Goal: Information Seeking & Learning: Learn about a topic

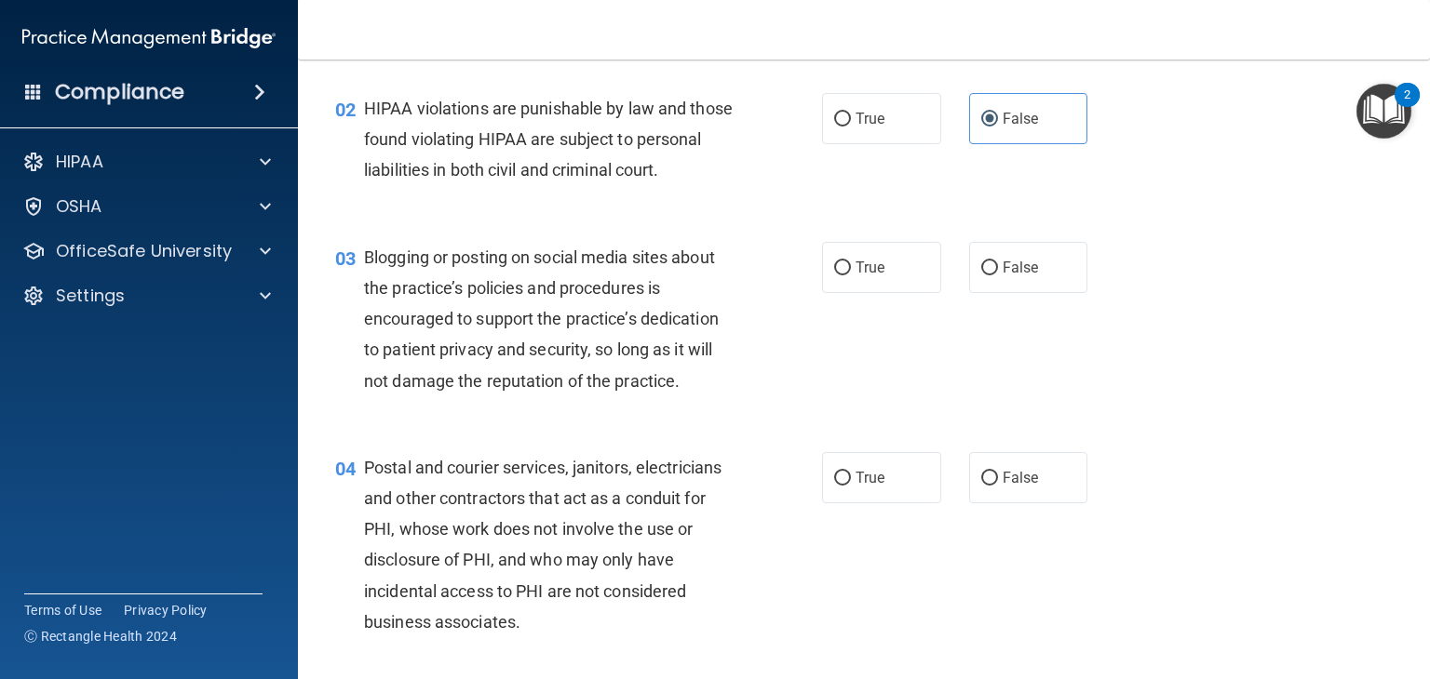
scroll to position [213, 0]
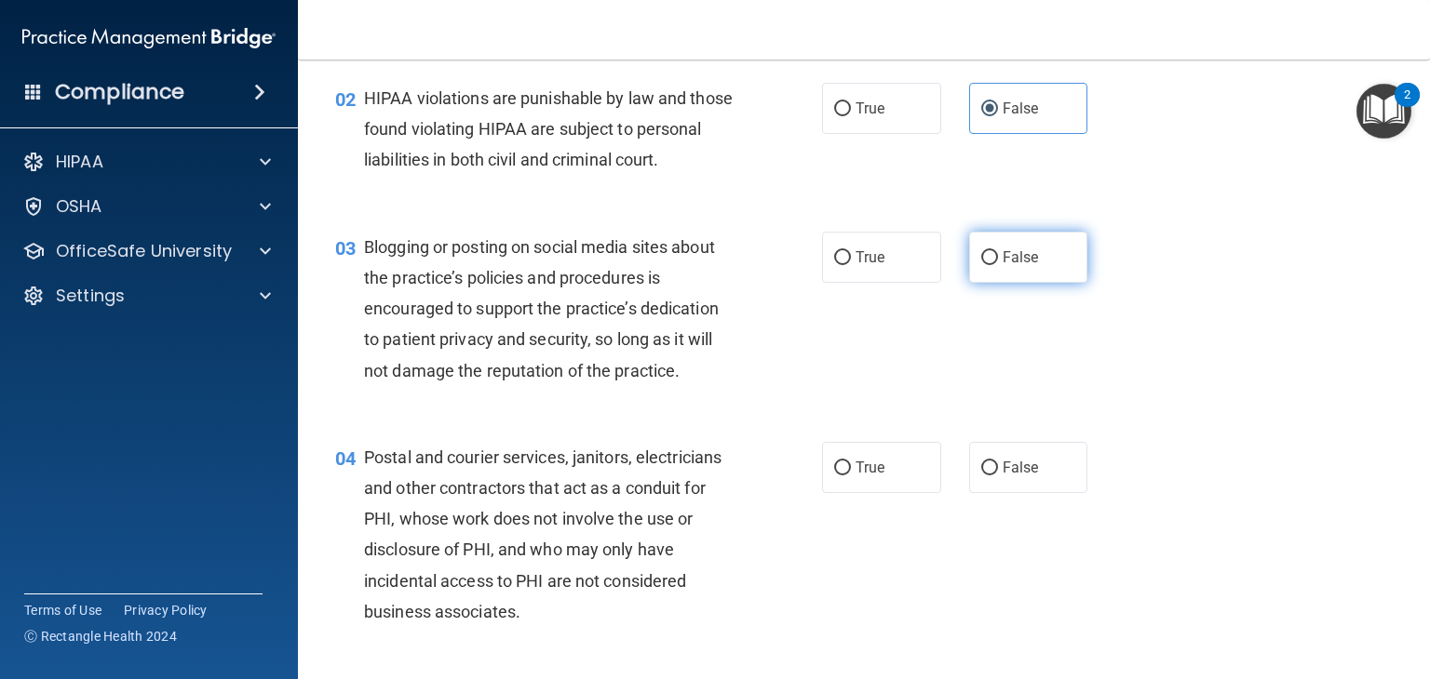
click at [1024, 266] on span "False" at bounding box center [1020, 257] width 36 height 18
click at [998, 265] on input "False" at bounding box center [989, 258] width 17 height 14
radio input "true"
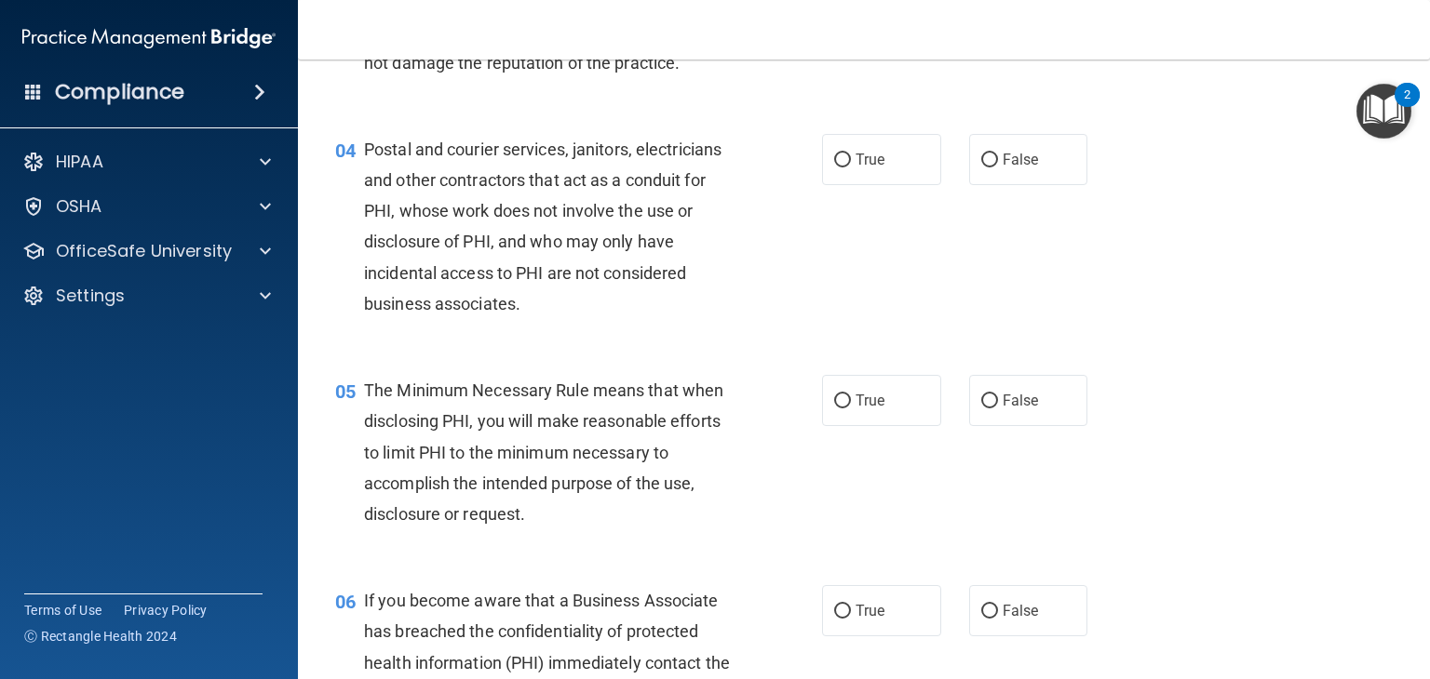
scroll to position [521, 0]
click at [1021, 168] on span "False" at bounding box center [1020, 160] width 36 height 18
click at [998, 168] on input "False" at bounding box center [989, 161] width 17 height 14
radio input "true"
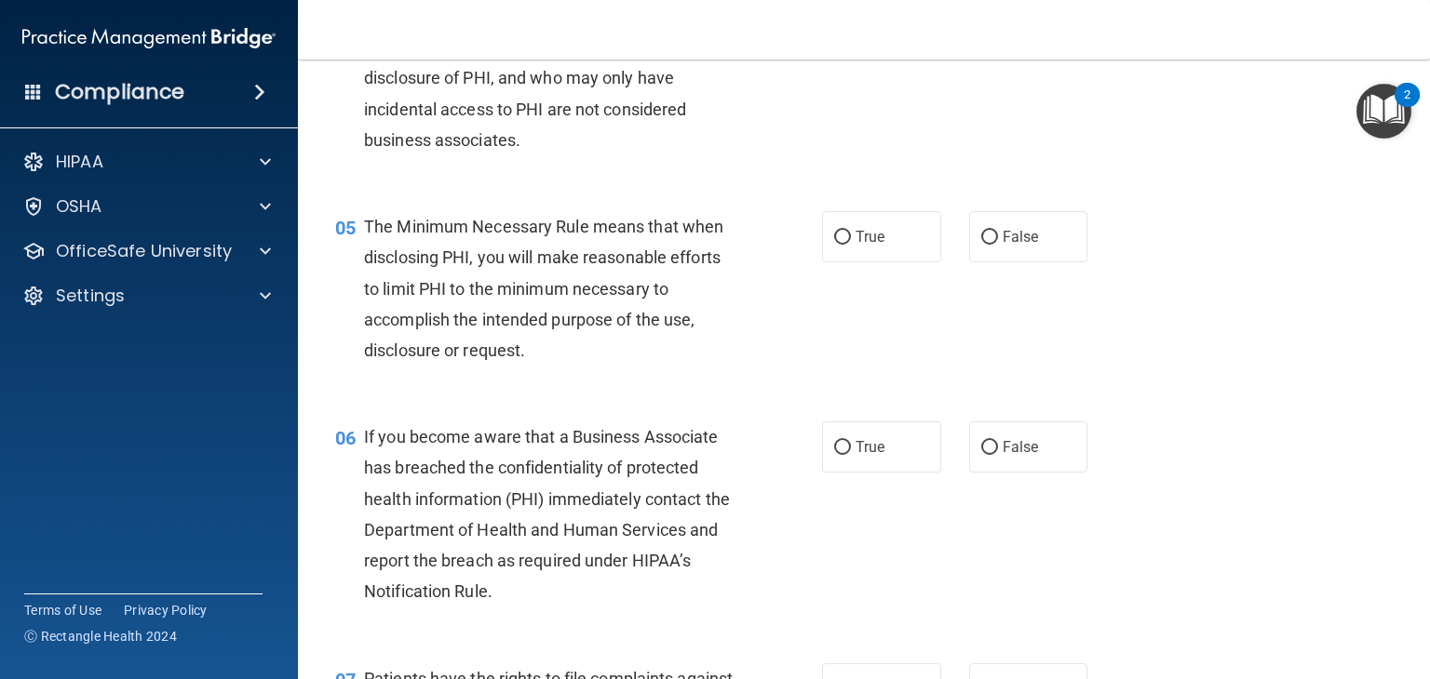
scroll to position [685, 0]
click at [882, 262] on label "True" at bounding box center [881, 236] width 119 height 51
click at [851, 245] on input "True" at bounding box center [842, 238] width 17 height 14
radio input "true"
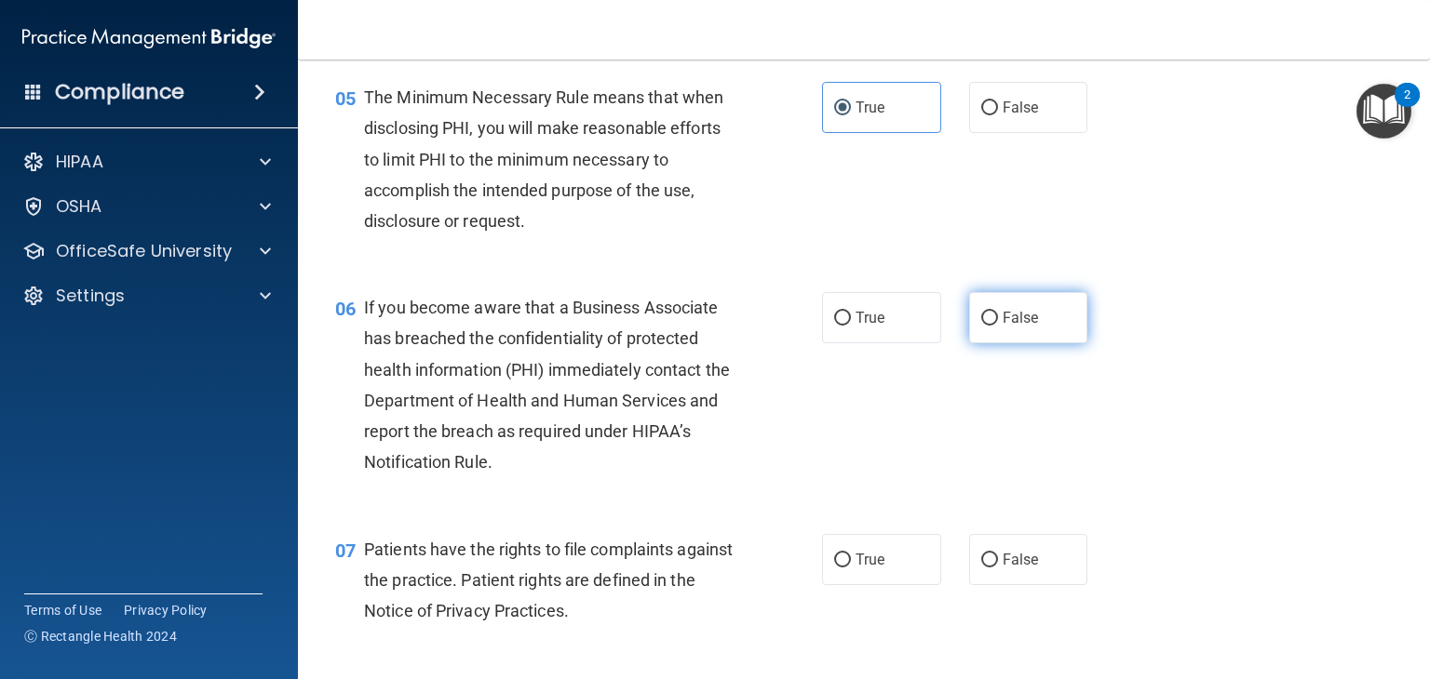
click at [1037, 343] on label "False" at bounding box center [1028, 317] width 119 height 51
click at [998, 326] on input "False" at bounding box center [989, 319] width 17 height 14
radio input "true"
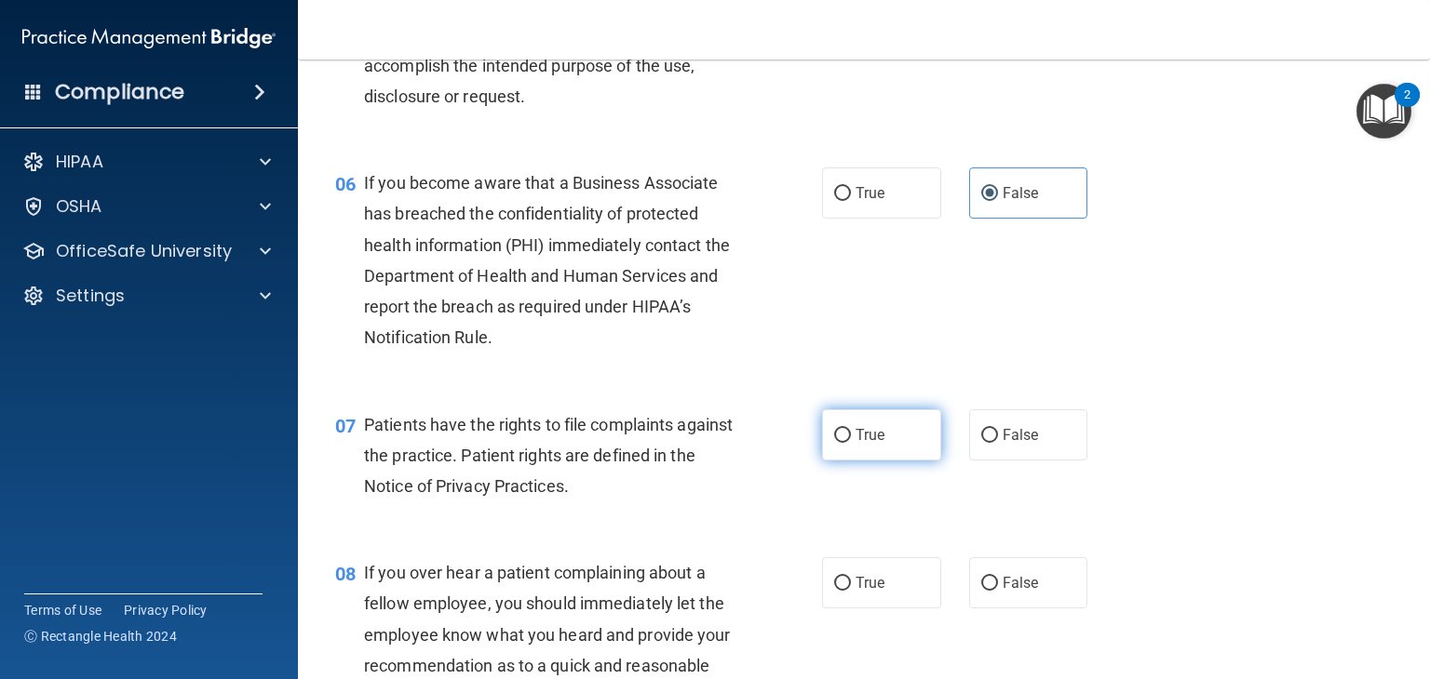
click at [877, 461] on label "True" at bounding box center [881, 435] width 119 height 51
click at [851, 443] on input "True" at bounding box center [842, 436] width 17 height 14
radio input "true"
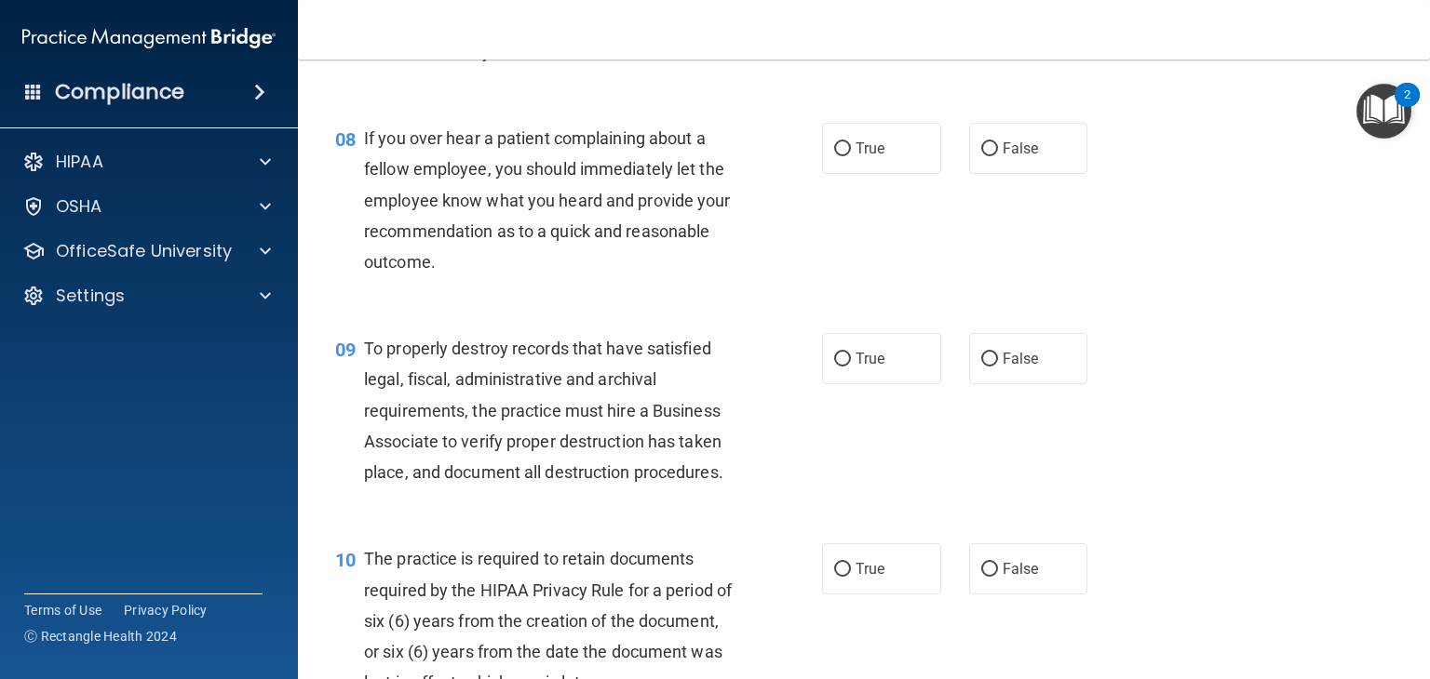
scroll to position [1374, 0]
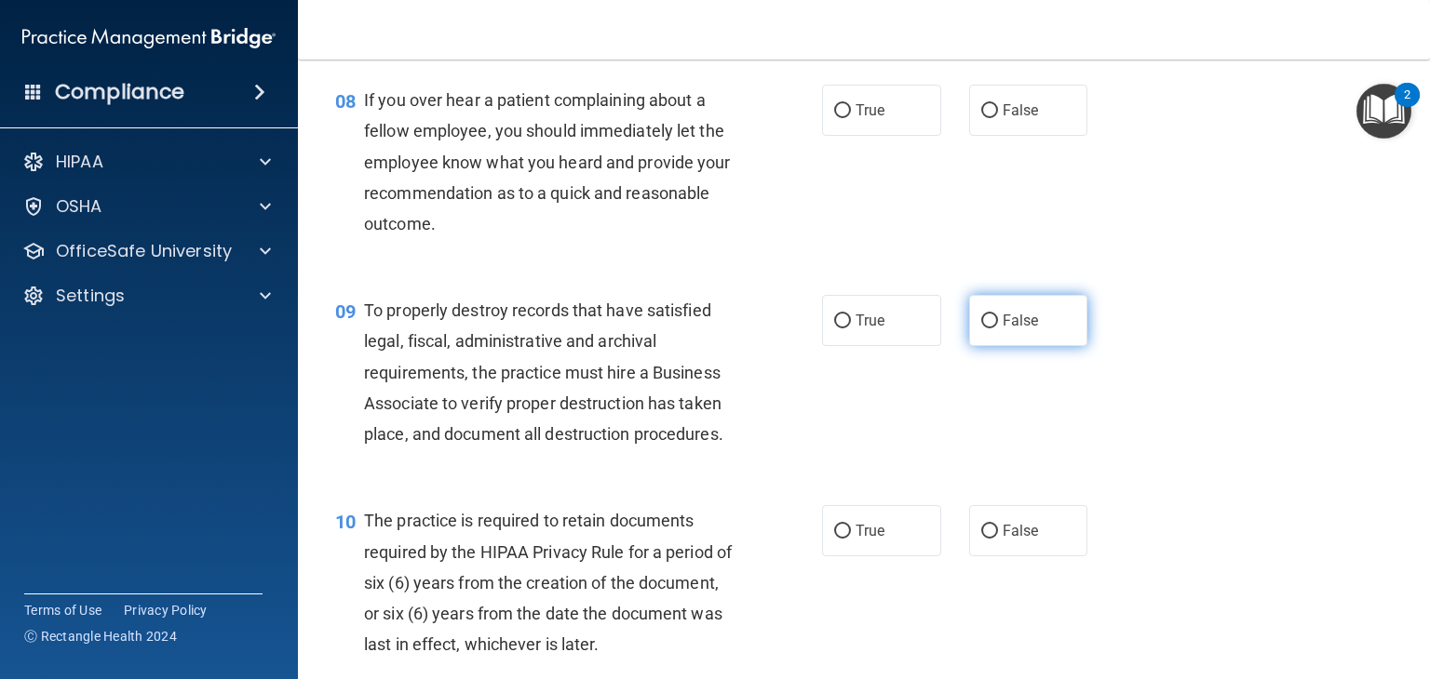
click at [987, 329] on input "False" at bounding box center [989, 322] width 17 height 14
radio input "true"
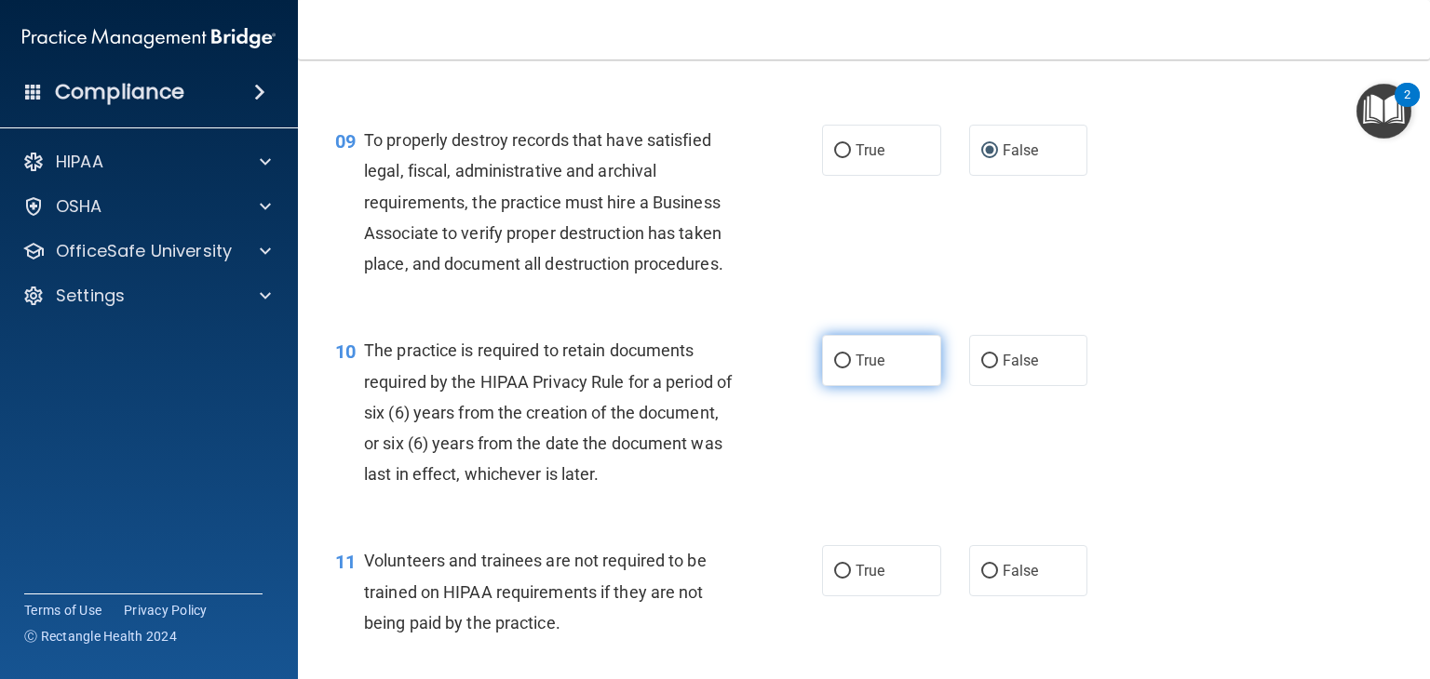
click at [862, 369] on span "True" at bounding box center [869, 361] width 29 height 18
click at [851, 369] on input "True" at bounding box center [842, 362] width 17 height 14
radio input "true"
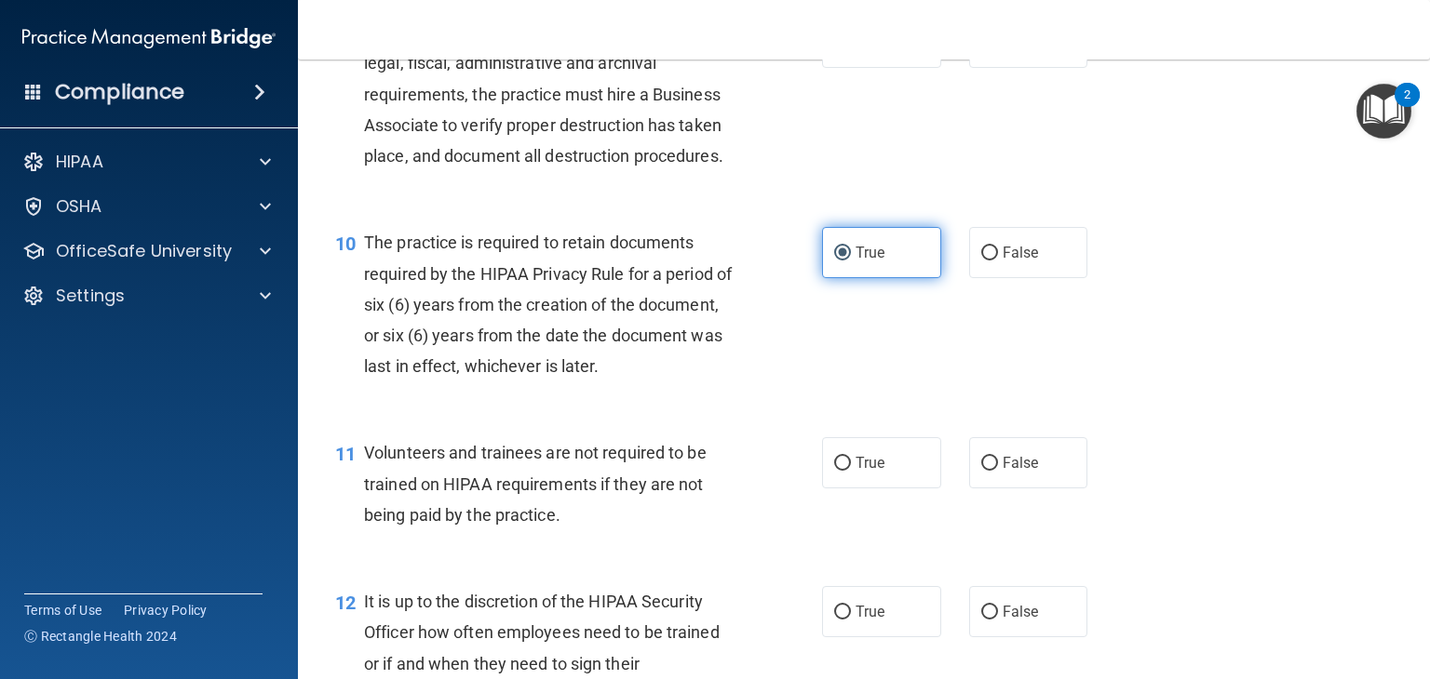
scroll to position [1766, 0]
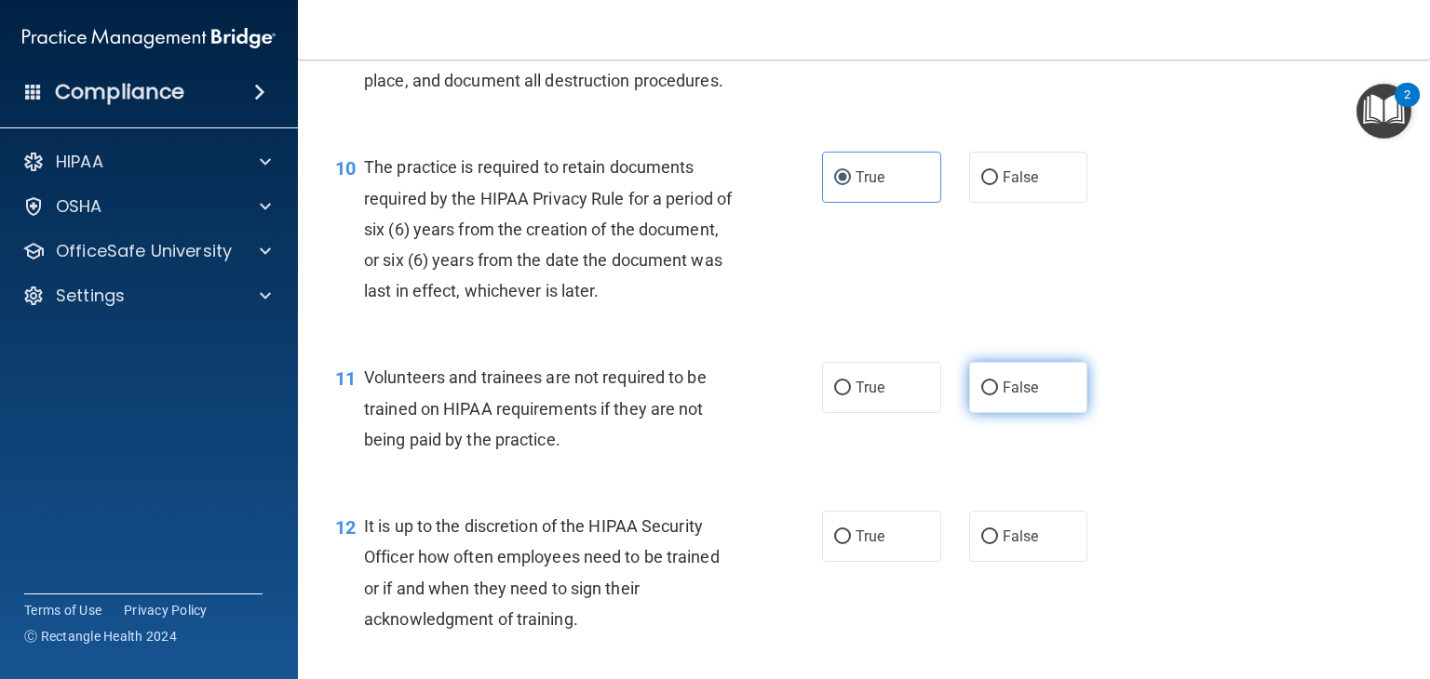
click at [986, 396] on input "False" at bounding box center [989, 389] width 17 height 14
radio input "true"
click at [834, 544] on input "True" at bounding box center [842, 538] width 17 height 14
radio input "true"
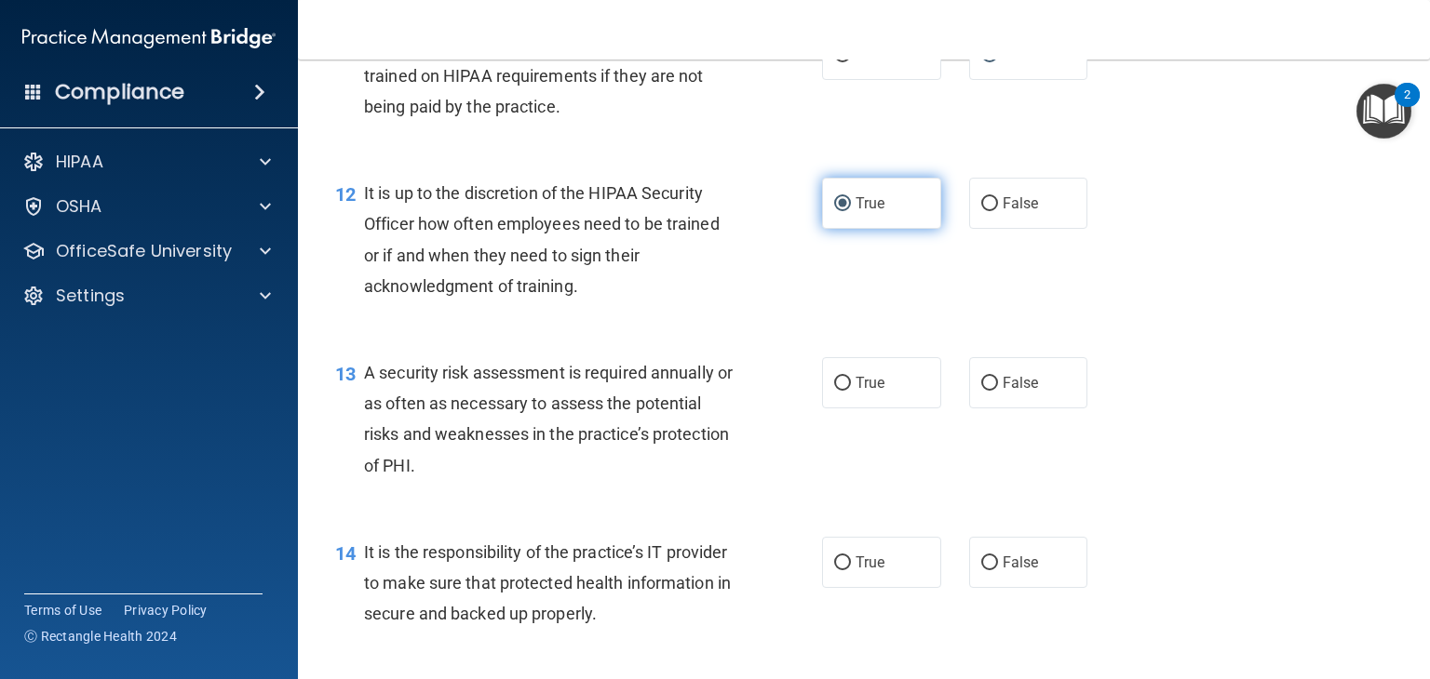
scroll to position [2106, 0]
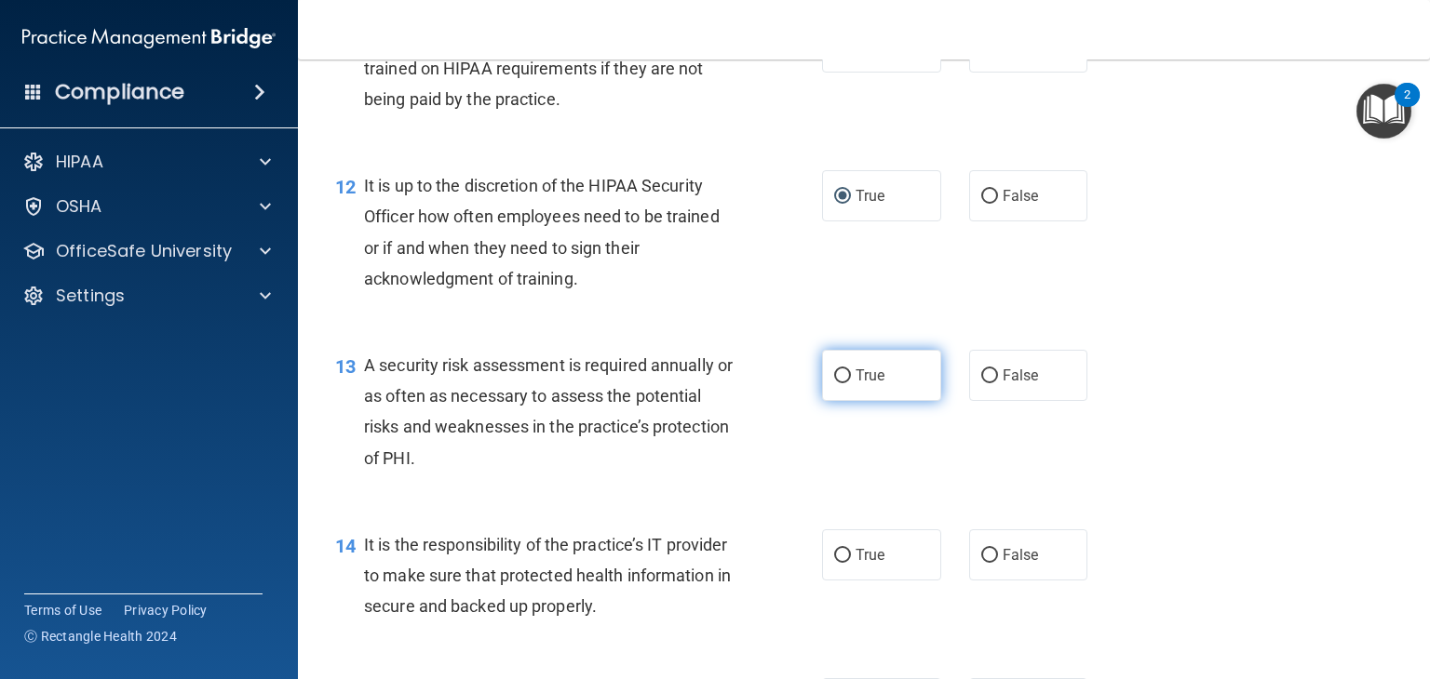
click at [834, 383] on input "True" at bounding box center [842, 376] width 17 height 14
radio input "true"
click at [834, 563] on input "True" at bounding box center [842, 556] width 17 height 14
radio input "true"
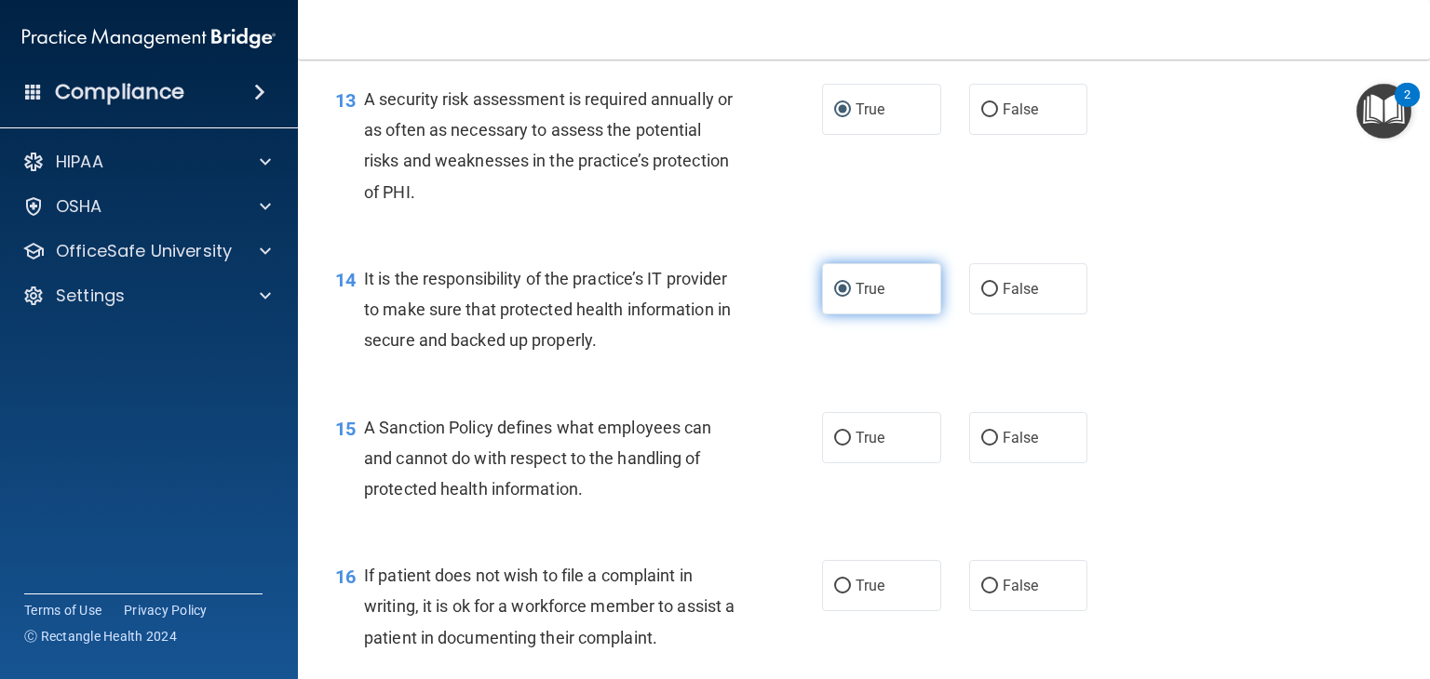
scroll to position [2376, 0]
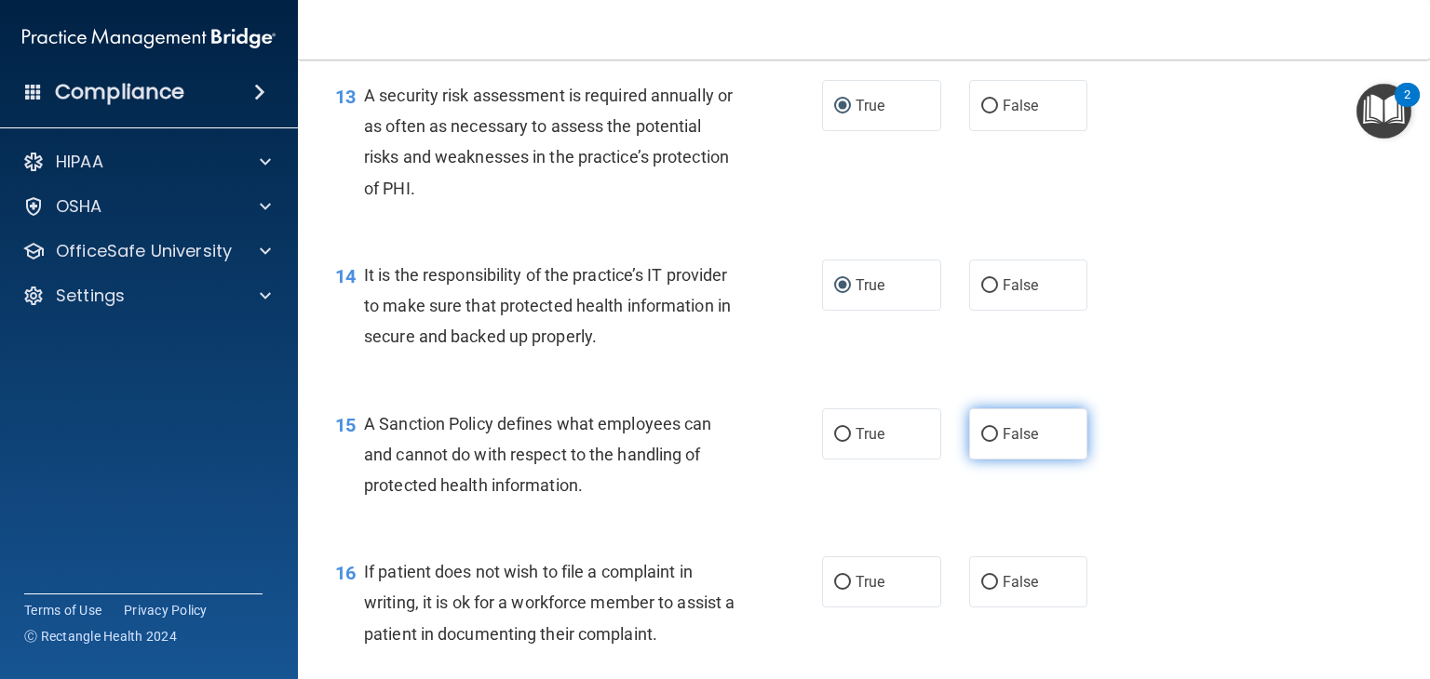
click at [981, 442] on input "False" at bounding box center [989, 435] width 17 height 14
radio input "true"
click at [981, 590] on input "False" at bounding box center [989, 583] width 17 height 14
radio input "true"
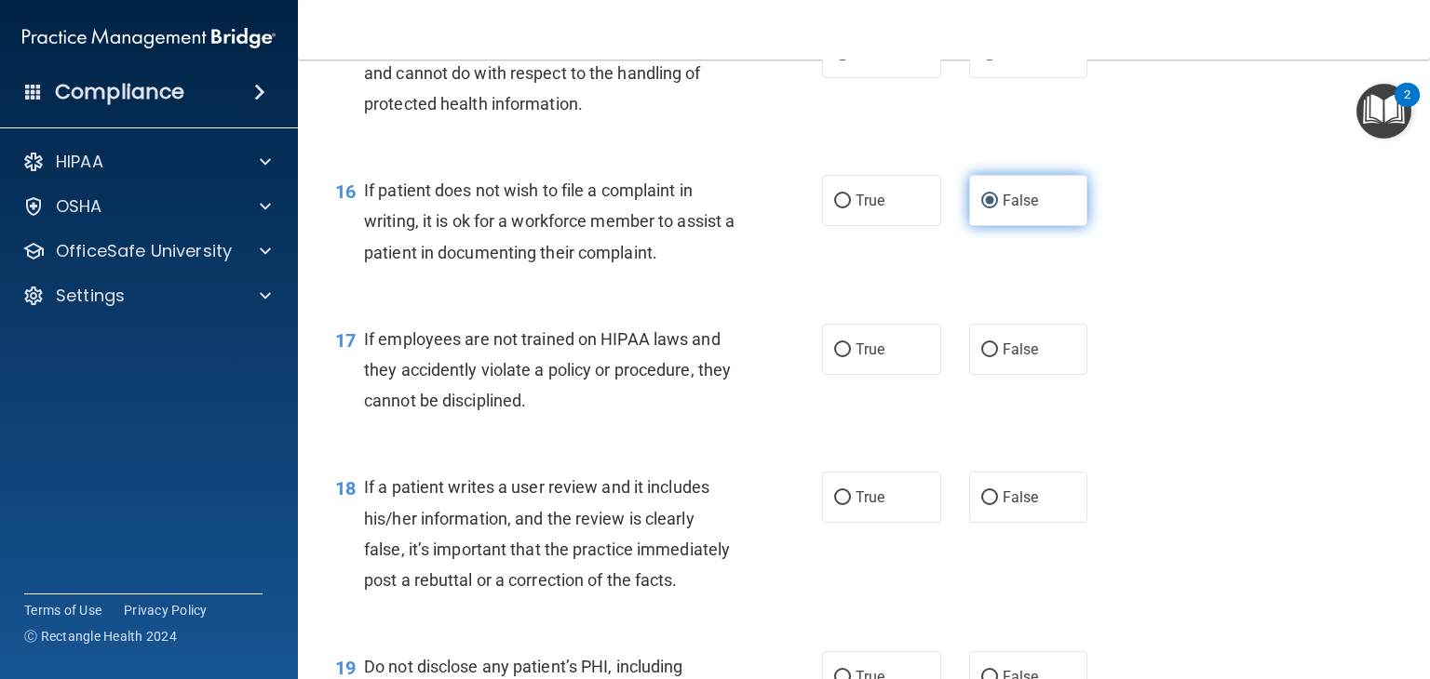
scroll to position [2773, 0]
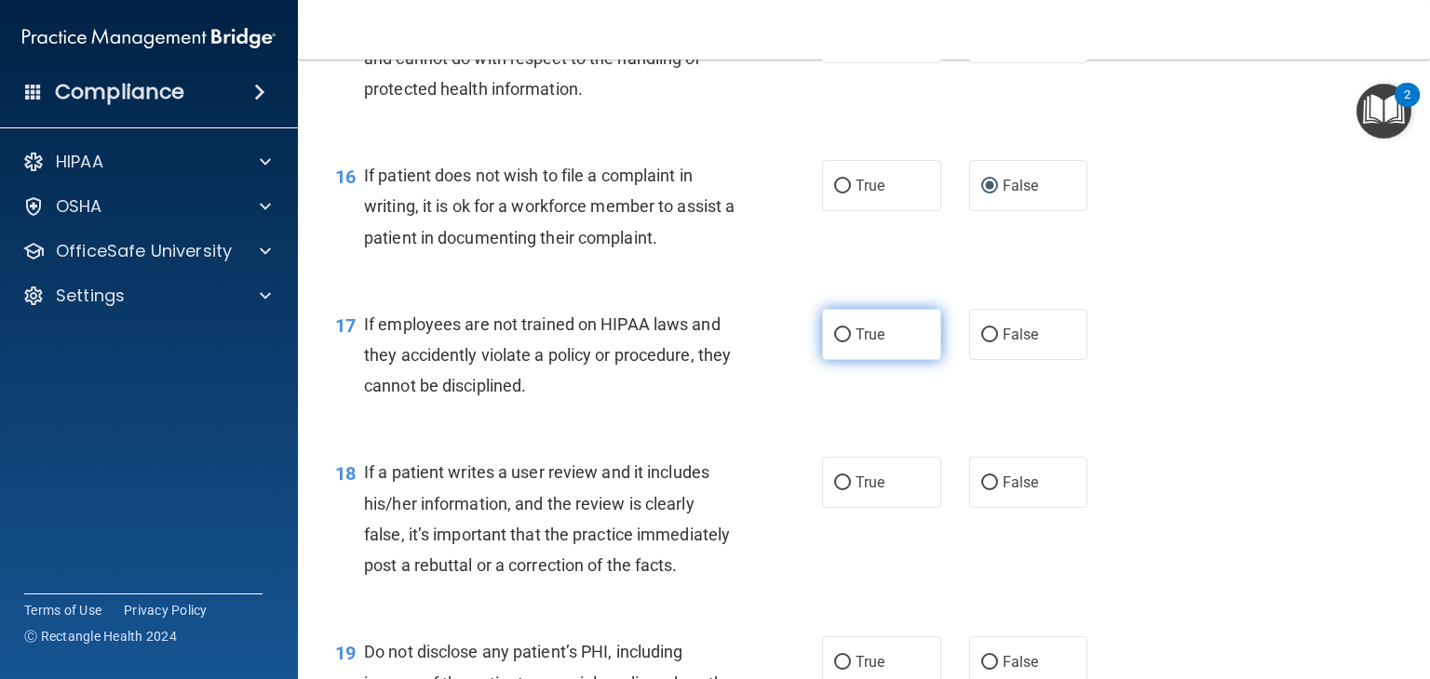
click at [834, 342] on input "True" at bounding box center [842, 336] width 17 height 14
radio input "true"
click at [836, 490] on input "True" at bounding box center [842, 484] width 17 height 14
radio input "true"
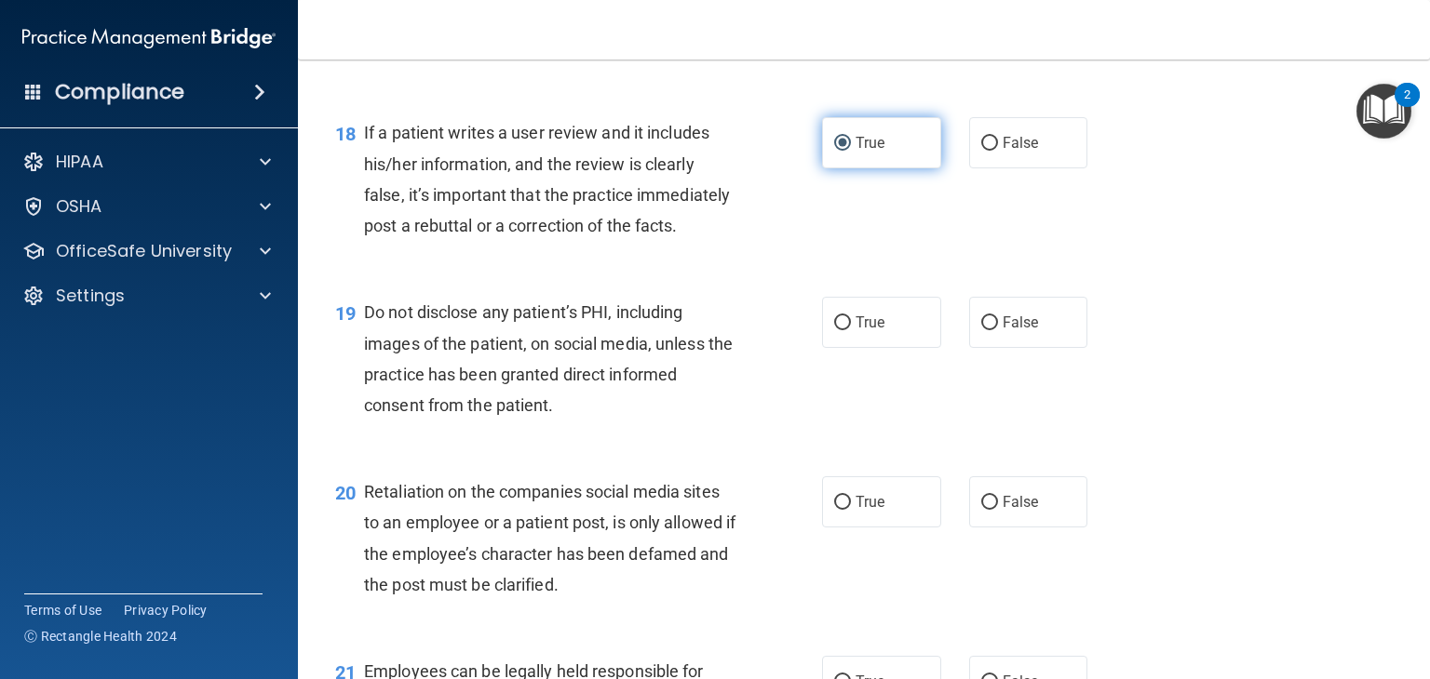
scroll to position [3116, 0]
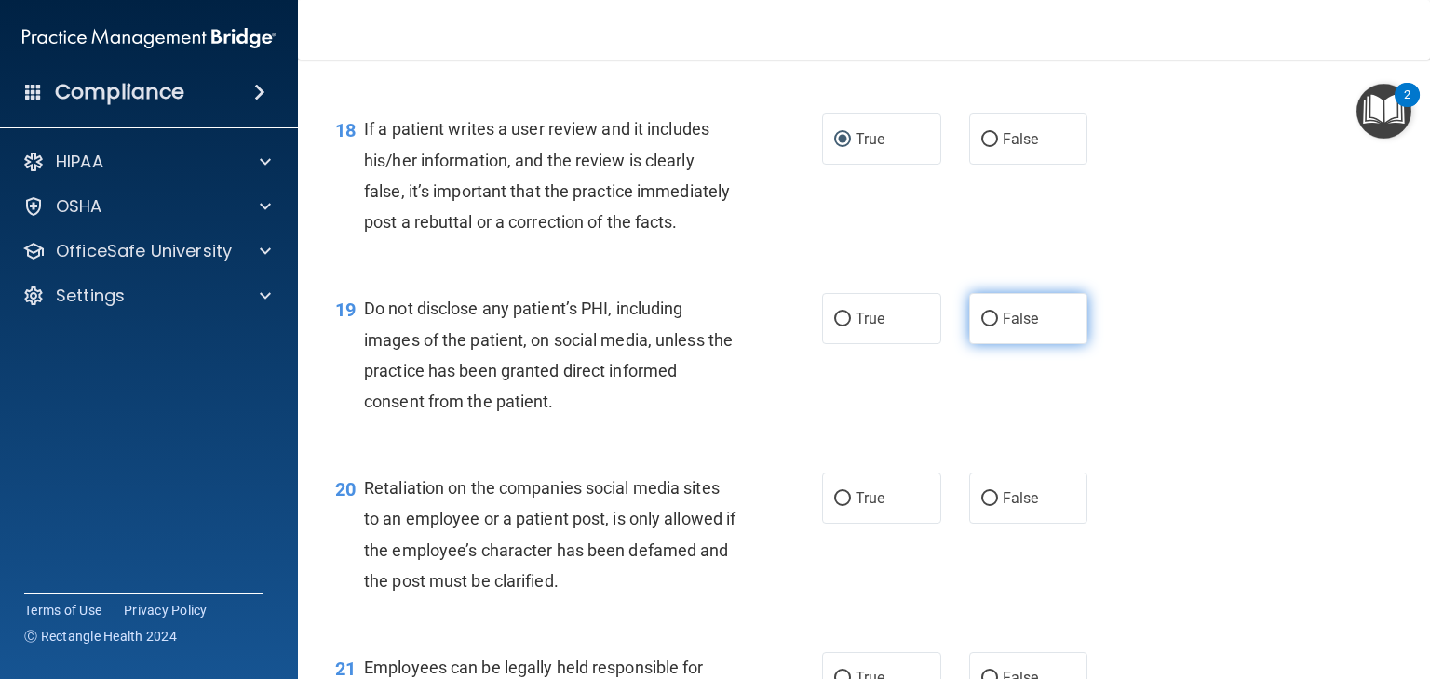
click at [987, 327] on input "False" at bounding box center [989, 320] width 17 height 14
radio input "true"
click at [834, 506] on input "True" at bounding box center [842, 499] width 17 height 14
radio input "true"
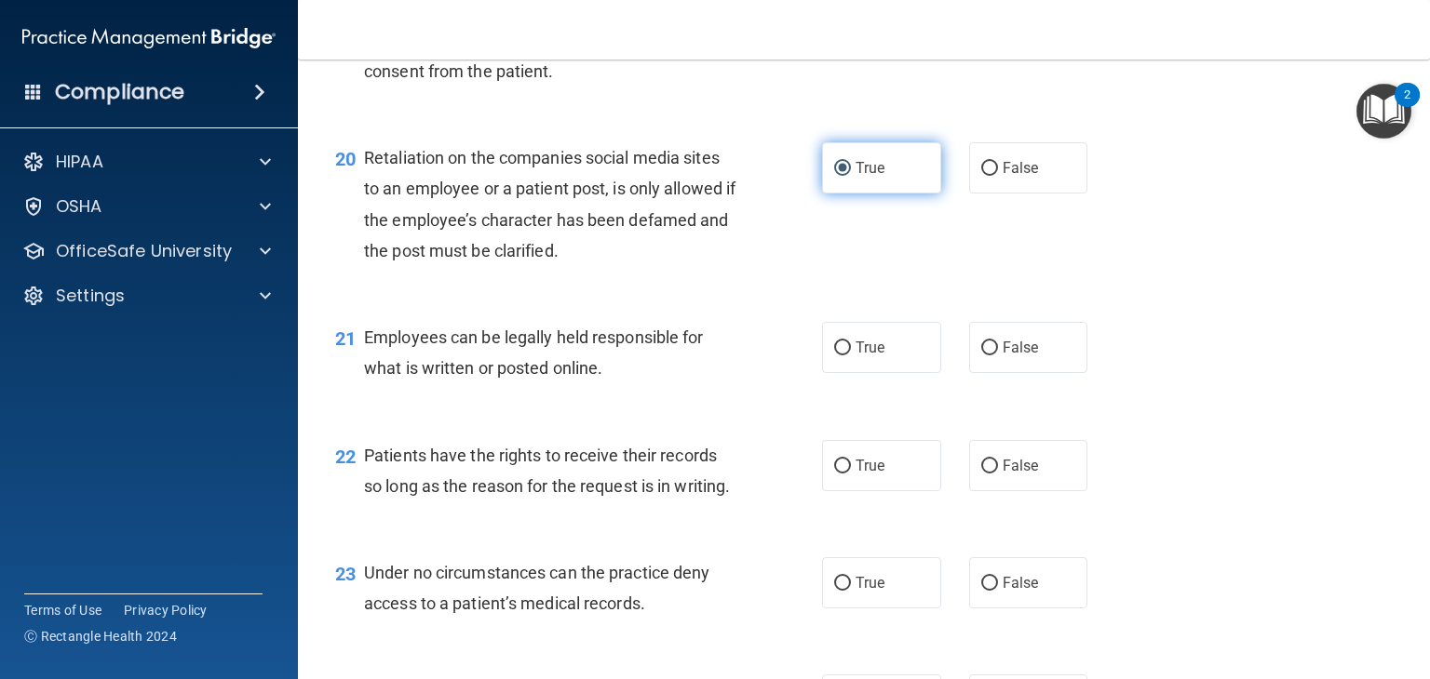
scroll to position [3447, 0]
click at [840, 355] on input "True" at bounding box center [842, 348] width 17 height 14
radio input "true"
click at [841, 473] on input "True" at bounding box center [842, 466] width 17 height 14
radio input "true"
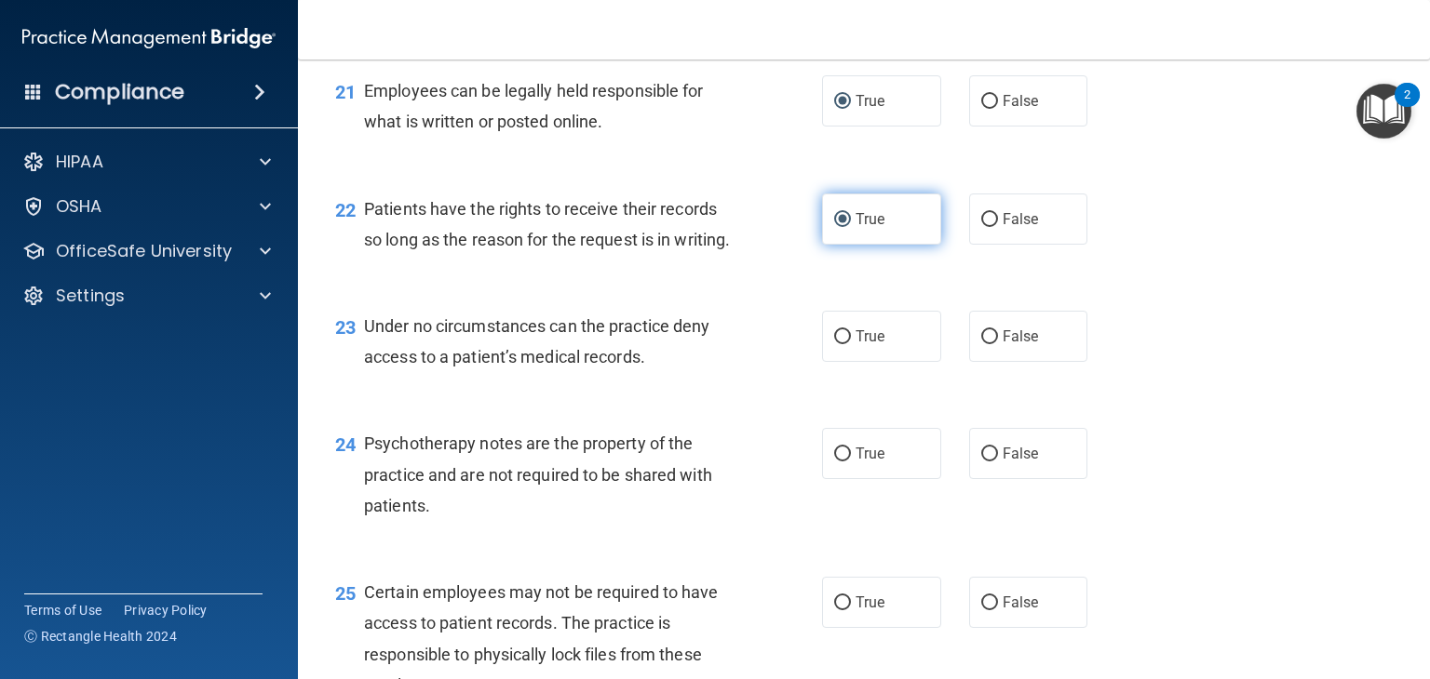
scroll to position [3800, 0]
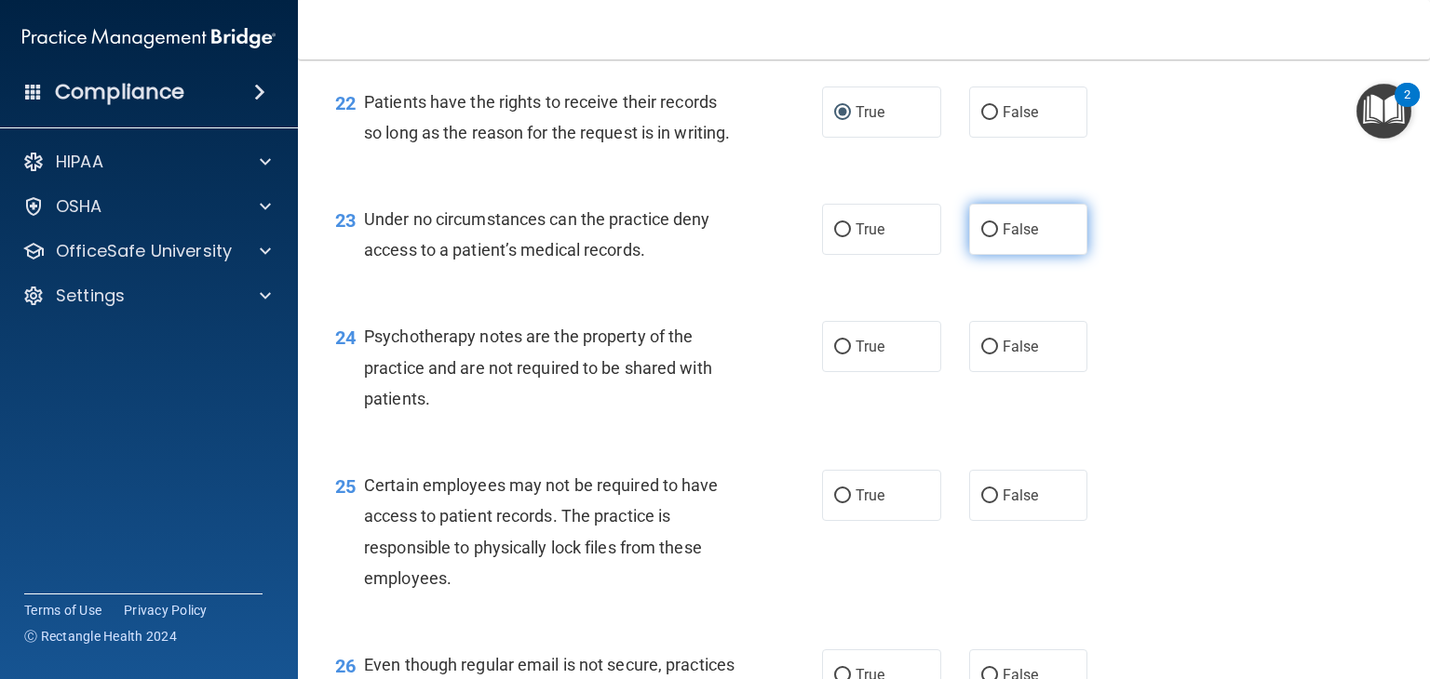
click at [986, 237] on input "False" at bounding box center [989, 230] width 17 height 14
radio input "true"
click at [841, 355] on input "True" at bounding box center [842, 348] width 17 height 14
radio input "true"
click at [841, 504] on input "True" at bounding box center [842, 497] width 17 height 14
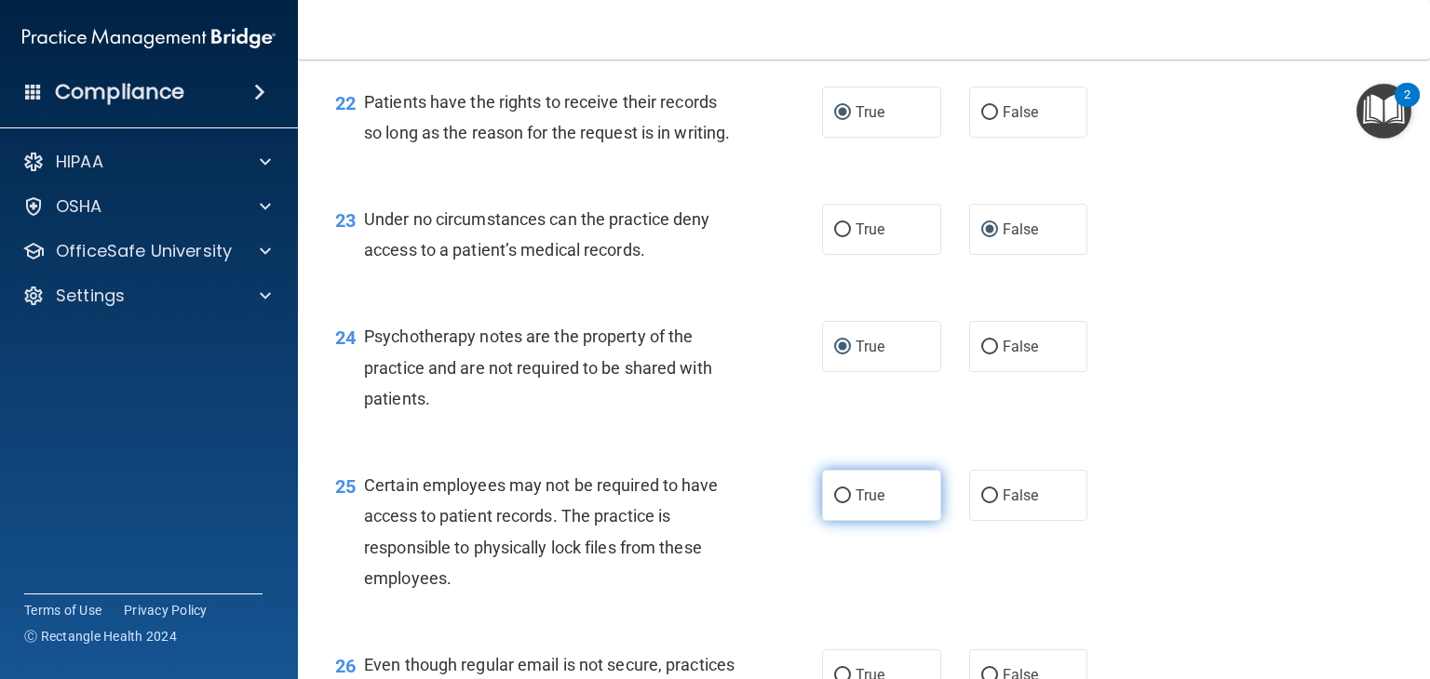
radio input "true"
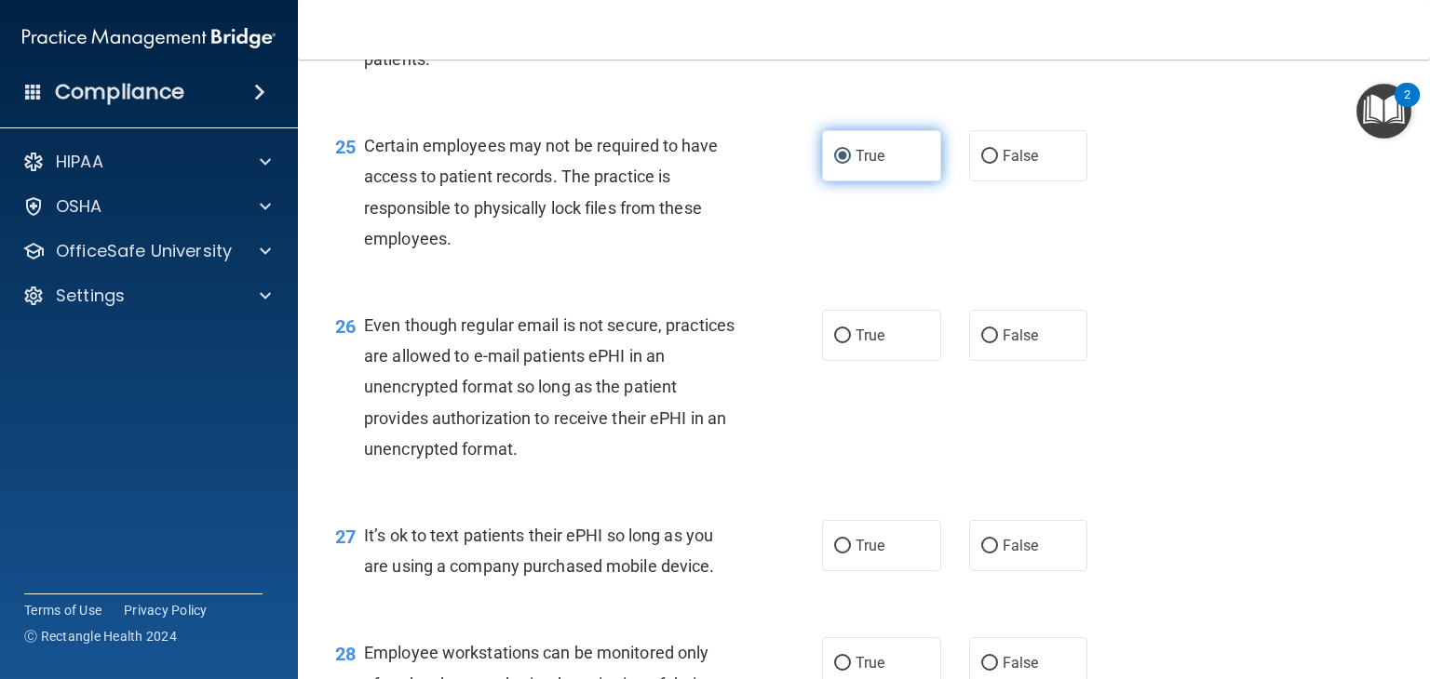
scroll to position [4141, 0]
click at [987, 342] on input "False" at bounding box center [989, 336] width 17 height 14
radio input "true"
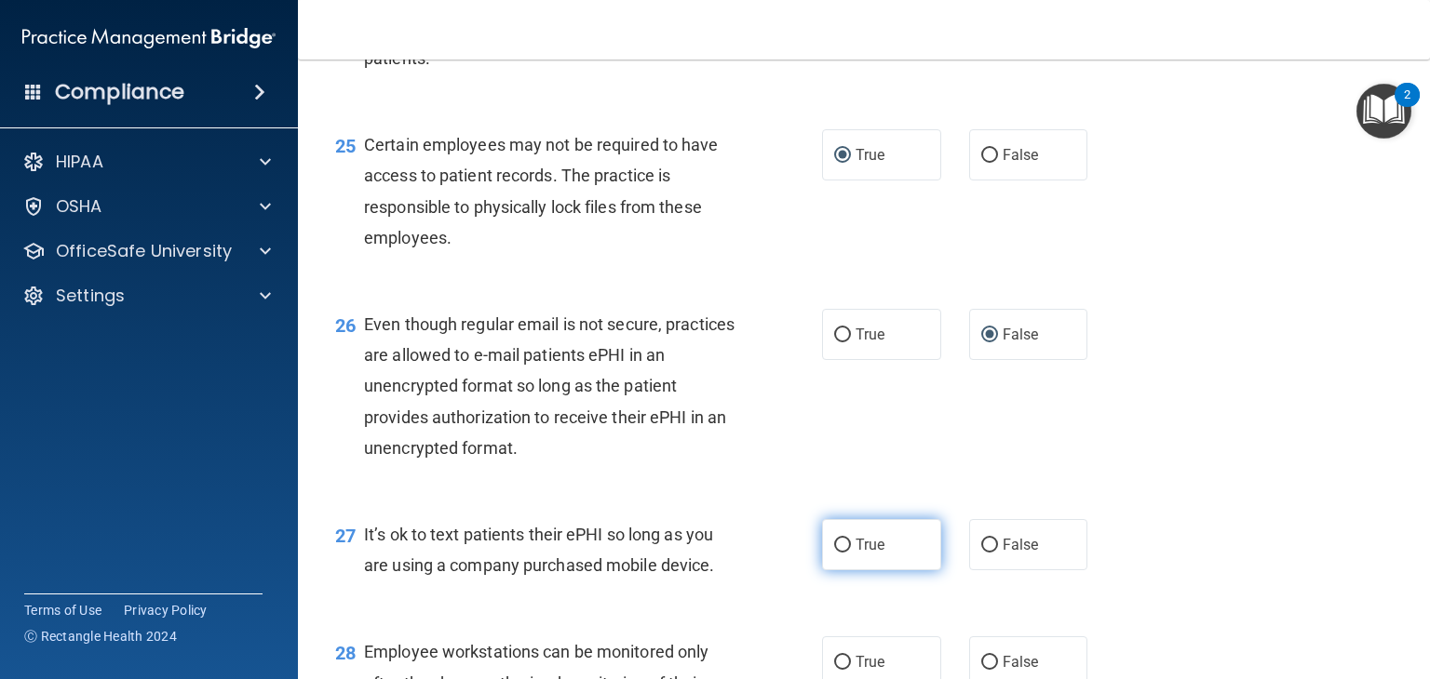
click at [834, 553] on input "True" at bounding box center [842, 546] width 17 height 14
radio input "true"
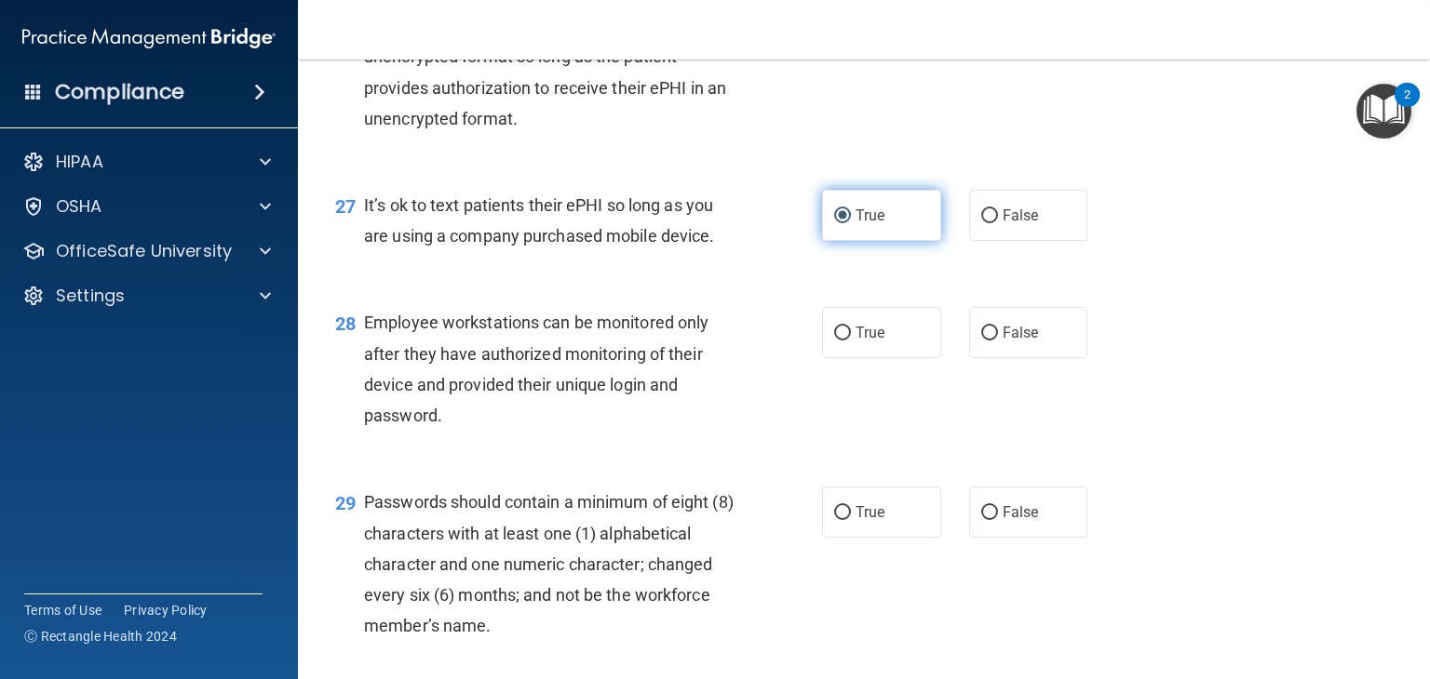
scroll to position [4476, 0]
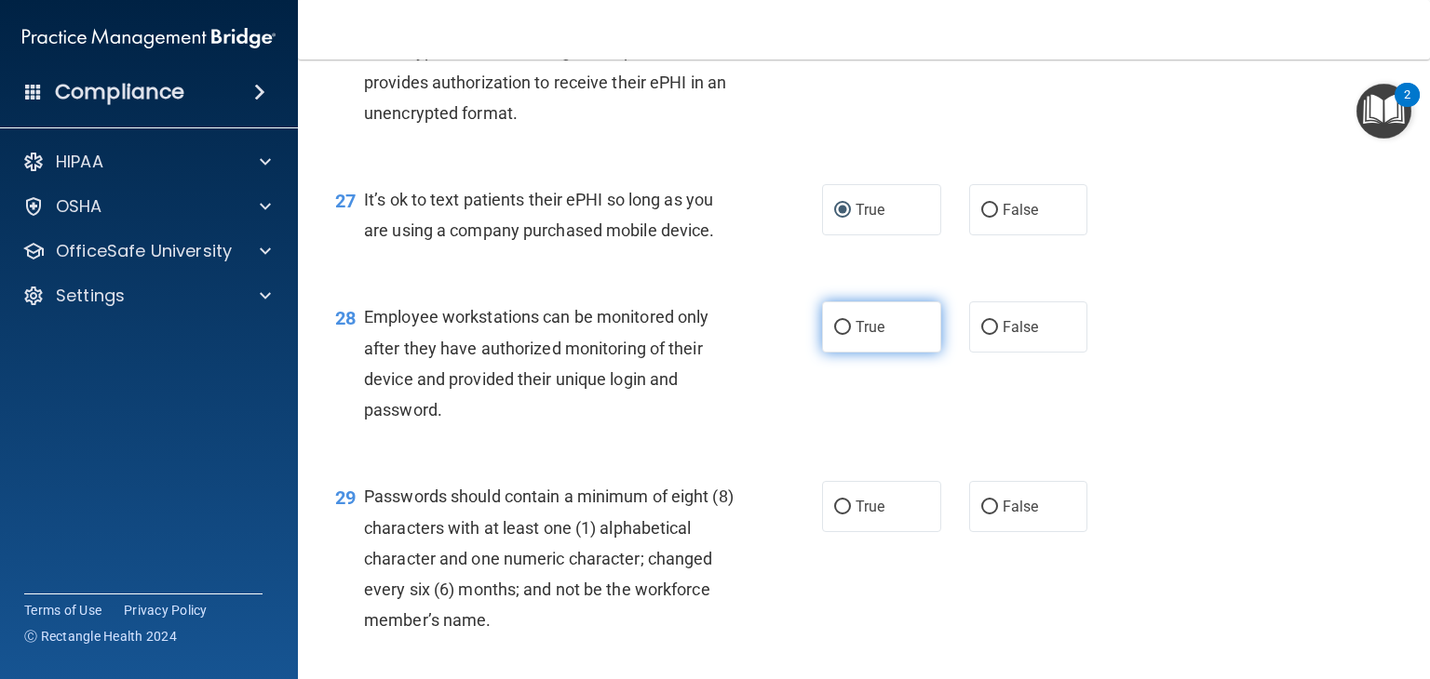
click at [841, 335] on input "True" at bounding box center [842, 328] width 17 height 14
radio input "true"
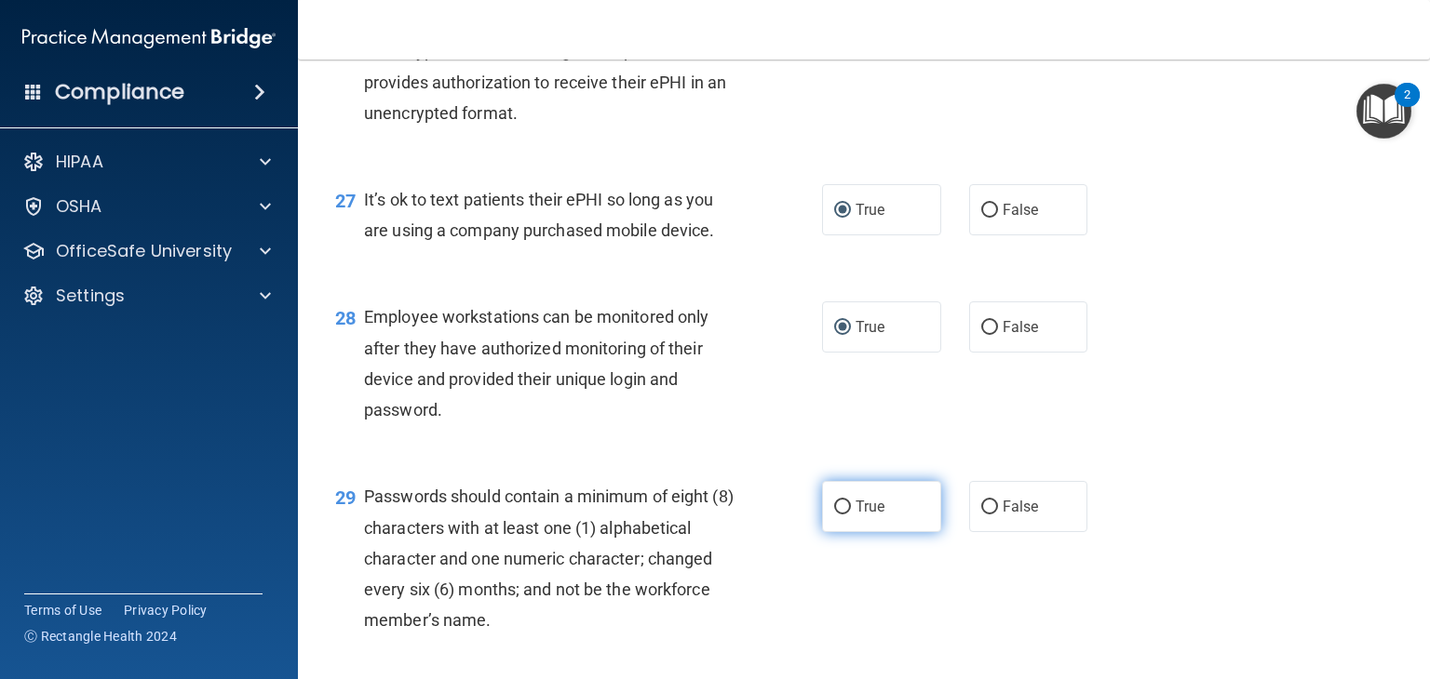
click at [841, 515] on input "True" at bounding box center [842, 508] width 17 height 14
radio input "true"
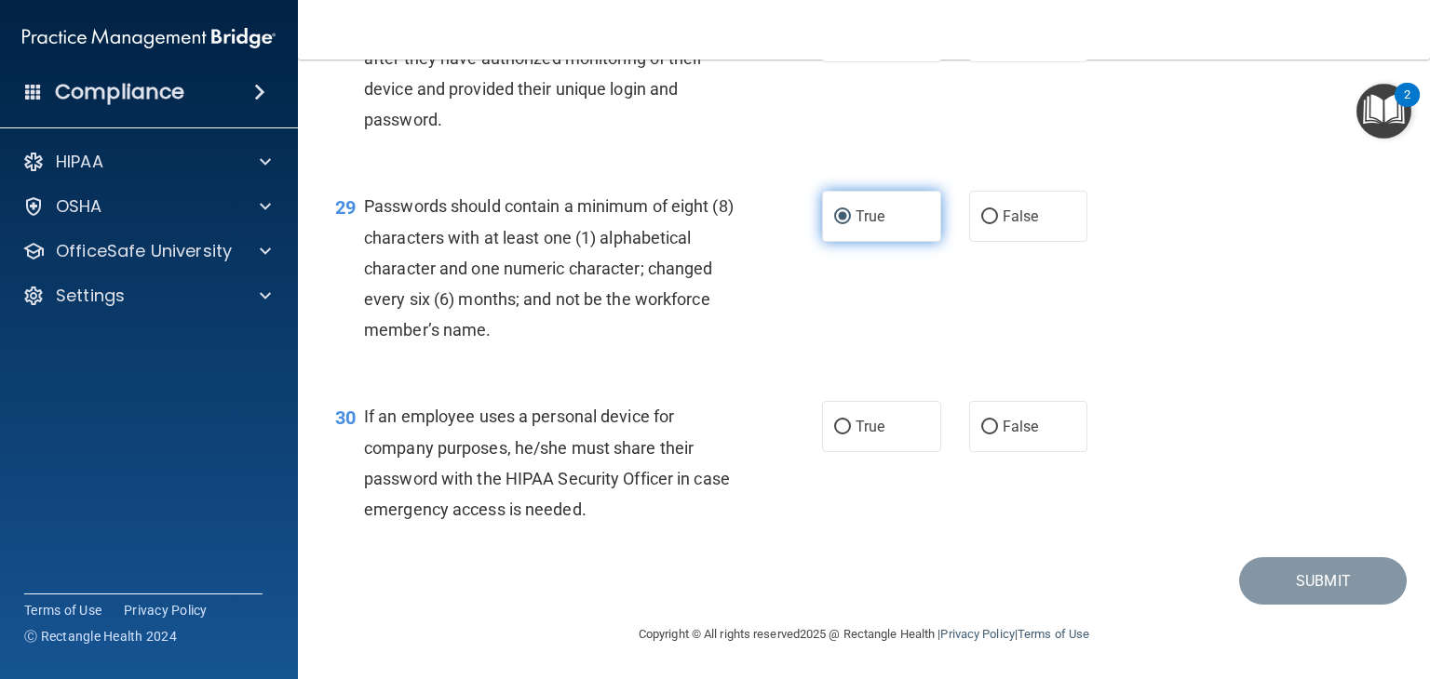
scroll to position [4815, 0]
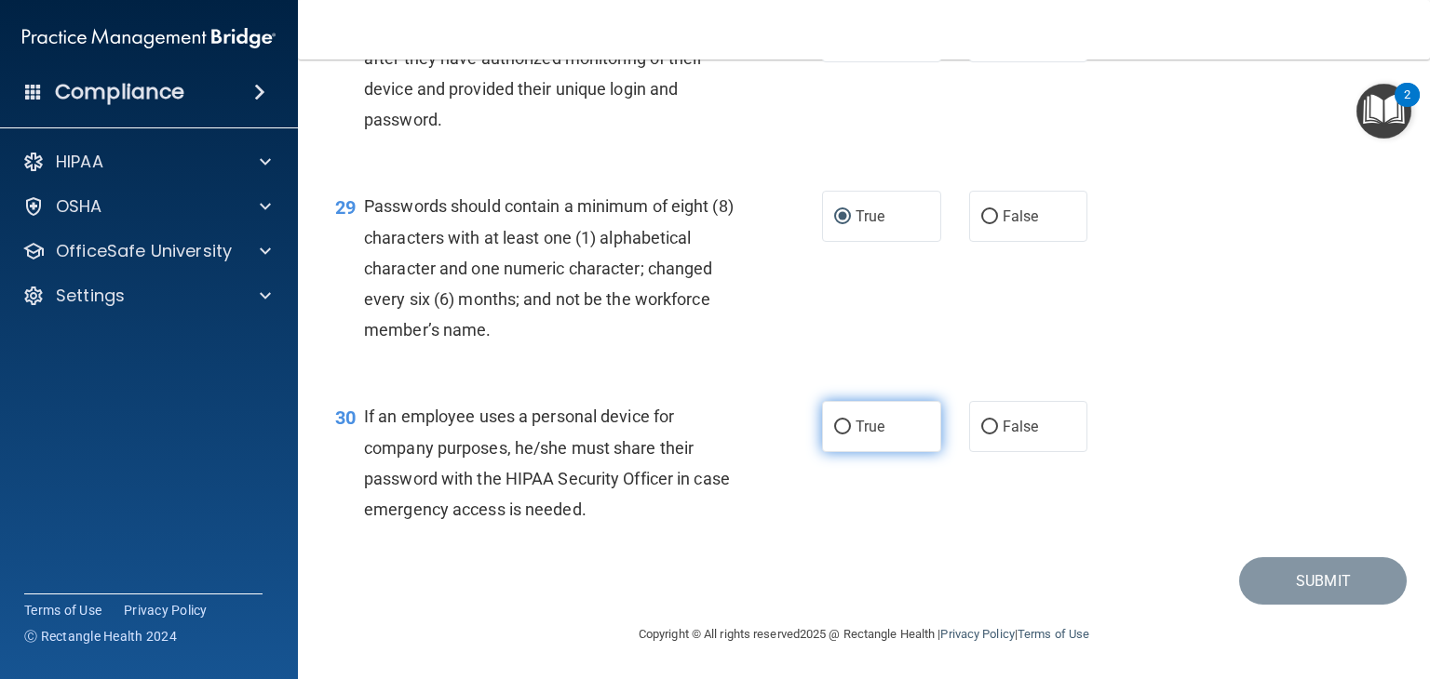
click at [842, 435] on input "True" at bounding box center [842, 428] width 17 height 14
radio input "true"
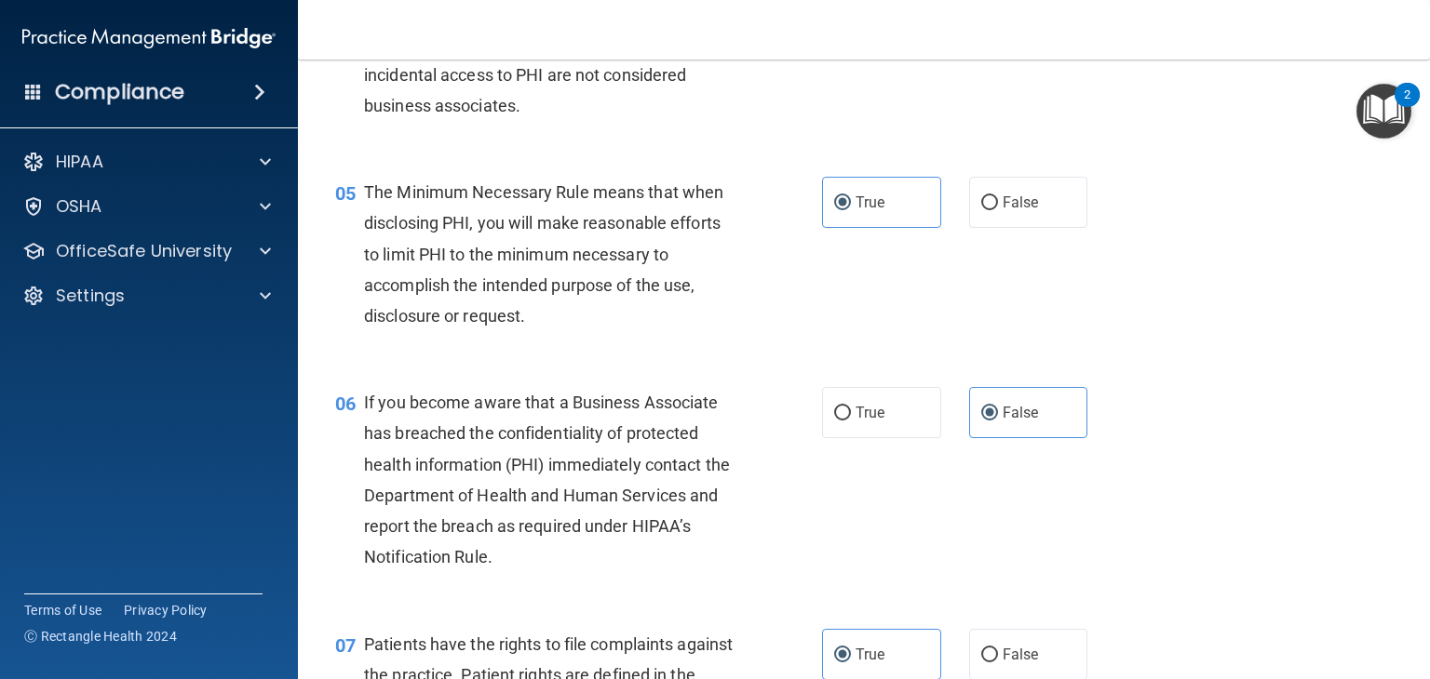
scroll to position [0, 0]
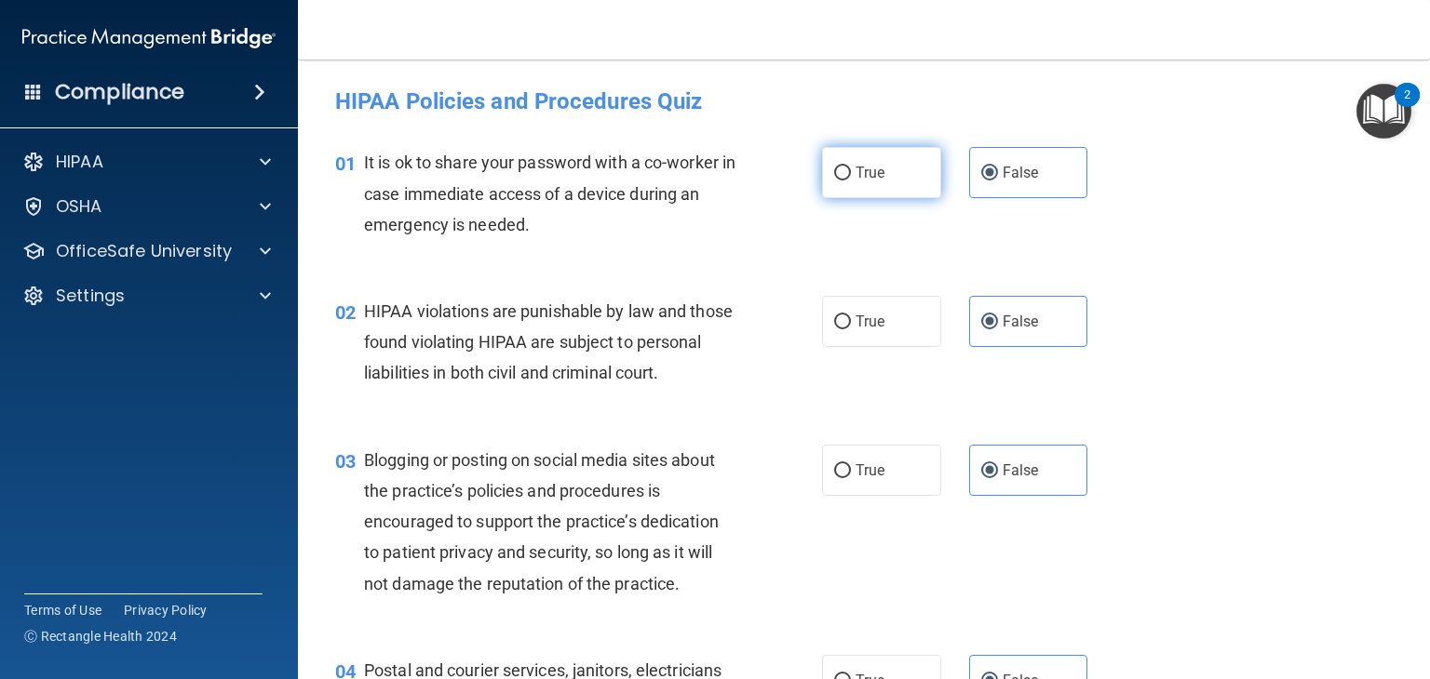
click at [872, 194] on label "True" at bounding box center [881, 172] width 119 height 51
click at [851, 181] on input "True" at bounding box center [842, 174] width 17 height 14
radio input "true"
radio input "false"
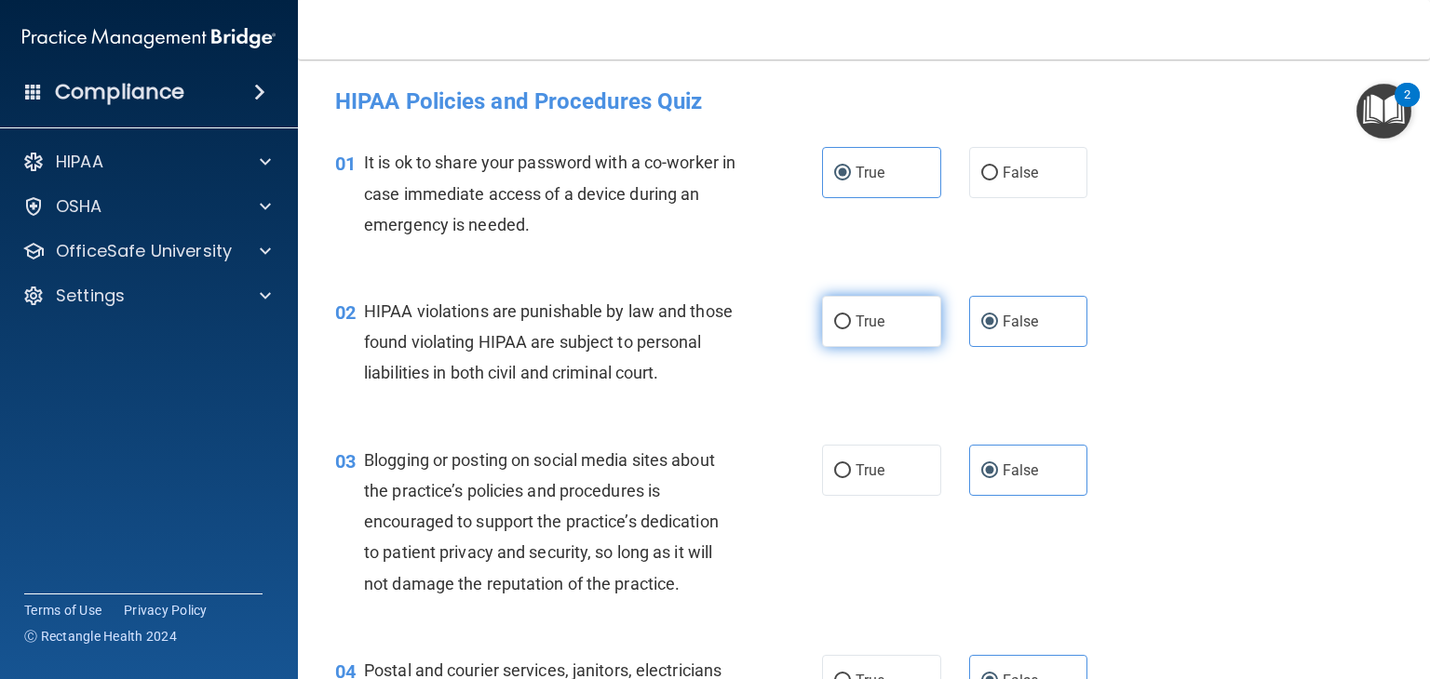
click at [840, 320] on input "True" at bounding box center [842, 323] width 17 height 14
radio input "true"
radio input "false"
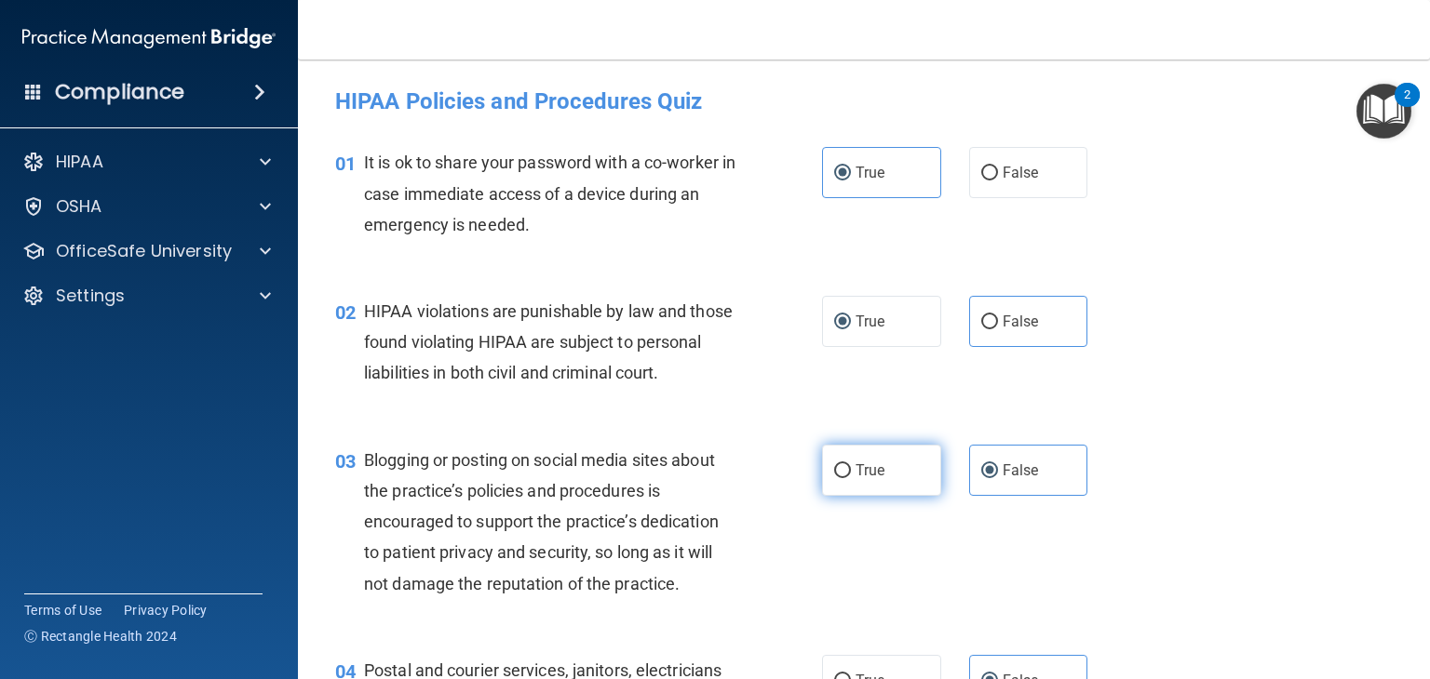
click at [840, 478] on input "True" at bounding box center [842, 471] width 17 height 14
radio input "true"
radio input "false"
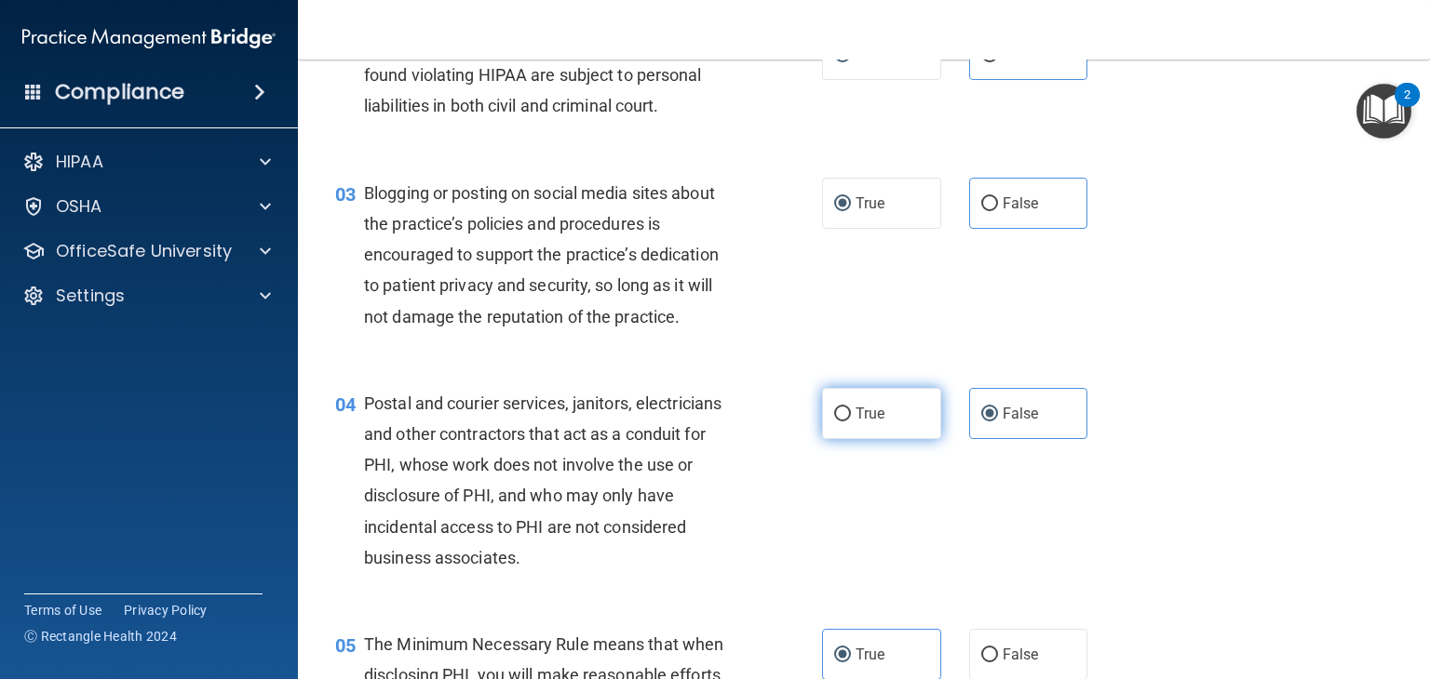
click at [862, 423] on span "True" at bounding box center [869, 414] width 29 height 18
click at [851, 422] on input "True" at bounding box center [842, 415] width 17 height 14
radio input "true"
radio input "false"
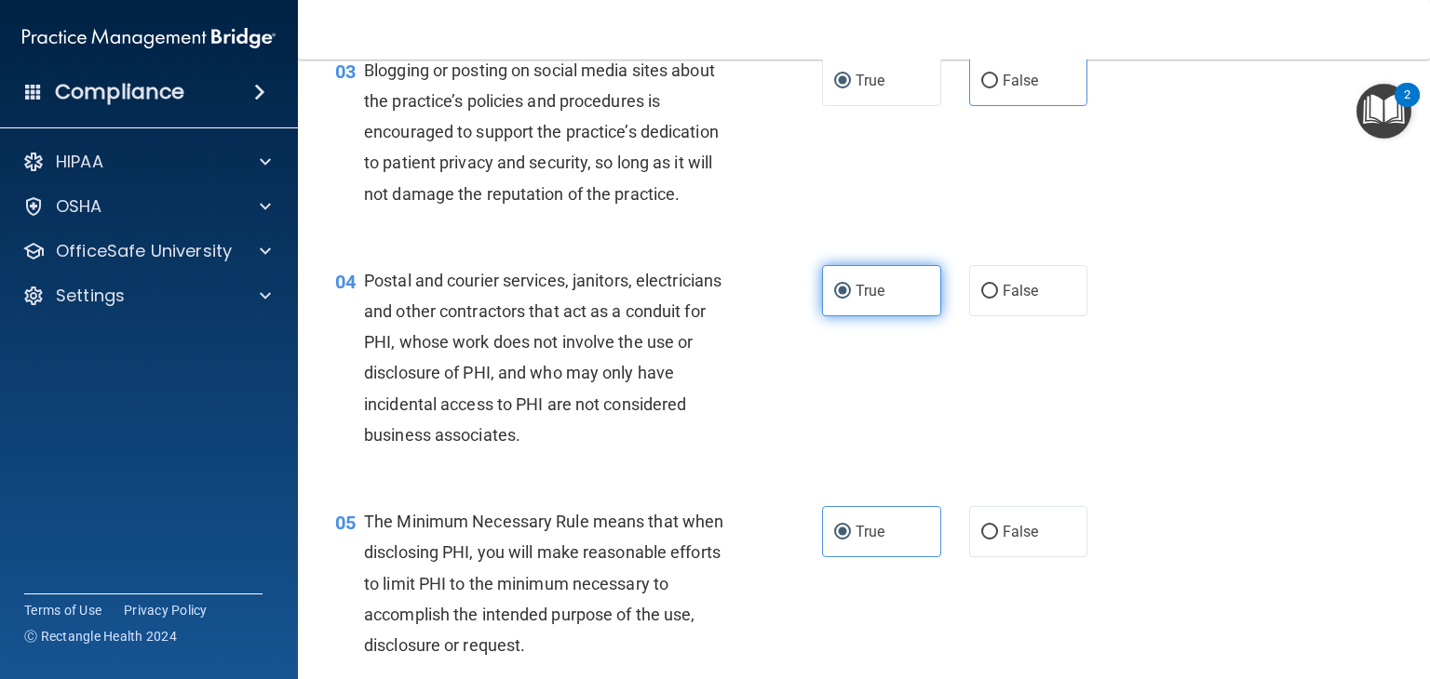
scroll to position [525, 0]
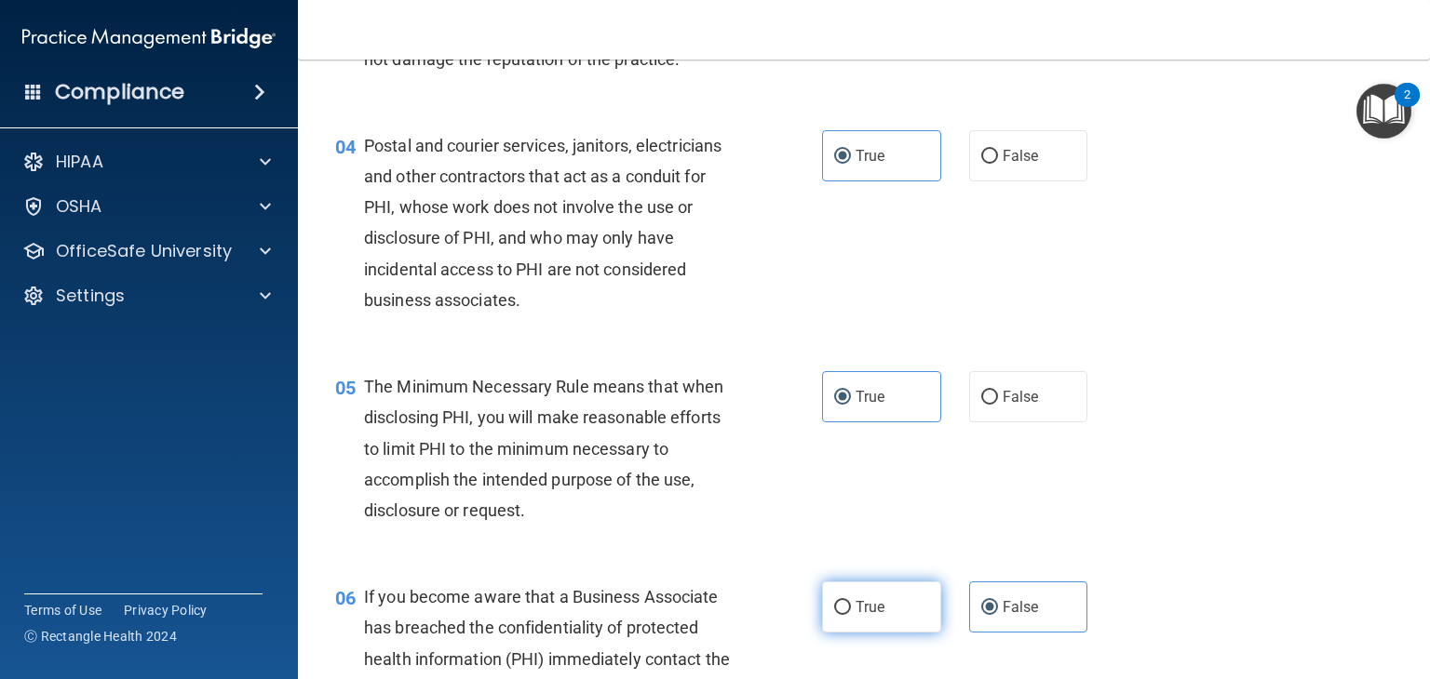
click at [838, 615] on input "True" at bounding box center [842, 608] width 17 height 14
radio input "true"
radio input "false"
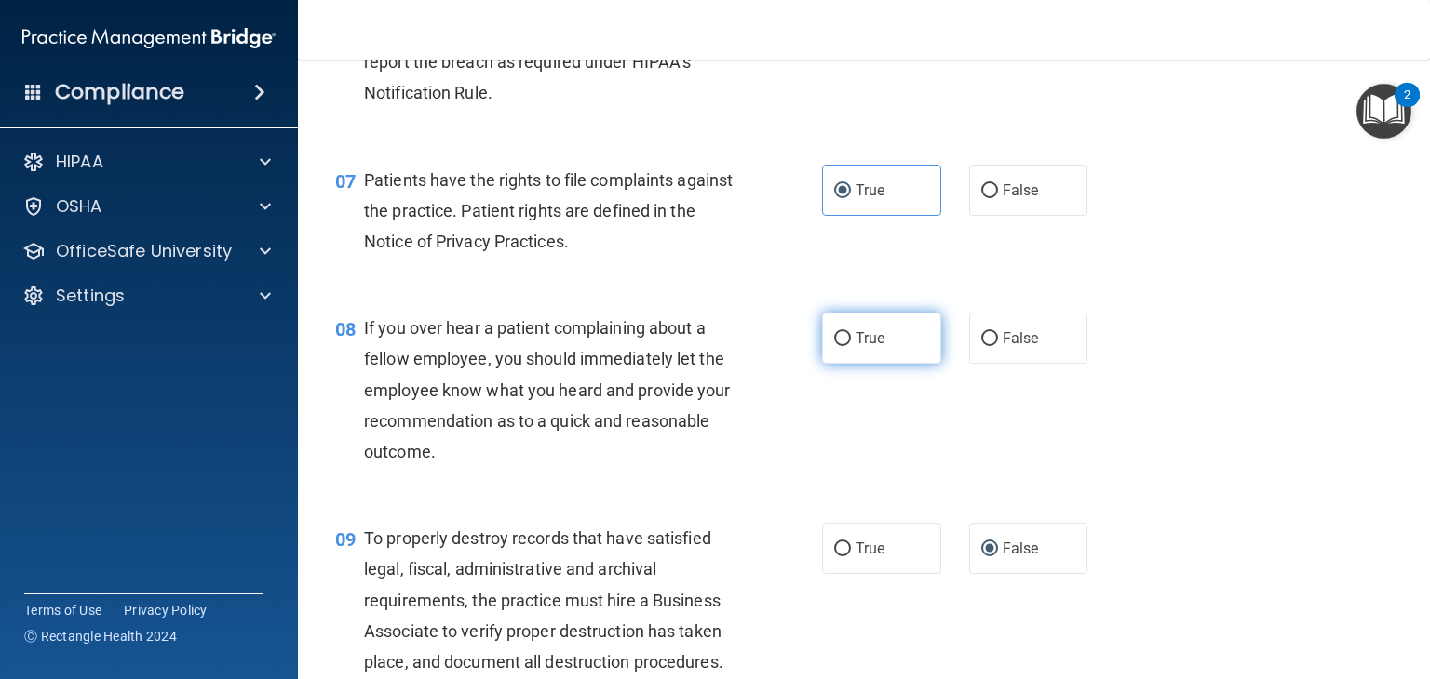
click at [855, 364] on label "True" at bounding box center [881, 338] width 119 height 51
click at [851, 346] on input "True" at bounding box center [842, 339] width 17 height 14
radio input "true"
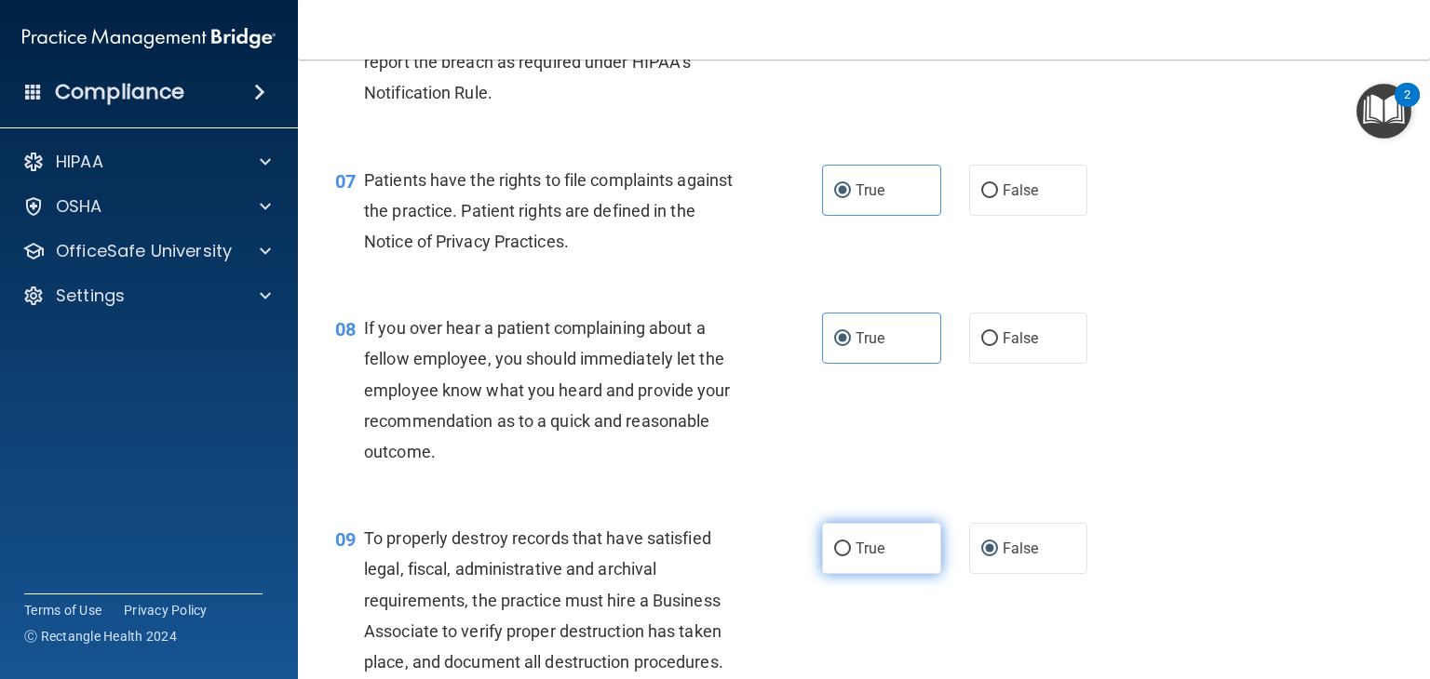
click at [877, 574] on label "True" at bounding box center [881, 548] width 119 height 51
click at [851, 557] on input "True" at bounding box center [842, 550] width 17 height 14
radio input "true"
radio input "false"
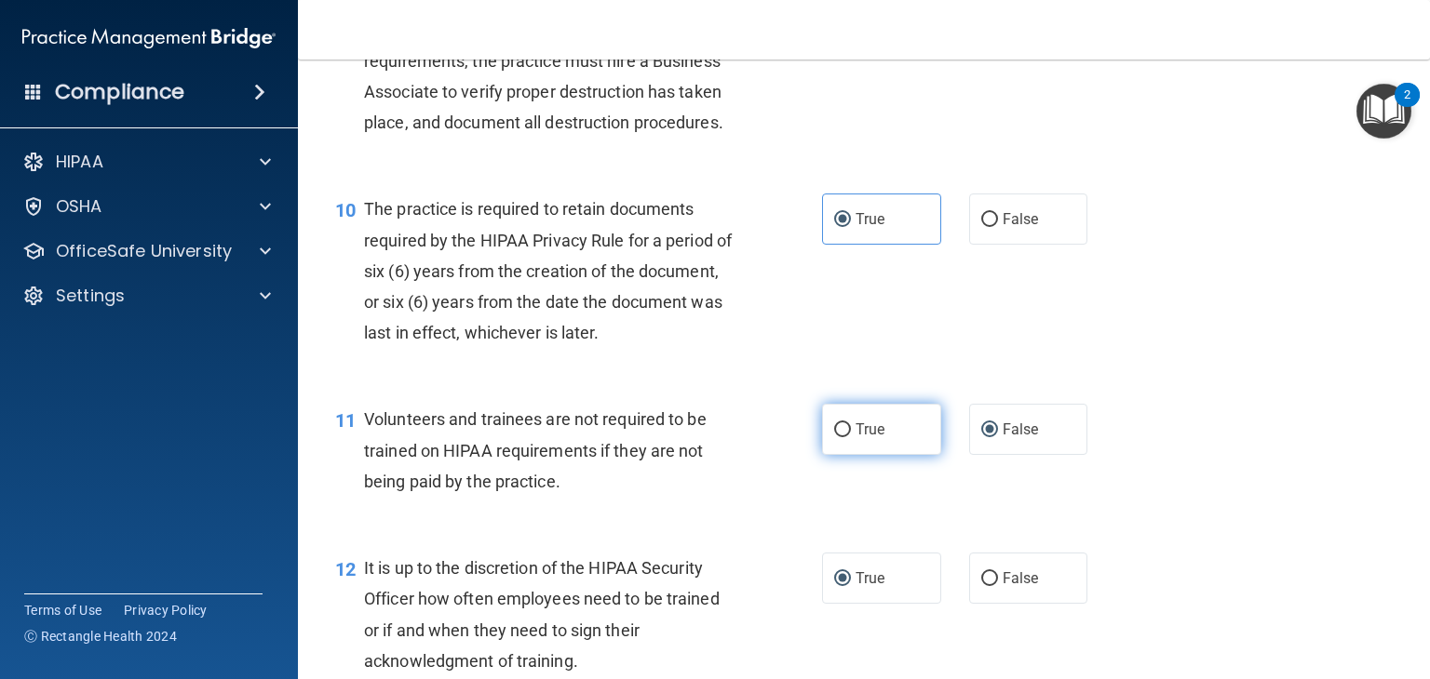
click at [841, 437] on input "True" at bounding box center [842, 430] width 17 height 14
radio input "true"
radio input "false"
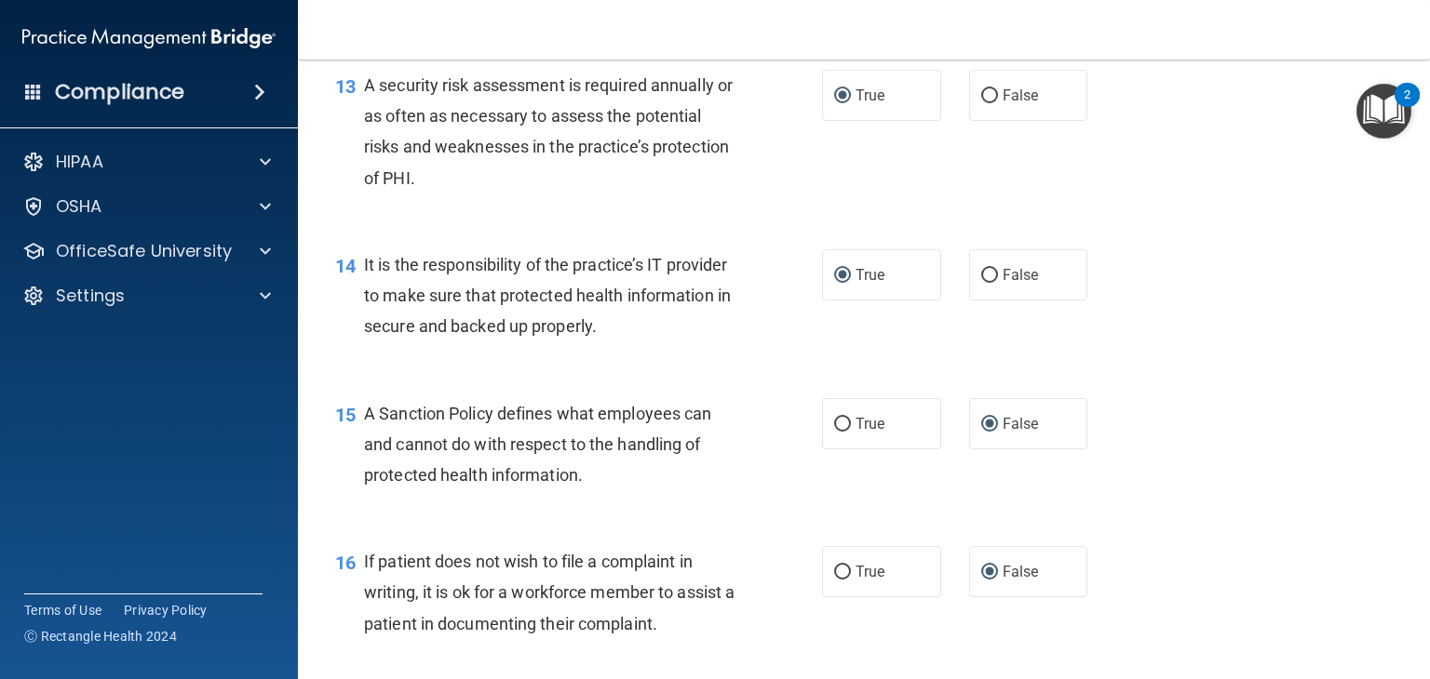
scroll to position [2389, 0]
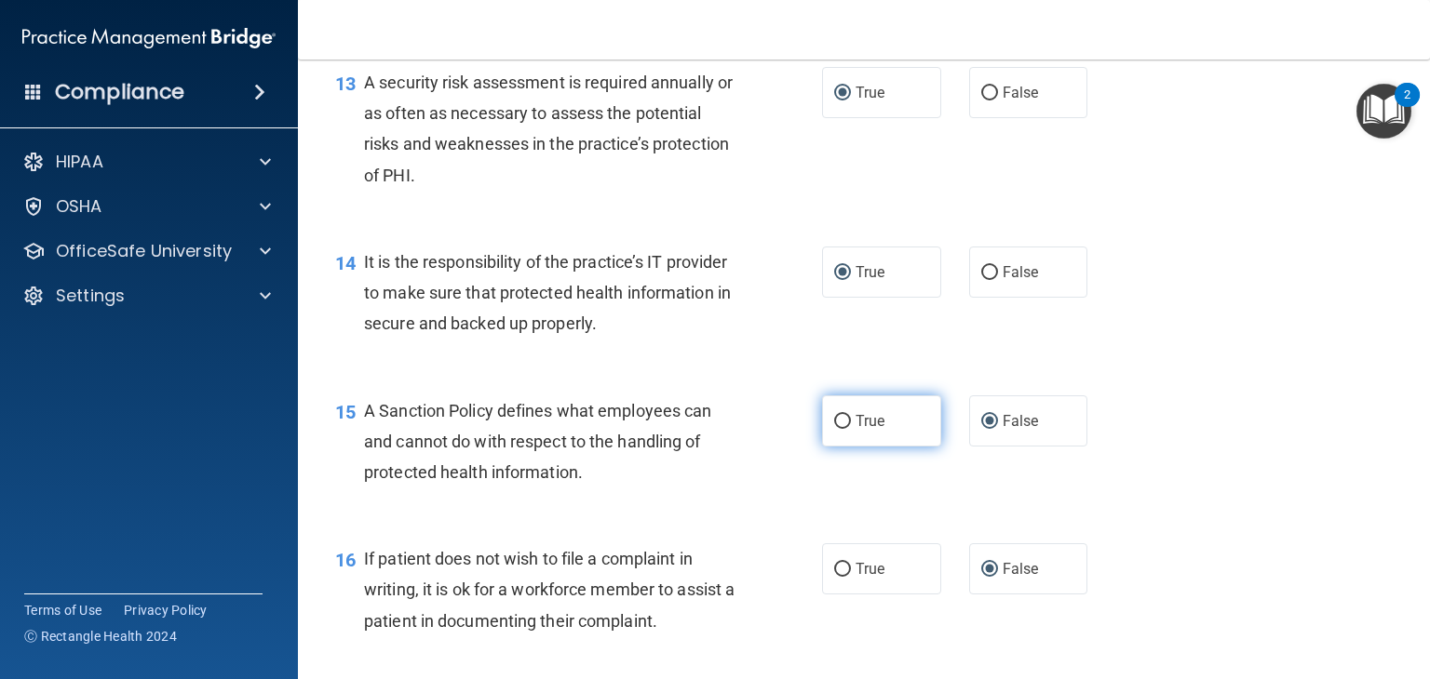
click at [842, 429] on input "True" at bounding box center [842, 422] width 17 height 14
radio input "true"
radio input "false"
click at [840, 577] on input "True" at bounding box center [842, 570] width 17 height 14
radio input "true"
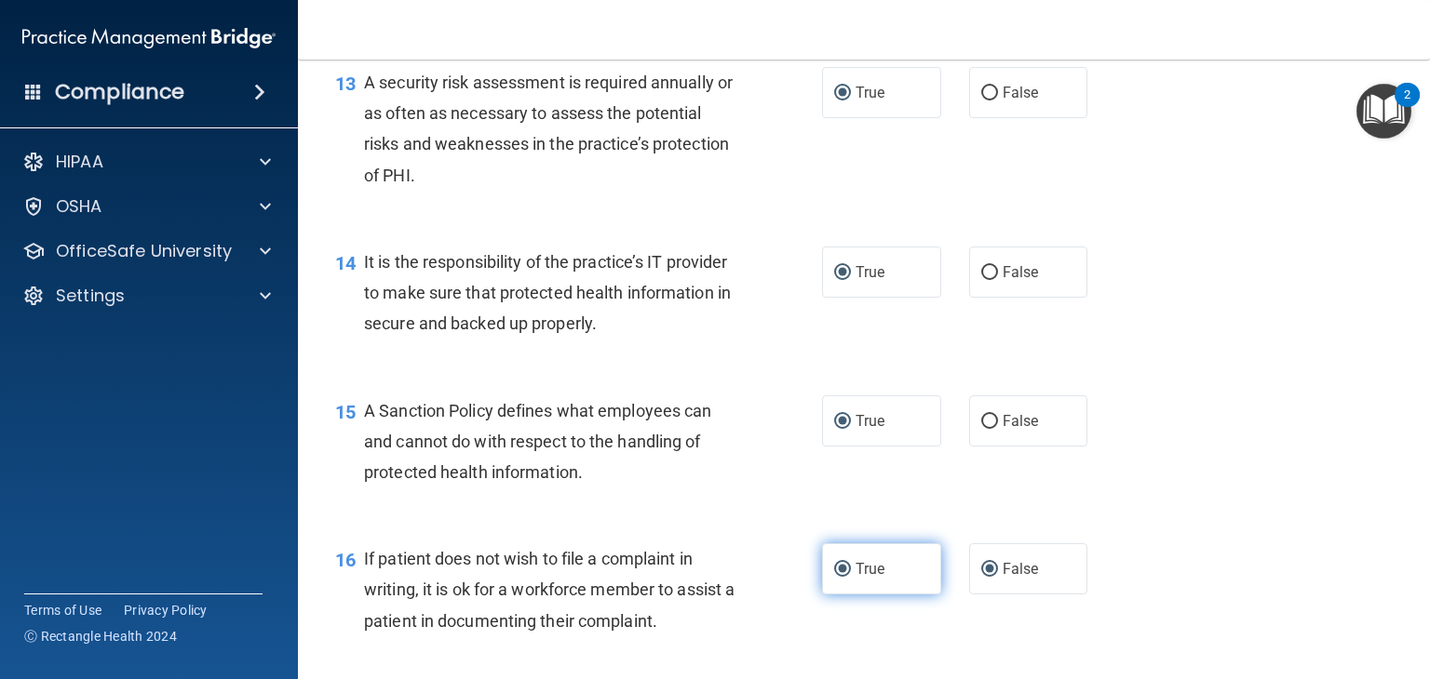
radio input "false"
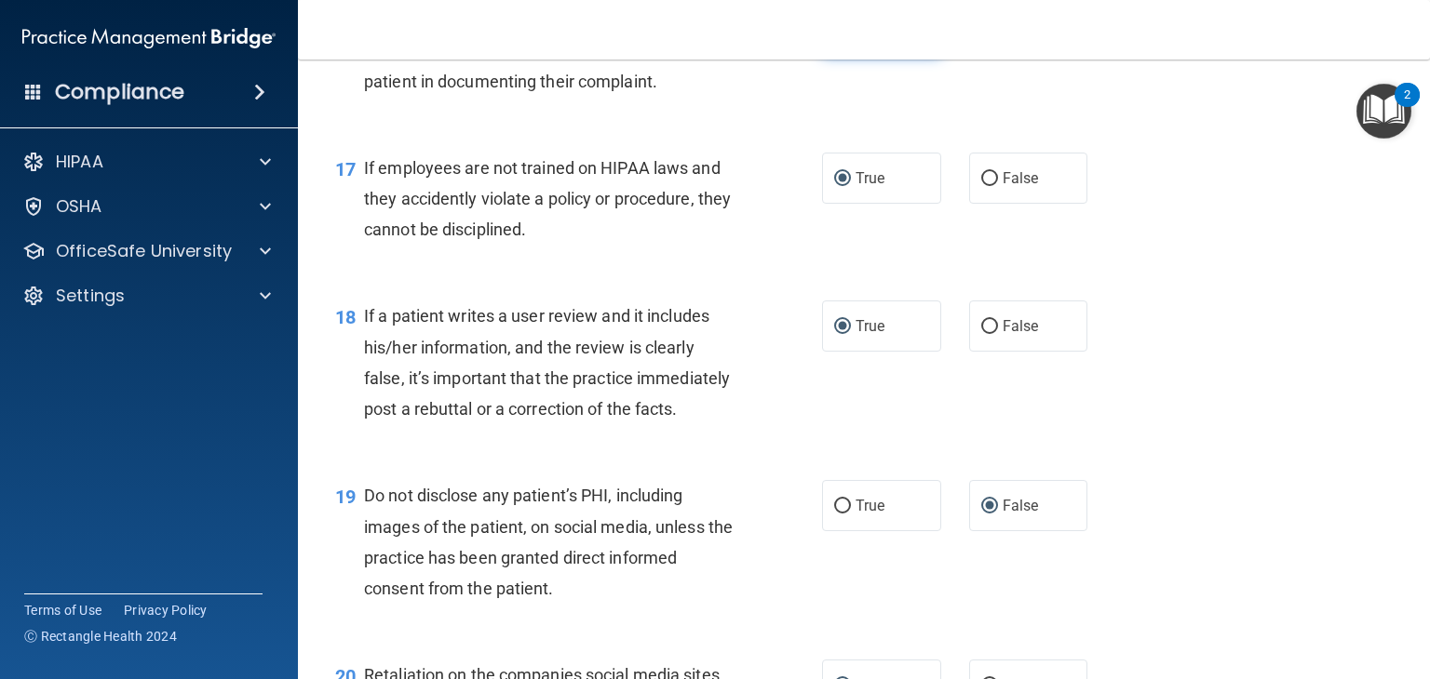
scroll to position [2930, 0]
click at [838, 513] on input "True" at bounding box center [842, 506] width 17 height 14
radio input "true"
radio input "false"
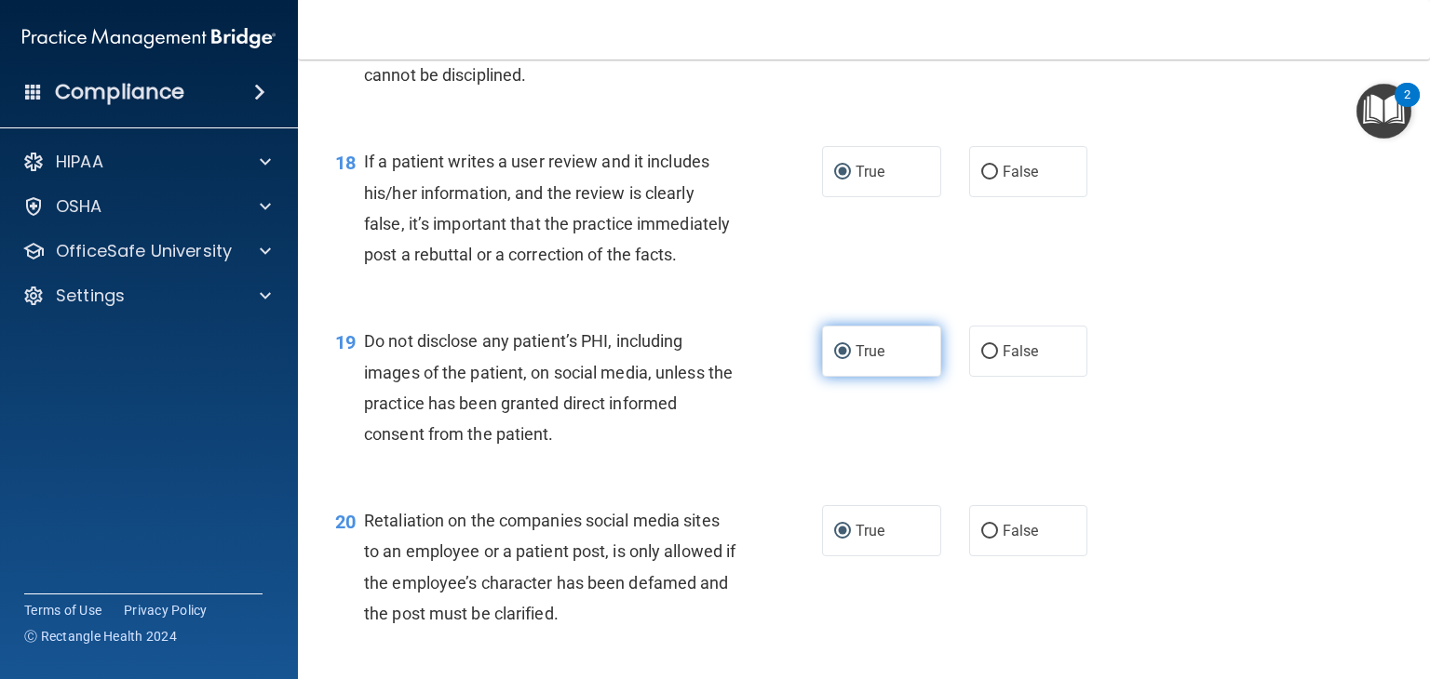
scroll to position [3091, 0]
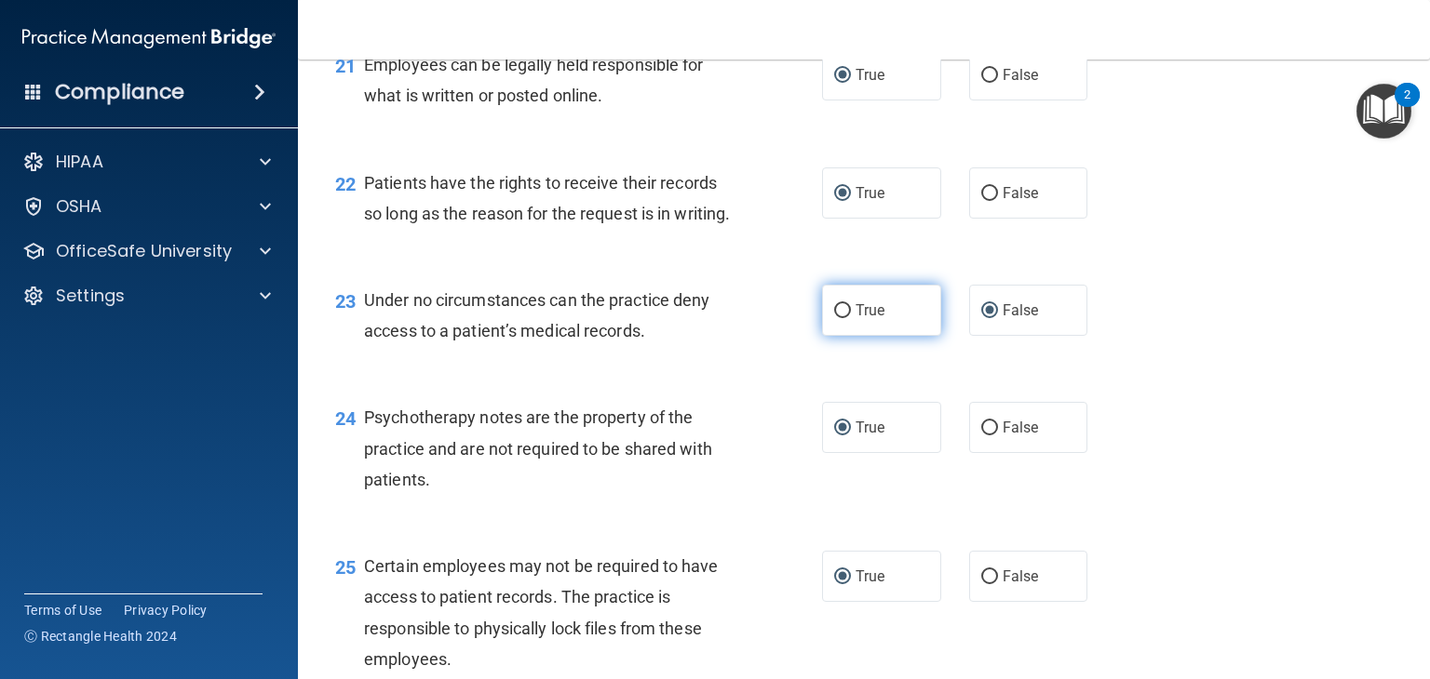
click at [834, 318] on input "True" at bounding box center [842, 311] width 17 height 14
radio input "true"
radio input "false"
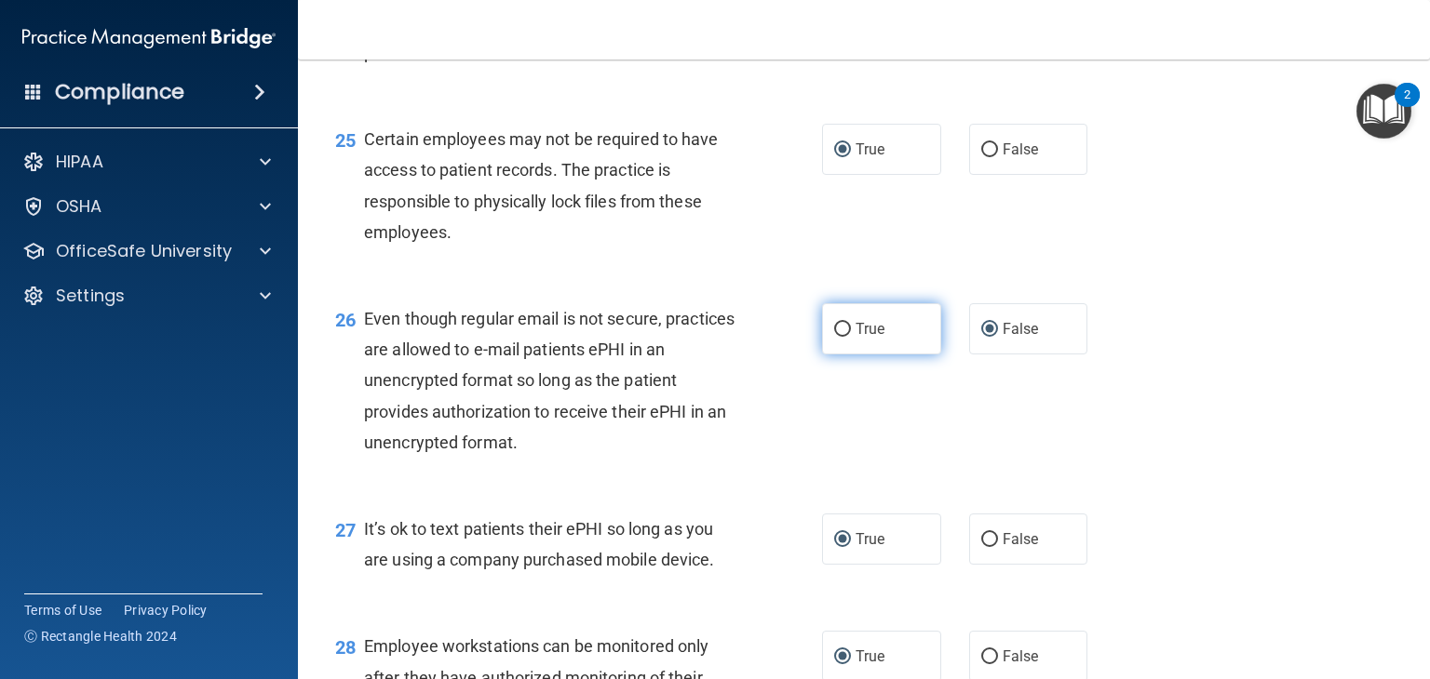
click at [879, 355] on label "True" at bounding box center [881, 328] width 119 height 51
click at [851, 337] on input "True" at bounding box center [842, 330] width 17 height 14
radio input "true"
radio input "false"
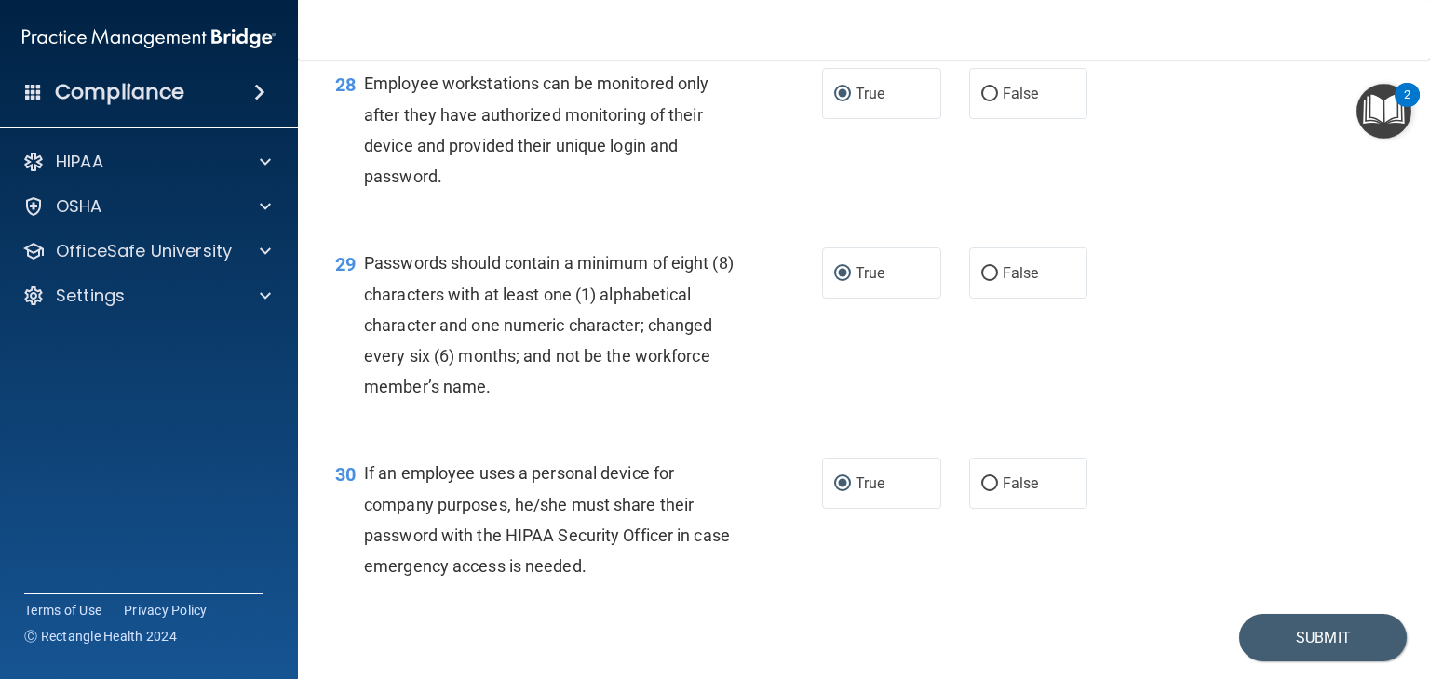
scroll to position [4859, 0]
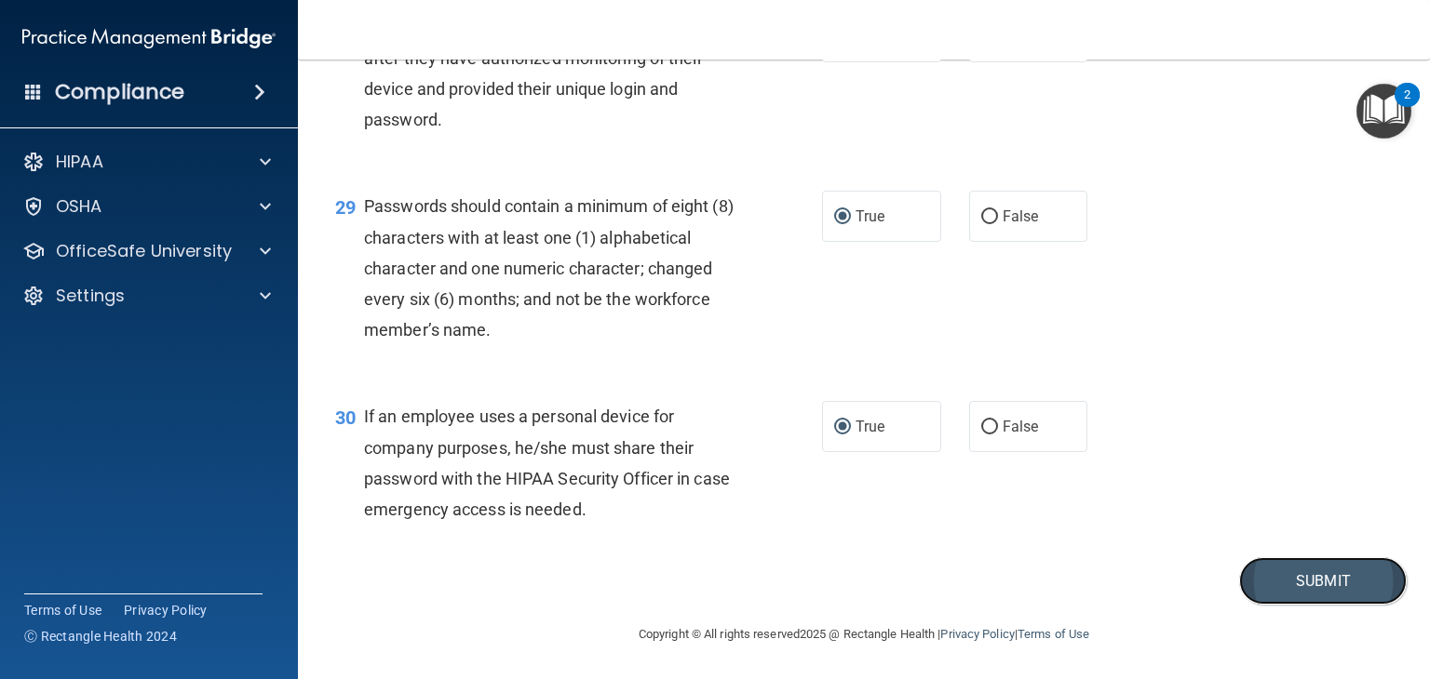
click at [1314, 584] on button "Submit" at bounding box center [1323, 580] width 168 height 47
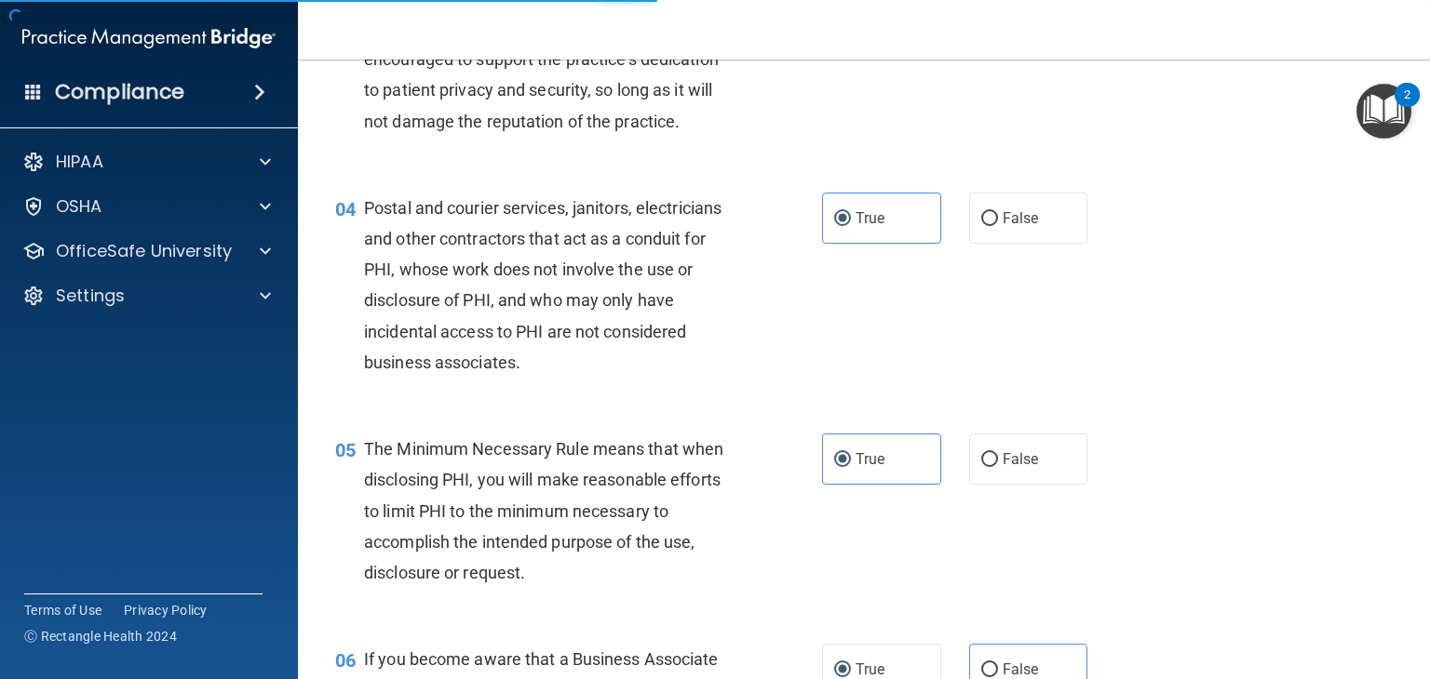
scroll to position [0, 0]
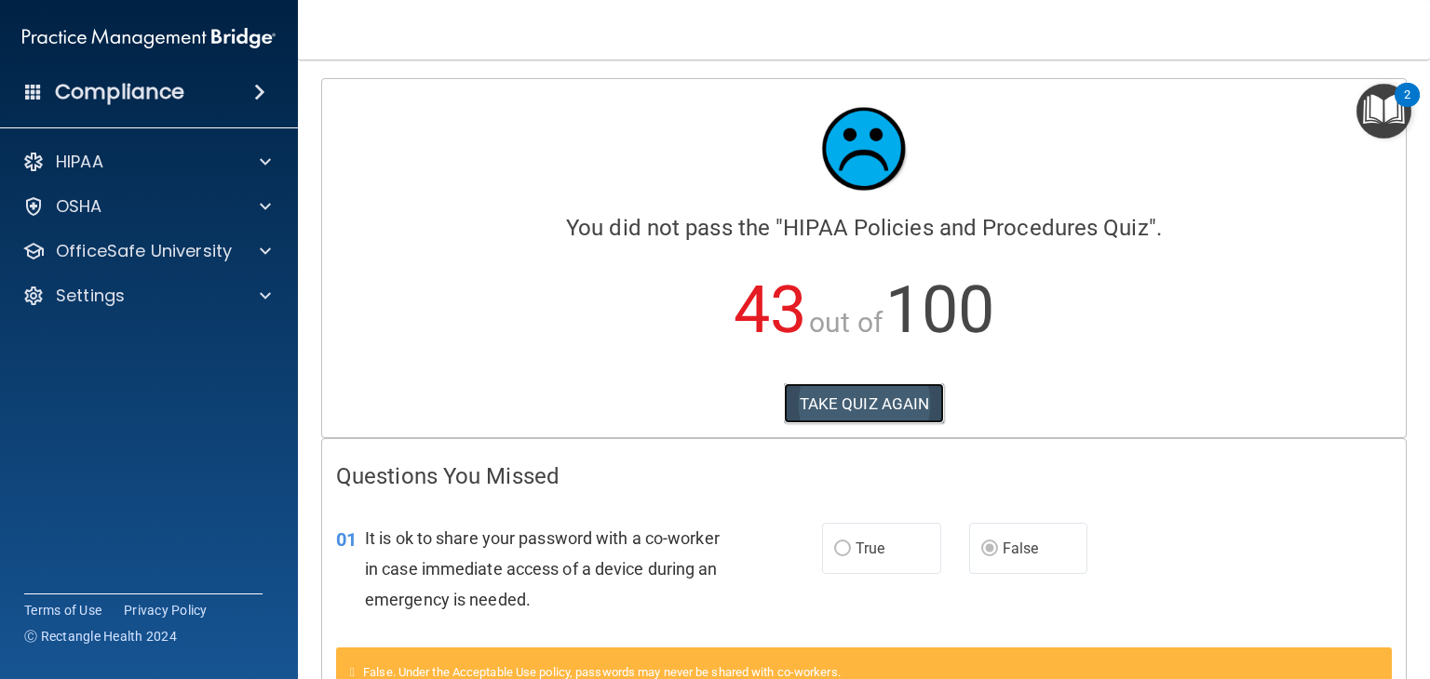
click at [876, 406] on button "TAKE QUIZ AGAIN" at bounding box center [864, 403] width 161 height 41
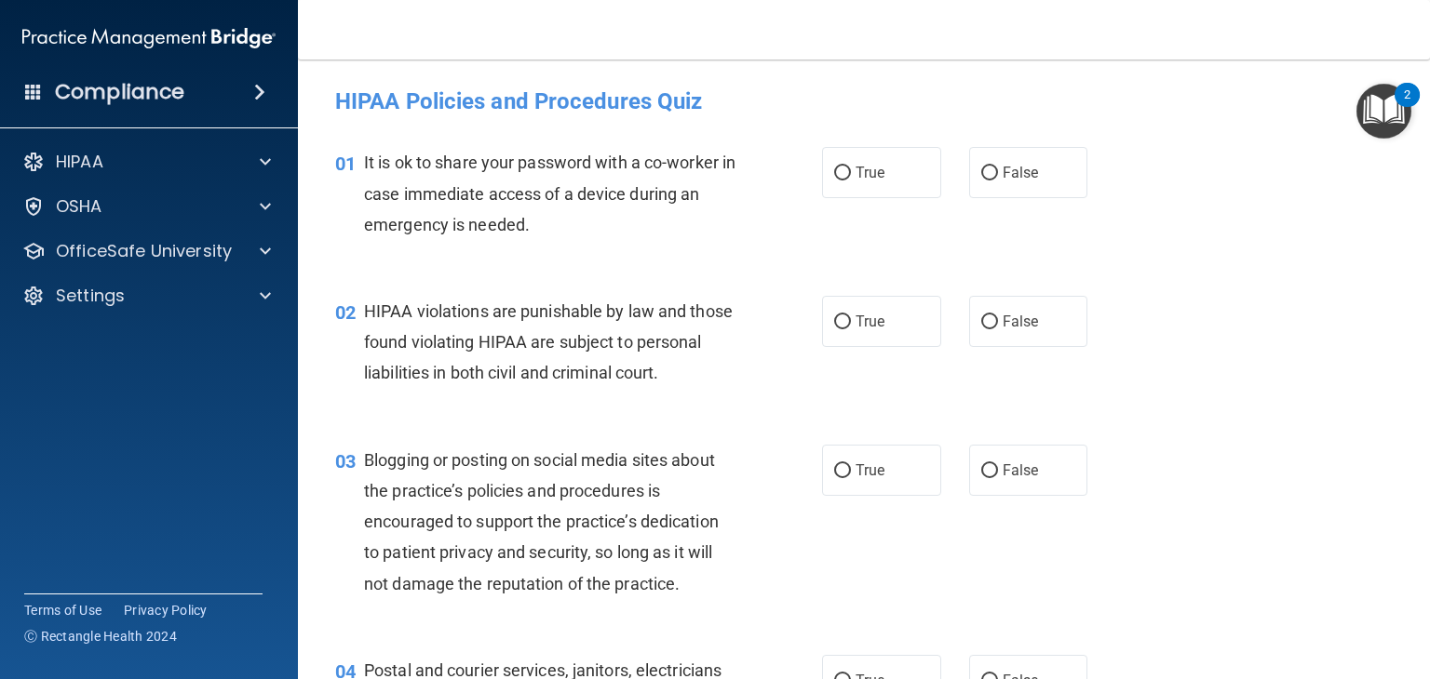
click at [1103, 196] on div "01 It is ok to share your password with a co-worker in case immediate access of…" at bounding box center [863, 198] width 1085 height 149
click at [1036, 171] on label "False" at bounding box center [1028, 172] width 119 height 51
click at [998, 171] on input "False" at bounding box center [989, 174] width 17 height 14
radio input "true"
click at [879, 340] on label "True" at bounding box center [881, 321] width 119 height 51
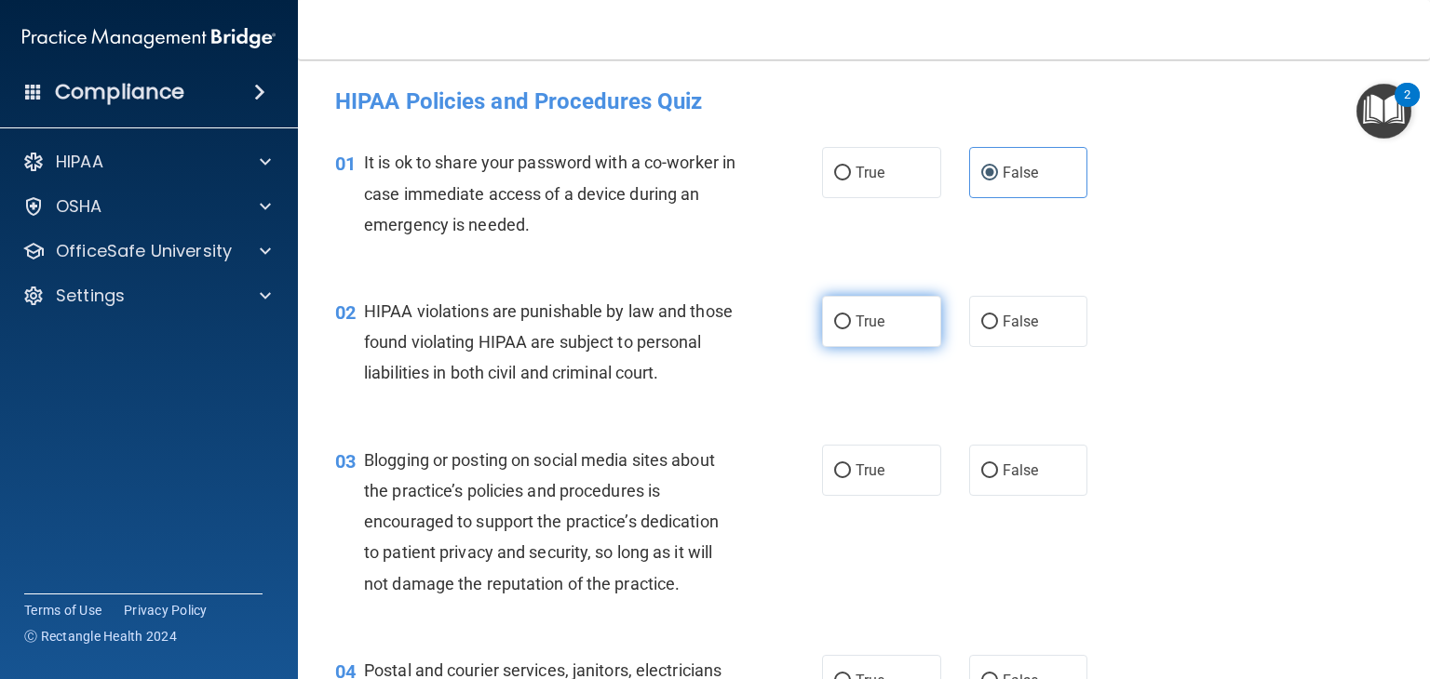
click at [851, 329] on input "True" at bounding box center [842, 323] width 17 height 14
radio input "true"
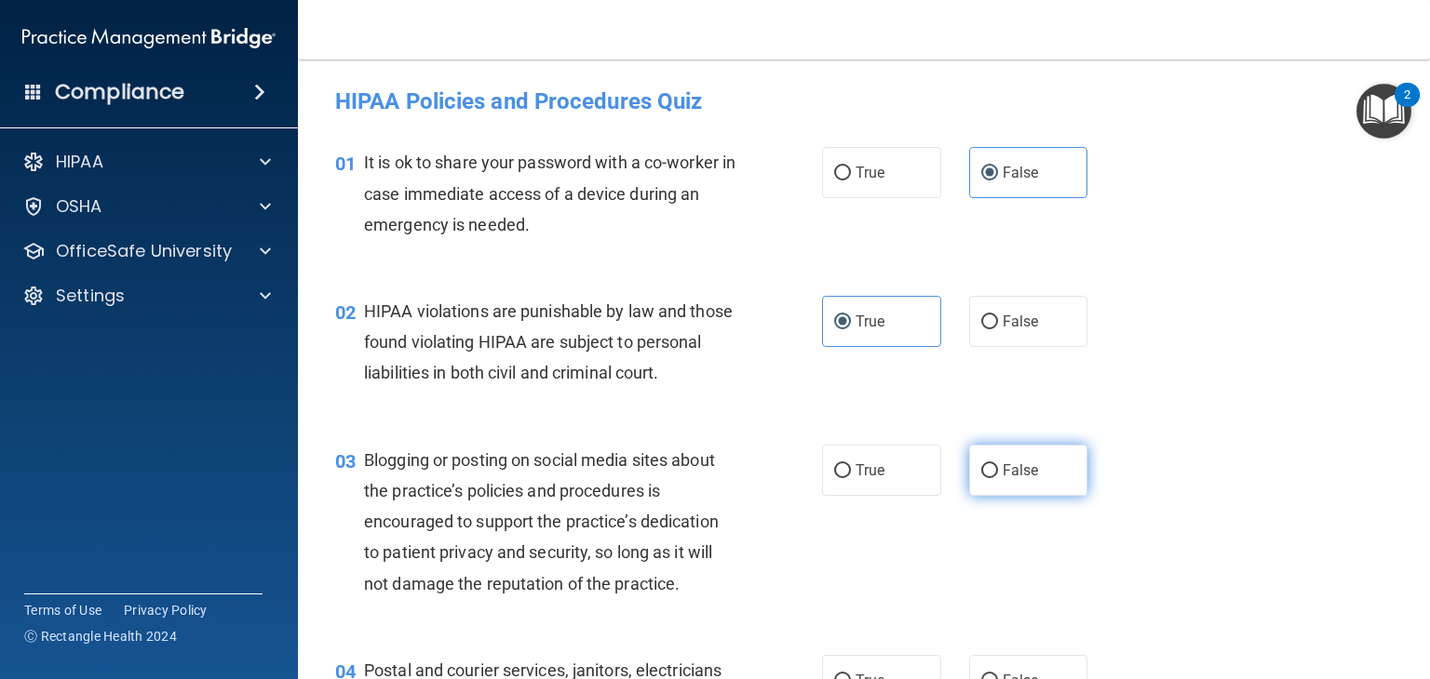
click at [1008, 496] on label "False" at bounding box center [1028, 470] width 119 height 51
click at [998, 478] on input "False" at bounding box center [989, 471] width 17 height 14
radio input "true"
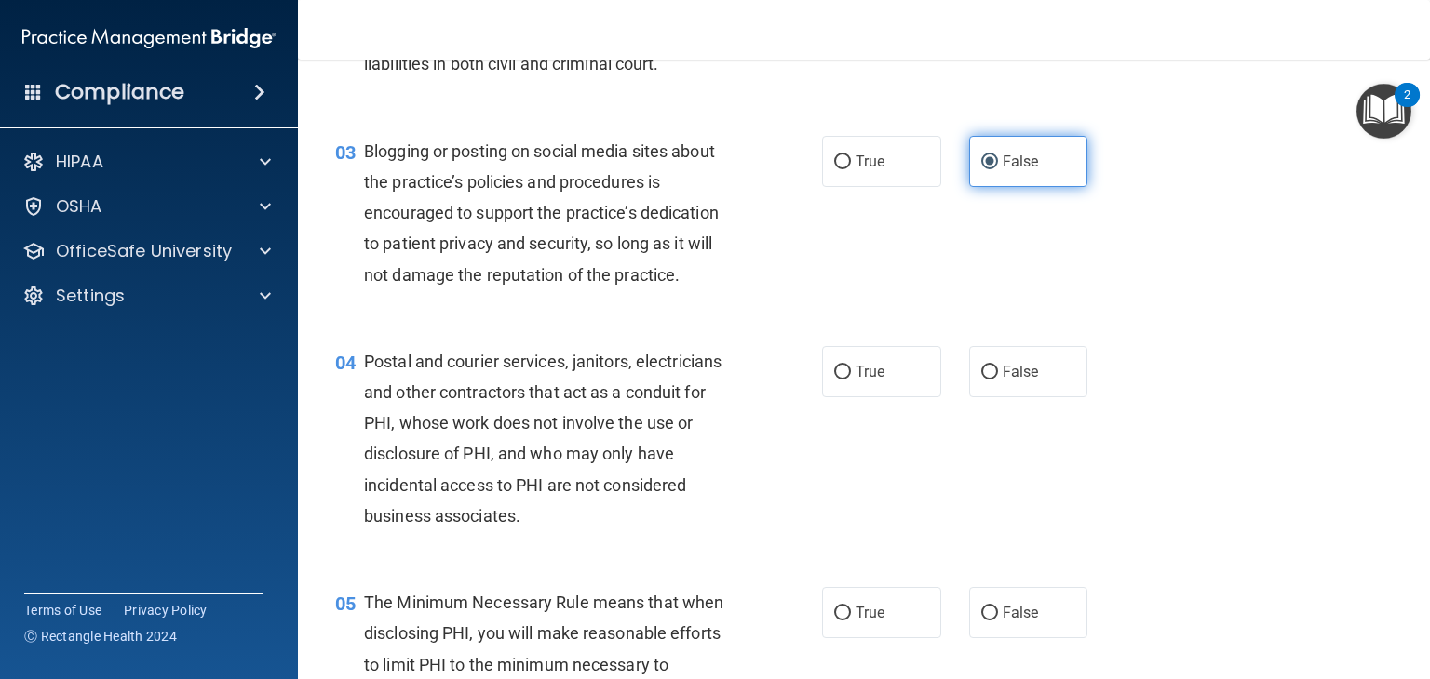
scroll to position [396, 0]
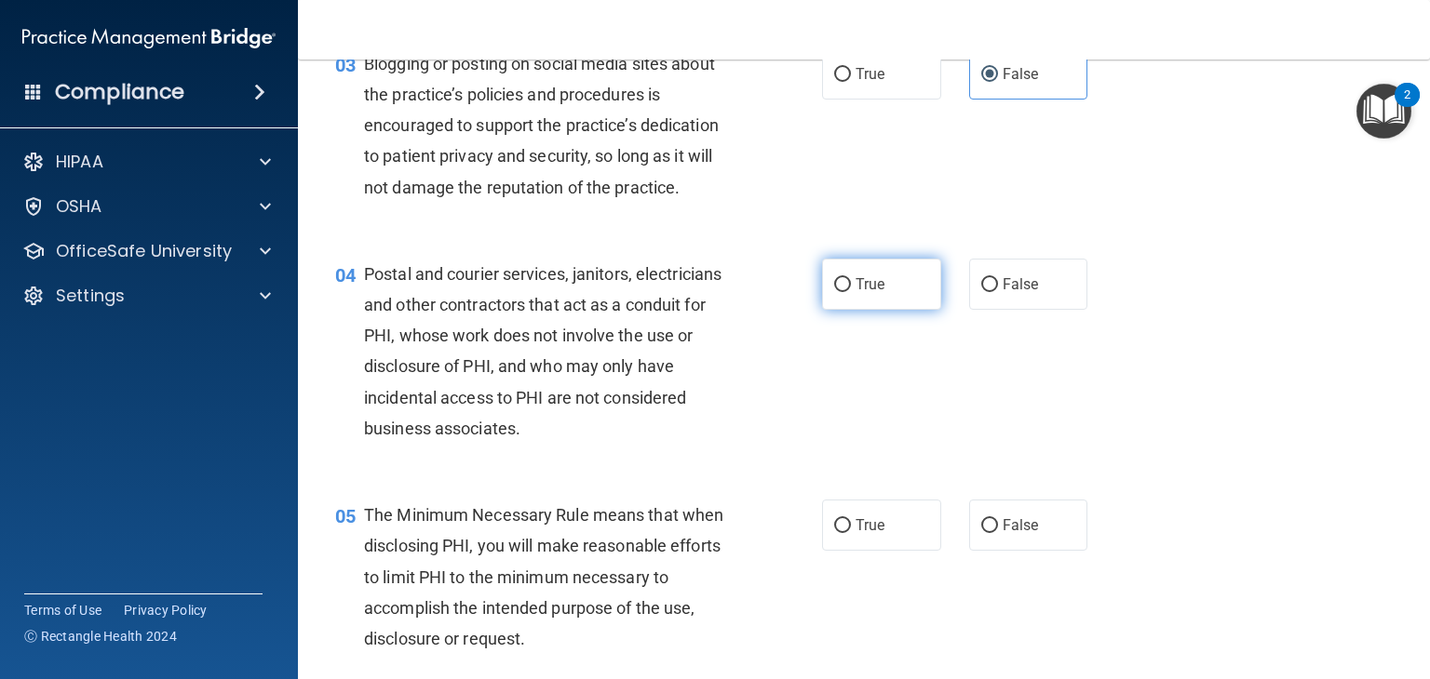
click at [879, 310] on label "True" at bounding box center [881, 284] width 119 height 51
click at [851, 292] on input "True" at bounding box center [842, 285] width 17 height 14
radio input "true"
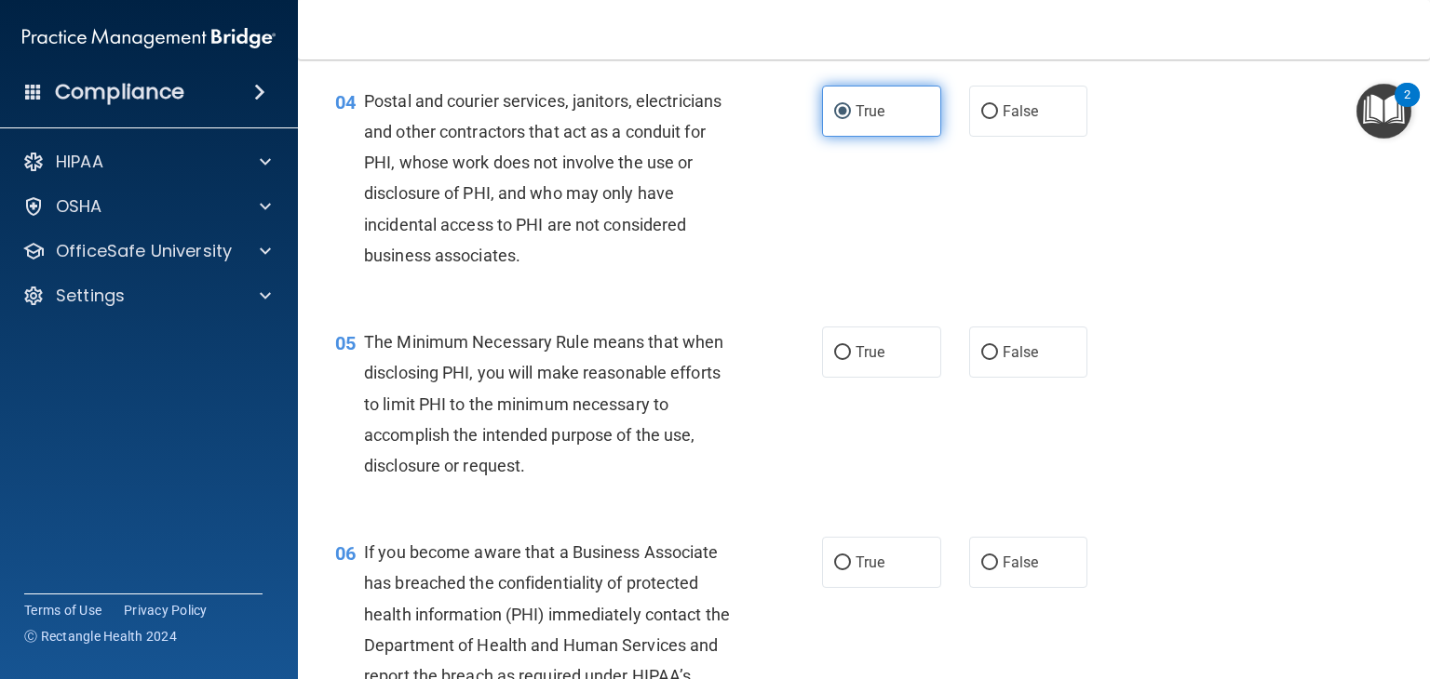
scroll to position [573, 0]
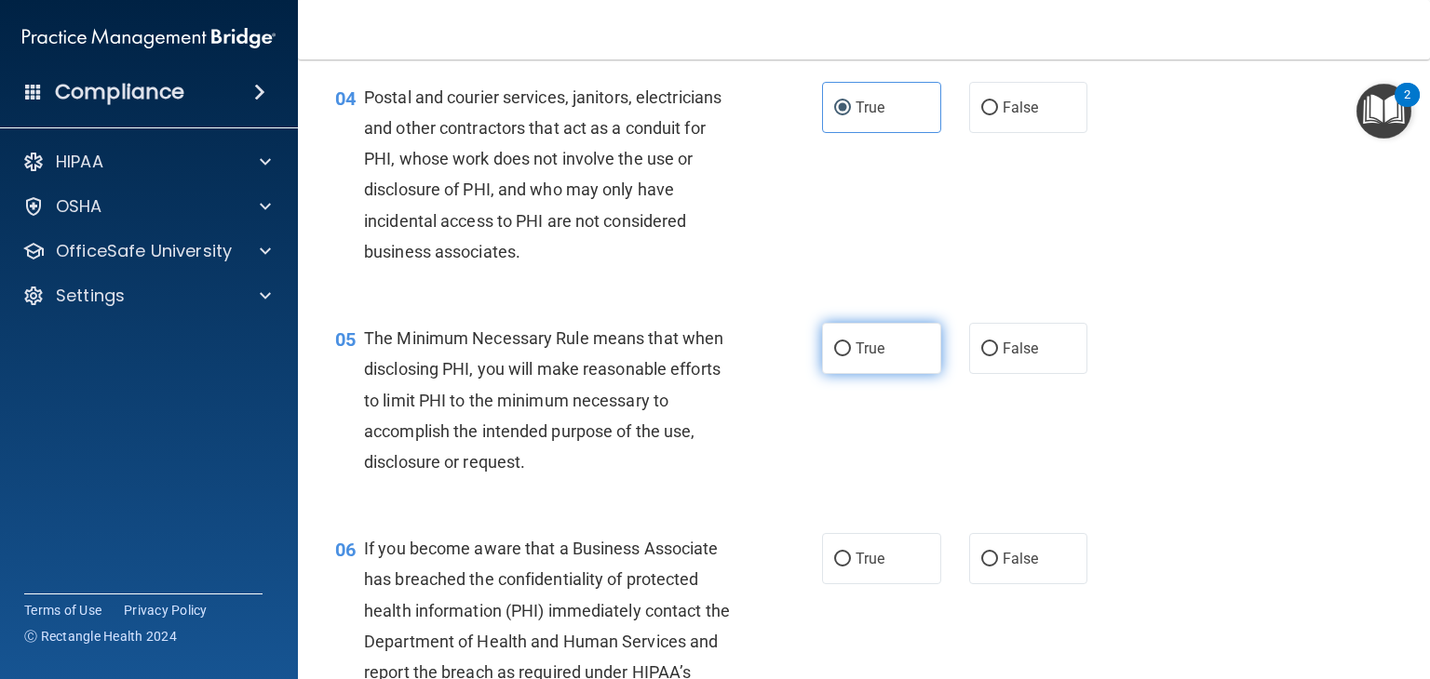
click at [881, 374] on label "True" at bounding box center [881, 348] width 119 height 51
click at [851, 356] on input "True" at bounding box center [842, 349] width 17 height 14
radio input "true"
click at [1005, 568] on span "False" at bounding box center [1020, 559] width 36 height 18
click at [998, 567] on input "False" at bounding box center [989, 560] width 17 height 14
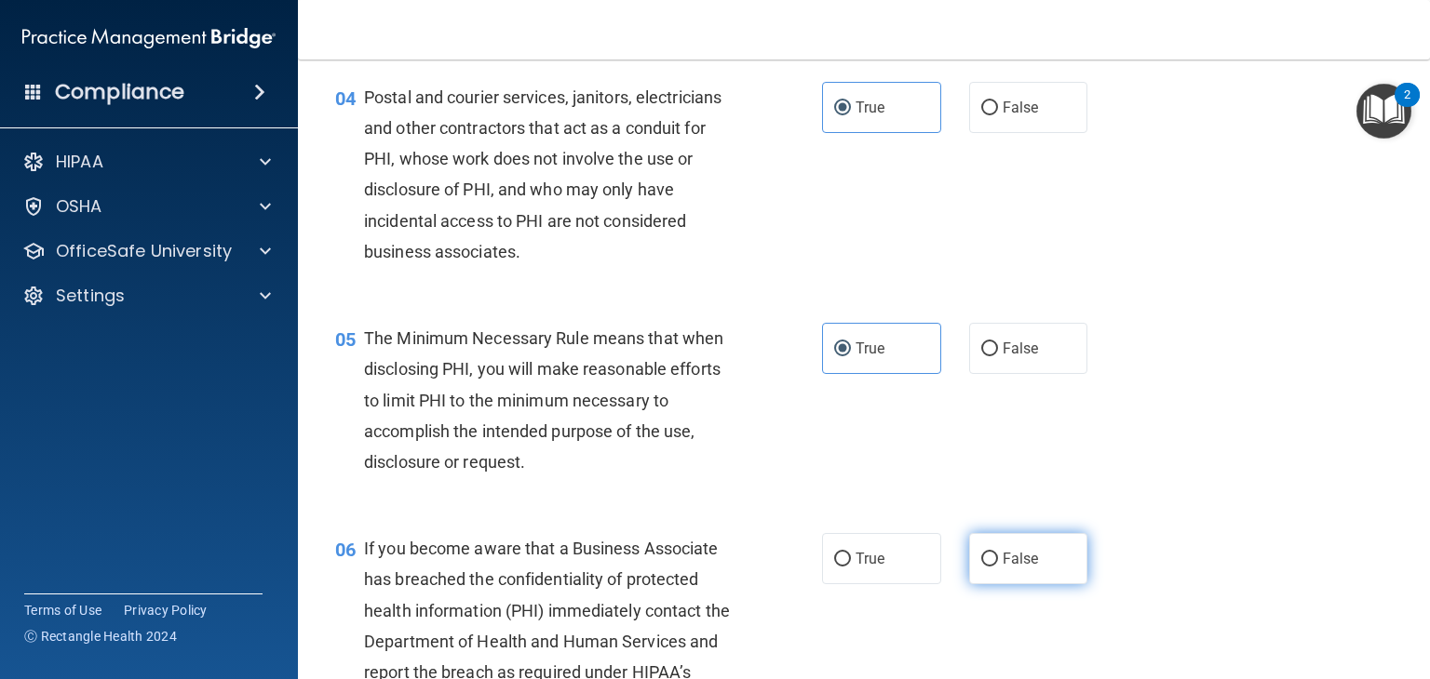
radio input "true"
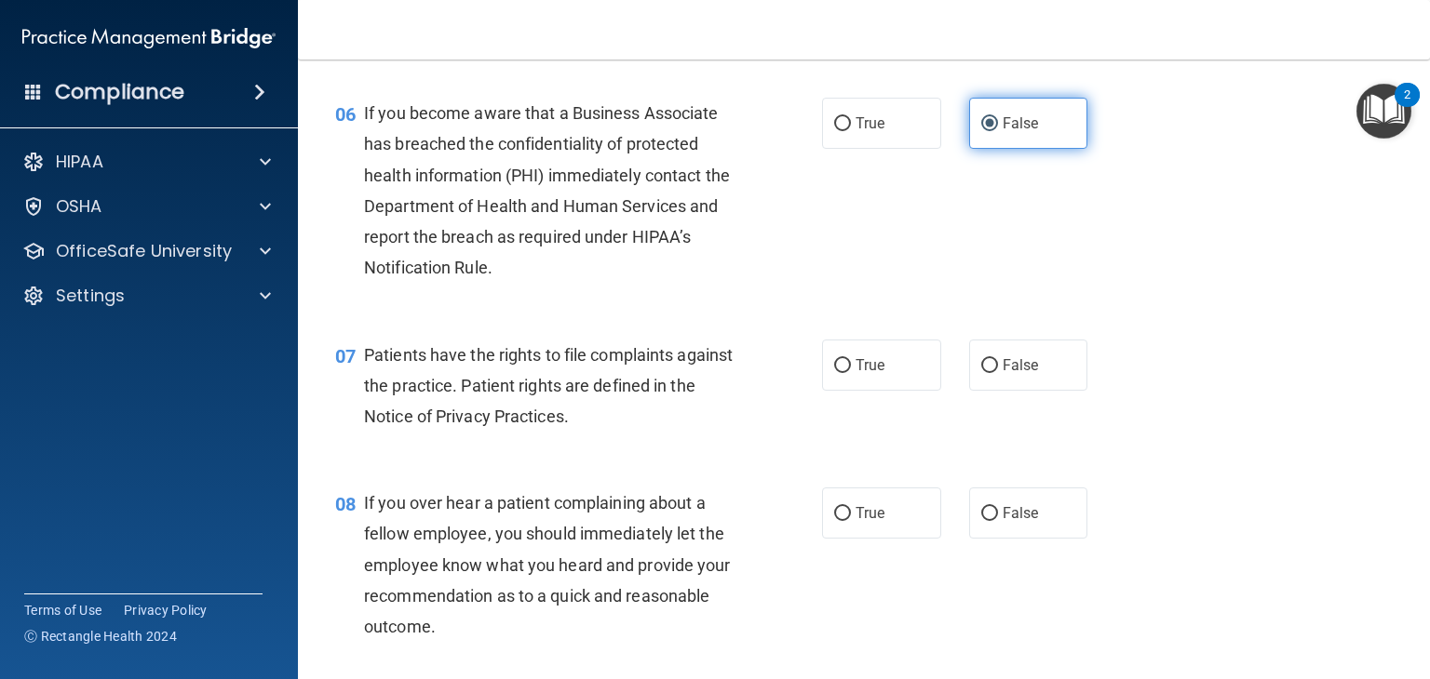
scroll to position [1037, 0]
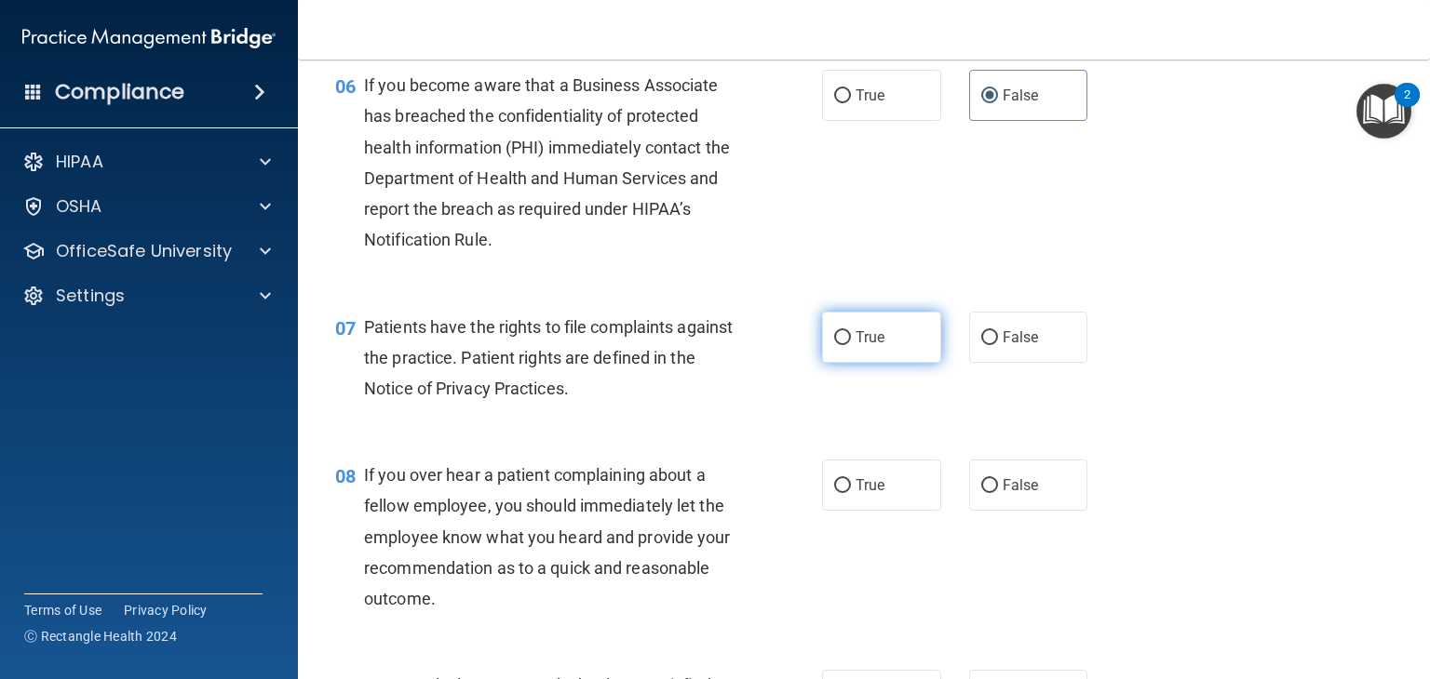
click at [886, 363] on label "True" at bounding box center [881, 337] width 119 height 51
click at [851, 345] on input "True" at bounding box center [842, 338] width 17 height 14
radio input "true"
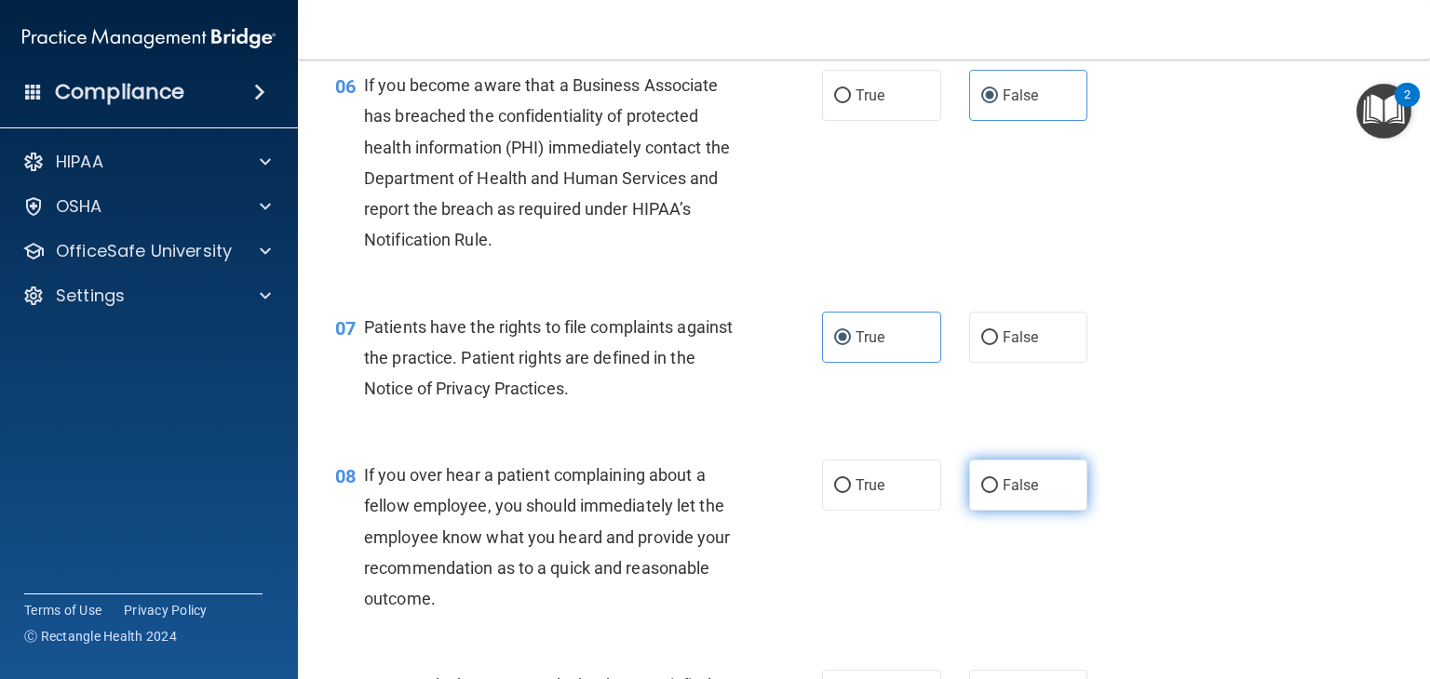
click at [981, 493] on input "False" at bounding box center [989, 486] width 17 height 14
radio input "true"
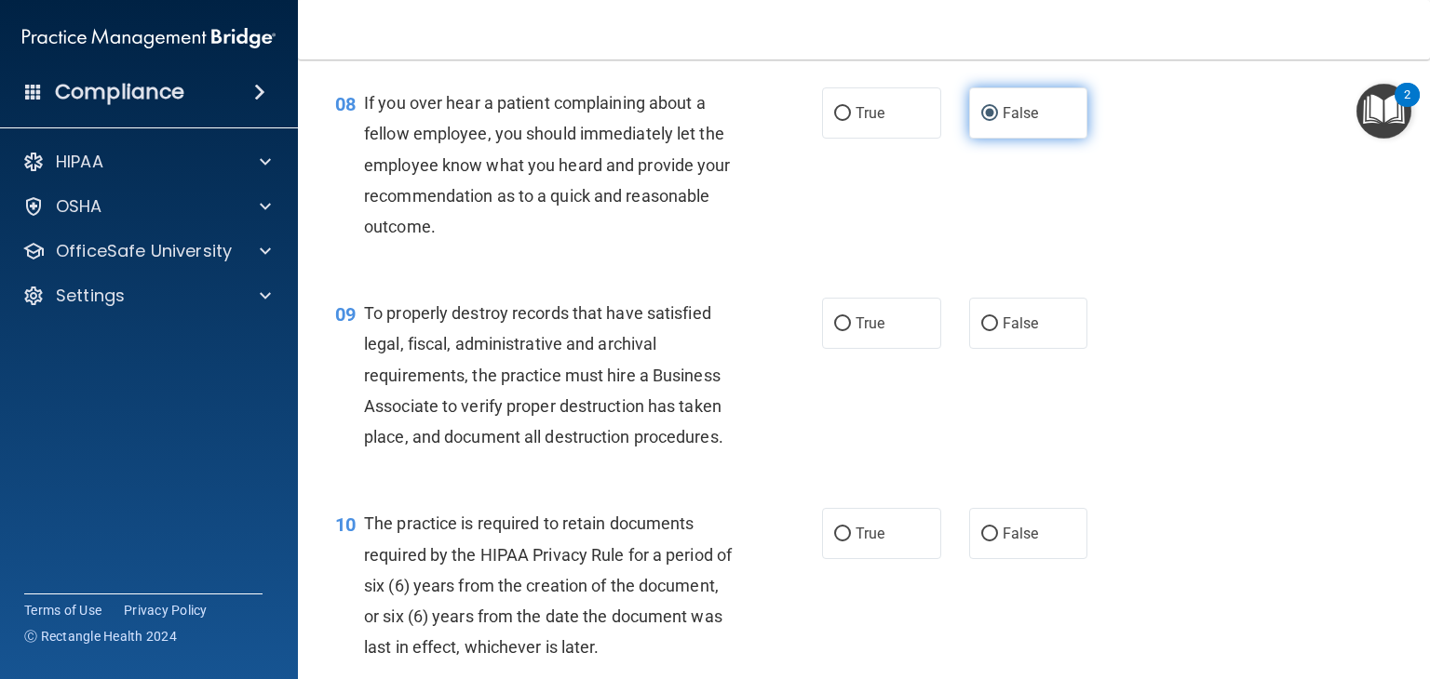
scroll to position [1410, 0]
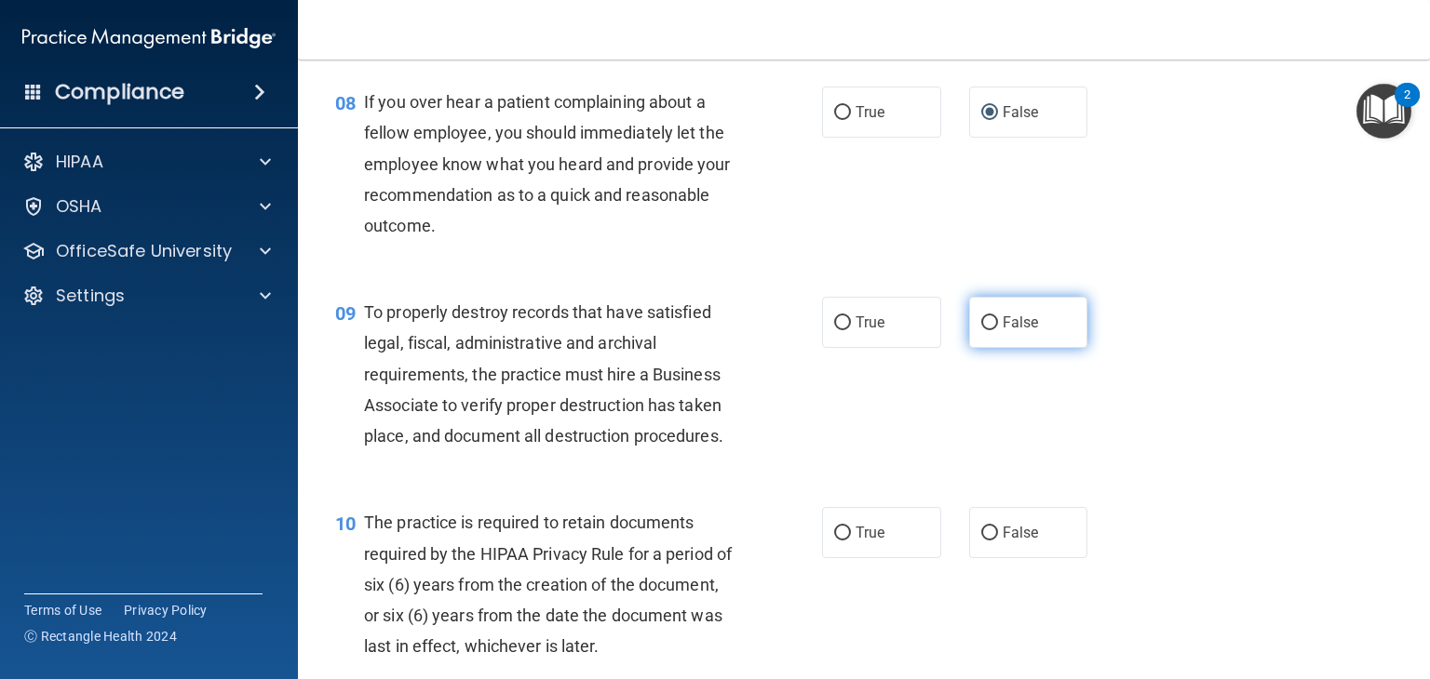
click at [1013, 331] on span "False" at bounding box center [1020, 323] width 36 height 18
click at [998, 330] on input "False" at bounding box center [989, 323] width 17 height 14
radio input "true"
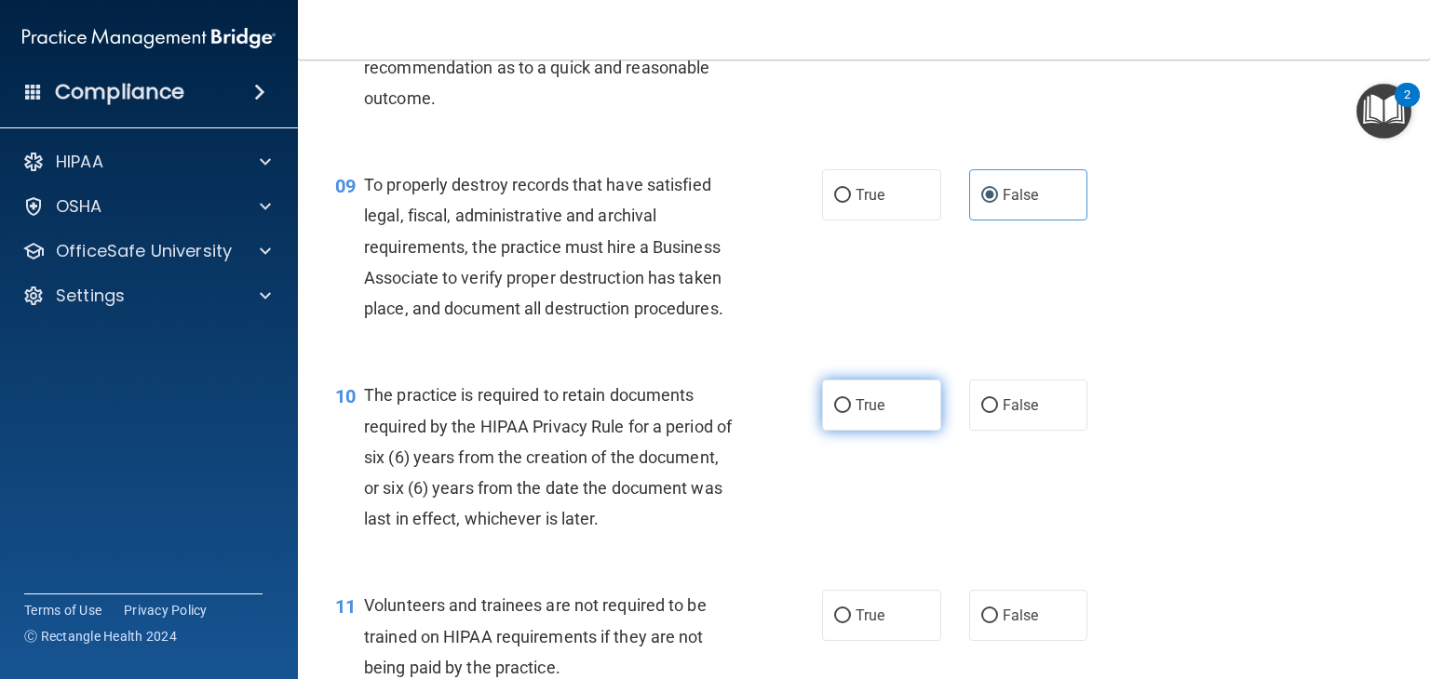
click at [880, 431] on label "True" at bounding box center [881, 405] width 119 height 51
click at [851, 413] on input "True" at bounding box center [842, 406] width 17 height 14
radio input "true"
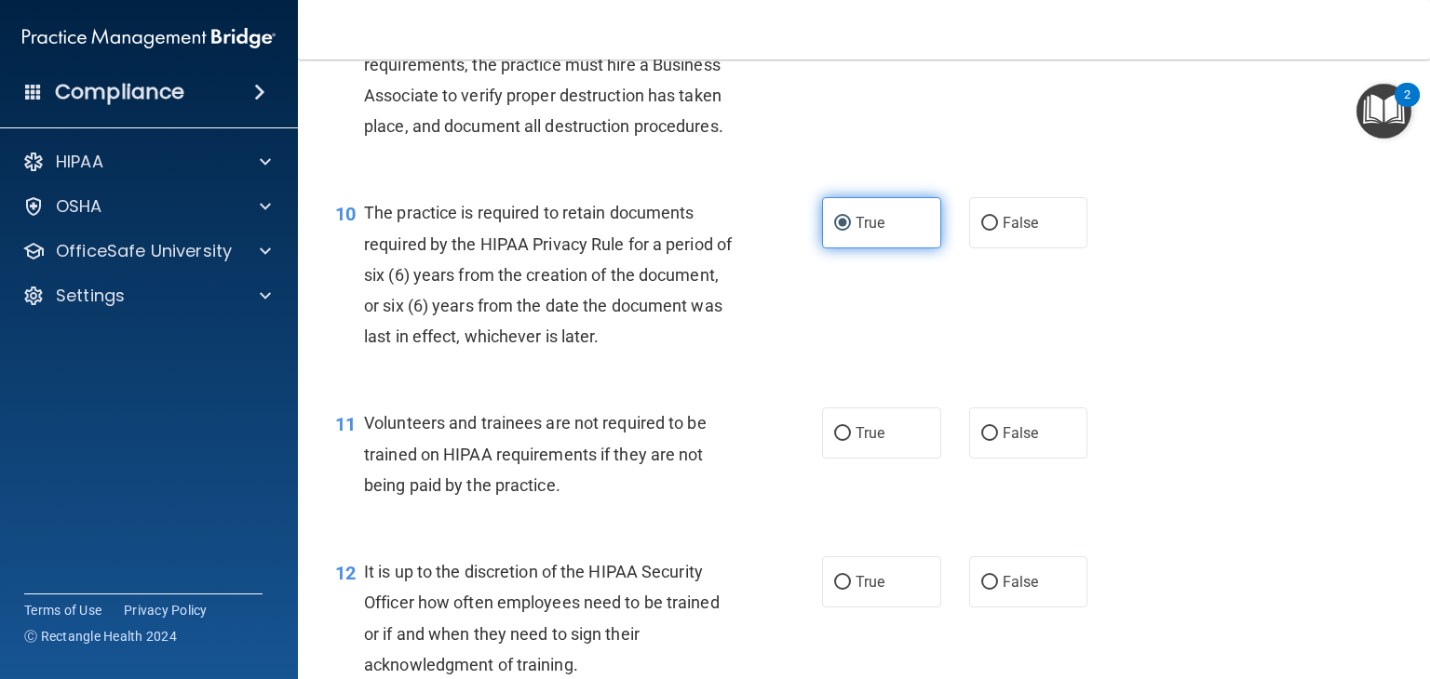
scroll to position [1729, 0]
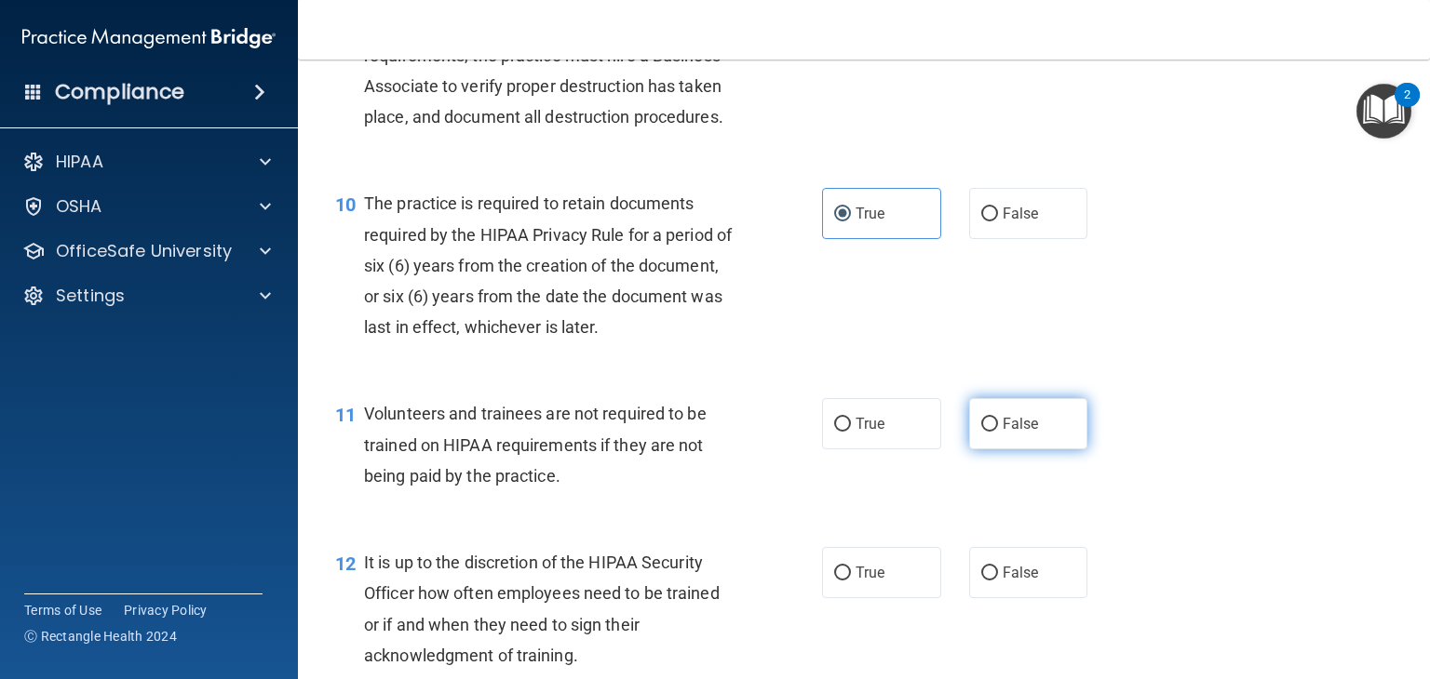
click at [1021, 450] on label "False" at bounding box center [1028, 423] width 119 height 51
click at [998, 432] on input "False" at bounding box center [989, 425] width 17 height 14
radio input "true"
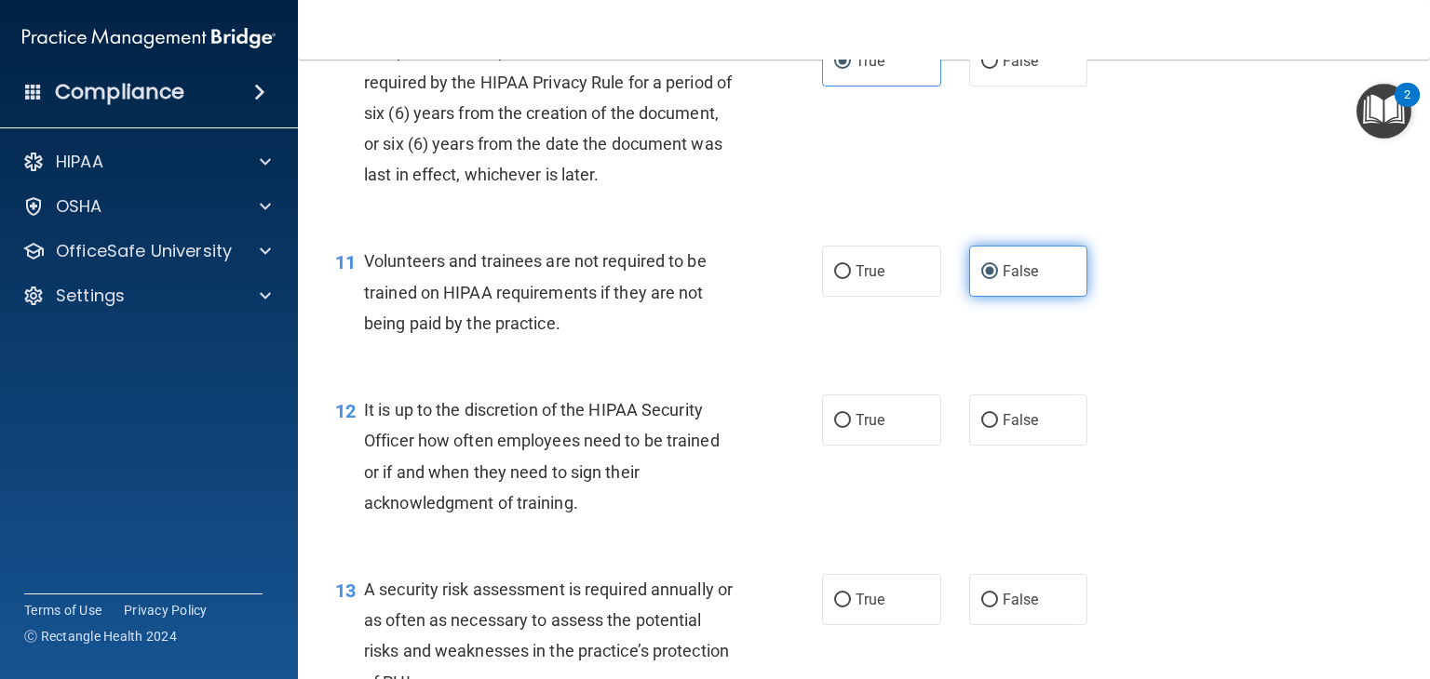
scroll to position [1884, 0]
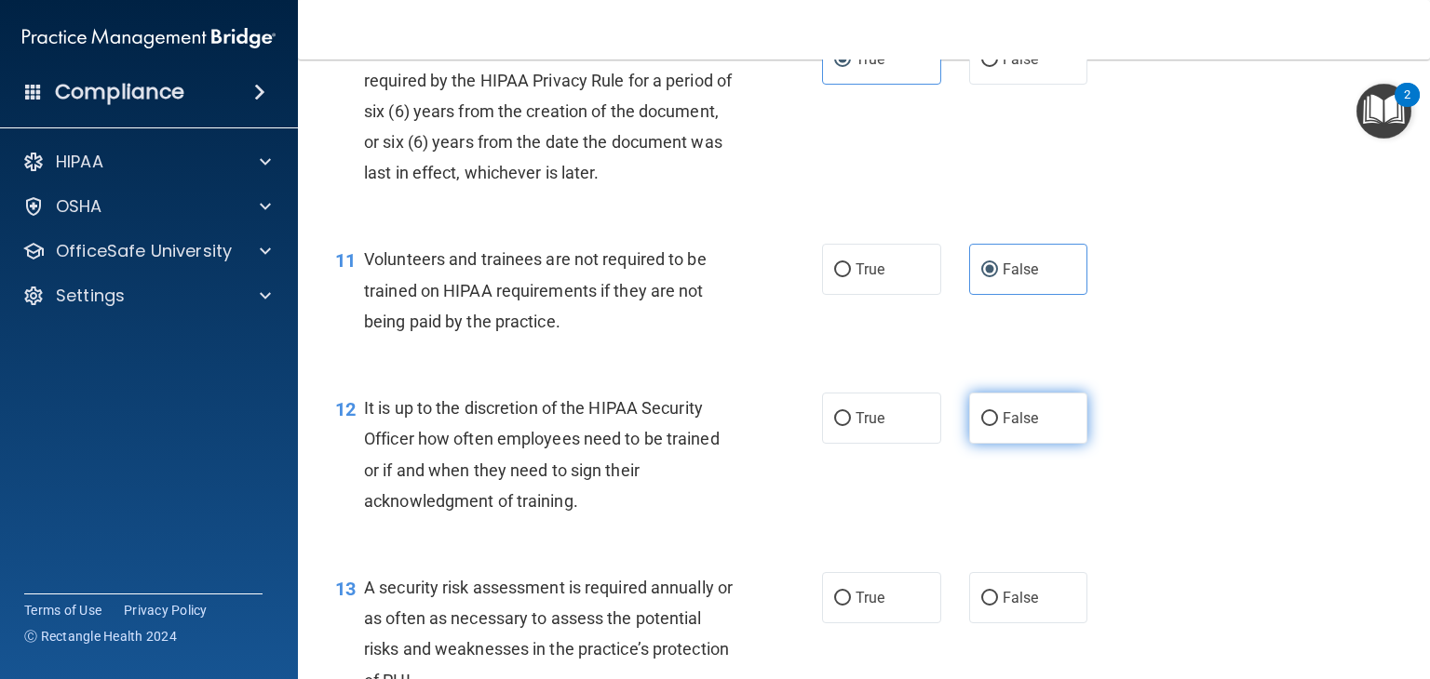
click at [1036, 444] on label "False" at bounding box center [1028, 418] width 119 height 51
click at [998, 426] on input "False" at bounding box center [989, 419] width 17 height 14
radio input "true"
click at [875, 607] on span "True" at bounding box center [869, 598] width 29 height 18
click at [851, 606] on input "True" at bounding box center [842, 599] width 17 height 14
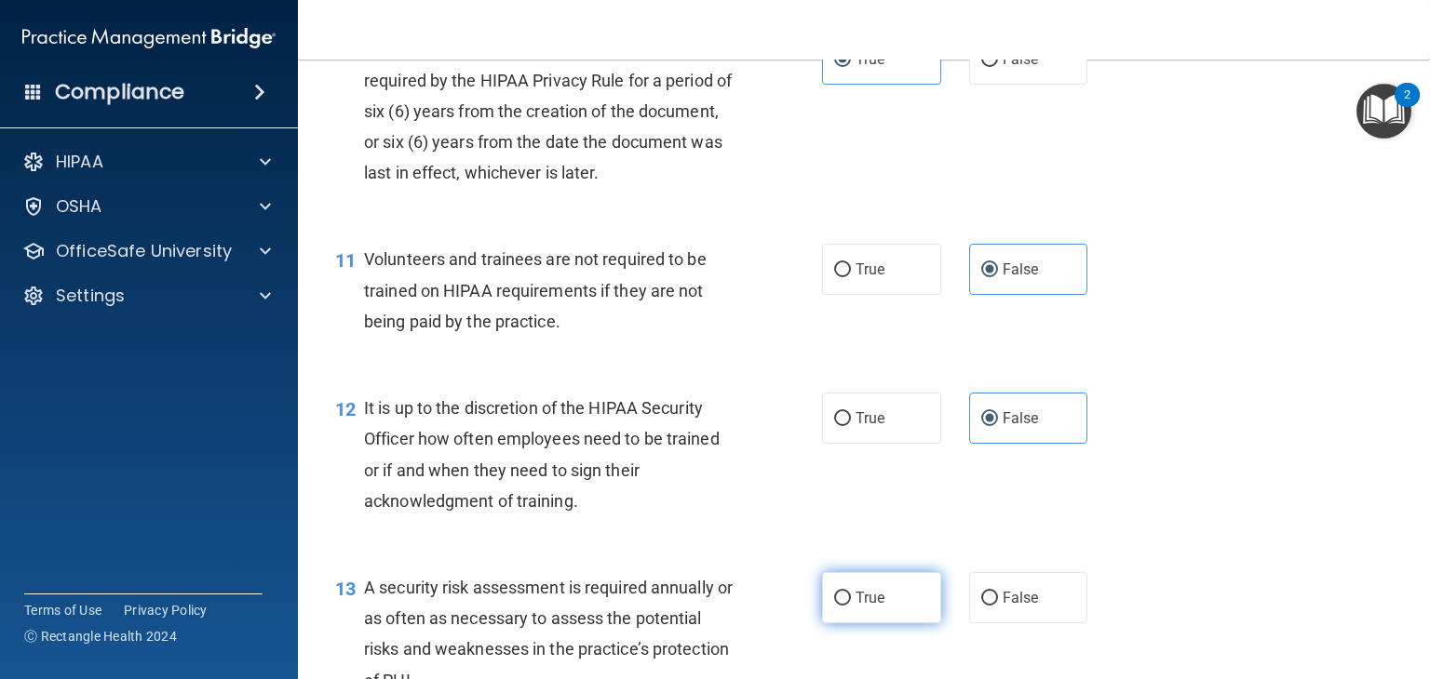
radio input "true"
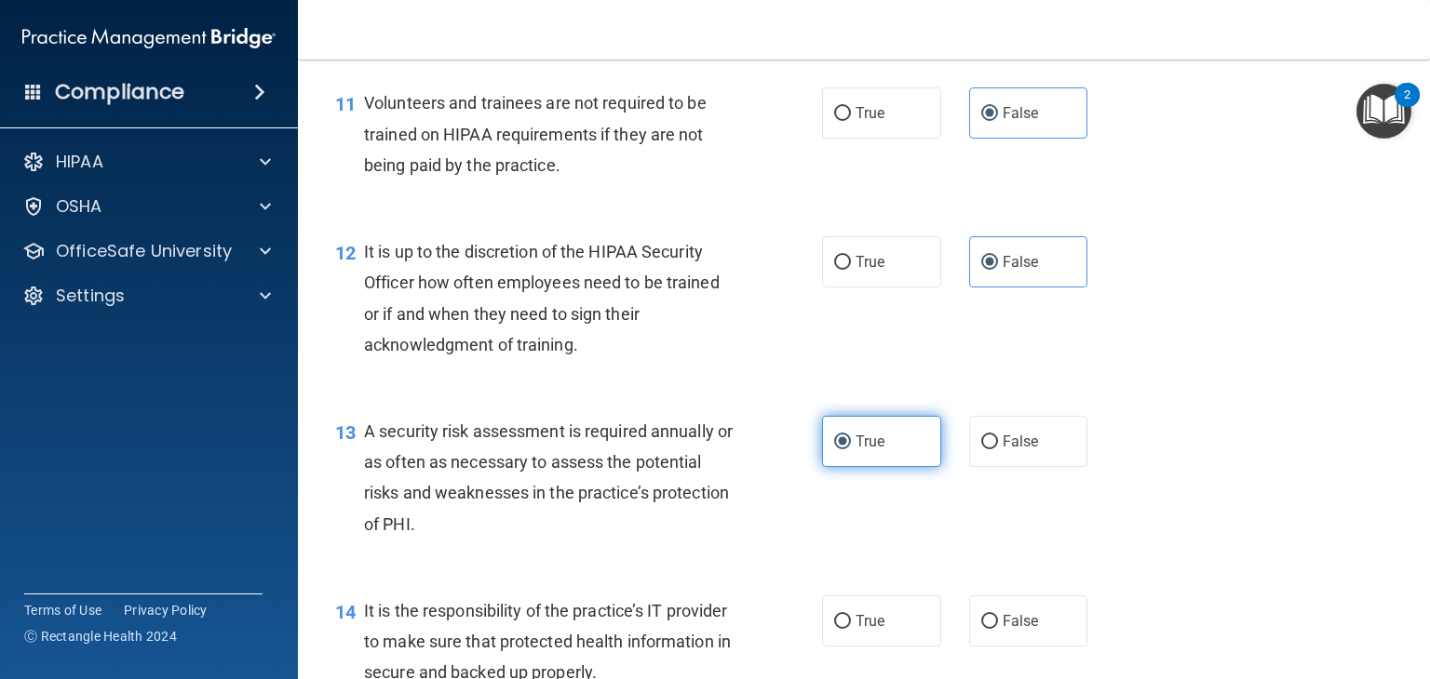
scroll to position [2043, 0]
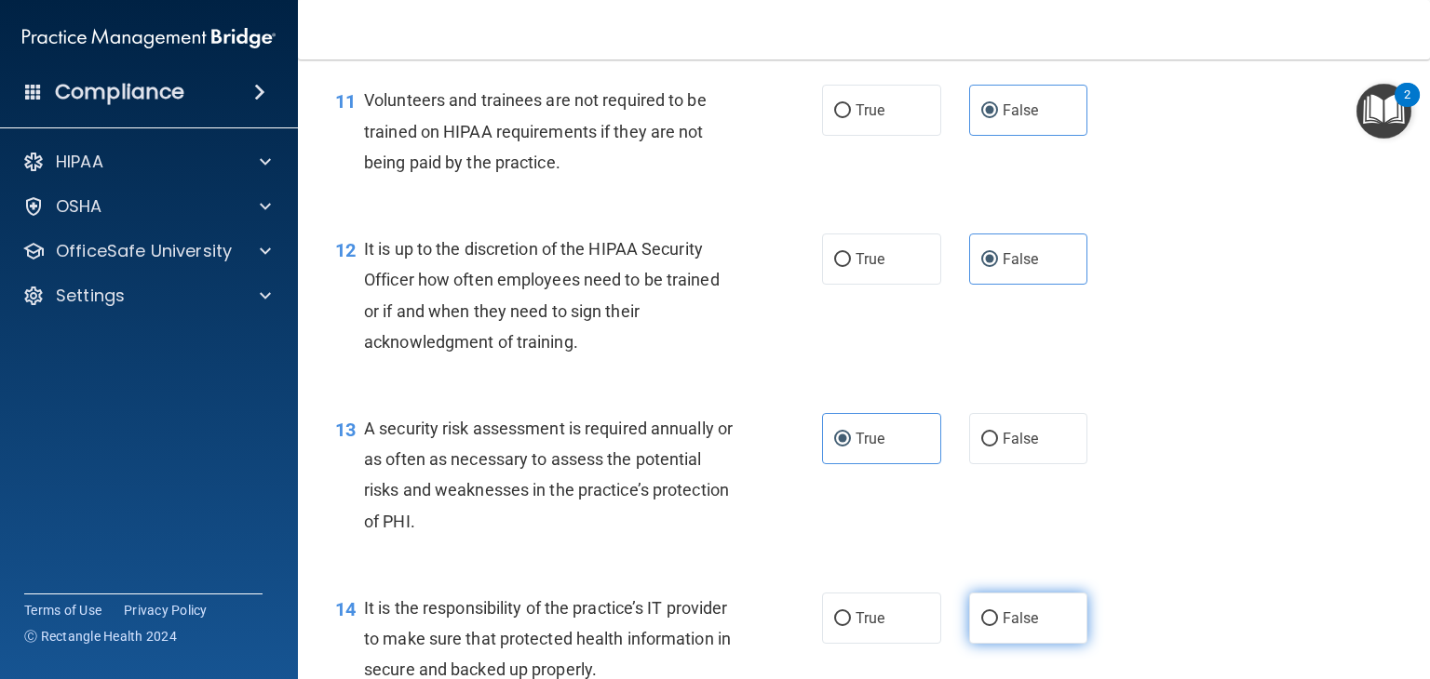
click at [1014, 627] on span "False" at bounding box center [1020, 619] width 36 height 18
click at [998, 626] on input "False" at bounding box center [989, 619] width 17 height 14
radio input "true"
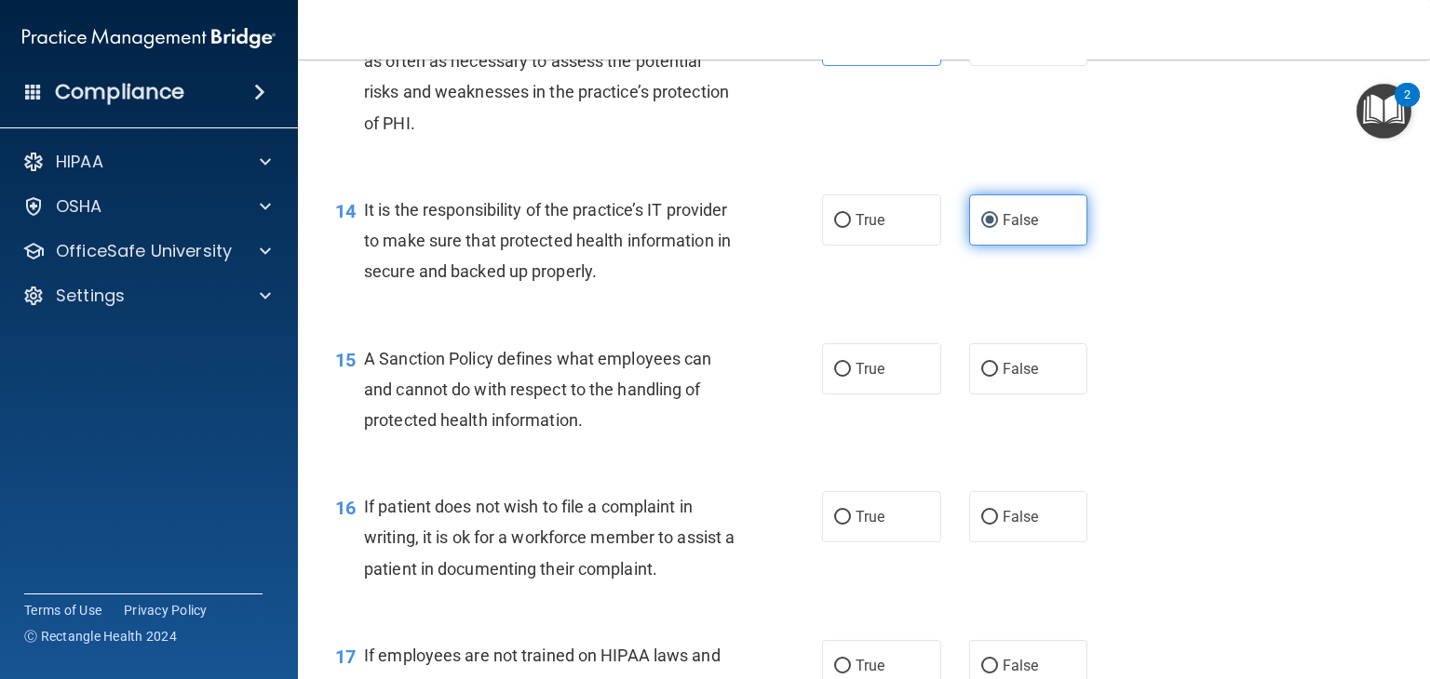
scroll to position [2448, 0]
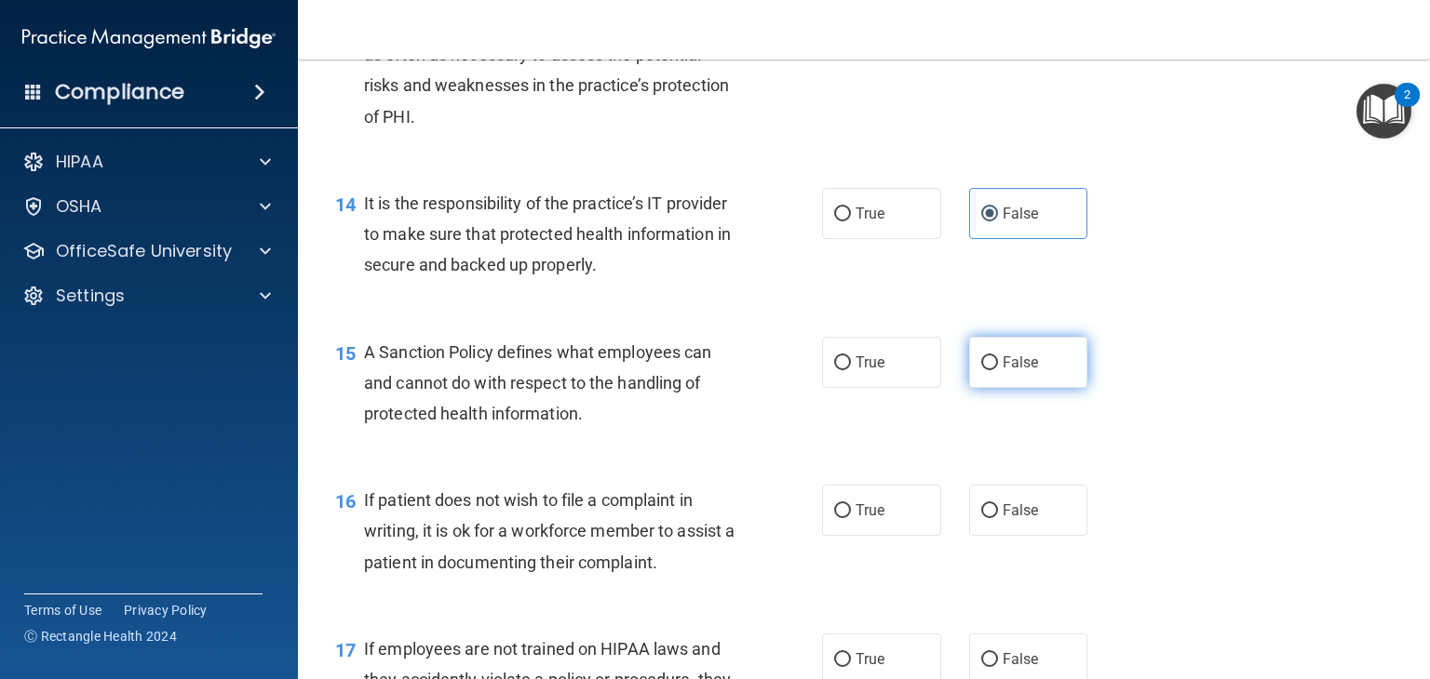
click at [1017, 371] on span "False" at bounding box center [1020, 363] width 36 height 18
click at [998, 370] on input "False" at bounding box center [989, 363] width 17 height 14
radio input "true"
click at [892, 536] on label "True" at bounding box center [881, 510] width 119 height 51
click at [851, 518] on input "True" at bounding box center [842, 511] width 17 height 14
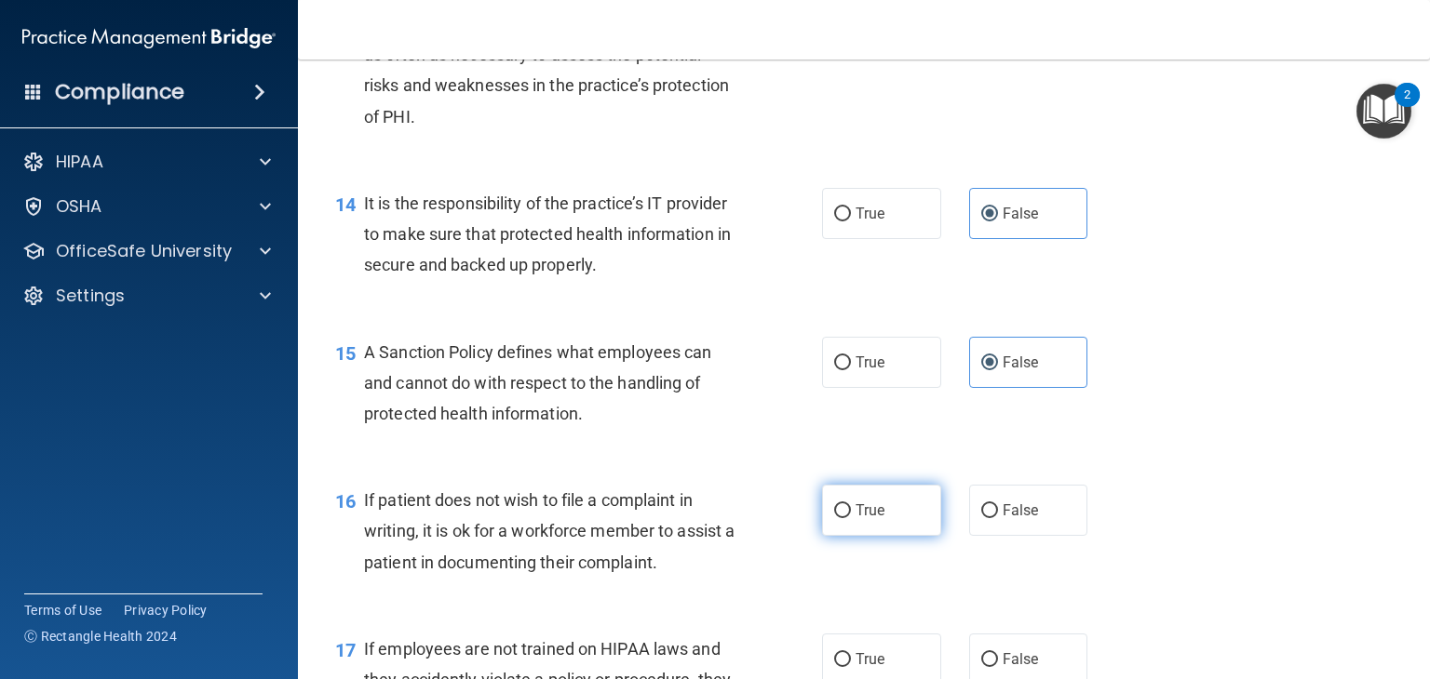
radio input "true"
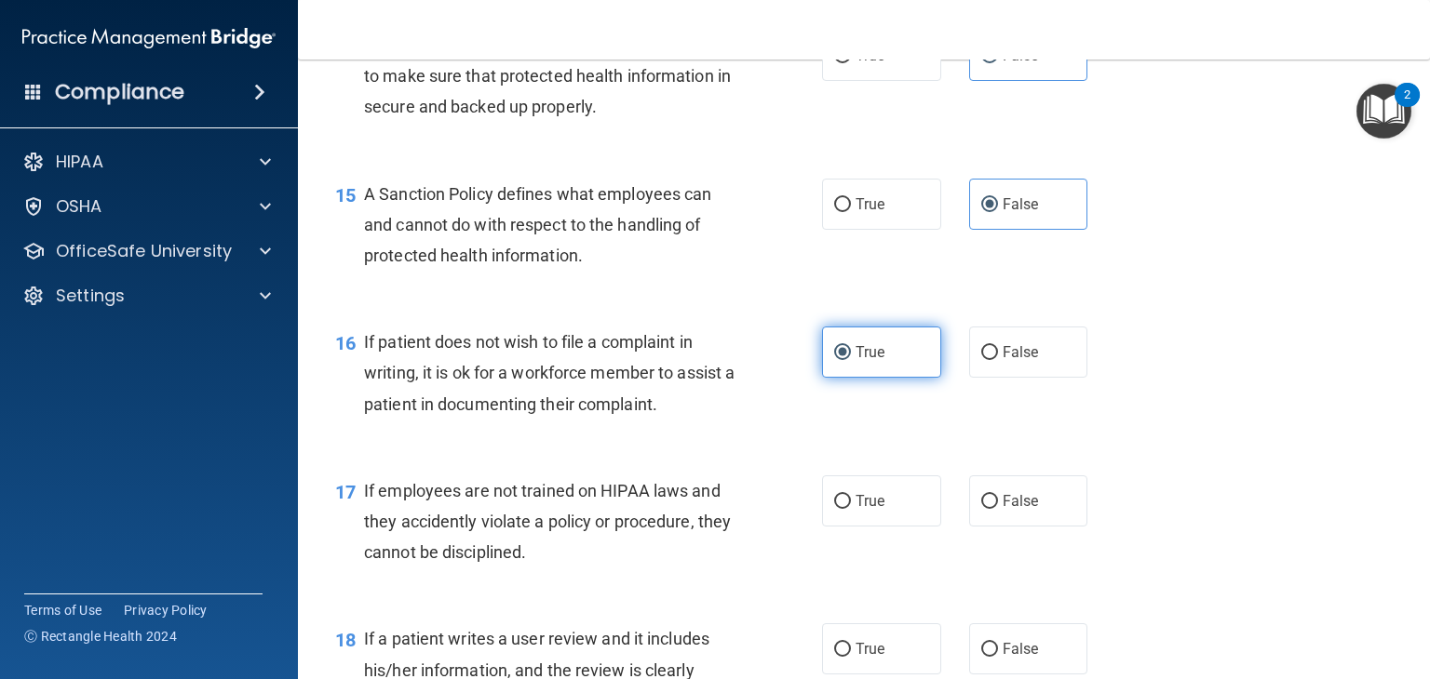
scroll to position [2746, 0]
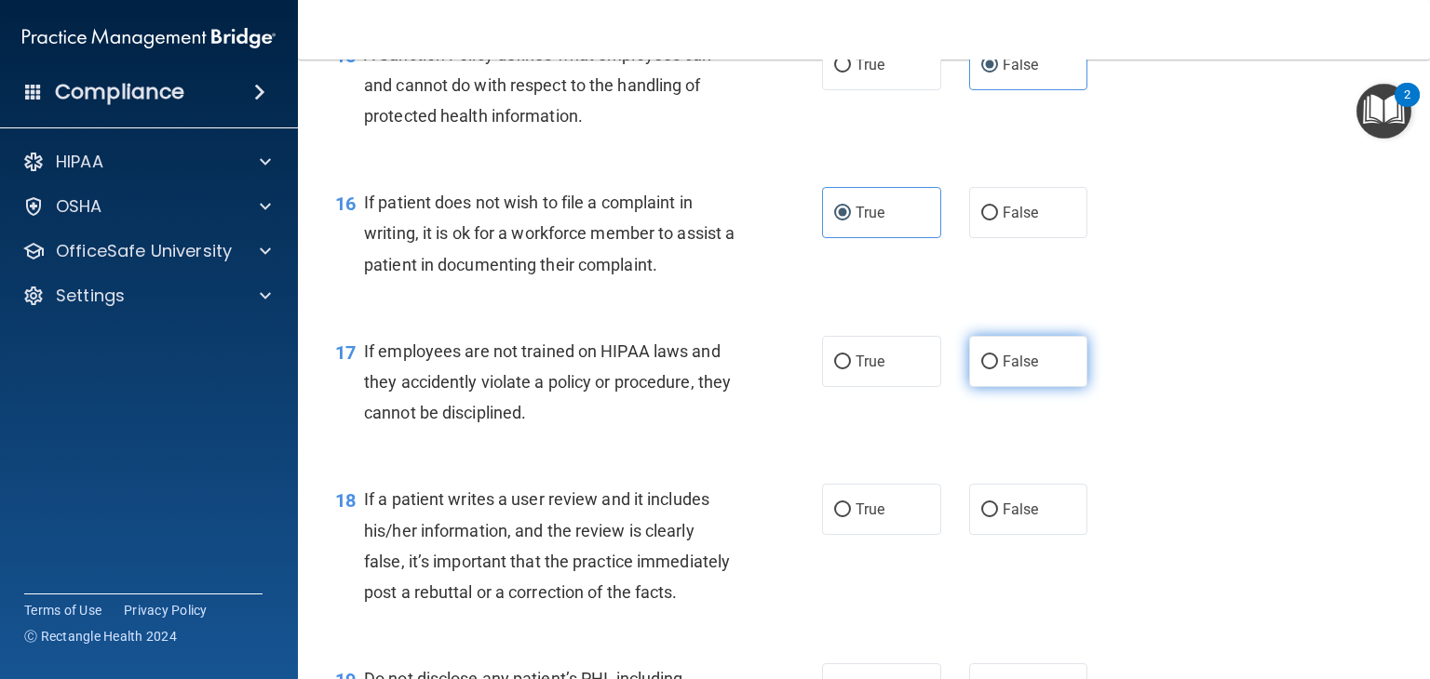
click at [1019, 387] on label "False" at bounding box center [1028, 361] width 119 height 51
click at [998, 369] on input "False" at bounding box center [989, 363] width 17 height 14
radio input "true"
click at [1024, 535] on label "False" at bounding box center [1028, 509] width 119 height 51
click at [998, 517] on input "False" at bounding box center [989, 511] width 17 height 14
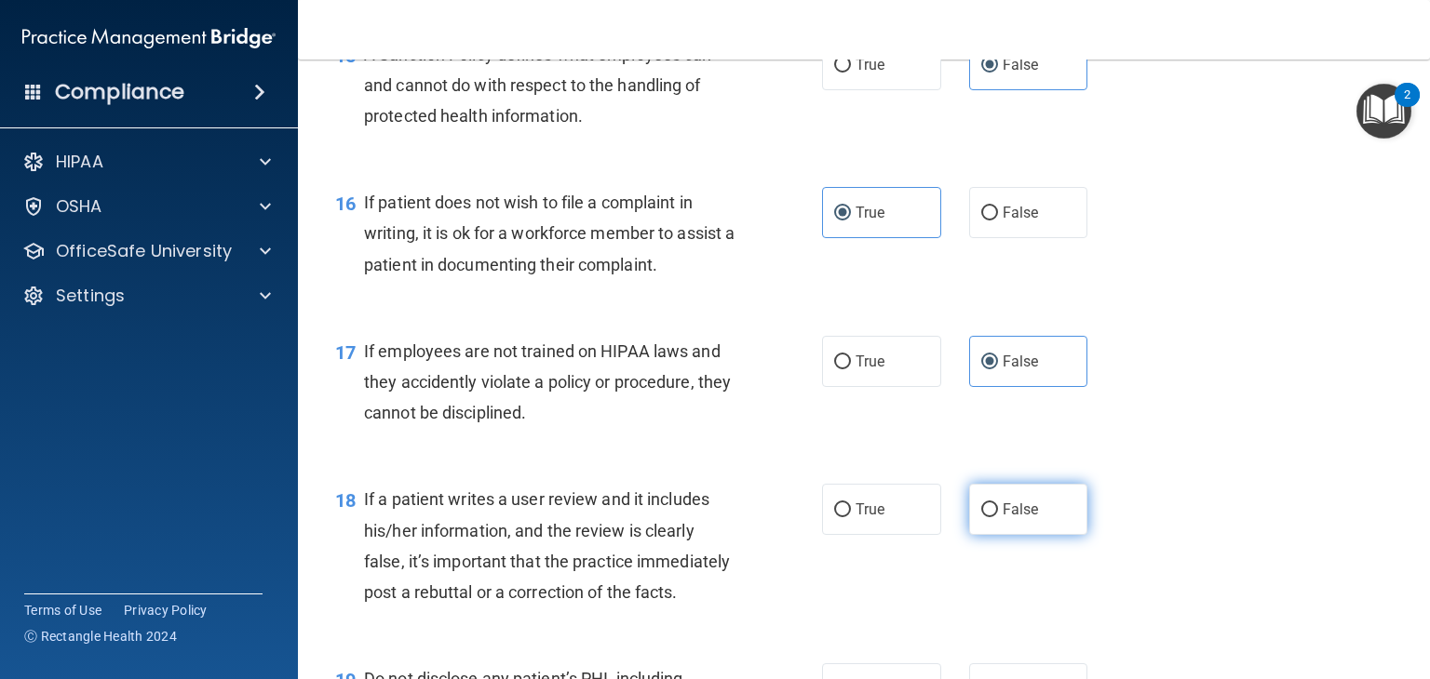
radio input "true"
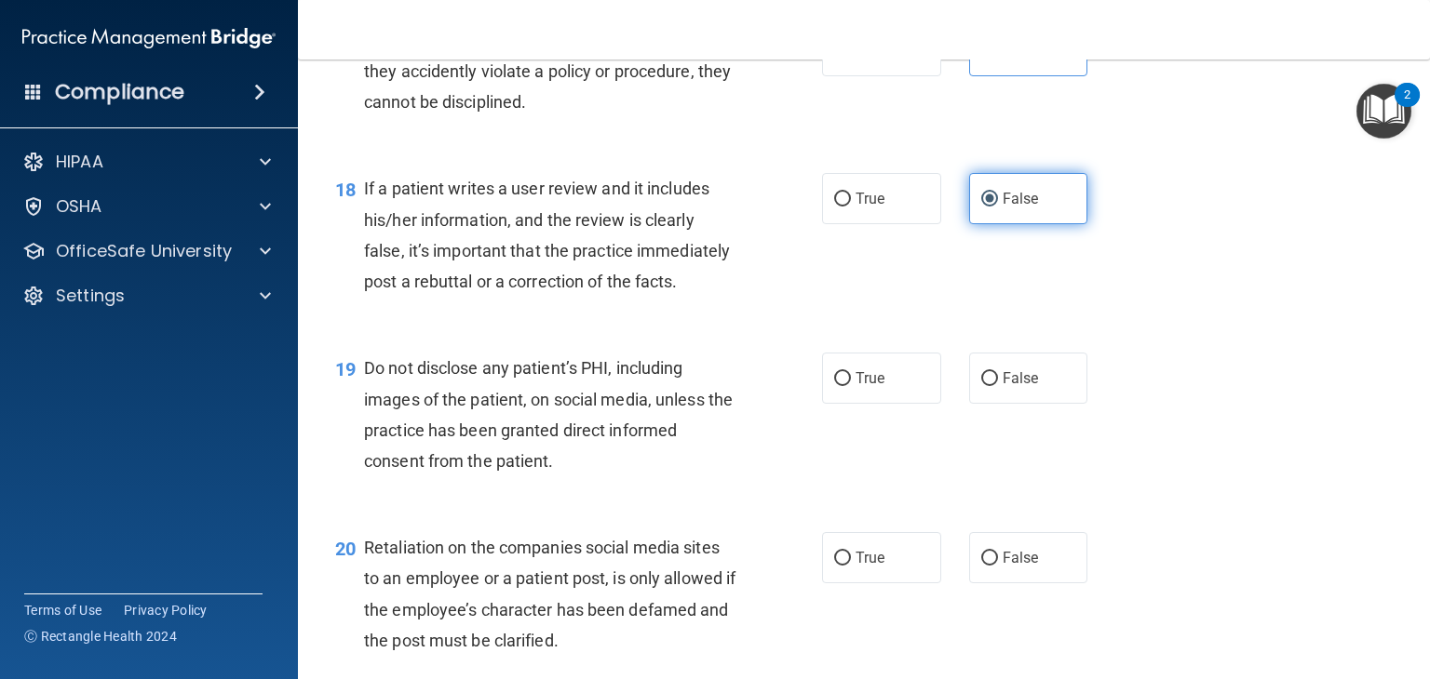
scroll to position [3057, 0]
click at [921, 403] on label "True" at bounding box center [881, 377] width 119 height 51
click at [851, 385] on input "True" at bounding box center [842, 378] width 17 height 14
radio input "true"
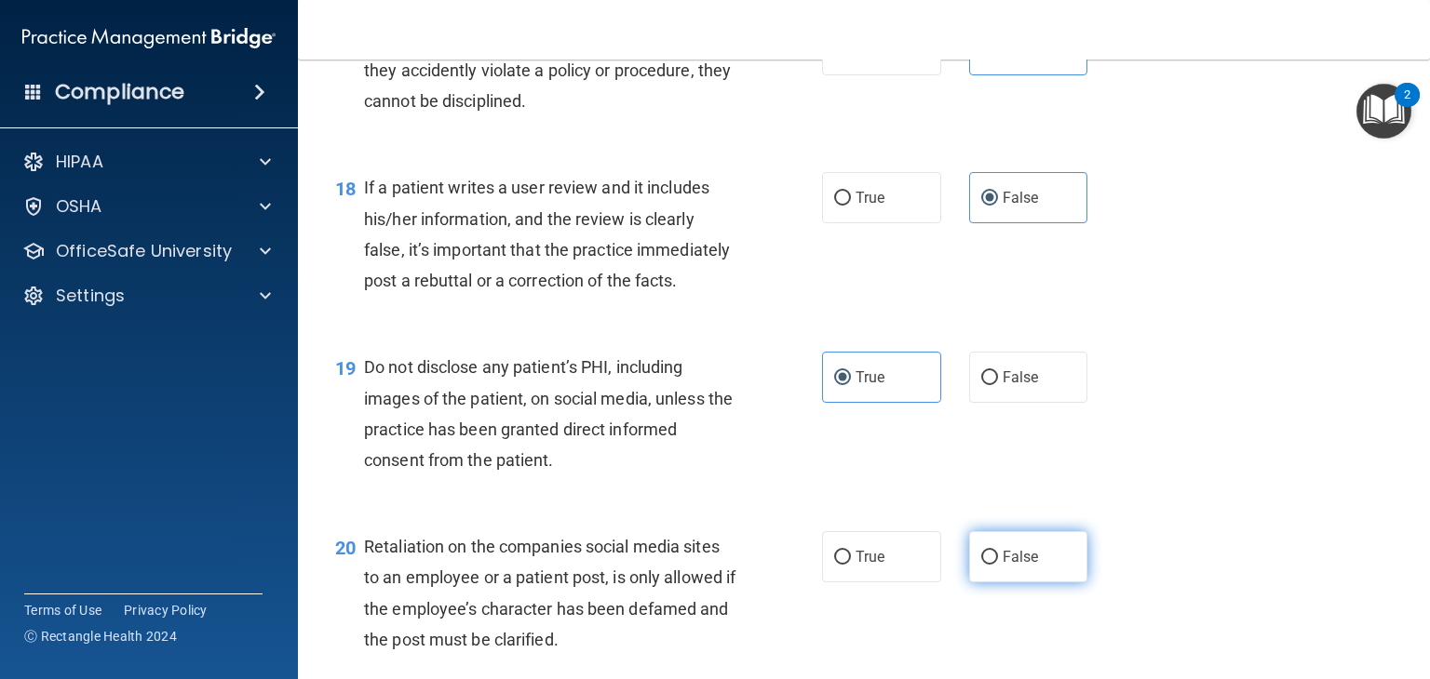
click at [1018, 583] on label "False" at bounding box center [1028, 556] width 119 height 51
click at [998, 565] on input "False" at bounding box center [989, 558] width 17 height 14
radio input "true"
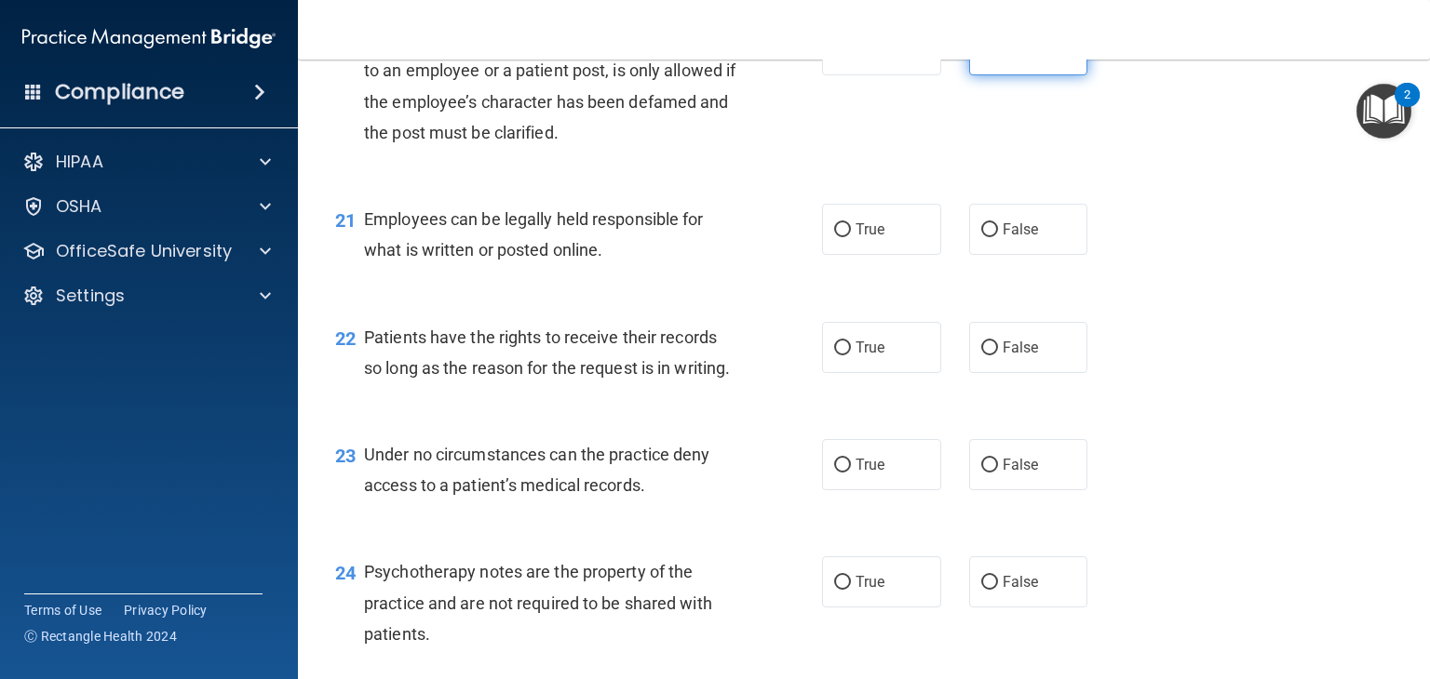
scroll to position [3568, 0]
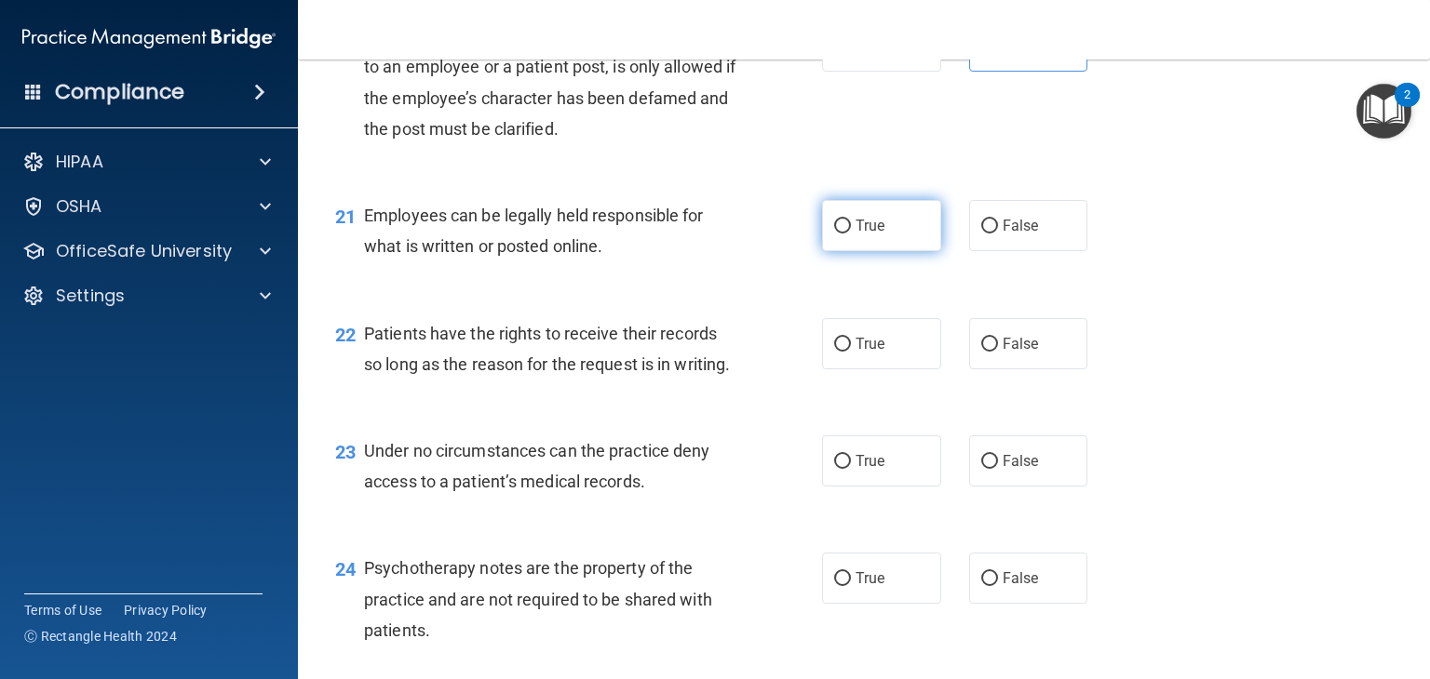
click at [873, 251] on label "True" at bounding box center [881, 225] width 119 height 51
click at [851, 234] on input "True" at bounding box center [842, 227] width 17 height 14
radio input "true"
click at [1020, 369] on label "False" at bounding box center [1028, 343] width 119 height 51
click at [998, 352] on input "False" at bounding box center [989, 345] width 17 height 14
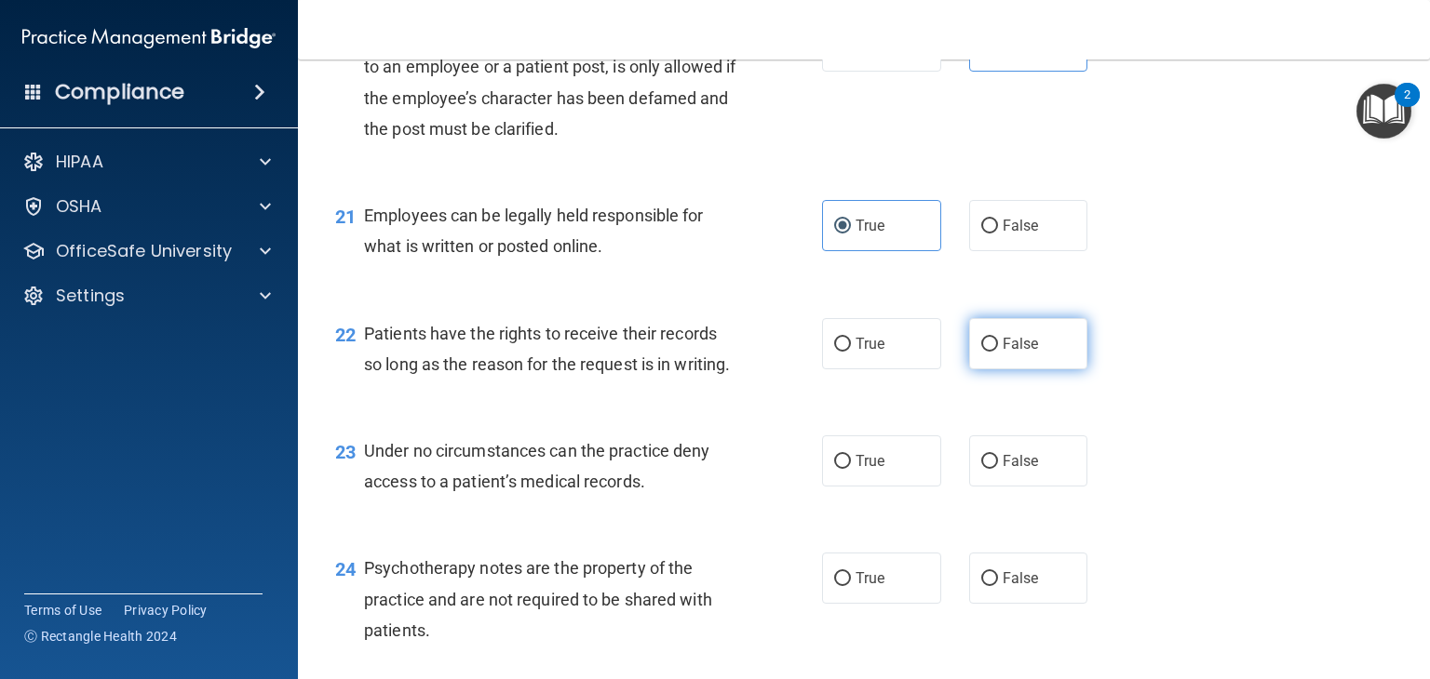
radio input "true"
click at [1046, 487] on label "False" at bounding box center [1028, 461] width 119 height 51
click at [998, 469] on input "False" at bounding box center [989, 462] width 17 height 14
radio input "true"
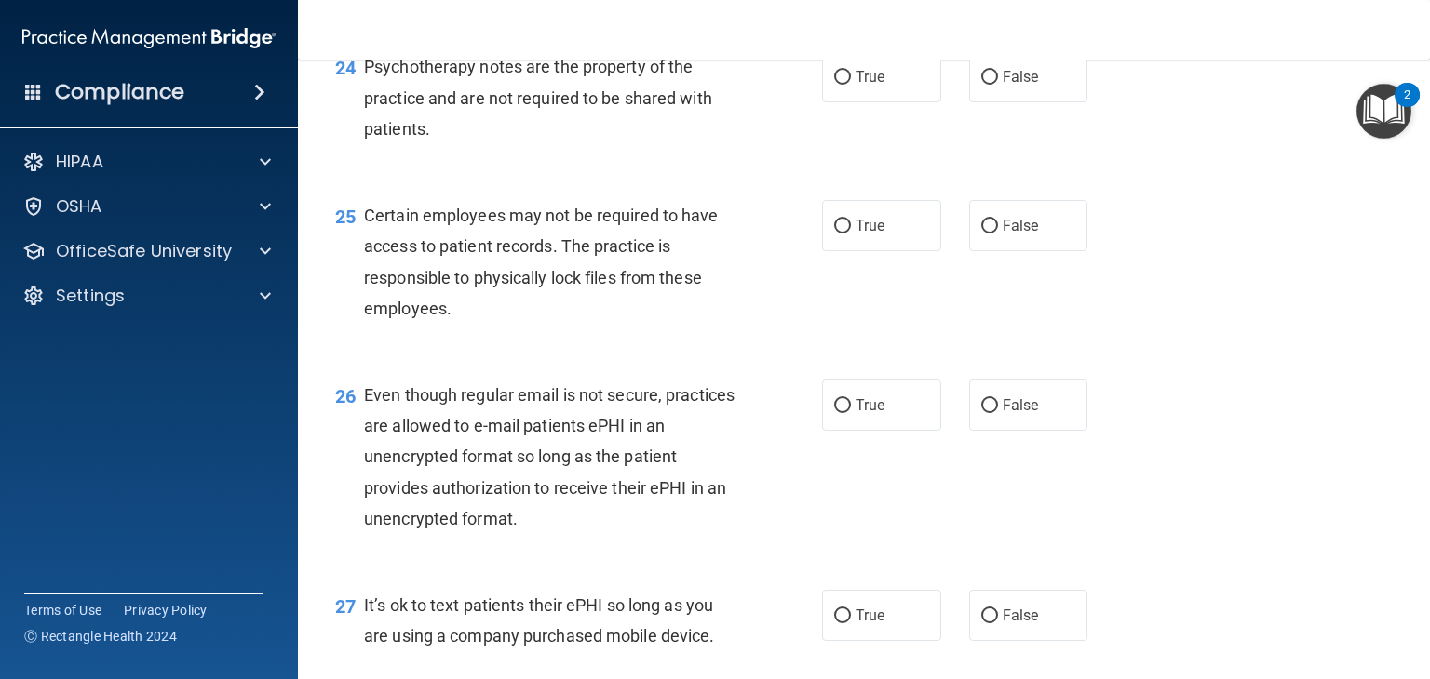
scroll to position [4071, 0]
click at [860, 234] on span "True" at bounding box center [869, 225] width 29 height 18
click at [851, 233] on input "True" at bounding box center [842, 226] width 17 height 14
radio input "true"
click at [846, 430] on label "True" at bounding box center [881, 404] width 119 height 51
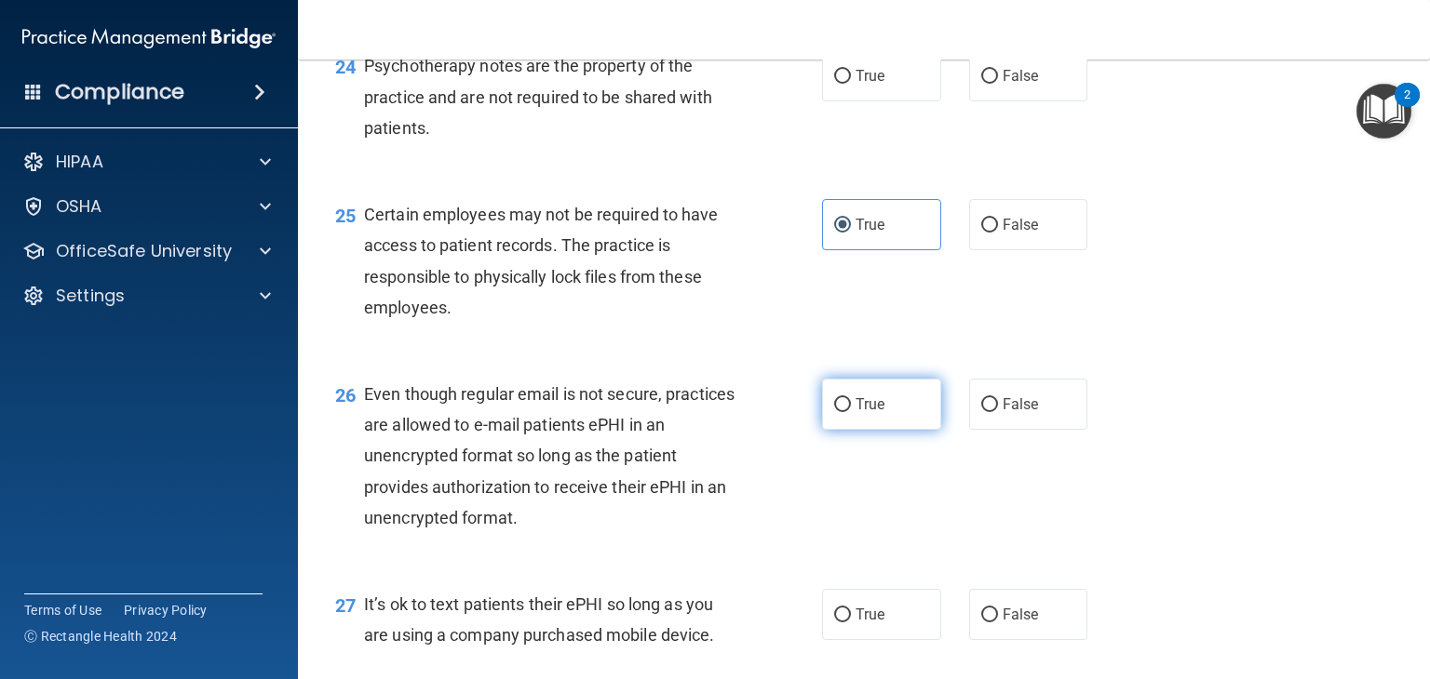
click at [846, 412] on input "True" at bounding box center [842, 405] width 17 height 14
radio input "true"
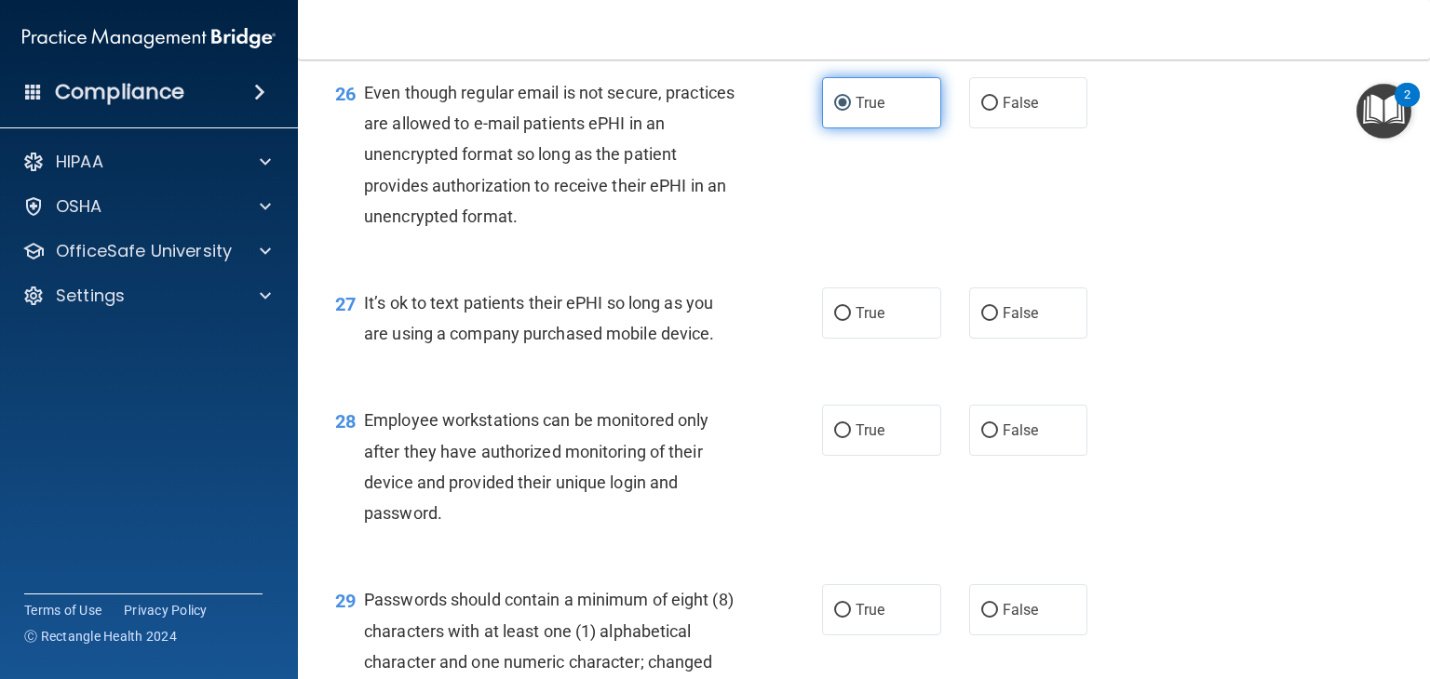
scroll to position [4378, 0]
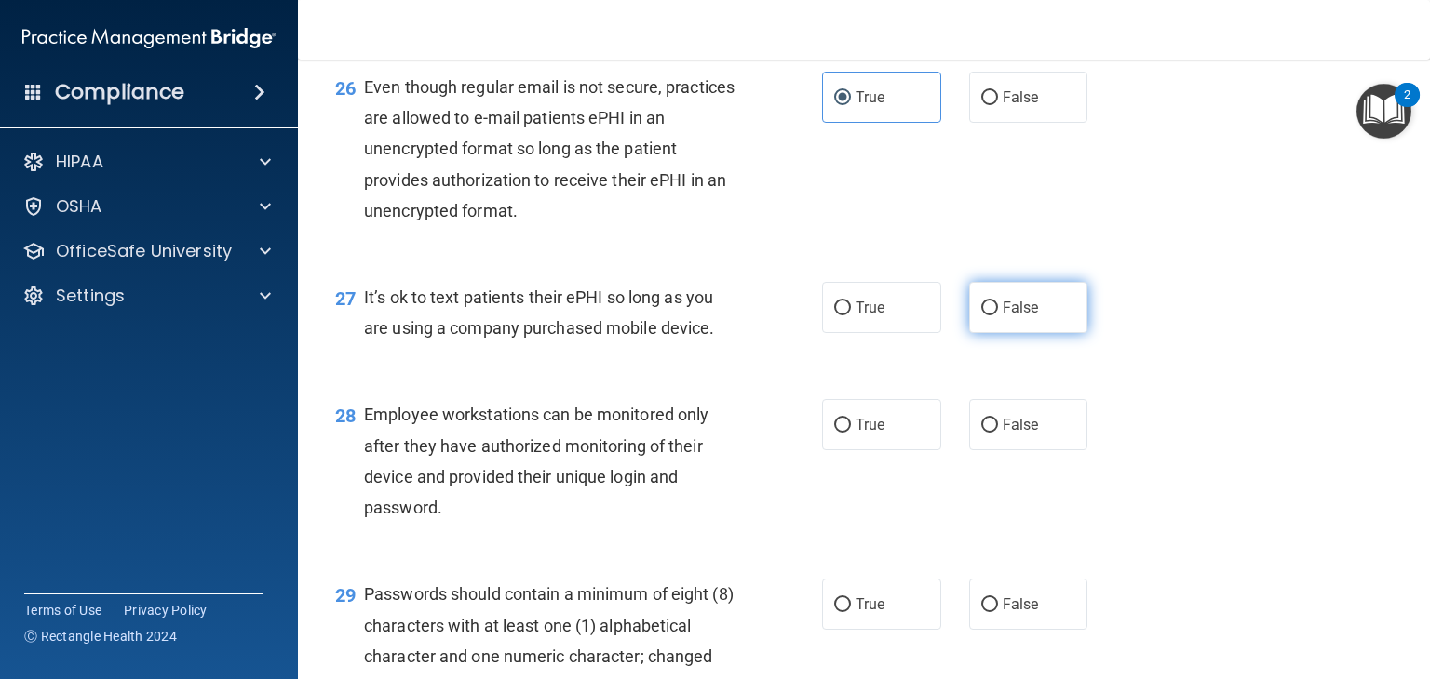
click at [1023, 333] on label "False" at bounding box center [1028, 307] width 119 height 51
click at [998, 316] on input "False" at bounding box center [989, 309] width 17 height 14
radio input "true"
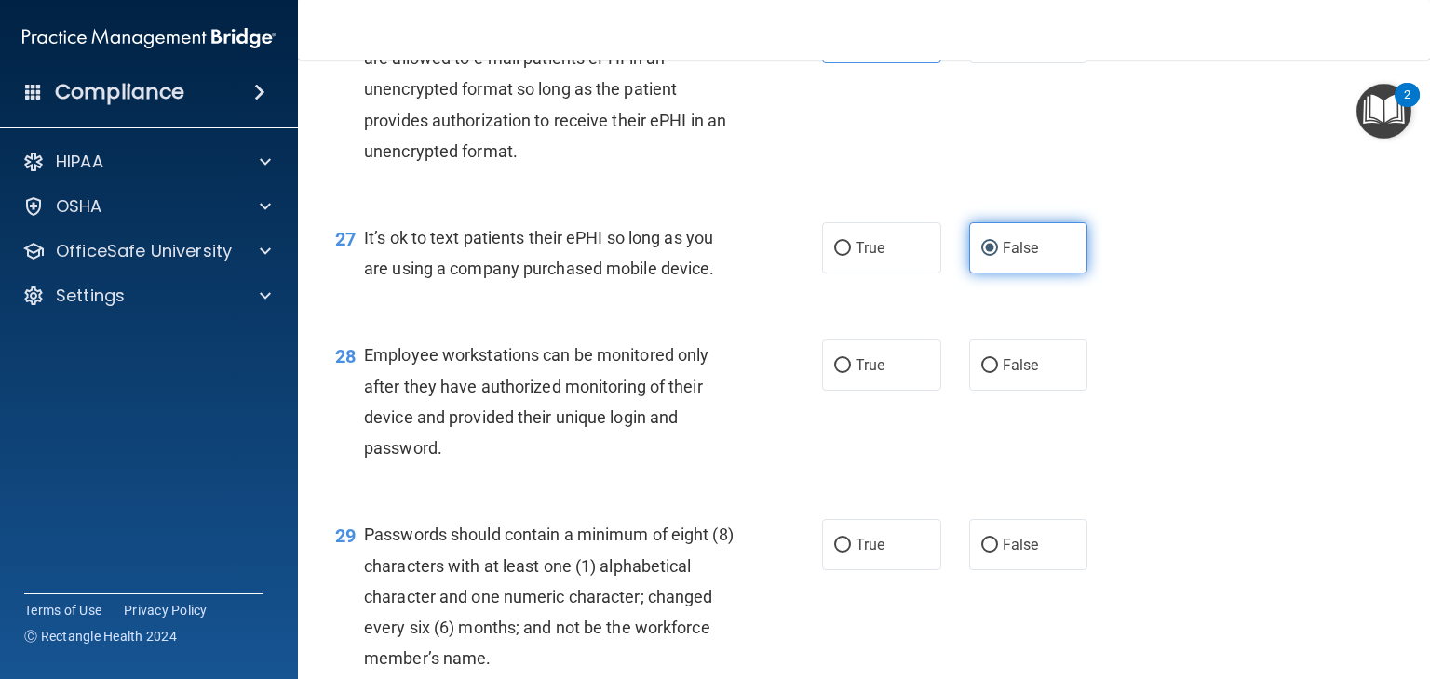
scroll to position [4457, 0]
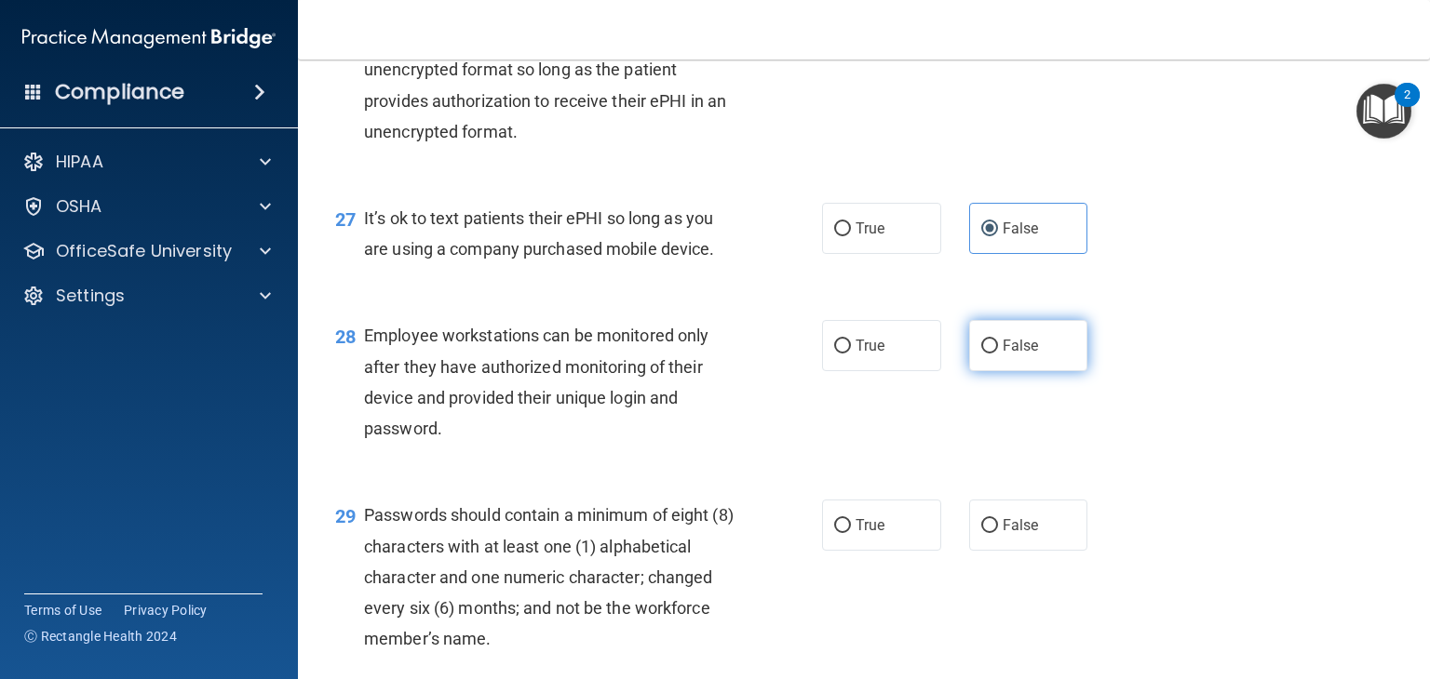
click at [1019, 371] on label "False" at bounding box center [1028, 345] width 119 height 51
click at [998, 354] on input "False" at bounding box center [989, 347] width 17 height 14
radio input "true"
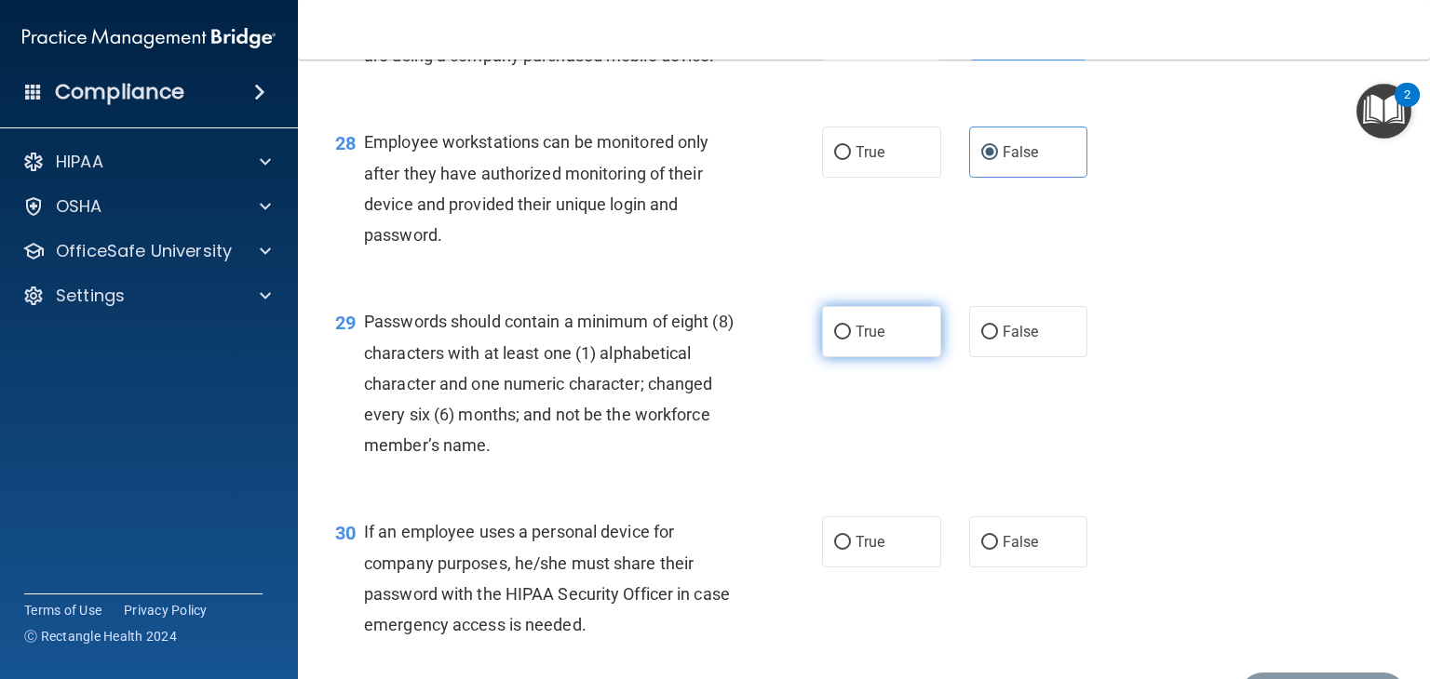
click at [897, 357] on label "True" at bounding box center [881, 331] width 119 height 51
click at [851, 340] on input "True" at bounding box center [842, 333] width 17 height 14
radio input "true"
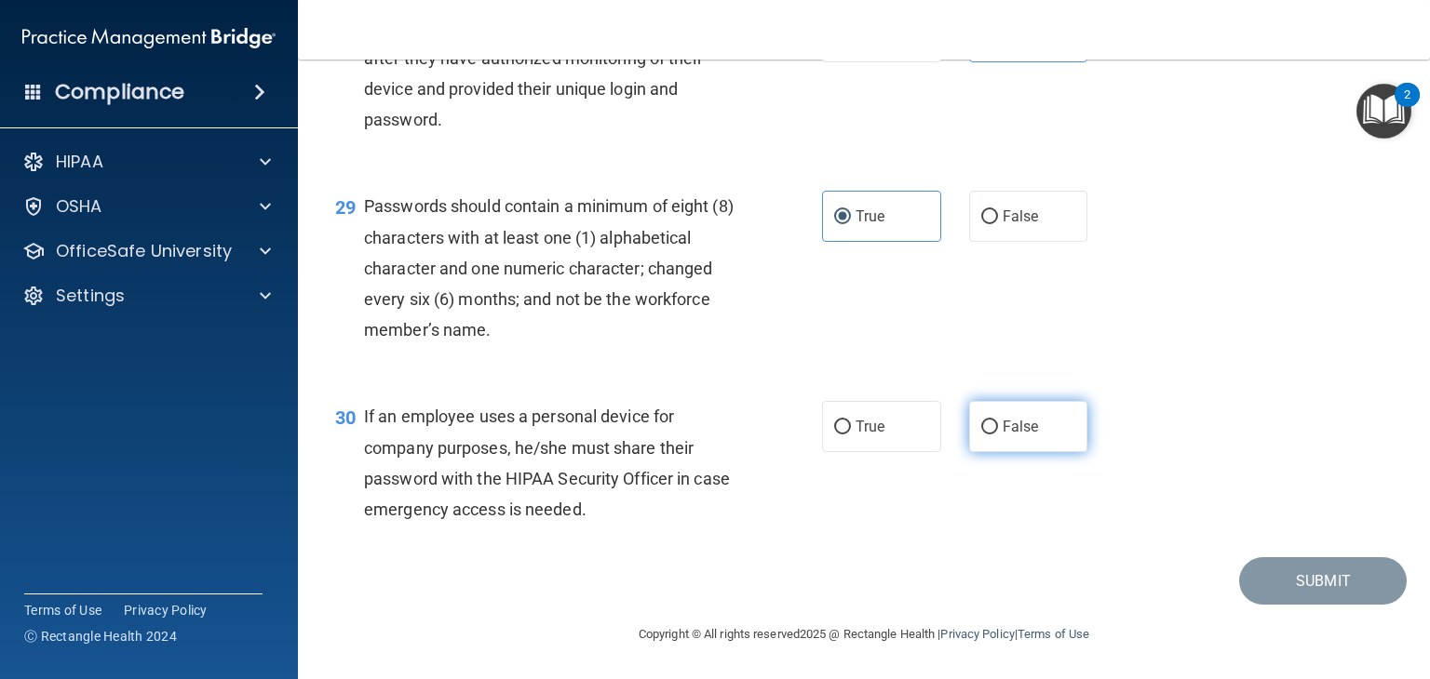
click at [1024, 436] on span "False" at bounding box center [1020, 427] width 36 height 18
click at [998, 435] on input "False" at bounding box center [989, 428] width 17 height 14
radio input "true"
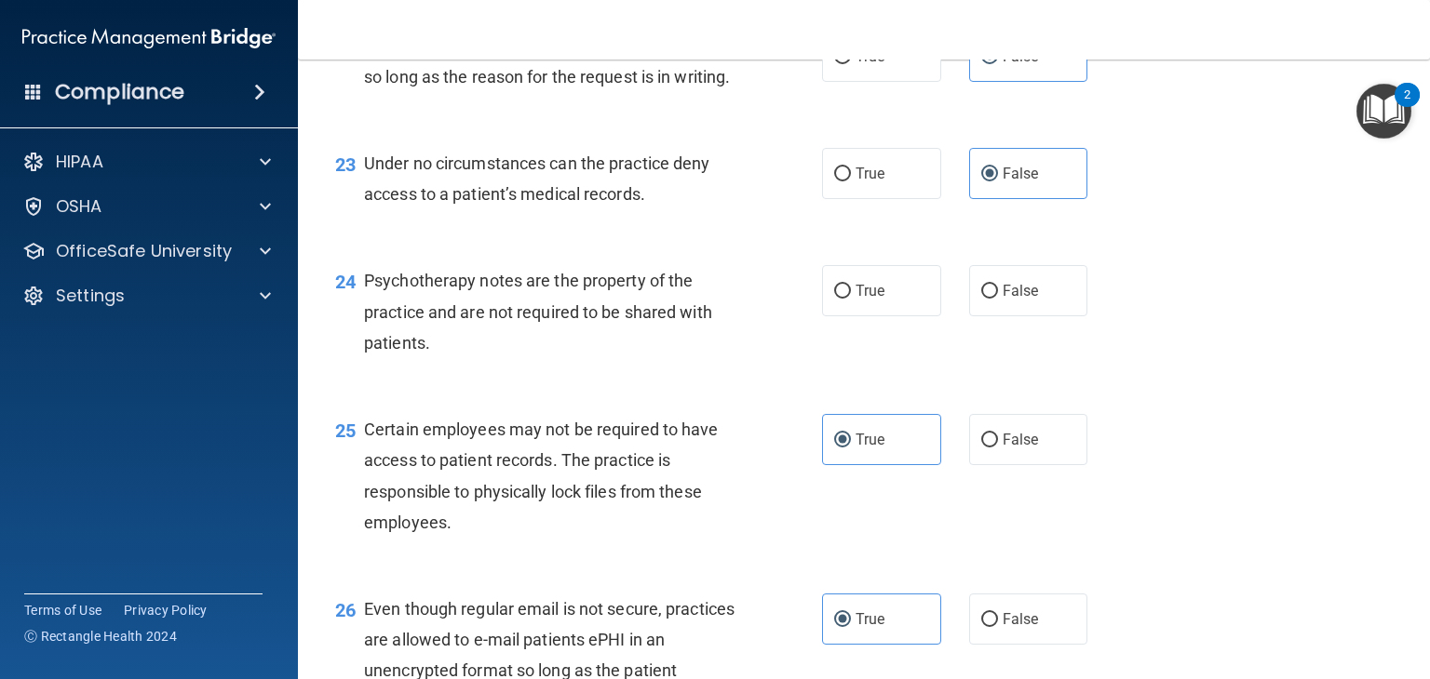
scroll to position [3857, 0]
click at [869, 316] on label "True" at bounding box center [881, 289] width 119 height 51
click at [851, 298] on input "True" at bounding box center [842, 291] width 17 height 14
radio input "true"
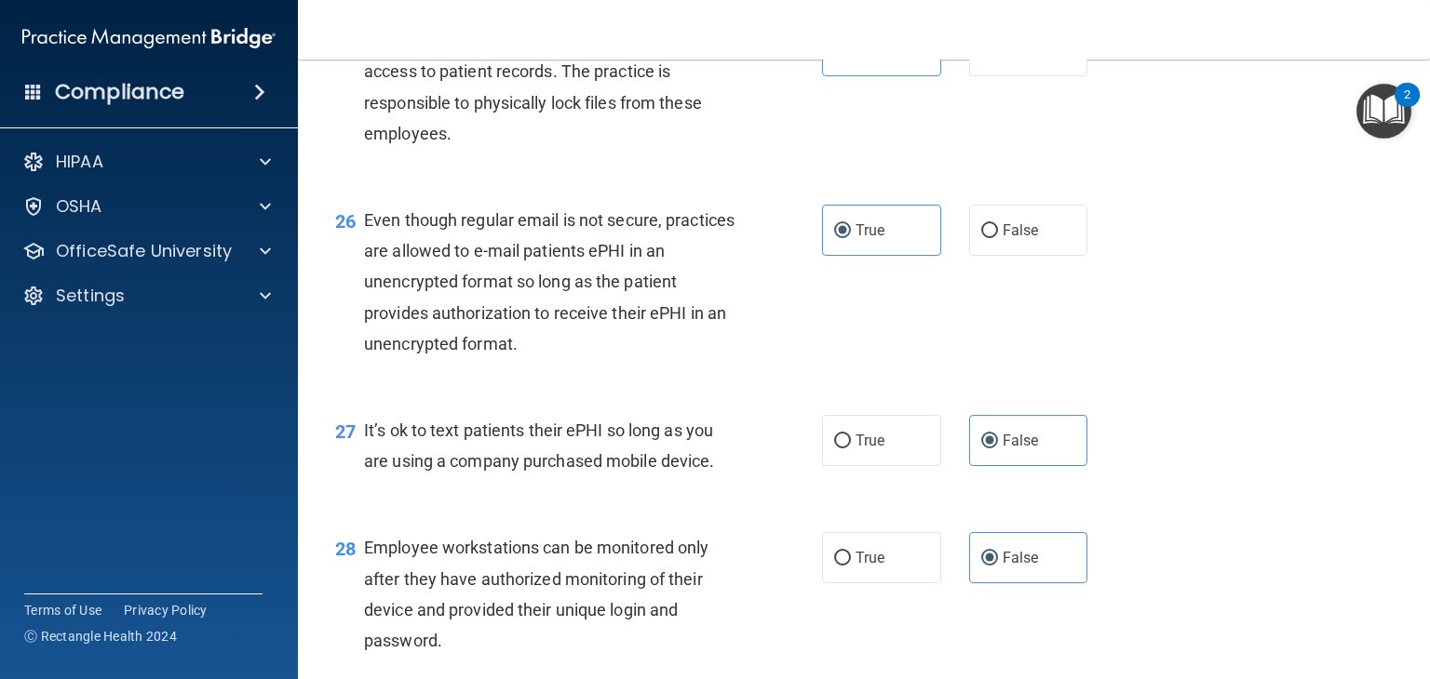
scroll to position [4859, 0]
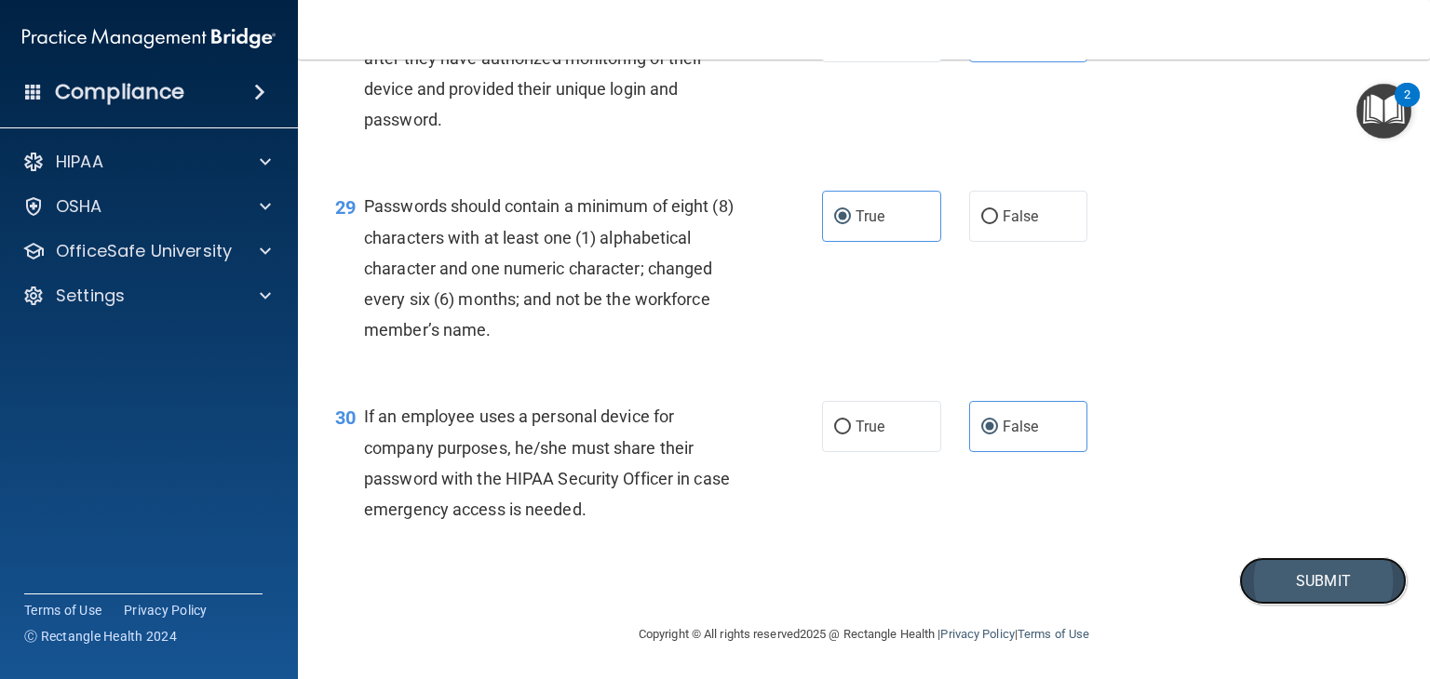
click at [1306, 580] on button "Submit" at bounding box center [1323, 580] width 168 height 47
click at [1317, 593] on button "Submit" at bounding box center [1323, 580] width 168 height 47
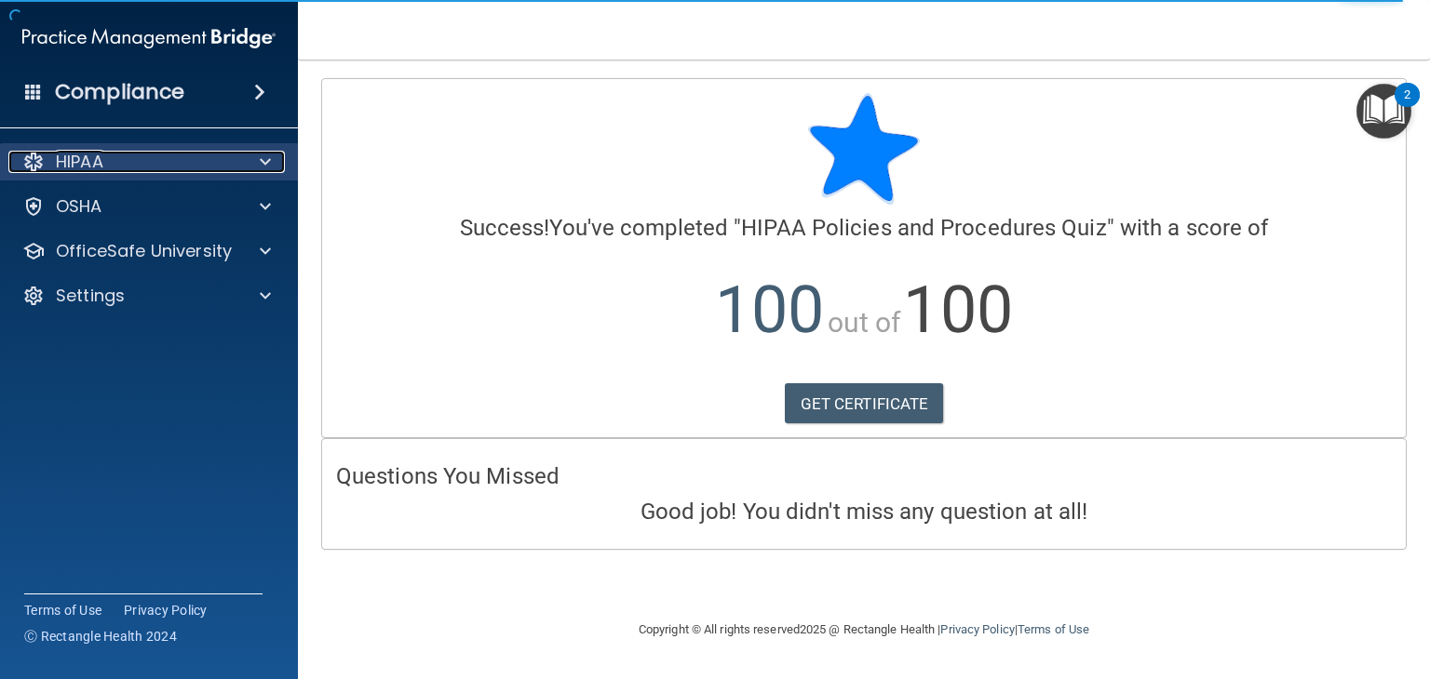
click at [177, 157] on div "HIPAA" at bounding box center [123, 162] width 231 height 22
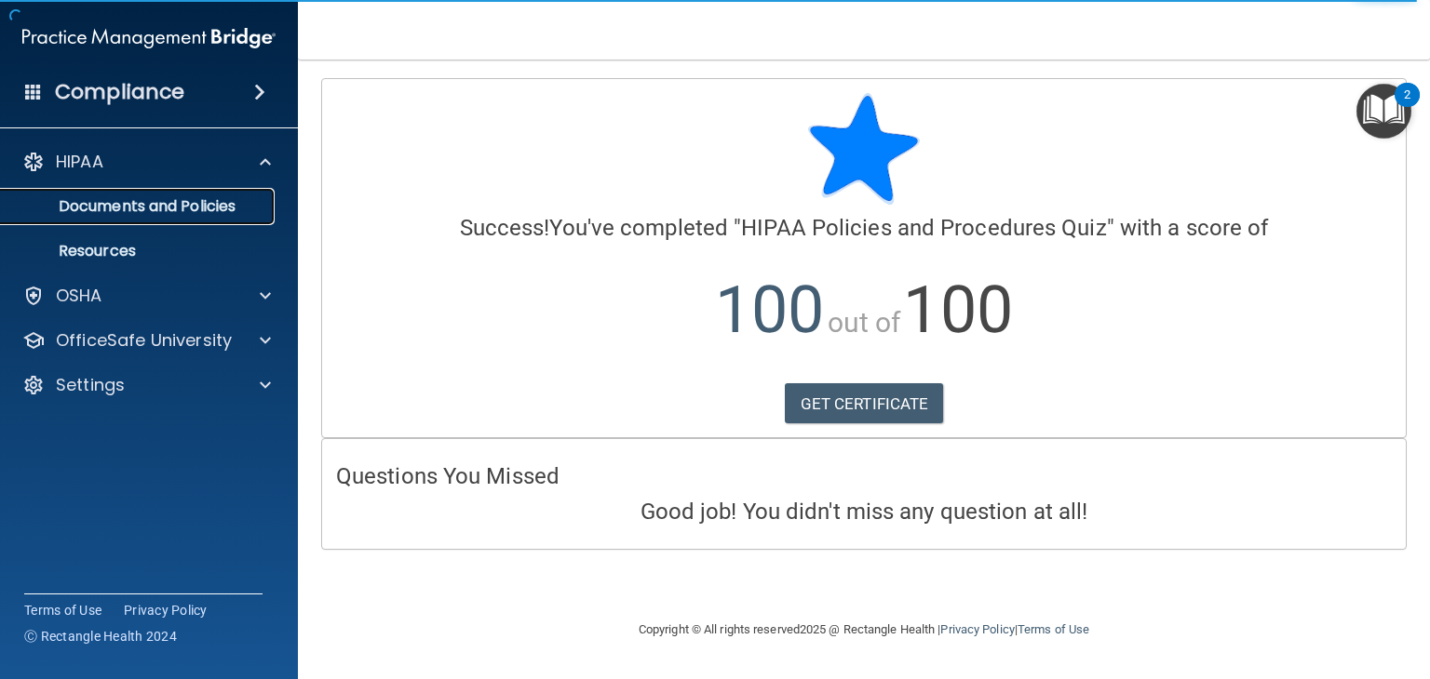
click at [163, 203] on p "Documents and Policies" at bounding box center [139, 206] width 254 height 19
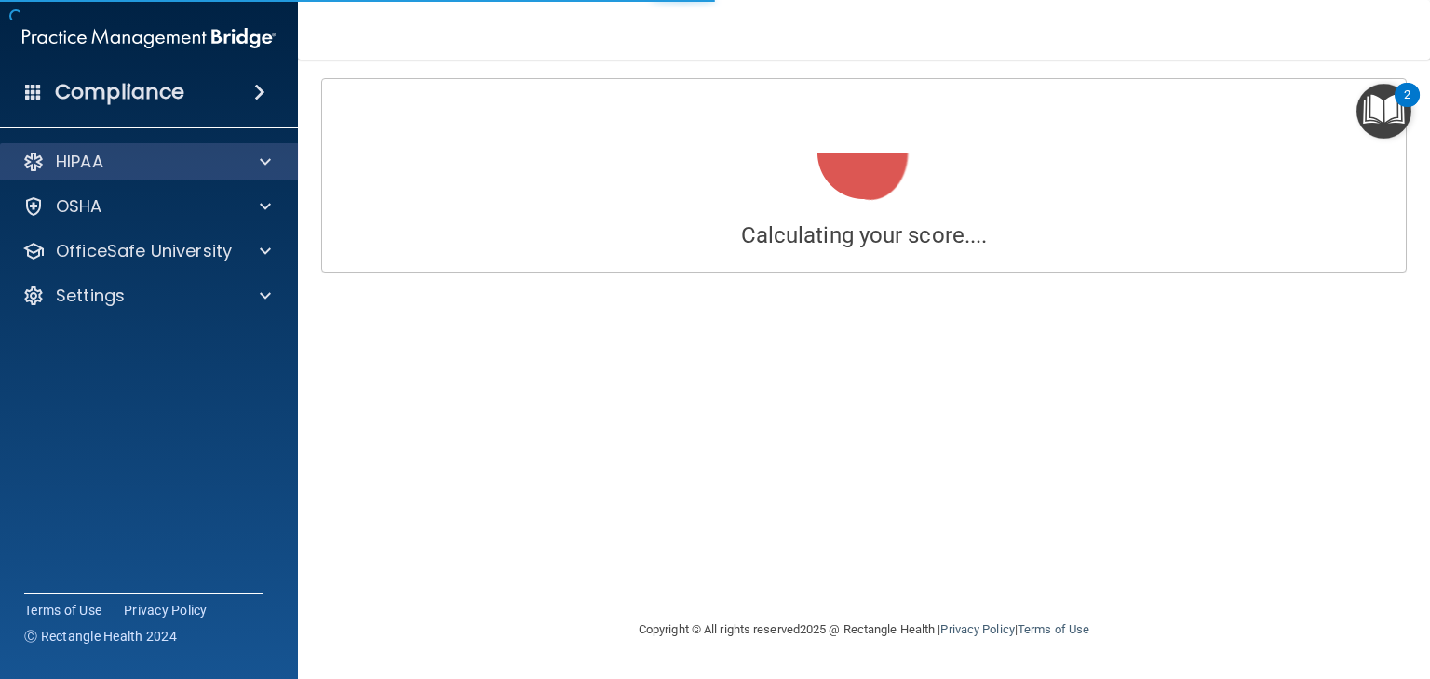
click at [148, 176] on div "HIPAA" at bounding box center [149, 161] width 299 height 37
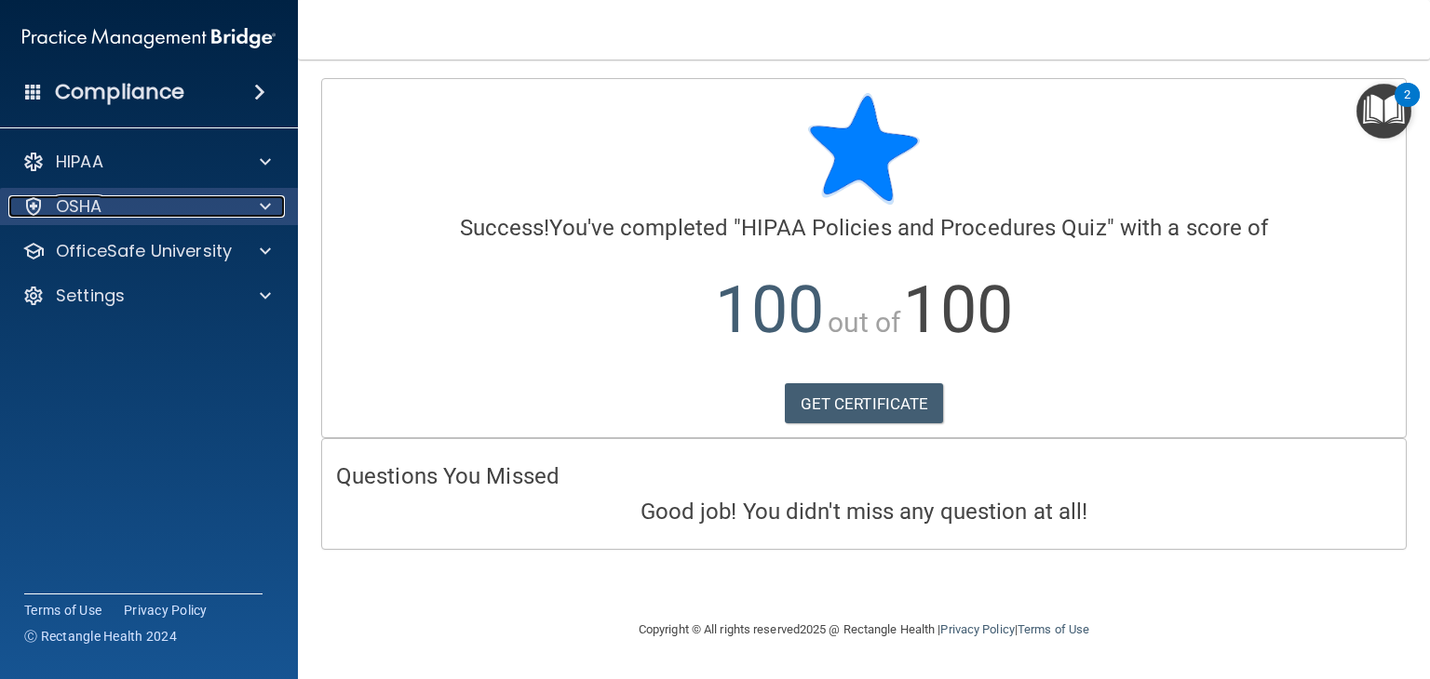
click at [123, 215] on div "OSHA" at bounding box center [123, 206] width 231 height 22
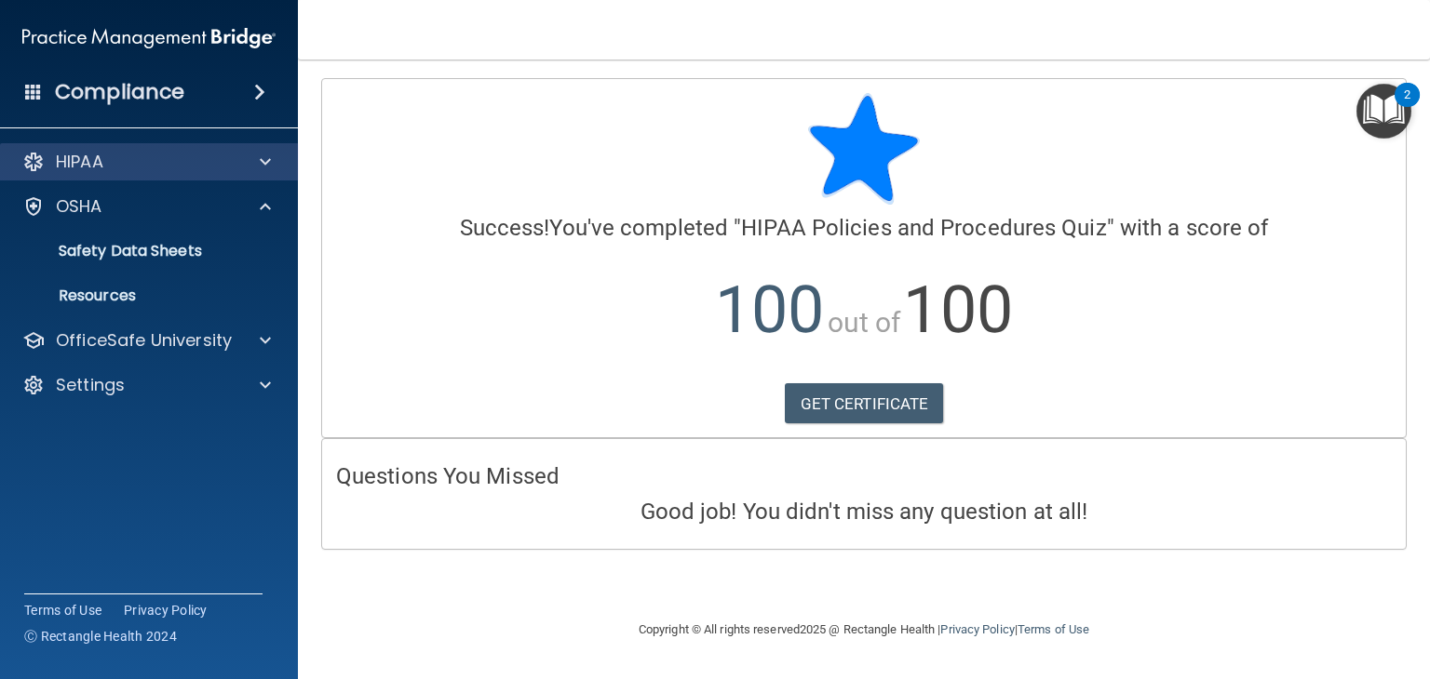
click at [130, 174] on div "HIPAA" at bounding box center [149, 161] width 299 height 37
click at [277, 157] on div at bounding box center [262, 162] width 47 height 22
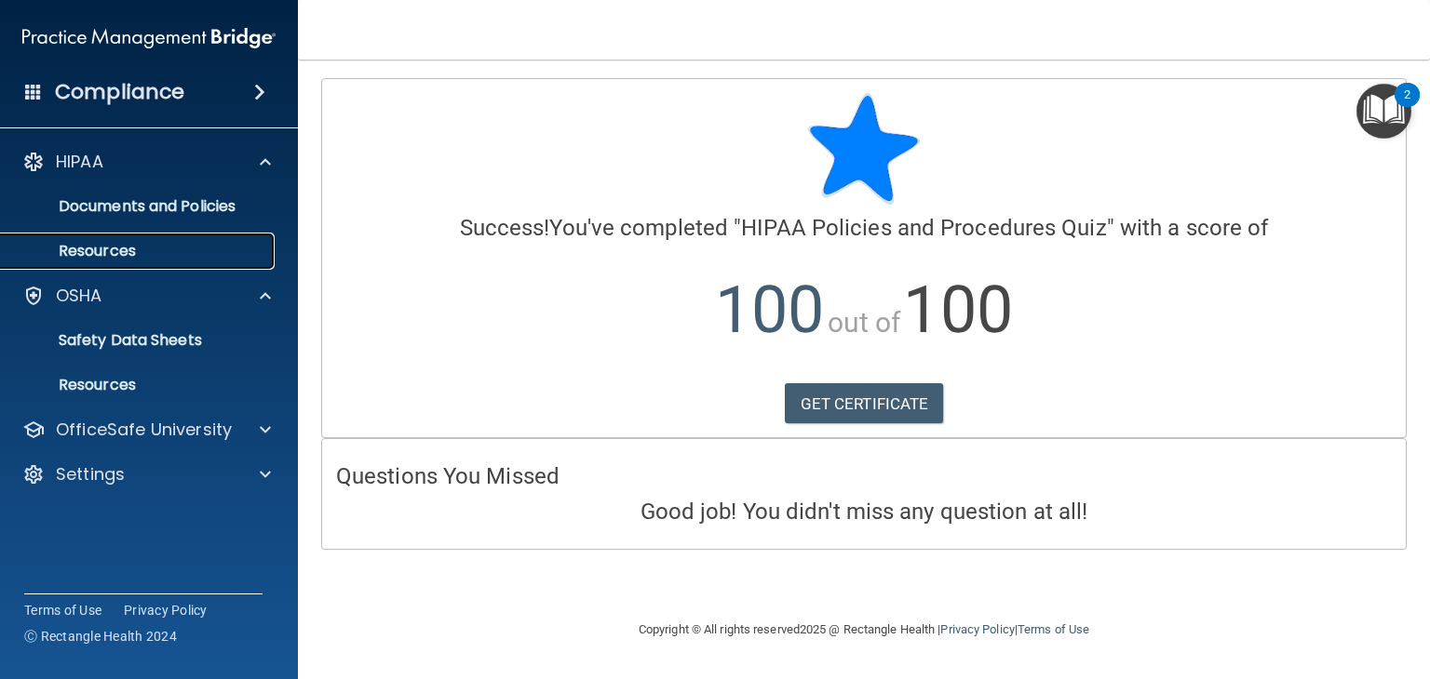
click at [222, 255] on p "Resources" at bounding box center [139, 251] width 254 height 19
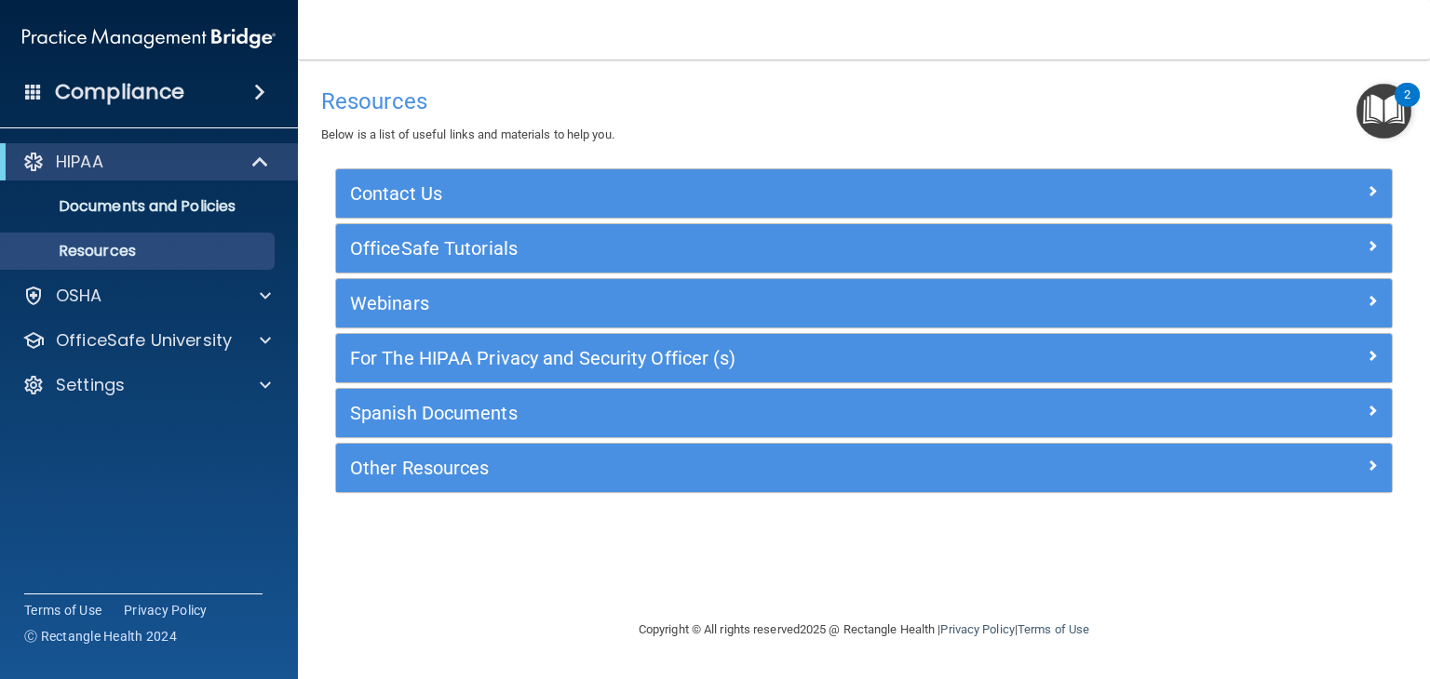
click at [200, 30] on img at bounding box center [148, 38] width 253 height 37
click at [114, 79] on h4 "Compliance" at bounding box center [119, 92] width 129 height 26
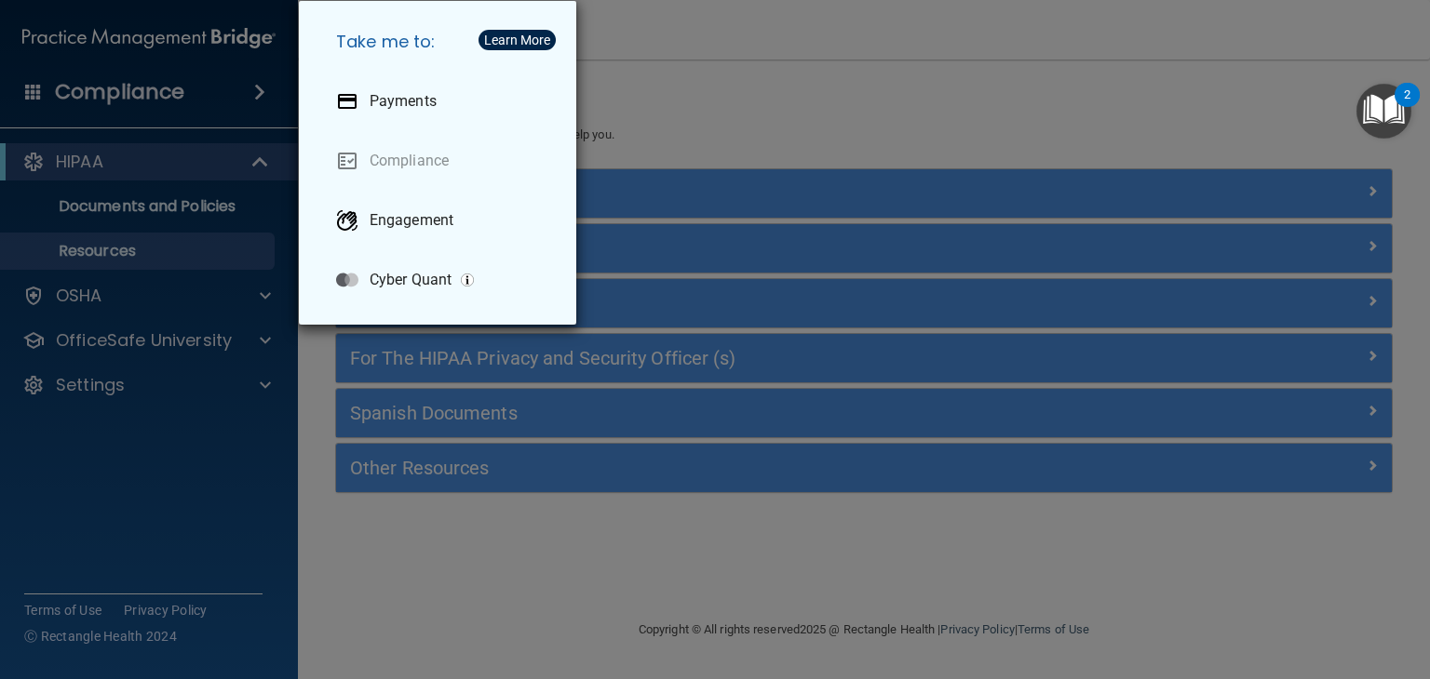
click at [152, 154] on div "Take me to: Payments Compliance Engagement Cyber Quant" at bounding box center [715, 339] width 1430 height 679
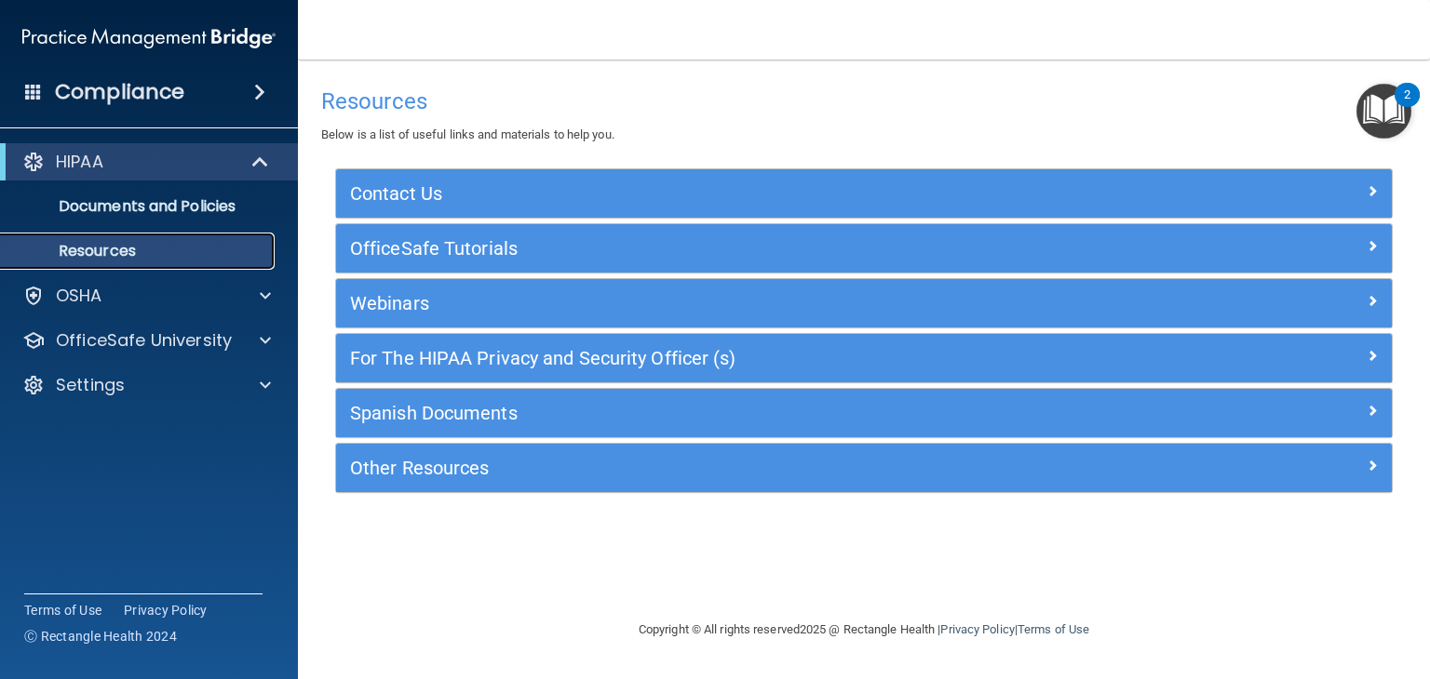
click at [157, 245] on p "Resources" at bounding box center [139, 251] width 254 height 19
click at [158, 222] on link "Documents and Policies" at bounding box center [127, 206] width 293 height 37
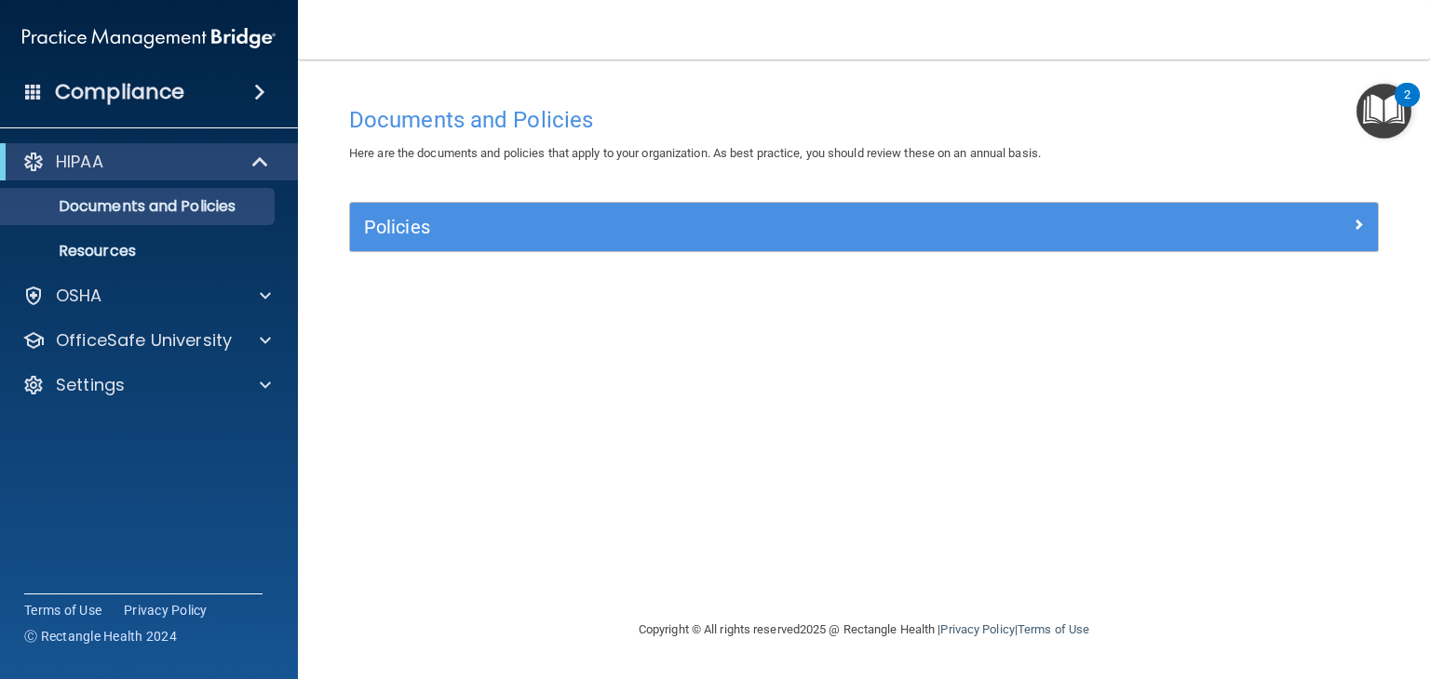
click at [120, 315] on div "HIPAA Documents and Policies Report an Incident Business Associates Emergency P…" at bounding box center [149, 277] width 299 height 283
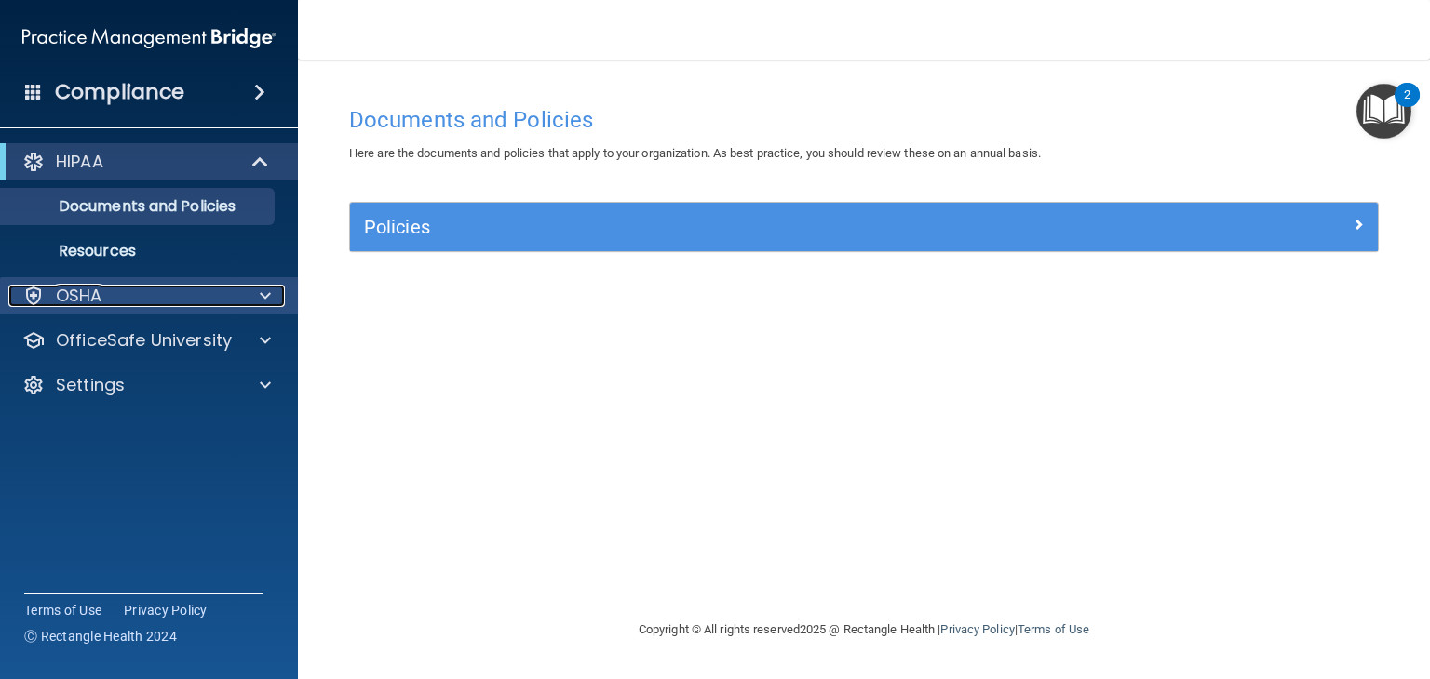
click at [127, 295] on div "OSHA" at bounding box center [123, 296] width 231 height 22
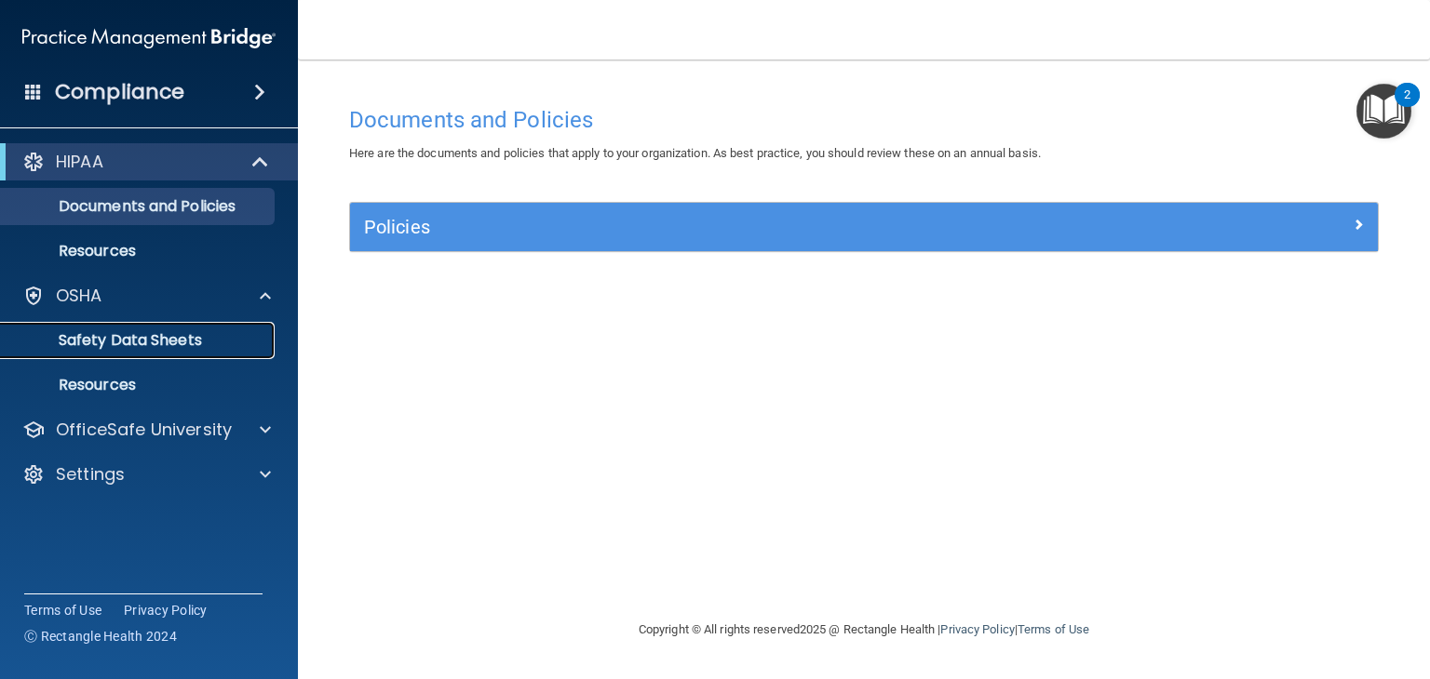
click at [141, 357] on link "Safety Data Sheets" at bounding box center [127, 340] width 293 height 37
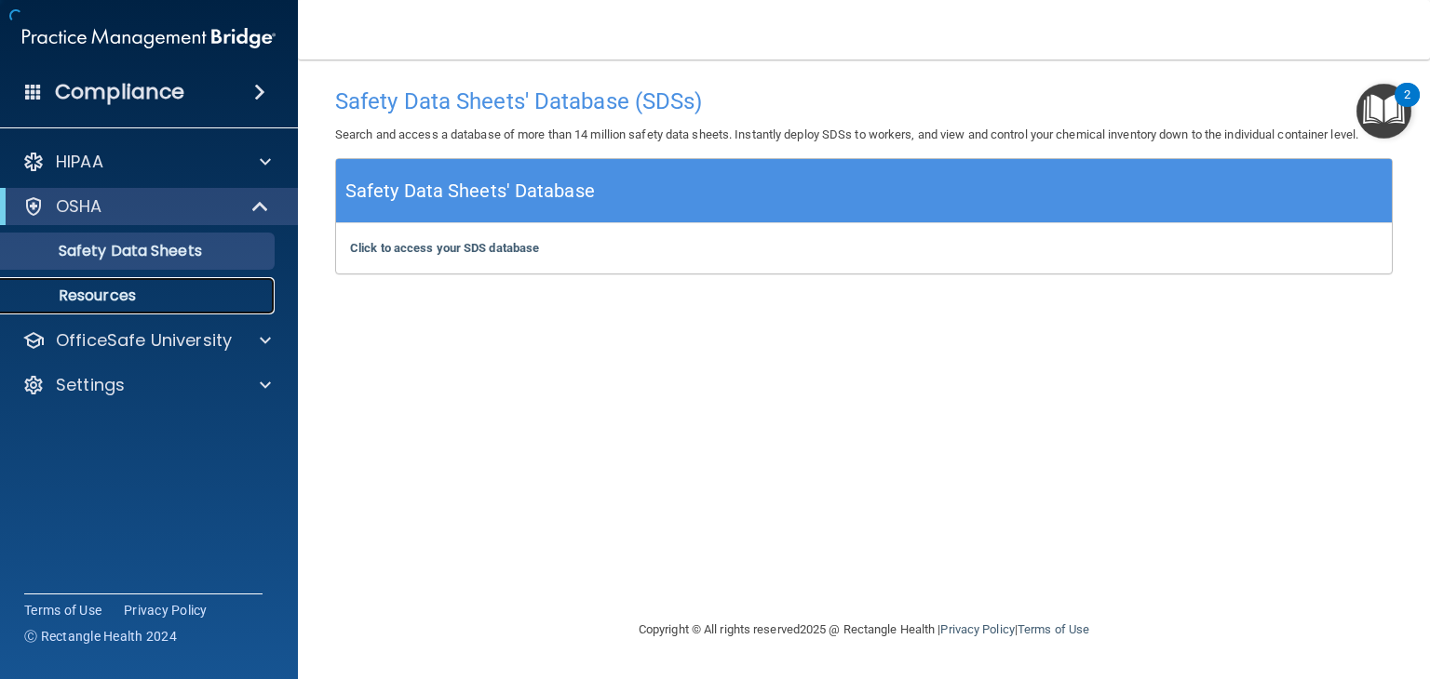
click at [140, 304] on p "Resources" at bounding box center [139, 296] width 254 height 19
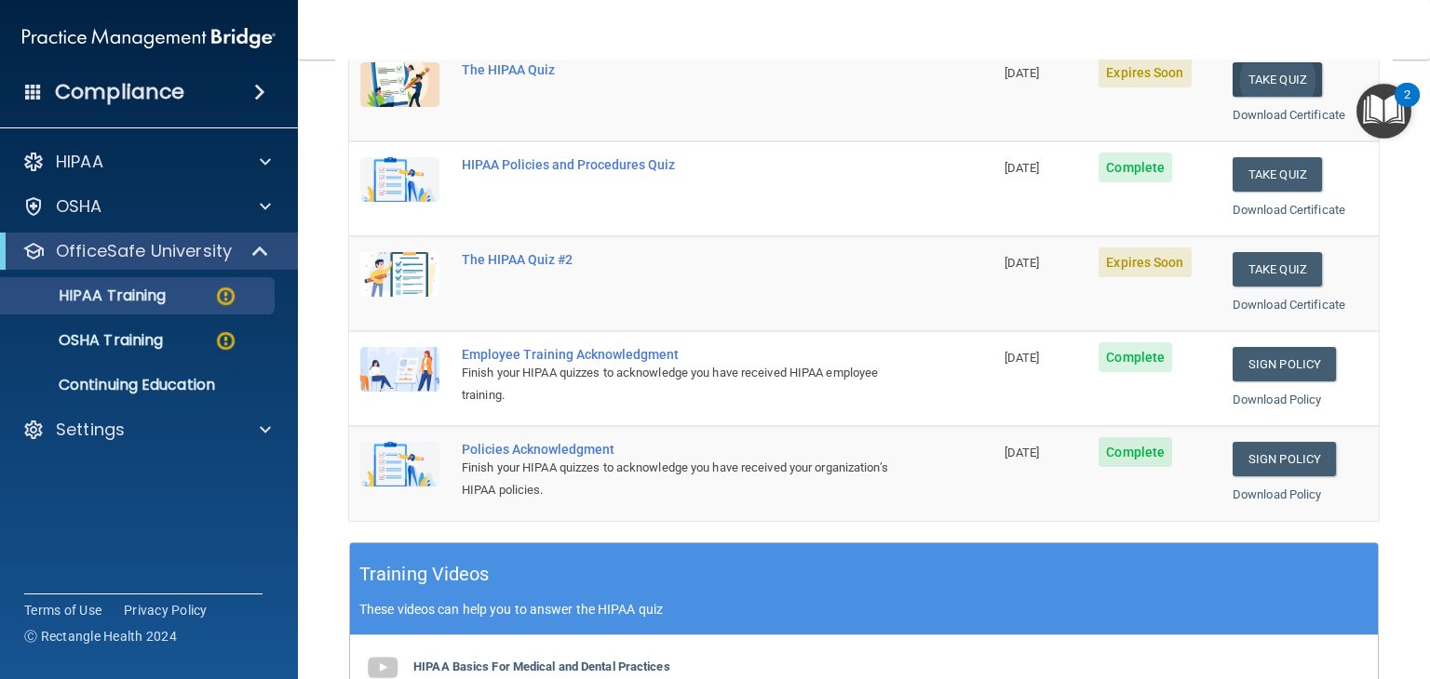
scroll to position [45, 0]
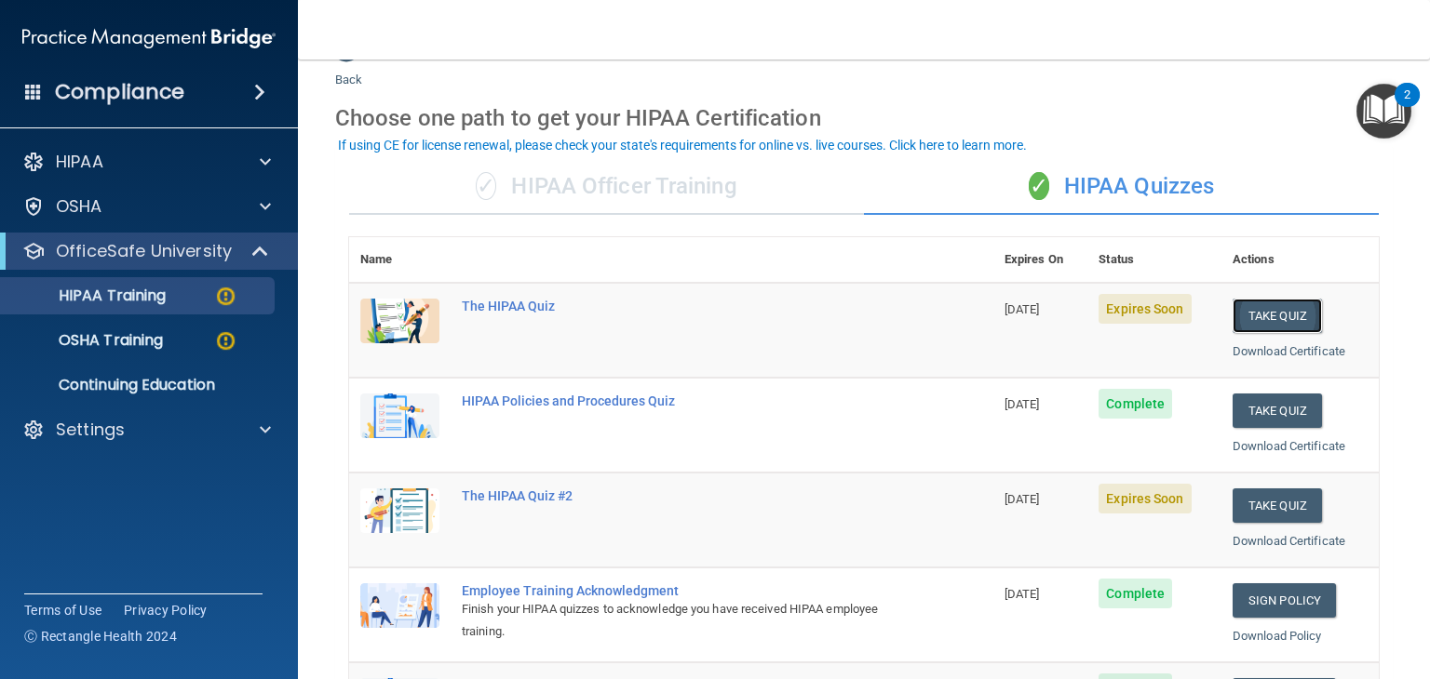
click at [1272, 328] on button "Take Quiz" at bounding box center [1276, 316] width 89 height 34
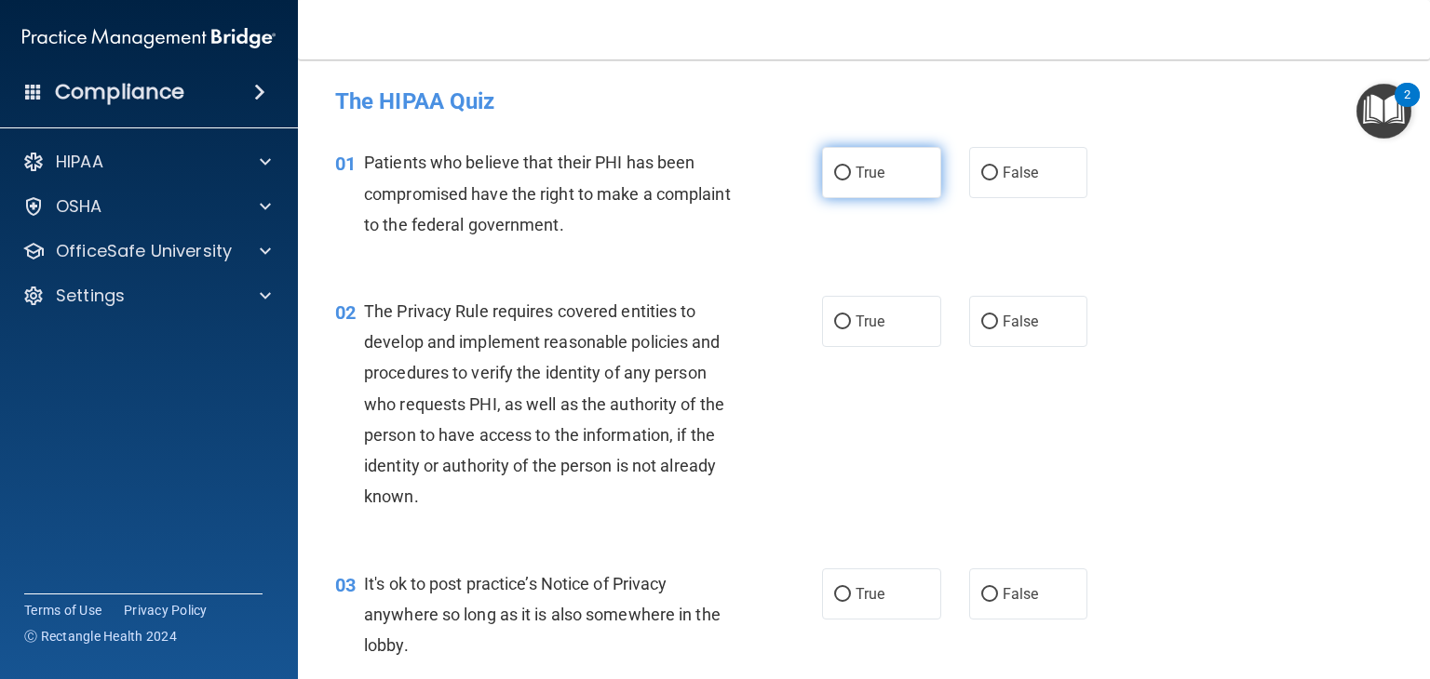
click at [887, 178] on label "True" at bounding box center [881, 172] width 119 height 51
click at [851, 178] on input "True" at bounding box center [842, 174] width 17 height 14
radio input "true"
click at [892, 330] on label "True" at bounding box center [881, 321] width 119 height 51
click at [851, 329] on input "True" at bounding box center [842, 323] width 17 height 14
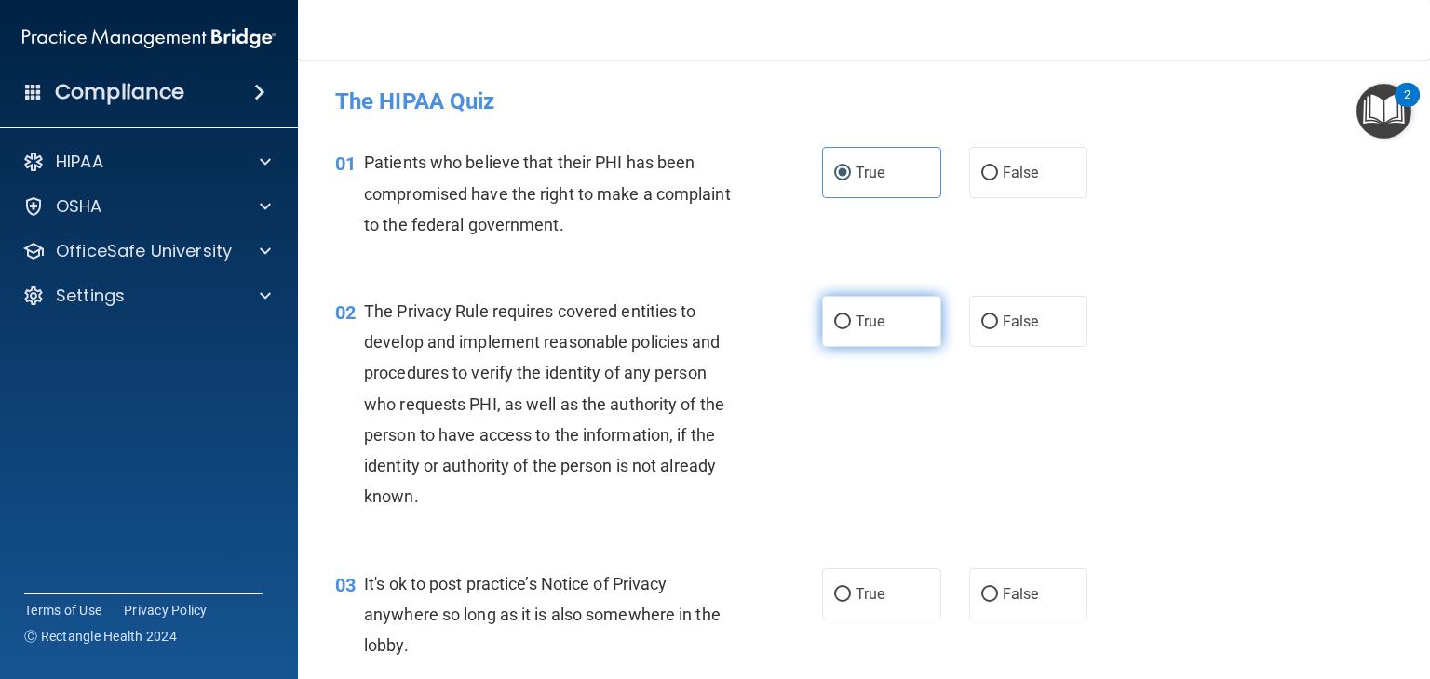
radio input "true"
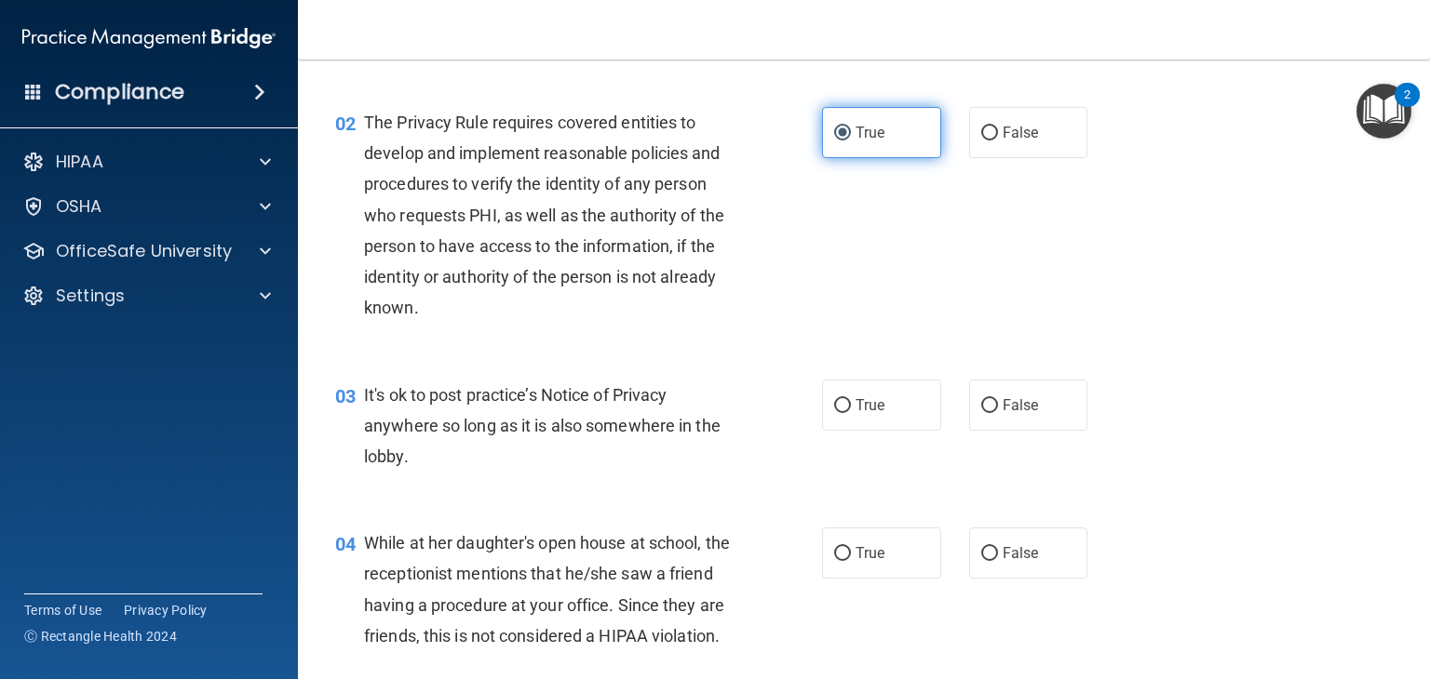
scroll to position [190, 0]
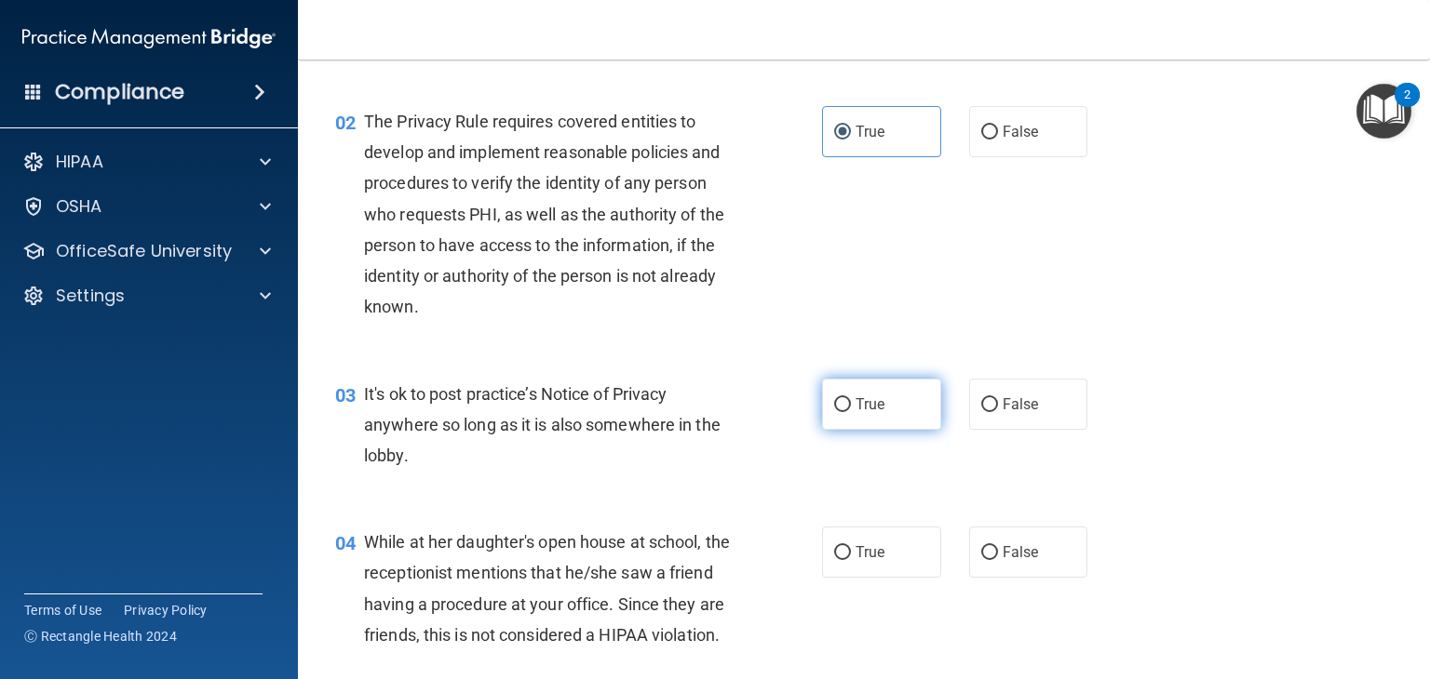
click at [882, 418] on label "True" at bounding box center [881, 404] width 119 height 51
click at [851, 412] on input "True" at bounding box center [842, 405] width 17 height 14
radio input "true"
click at [870, 532] on label "True" at bounding box center [881, 552] width 119 height 51
click at [851, 546] on input "True" at bounding box center [842, 553] width 17 height 14
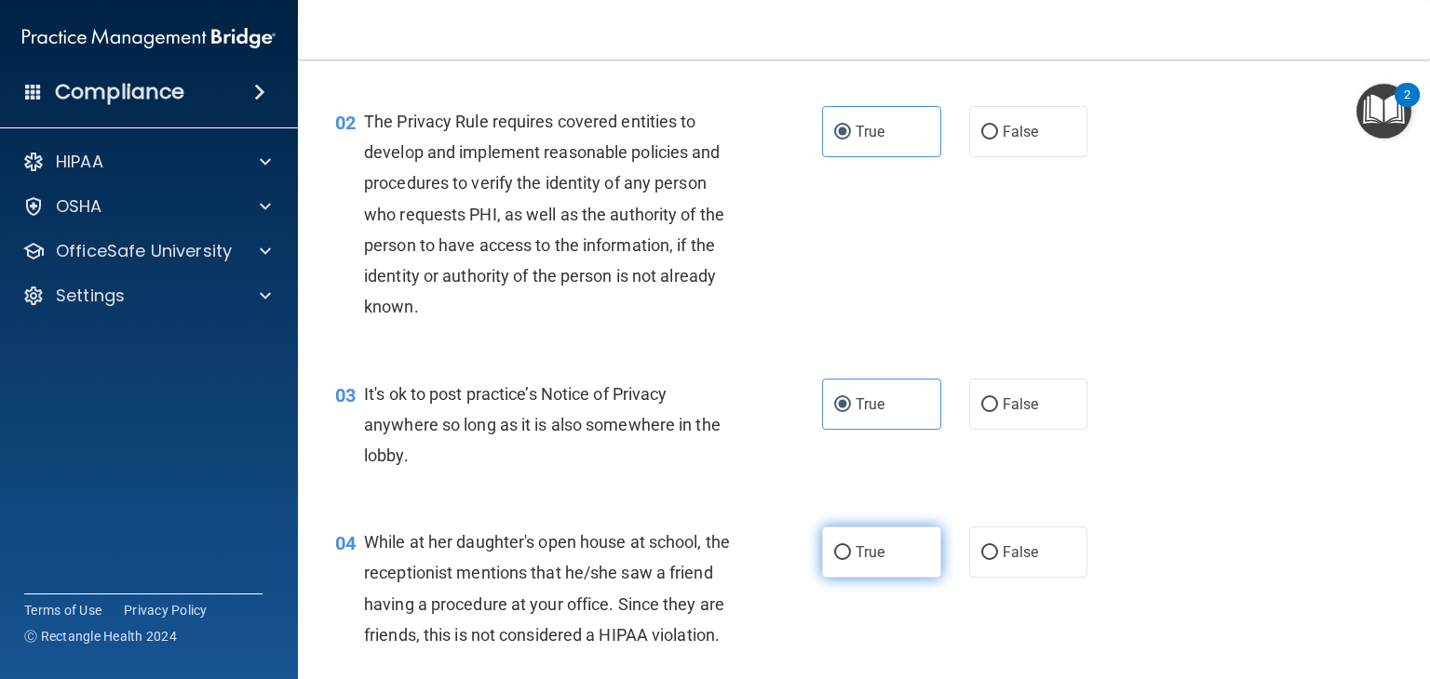
radio input "true"
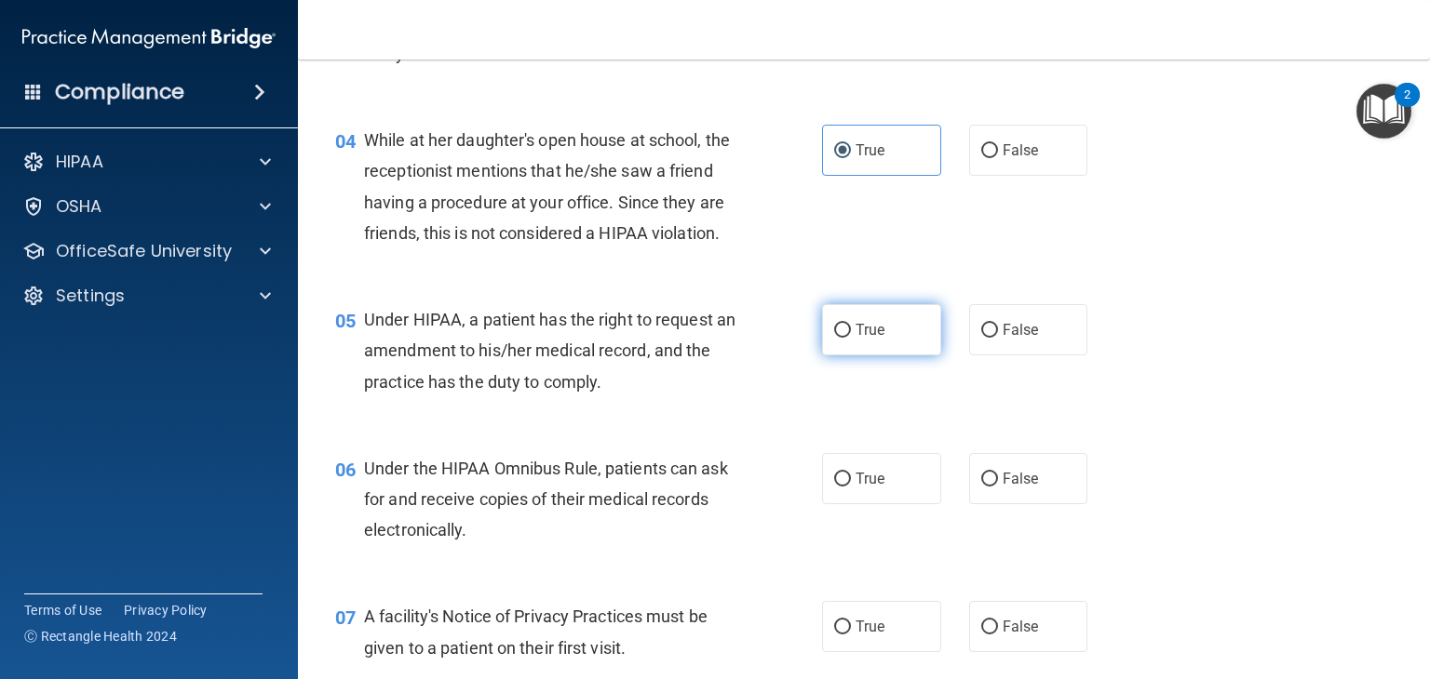
click at [878, 356] on label "True" at bounding box center [881, 329] width 119 height 51
click at [851, 338] on input "True" at bounding box center [842, 331] width 17 height 14
radio input "true"
click at [876, 488] on span "True" at bounding box center [869, 479] width 29 height 18
click at [851, 487] on input "True" at bounding box center [842, 480] width 17 height 14
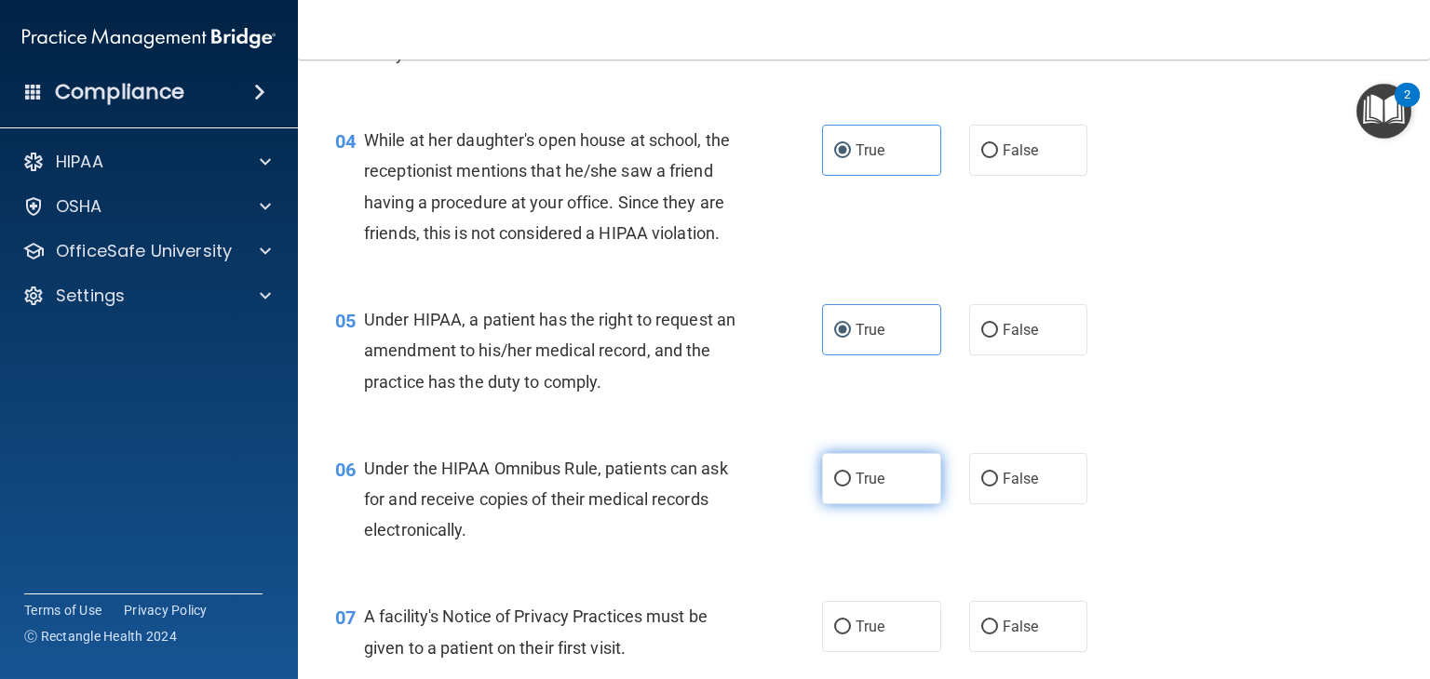
radio input "true"
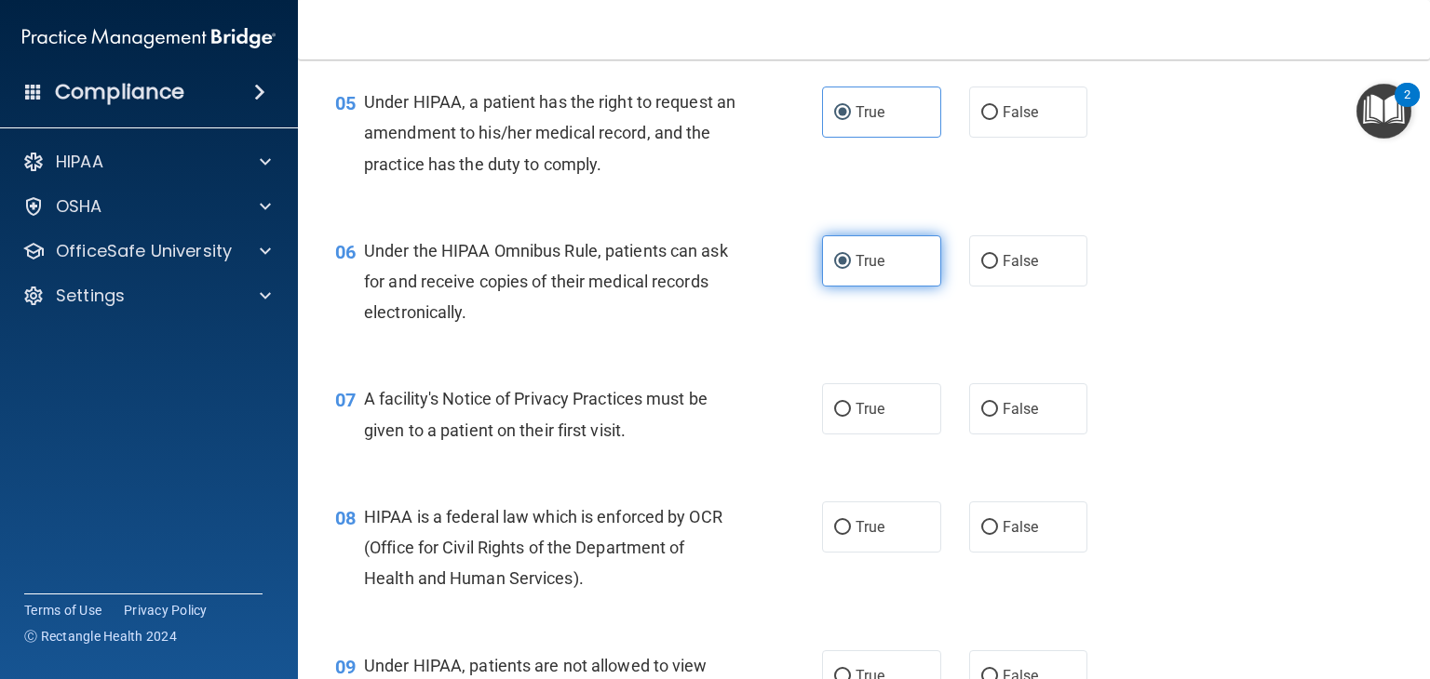
scroll to position [921, 0]
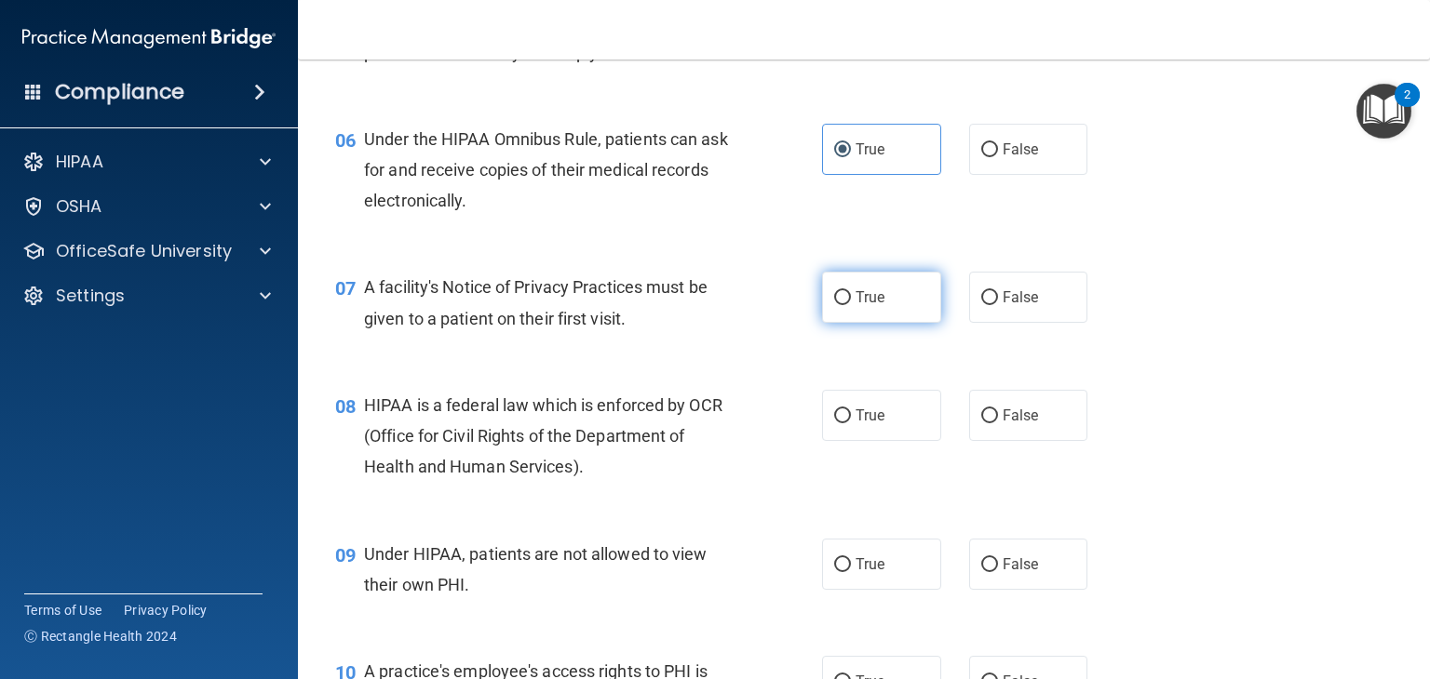
click at [878, 323] on label "True" at bounding box center [881, 297] width 119 height 51
click at [851, 305] on input "True" at bounding box center [842, 298] width 17 height 14
radio input "true"
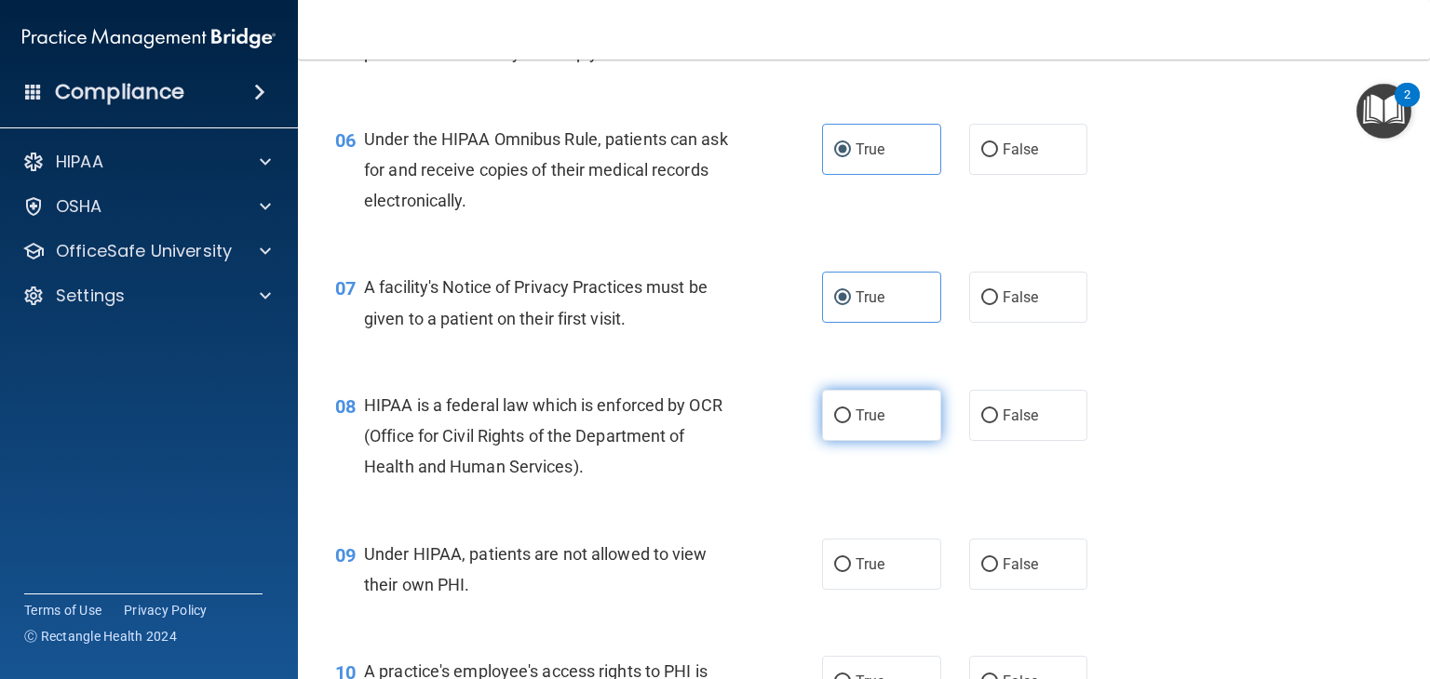
click at [880, 441] on label "True" at bounding box center [881, 415] width 119 height 51
click at [851, 423] on input "True" at bounding box center [842, 417] width 17 height 14
radio input "true"
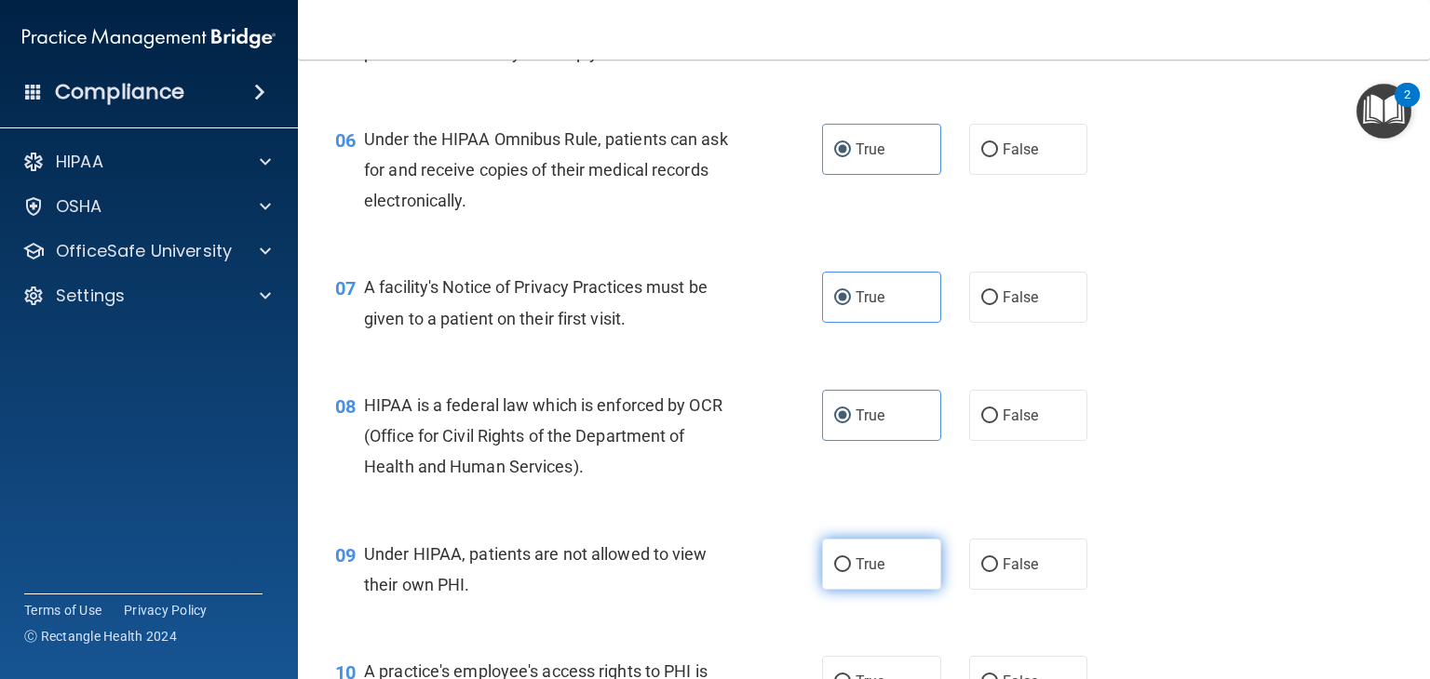
click at [875, 583] on label "True" at bounding box center [881, 564] width 119 height 51
click at [851, 572] on input "True" at bounding box center [842, 565] width 17 height 14
radio input "true"
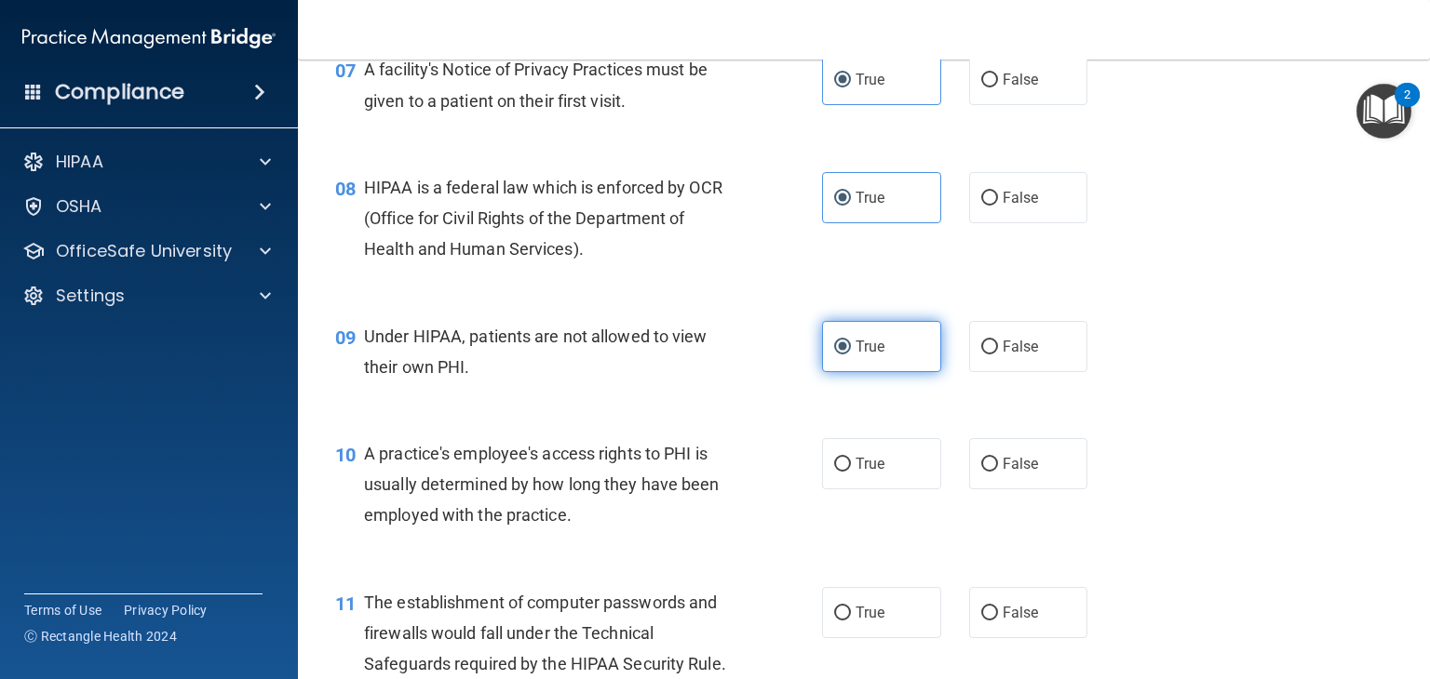
scroll to position [1285, 0]
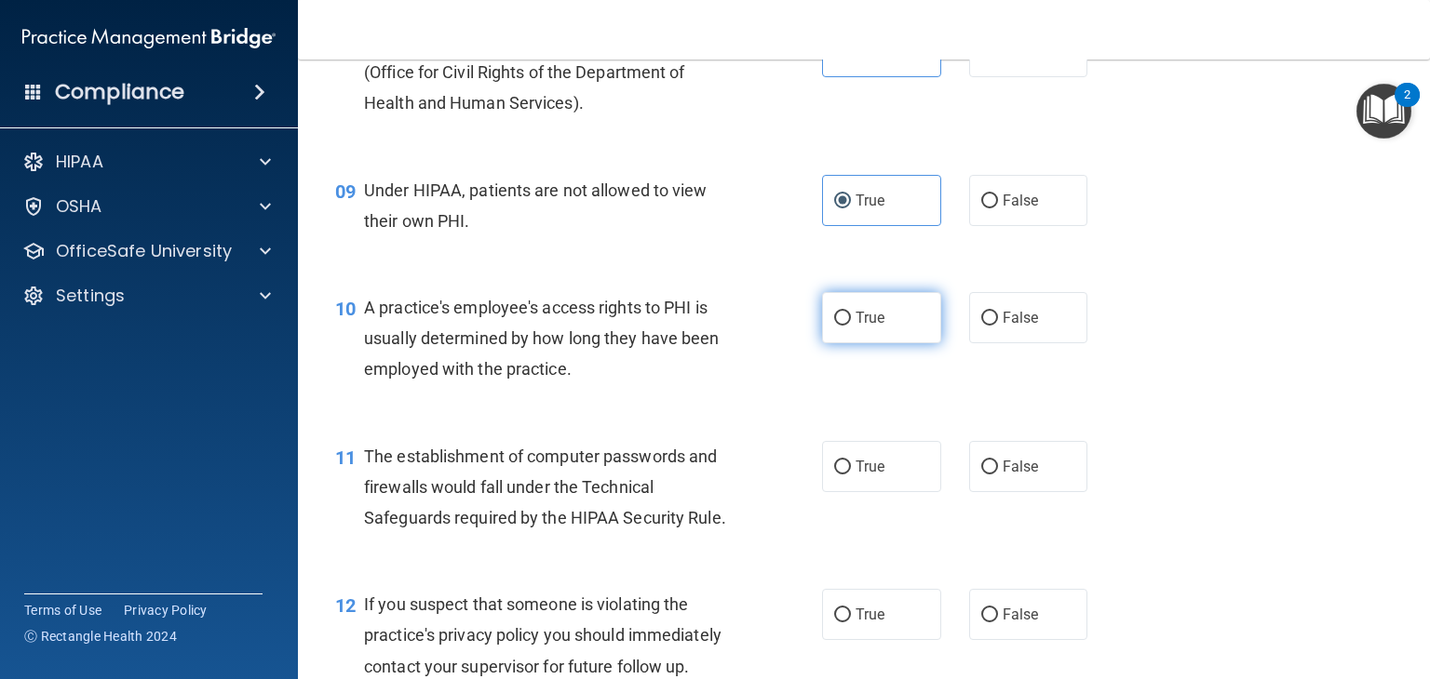
click at [897, 343] on label "True" at bounding box center [881, 317] width 119 height 51
click at [851, 326] on input "True" at bounding box center [842, 319] width 17 height 14
radio input "true"
click at [886, 492] on label "True" at bounding box center [881, 466] width 119 height 51
click at [851, 475] on input "True" at bounding box center [842, 468] width 17 height 14
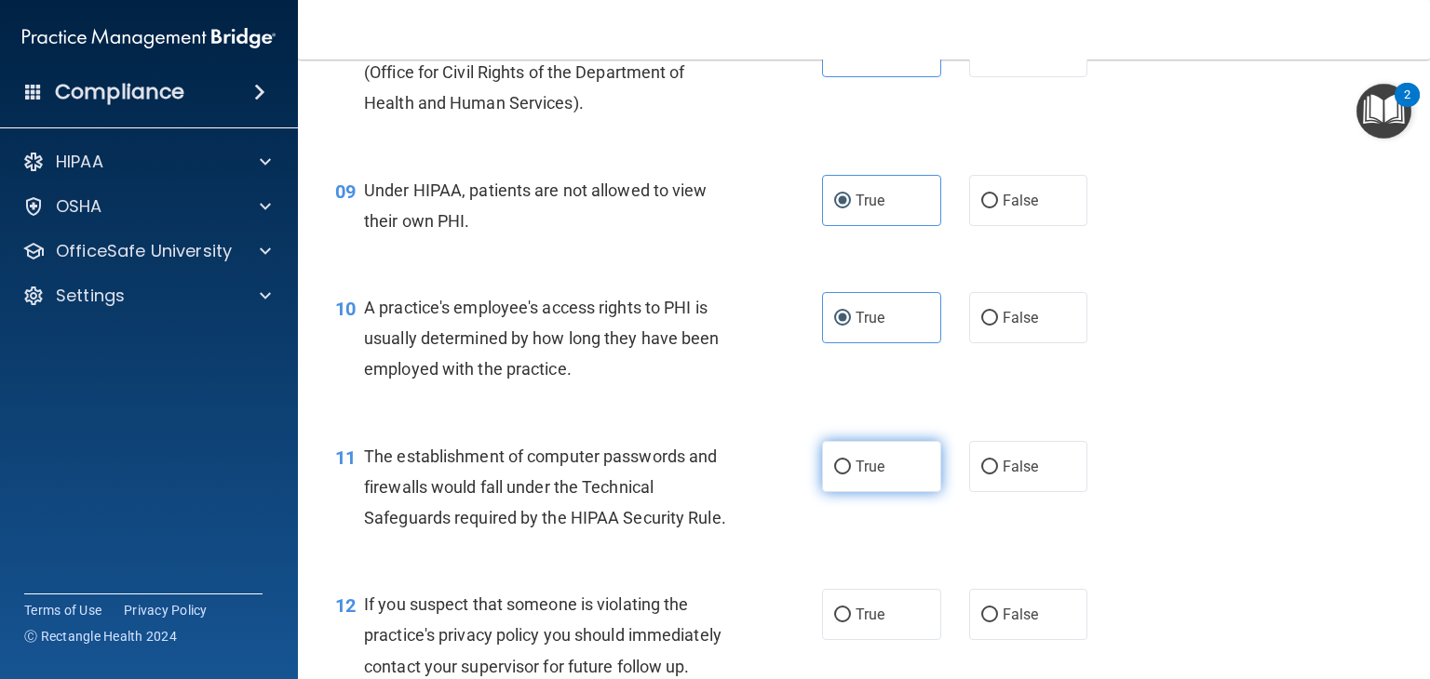
radio input "true"
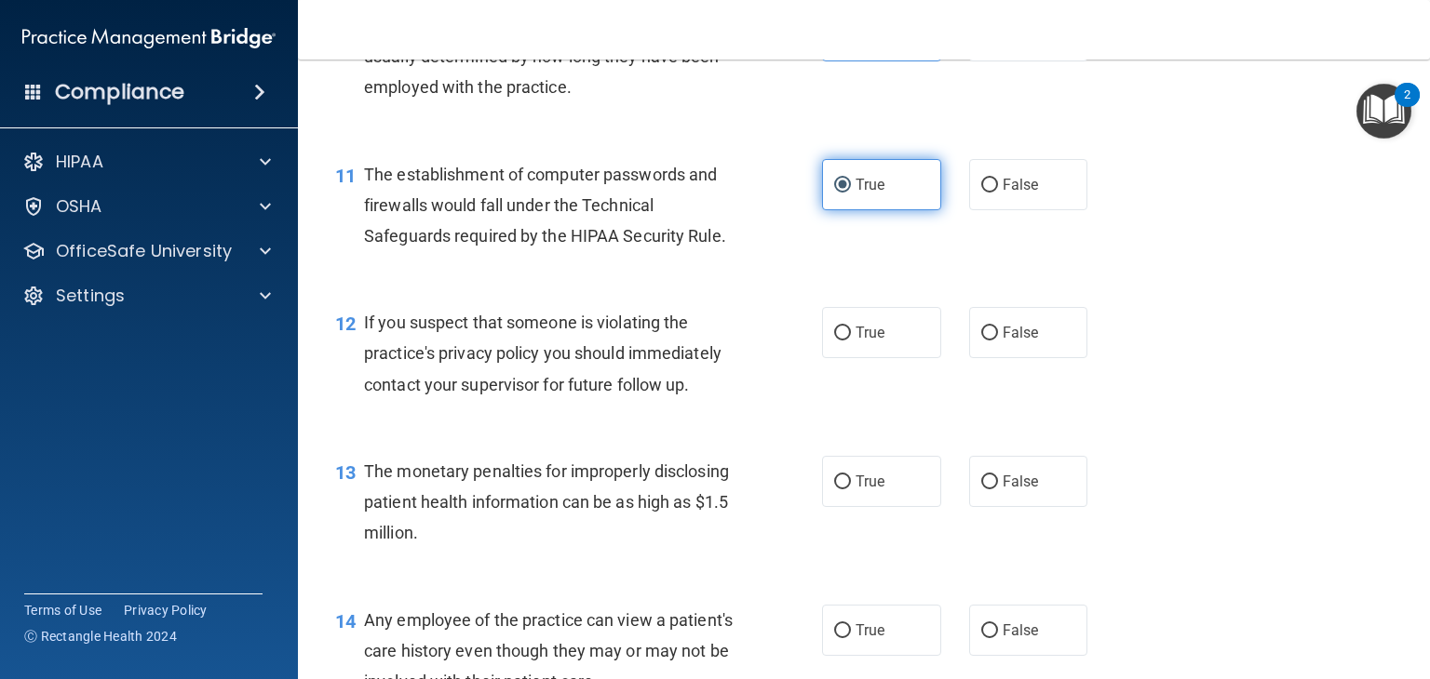
scroll to position [1638, 0]
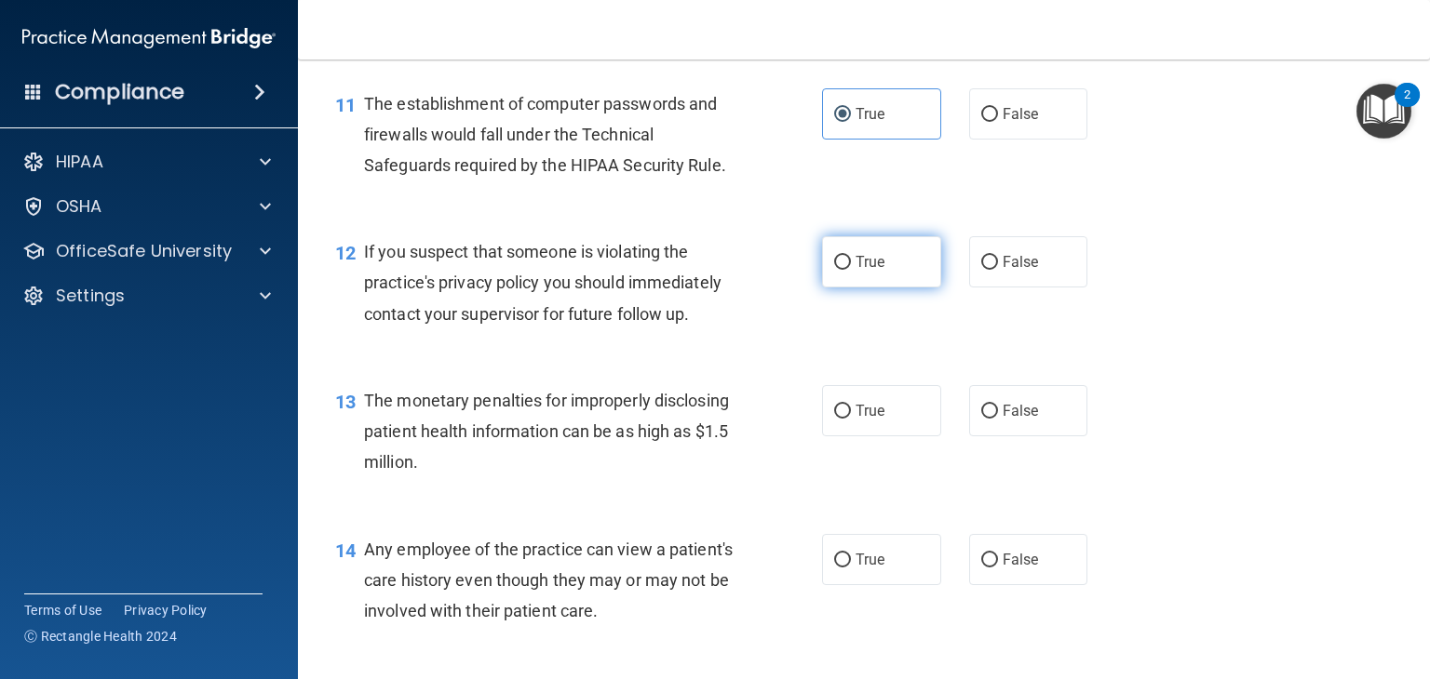
click at [892, 288] on label "True" at bounding box center [881, 261] width 119 height 51
click at [851, 270] on input "True" at bounding box center [842, 263] width 17 height 14
radio input "true"
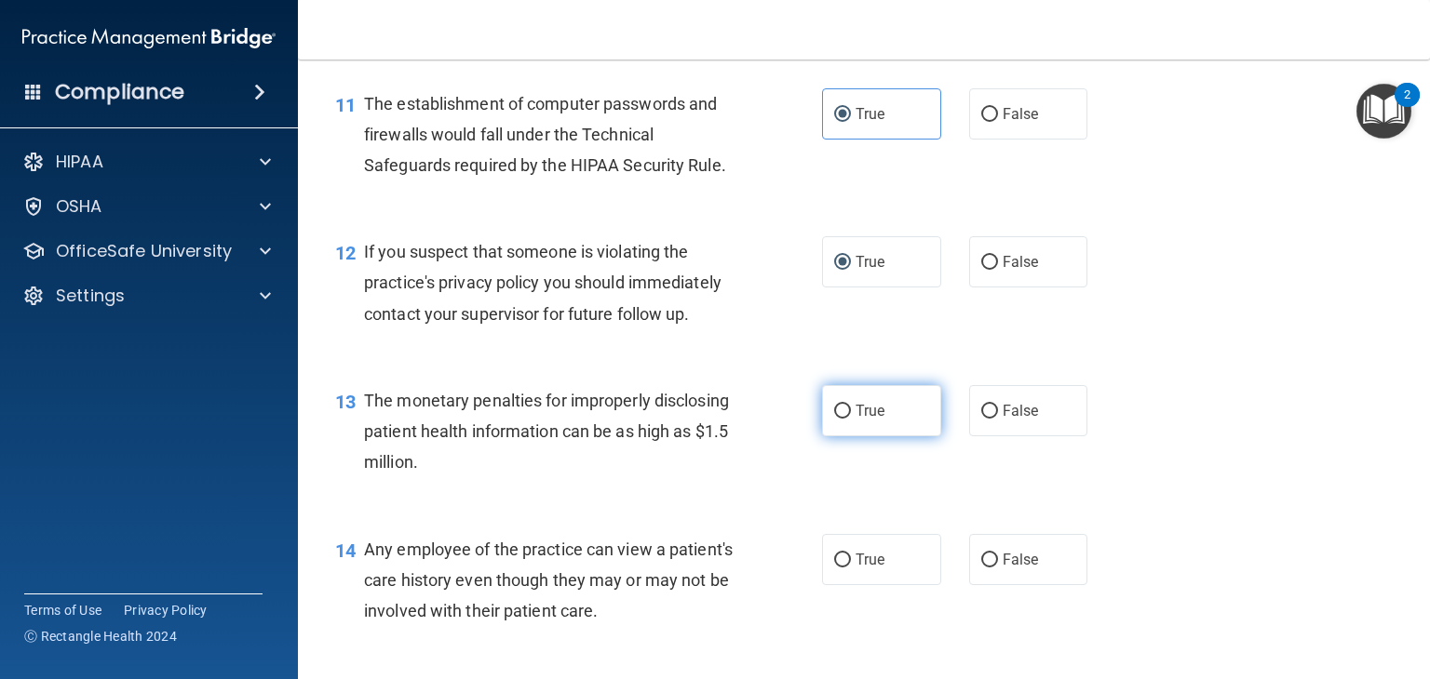
click at [881, 436] on label "True" at bounding box center [881, 410] width 119 height 51
click at [851, 419] on input "True" at bounding box center [842, 412] width 17 height 14
radio input "true"
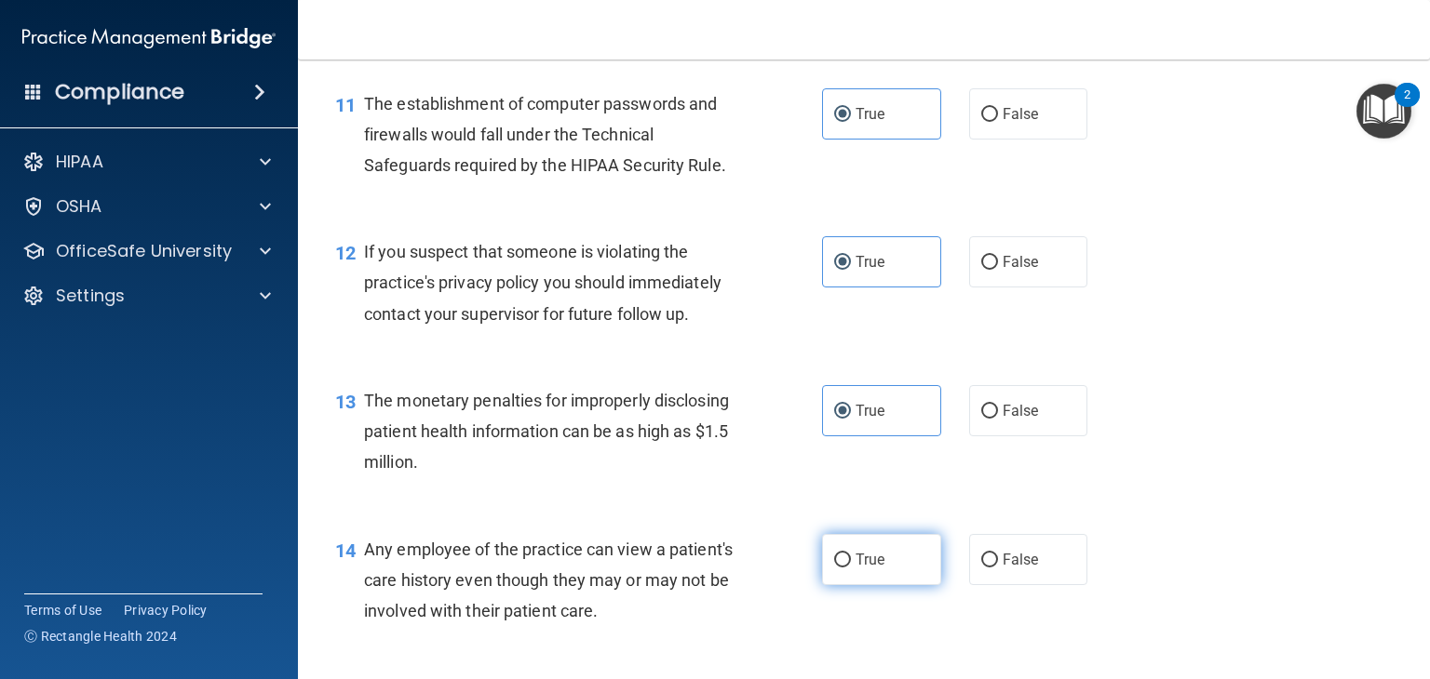
click at [869, 570] on label "True" at bounding box center [881, 559] width 119 height 51
click at [851, 568] on input "True" at bounding box center [842, 561] width 17 height 14
radio input "true"
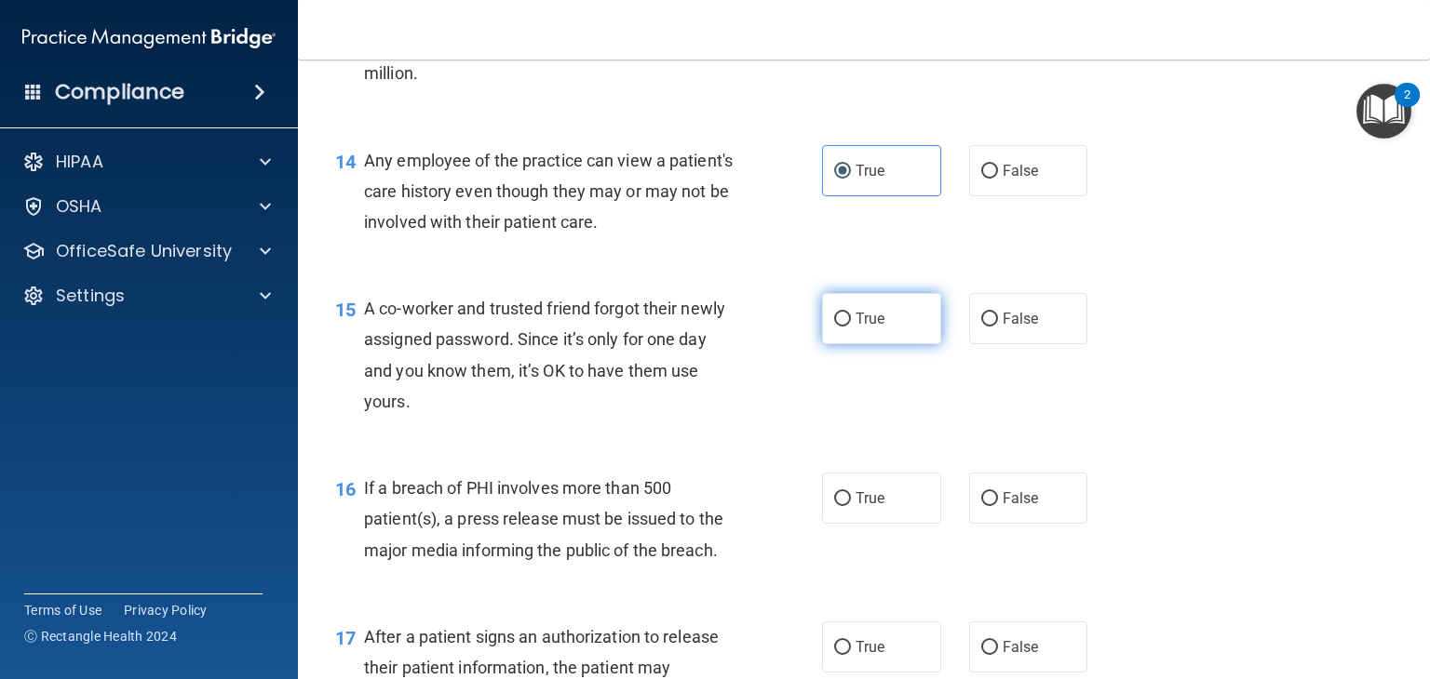
click at [877, 328] on span "True" at bounding box center [869, 319] width 29 height 18
click at [851, 327] on input "True" at bounding box center [842, 320] width 17 height 14
radio input "true"
click at [863, 524] on label "True" at bounding box center [881, 498] width 119 height 51
click at [851, 506] on input "True" at bounding box center [842, 499] width 17 height 14
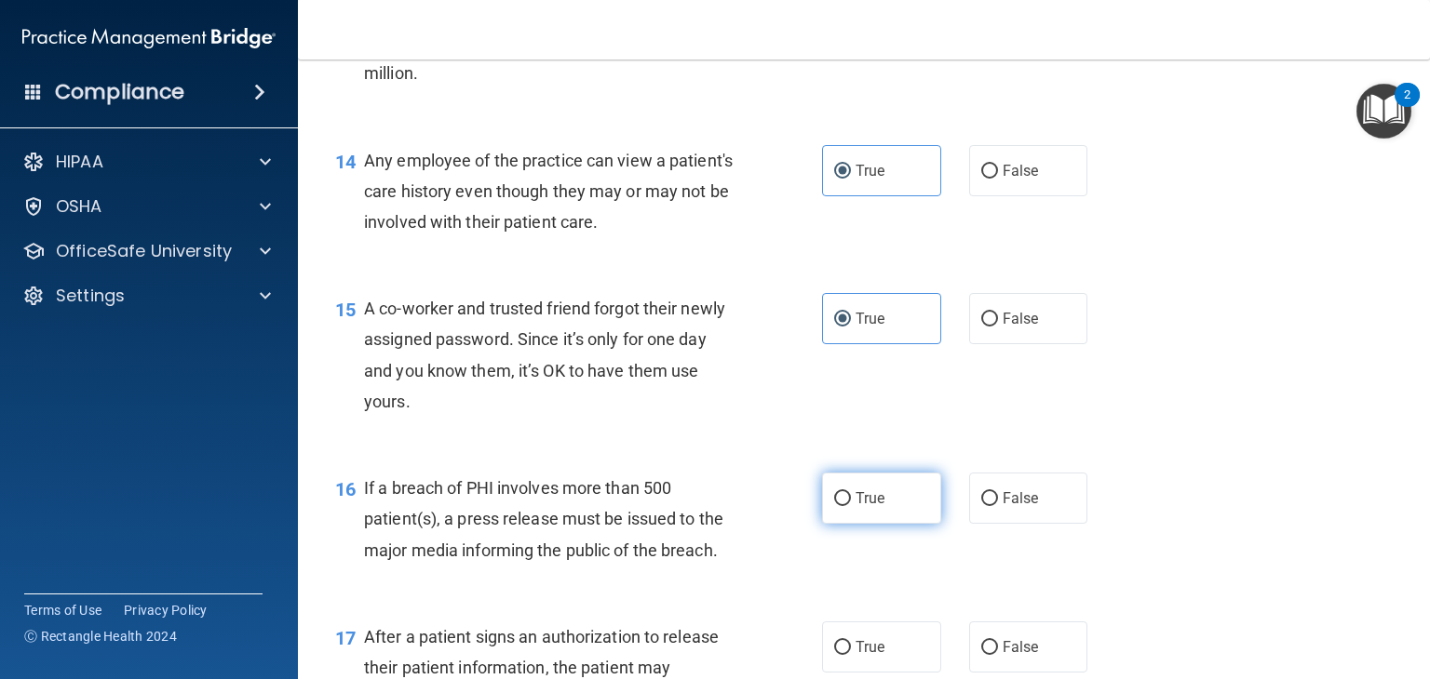
radio input "true"
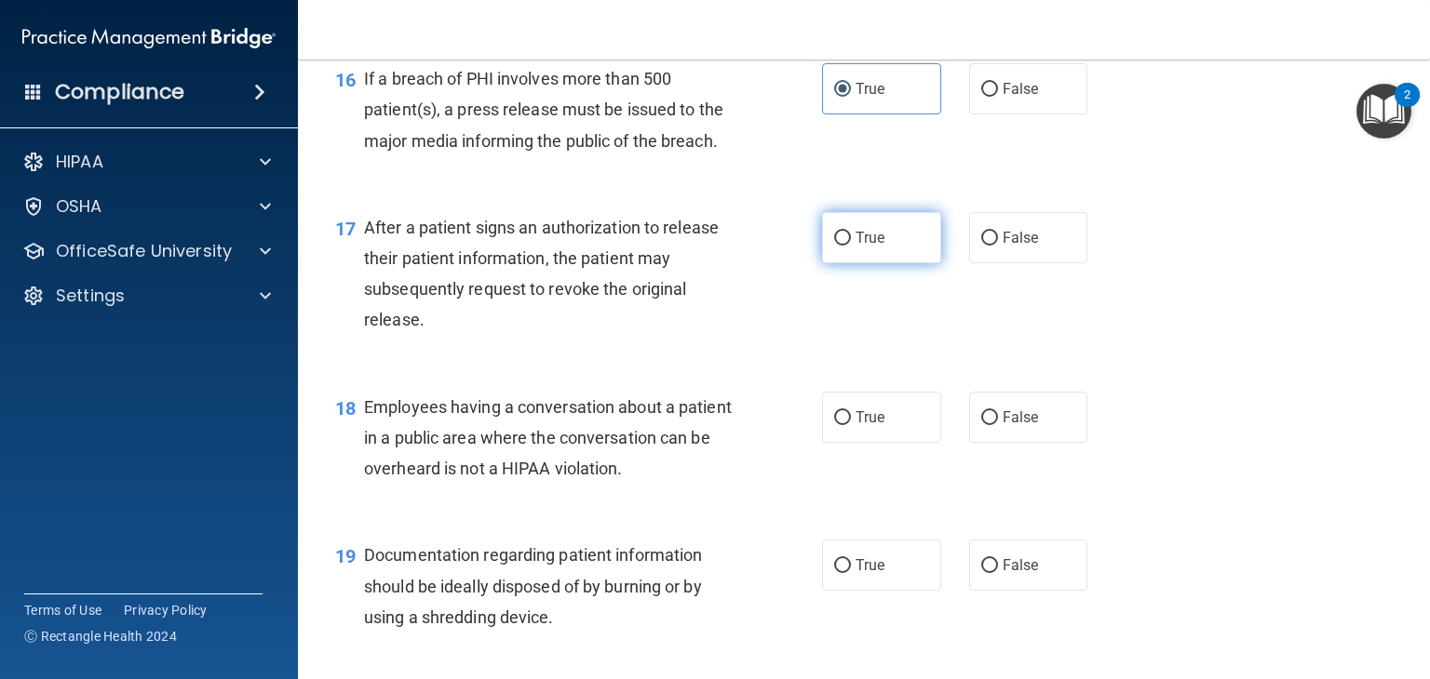
click at [906, 262] on label "True" at bounding box center [881, 237] width 119 height 51
click at [851, 246] on input "True" at bounding box center [842, 239] width 17 height 14
radio input "true"
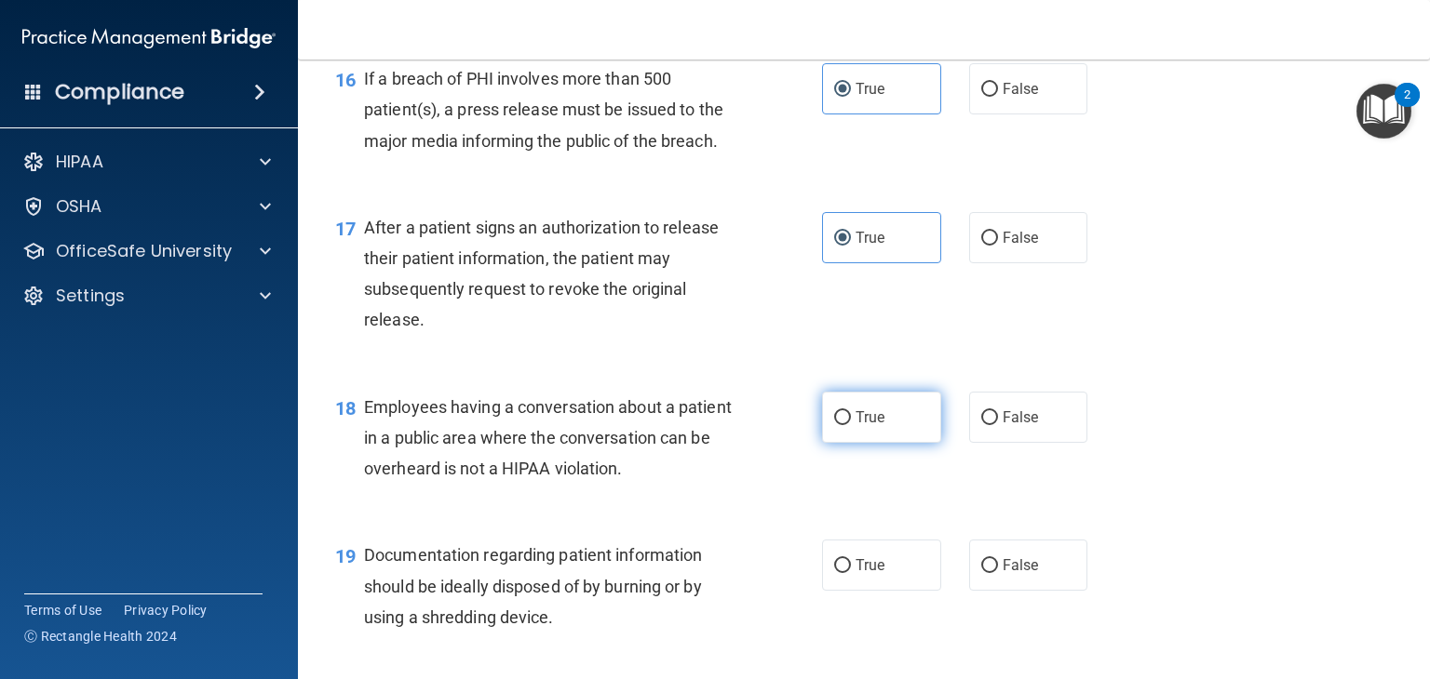
click at [893, 443] on label "True" at bounding box center [881, 417] width 119 height 51
click at [851, 425] on input "True" at bounding box center [842, 418] width 17 height 14
radio input "true"
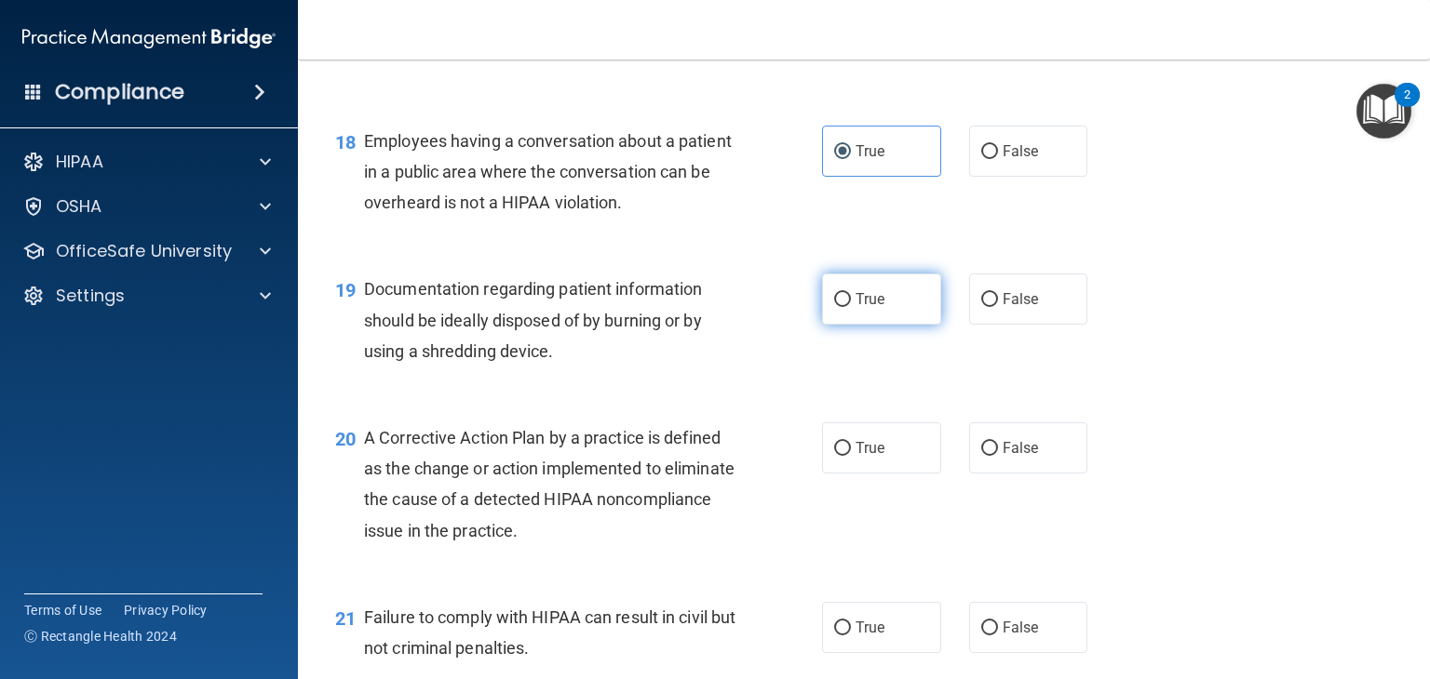
click at [896, 325] on label "True" at bounding box center [881, 299] width 119 height 51
click at [851, 307] on input "True" at bounding box center [842, 300] width 17 height 14
radio input "true"
click at [893, 474] on label "True" at bounding box center [881, 448] width 119 height 51
click at [851, 456] on input "True" at bounding box center [842, 449] width 17 height 14
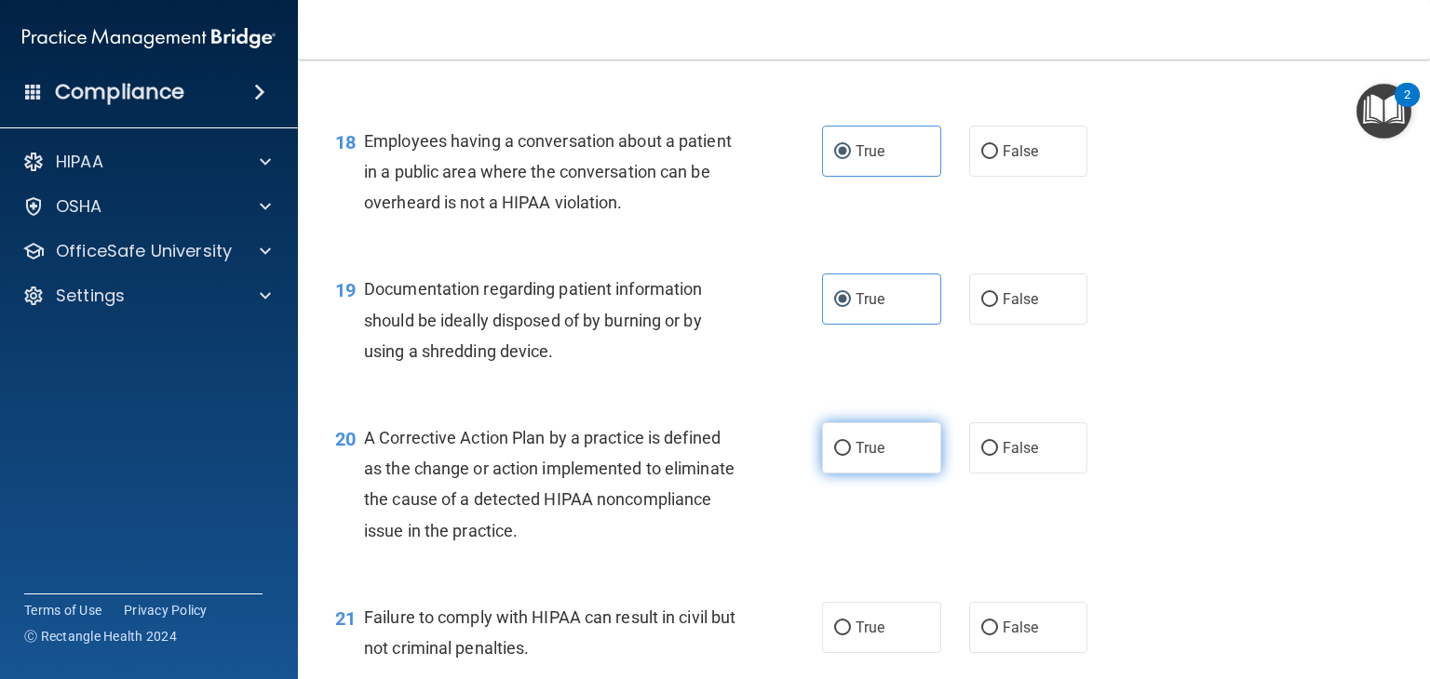
radio input "true"
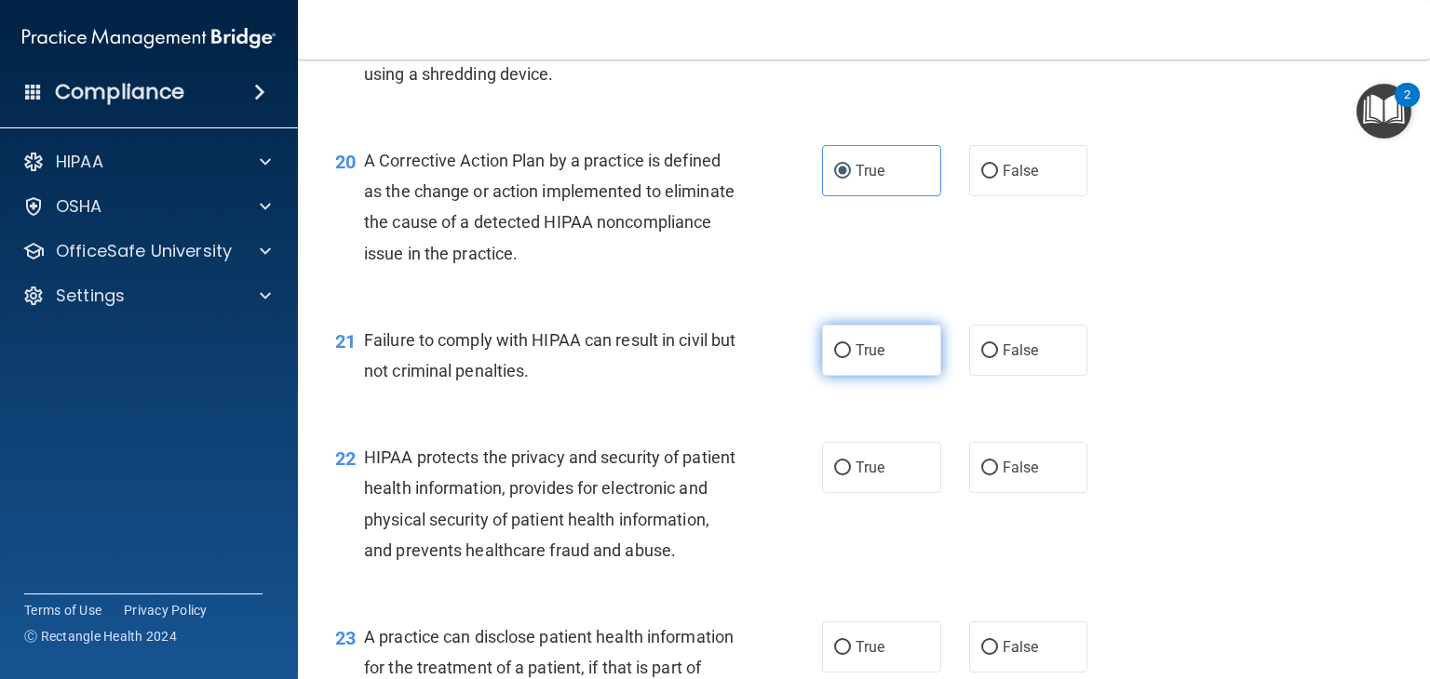
click at [879, 376] on label "True" at bounding box center [881, 350] width 119 height 51
click at [851, 358] on input "True" at bounding box center [842, 351] width 17 height 14
radio input "true"
click at [875, 477] on span "True" at bounding box center [869, 468] width 29 height 18
click at [851, 476] on input "True" at bounding box center [842, 469] width 17 height 14
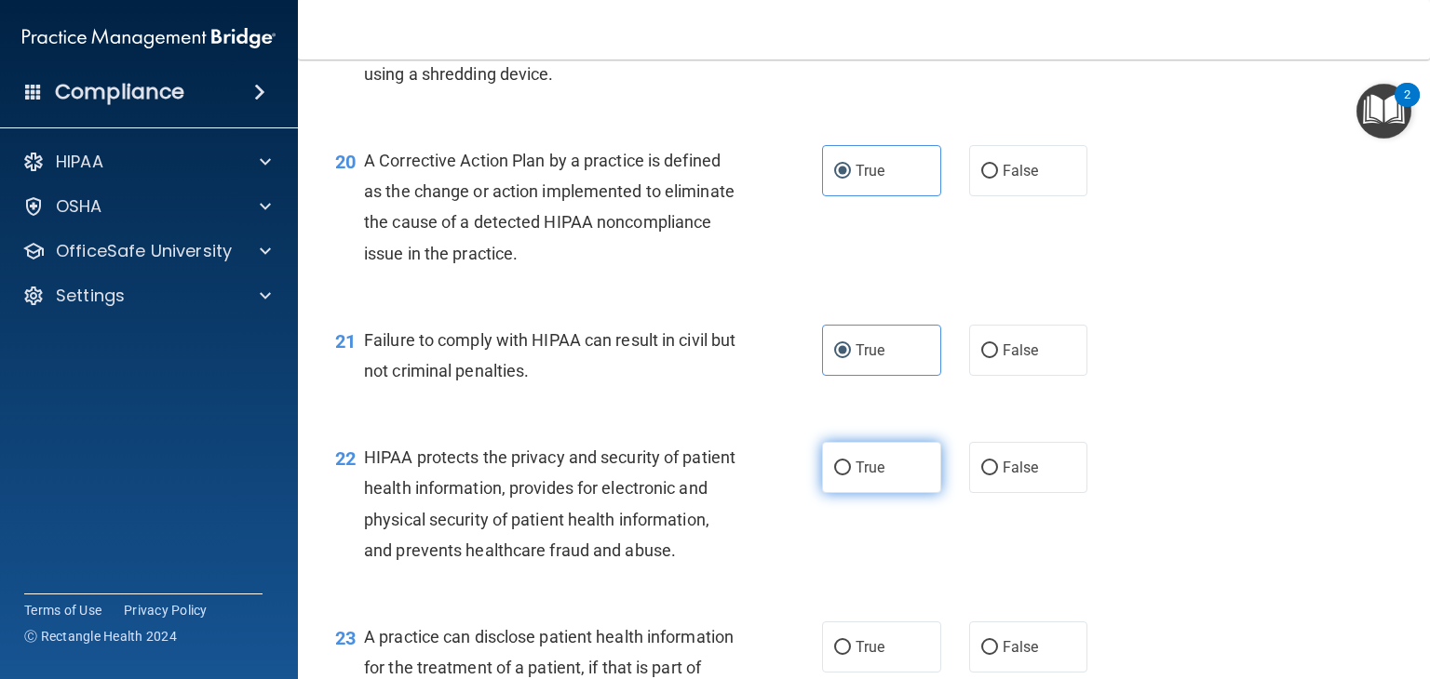
radio input "true"
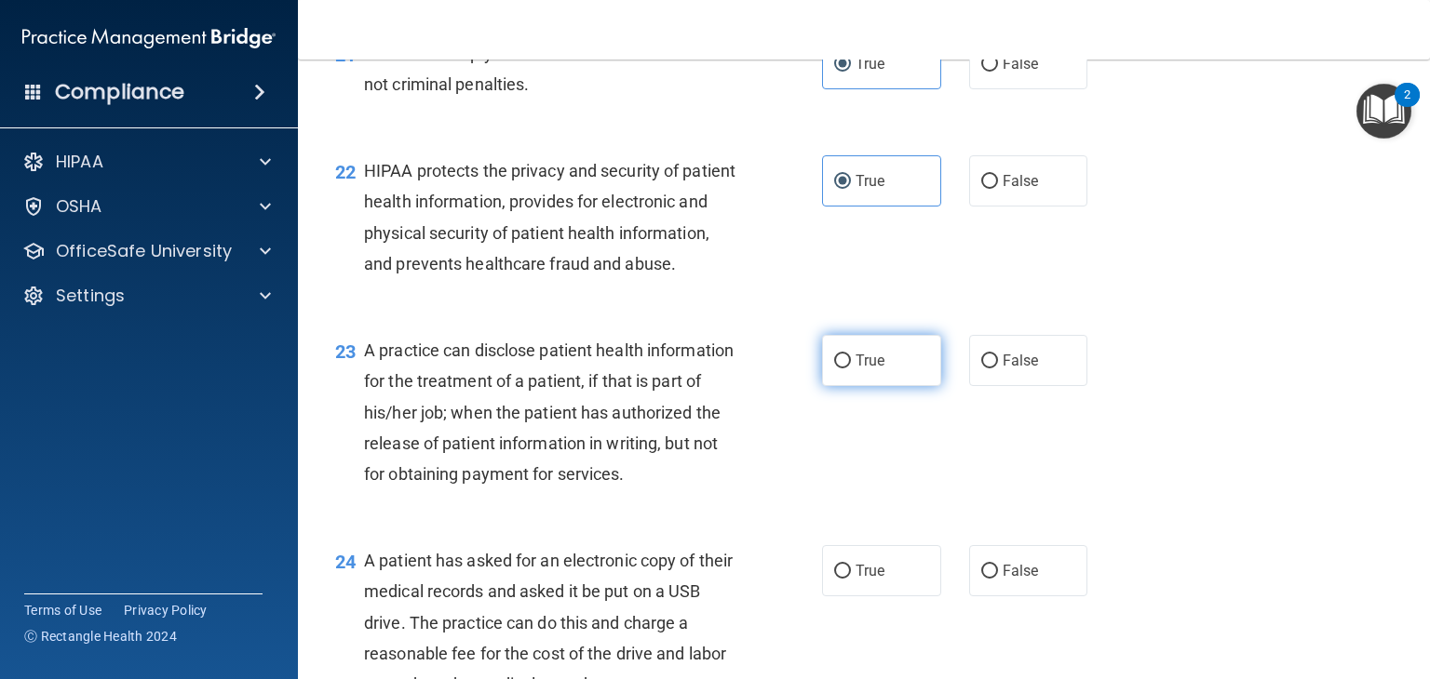
click at [893, 386] on label "True" at bounding box center [881, 360] width 119 height 51
click at [851, 369] on input "True" at bounding box center [842, 362] width 17 height 14
radio input "true"
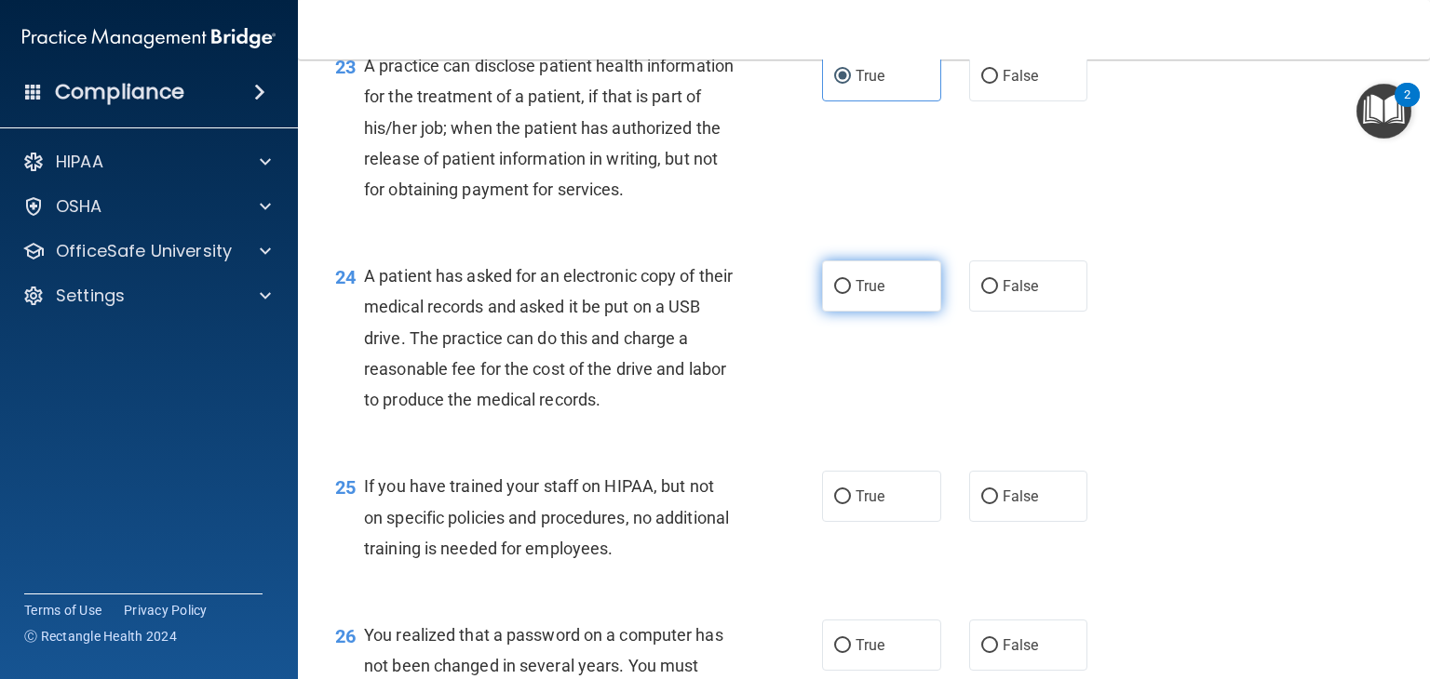
click at [872, 312] on label "True" at bounding box center [881, 286] width 119 height 51
click at [851, 294] on input "True" at bounding box center [842, 287] width 17 height 14
radio input "true"
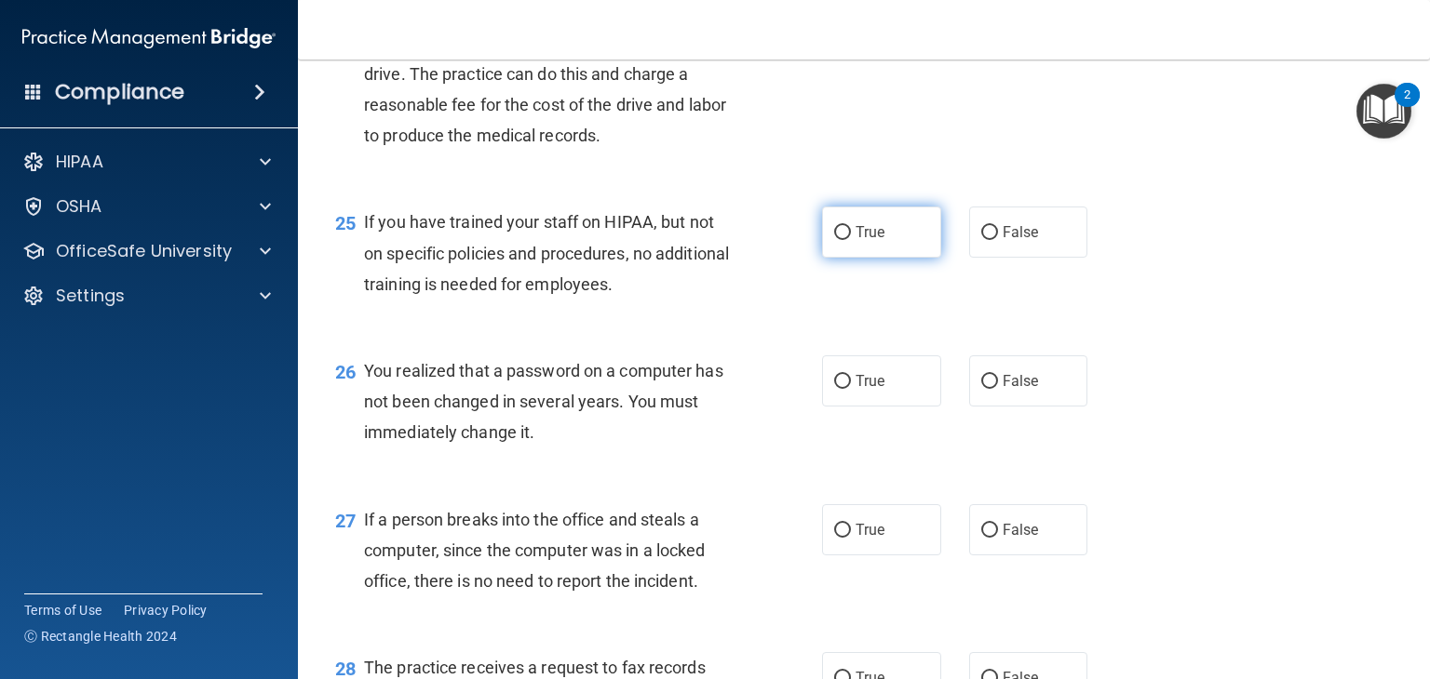
click at [881, 258] on label "True" at bounding box center [881, 232] width 119 height 51
click at [851, 240] on input "True" at bounding box center [842, 233] width 17 height 14
radio input "true"
click at [876, 390] on span "True" at bounding box center [869, 381] width 29 height 18
click at [851, 389] on input "True" at bounding box center [842, 382] width 17 height 14
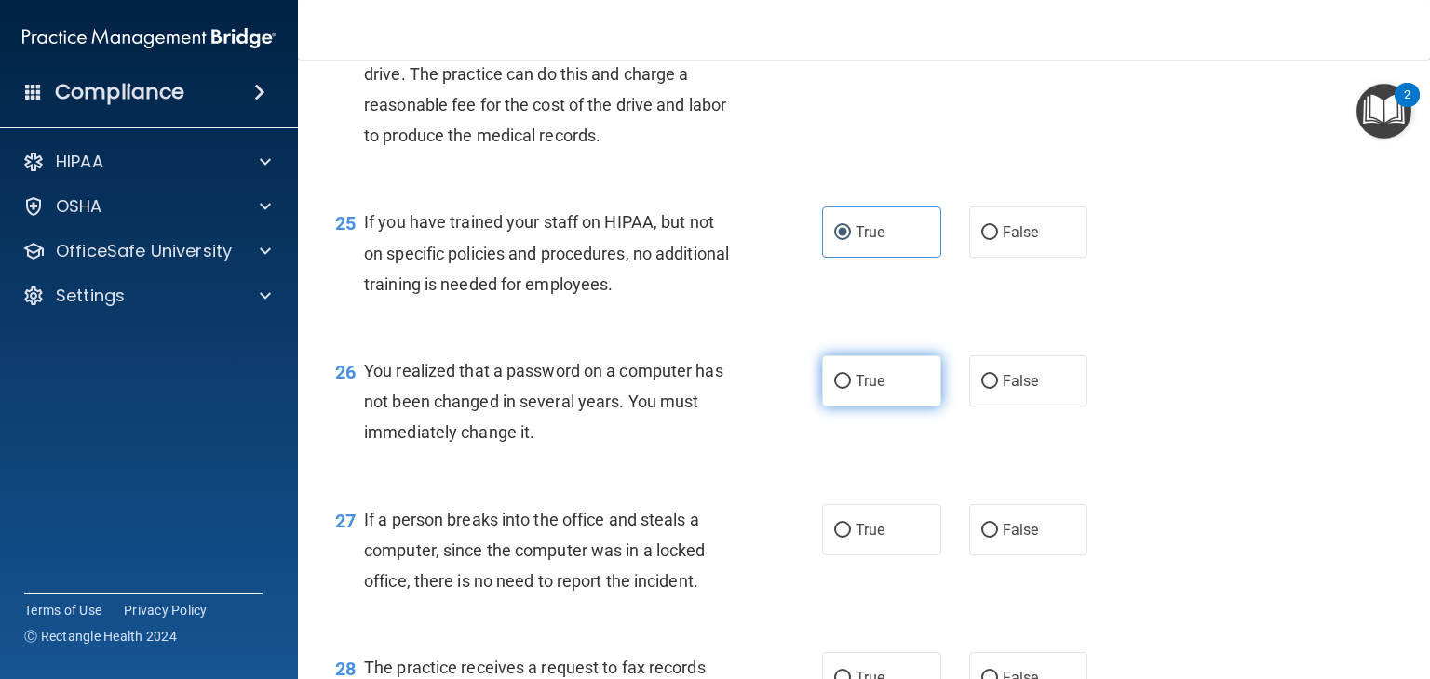
radio input "true"
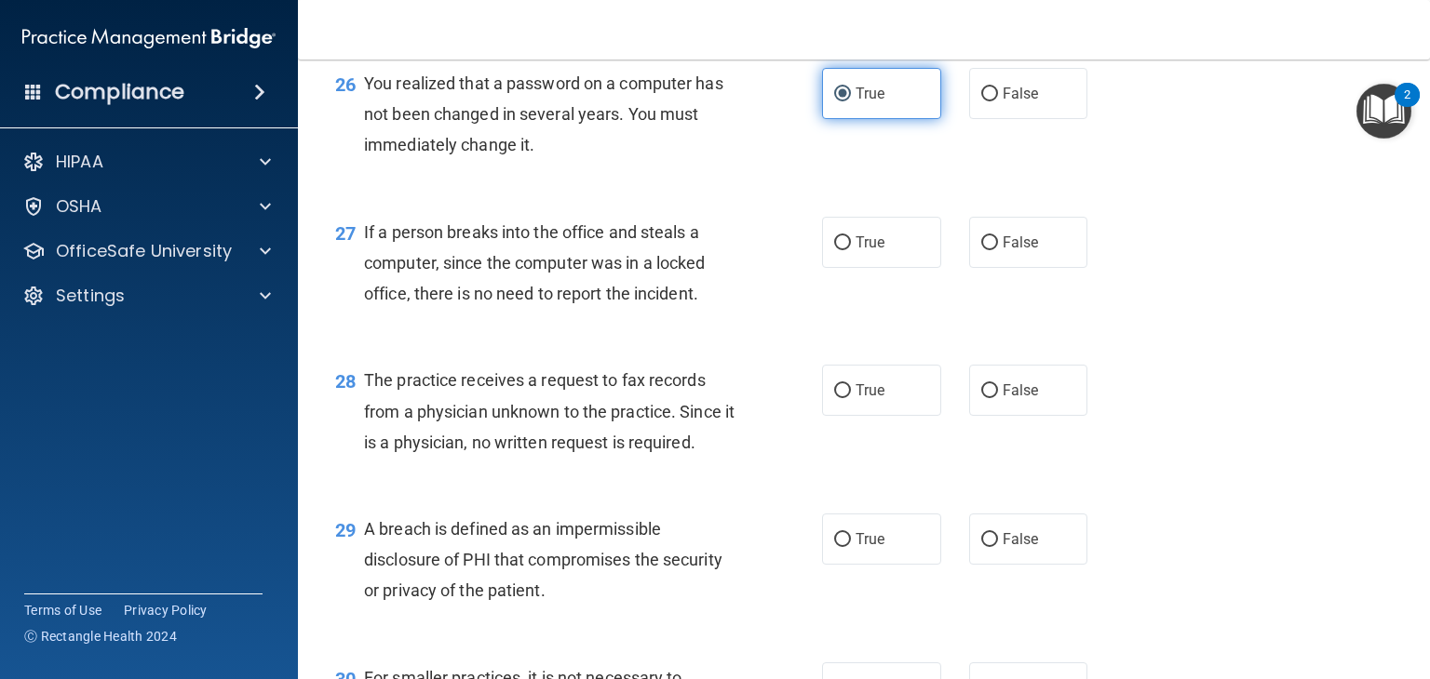
scroll to position [4121, 0]
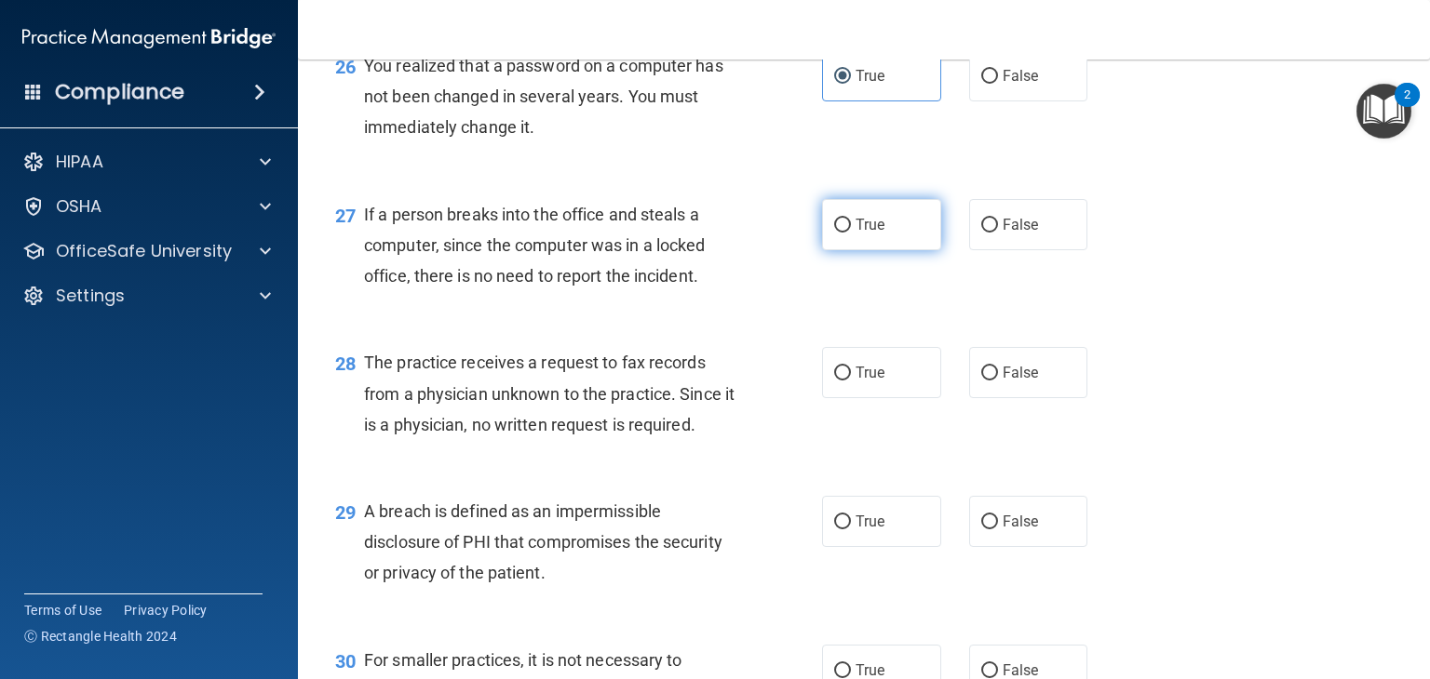
click at [908, 250] on label "True" at bounding box center [881, 224] width 119 height 51
click at [851, 233] on input "True" at bounding box center [842, 226] width 17 height 14
radio input "true"
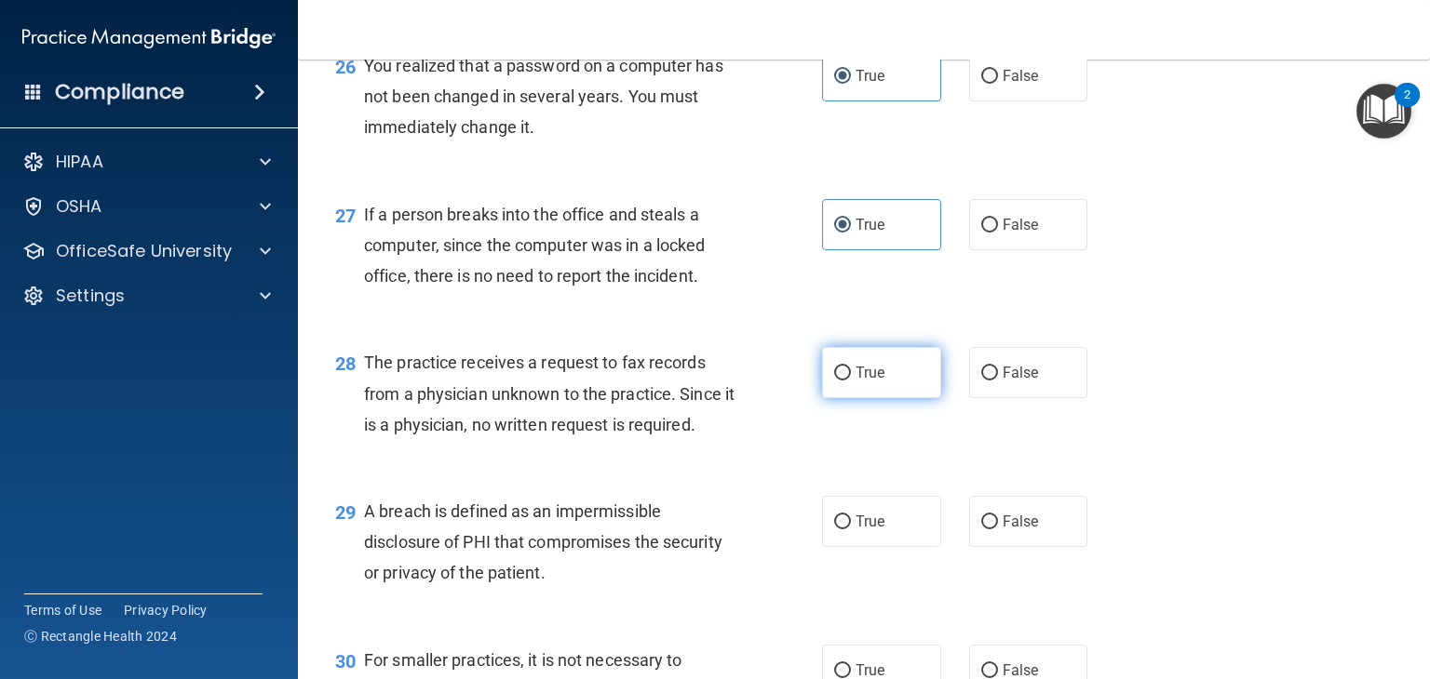
click at [881, 398] on label "True" at bounding box center [881, 372] width 119 height 51
click at [851, 381] on input "True" at bounding box center [842, 374] width 17 height 14
radio input "true"
click at [880, 547] on label "True" at bounding box center [881, 521] width 119 height 51
click at [851, 530] on input "True" at bounding box center [842, 523] width 17 height 14
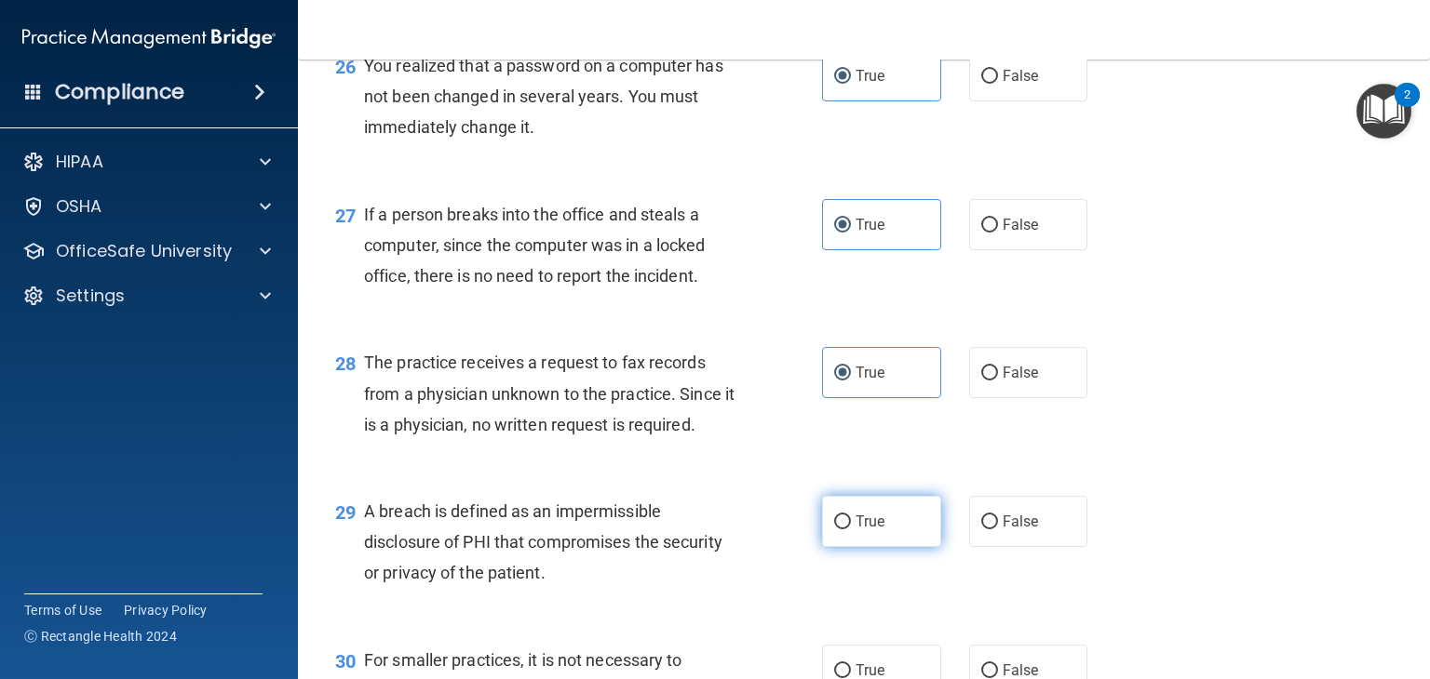
radio input "true"
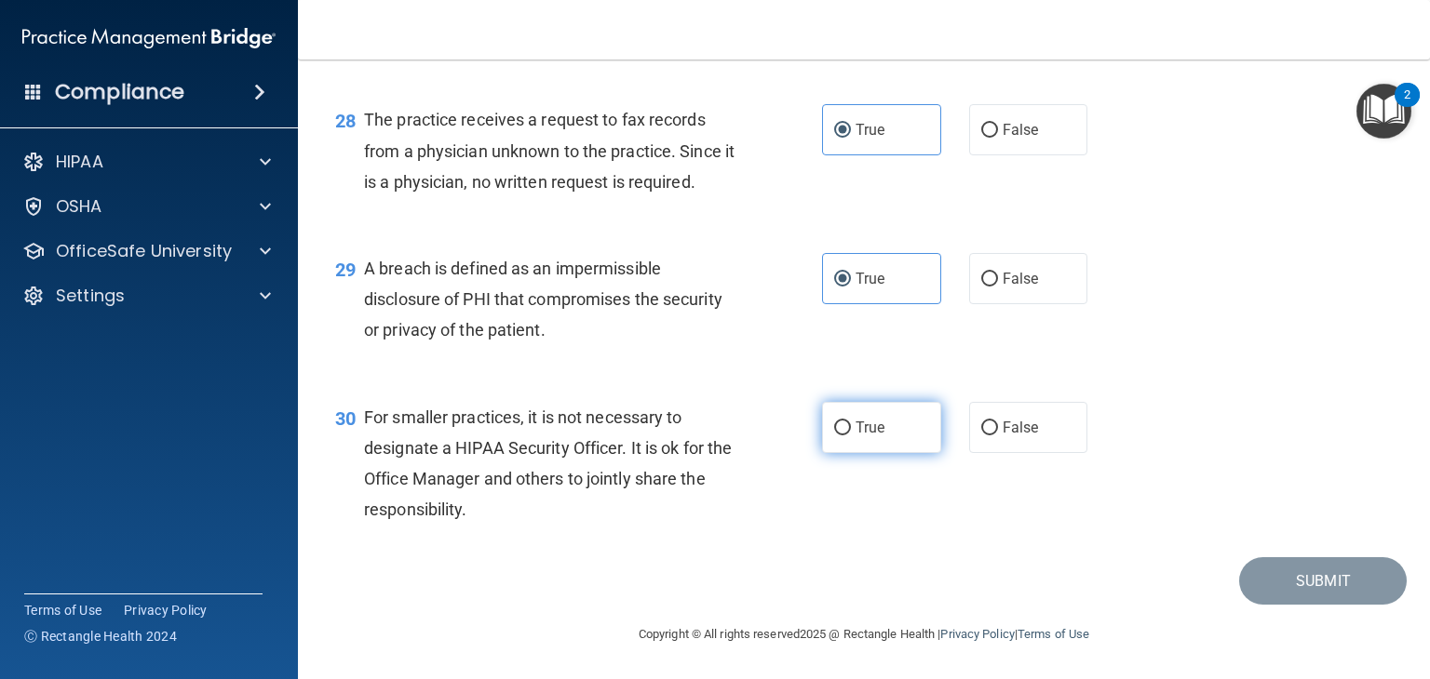
click at [912, 441] on label "True" at bounding box center [881, 427] width 119 height 51
click at [851, 436] on input "True" at bounding box center [842, 429] width 17 height 14
radio input "true"
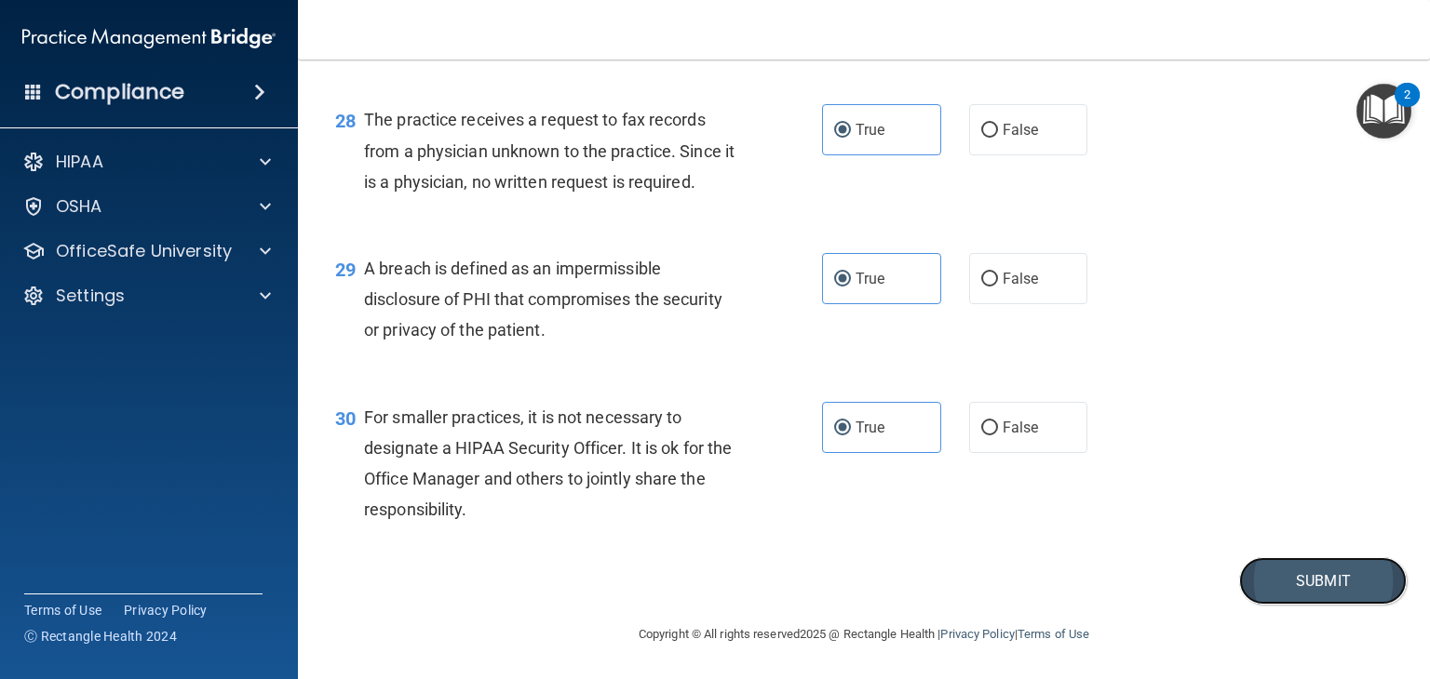
click at [1321, 582] on button "Submit" at bounding box center [1323, 580] width 168 height 47
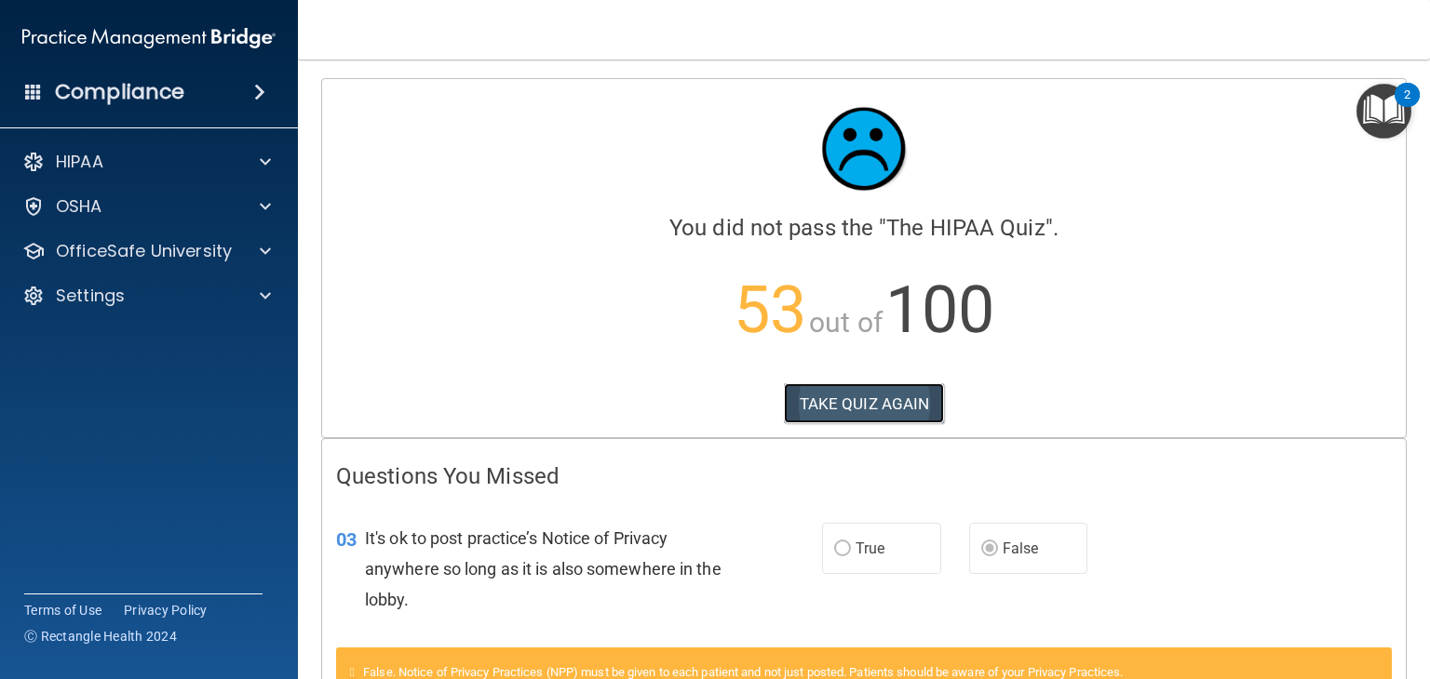
click at [919, 402] on button "TAKE QUIZ AGAIN" at bounding box center [864, 403] width 161 height 41
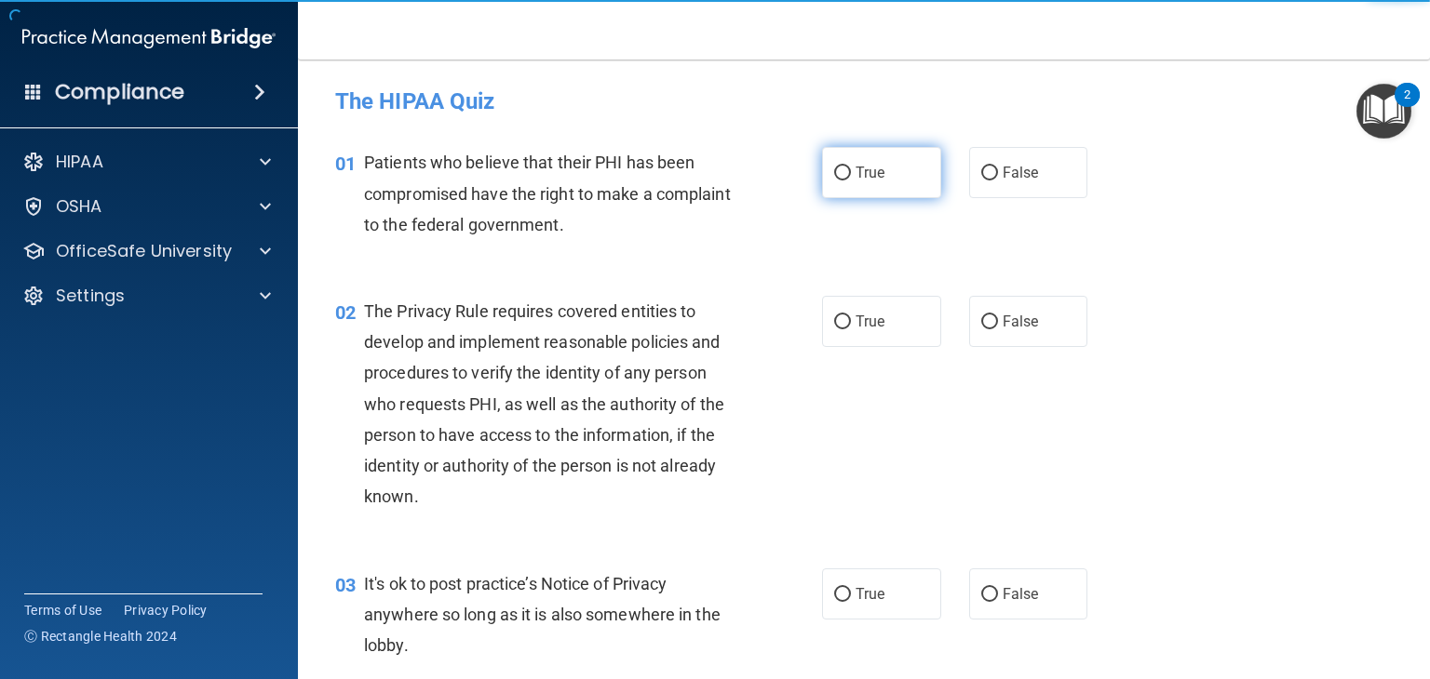
click at [886, 162] on label "True" at bounding box center [881, 172] width 119 height 51
click at [851, 167] on input "True" at bounding box center [842, 174] width 17 height 14
radio input "true"
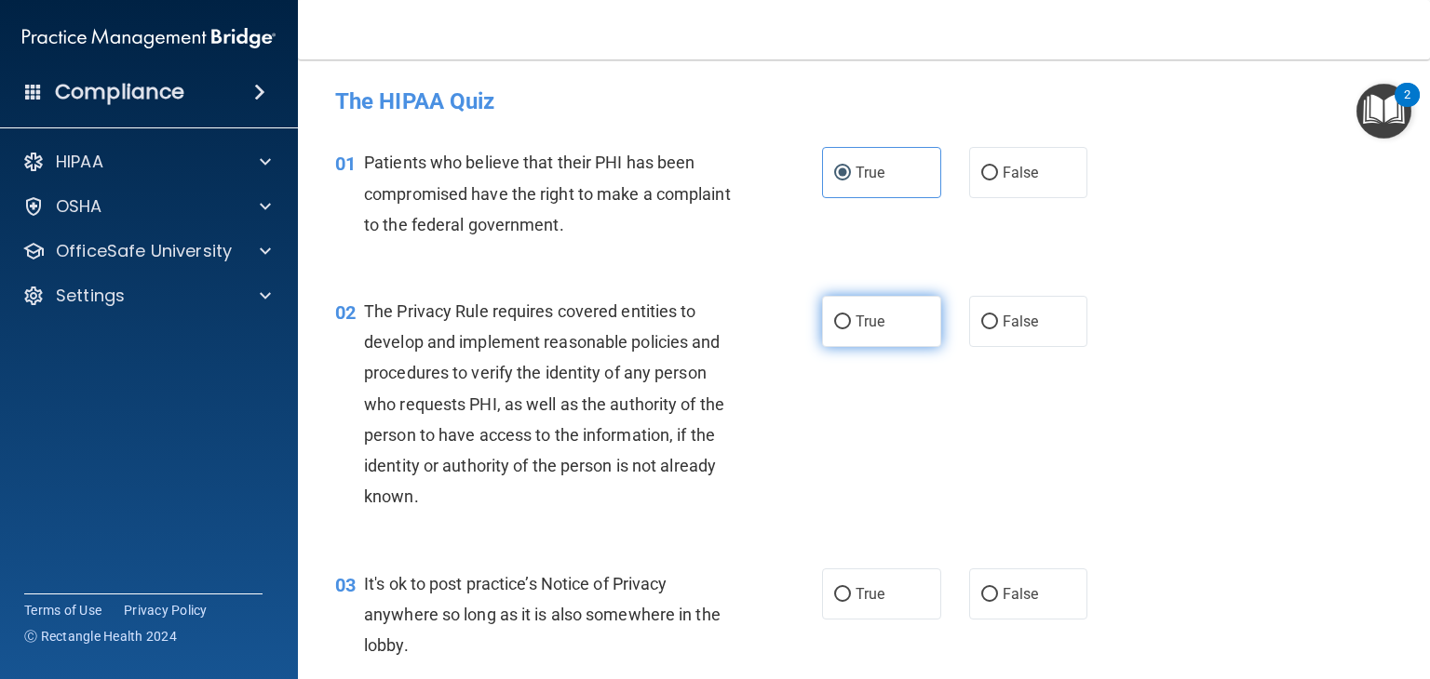
click at [901, 329] on label "True" at bounding box center [881, 321] width 119 height 51
click at [851, 329] on input "True" at bounding box center [842, 323] width 17 height 14
radio input "true"
click at [1031, 612] on label "False" at bounding box center [1028, 594] width 119 height 51
click at [998, 602] on input "False" at bounding box center [989, 595] width 17 height 14
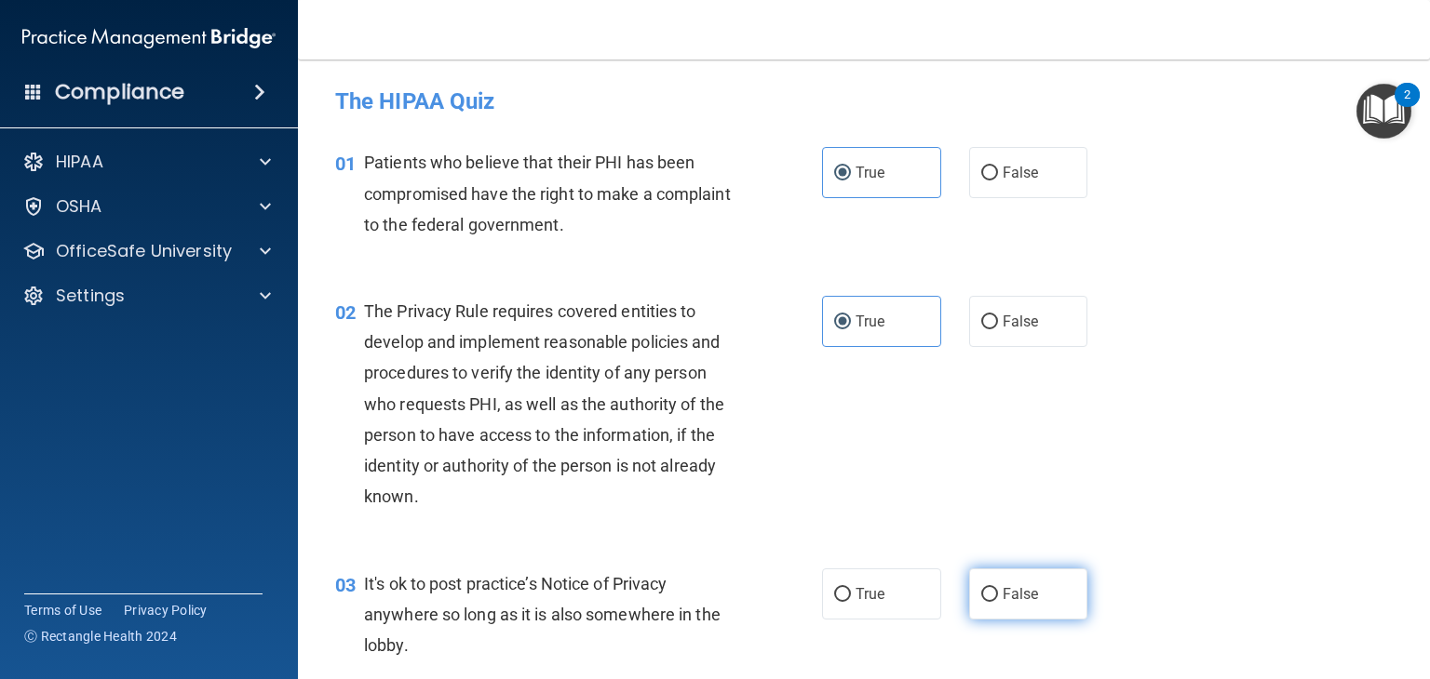
radio input "true"
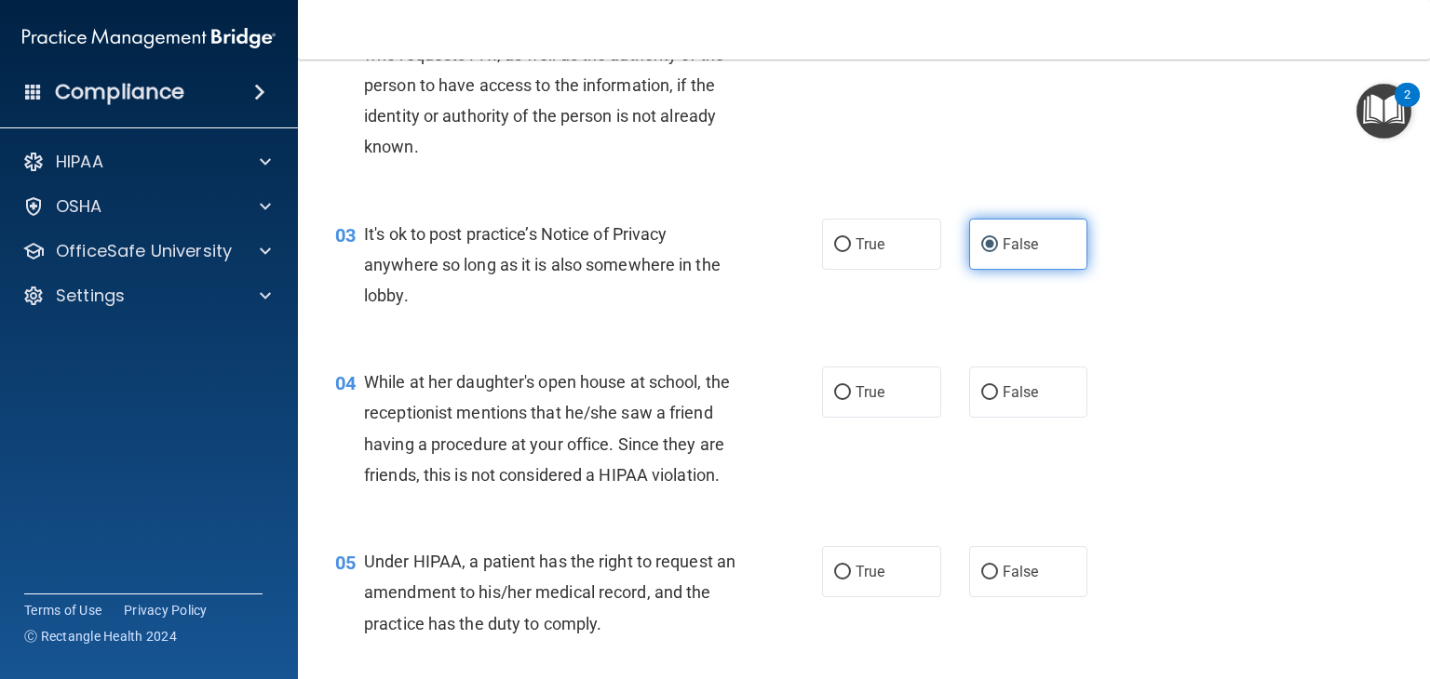
scroll to position [355, 0]
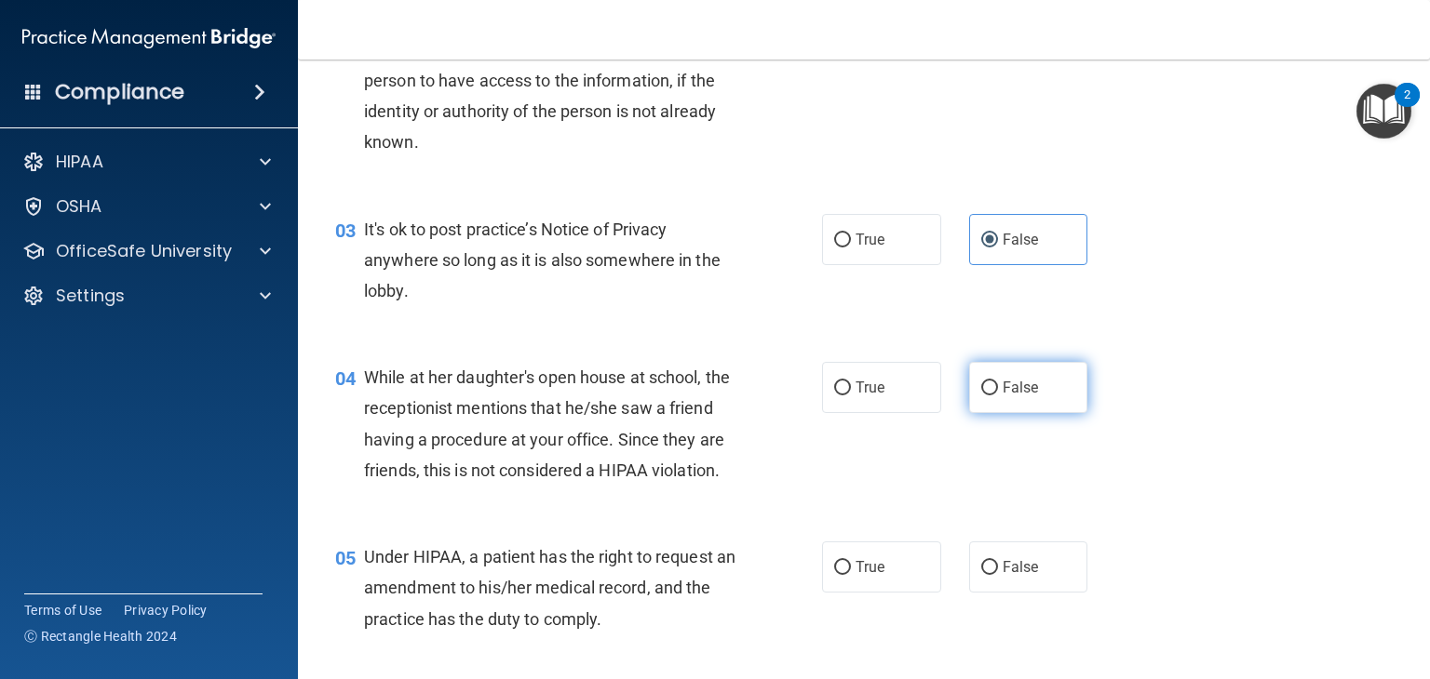
click at [1042, 396] on label "False" at bounding box center [1028, 387] width 119 height 51
click at [998, 396] on input "False" at bounding box center [989, 389] width 17 height 14
radio input "true"
click at [1020, 576] on span "False" at bounding box center [1020, 567] width 36 height 18
click at [998, 575] on input "False" at bounding box center [989, 568] width 17 height 14
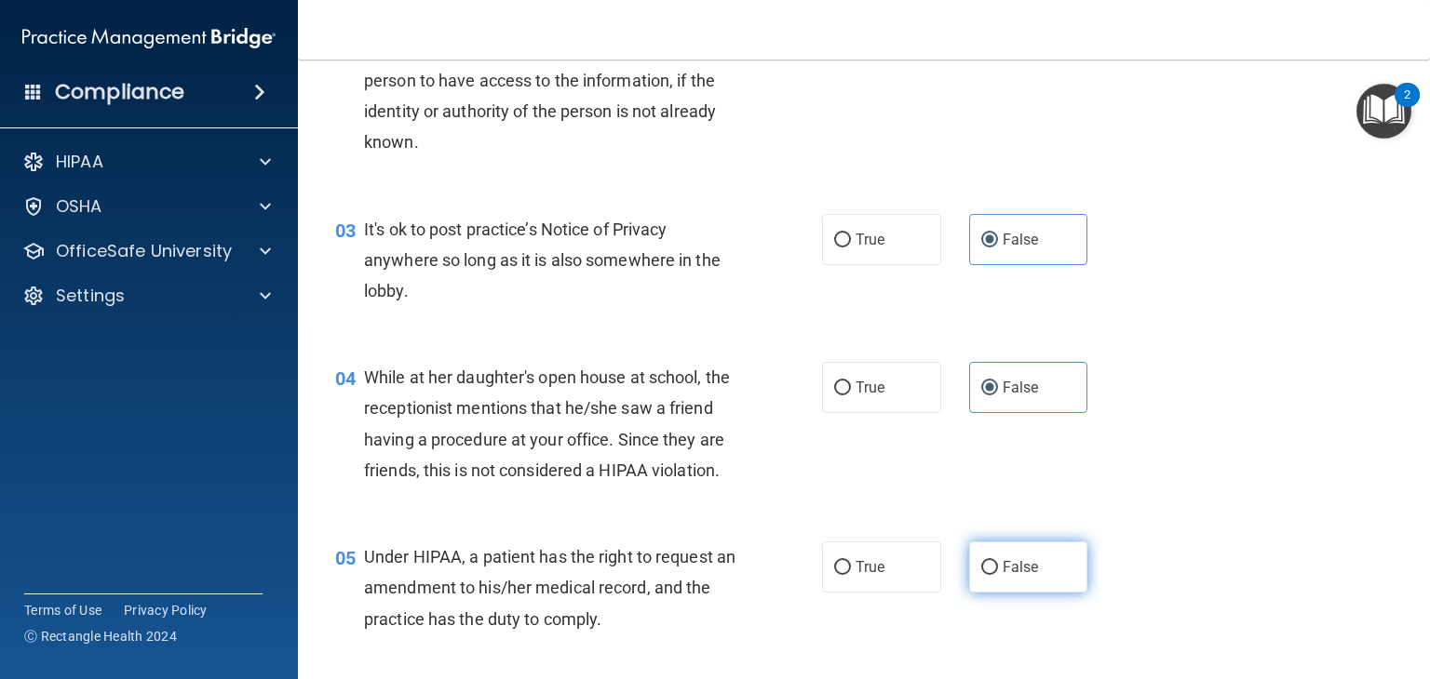
radio input "true"
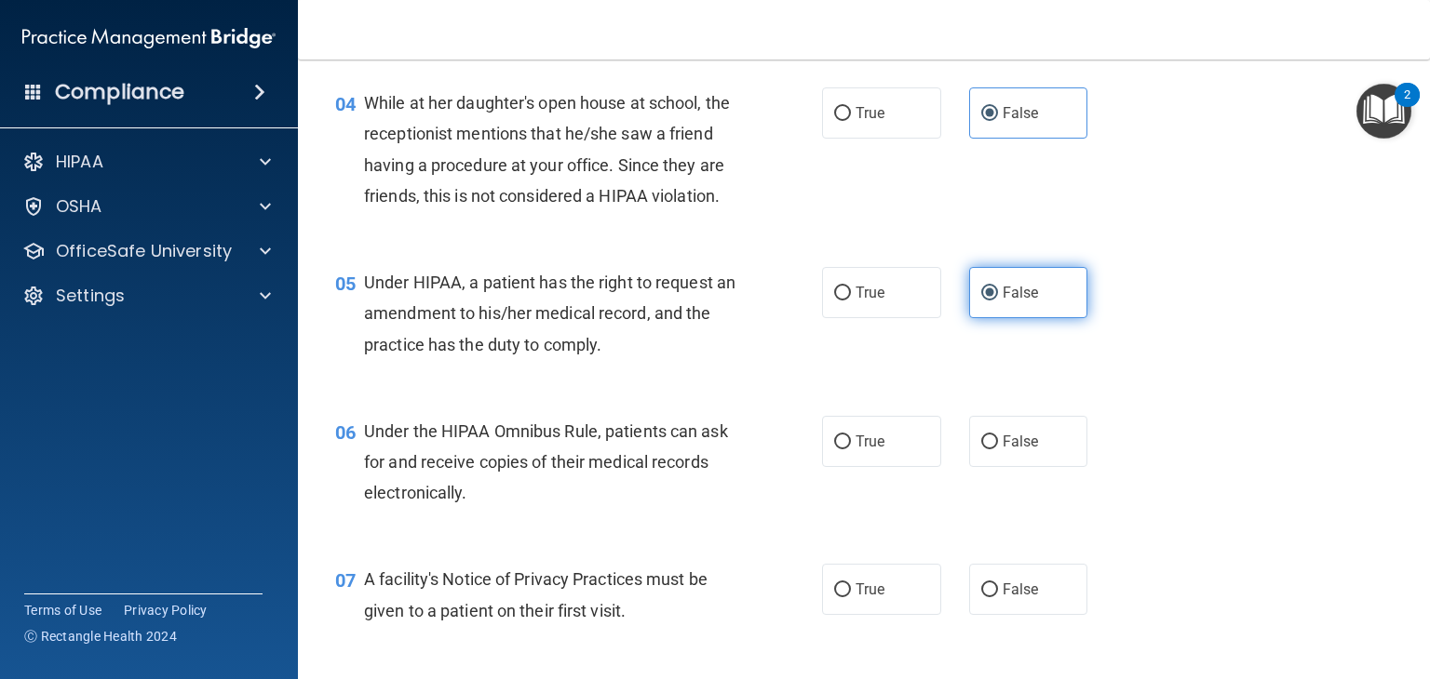
scroll to position [636, 0]
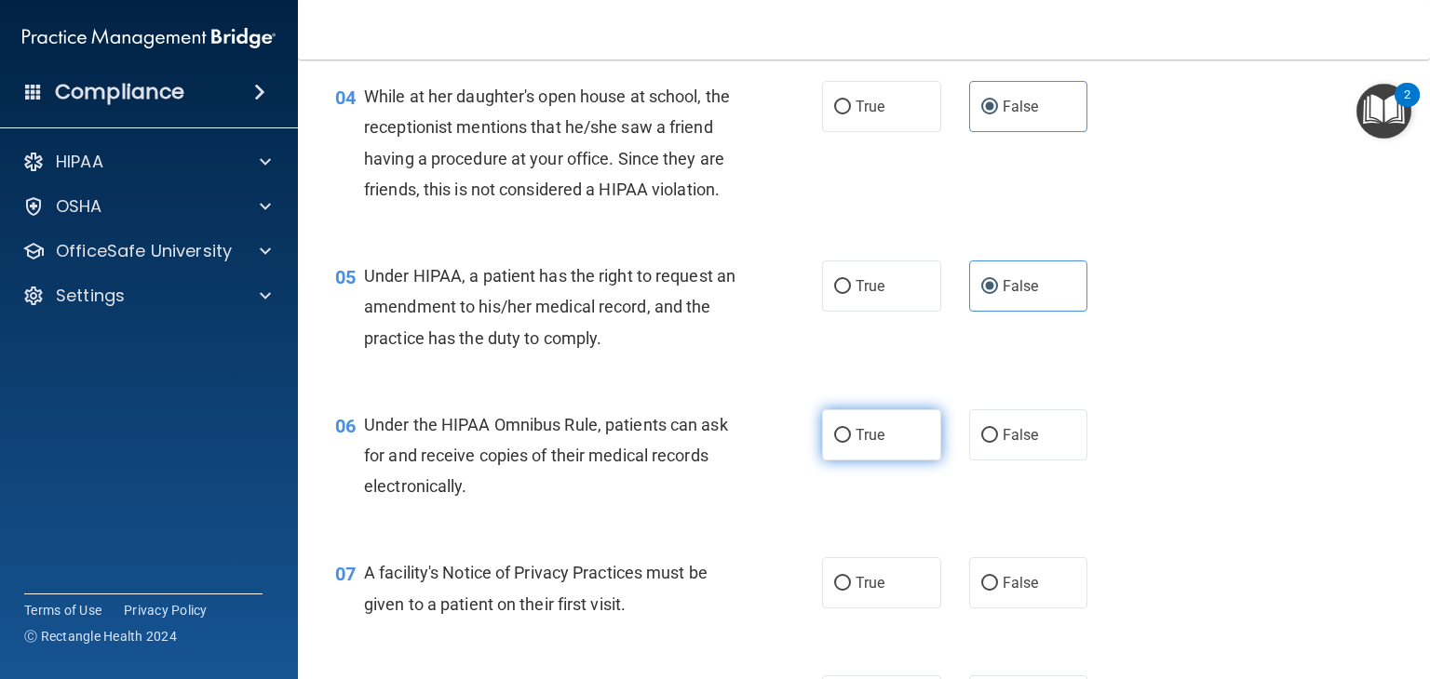
click at [887, 461] on label "True" at bounding box center [881, 435] width 119 height 51
click at [851, 443] on input "True" at bounding box center [842, 436] width 17 height 14
radio input "true"
click at [878, 609] on label "True" at bounding box center [881, 582] width 119 height 51
click at [851, 591] on input "True" at bounding box center [842, 584] width 17 height 14
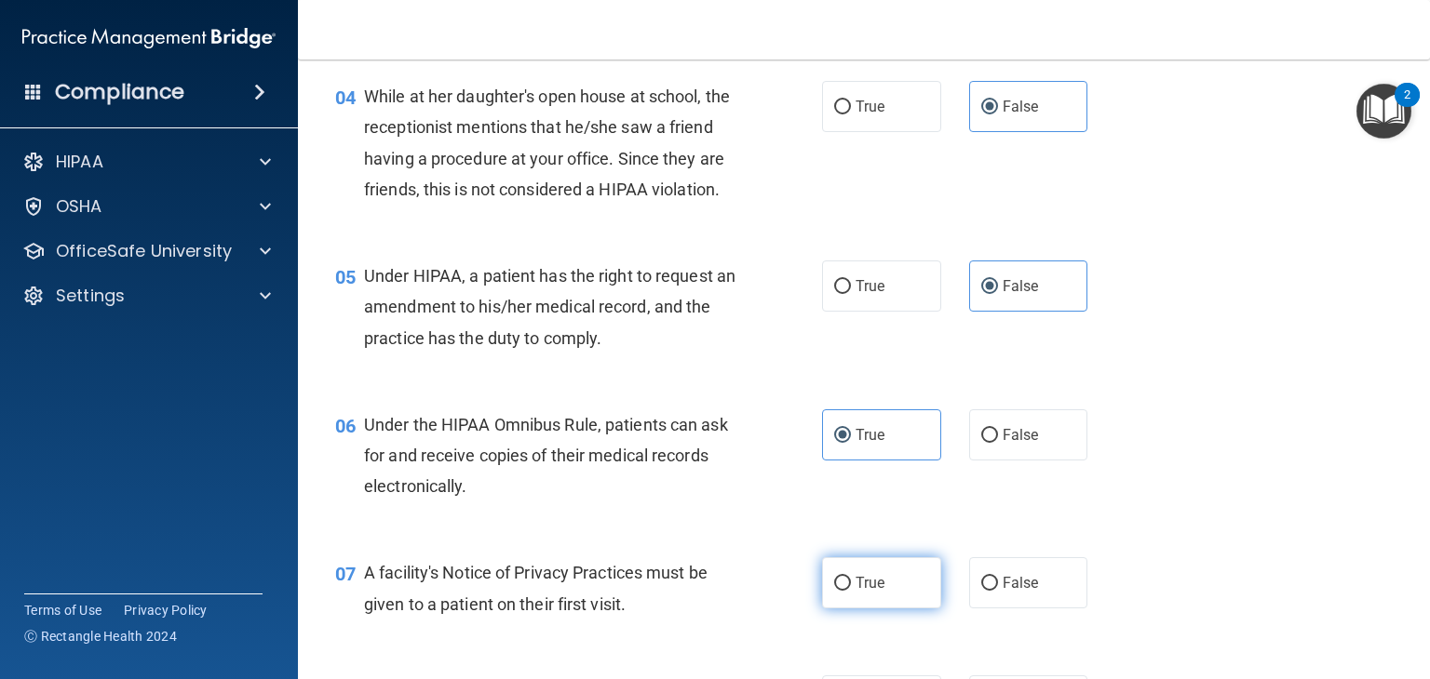
radio input "true"
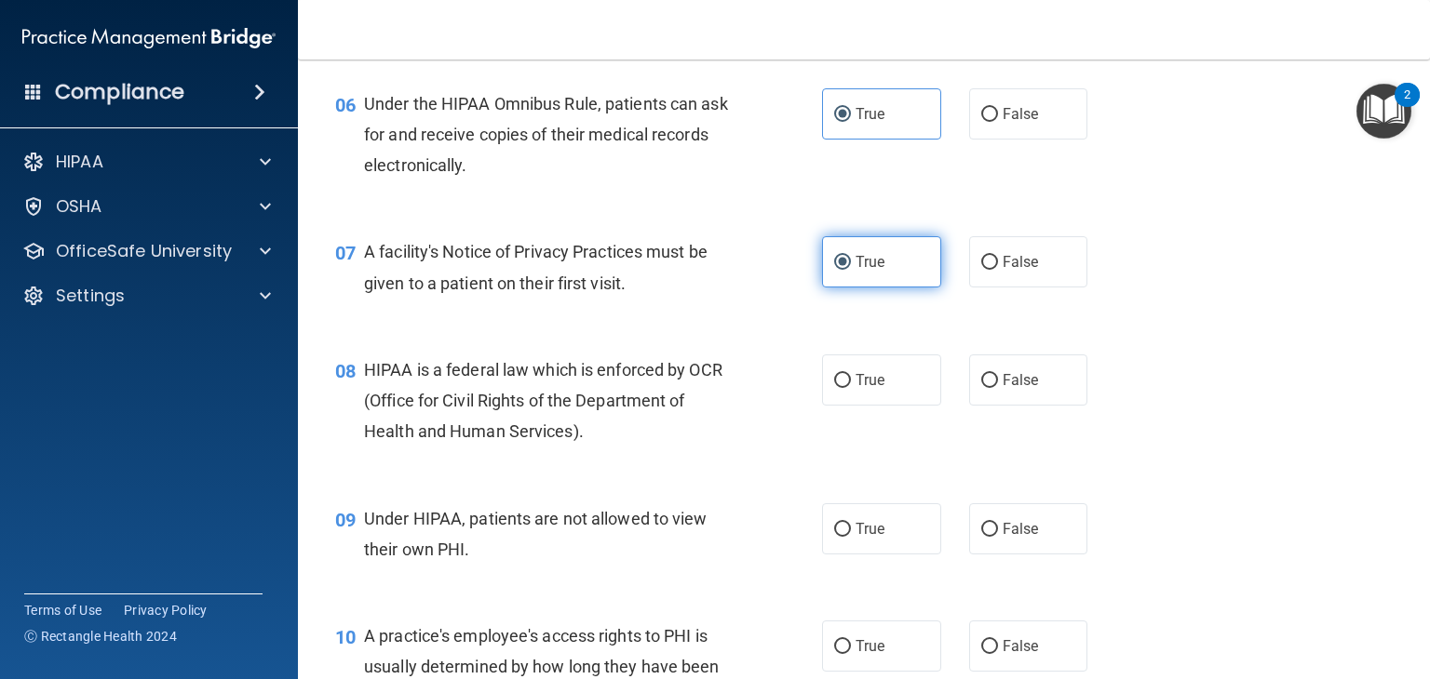
scroll to position [964, 0]
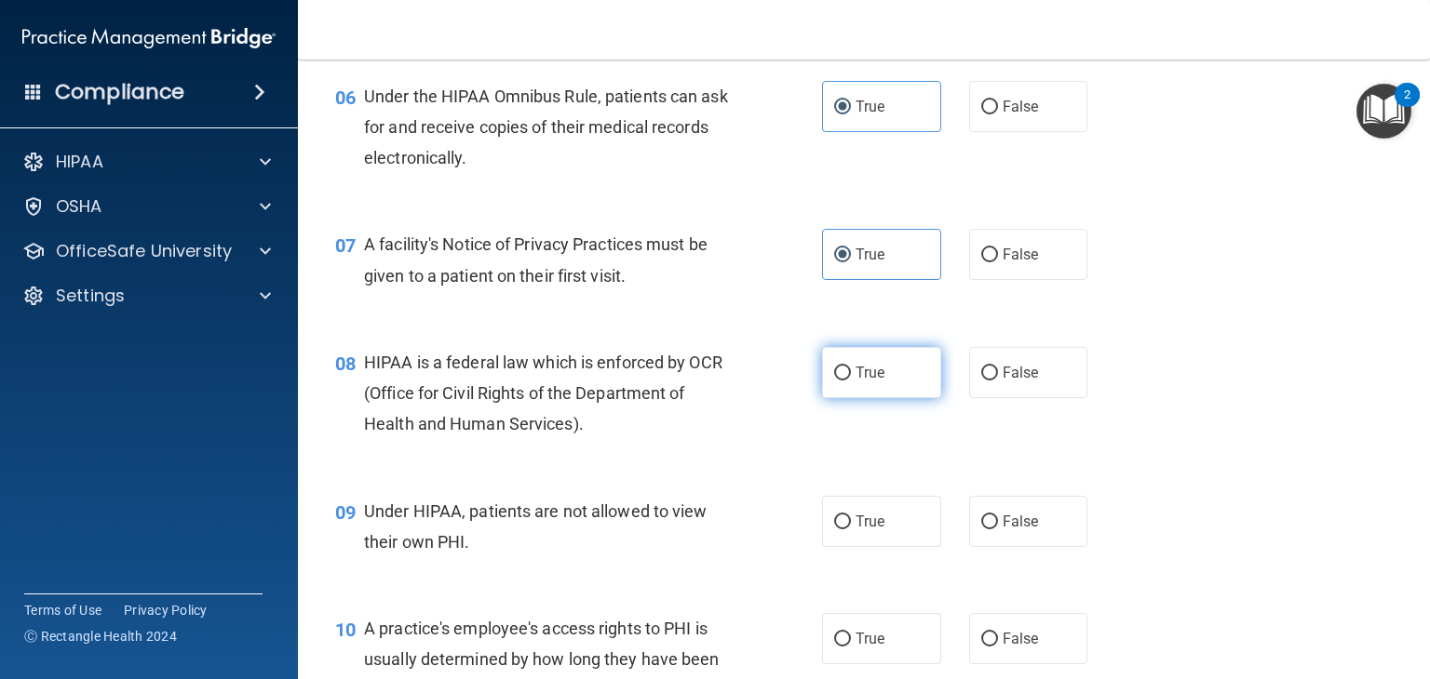
click at [893, 398] on label "True" at bounding box center [881, 372] width 119 height 51
click at [851, 381] on input "True" at bounding box center [842, 374] width 17 height 14
radio input "true"
click at [1044, 547] on label "False" at bounding box center [1028, 521] width 119 height 51
click at [998, 530] on input "False" at bounding box center [989, 523] width 17 height 14
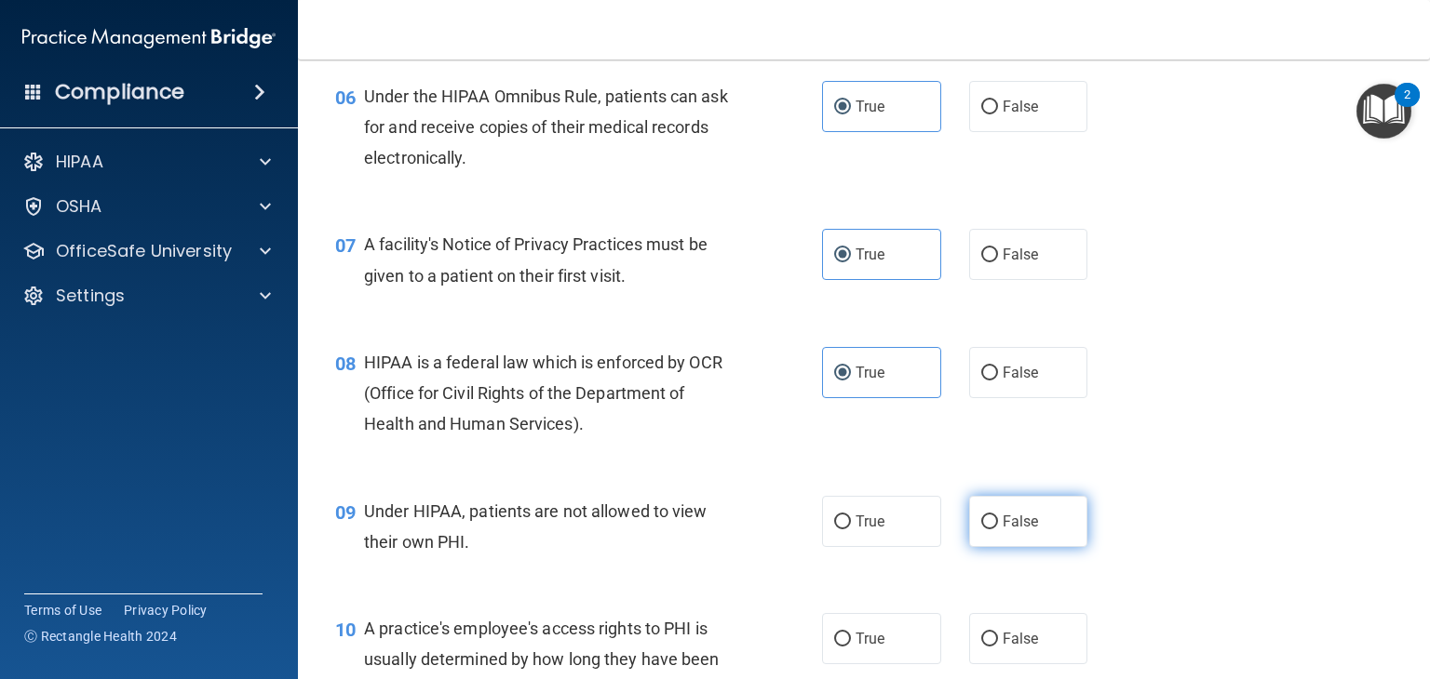
radio input "true"
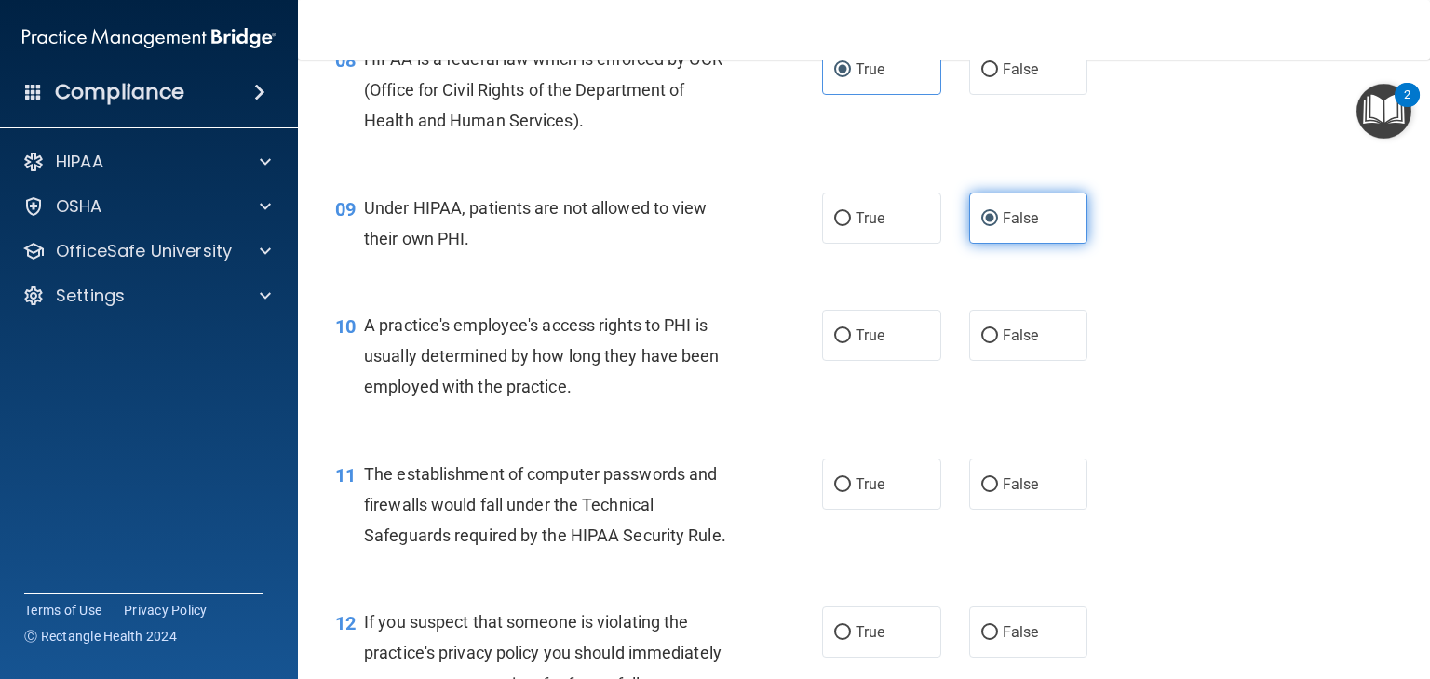
scroll to position [1267, 0]
click at [1053, 412] on div "10 A practice's employee's access rights to PHI is usually determined by how lo…" at bounding box center [863, 362] width 1085 height 149
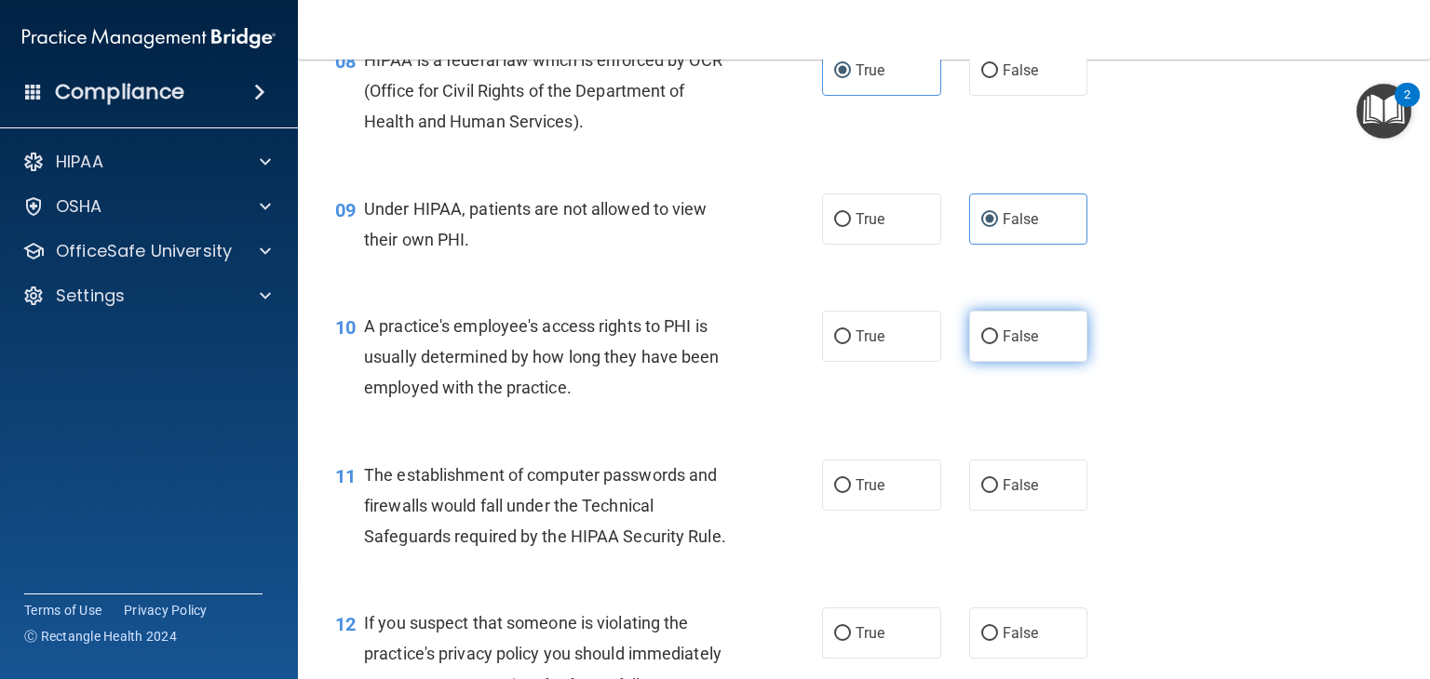
click at [1037, 354] on label "False" at bounding box center [1028, 336] width 119 height 51
click at [998, 344] on input "False" at bounding box center [989, 337] width 17 height 14
radio input "true"
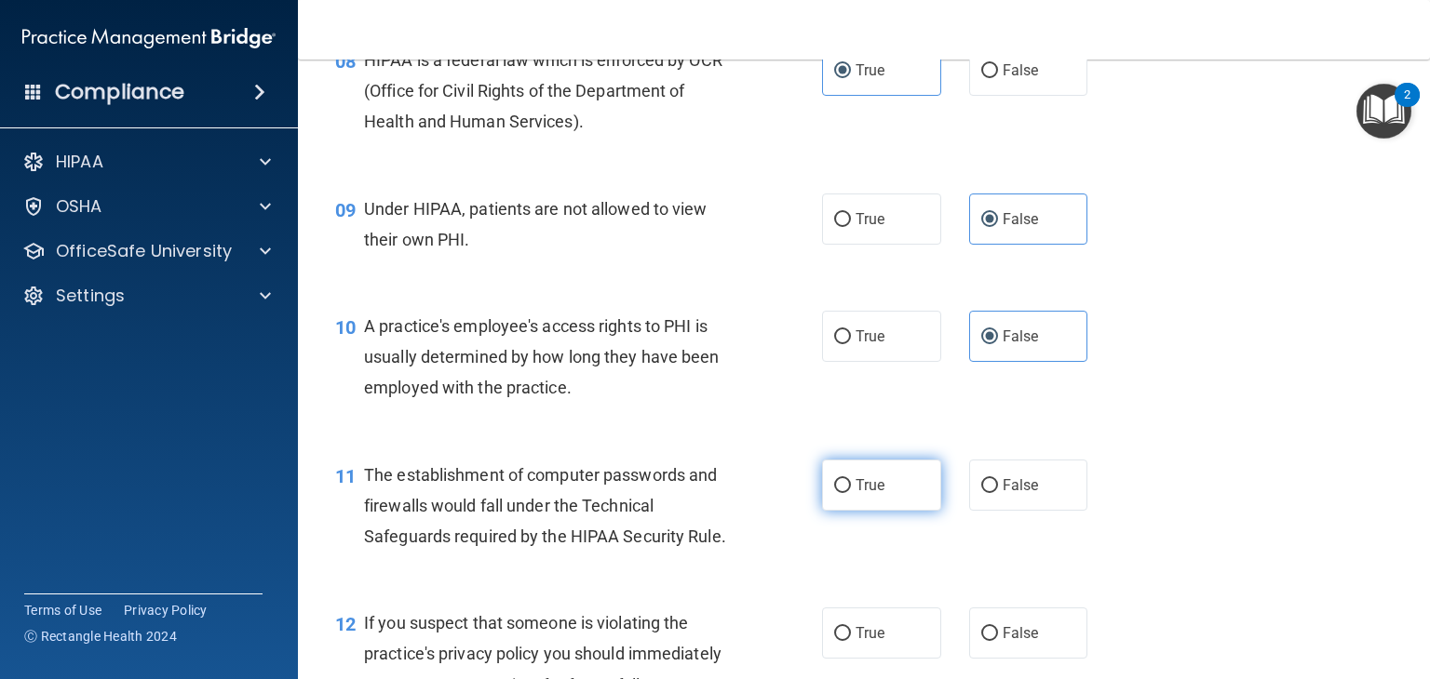
click at [895, 511] on label "True" at bounding box center [881, 485] width 119 height 51
click at [851, 493] on input "True" at bounding box center [842, 486] width 17 height 14
radio input "true"
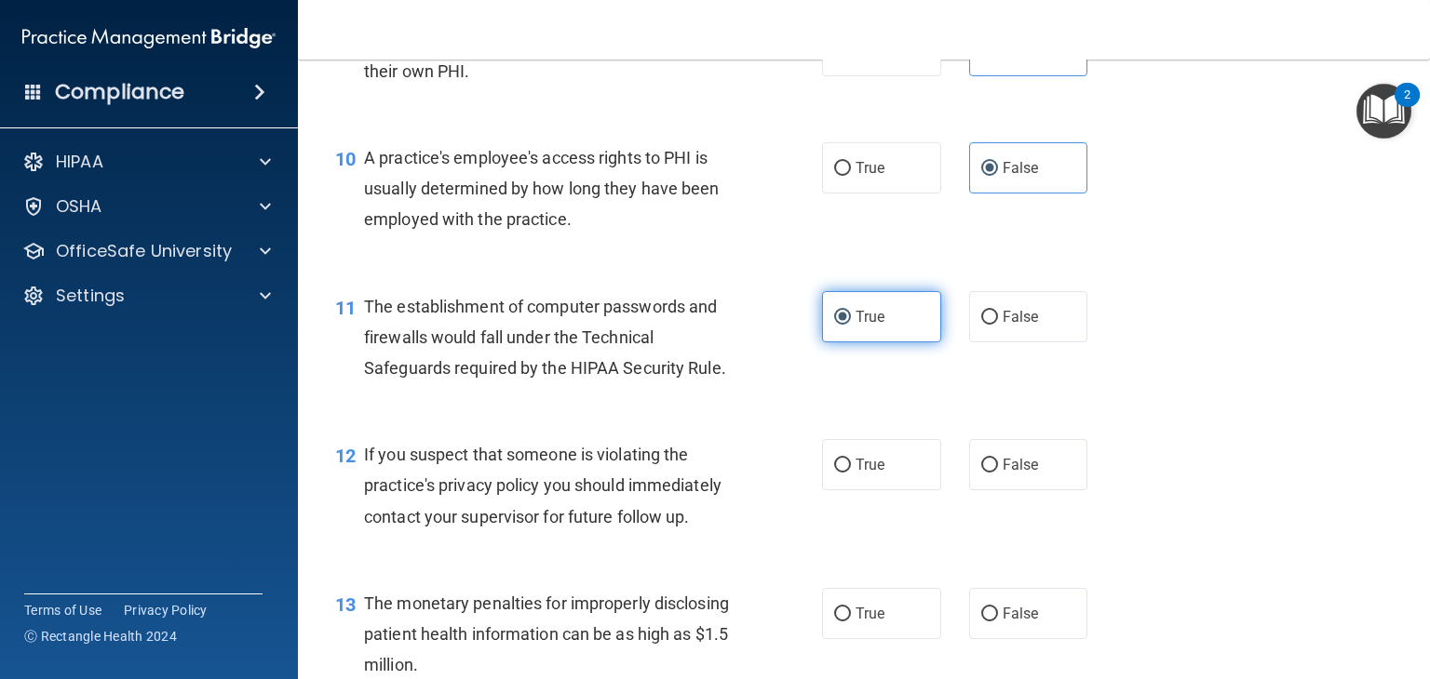
scroll to position [1446, 0]
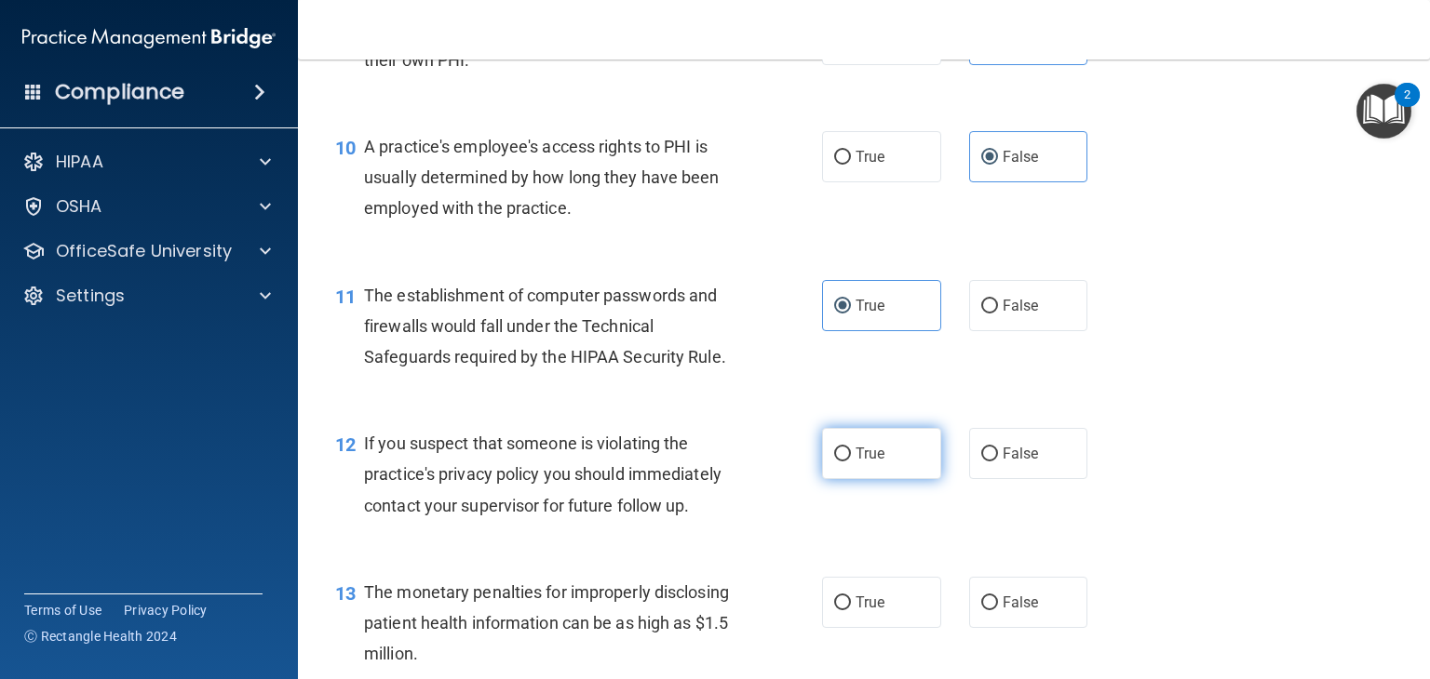
click at [896, 479] on label "True" at bounding box center [881, 453] width 119 height 51
click at [851, 462] on input "True" at bounding box center [842, 455] width 17 height 14
radio input "true"
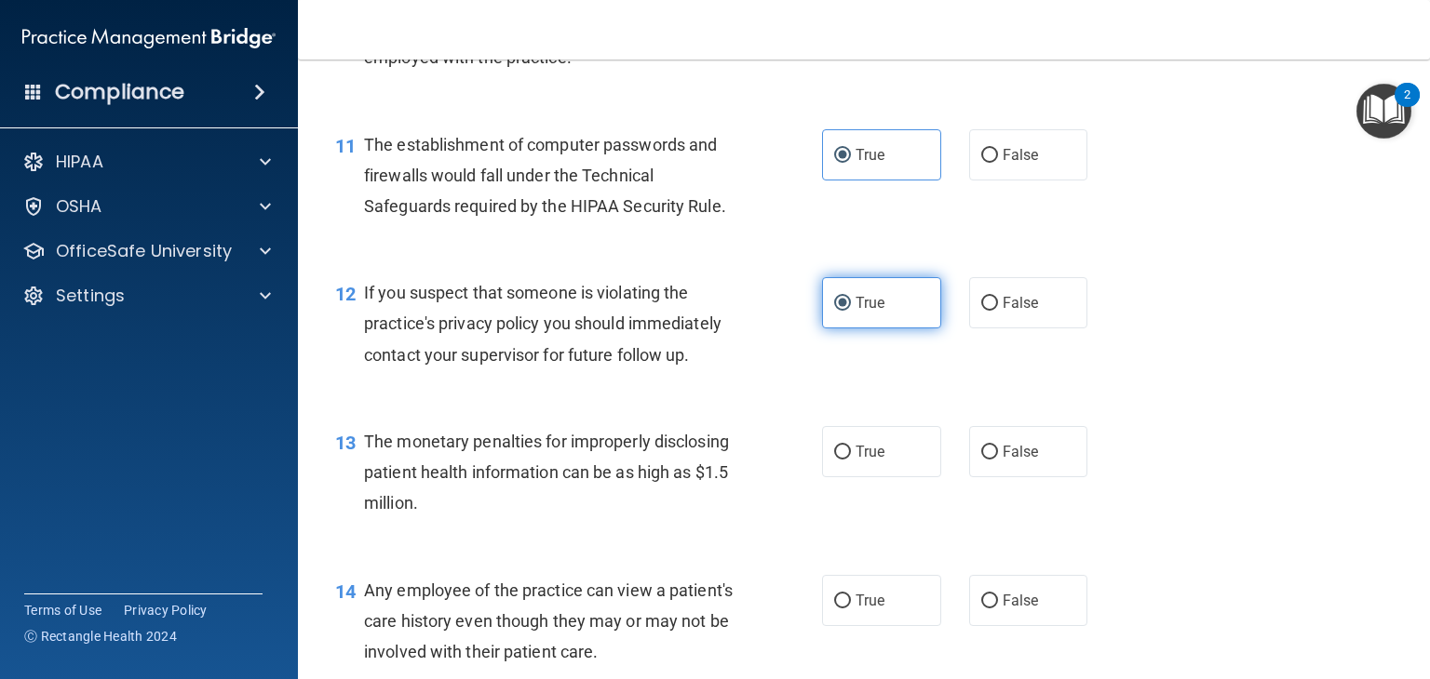
scroll to position [1605, 0]
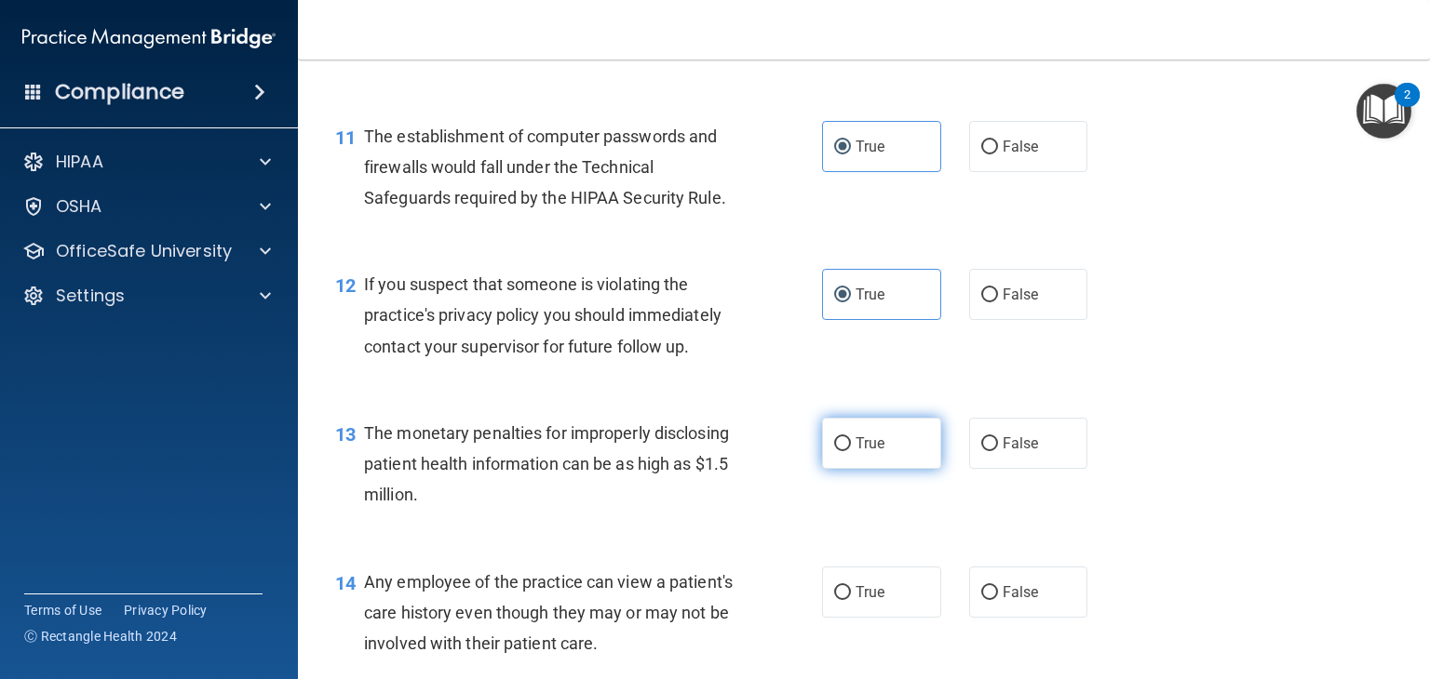
click at [873, 452] on span "True" at bounding box center [869, 444] width 29 height 18
click at [851, 451] on input "True" at bounding box center [842, 444] width 17 height 14
radio input "true"
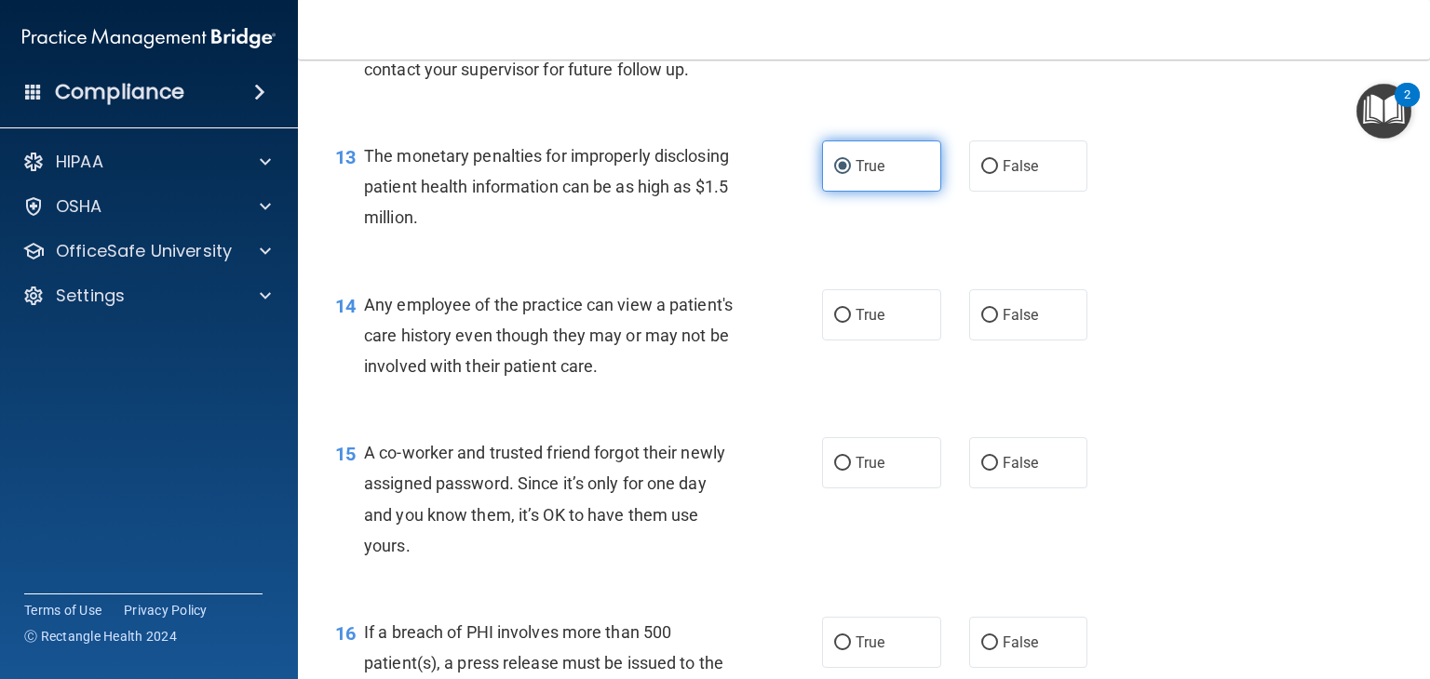
scroll to position [1888, 0]
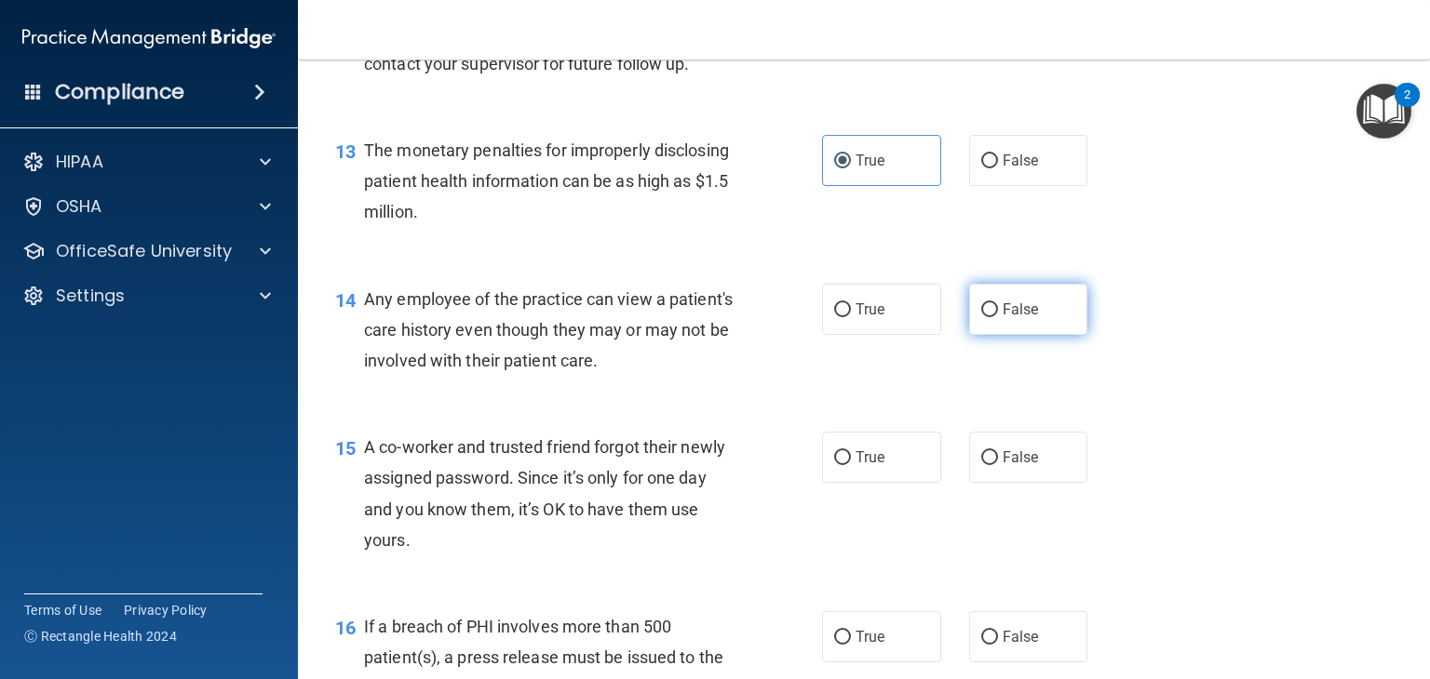
click at [1020, 318] on span "False" at bounding box center [1020, 310] width 36 height 18
click at [998, 317] on input "False" at bounding box center [989, 310] width 17 height 14
radio input "true"
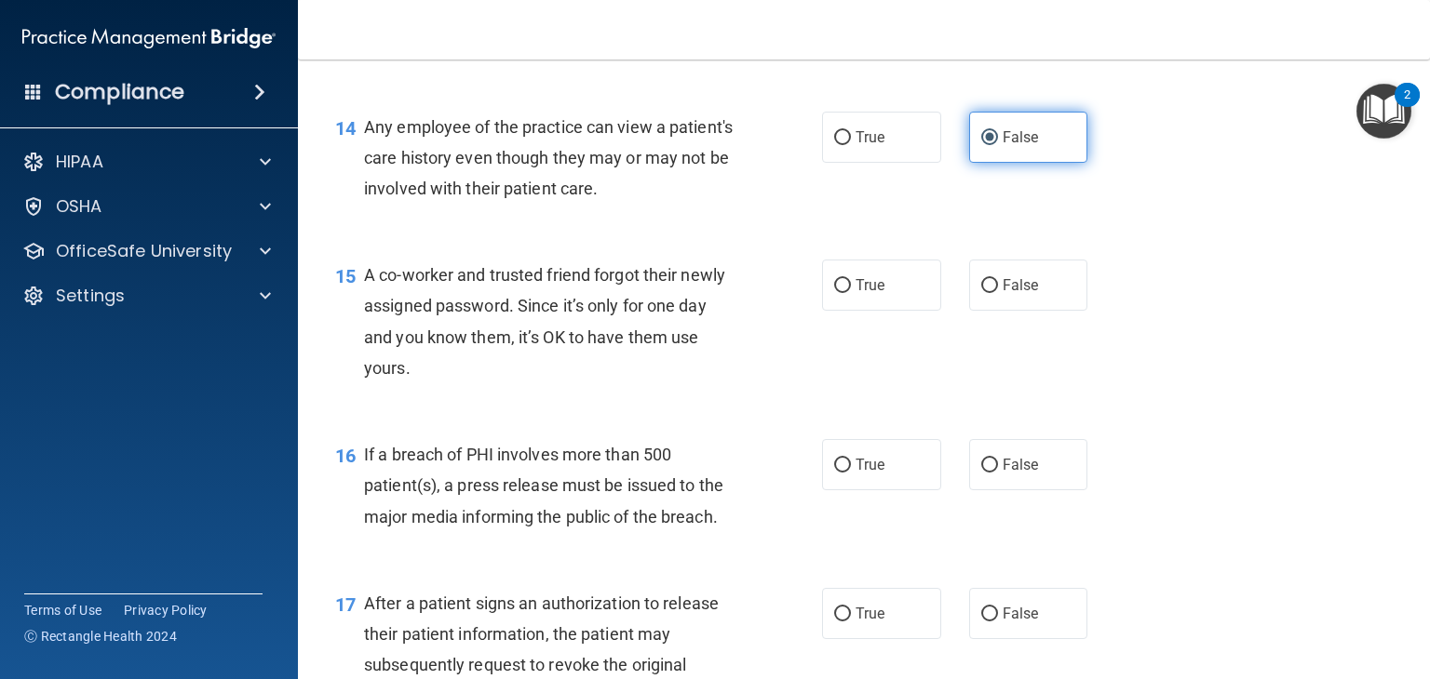
scroll to position [2067, 0]
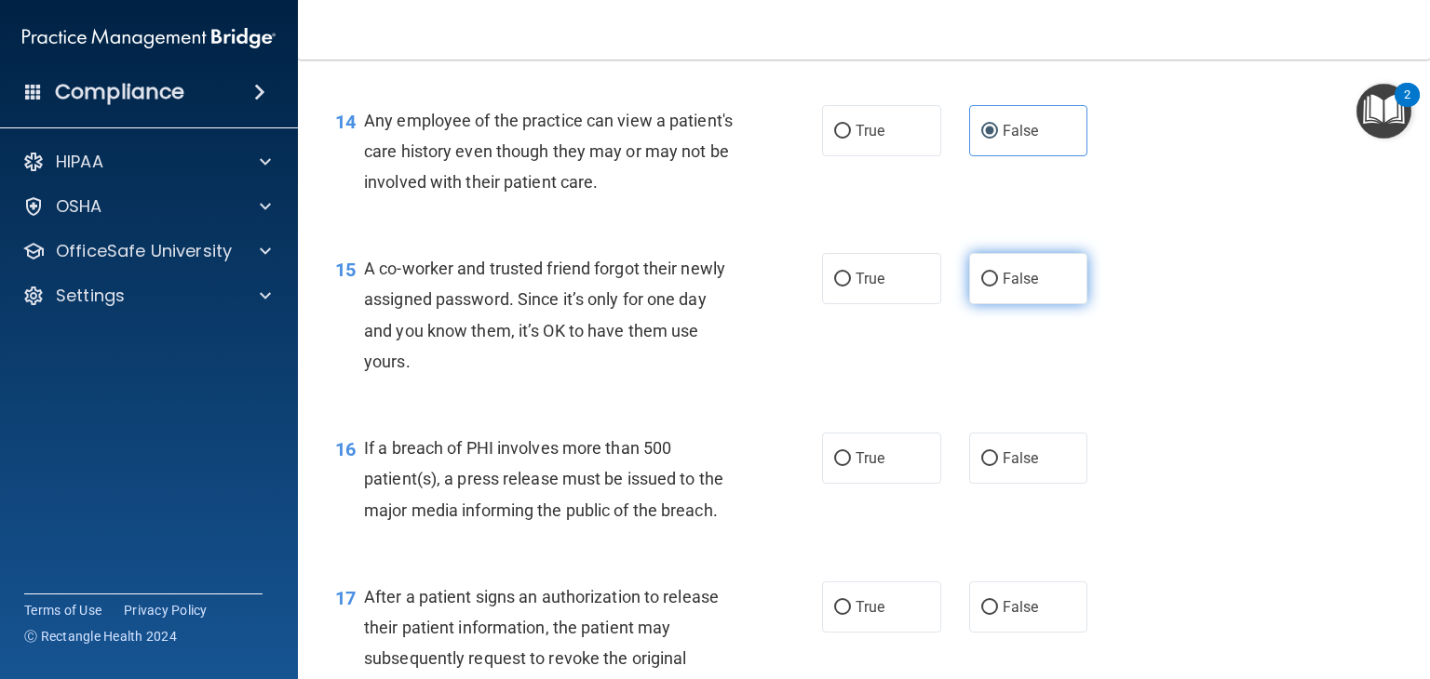
click at [1036, 304] on label "False" at bounding box center [1028, 278] width 119 height 51
click at [998, 287] on input "False" at bounding box center [989, 280] width 17 height 14
radio input "true"
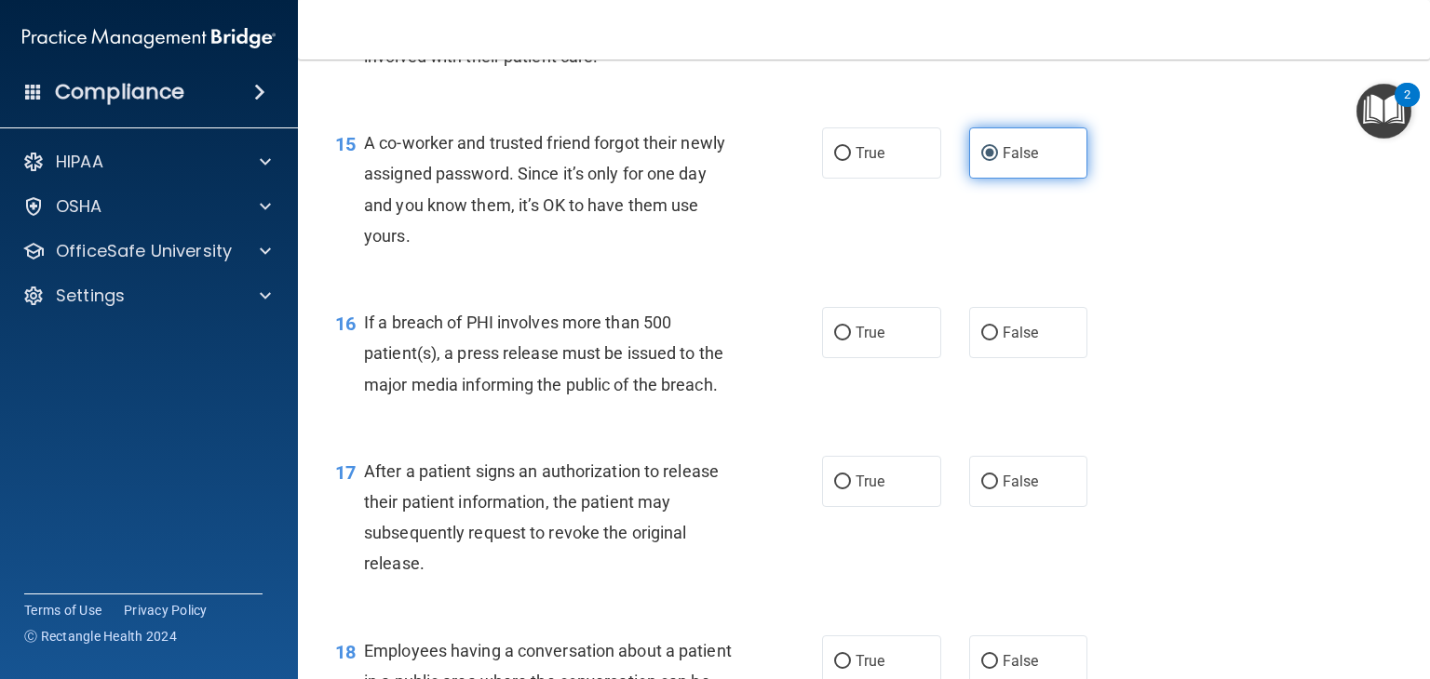
scroll to position [2196, 0]
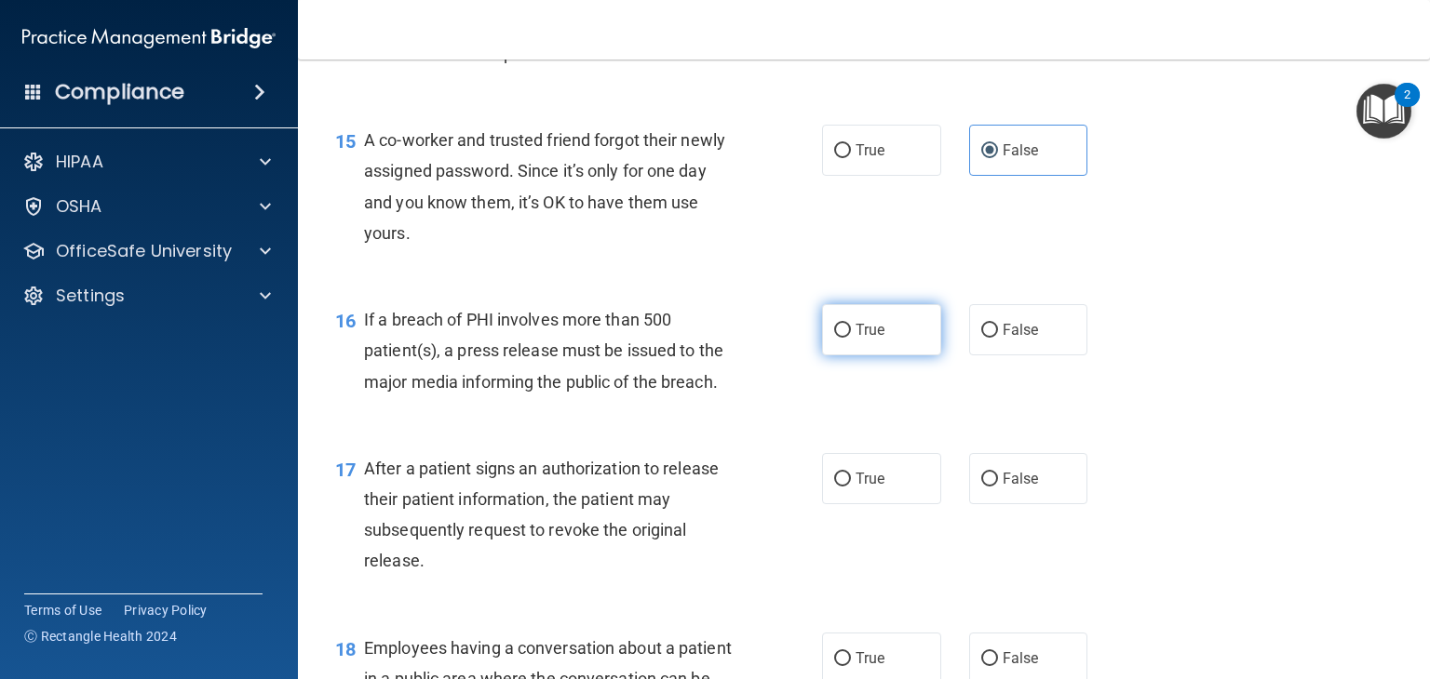
click at [907, 356] on label "True" at bounding box center [881, 329] width 119 height 51
click at [851, 338] on input "True" at bounding box center [842, 331] width 17 height 14
radio input "true"
click at [890, 504] on label "True" at bounding box center [881, 478] width 119 height 51
click at [851, 487] on input "True" at bounding box center [842, 480] width 17 height 14
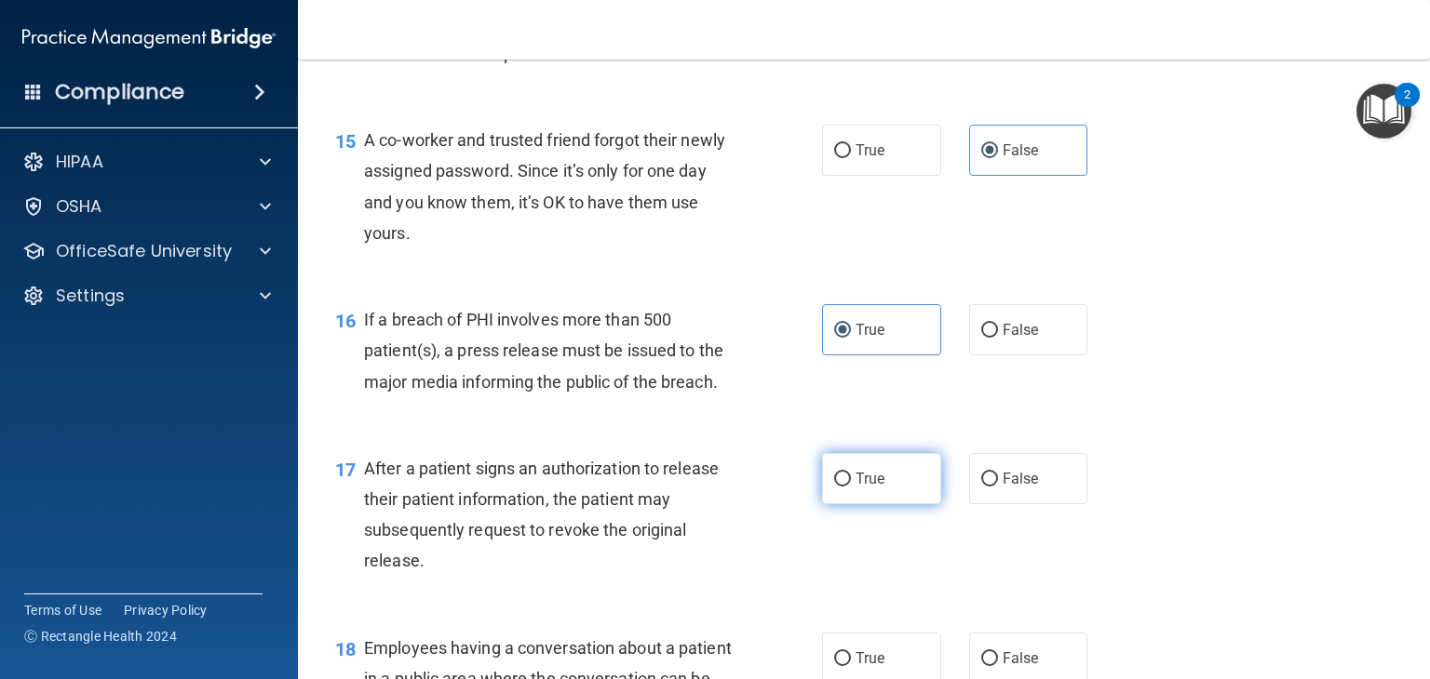
radio input "true"
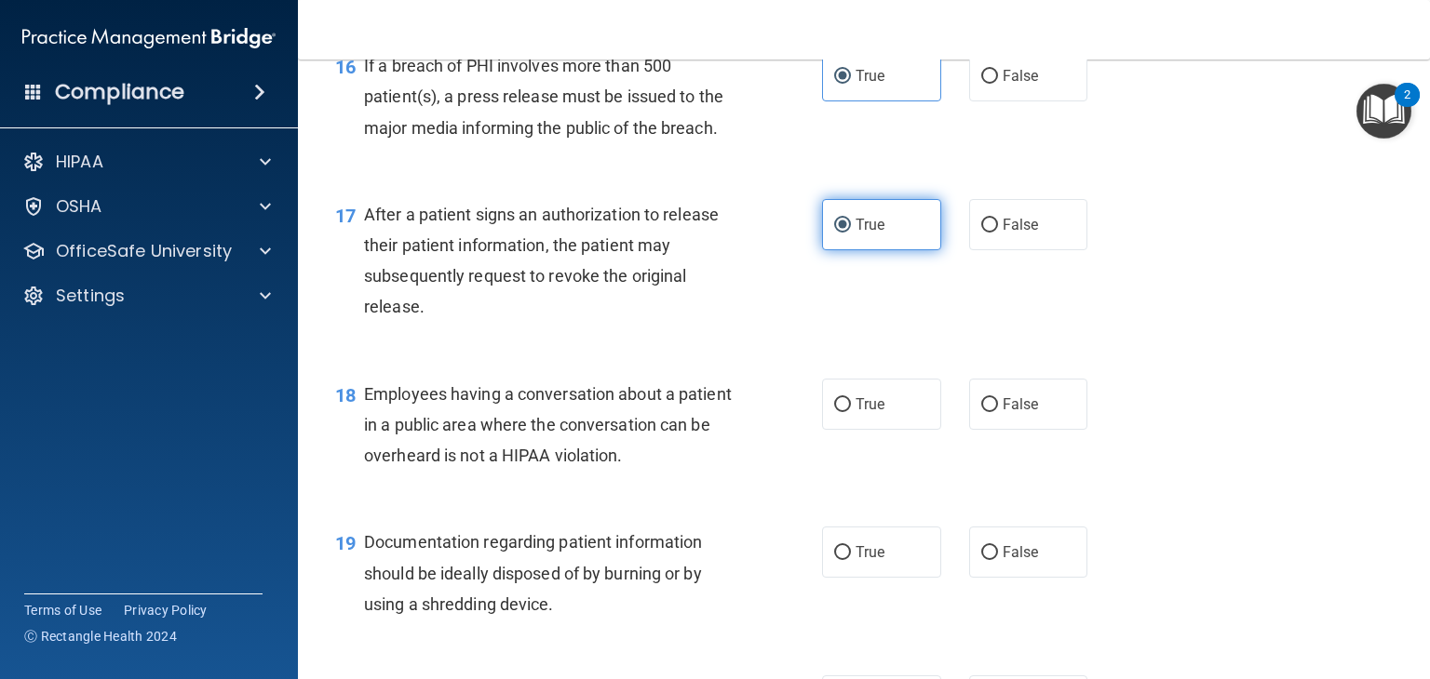
scroll to position [2453, 0]
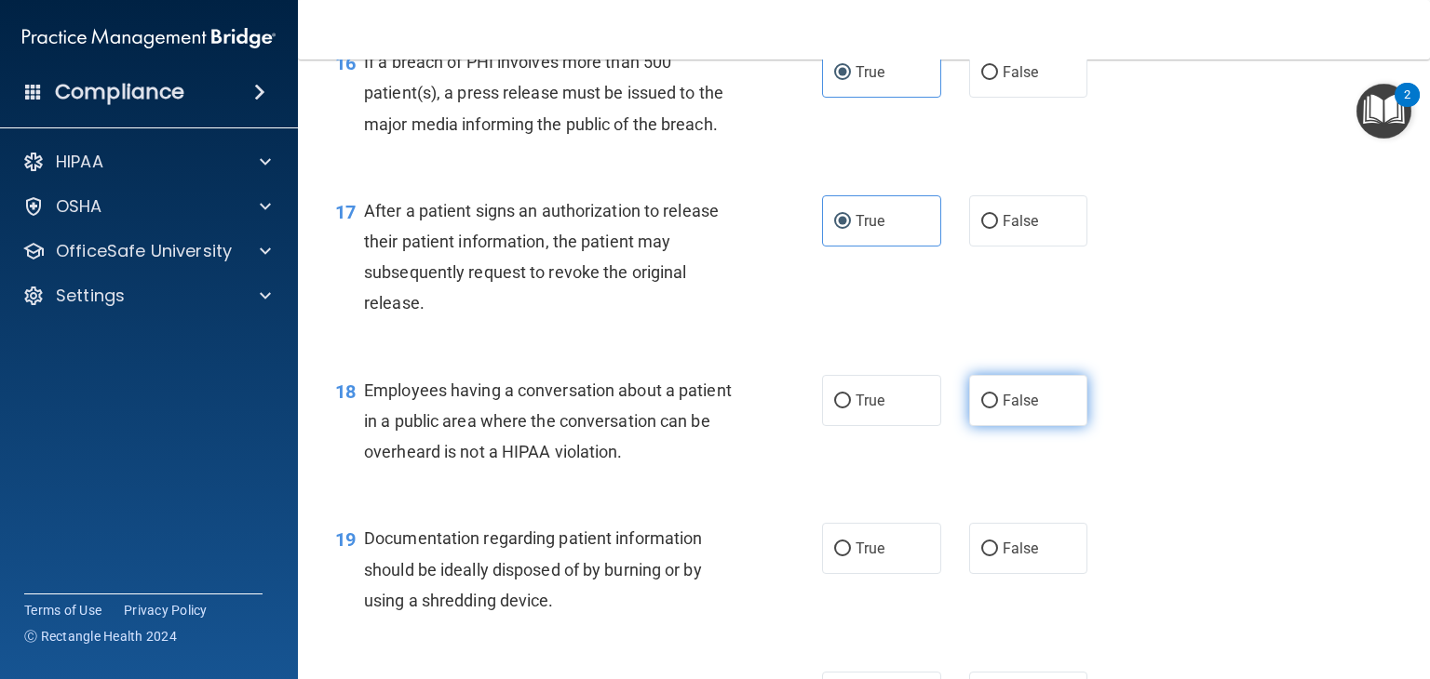
click at [1034, 426] on label "False" at bounding box center [1028, 400] width 119 height 51
click at [998, 409] on input "False" at bounding box center [989, 402] width 17 height 14
radio input "true"
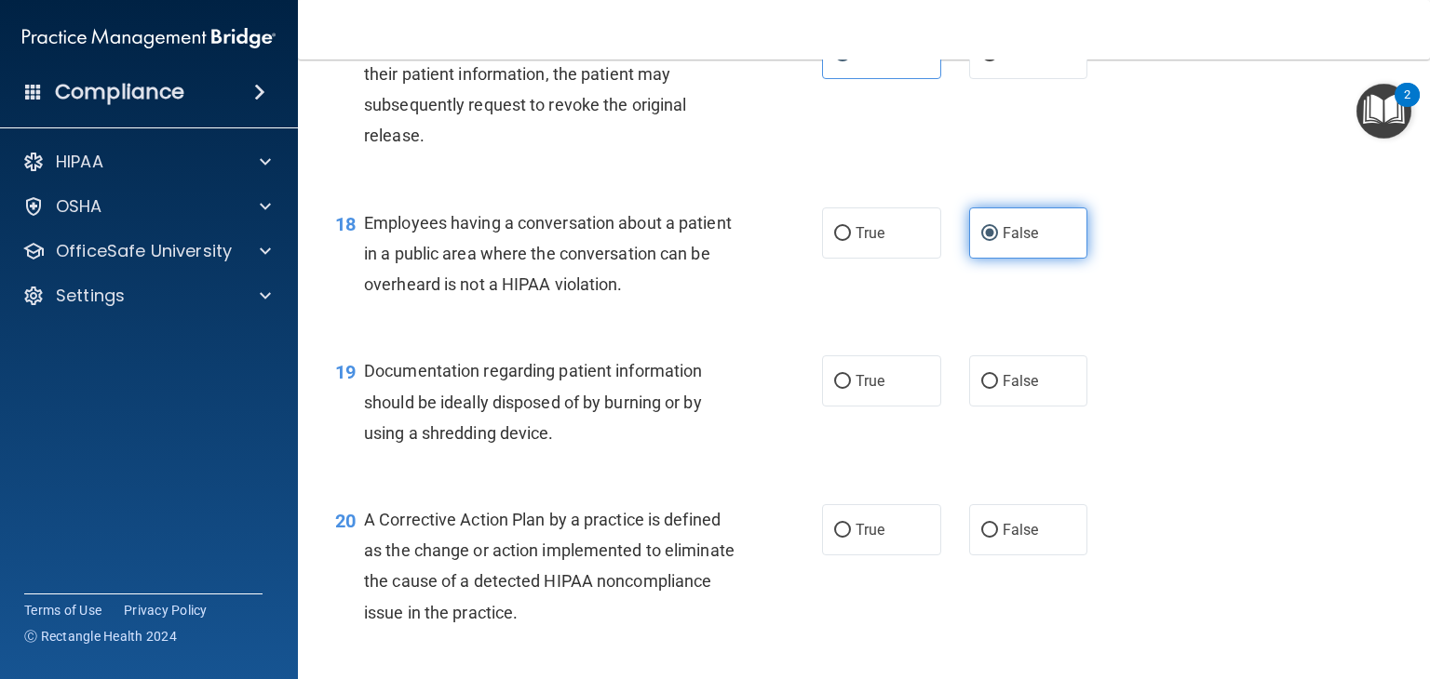
scroll to position [2631, 0]
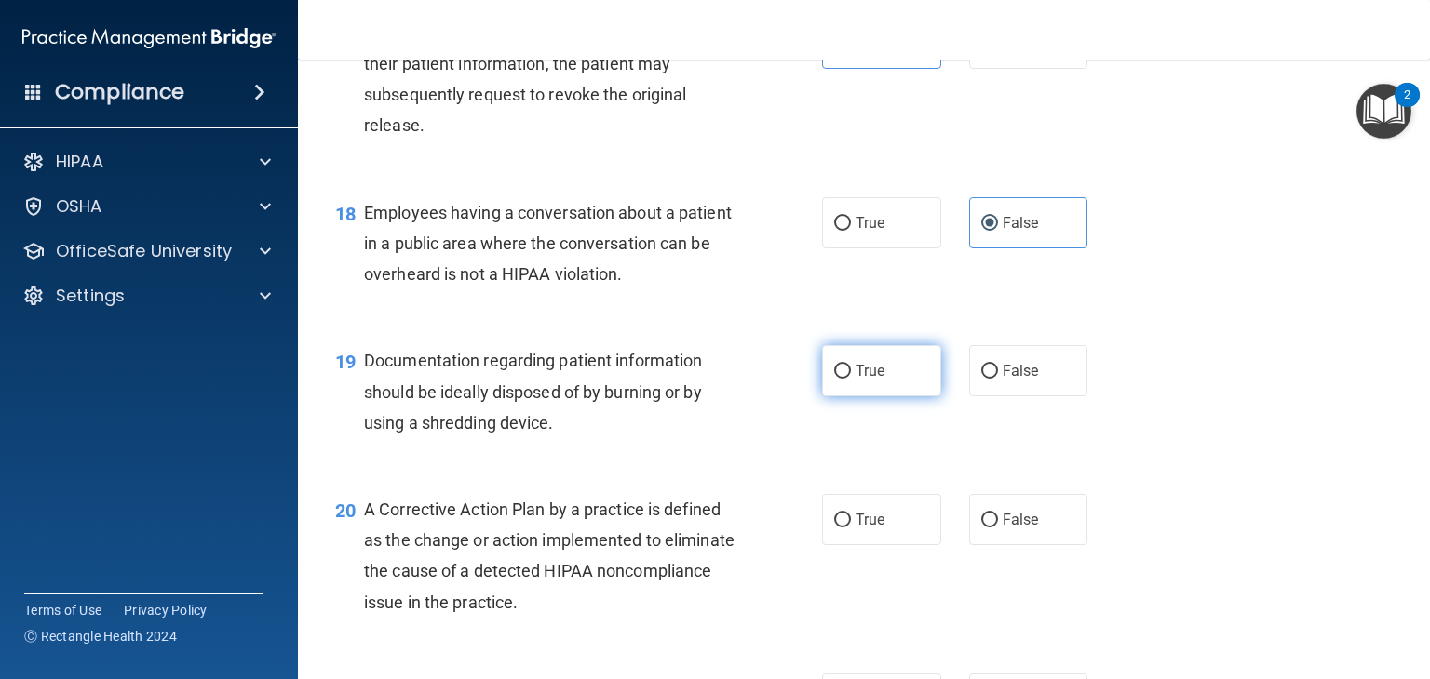
click at [916, 385] on label "True" at bounding box center [881, 370] width 119 height 51
click at [851, 379] on input "True" at bounding box center [842, 372] width 17 height 14
radio input "true"
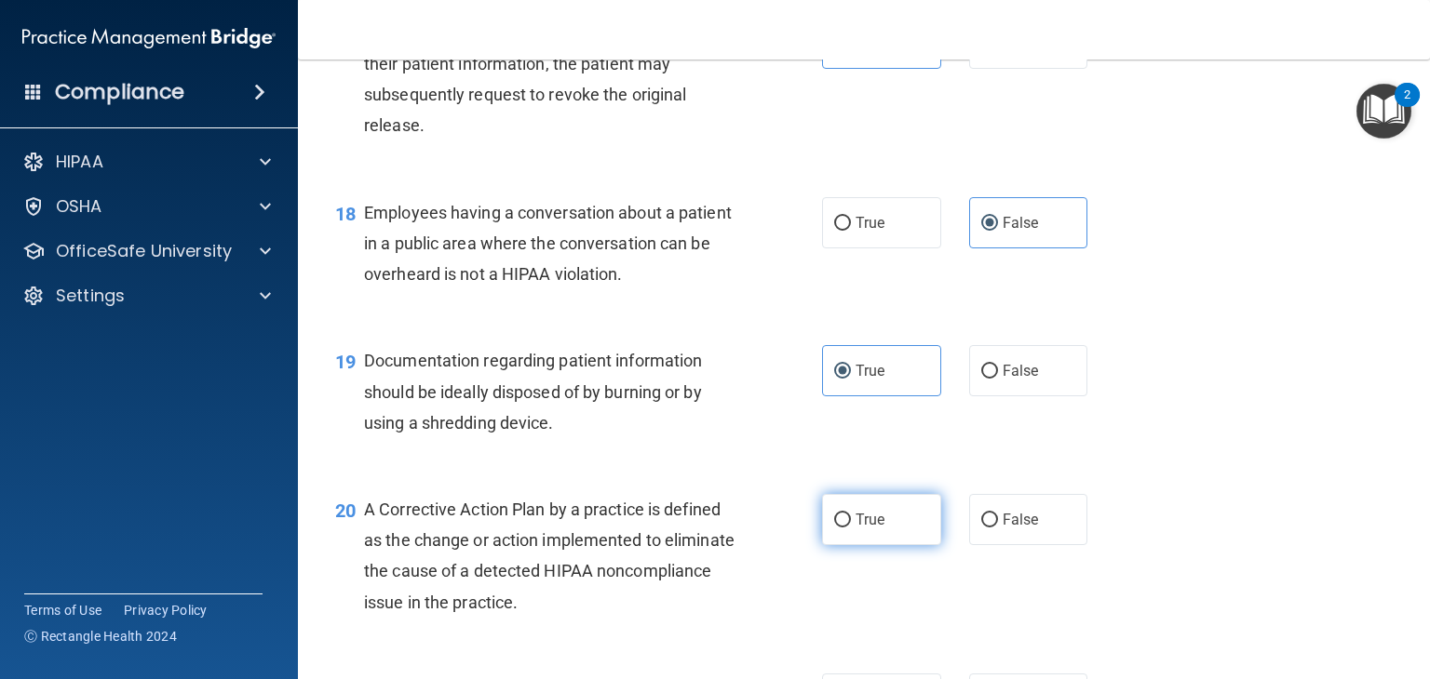
click at [897, 545] on label "True" at bounding box center [881, 519] width 119 height 51
click at [851, 528] on input "True" at bounding box center [842, 521] width 17 height 14
radio input "true"
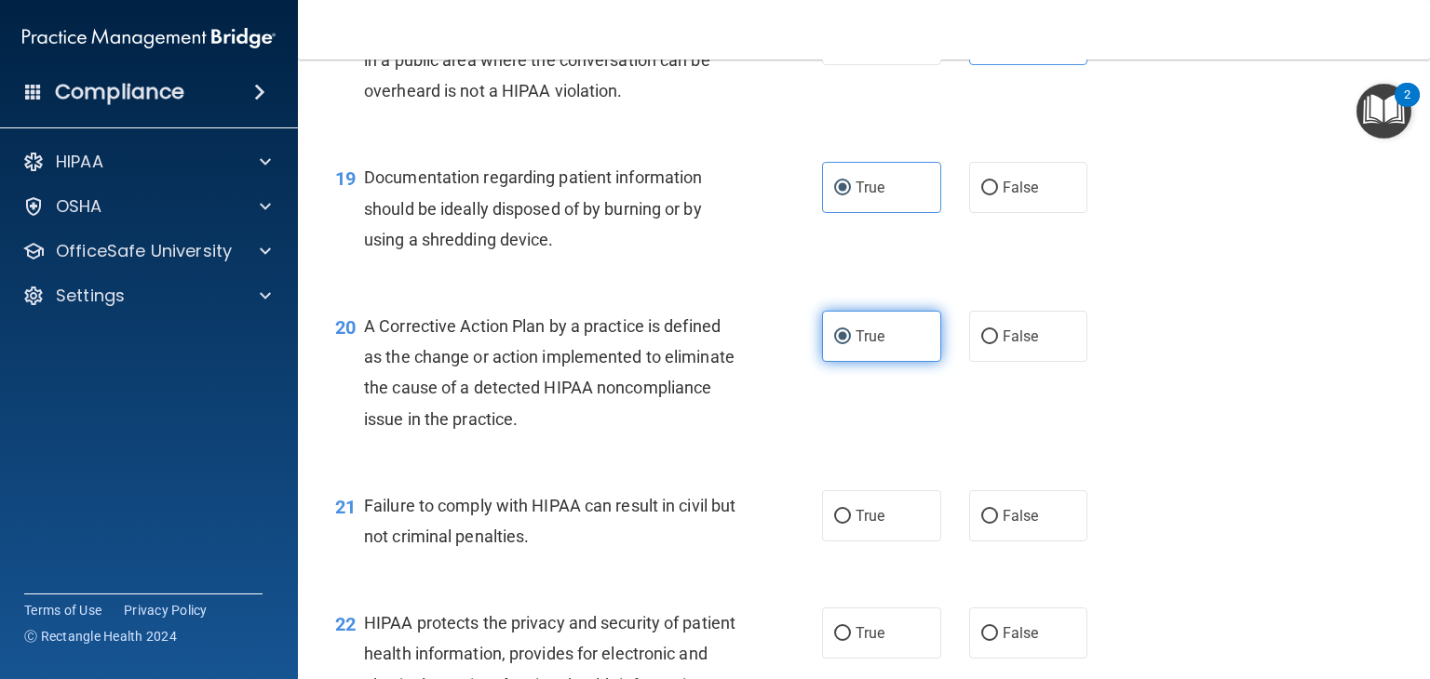
scroll to position [2817, 0]
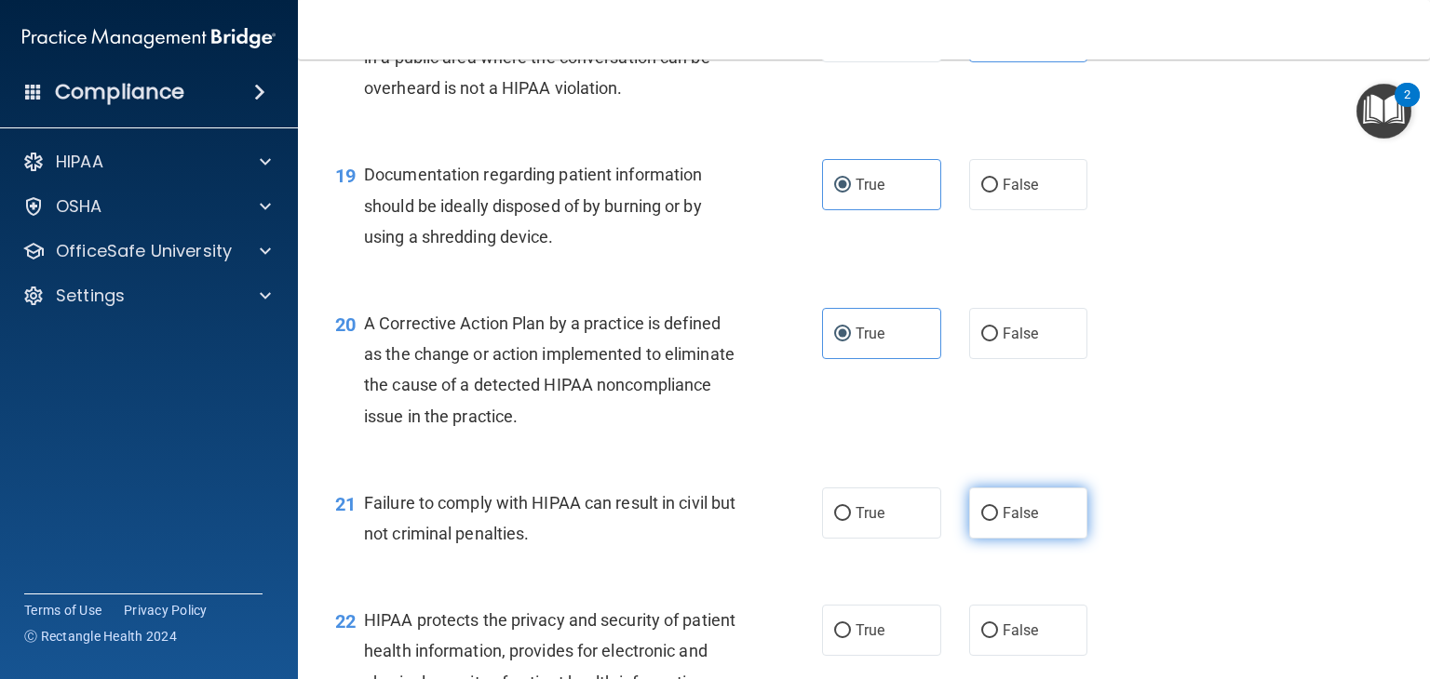
click at [1048, 539] on label "False" at bounding box center [1028, 513] width 119 height 51
click at [998, 521] on input "False" at bounding box center [989, 514] width 17 height 14
radio input "true"
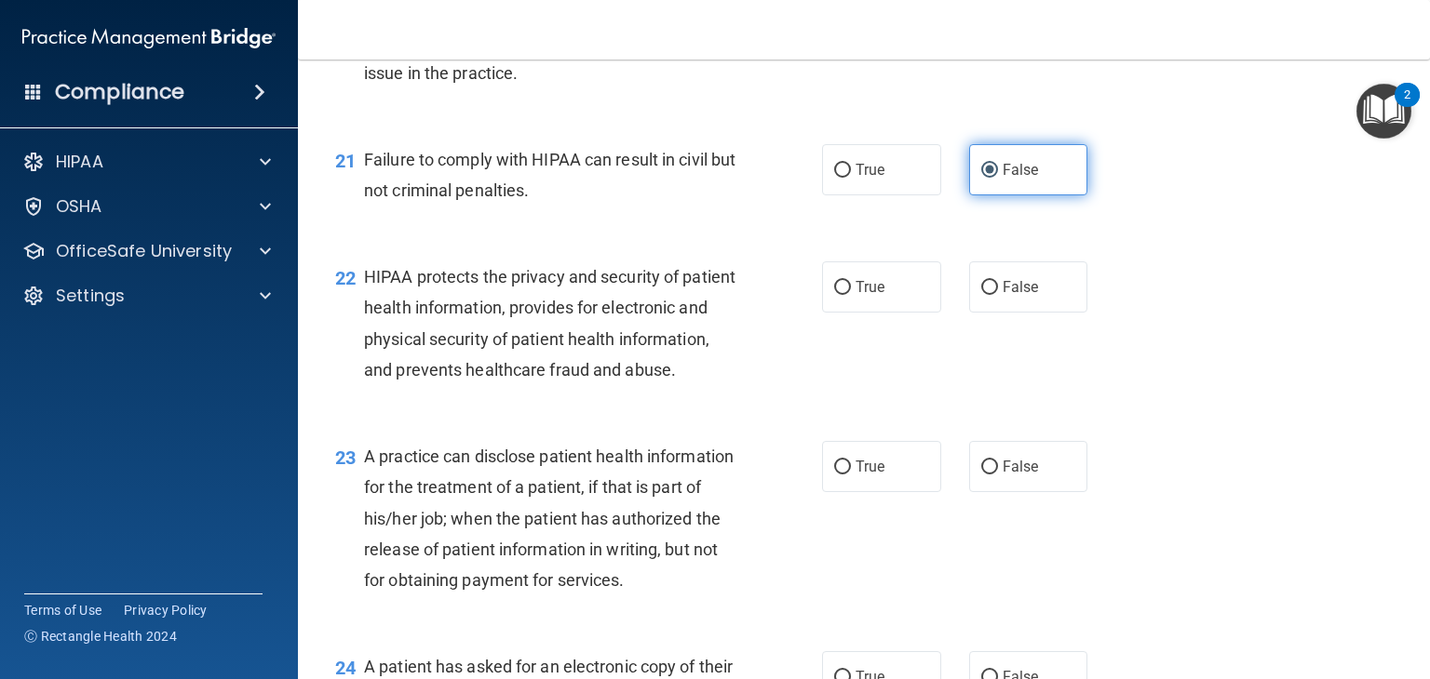
scroll to position [3164, 0]
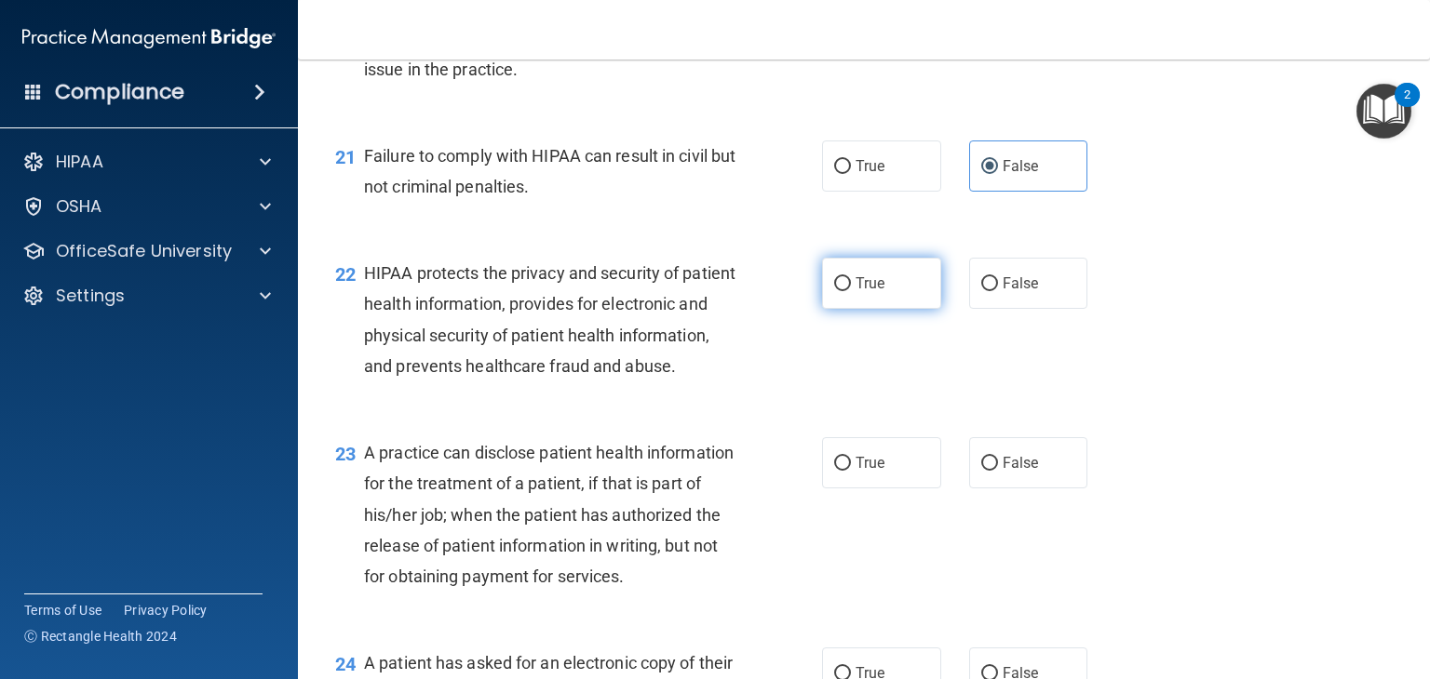
click at [856, 309] on label "True" at bounding box center [881, 283] width 119 height 51
click at [851, 291] on input "True" at bounding box center [842, 284] width 17 height 14
radio input "true"
click at [1050, 489] on label "False" at bounding box center [1028, 462] width 119 height 51
click at [998, 471] on input "False" at bounding box center [989, 464] width 17 height 14
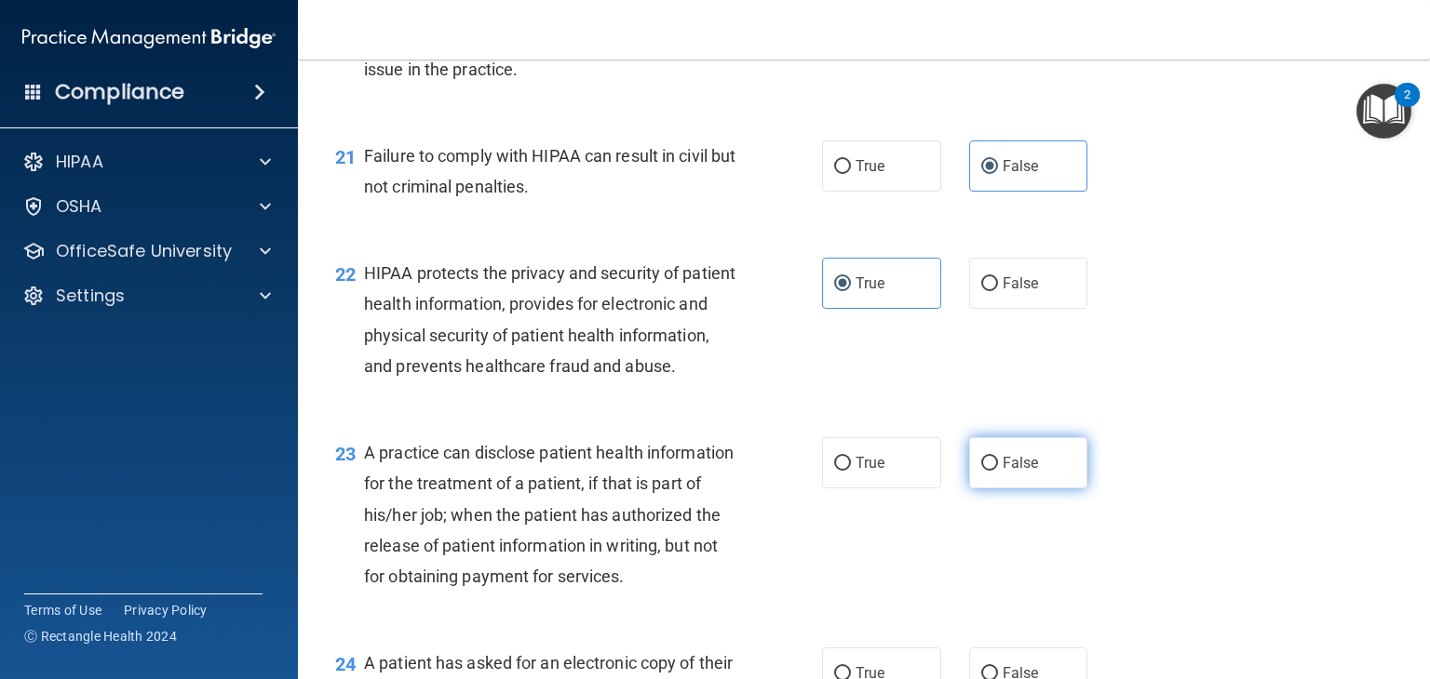
radio input "true"
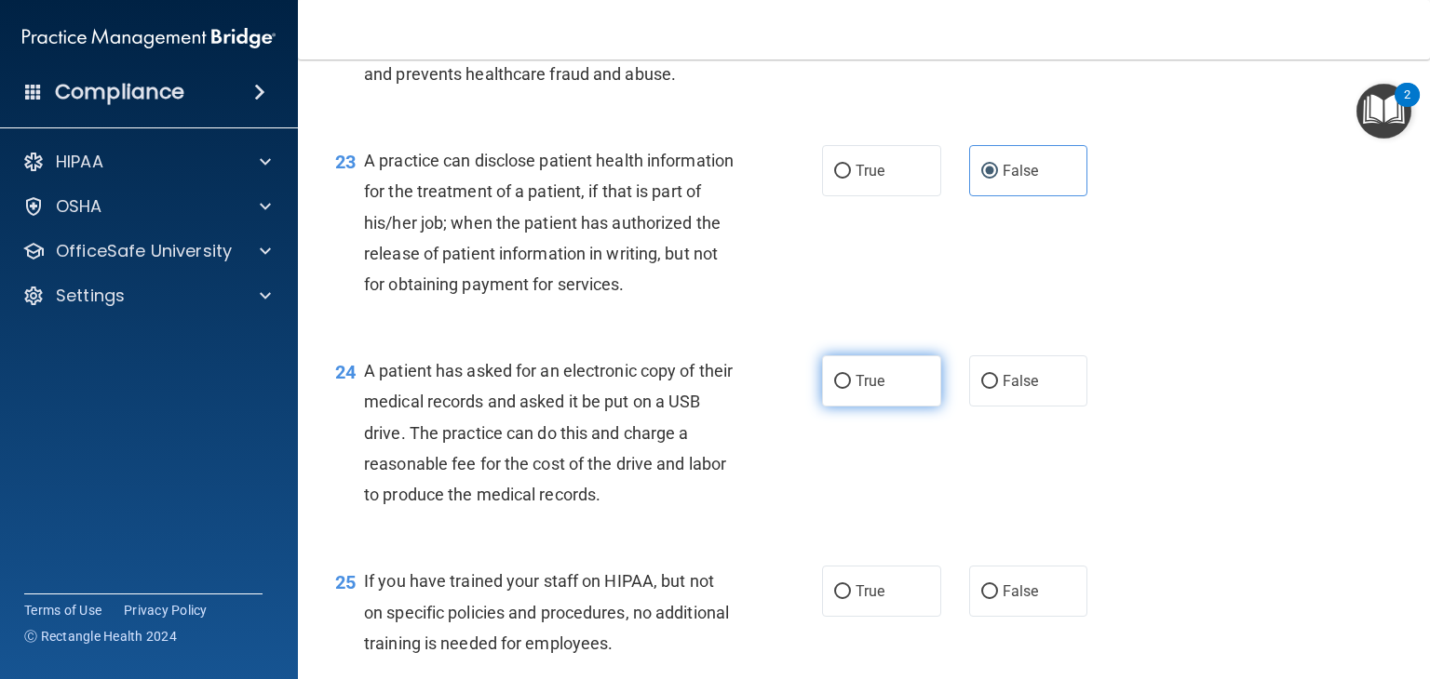
click at [896, 407] on label "True" at bounding box center [881, 381] width 119 height 51
click at [851, 389] on input "True" at bounding box center [842, 382] width 17 height 14
radio input "true"
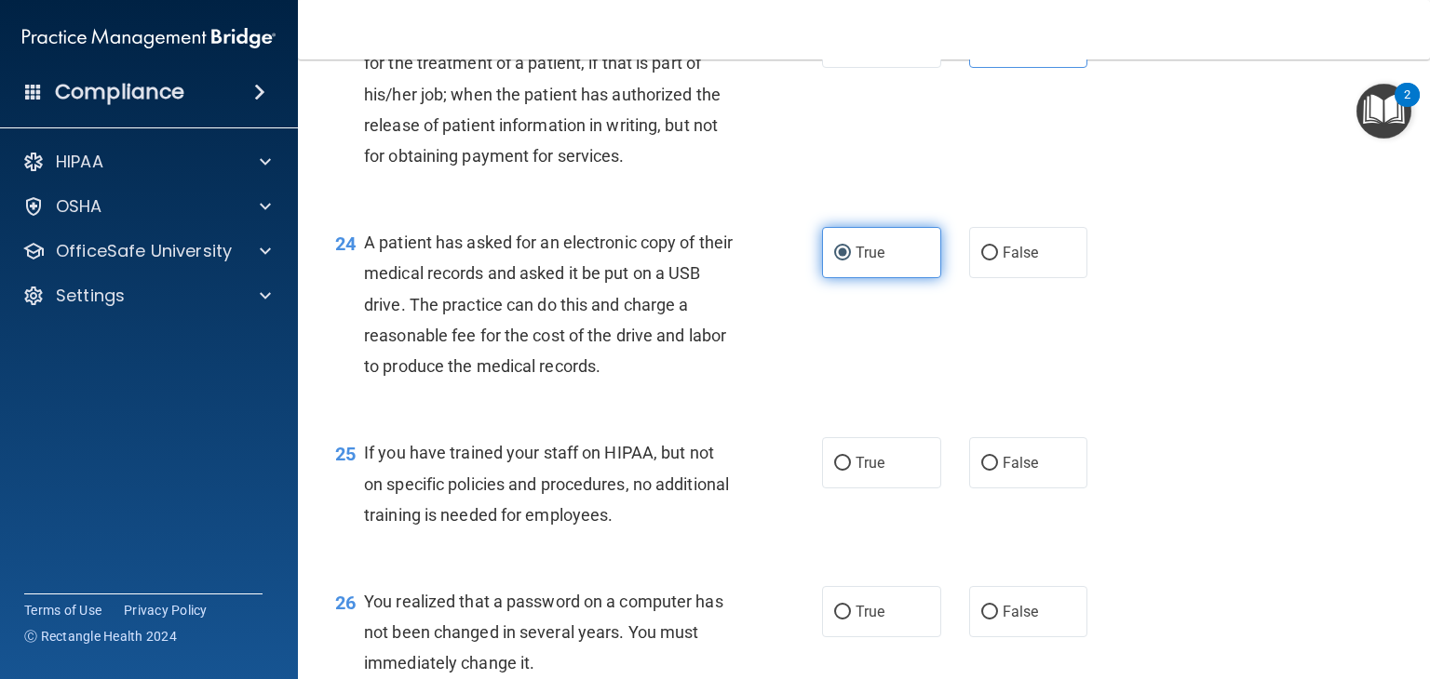
scroll to position [3672, 0]
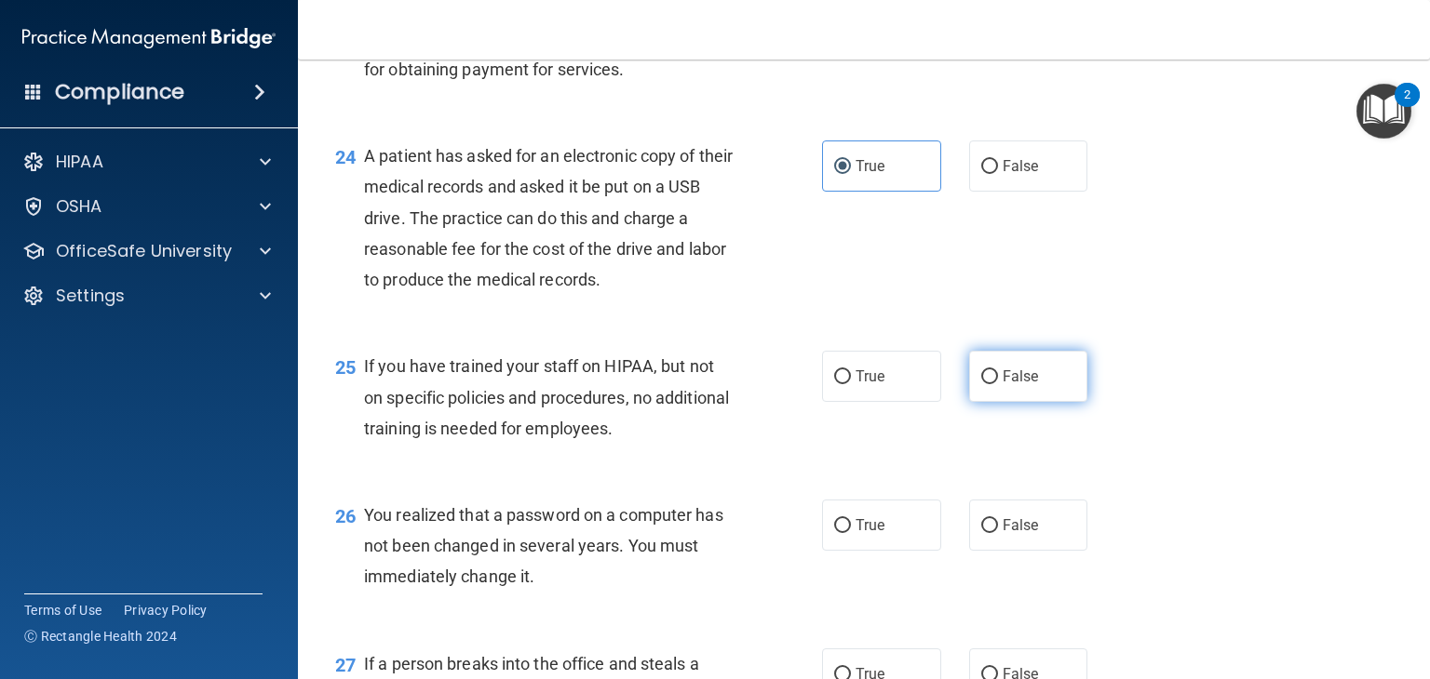
click at [1028, 402] on label "False" at bounding box center [1028, 376] width 119 height 51
click at [998, 384] on input "False" at bounding box center [989, 377] width 17 height 14
radio input "true"
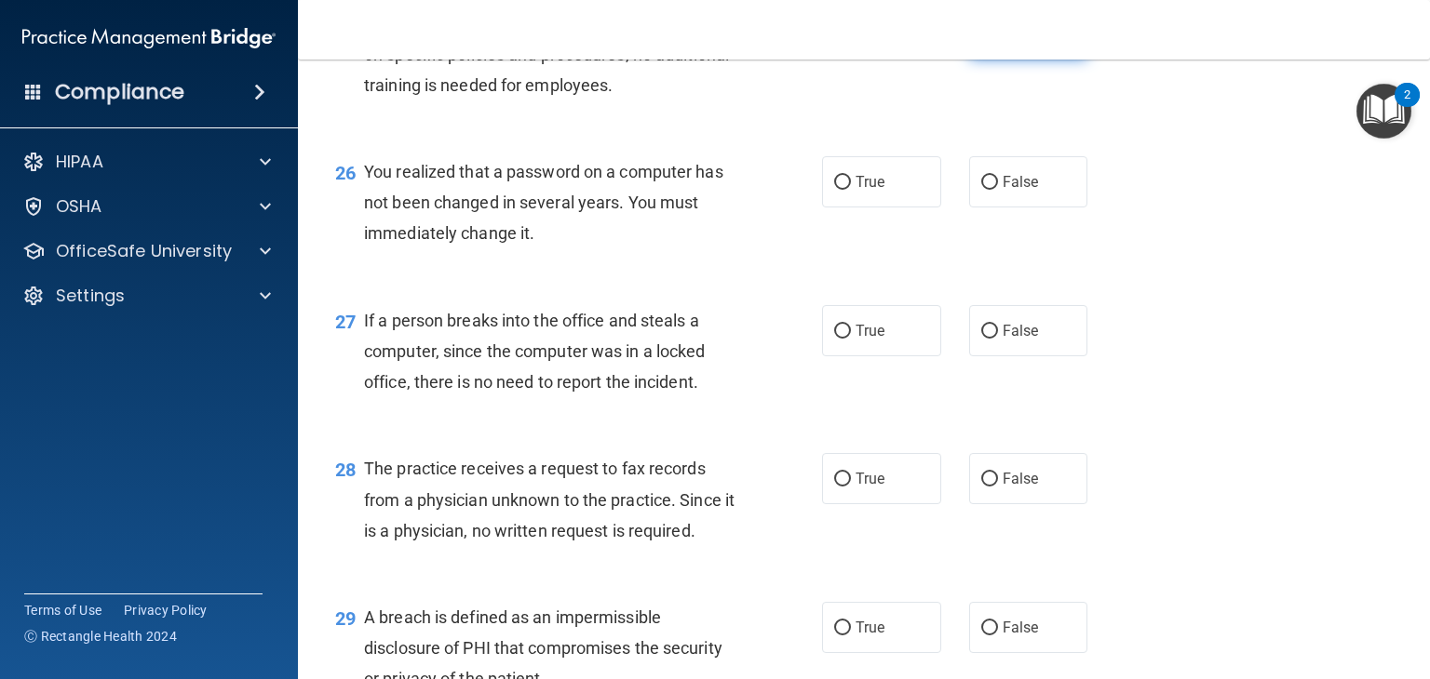
scroll to position [4017, 0]
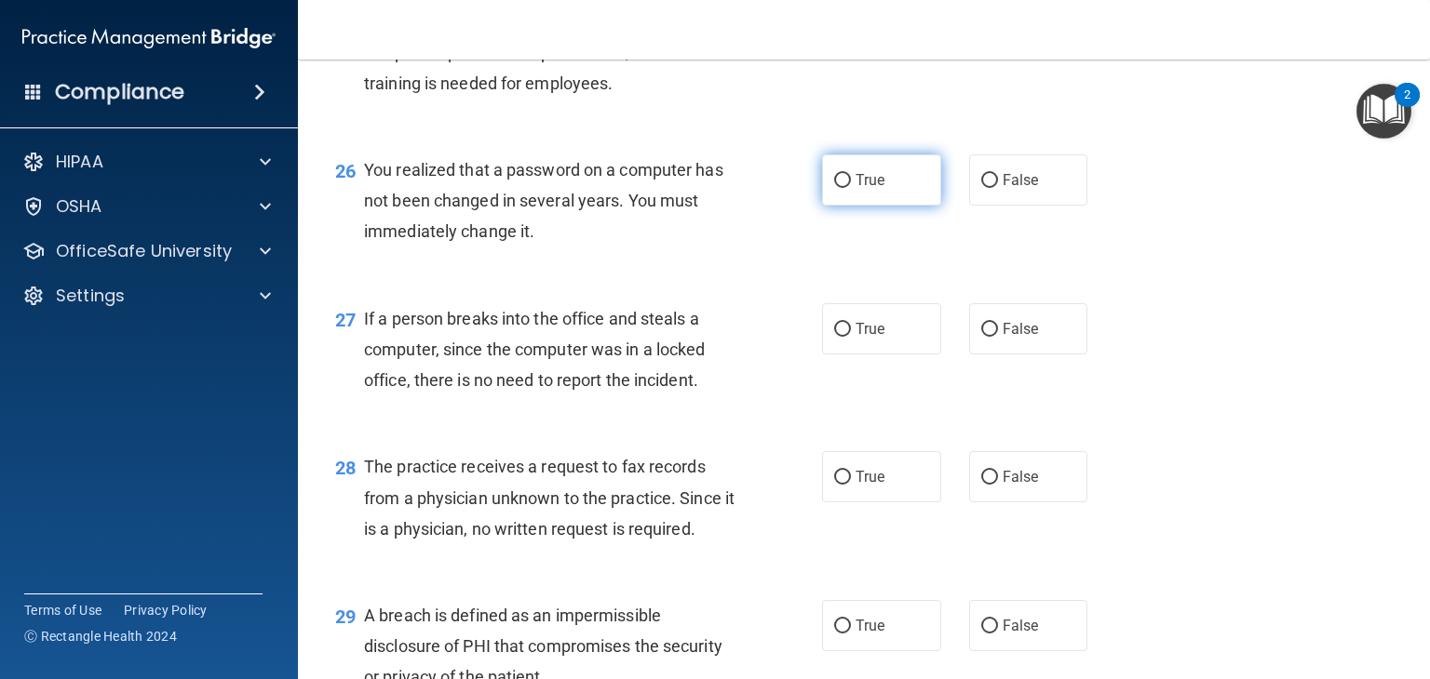
click at [881, 206] on label "True" at bounding box center [881, 179] width 119 height 51
click at [851, 188] on input "True" at bounding box center [842, 181] width 17 height 14
radio input "true"
click at [1034, 355] on label "False" at bounding box center [1028, 328] width 119 height 51
click at [998, 337] on input "False" at bounding box center [989, 330] width 17 height 14
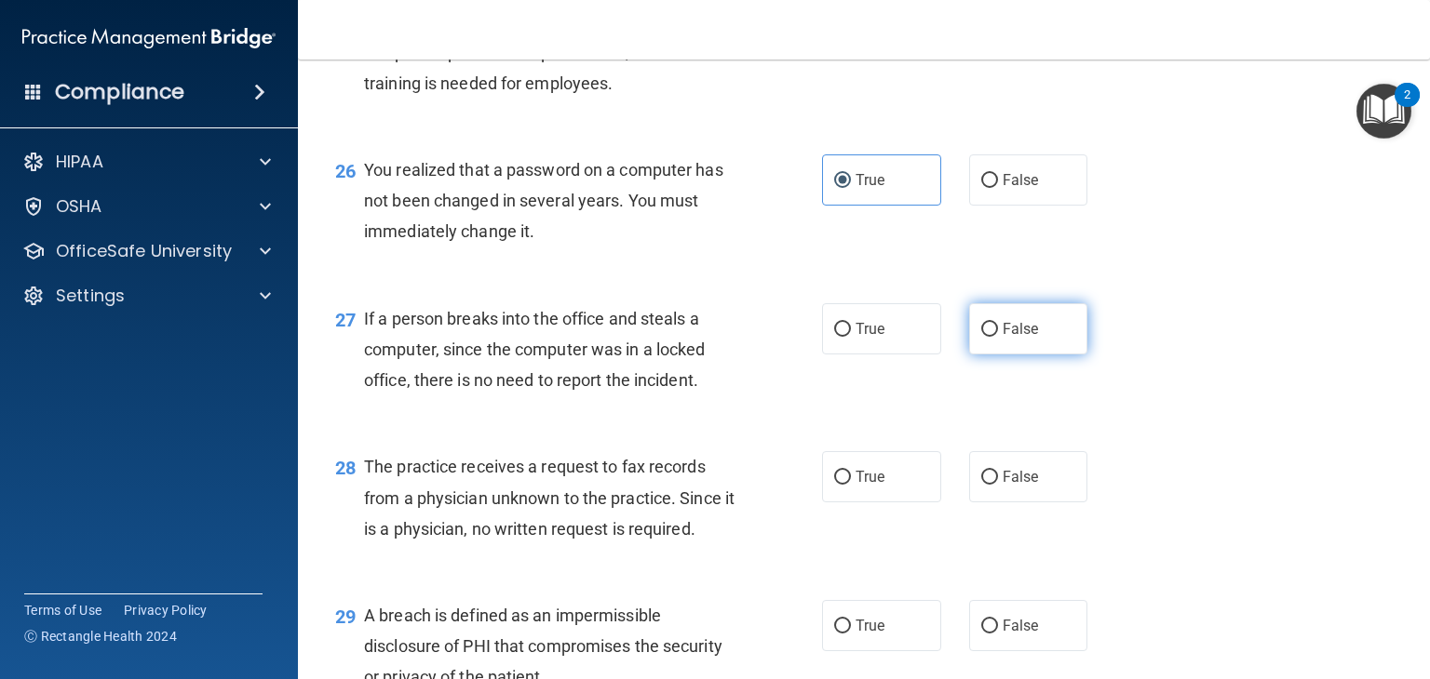
radio input "true"
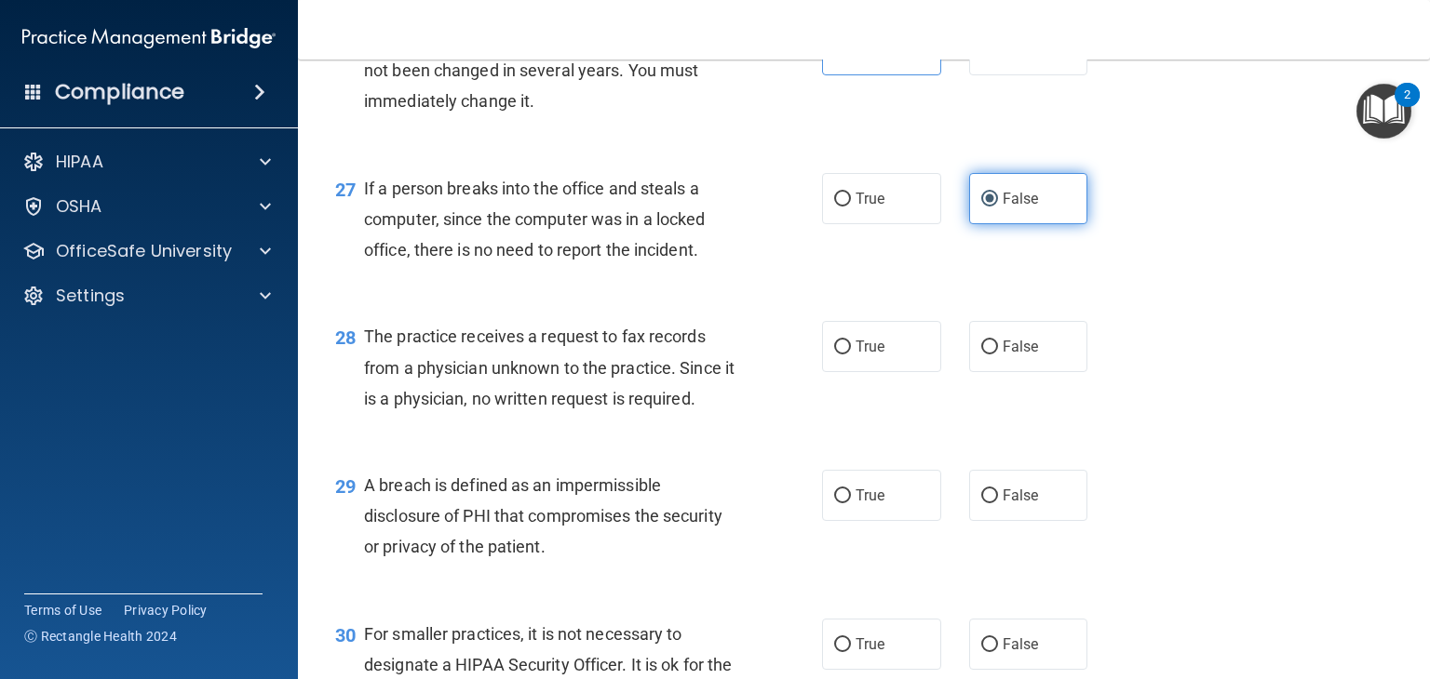
scroll to position [4147, 0]
click at [1039, 372] on label "False" at bounding box center [1028, 346] width 119 height 51
click at [998, 355] on input "False" at bounding box center [989, 348] width 17 height 14
radio input "true"
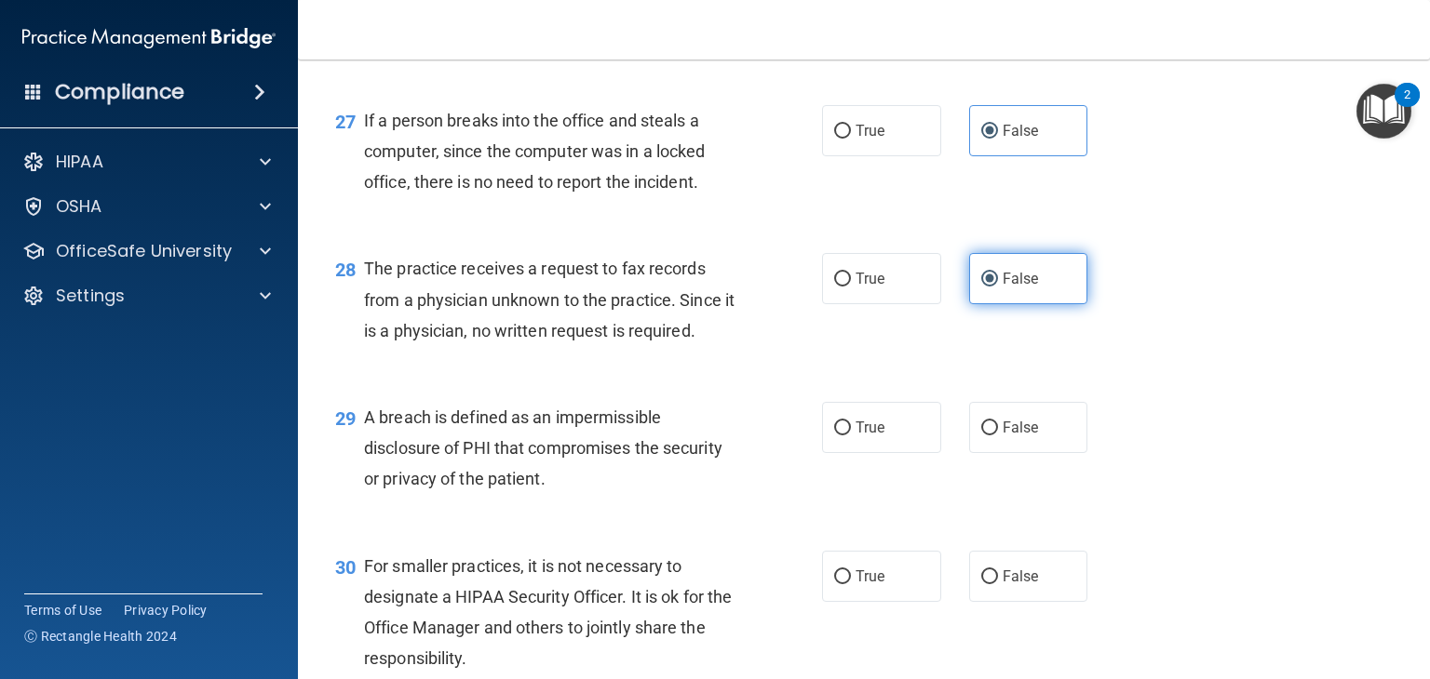
scroll to position [4272, 0]
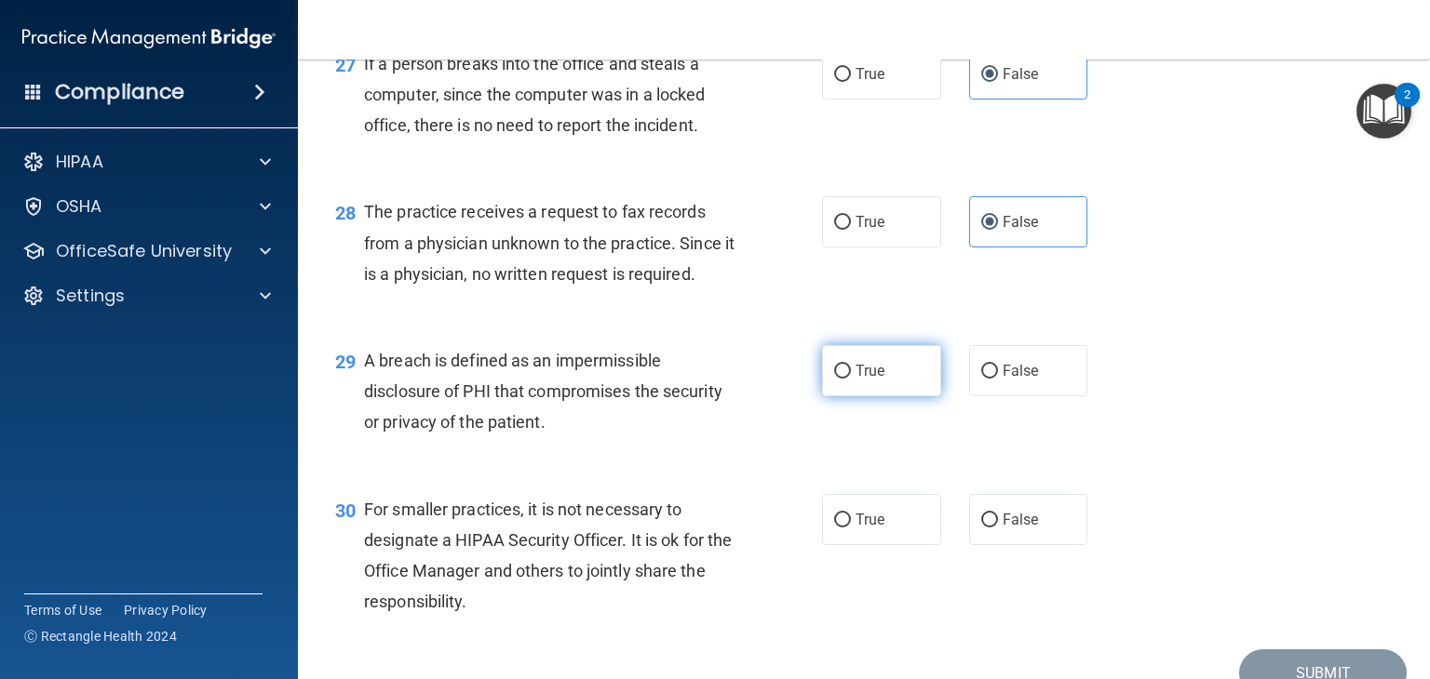
click at [908, 396] on label "True" at bounding box center [881, 370] width 119 height 51
click at [851, 379] on input "True" at bounding box center [842, 372] width 17 height 14
radio input "true"
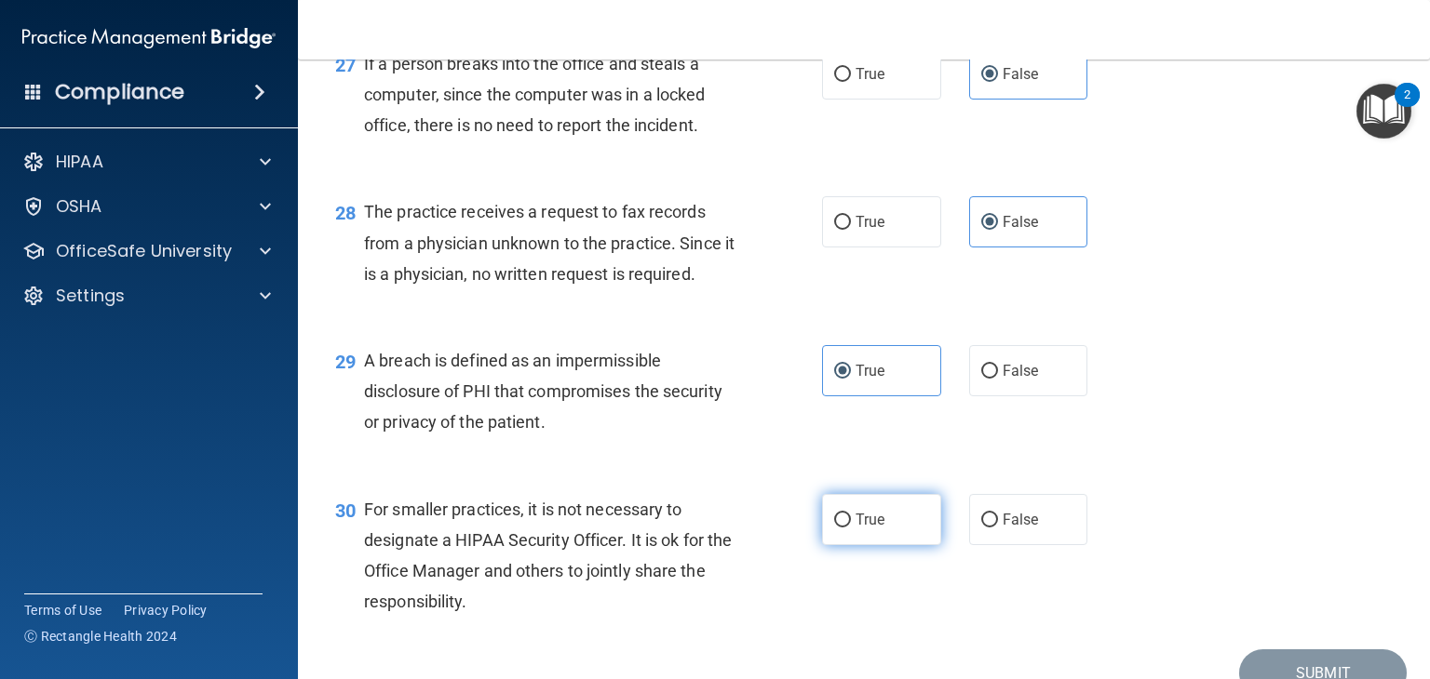
click at [905, 545] on label "True" at bounding box center [881, 519] width 119 height 51
click at [851, 528] on input "True" at bounding box center [842, 521] width 17 height 14
radio input "true"
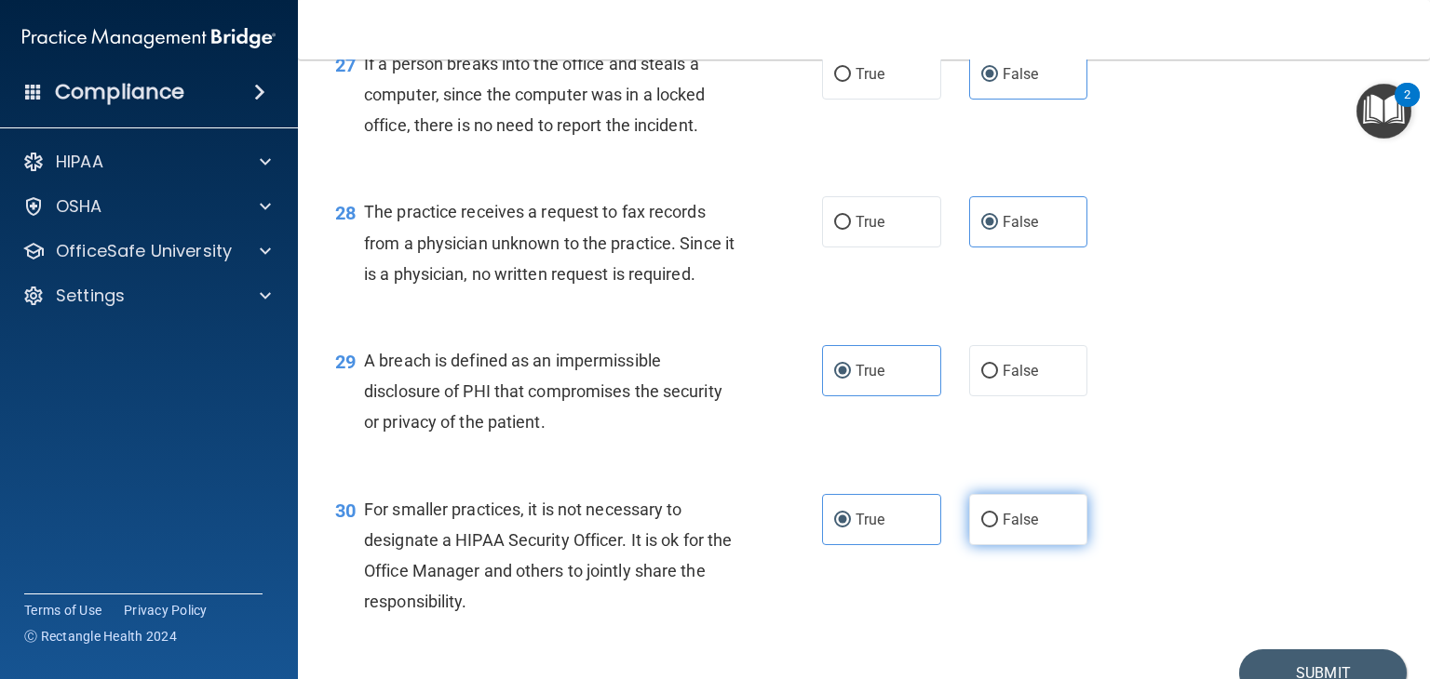
click at [1038, 545] on label "False" at bounding box center [1028, 519] width 119 height 51
click at [998, 528] on input "False" at bounding box center [989, 521] width 17 height 14
radio input "true"
radio input "false"
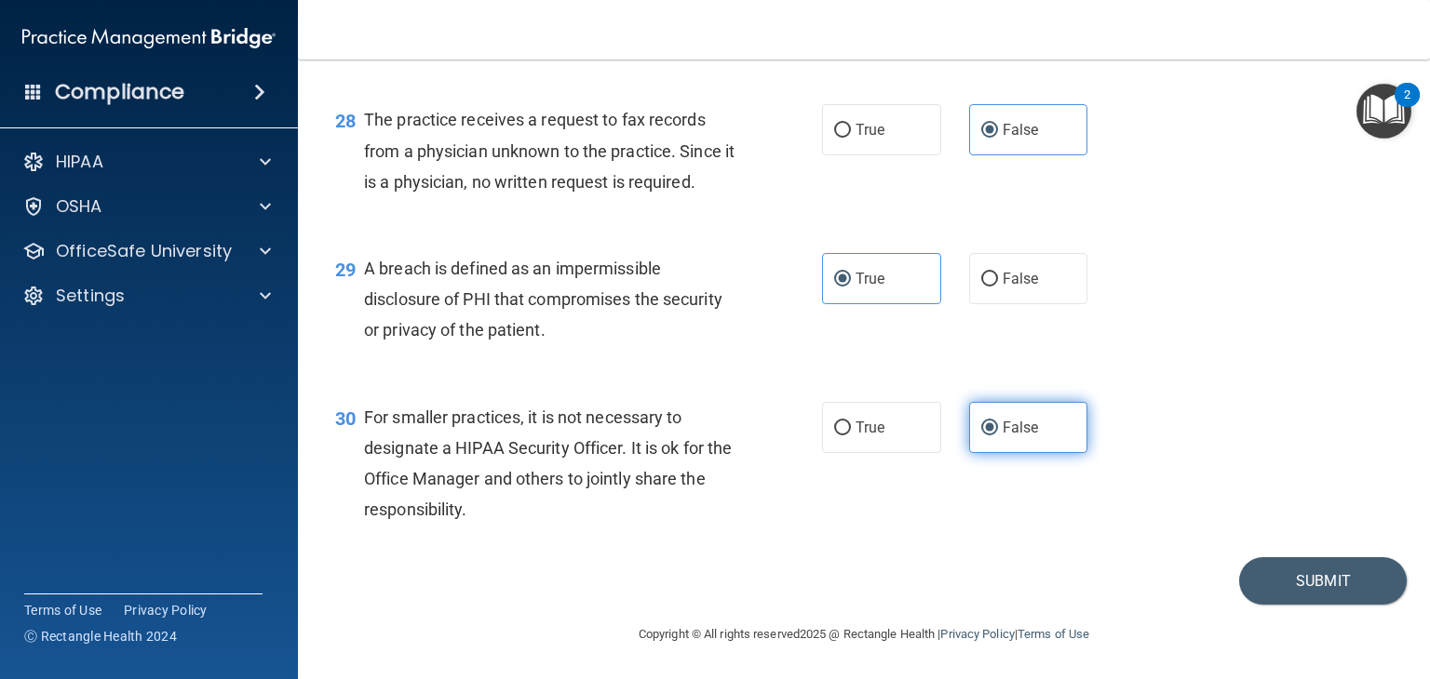
scroll to position [4457, 0]
click at [1344, 605] on footer "Copyright © All rights reserved 2025 @ Rectangle Health | Privacy Policy | Term…" at bounding box center [863, 633] width 1057 height 56
click at [1342, 571] on button "Submit" at bounding box center [1323, 580] width 168 height 47
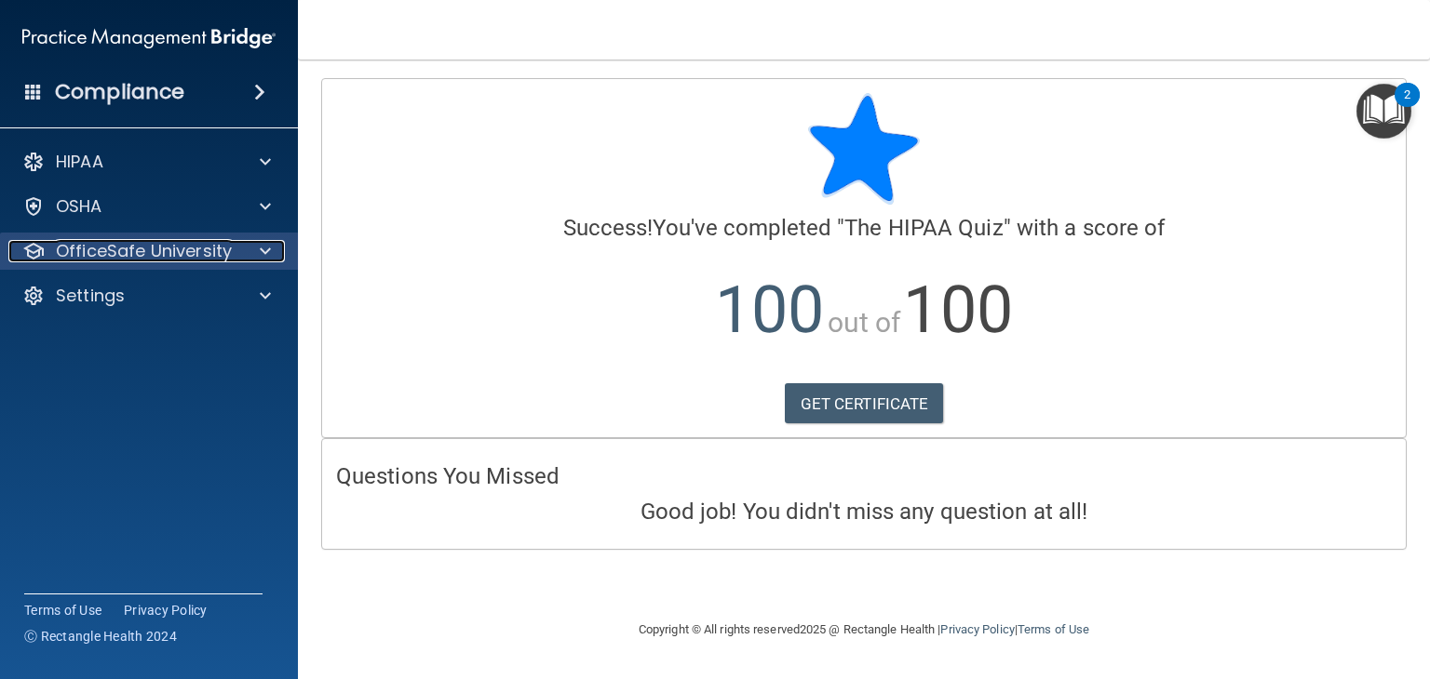
click at [156, 253] on p "OfficeSafe University" at bounding box center [144, 251] width 176 height 22
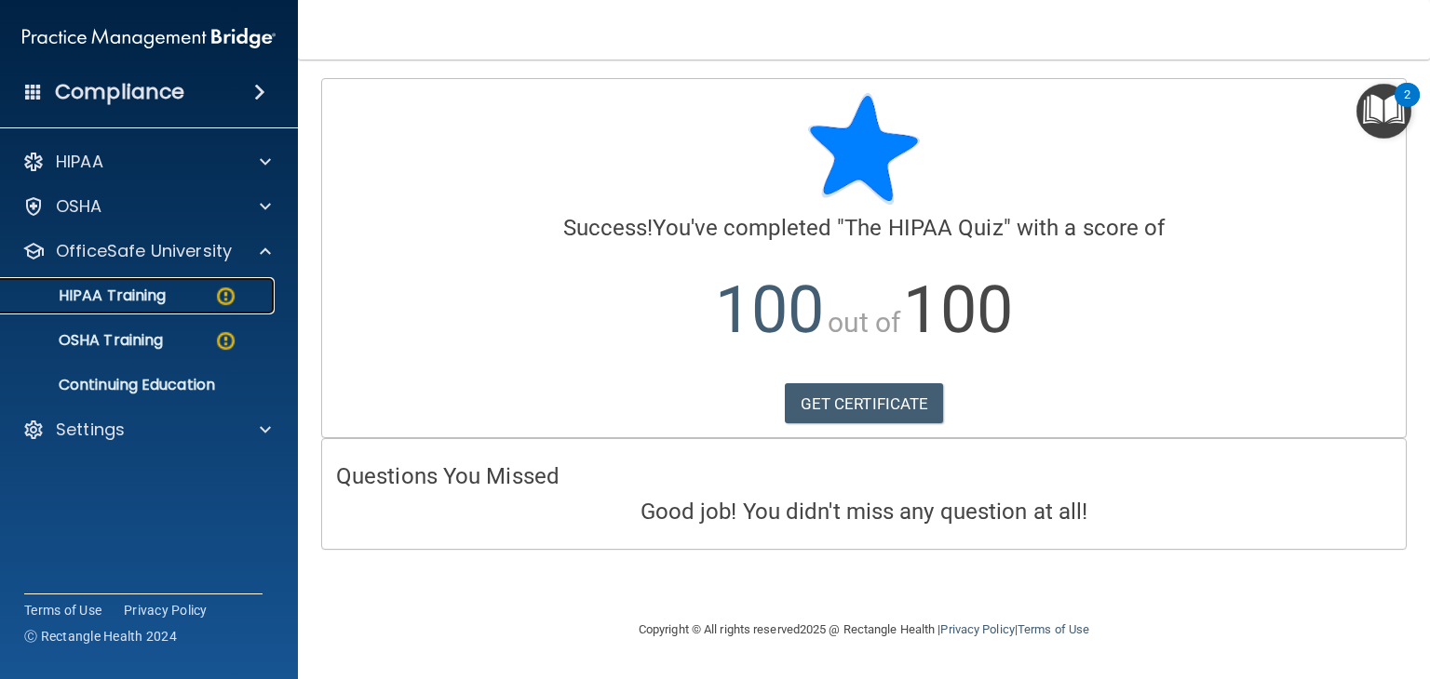
click at [156, 298] on p "HIPAA Training" at bounding box center [89, 296] width 154 height 19
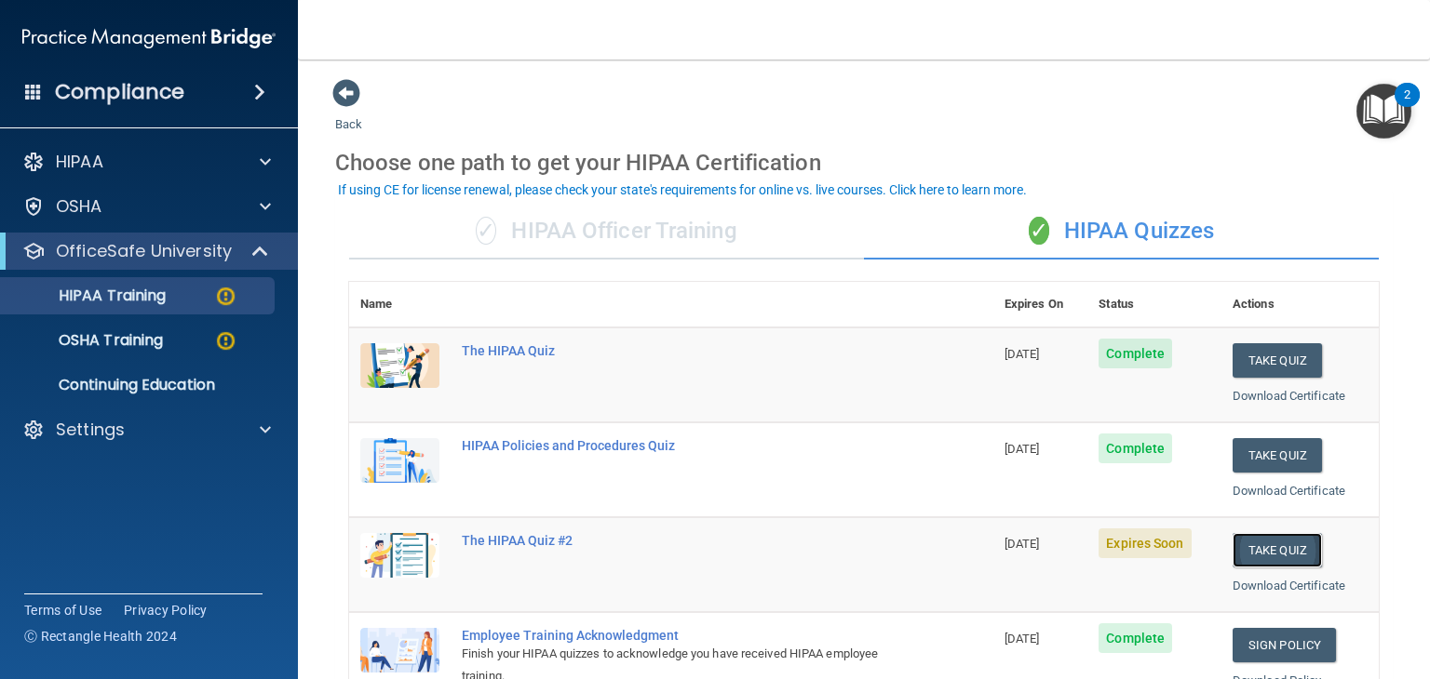
click at [1268, 556] on button "Take Quiz" at bounding box center [1276, 550] width 89 height 34
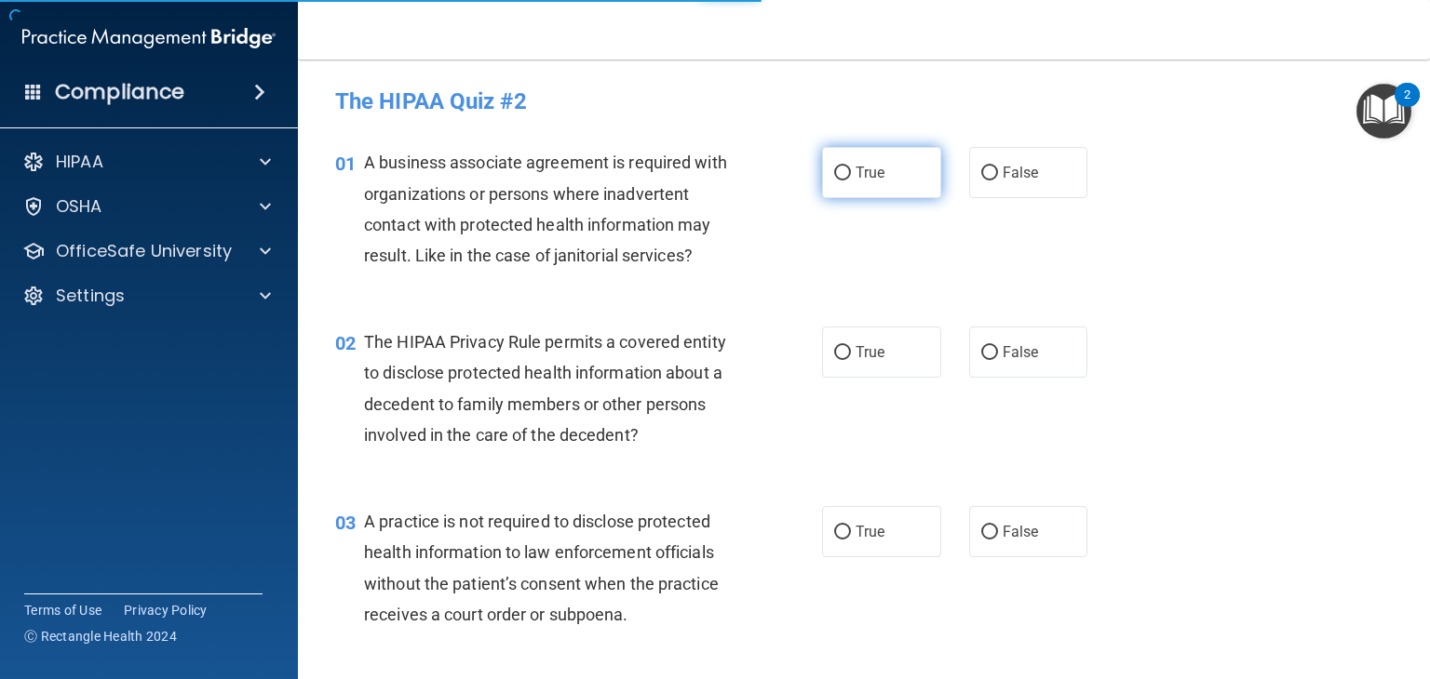
click at [860, 168] on span "True" at bounding box center [869, 173] width 29 height 18
click at [851, 168] on input "True" at bounding box center [842, 174] width 17 height 14
radio input "true"
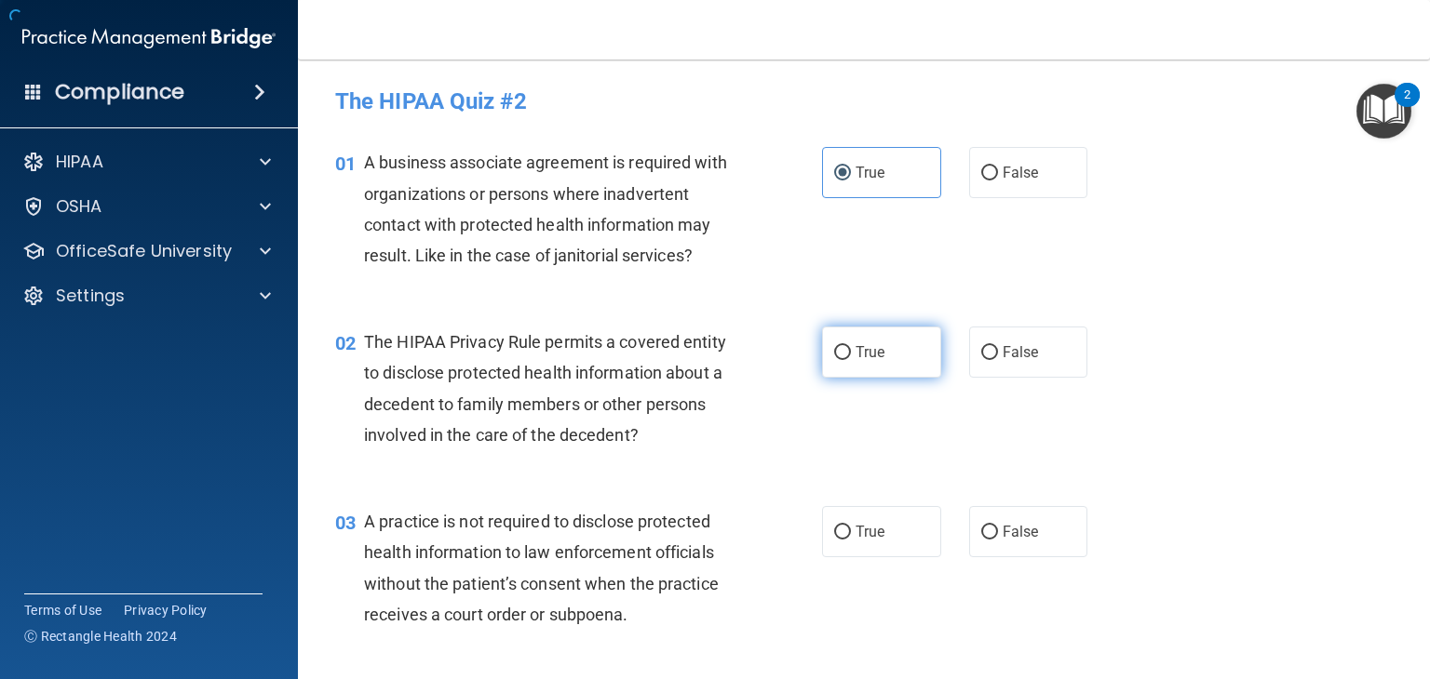
click at [893, 342] on label "True" at bounding box center [881, 352] width 119 height 51
click at [851, 346] on input "True" at bounding box center [842, 353] width 17 height 14
radio input "true"
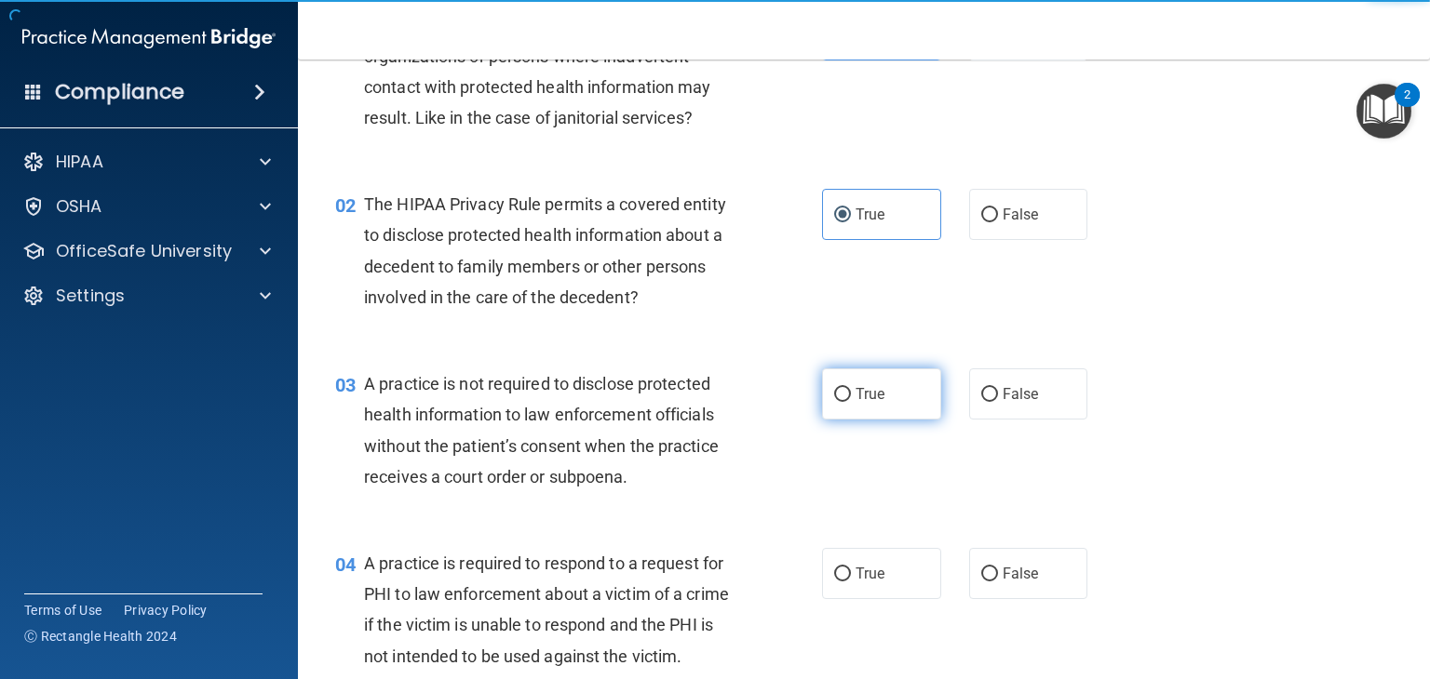
click at [898, 404] on label "True" at bounding box center [881, 394] width 119 height 51
click at [851, 402] on input "True" at bounding box center [842, 395] width 17 height 14
radio input "true"
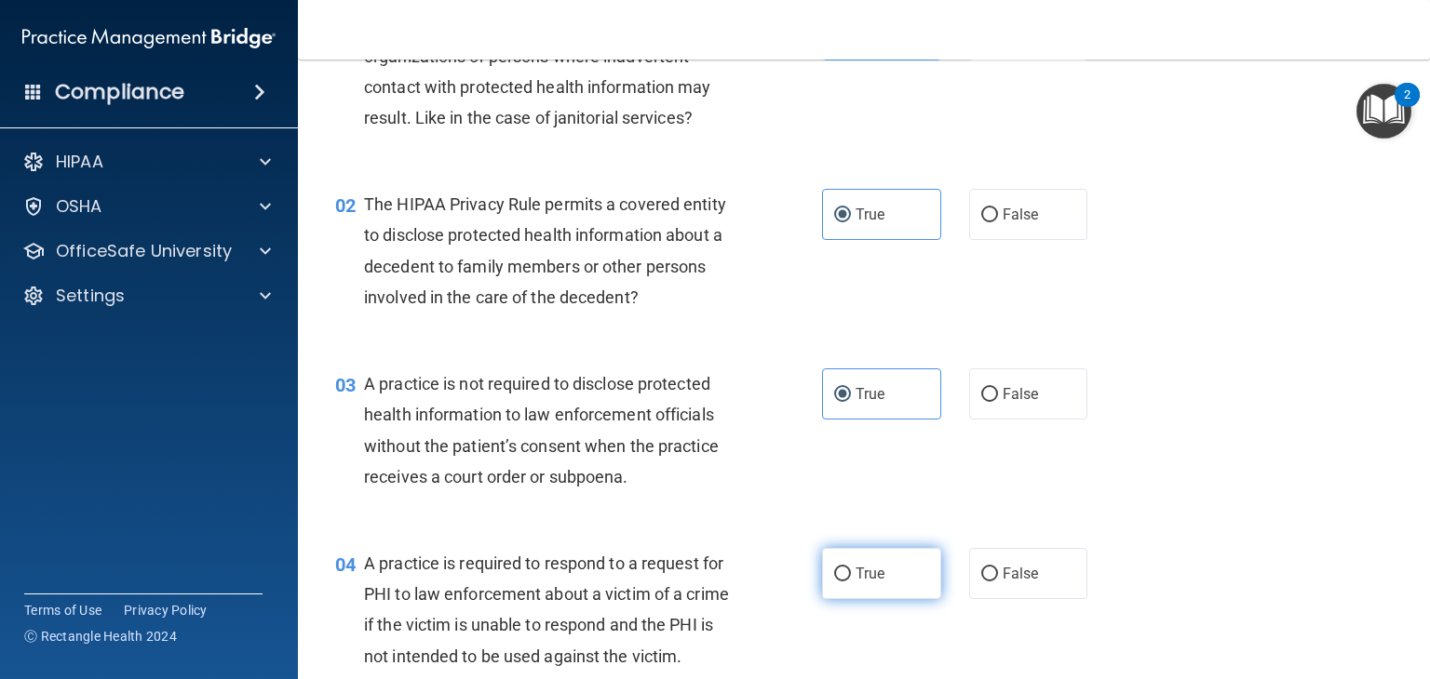
click at [905, 565] on label "True" at bounding box center [881, 573] width 119 height 51
click at [851, 568] on input "True" at bounding box center [842, 575] width 17 height 14
radio input "true"
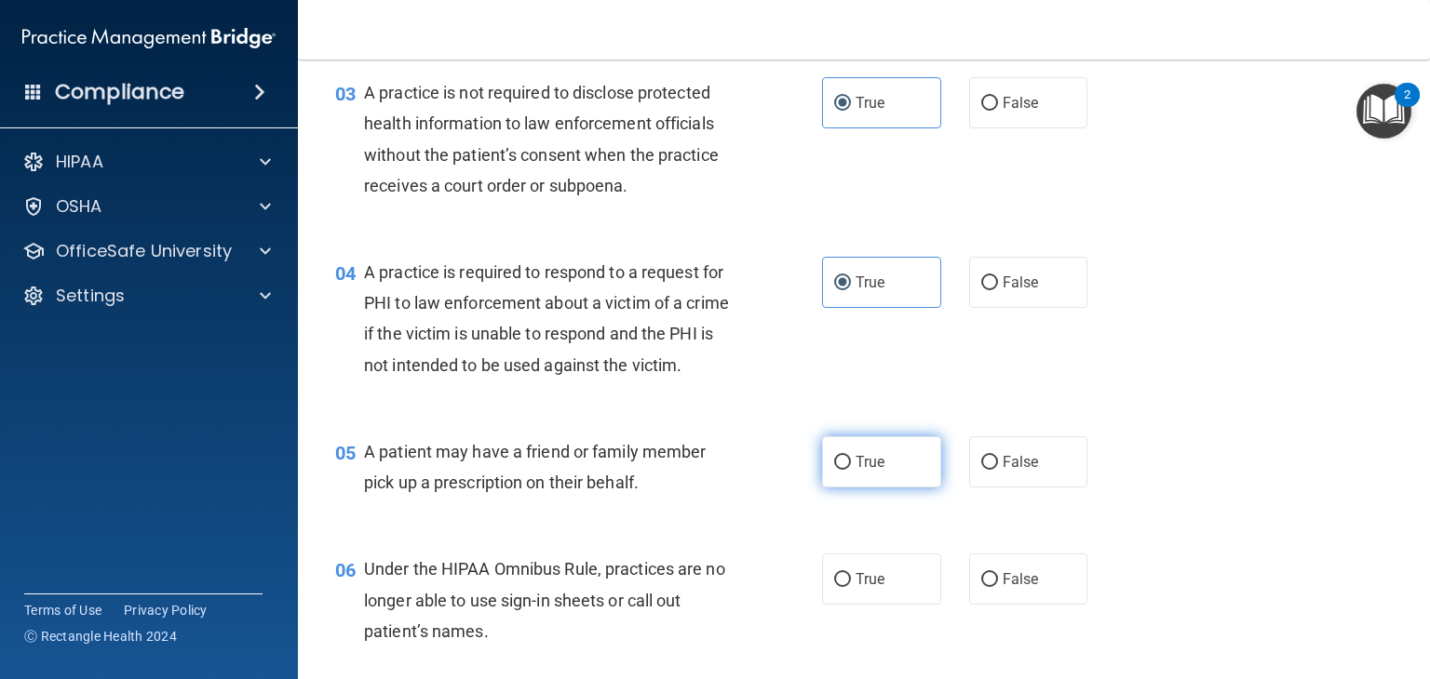
click at [905, 488] on label "True" at bounding box center [881, 461] width 119 height 51
click at [851, 470] on input "True" at bounding box center [842, 463] width 17 height 14
radio input "true"
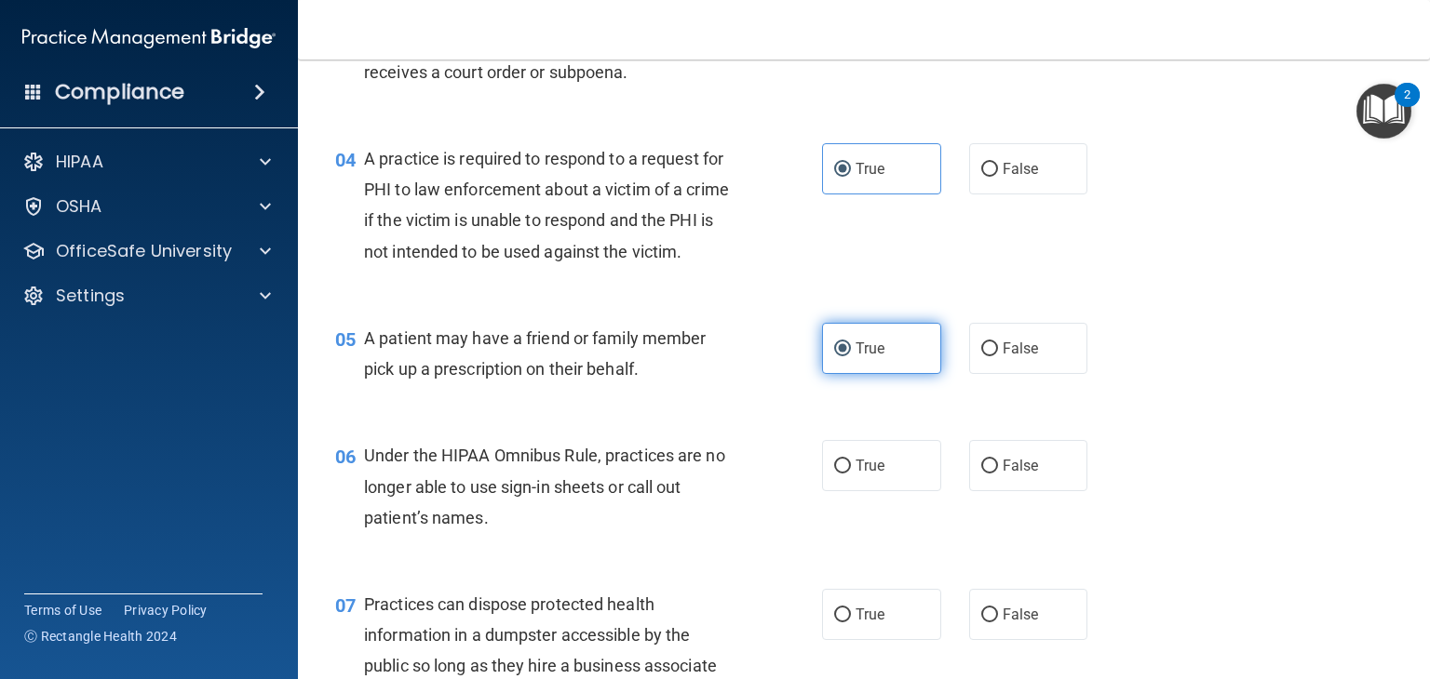
scroll to position [674, 0]
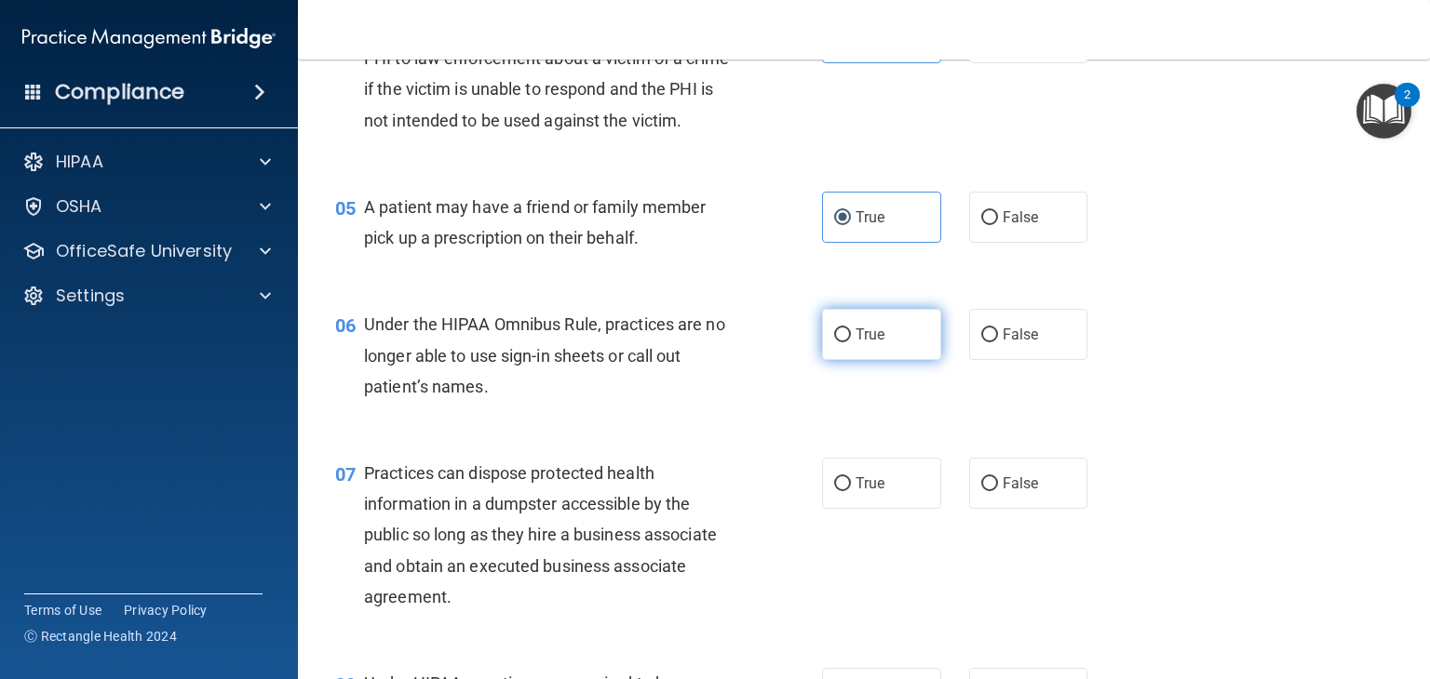
click at [900, 360] on label "True" at bounding box center [881, 334] width 119 height 51
click at [851, 342] on input "True" at bounding box center [842, 336] width 17 height 14
radio input "true"
click at [896, 509] on label "True" at bounding box center [881, 483] width 119 height 51
click at [851, 491] on input "True" at bounding box center [842, 484] width 17 height 14
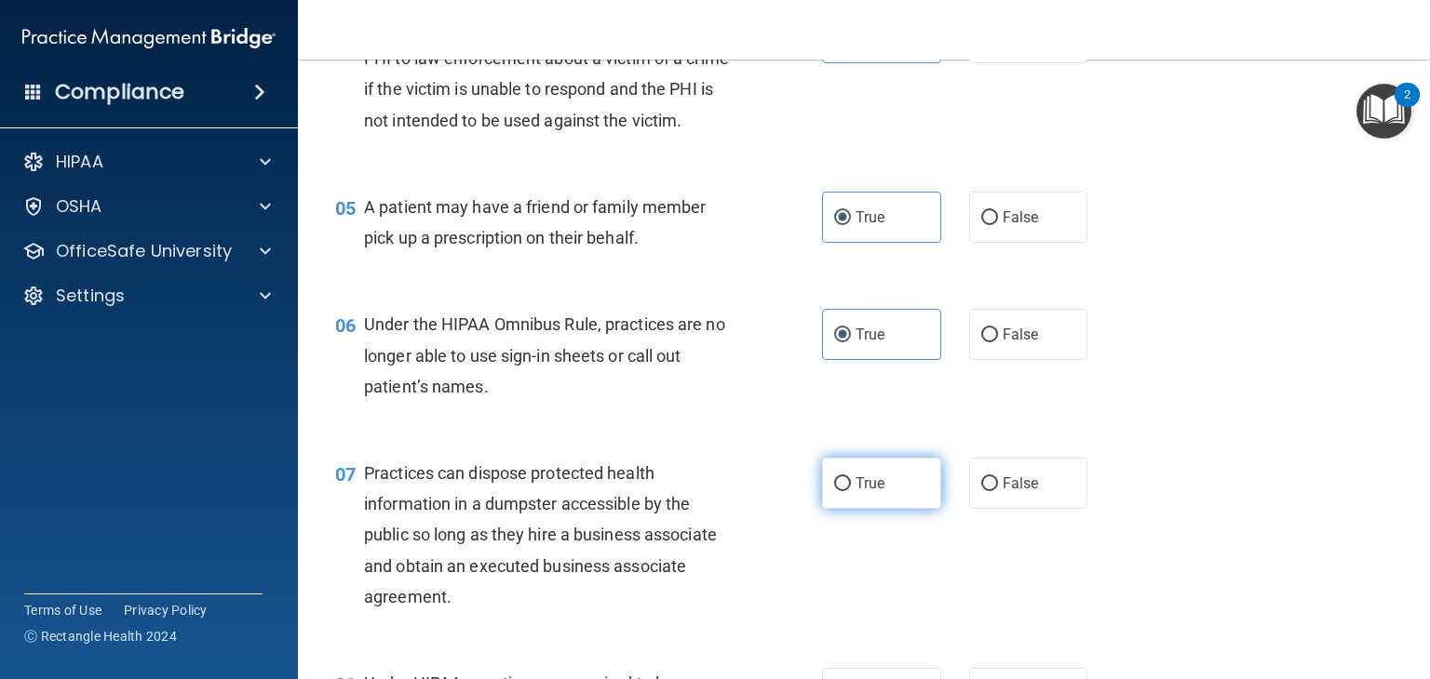
radio input "true"
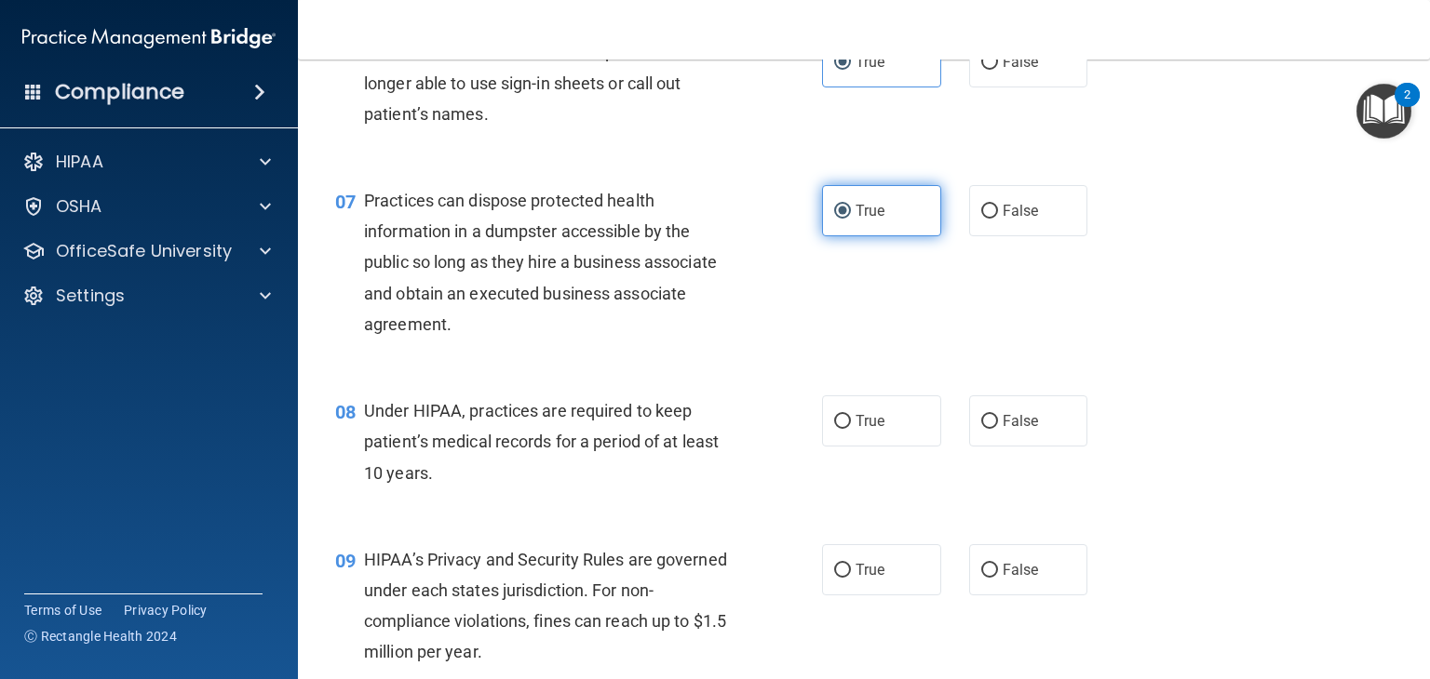
scroll to position [949, 0]
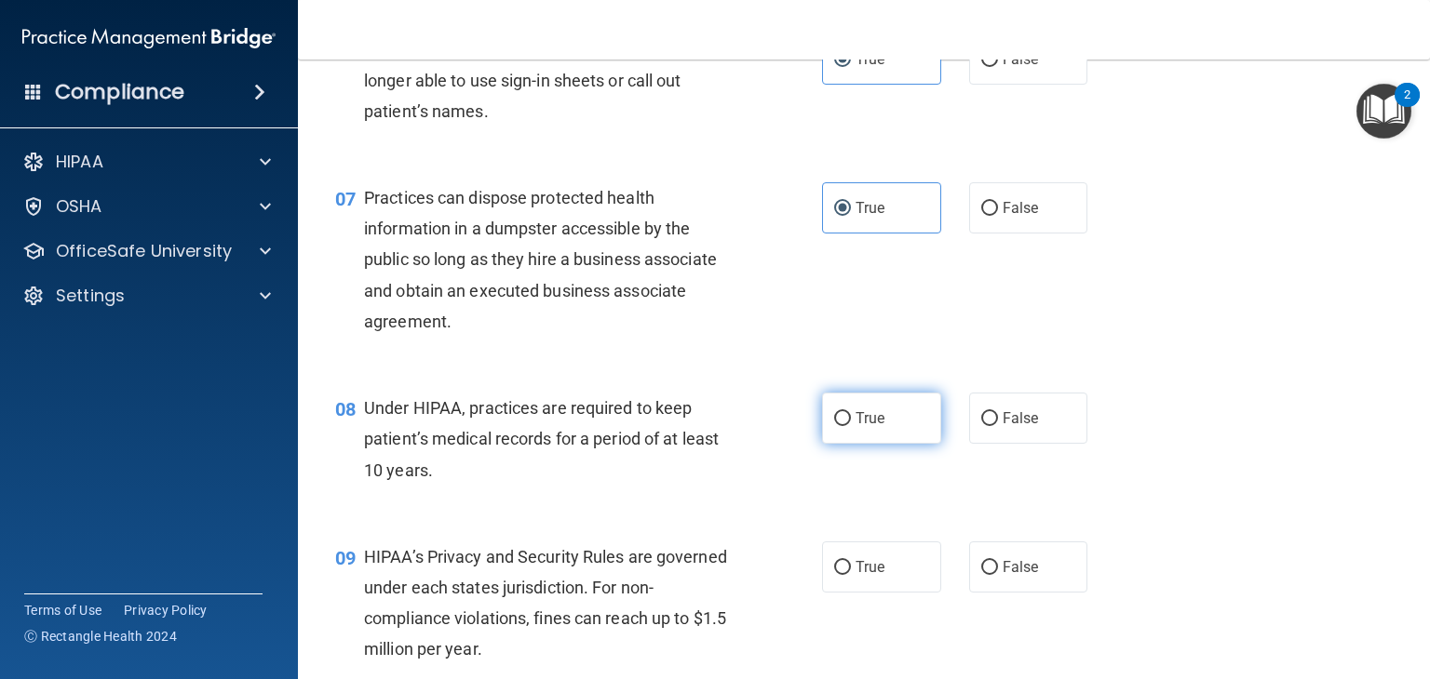
click at [903, 444] on label "True" at bounding box center [881, 418] width 119 height 51
click at [851, 426] on input "True" at bounding box center [842, 419] width 17 height 14
radio input "true"
click at [893, 593] on label "True" at bounding box center [881, 567] width 119 height 51
click at [851, 575] on input "True" at bounding box center [842, 568] width 17 height 14
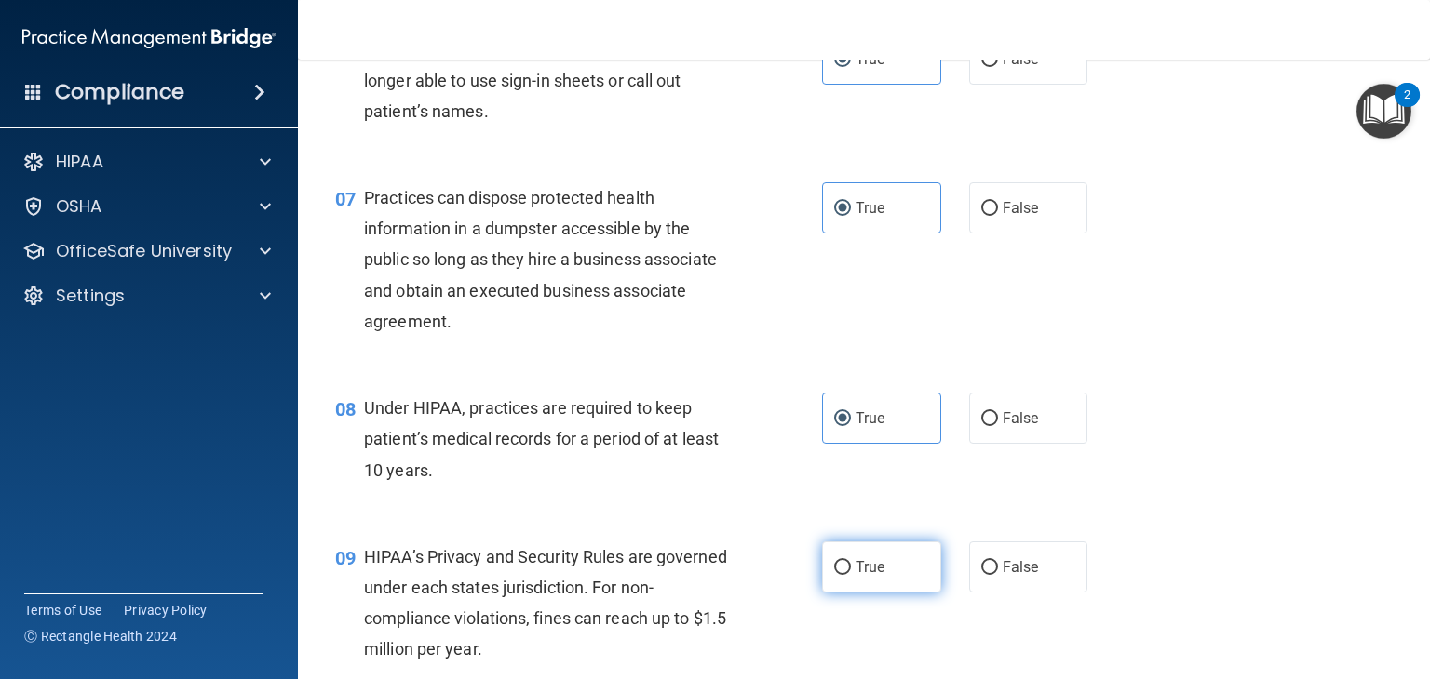
radio input "true"
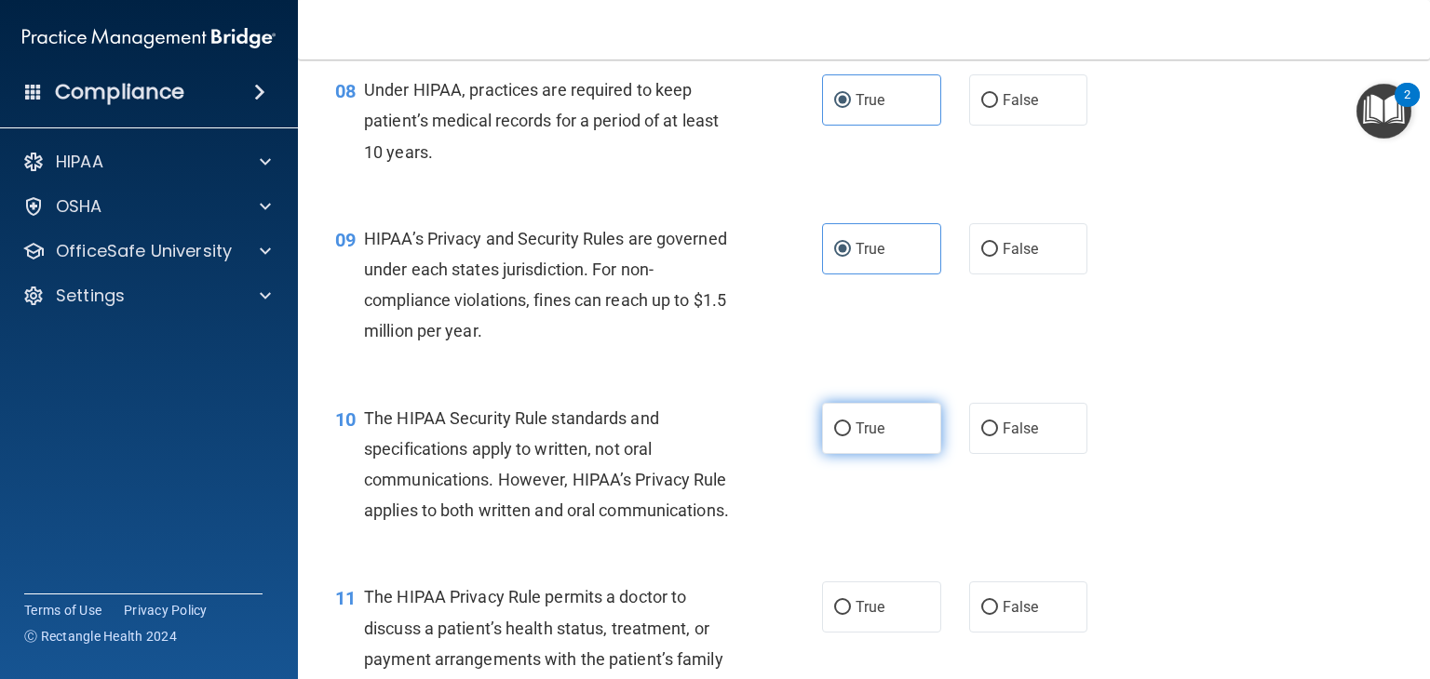
click at [898, 454] on label "True" at bounding box center [881, 428] width 119 height 51
click at [851, 436] on input "True" at bounding box center [842, 430] width 17 height 14
radio input "true"
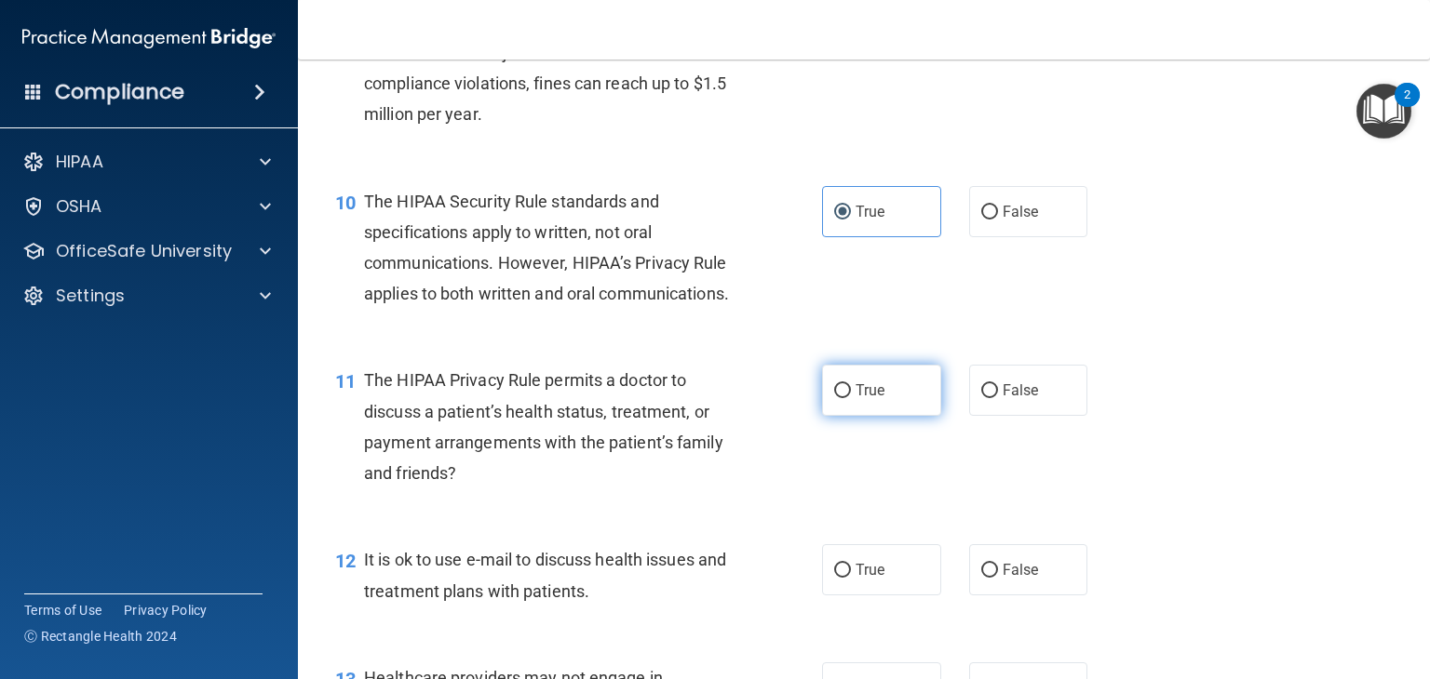
click at [894, 416] on label "True" at bounding box center [881, 390] width 119 height 51
click at [851, 398] on input "True" at bounding box center [842, 391] width 17 height 14
radio input "true"
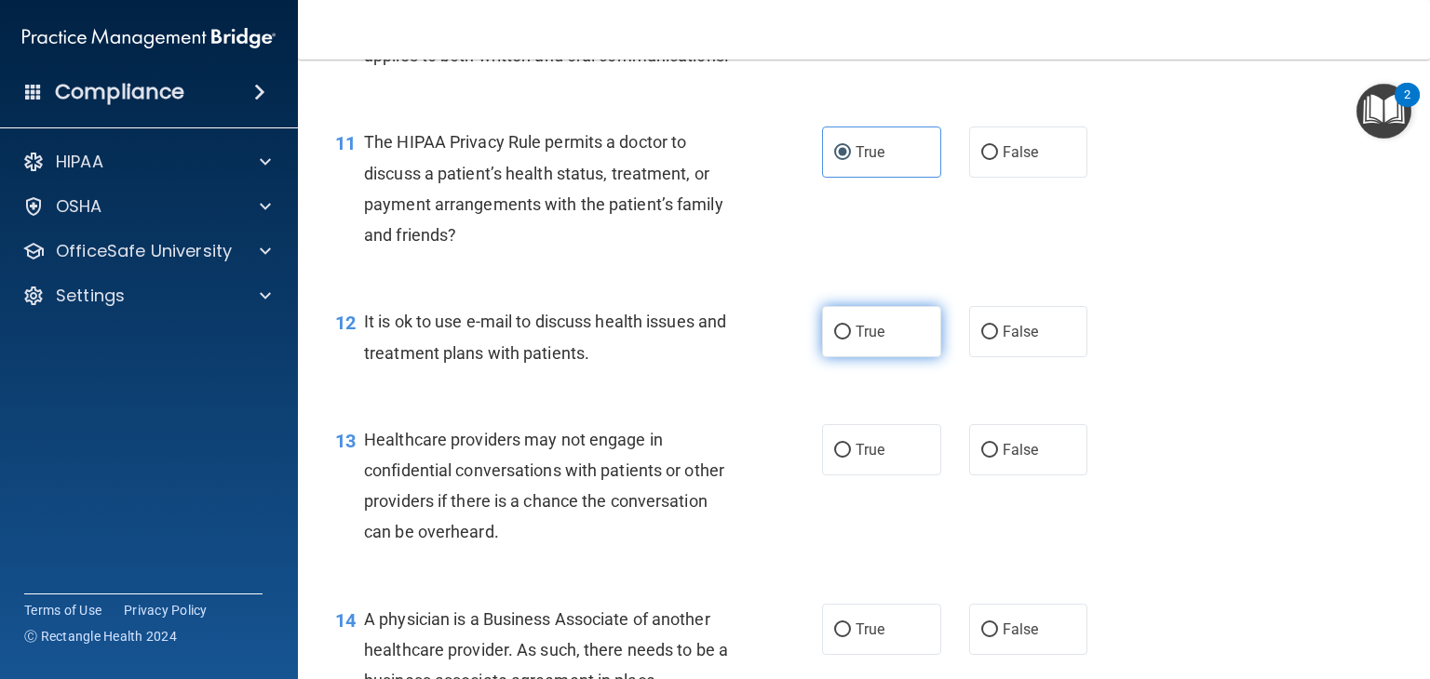
click at [900, 357] on label "True" at bounding box center [881, 331] width 119 height 51
click at [851, 340] on input "True" at bounding box center [842, 333] width 17 height 14
radio input "true"
click at [893, 476] on label "True" at bounding box center [881, 449] width 119 height 51
click at [851, 458] on input "True" at bounding box center [842, 451] width 17 height 14
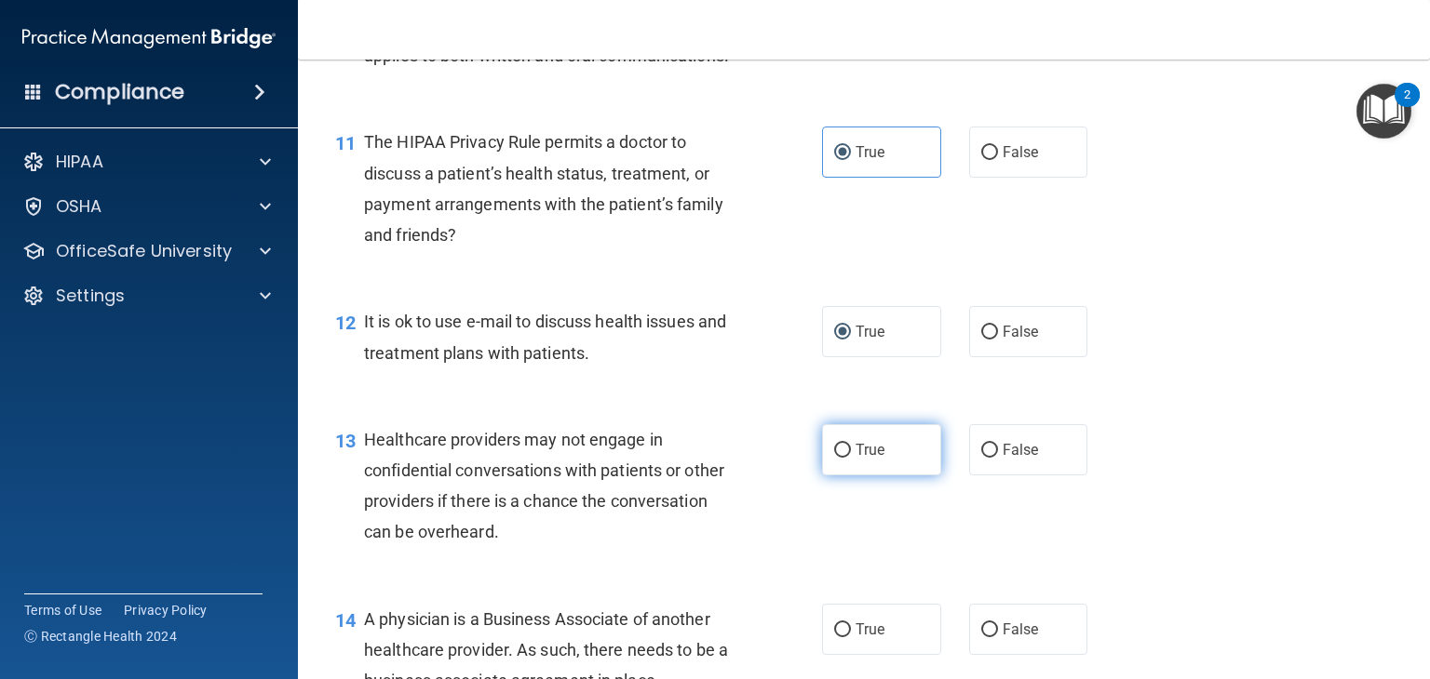
radio input "true"
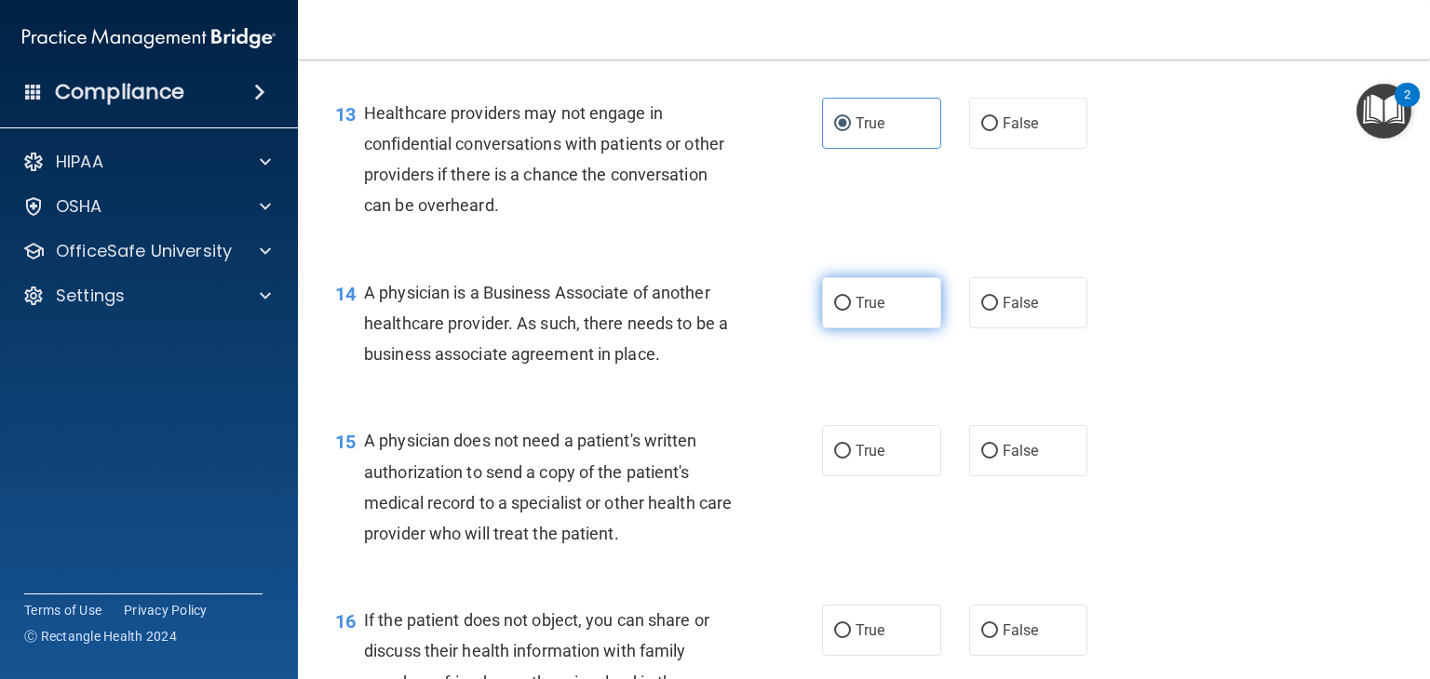
click at [909, 329] on label "True" at bounding box center [881, 302] width 119 height 51
click at [851, 311] on input "True" at bounding box center [842, 304] width 17 height 14
radio input "true"
click at [906, 477] on label "True" at bounding box center [881, 450] width 119 height 51
click at [851, 459] on input "True" at bounding box center [842, 452] width 17 height 14
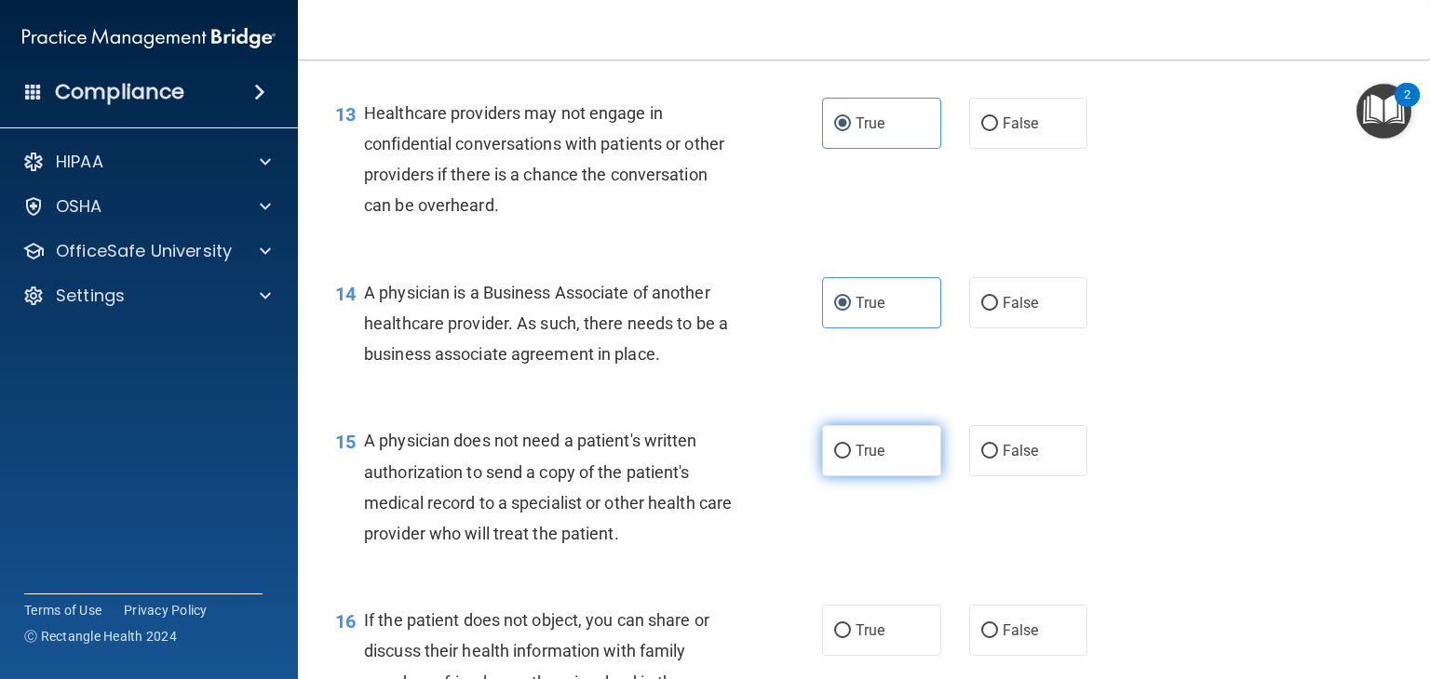
radio input "true"
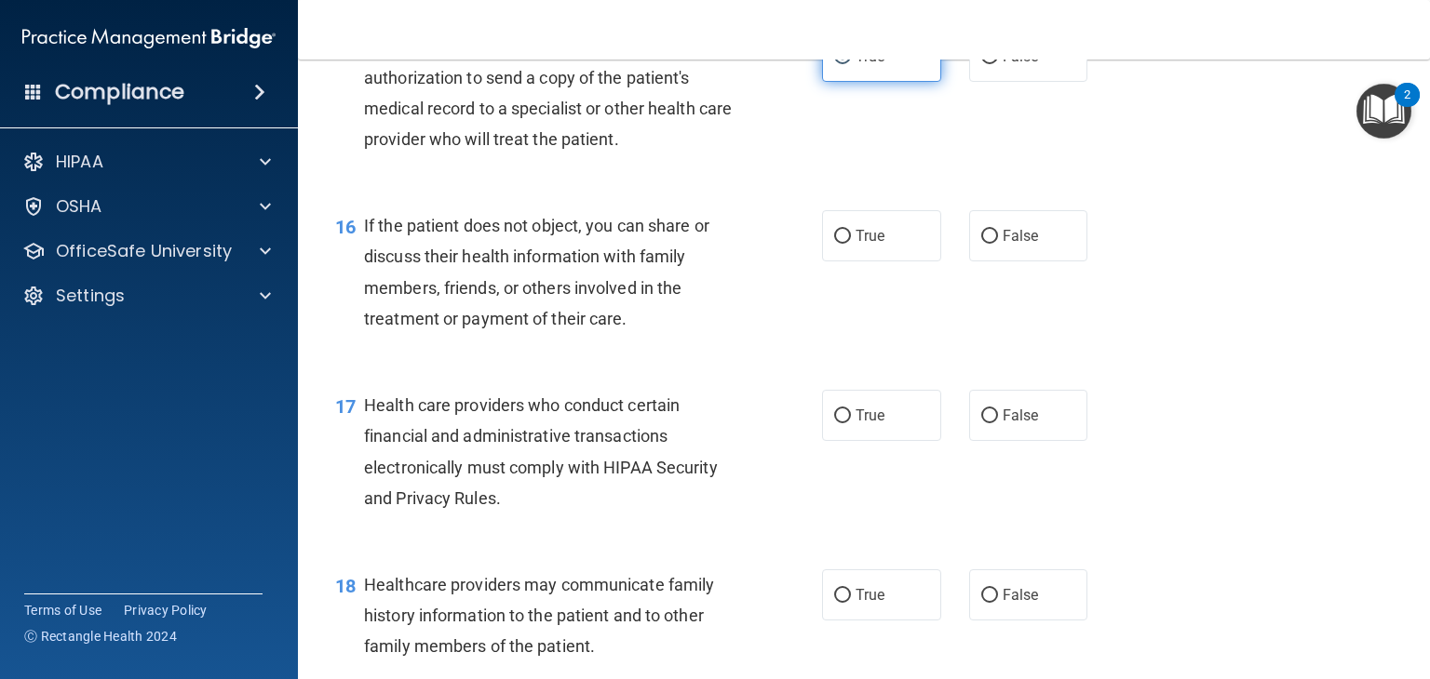
scroll to position [2446, 0]
click at [920, 260] on label "True" at bounding box center [881, 233] width 119 height 51
click at [851, 242] on input "True" at bounding box center [842, 235] width 17 height 14
radio input "true"
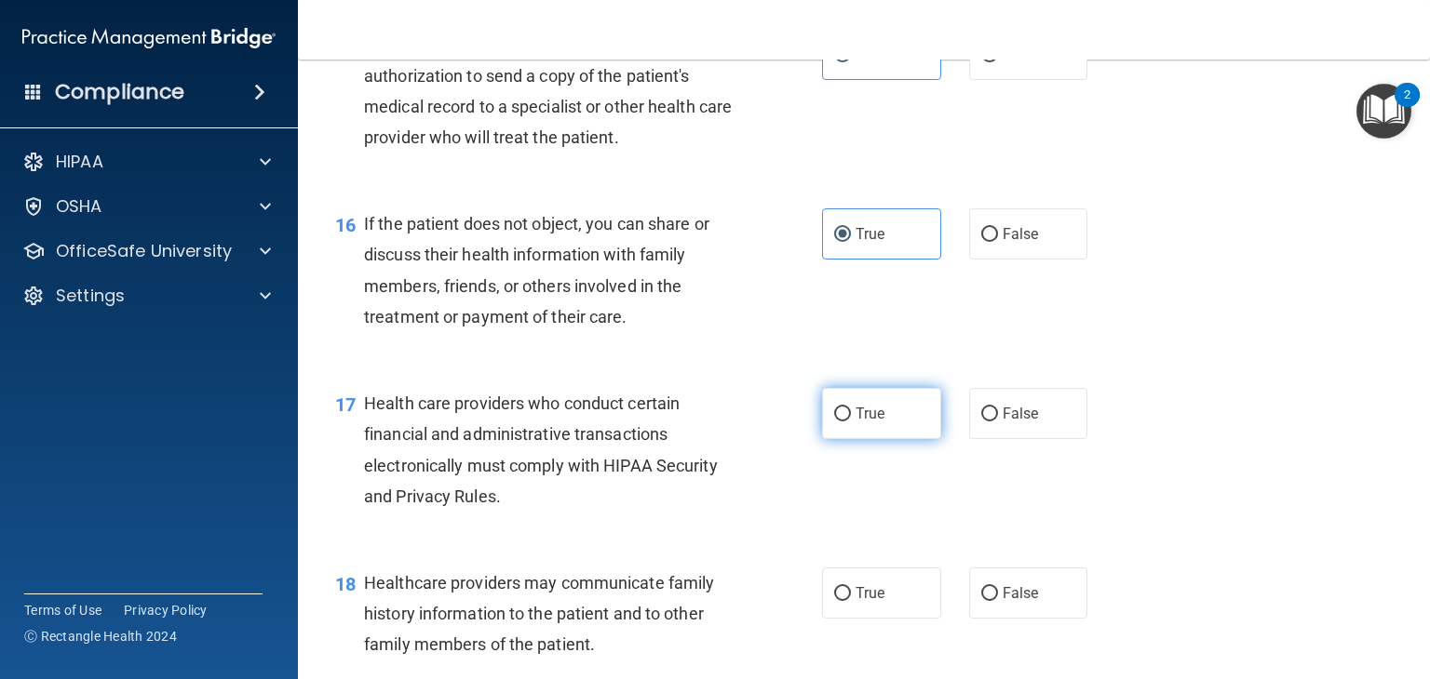
click at [908, 439] on label "True" at bounding box center [881, 413] width 119 height 51
click at [851, 422] on input "True" at bounding box center [842, 415] width 17 height 14
radio input "true"
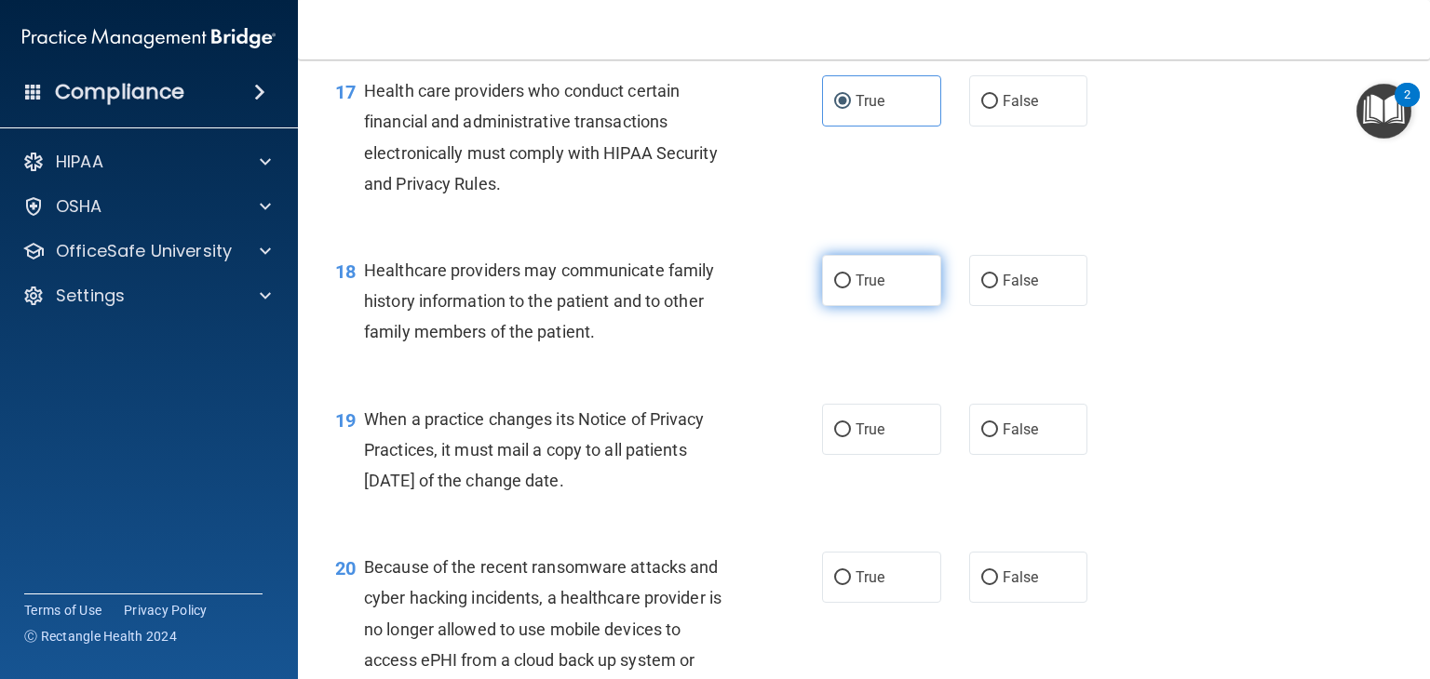
click at [911, 306] on label "True" at bounding box center [881, 280] width 119 height 51
click at [851, 289] on input "True" at bounding box center [842, 282] width 17 height 14
radio input "true"
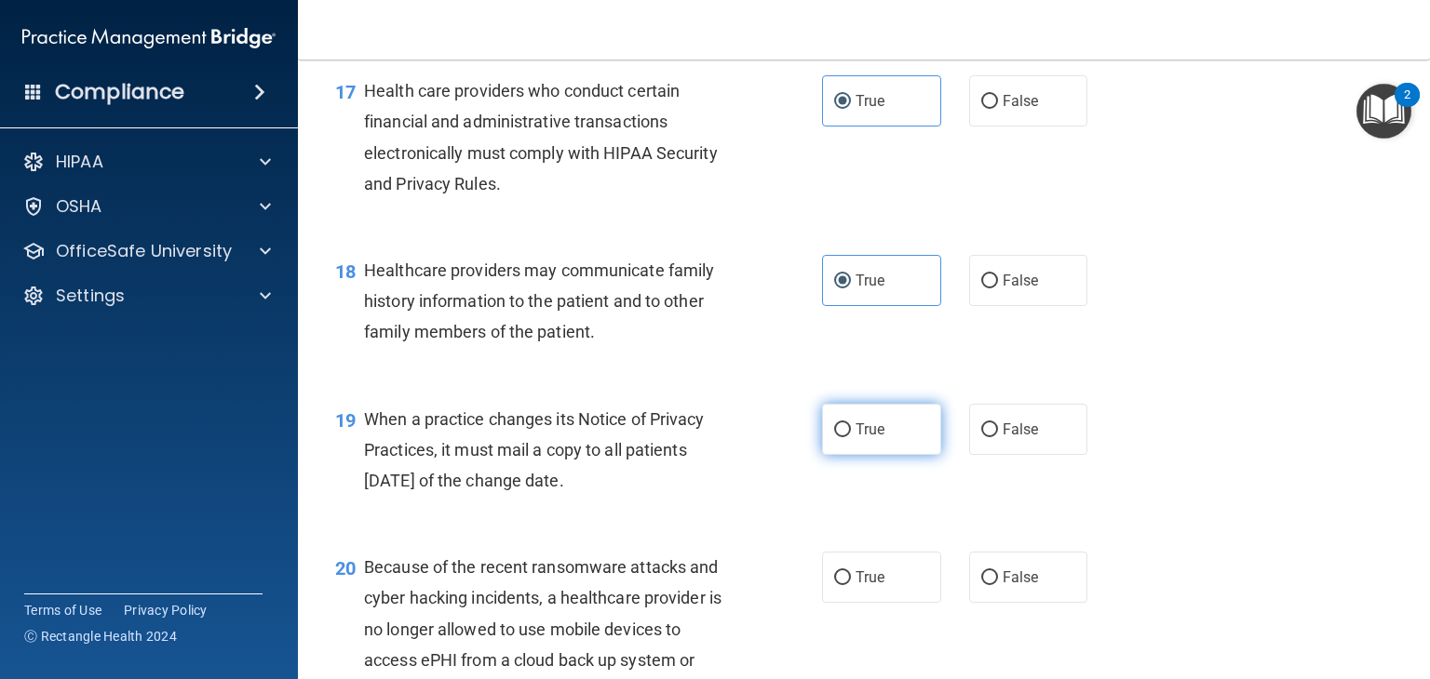
click at [897, 455] on label "True" at bounding box center [881, 429] width 119 height 51
click at [851, 437] on input "True" at bounding box center [842, 430] width 17 height 14
radio input "true"
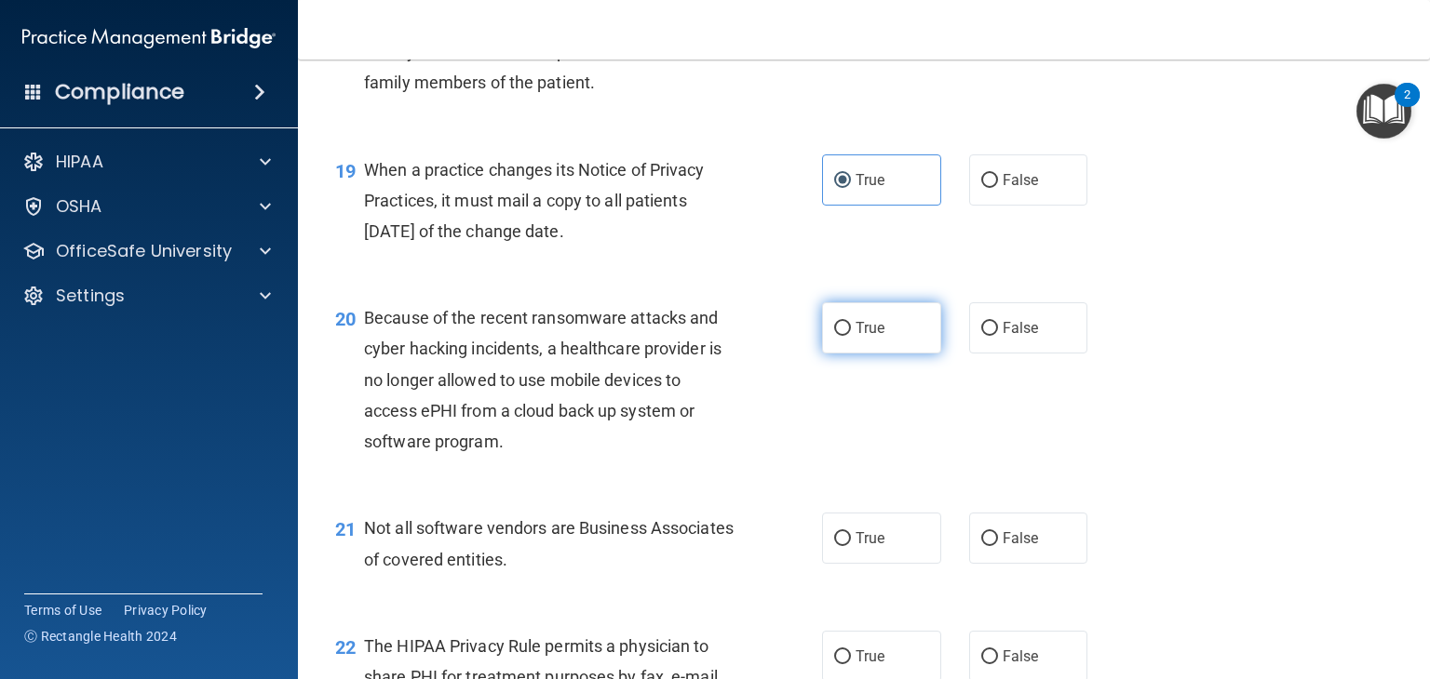
click at [900, 354] on label "True" at bounding box center [881, 327] width 119 height 51
click at [851, 336] on input "True" at bounding box center [842, 329] width 17 height 14
radio input "true"
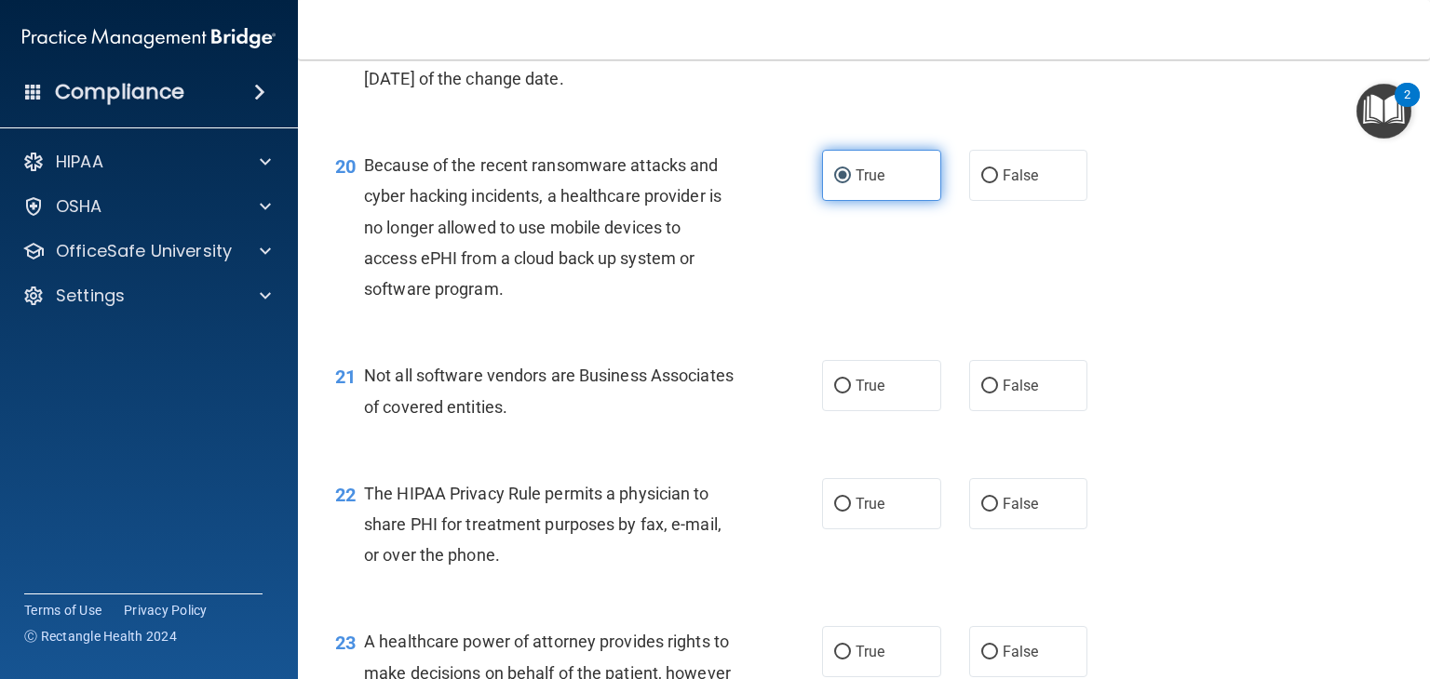
scroll to position [3262, 0]
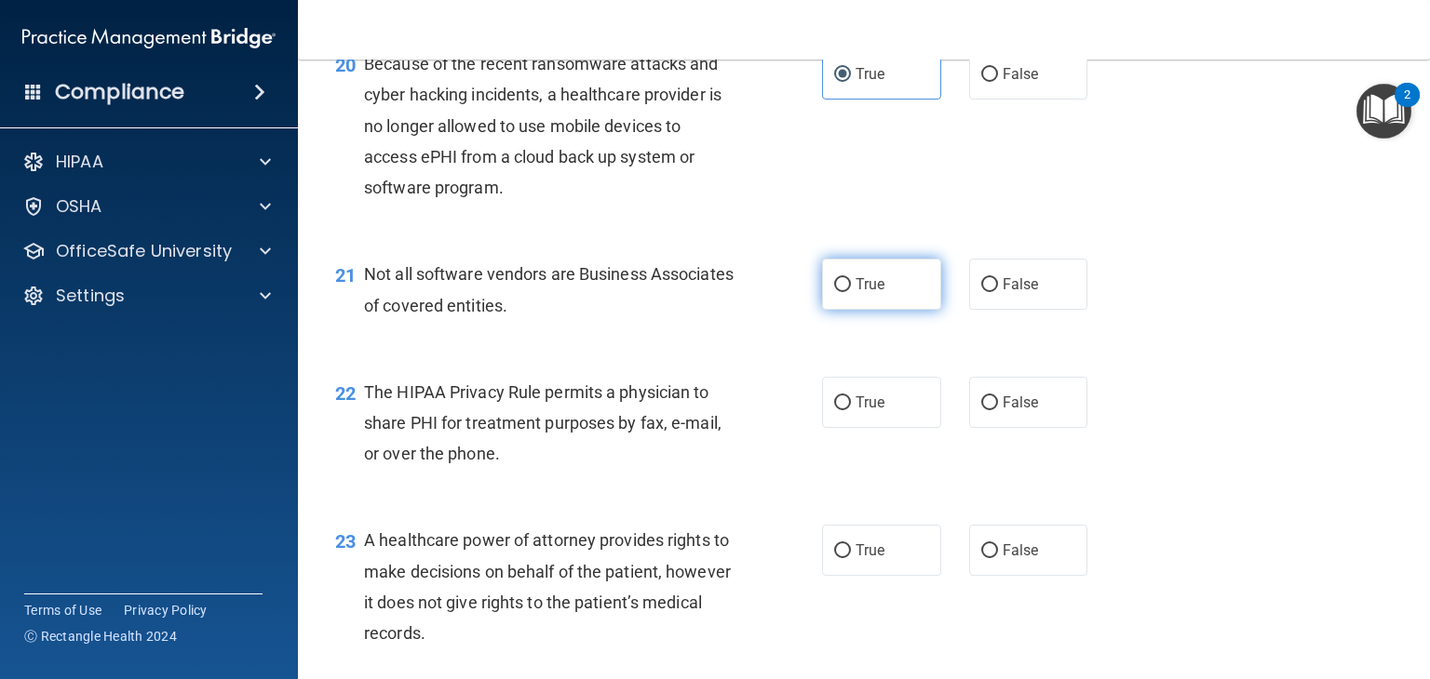
click at [893, 310] on label "True" at bounding box center [881, 284] width 119 height 51
click at [851, 292] on input "True" at bounding box center [842, 285] width 17 height 14
radio input "true"
click at [893, 428] on label "True" at bounding box center [881, 402] width 119 height 51
click at [851, 410] on input "True" at bounding box center [842, 403] width 17 height 14
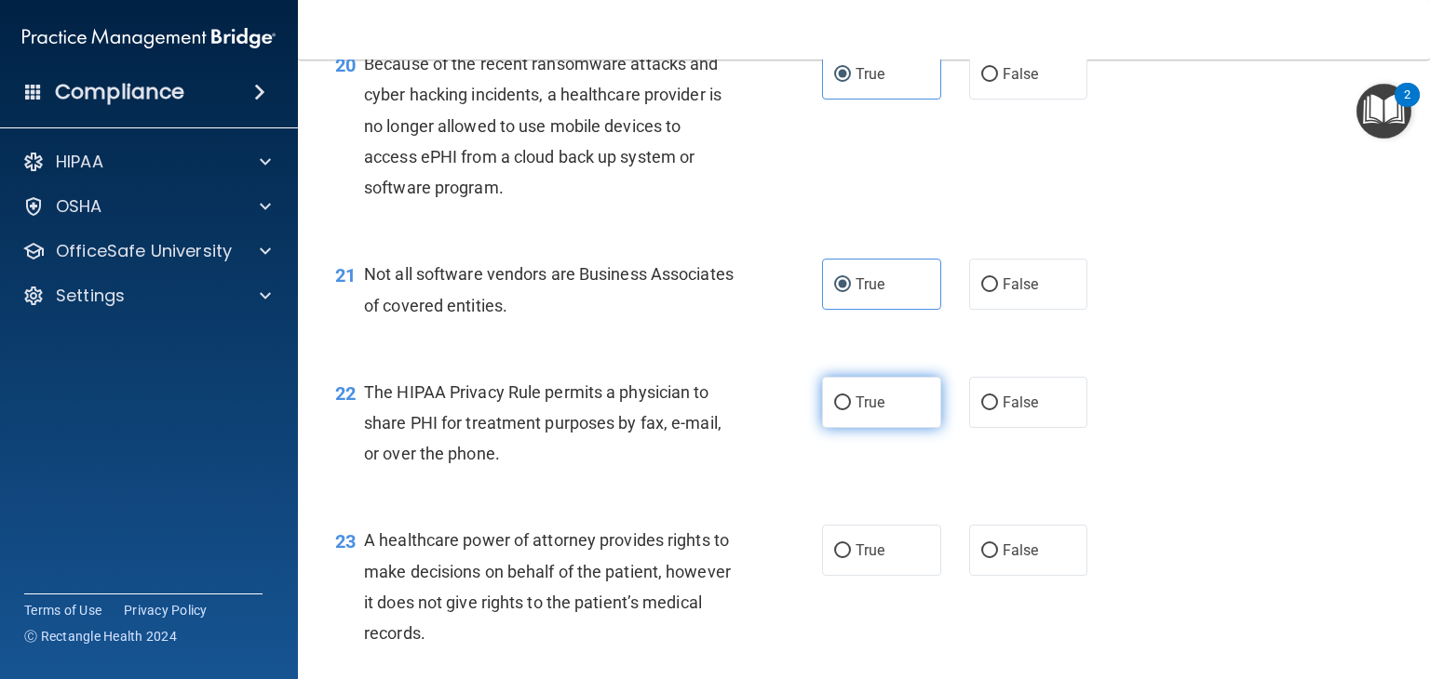
radio input "true"
click at [914, 569] on div "23 A healthcare power of attorney provides rights to make decisions on behalf o…" at bounding box center [863, 592] width 1085 height 180
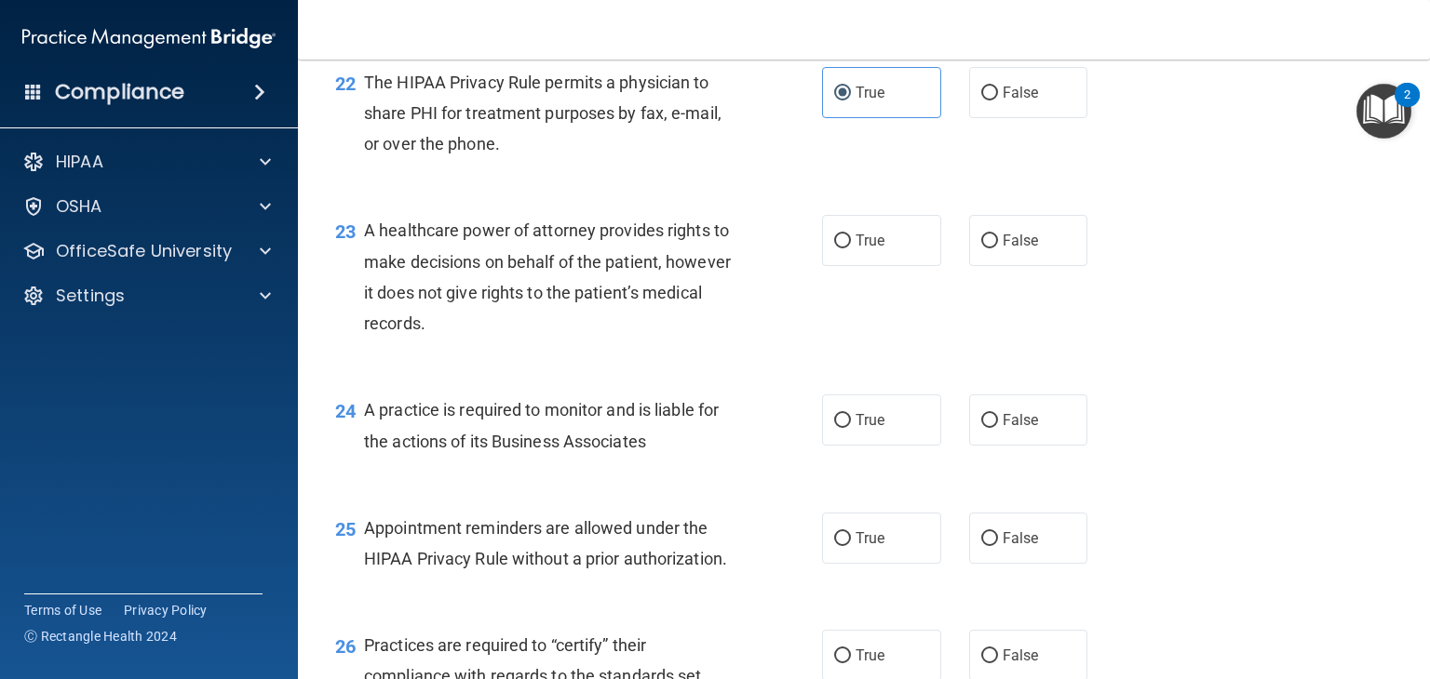
scroll to position [3573, 0]
click at [908, 265] on label "True" at bounding box center [881, 239] width 119 height 51
click at [851, 248] on input "True" at bounding box center [842, 241] width 17 height 14
radio input "true"
click at [890, 445] on label "True" at bounding box center [881, 419] width 119 height 51
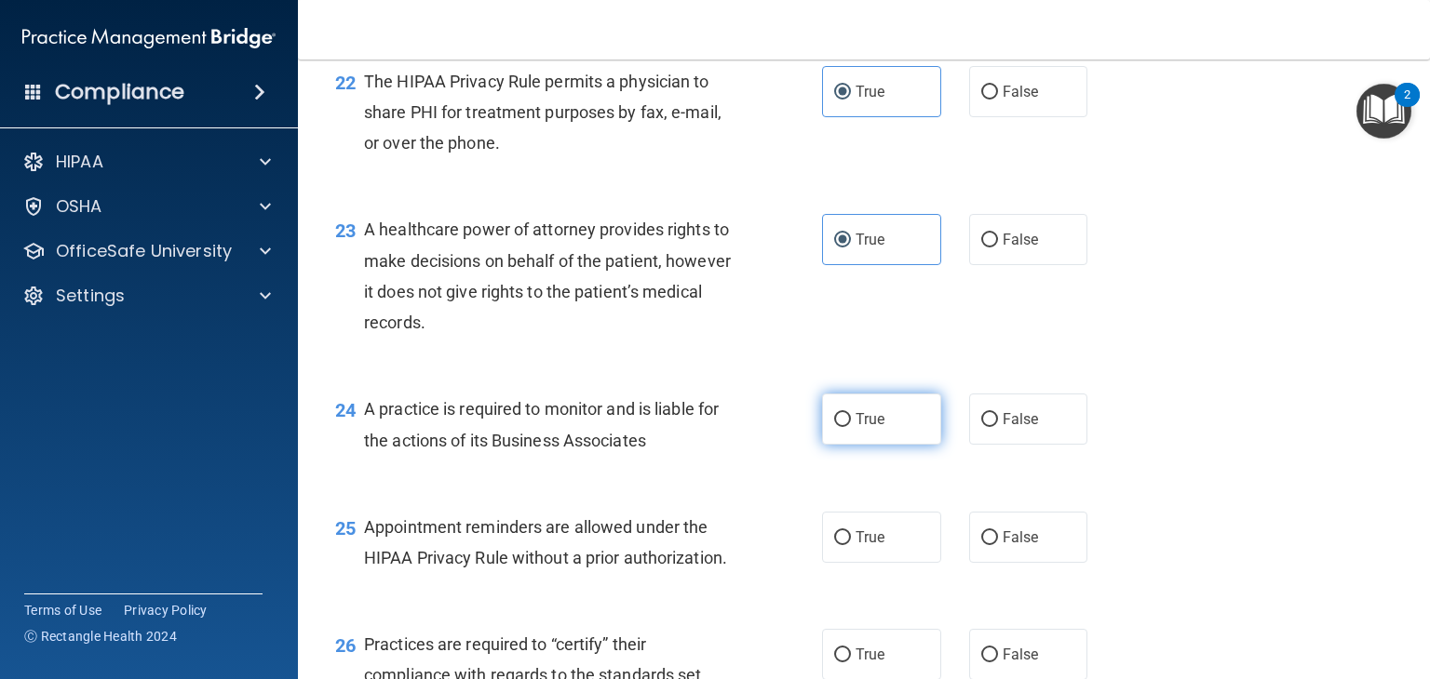
click at [851, 427] on input "True" at bounding box center [842, 420] width 17 height 14
radio input "true"
click at [920, 563] on label "True" at bounding box center [881, 537] width 119 height 51
click at [851, 545] on input "True" at bounding box center [842, 538] width 17 height 14
radio input "true"
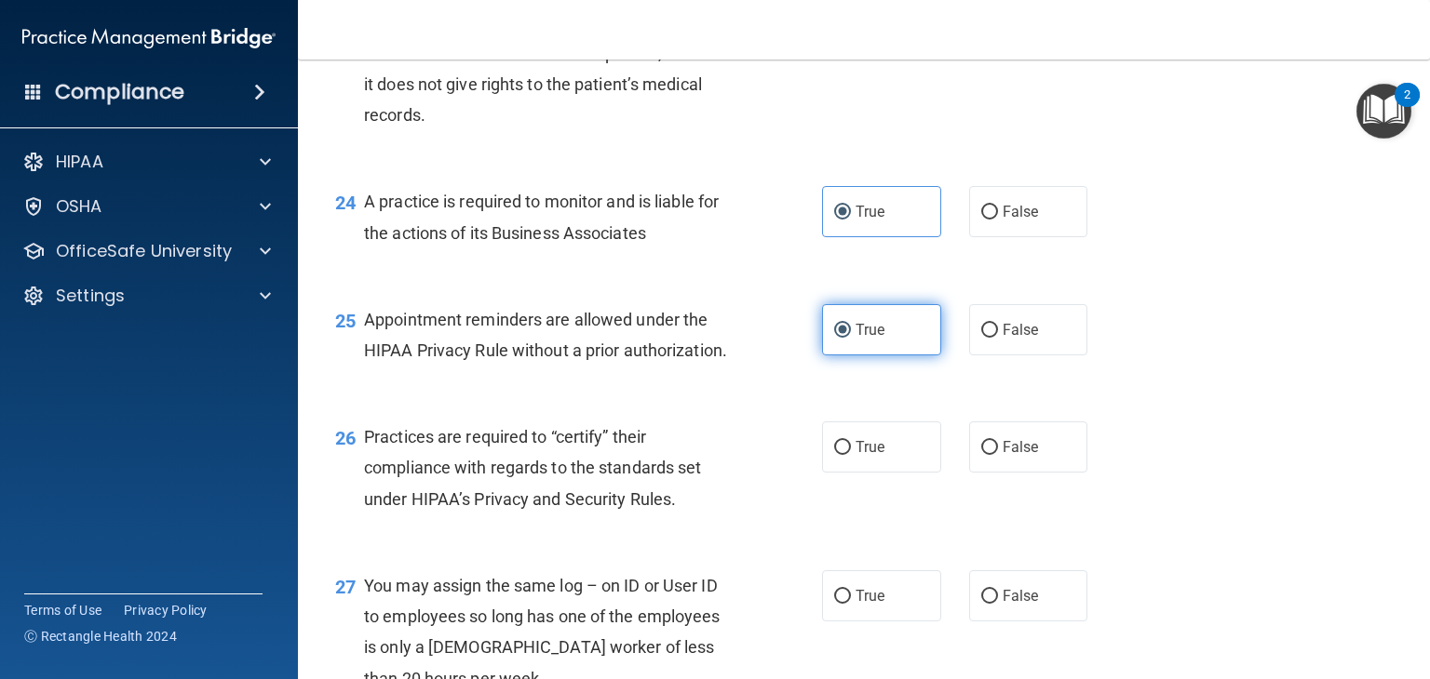
scroll to position [3876, 0]
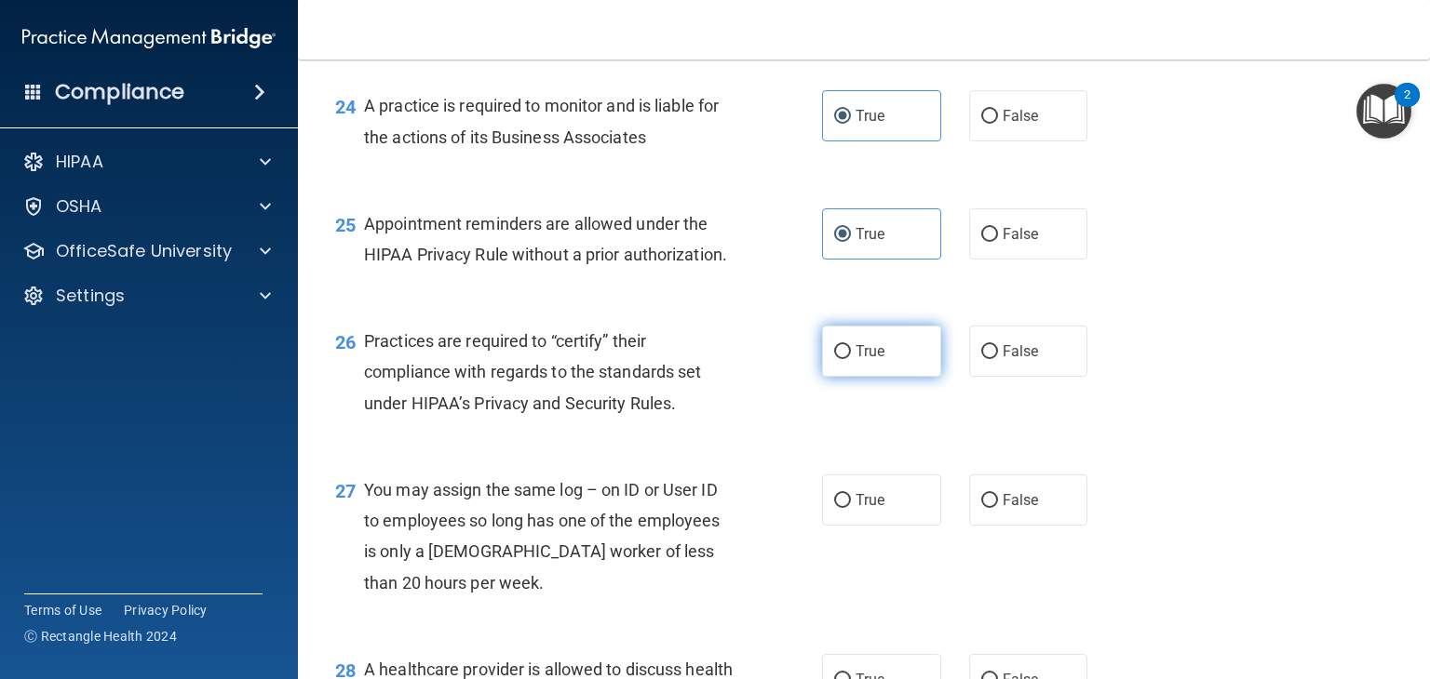
click at [902, 377] on label "True" at bounding box center [881, 351] width 119 height 51
click at [851, 359] on input "True" at bounding box center [842, 352] width 17 height 14
radio input "true"
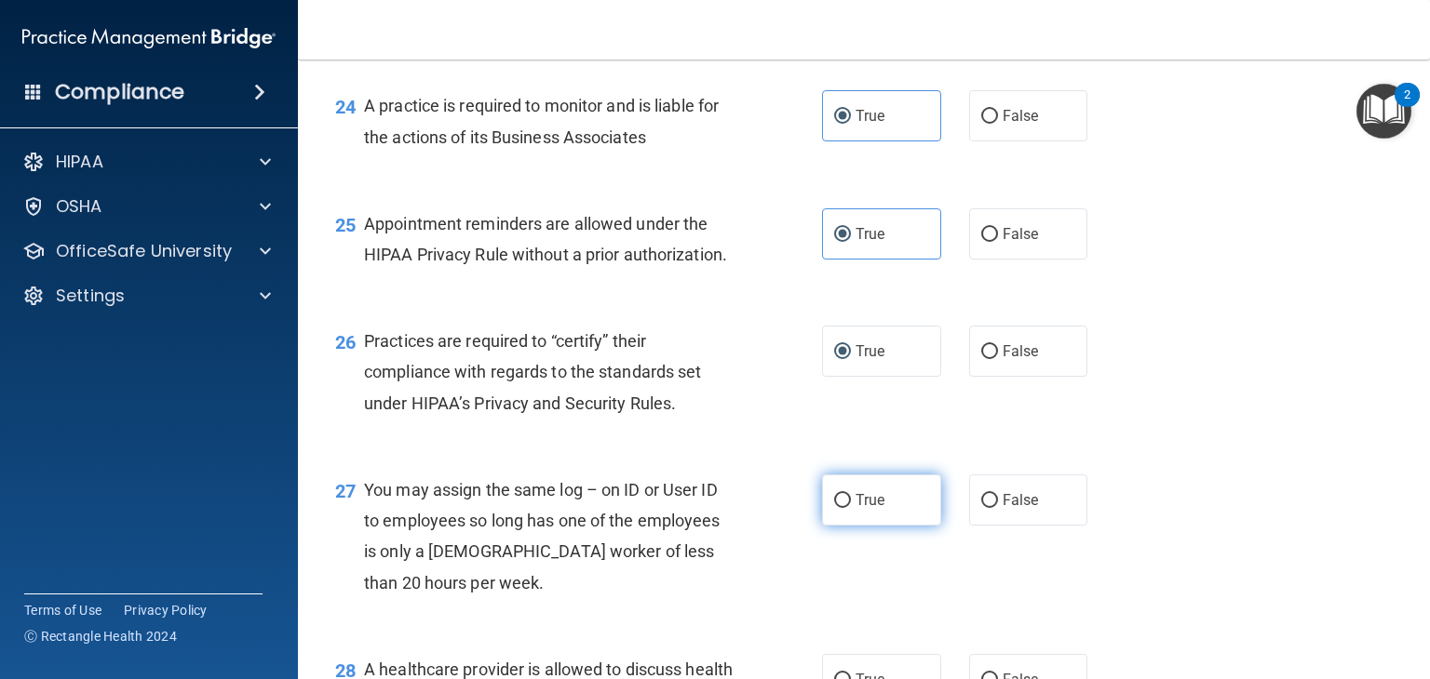
click at [892, 526] on label "True" at bounding box center [881, 500] width 119 height 51
click at [851, 508] on input "True" at bounding box center [842, 501] width 17 height 14
radio input "true"
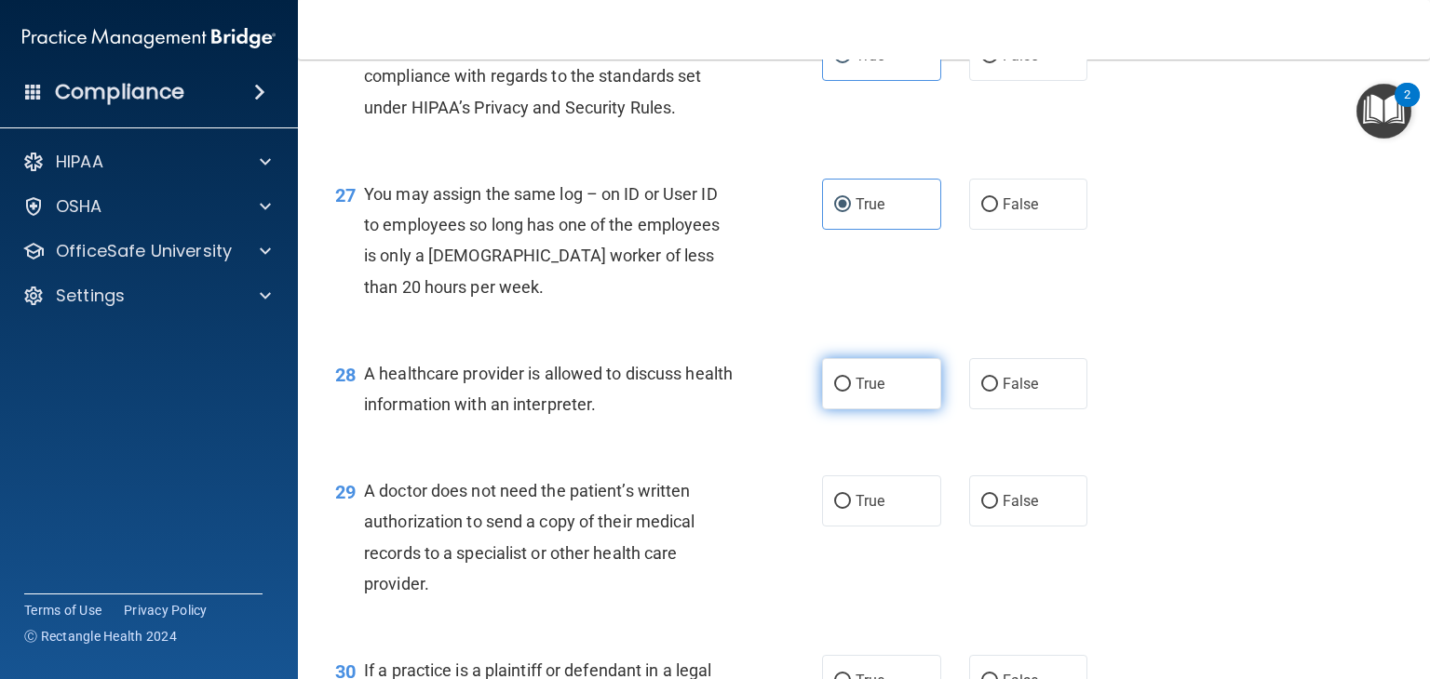
click at [897, 410] on label "True" at bounding box center [881, 383] width 119 height 51
click at [851, 392] on input "True" at bounding box center [842, 385] width 17 height 14
radio input "true"
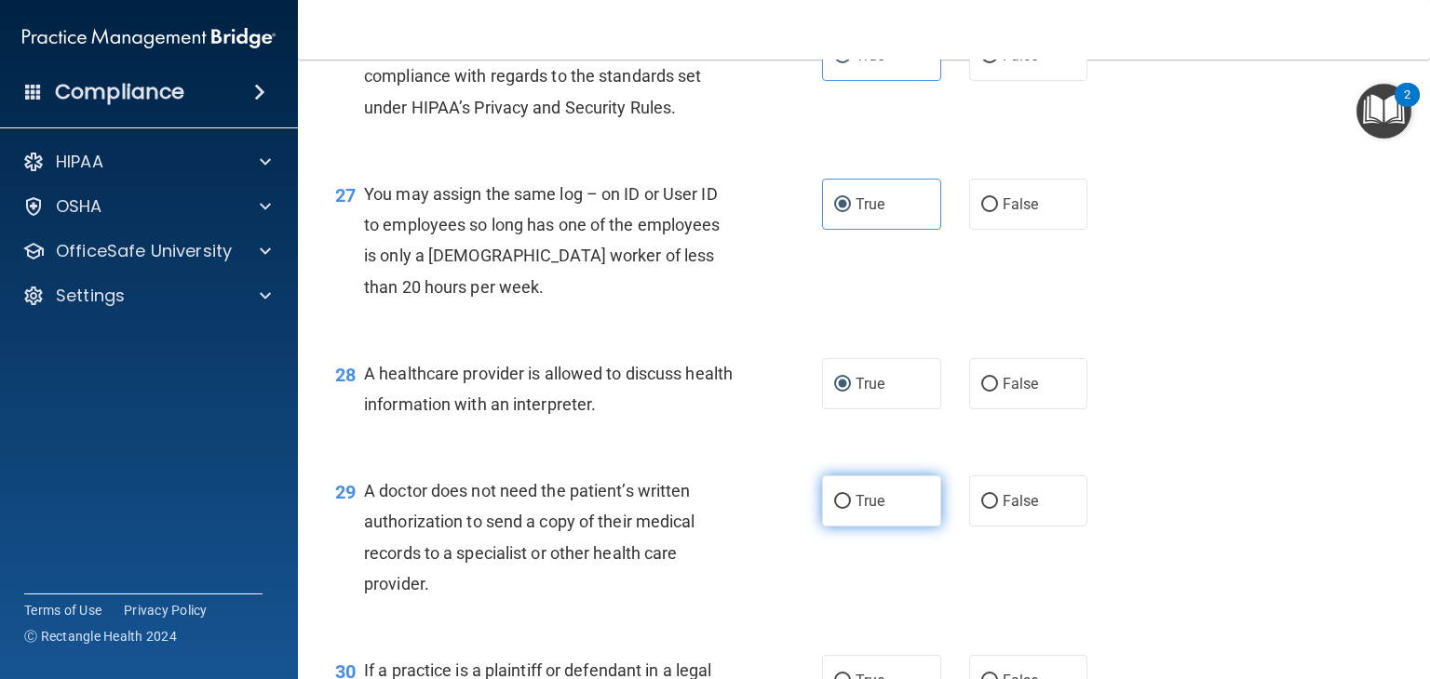
click at [890, 527] on label "True" at bounding box center [881, 501] width 119 height 51
click at [851, 509] on input "True" at bounding box center [842, 502] width 17 height 14
radio input "true"
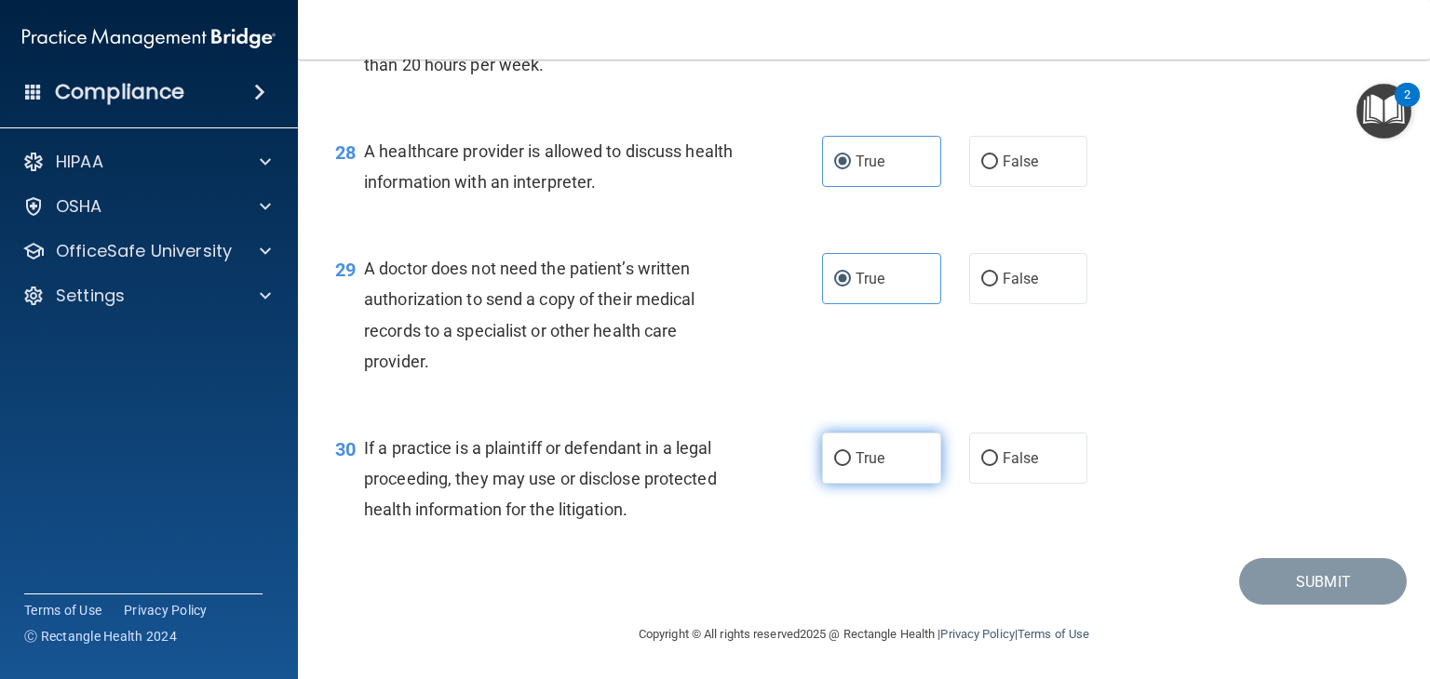
click at [890, 484] on label "True" at bounding box center [881, 458] width 119 height 51
click at [851, 466] on input "True" at bounding box center [842, 459] width 17 height 14
radio input "true"
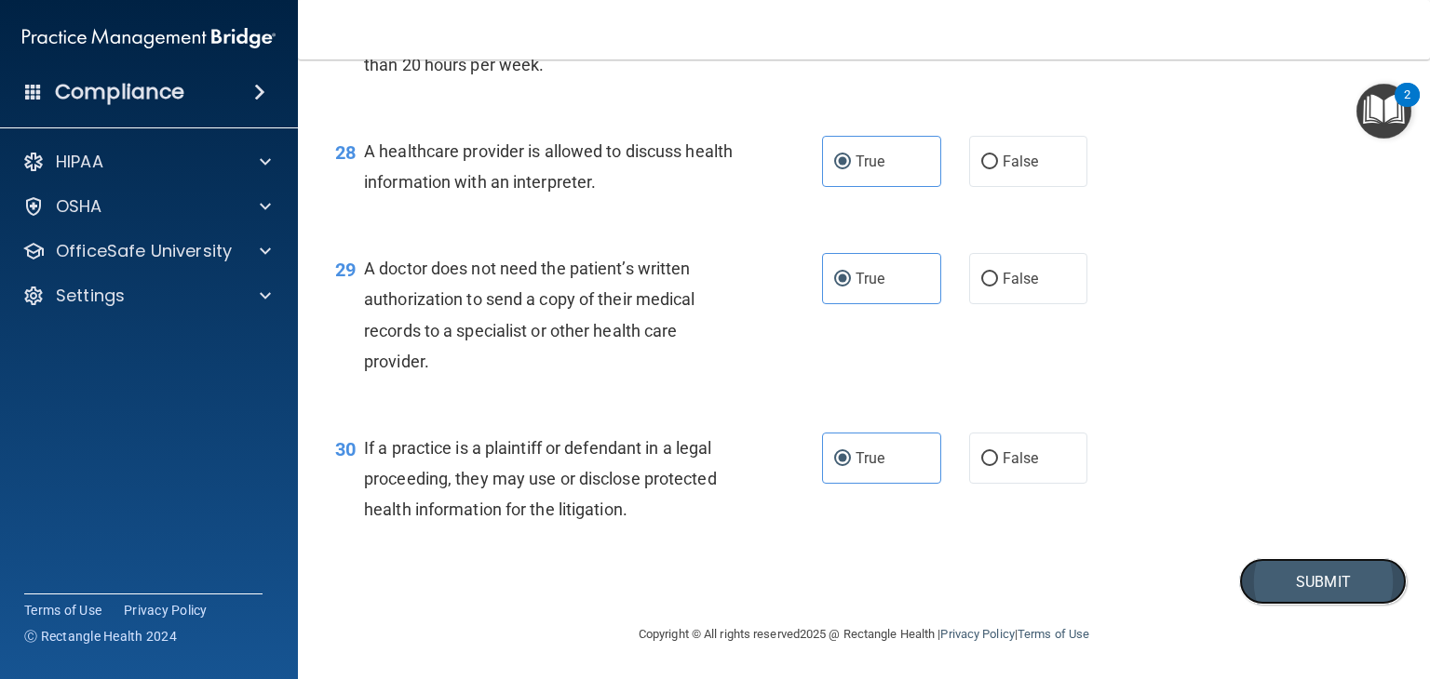
click at [1320, 577] on button "Submit" at bounding box center [1323, 581] width 168 height 47
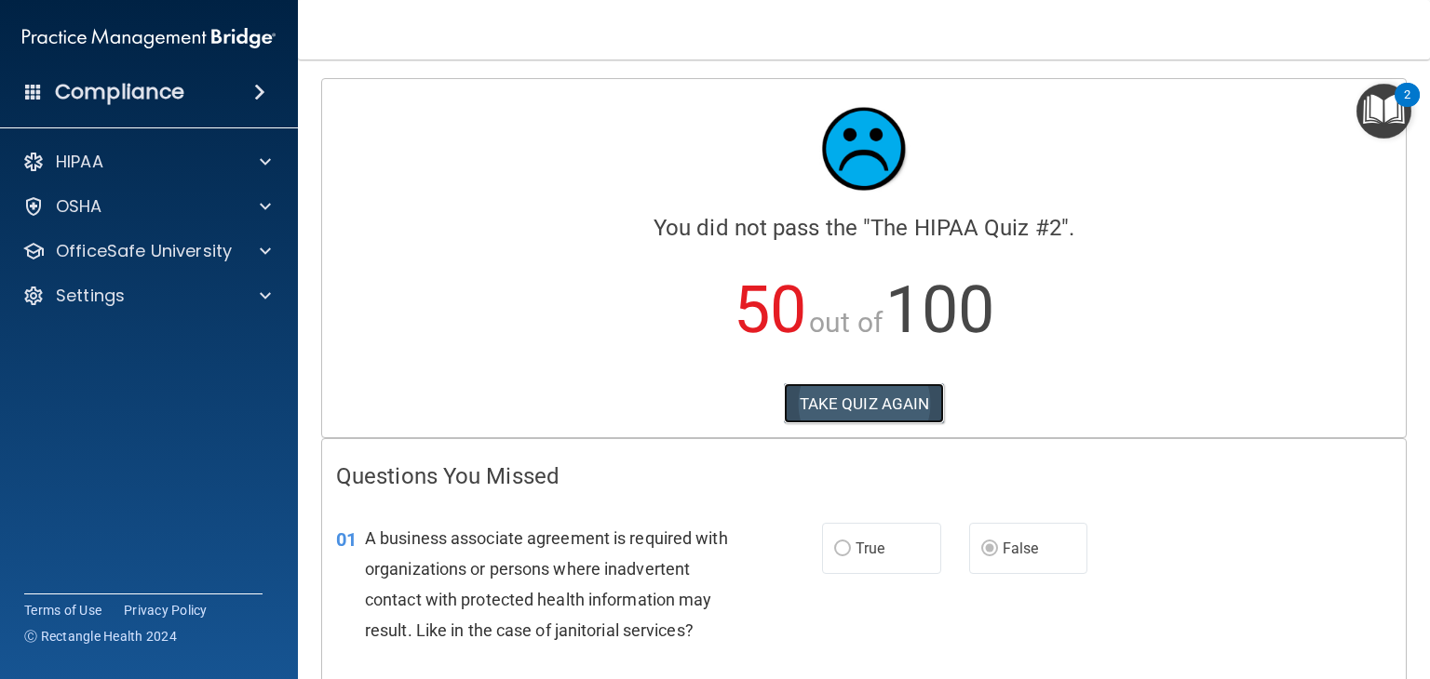
click at [904, 383] on button "TAKE QUIZ AGAIN" at bounding box center [864, 403] width 161 height 41
click at [886, 413] on button "TAKE QUIZ AGAIN" at bounding box center [864, 403] width 161 height 41
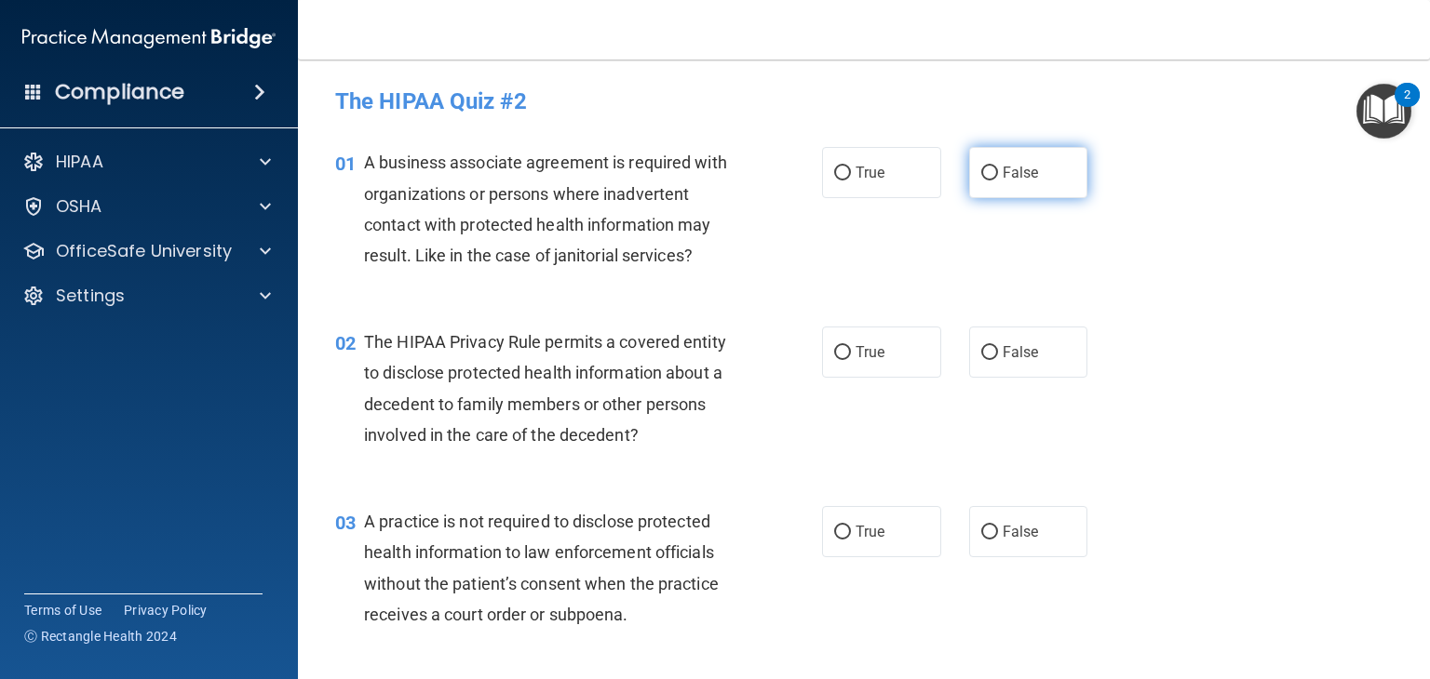
click at [1054, 169] on label "False" at bounding box center [1028, 172] width 119 height 51
click at [998, 169] on input "False" at bounding box center [989, 174] width 17 height 14
radio input "true"
click at [942, 275] on div "01 A business associate agreement is required with organizations or persons whe…" at bounding box center [863, 214] width 1085 height 180
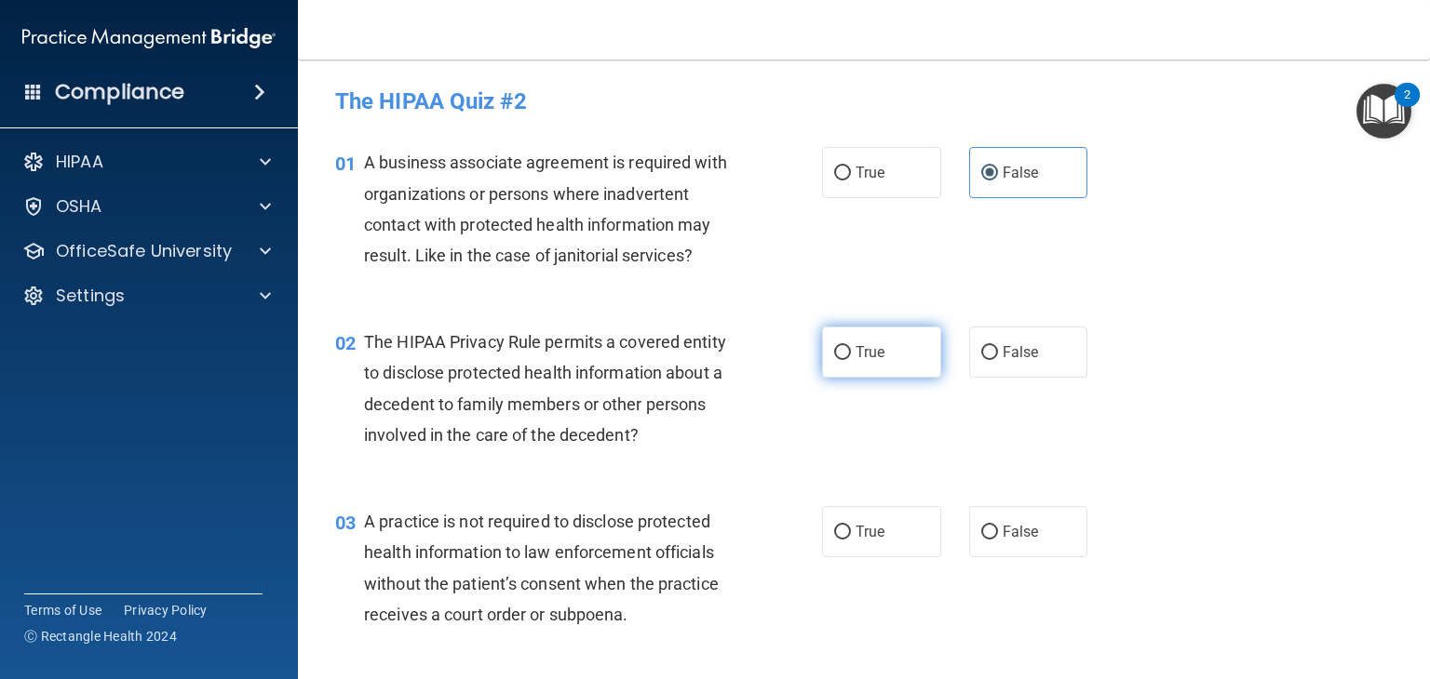
click at [903, 351] on label "True" at bounding box center [881, 352] width 119 height 51
click at [851, 351] on input "True" at bounding box center [842, 353] width 17 height 14
radio input "true"
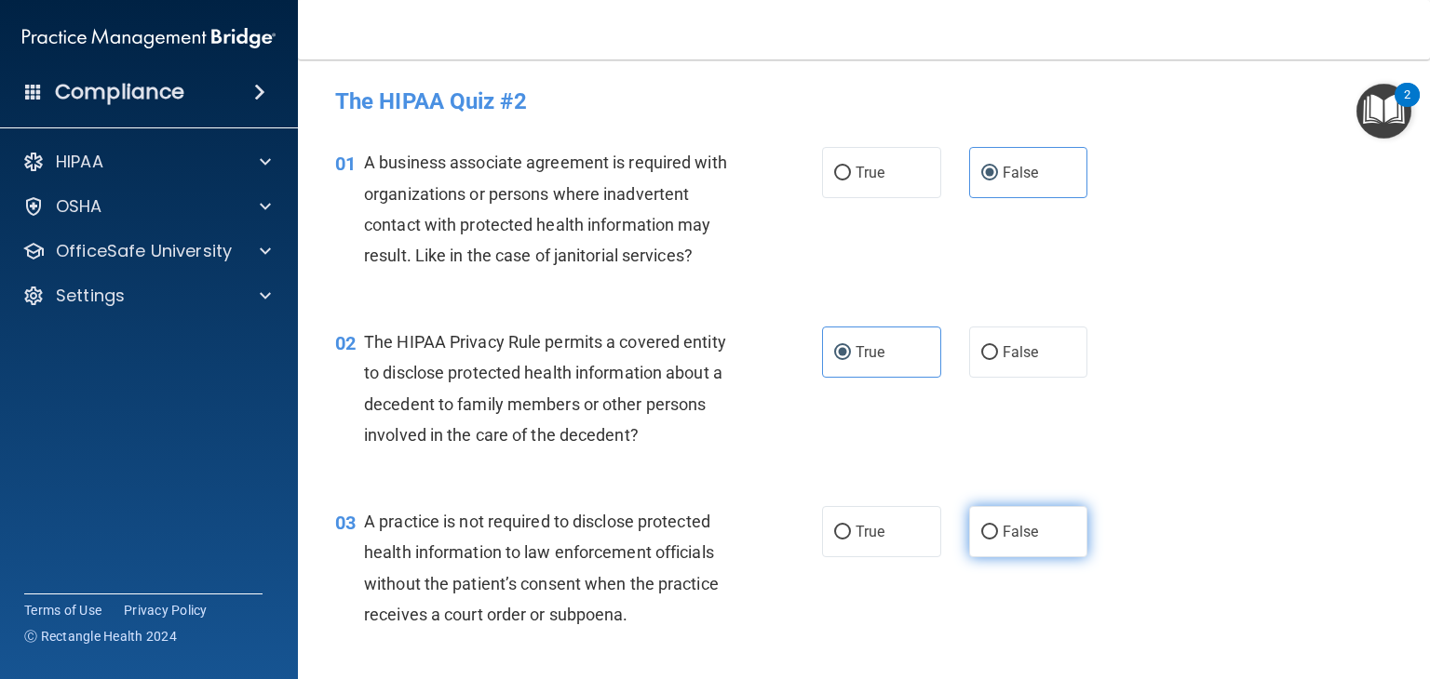
click at [1041, 525] on label "False" at bounding box center [1028, 531] width 119 height 51
click at [998, 526] on input "False" at bounding box center [989, 533] width 17 height 14
radio input "true"
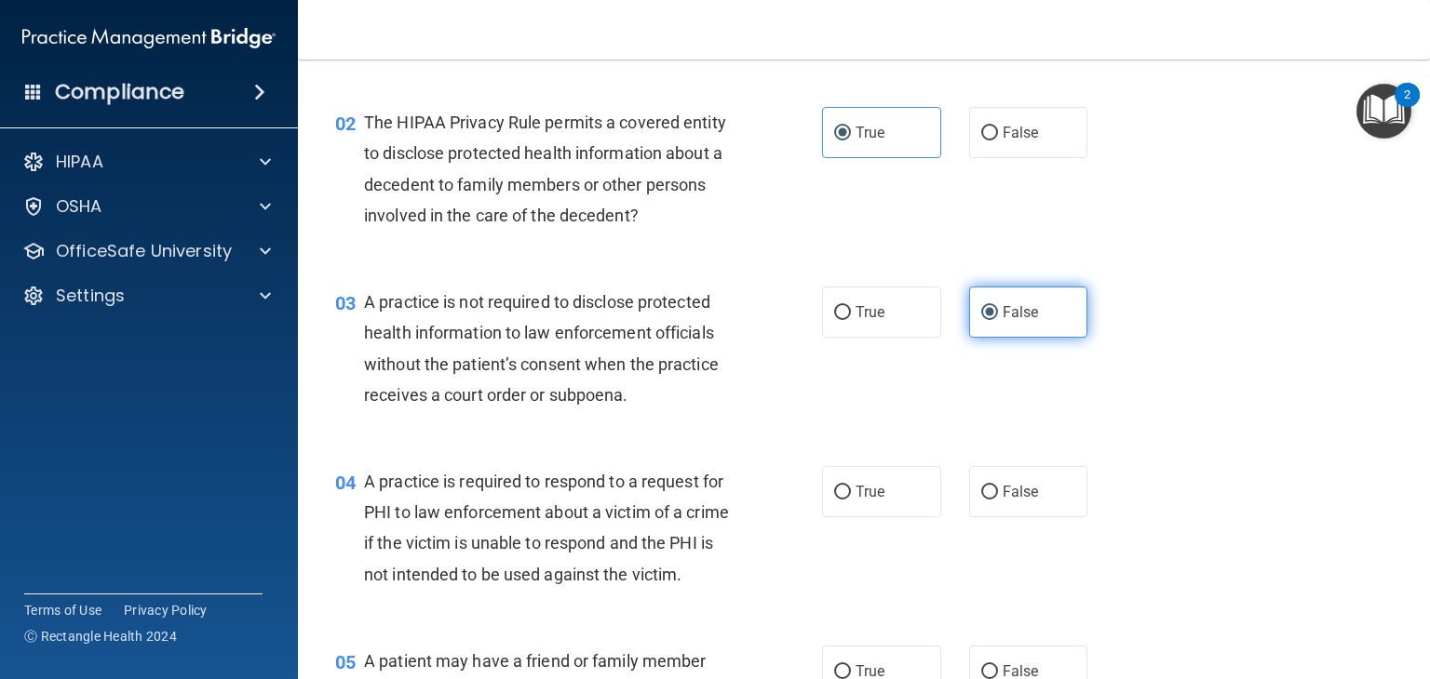
scroll to position [230, 0]
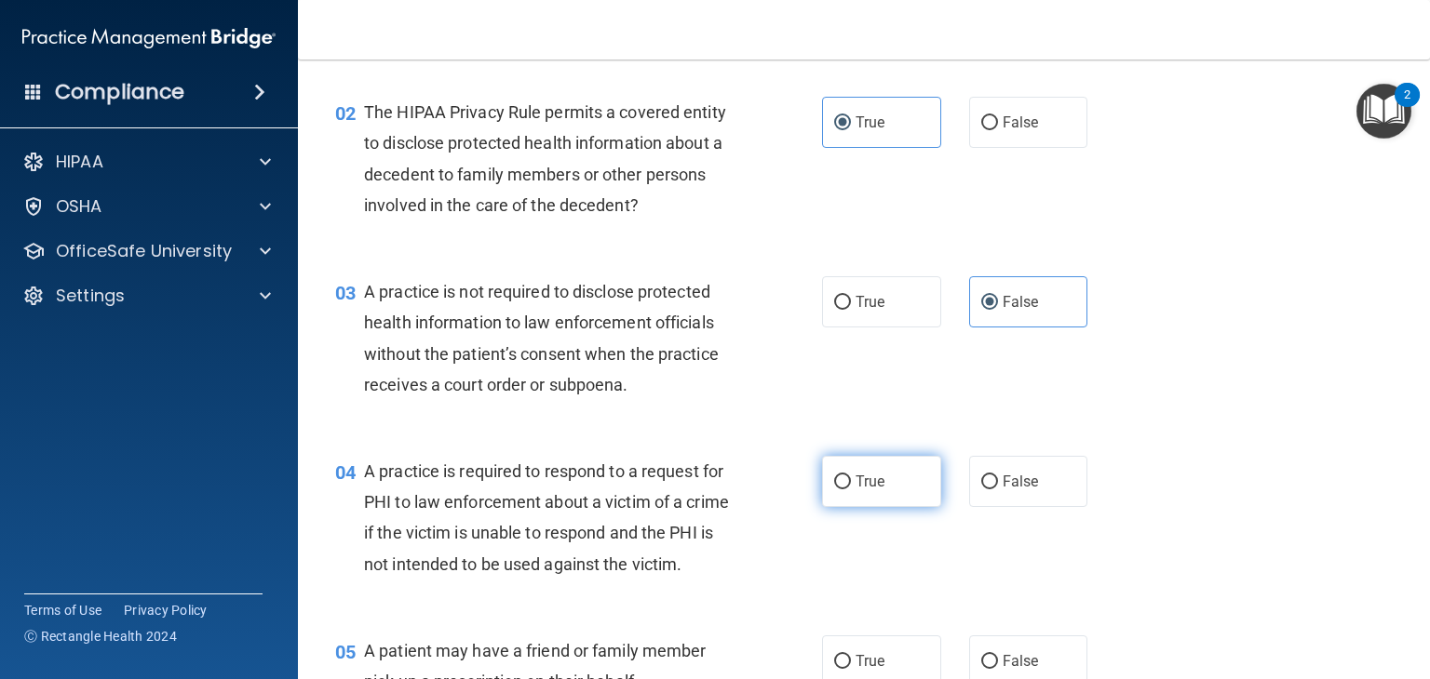
click at [879, 503] on label "True" at bounding box center [881, 481] width 119 height 51
click at [851, 490] on input "True" at bounding box center [842, 483] width 17 height 14
radio input "true"
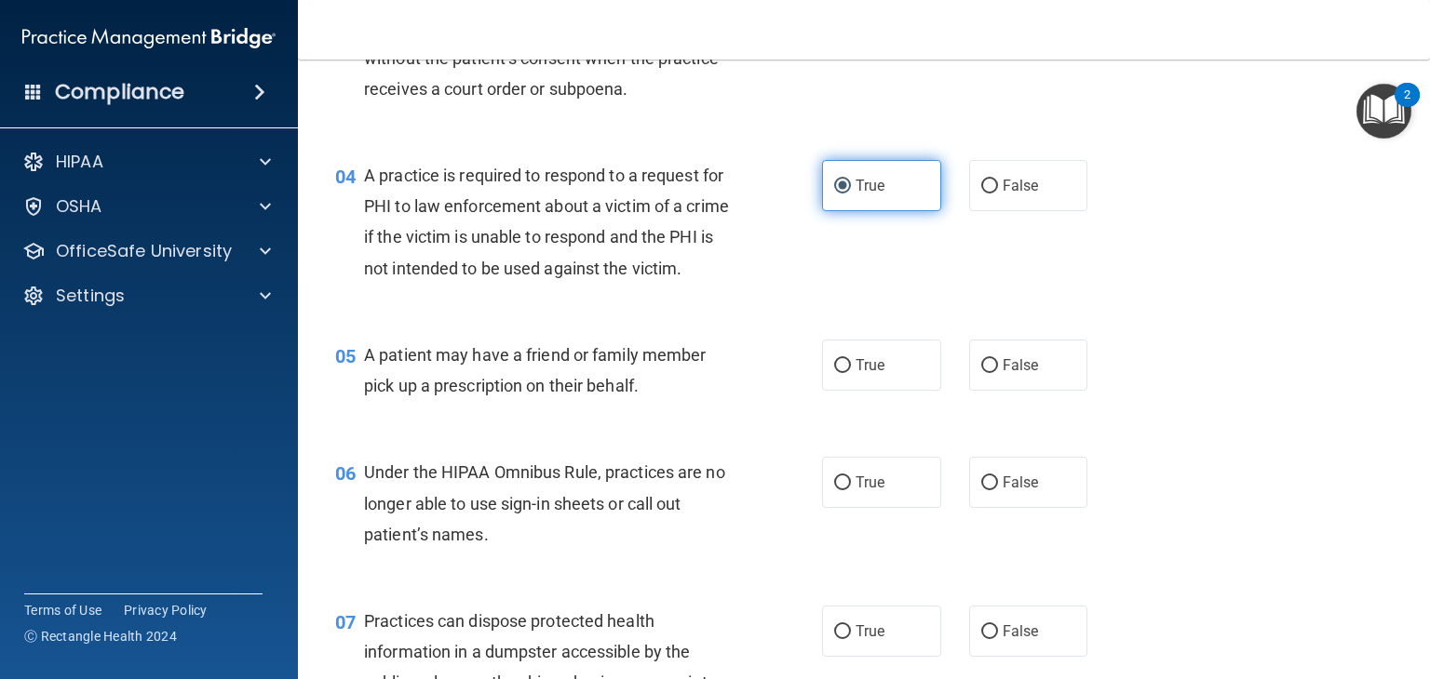
scroll to position [527, 0]
click at [894, 390] on label "True" at bounding box center [881, 364] width 119 height 51
click at [851, 372] on input "True" at bounding box center [842, 365] width 17 height 14
radio input "true"
click at [1025, 507] on label "False" at bounding box center [1028, 481] width 119 height 51
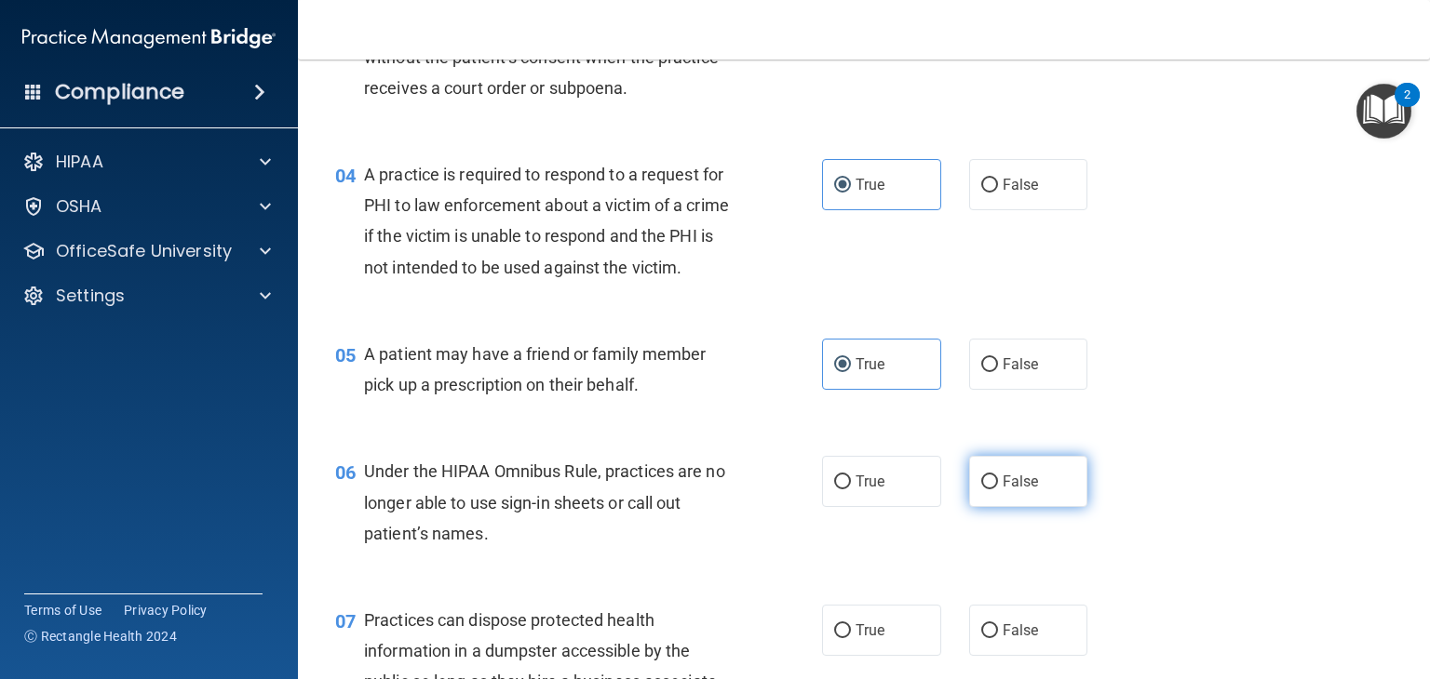
click at [998, 490] on input "False" at bounding box center [989, 483] width 17 height 14
radio input "true"
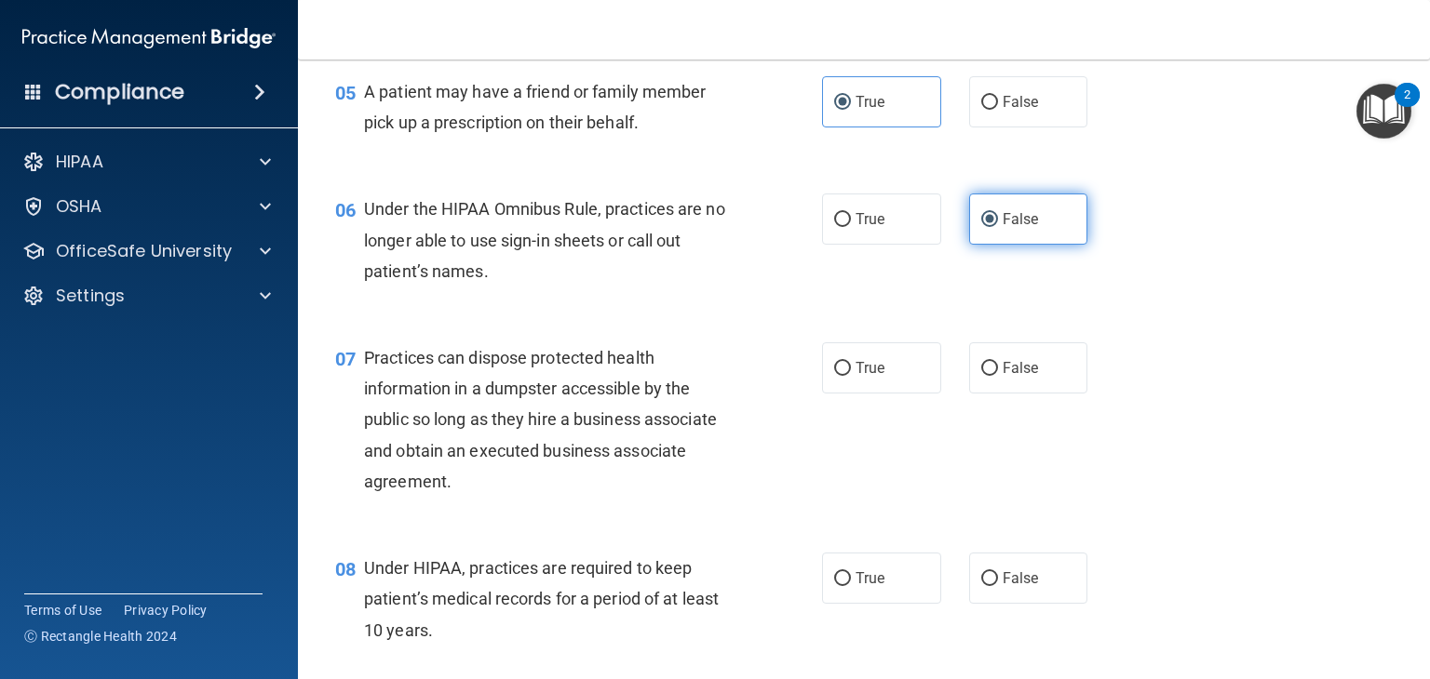
scroll to position [790, 0]
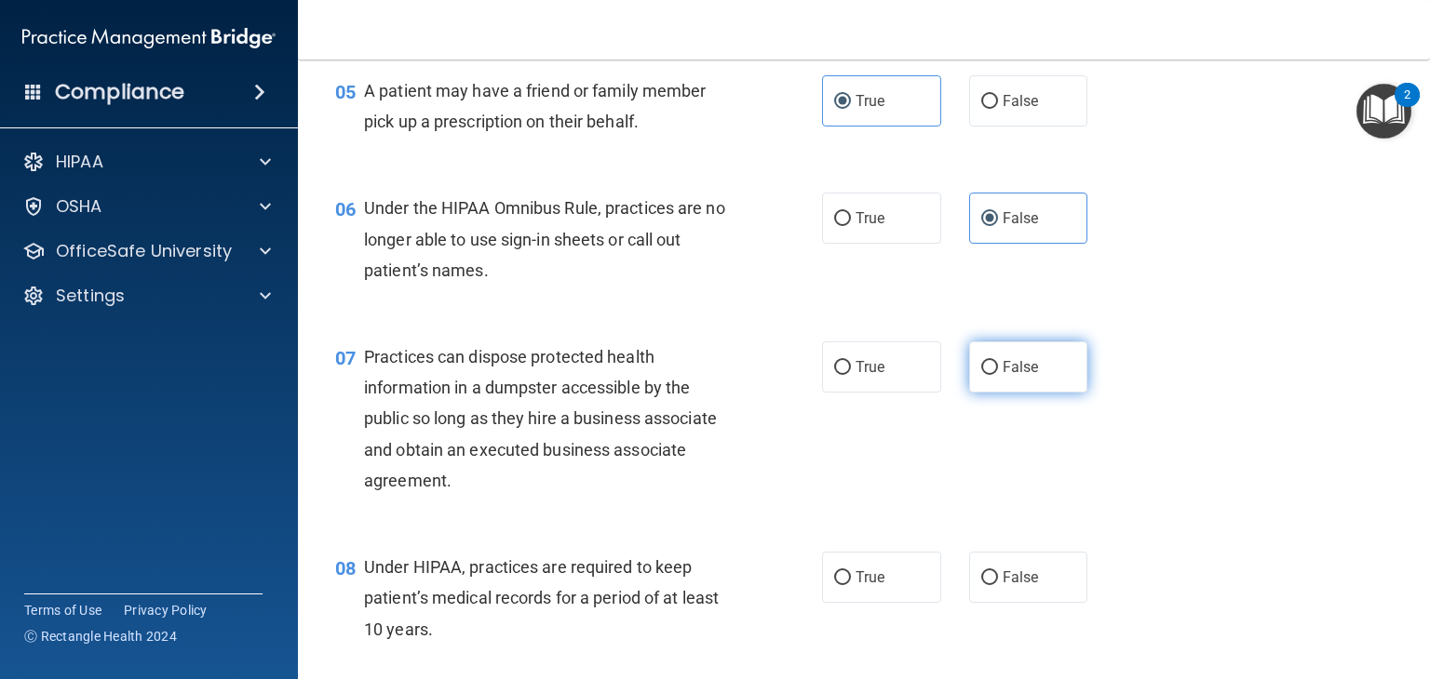
click at [1055, 393] on label "False" at bounding box center [1028, 367] width 119 height 51
click at [998, 375] on input "False" at bounding box center [989, 368] width 17 height 14
radio input "true"
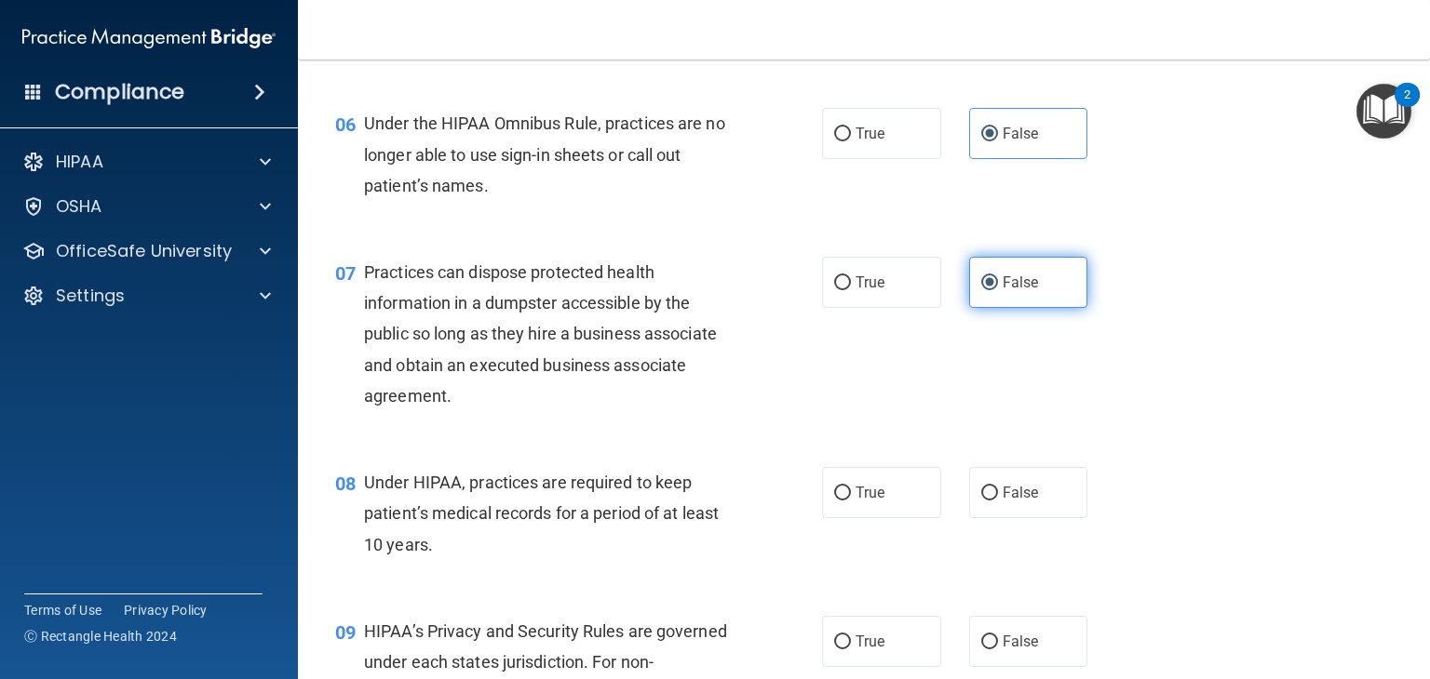
scroll to position [978, 0]
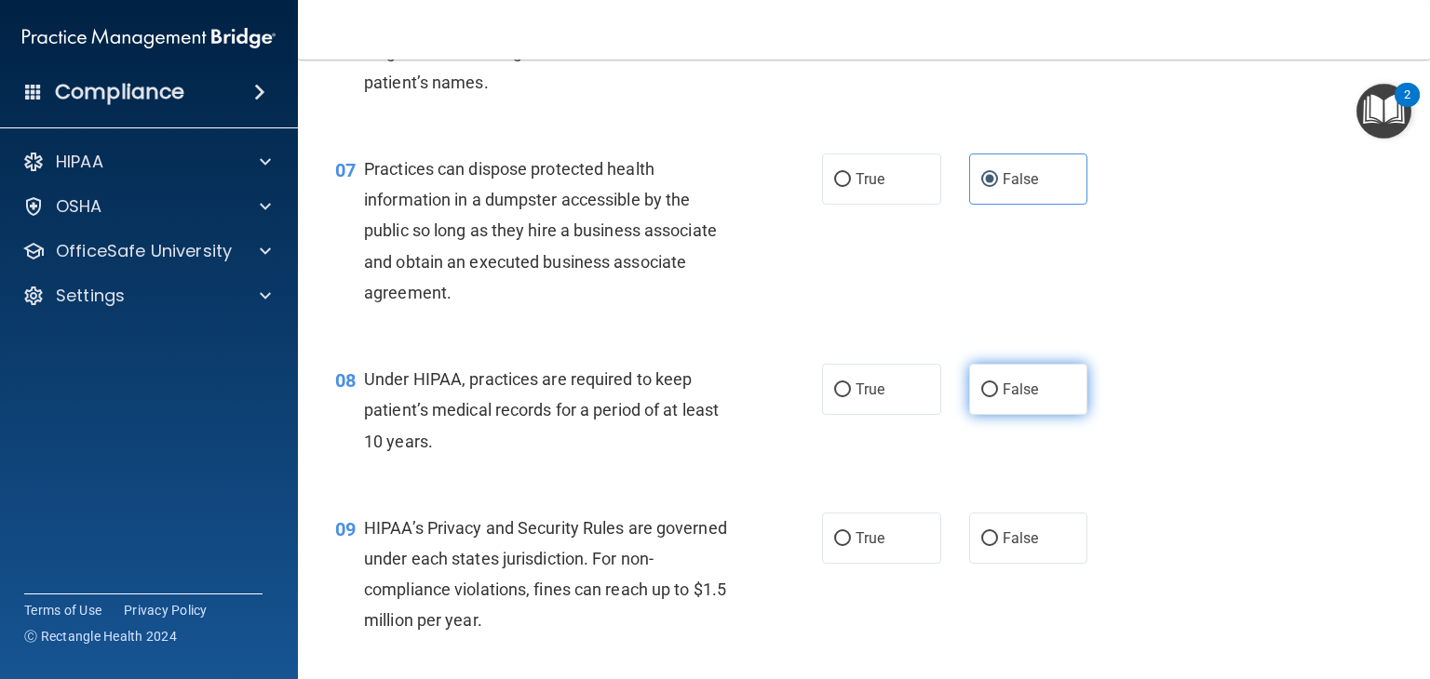
click at [1029, 415] on label "False" at bounding box center [1028, 389] width 119 height 51
click at [998, 397] on input "False" at bounding box center [989, 390] width 17 height 14
radio input "true"
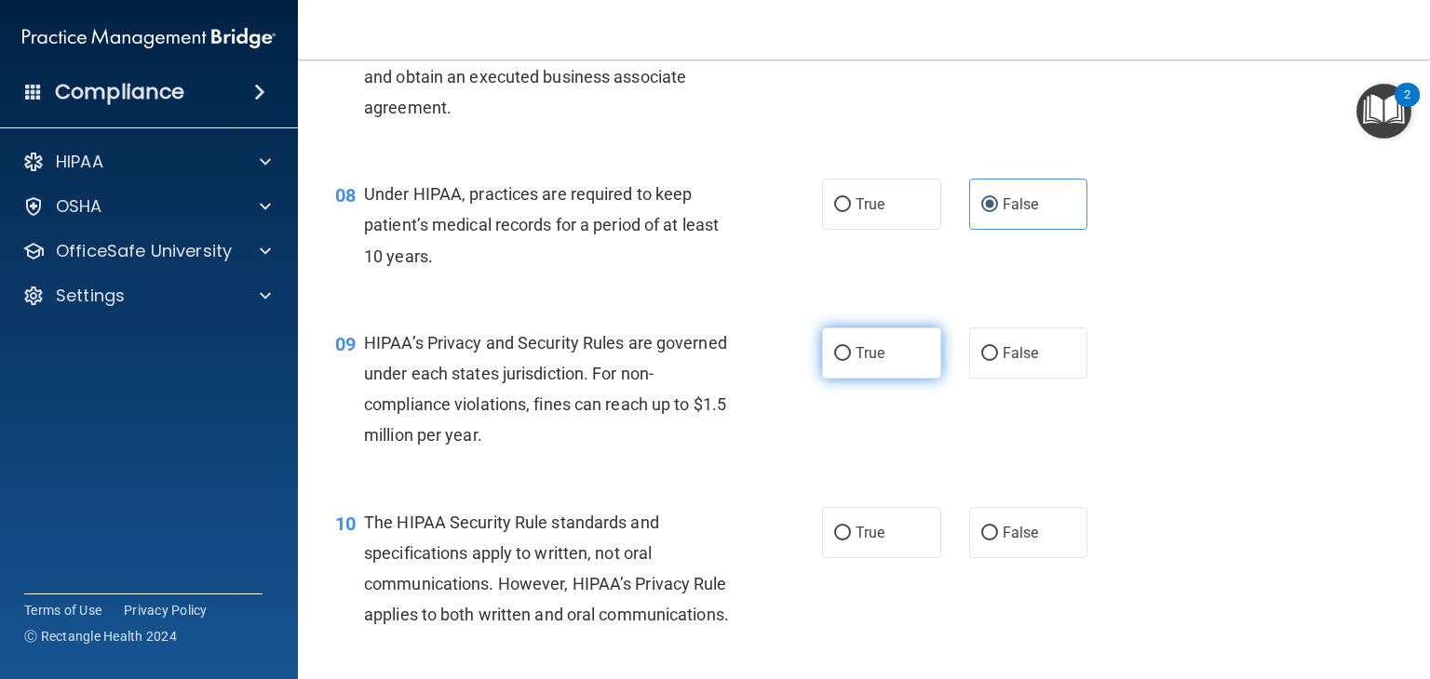
click at [897, 379] on label "True" at bounding box center [881, 353] width 119 height 51
click at [851, 361] on input "True" at bounding box center [842, 354] width 17 height 14
radio input "true"
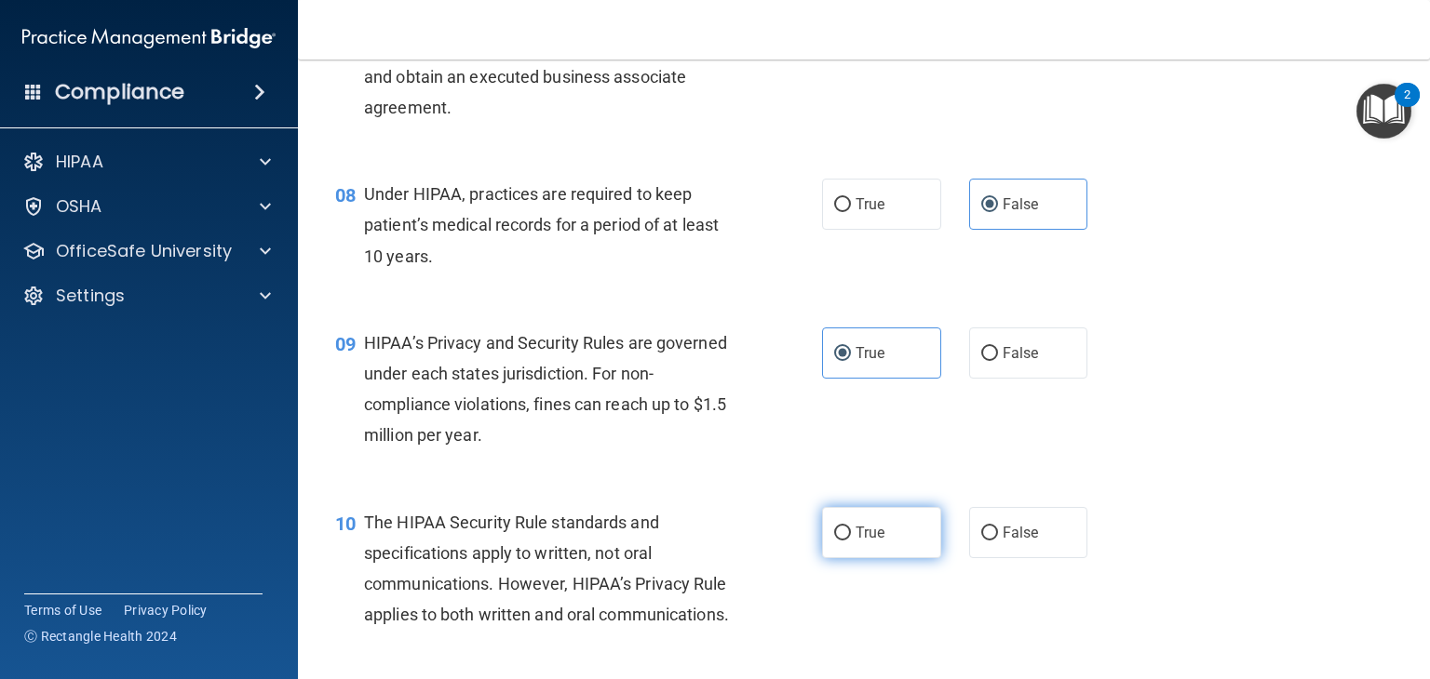
click at [883, 558] on label "True" at bounding box center [881, 532] width 119 height 51
click at [851, 541] on input "True" at bounding box center [842, 534] width 17 height 14
radio input "true"
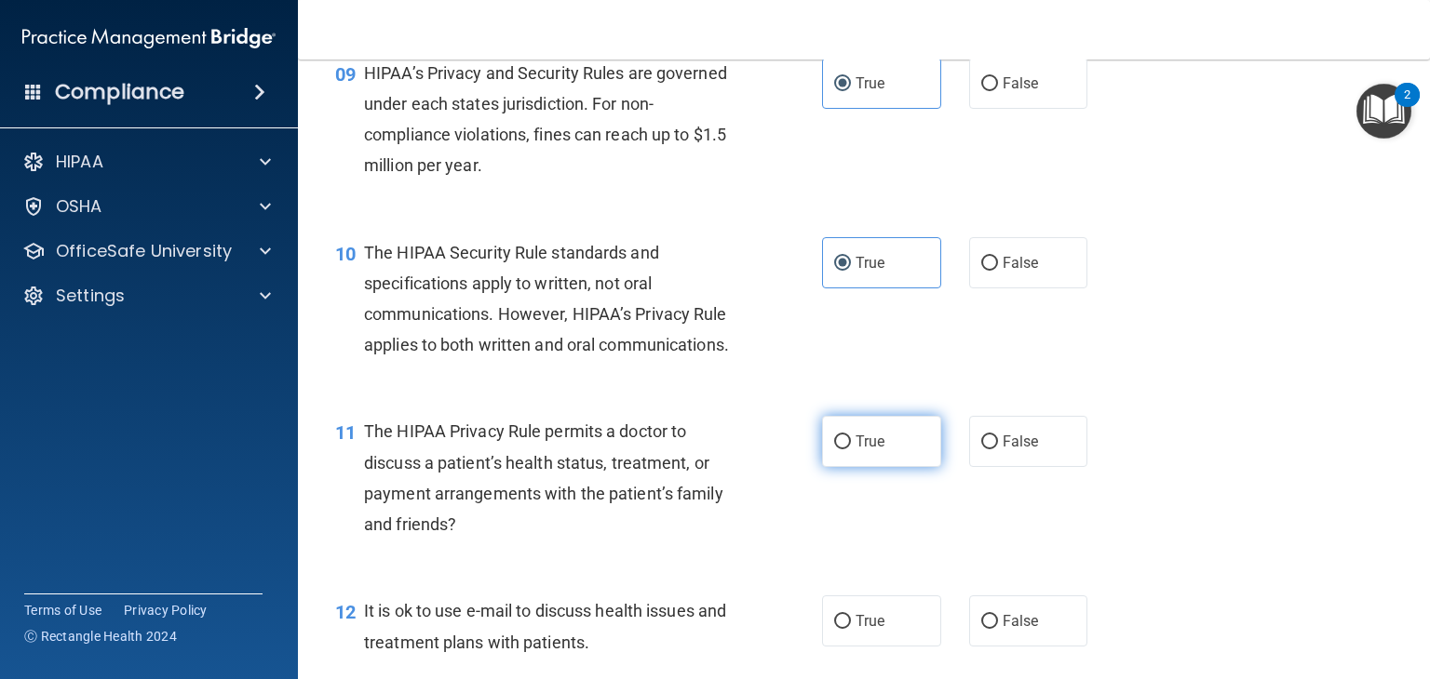
click at [882, 467] on label "True" at bounding box center [881, 441] width 119 height 51
click at [851, 450] on input "True" at bounding box center [842, 443] width 17 height 14
radio input "true"
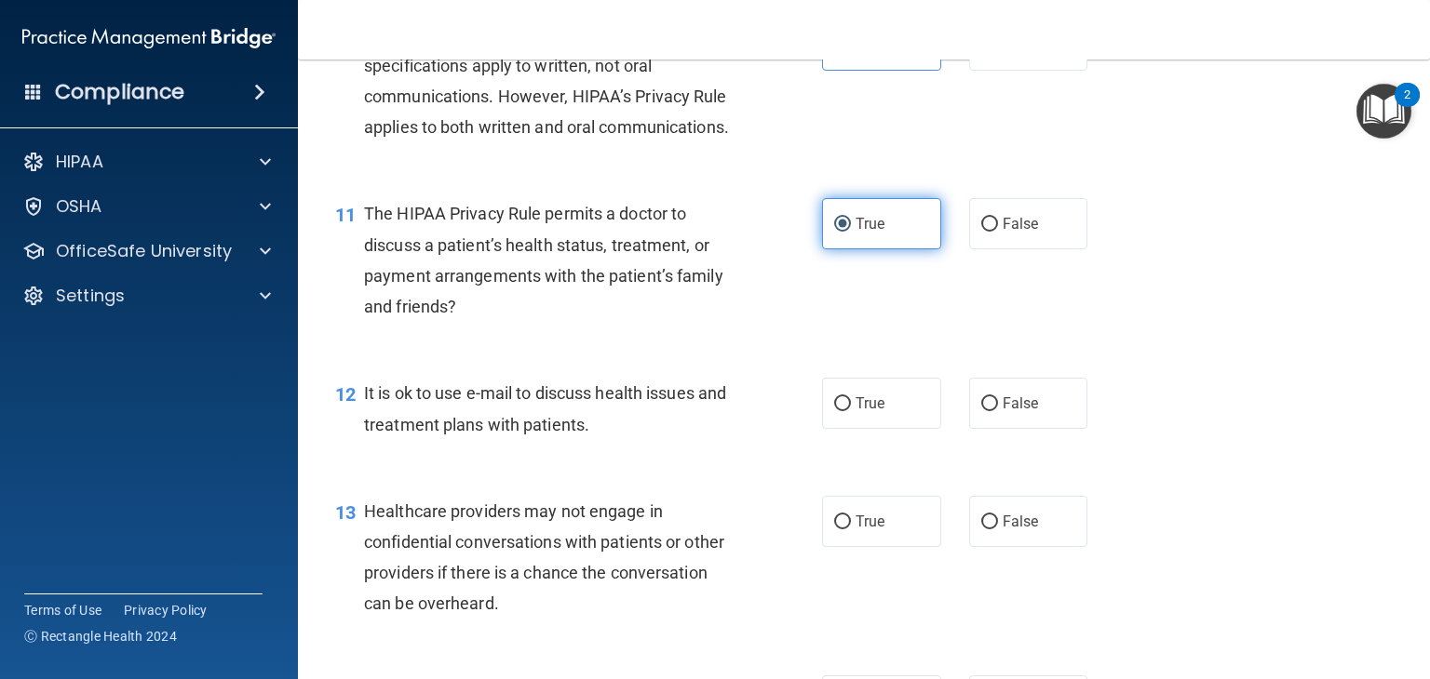
scroll to position [1649, 0]
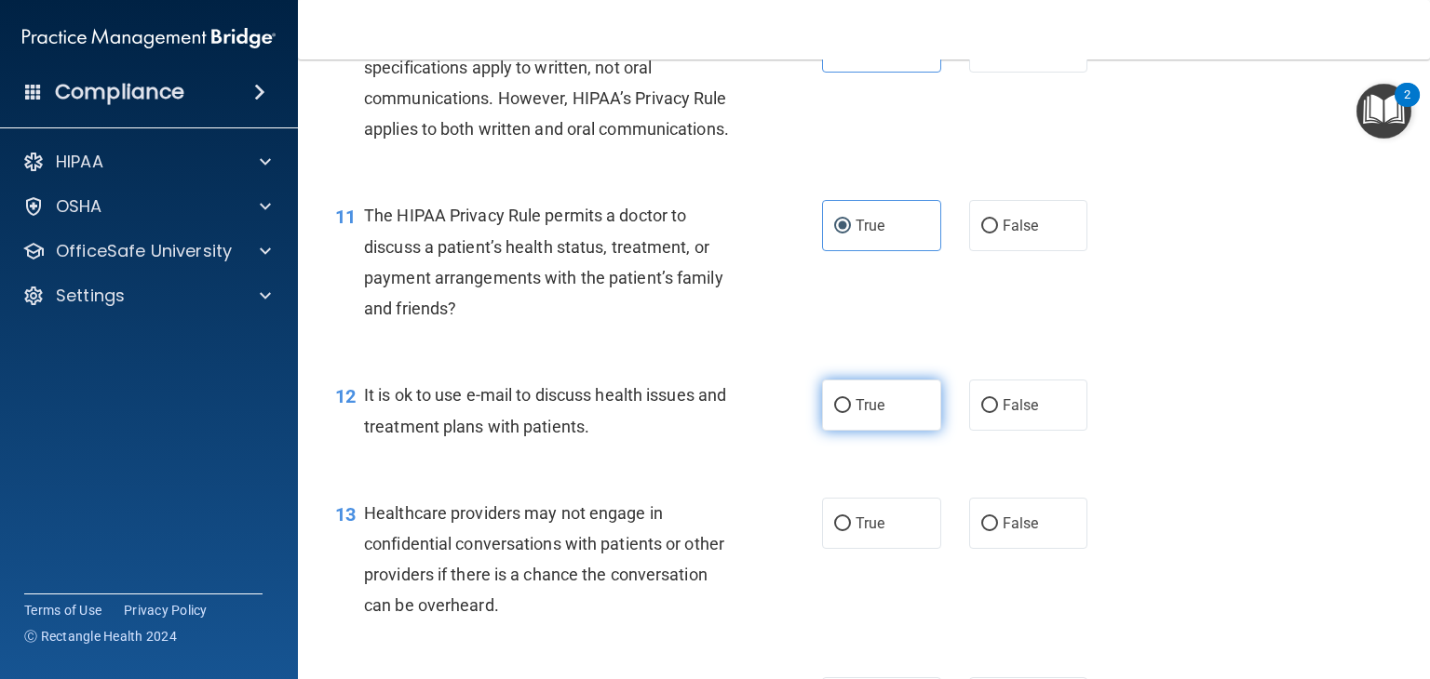
click at [879, 431] on label "True" at bounding box center [881, 405] width 119 height 51
click at [851, 413] on input "True" at bounding box center [842, 406] width 17 height 14
radio input "true"
click at [1053, 549] on label "False" at bounding box center [1028, 523] width 119 height 51
click at [998, 531] on input "False" at bounding box center [989, 524] width 17 height 14
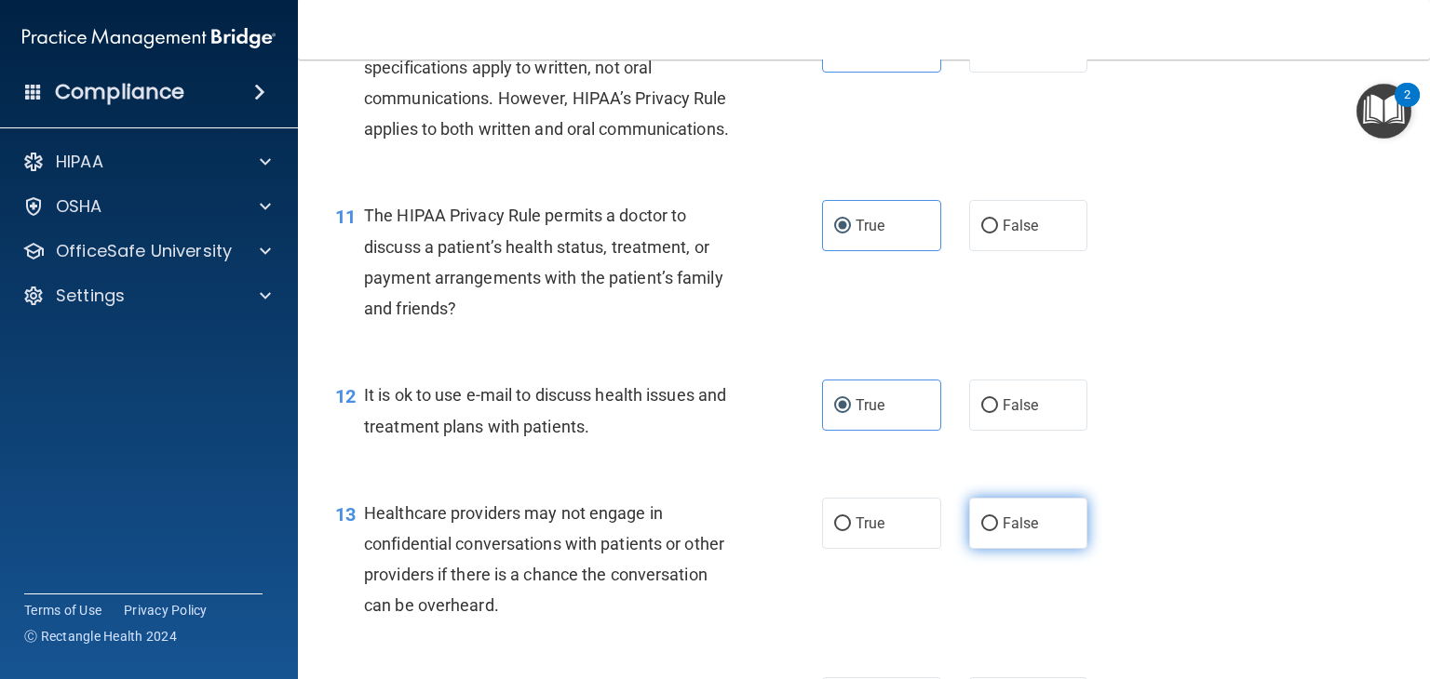
radio input "true"
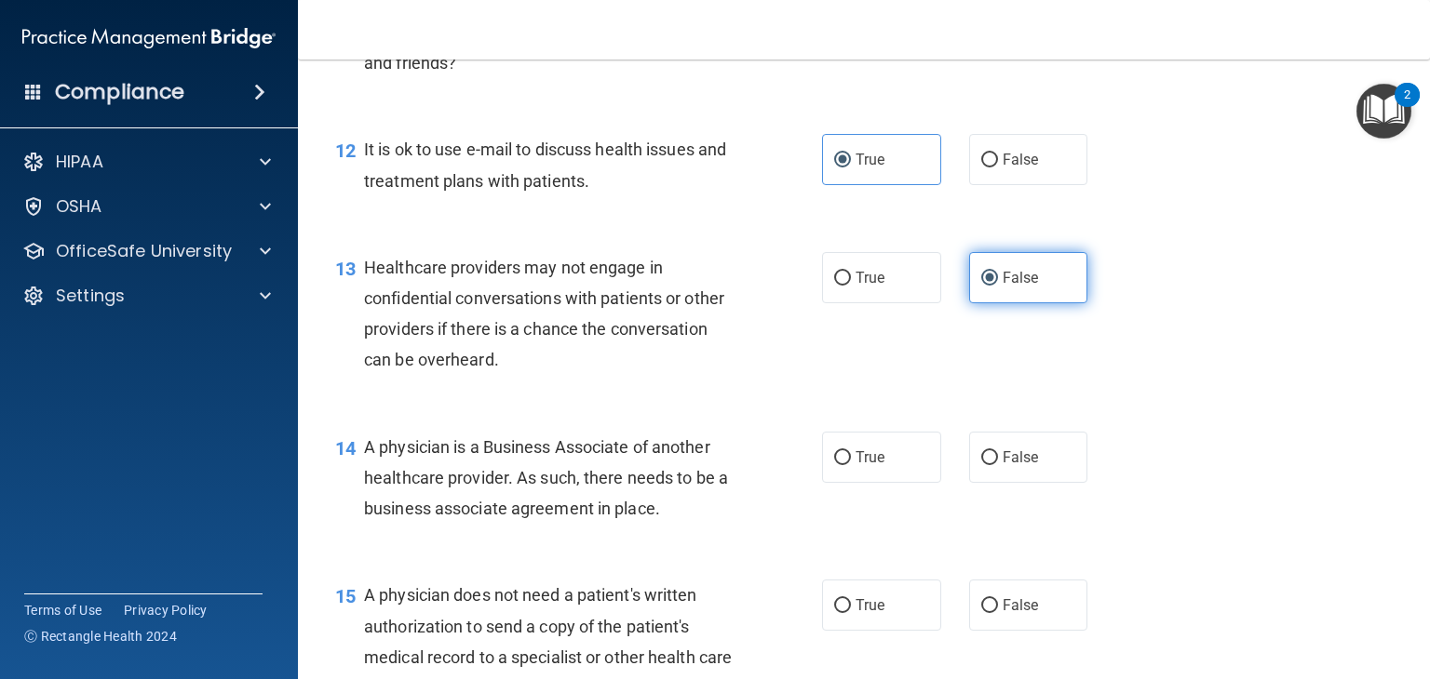
scroll to position [1919, 0]
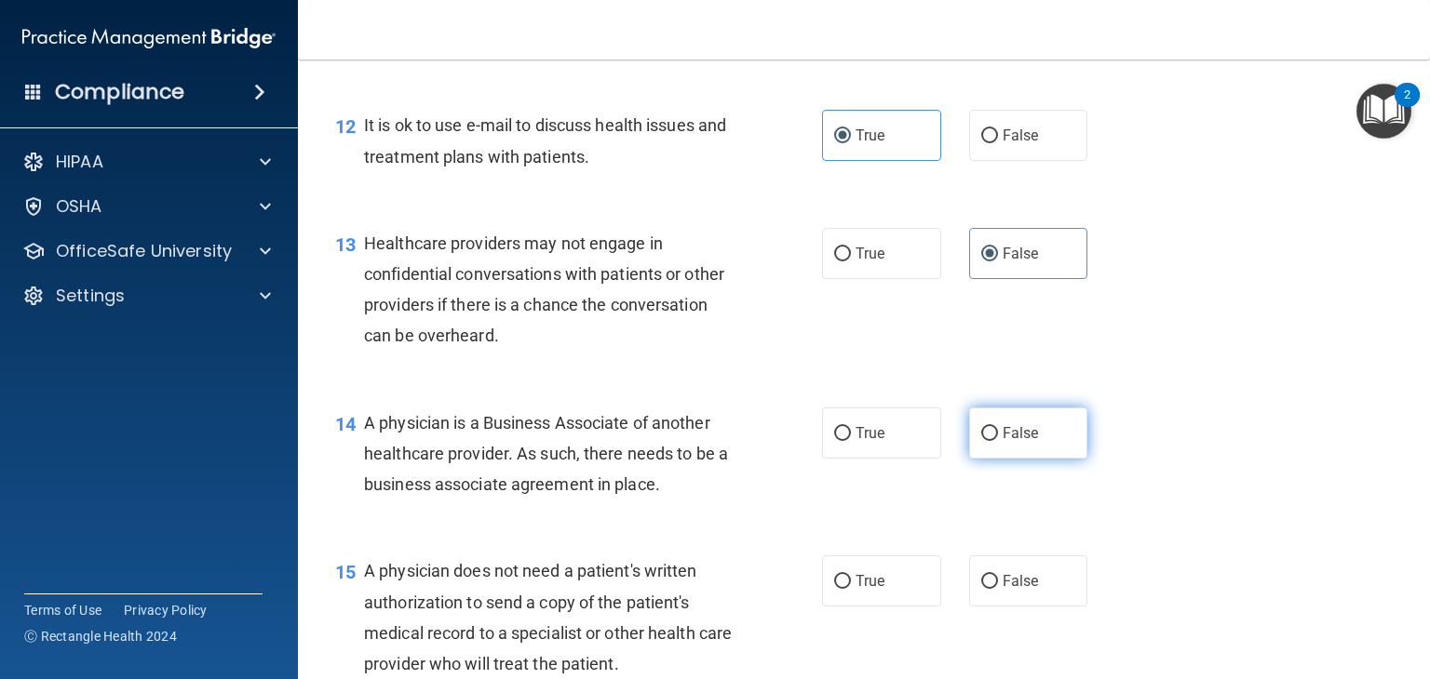
click at [1056, 459] on label "False" at bounding box center [1028, 433] width 119 height 51
click at [998, 441] on input "False" at bounding box center [989, 434] width 17 height 14
radio input "true"
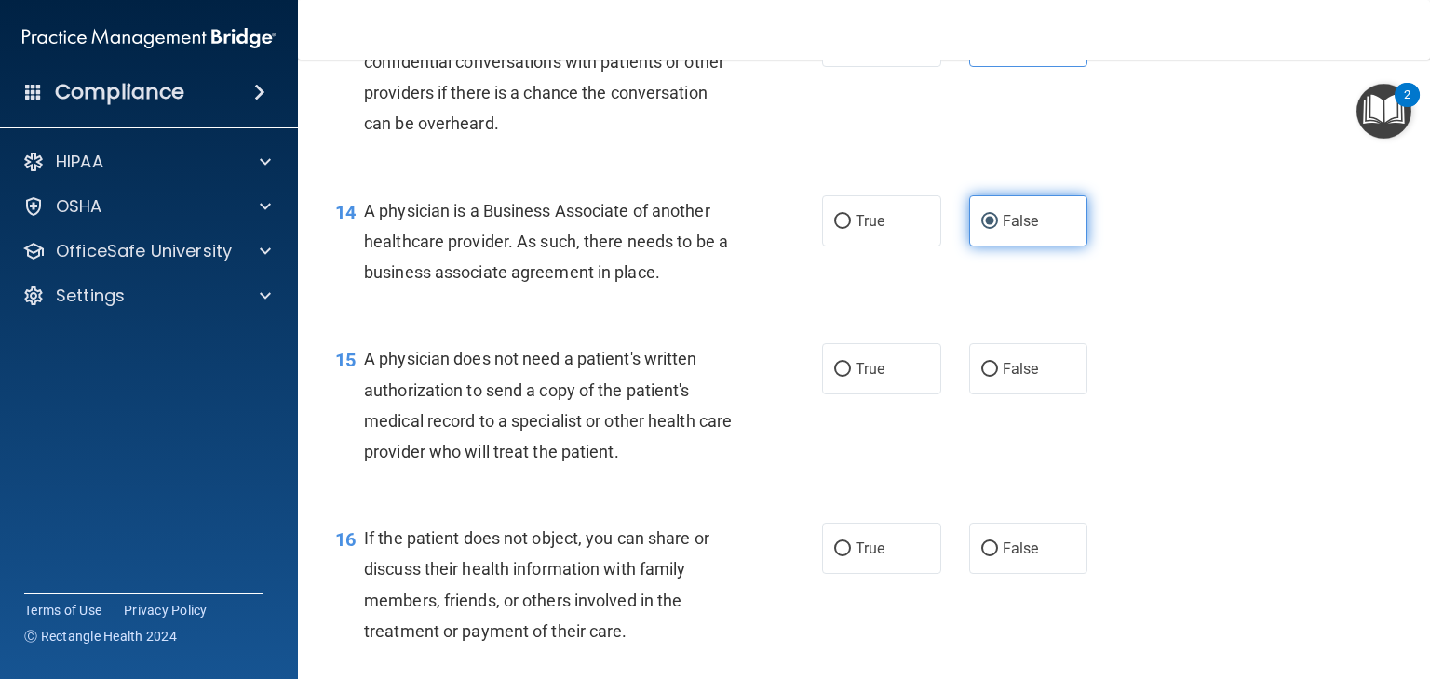
scroll to position [2141, 0]
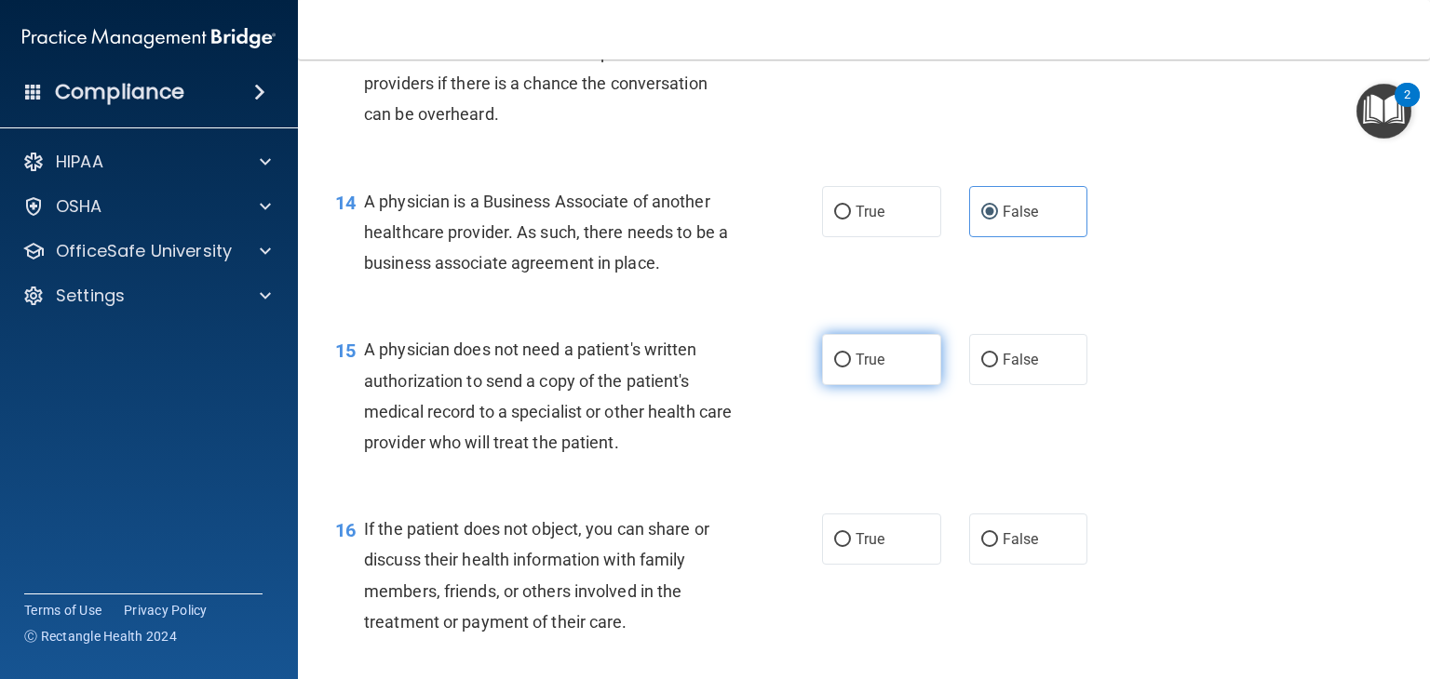
click at [905, 385] on label "True" at bounding box center [881, 359] width 119 height 51
click at [851, 368] on input "True" at bounding box center [842, 361] width 17 height 14
radio input "true"
click at [902, 565] on label "True" at bounding box center [881, 539] width 119 height 51
click at [851, 547] on input "True" at bounding box center [842, 540] width 17 height 14
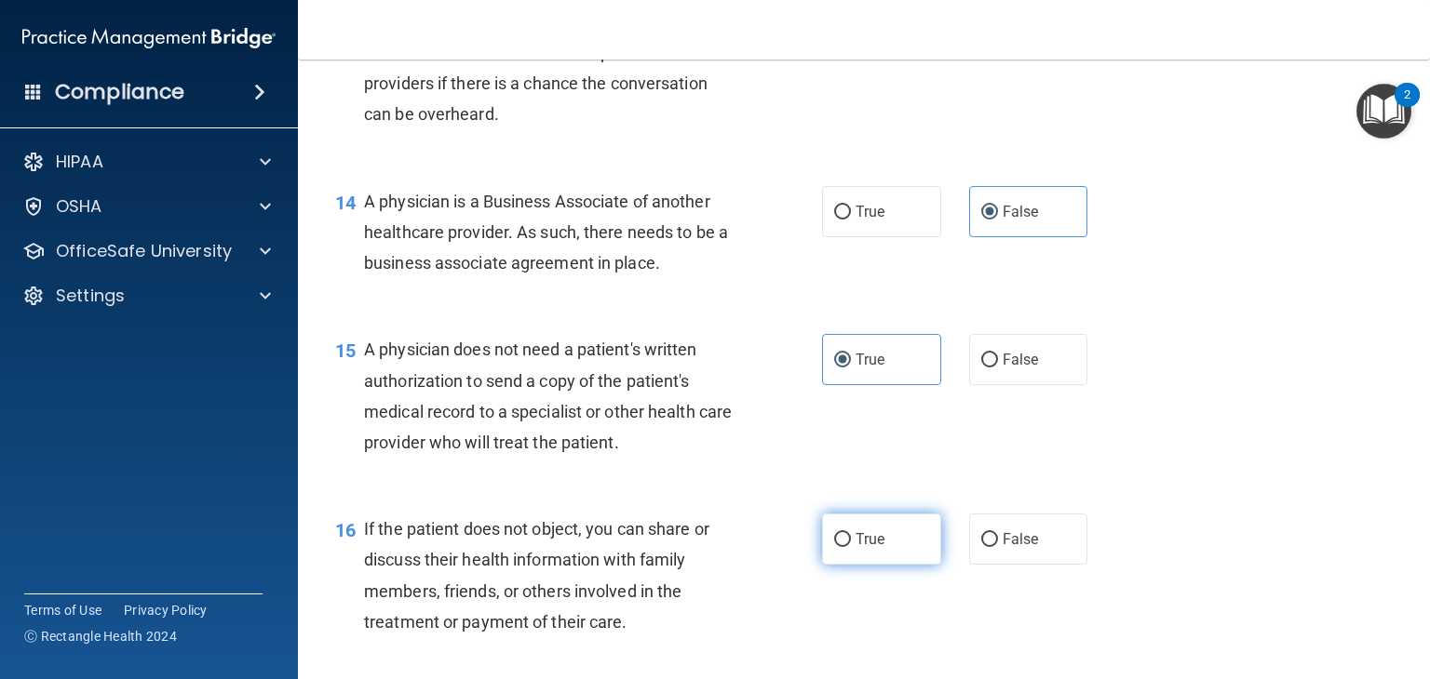
radio input "true"
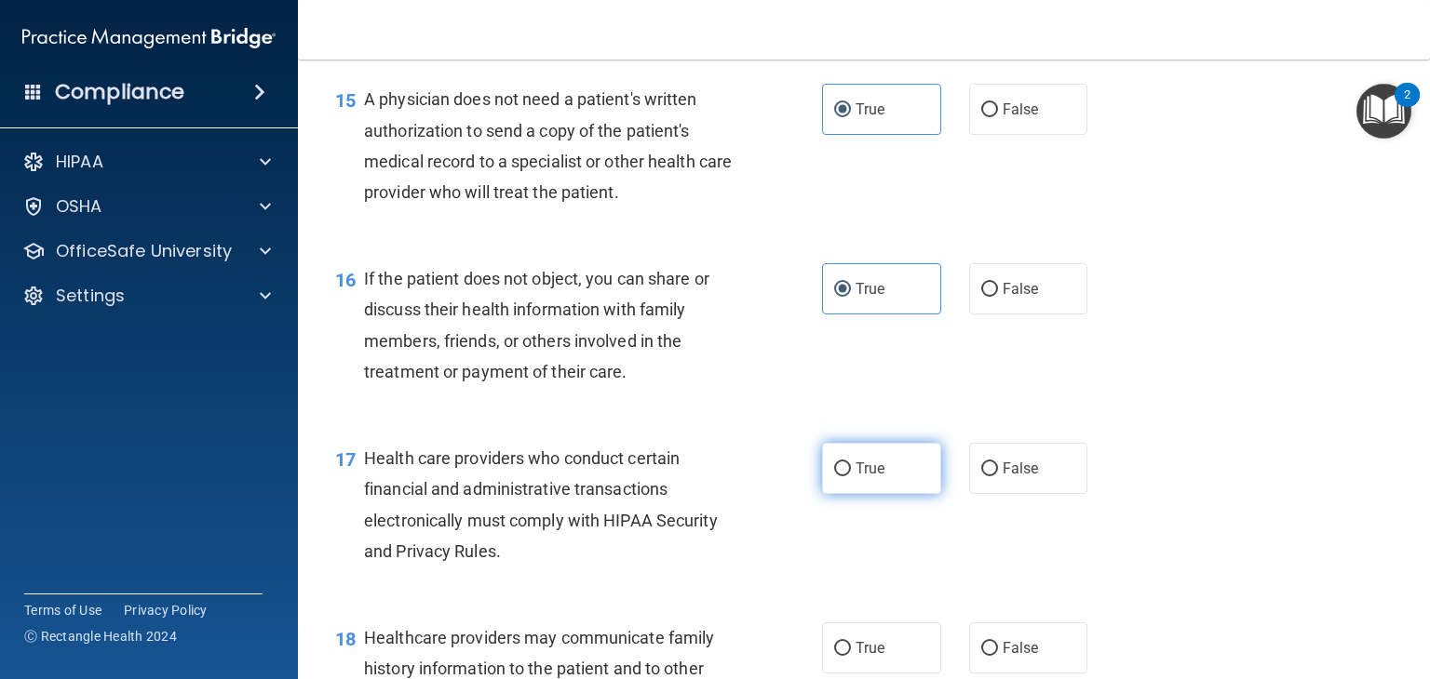
click at [898, 494] on label "True" at bounding box center [881, 468] width 119 height 51
click at [851, 477] on input "True" at bounding box center [842, 470] width 17 height 14
radio input "true"
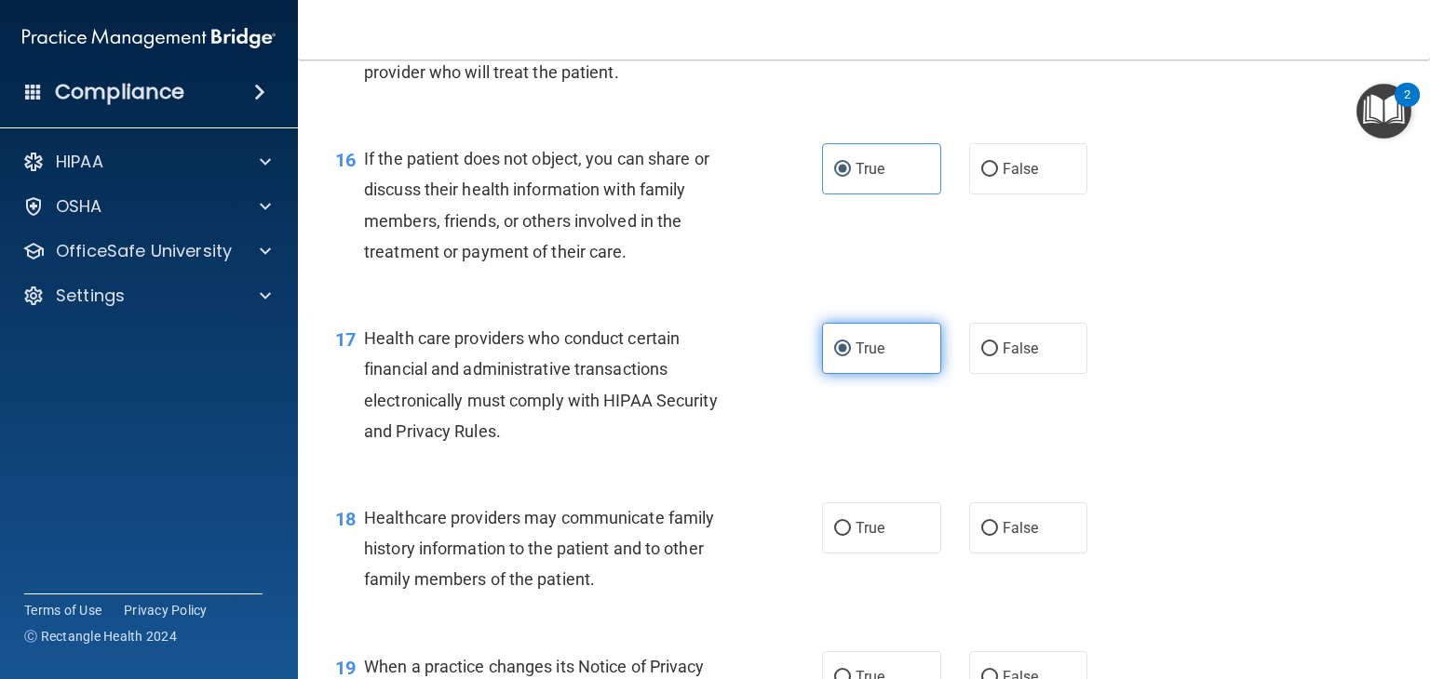
scroll to position [2643, 0]
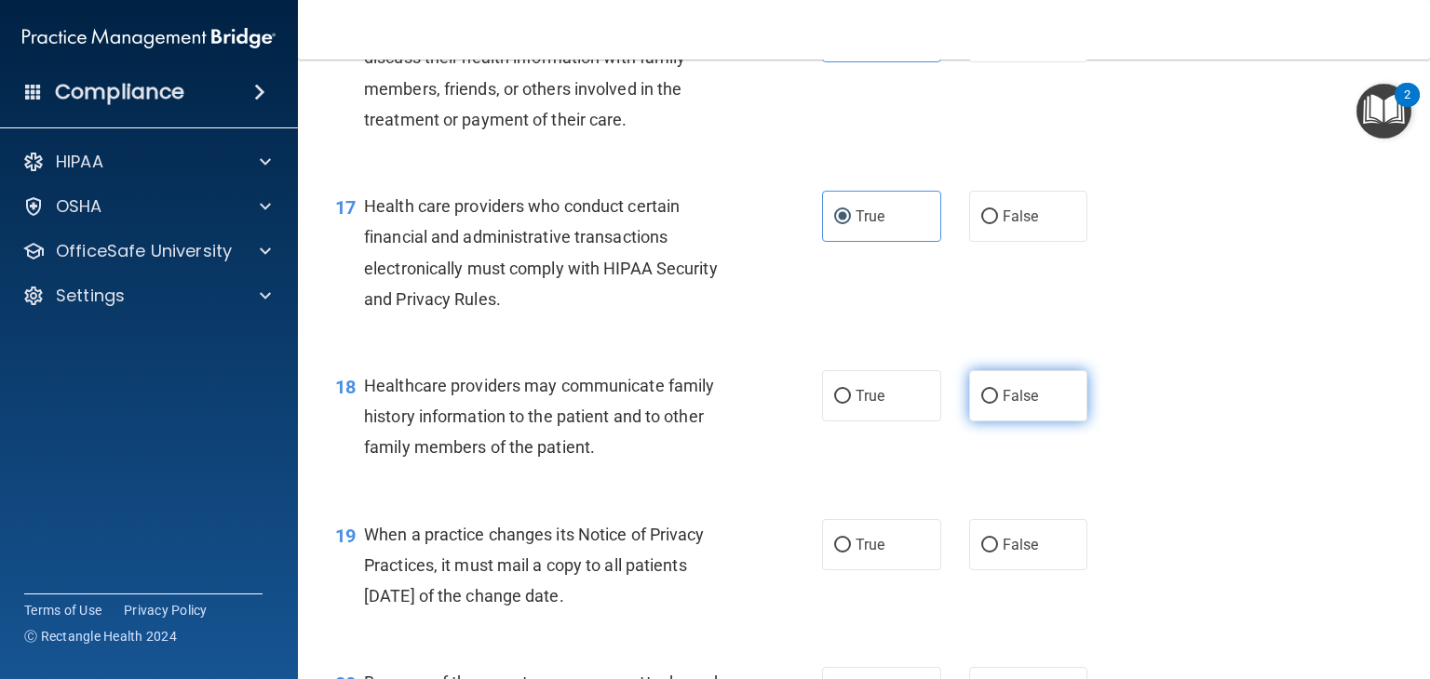
click at [1049, 422] on label "False" at bounding box center [1028, 395] width 119 height 51
click at [998, 404] on input "False" at bounding box center [989, 397] width 17 height 14
radio input "true"
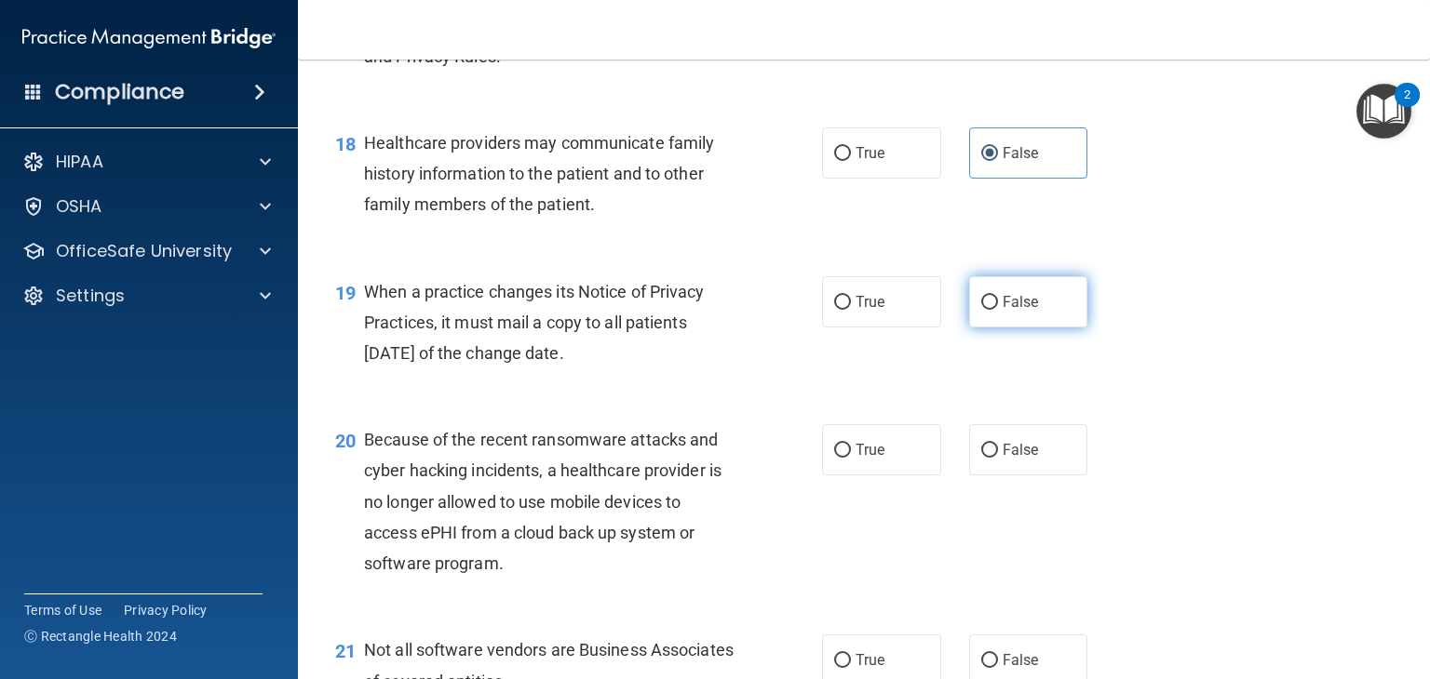
click at [1055, 328] on label "False" at bounding box center [1028, 301] width 119 height 51
click at [998, 310] on input "False" at bounding box center [989, 303] width 17 height 14
radio input "true"
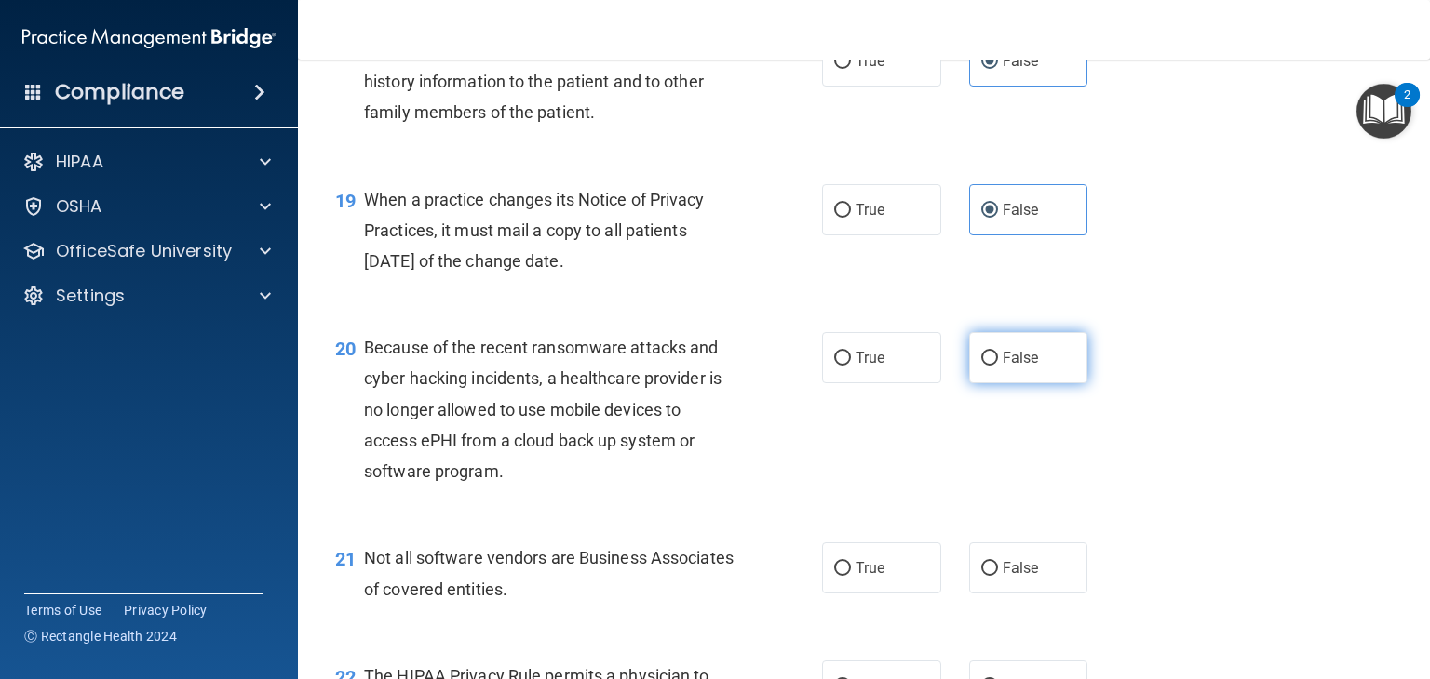
click at [1053, 383] on label "False" at bounding box center [1028, 357] width 119 height 51
click at [998, 366] on input "False" at bounding box center [989, 359] width 17 height 14
radio input "true"
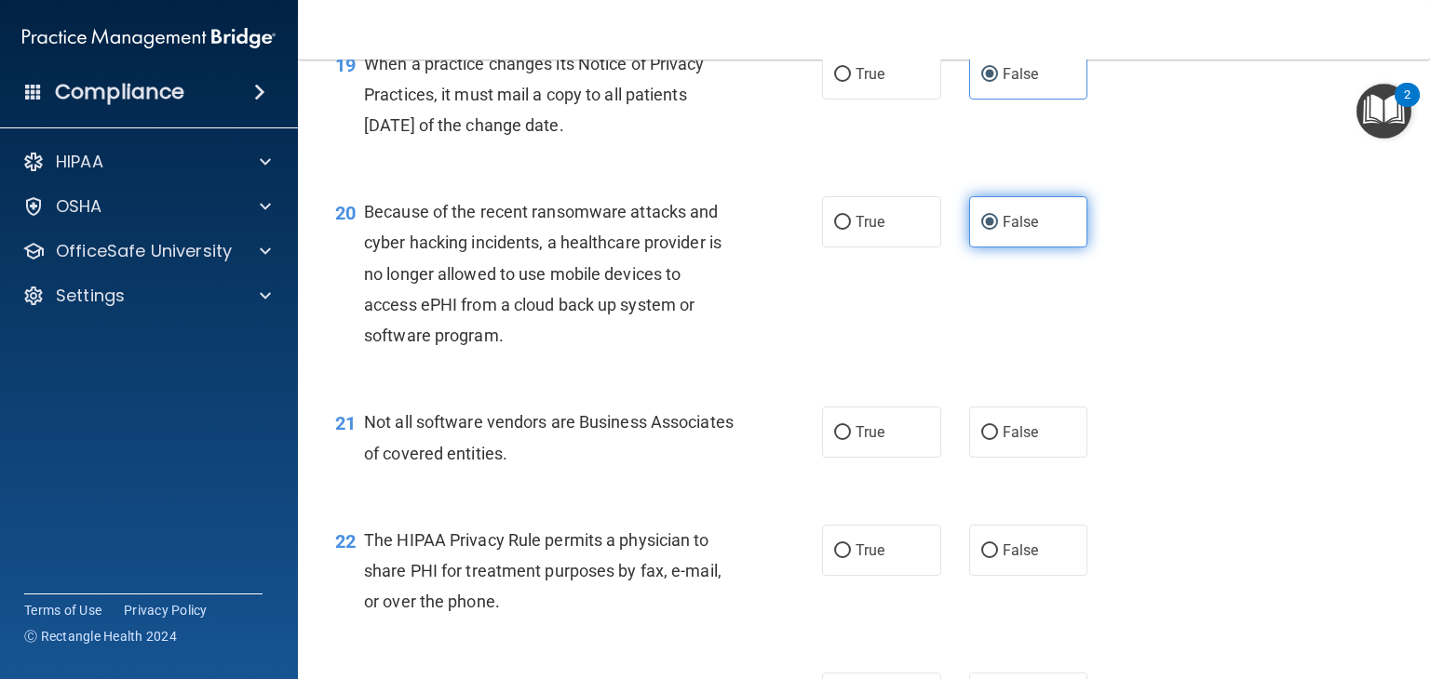
scroll to position [3117, 0]
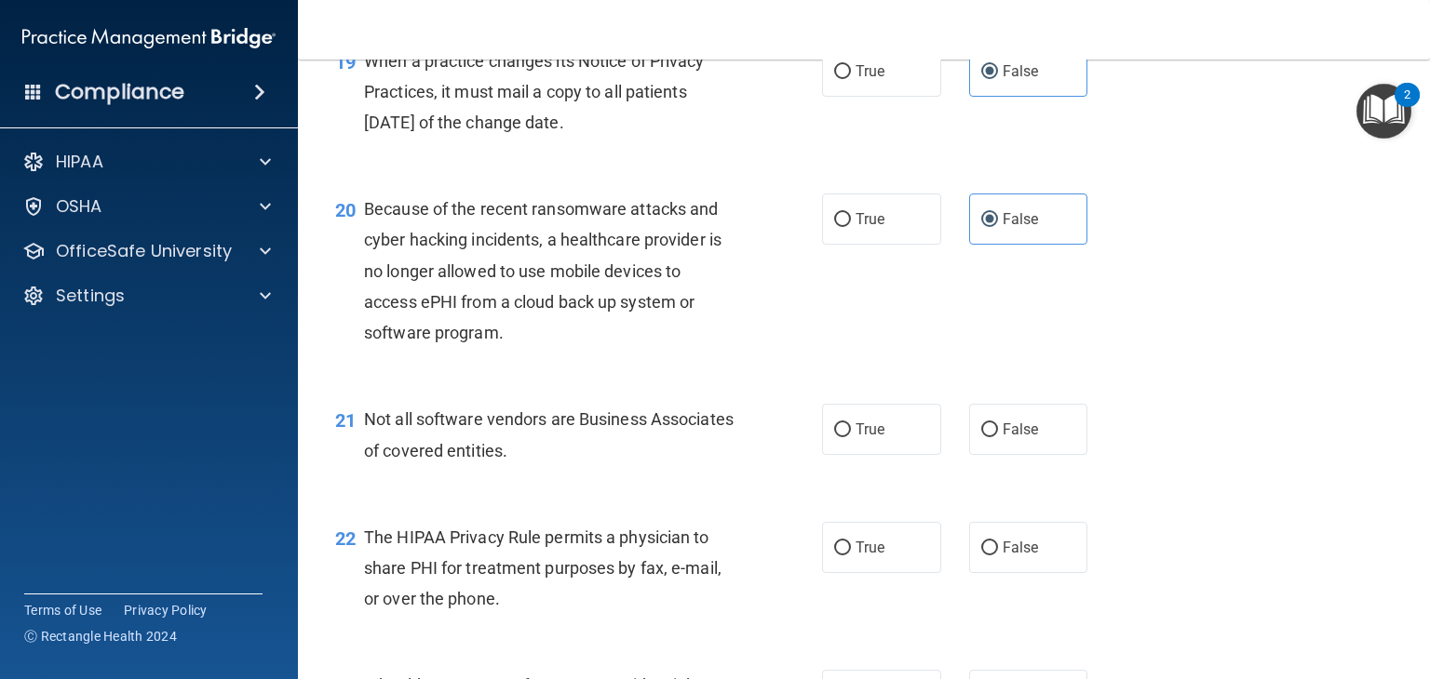
click at [880, 498] on div "21 Not all software vendors are Business Associates of covered entities. True F…" at bounding box center [863, 439] width 1085 height 117
click at [898, 573] on label "True" at bounding box center [881, 547] width 119 height 51
click at [851, 556] on input "True" at bounding box center [842, 549] width 17 height 14
radio input "true"
click at [896, 455] on label "True" at bounding box center [881, 429] width 119 height 51
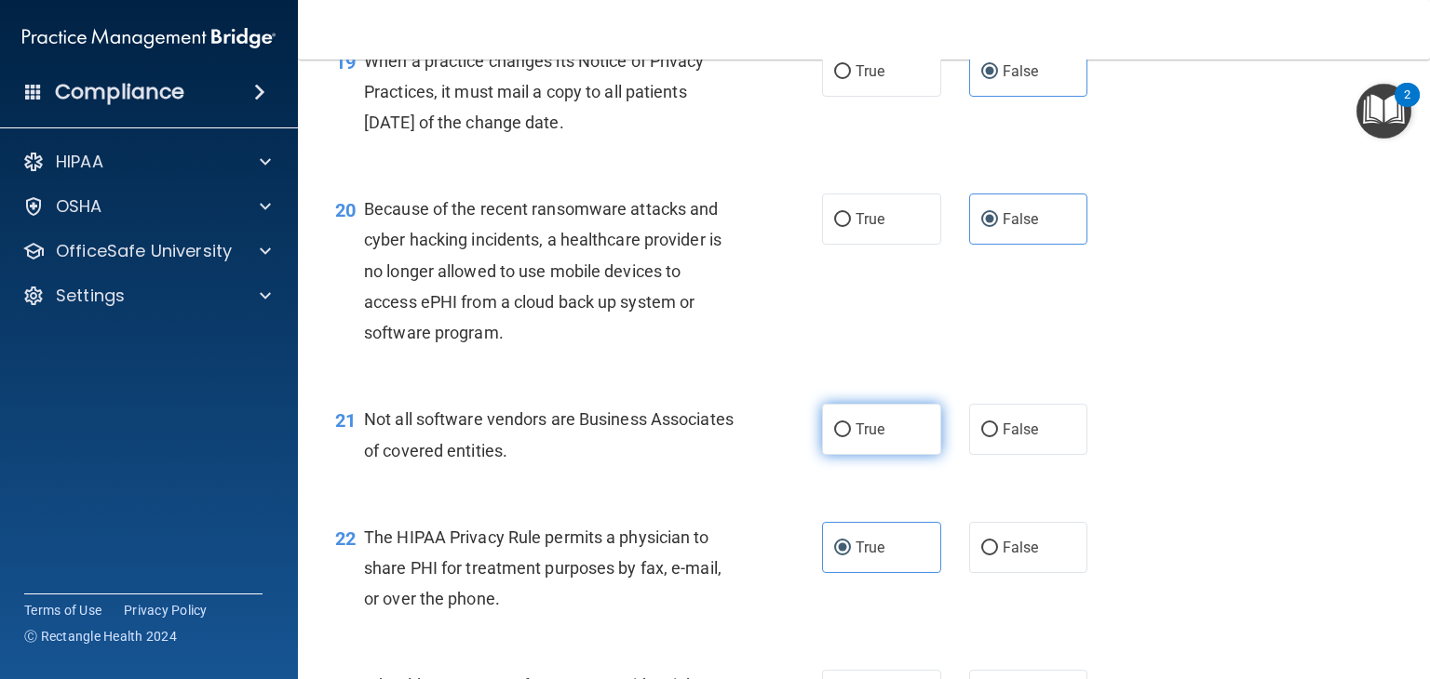
click at [851, 437] on input "True" at bounding box center [842, 430] width 17 height 14
radio input "true"
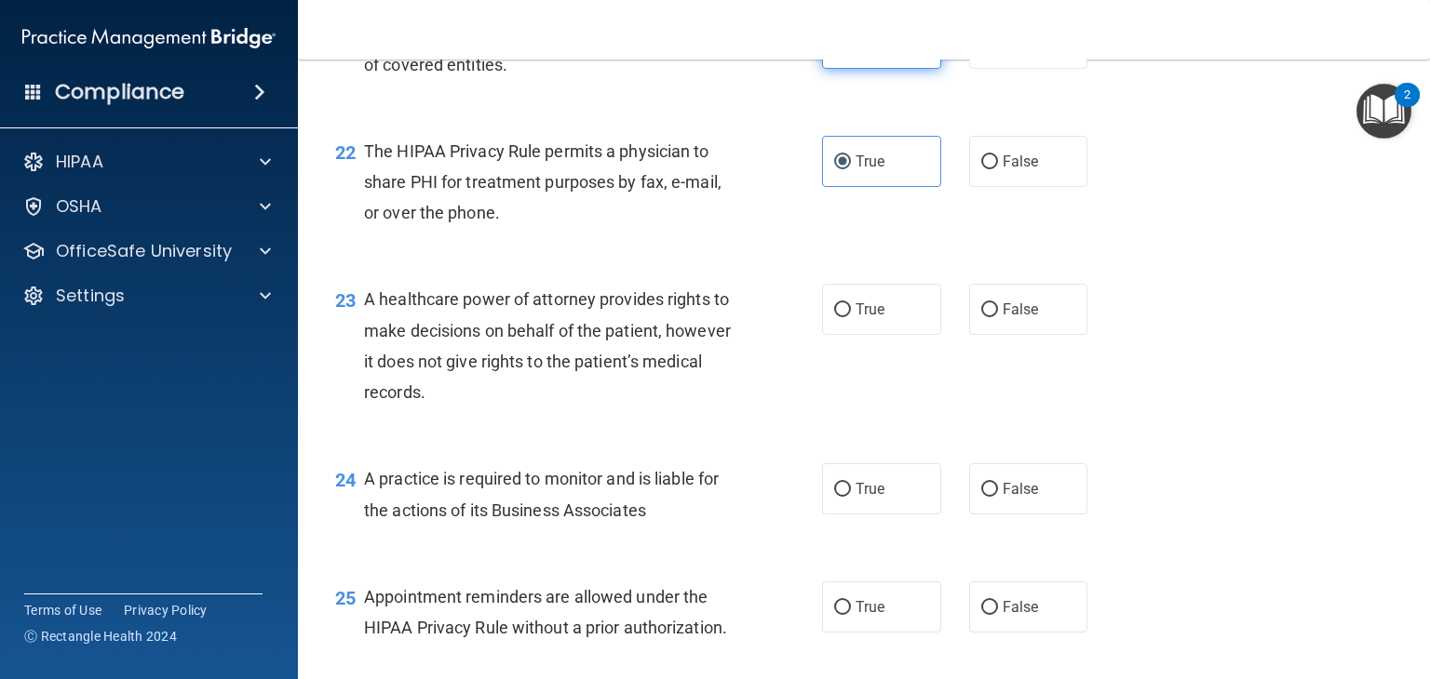
scroll to position [3505, 0]
click at [1031, 333] on label "False" at bounding box center [1028, 307] width 119 height 51
click at [998, 316] on input "False" at bounding box center [989, 309] width 17 height 14
radio input "true"
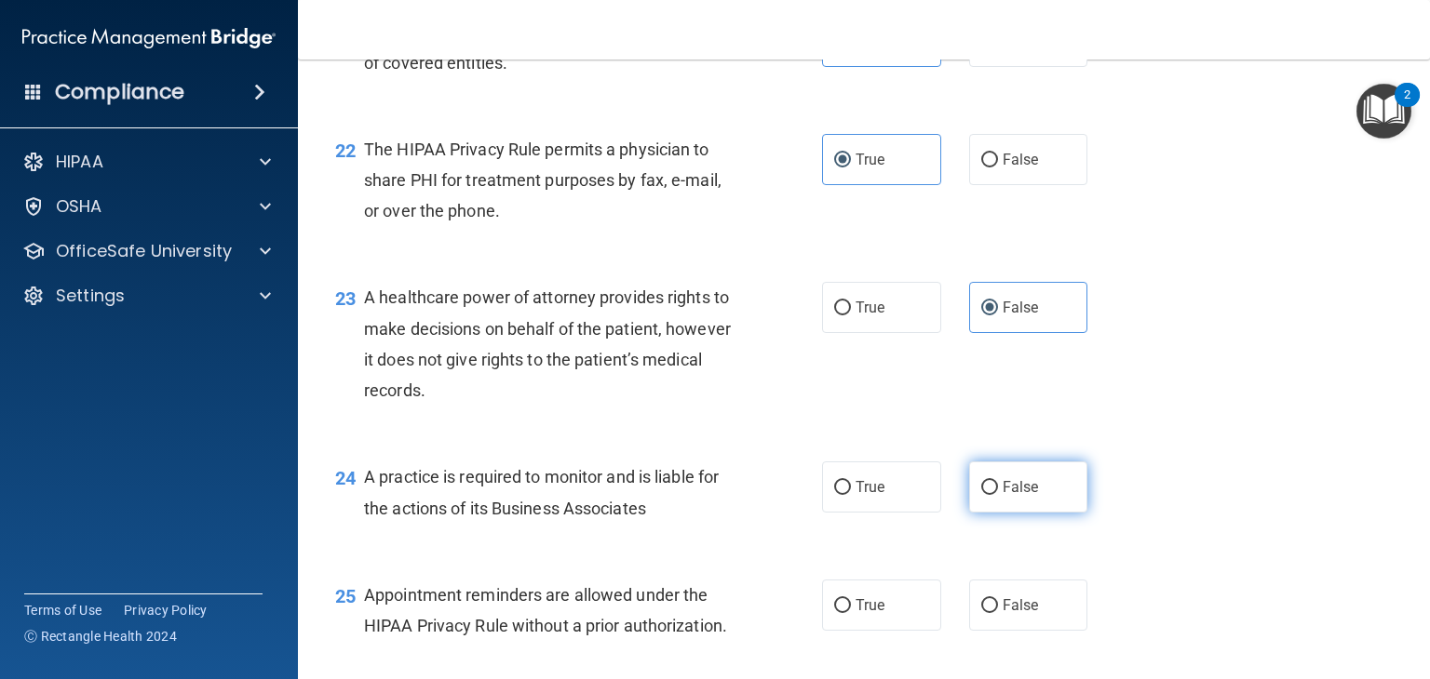
click at [1040, 513] on label "False" at bounding box center [1028, 487] width 119 height 51
click at [998, 495] on input "False" at bounding box center [989, 488] width 17 height 14
radio input "true"
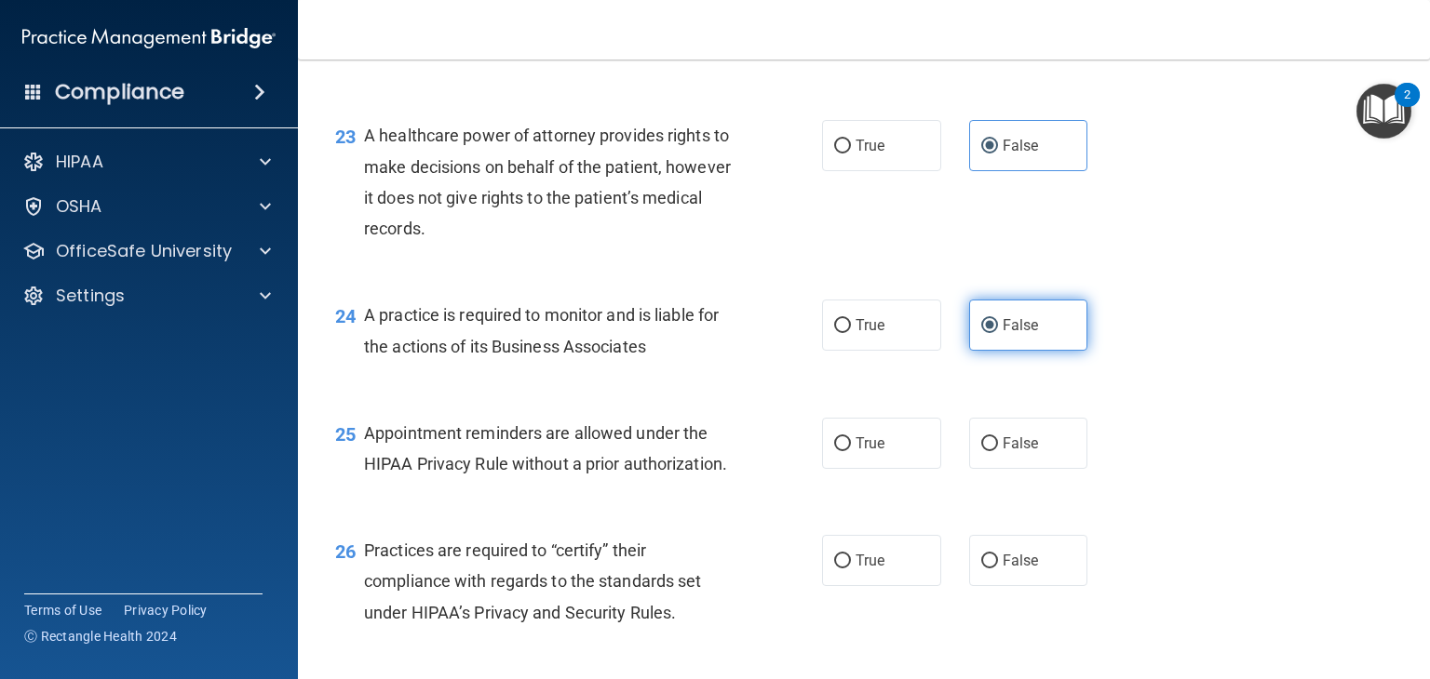
scroll to position [3670, 0]
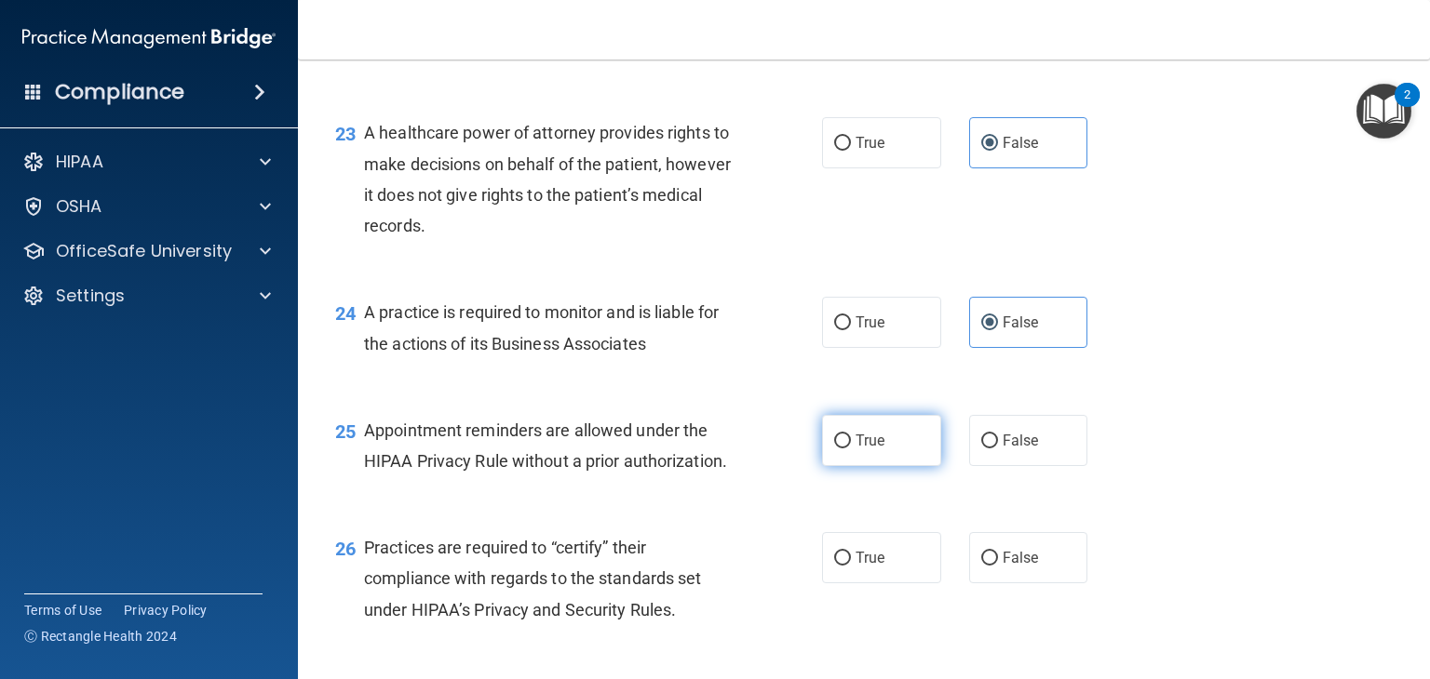
click at [913, 466] on label "True" at bounding box center [881, 440] width 119 height 51
click at [851, 449] on input "True" at bounding box center [842, 442] width 17 height 14
radio input "true"
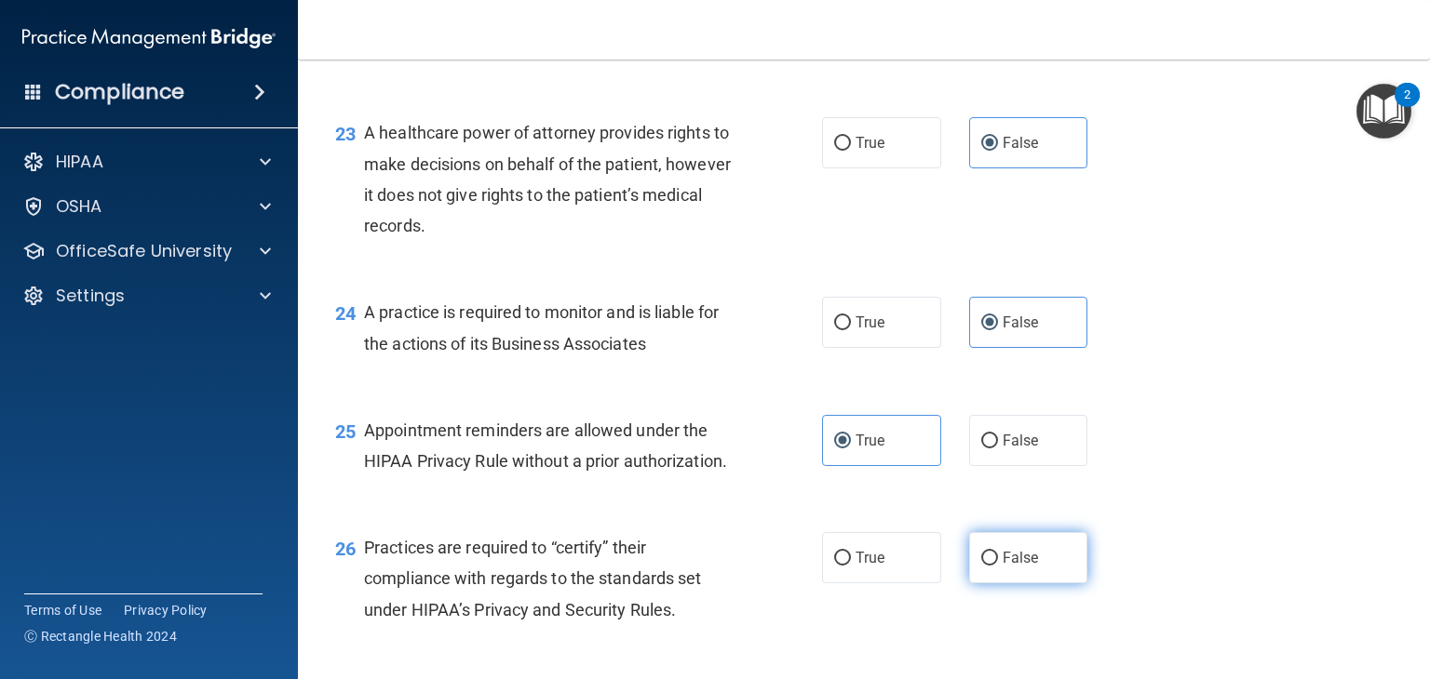
click at [1024, 567] on span "False" at bounding box center [1020, 558] width 36 height 18
click at [998, 566] on input "False" at bounding box center [989, 559] width 17 height 14
radio input "true"
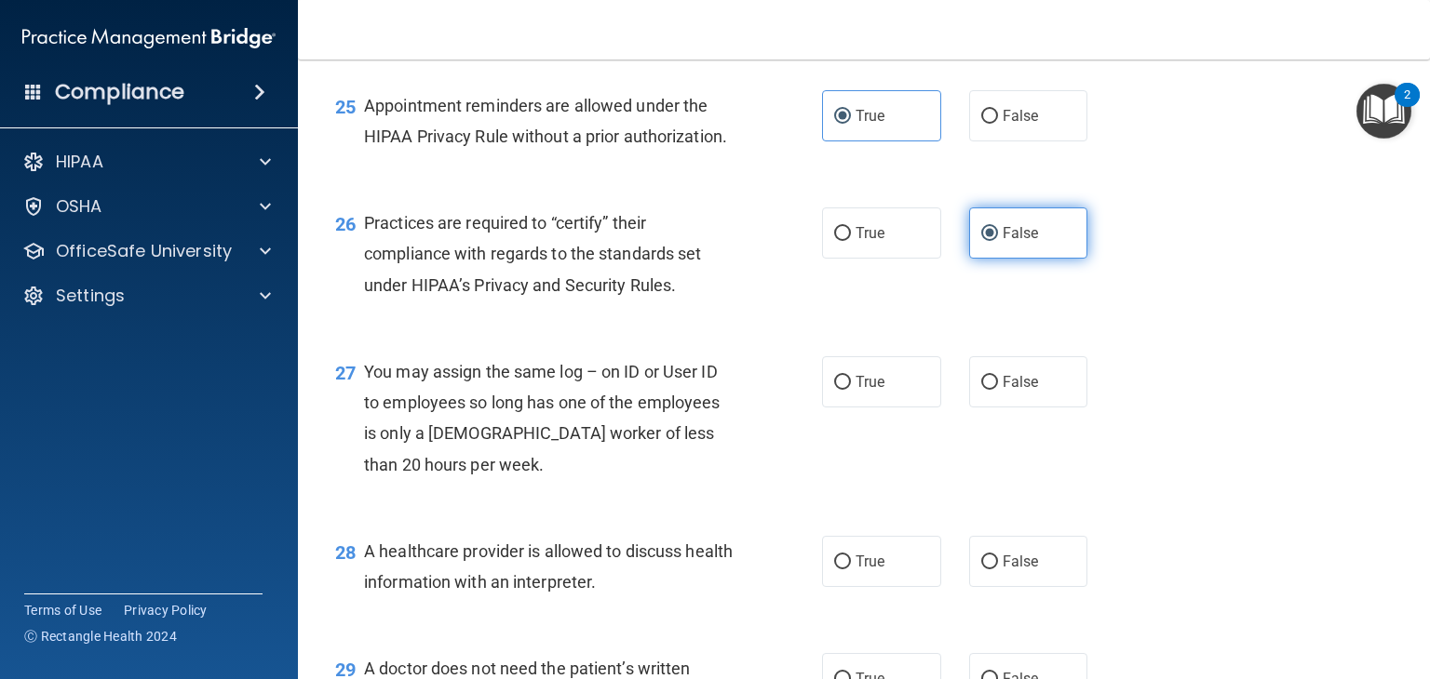
scroll to position [3991, 0]
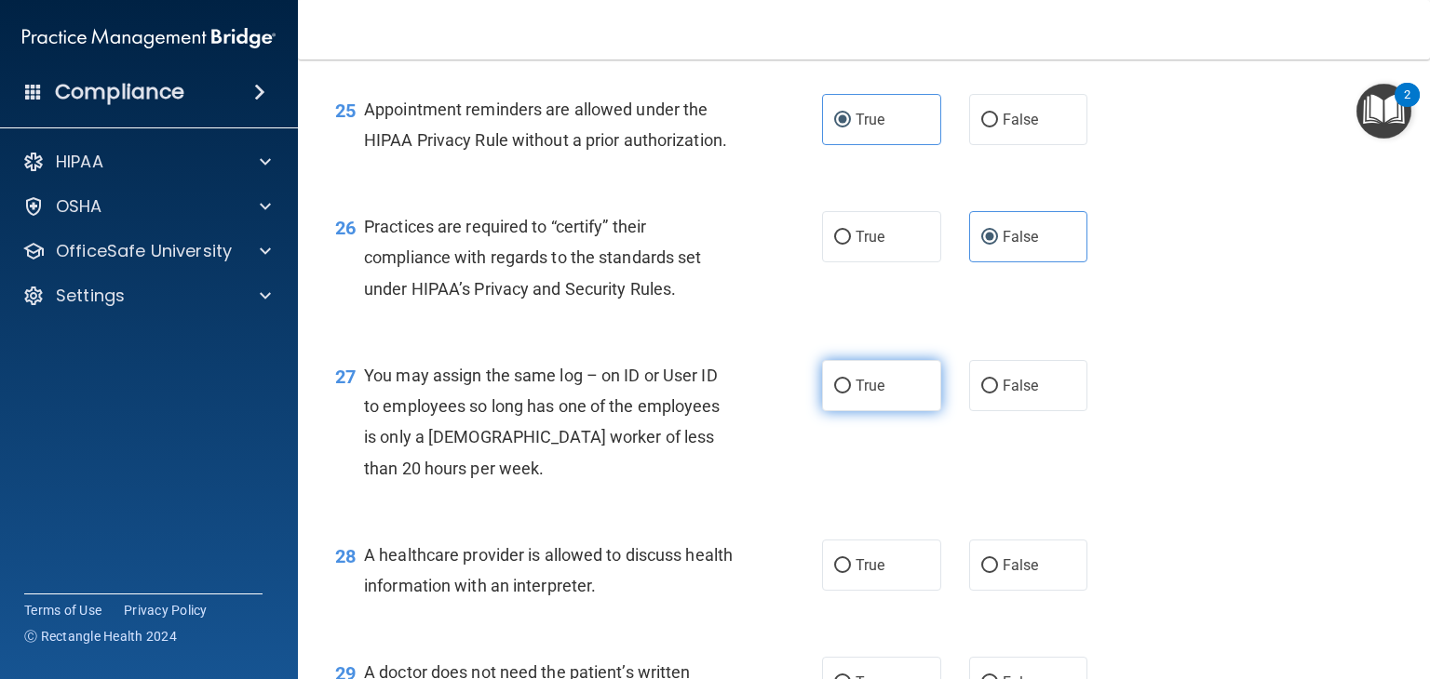
click at [917, 411] on label "True" at bounding box center [881, 385] width 119 height 51
click at [851, 394] on input "True" at bounding box center [842, 387] width 17 height 14
radio input "true"
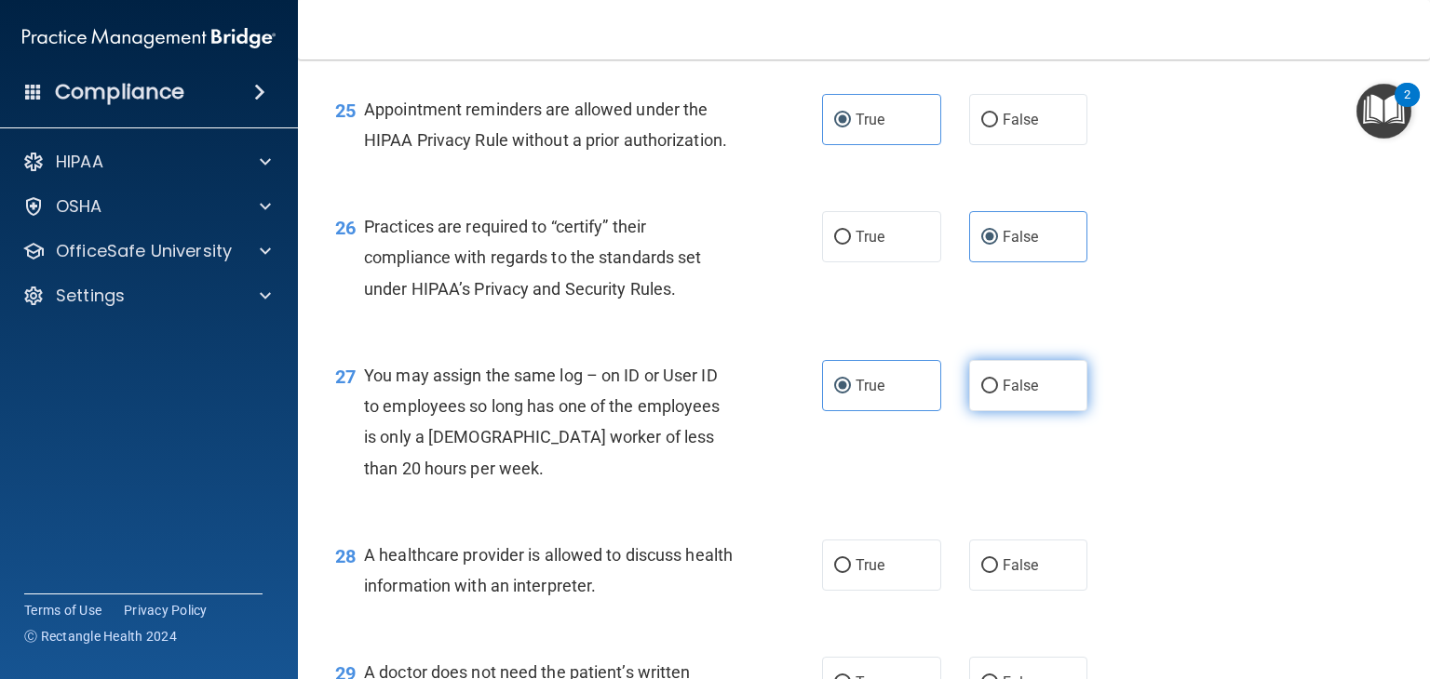
click at [1028, 411] on label "False" at bounding box center [1028, 385] width 119 height 51
click at [998, 394] on input "False" at bounding box center [989, 387] width 17 height 14
radio input "true"
radio input "false"
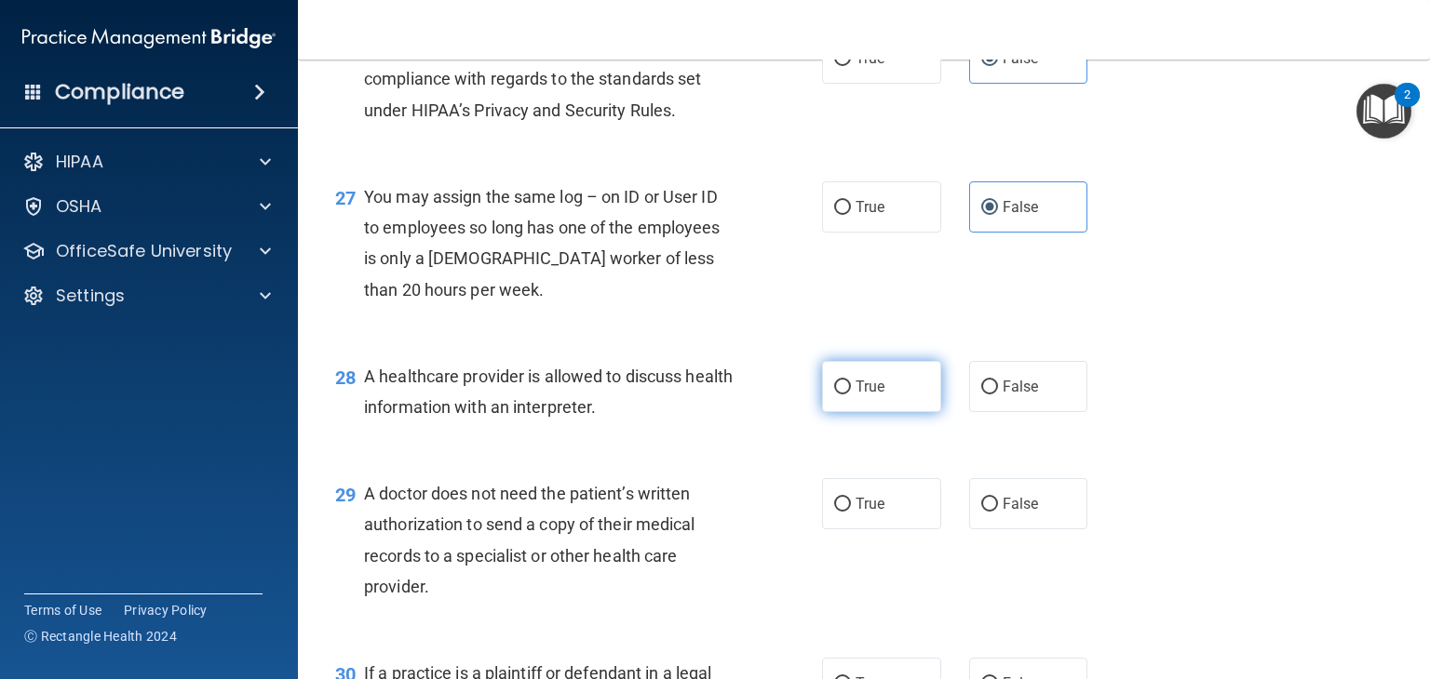
click at [902, 412] on label "True" at bounding box center [881, 386] width 119 height 51
click at [851, 395] on input "True" at bounding box center [842, 388] width 17 height 14
radio input "true"
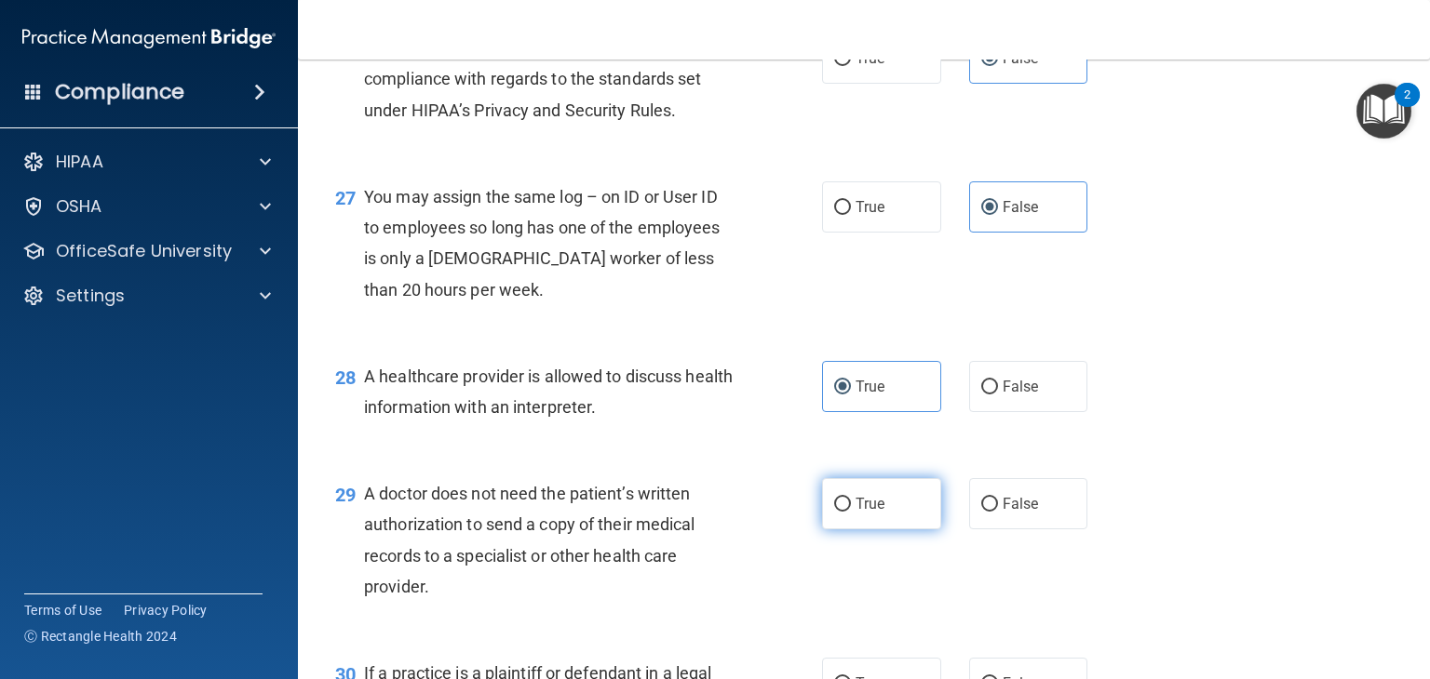
click at [897, 530] on label "True" at bounding box center [881, 503] width 119 height 51
click at [851, 512] on input "True" at bounding box center [842, 505] width 17 height 14
radio input "true"
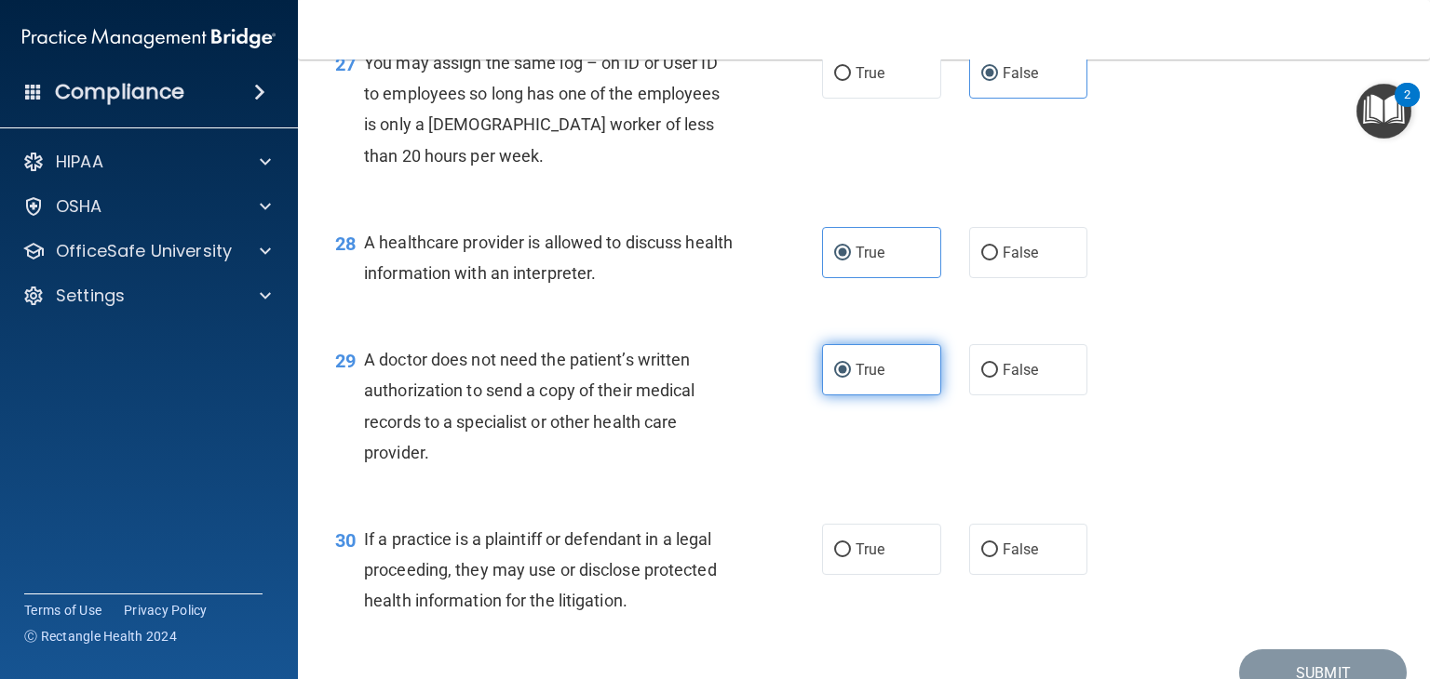
scroll to position [4426, 0]
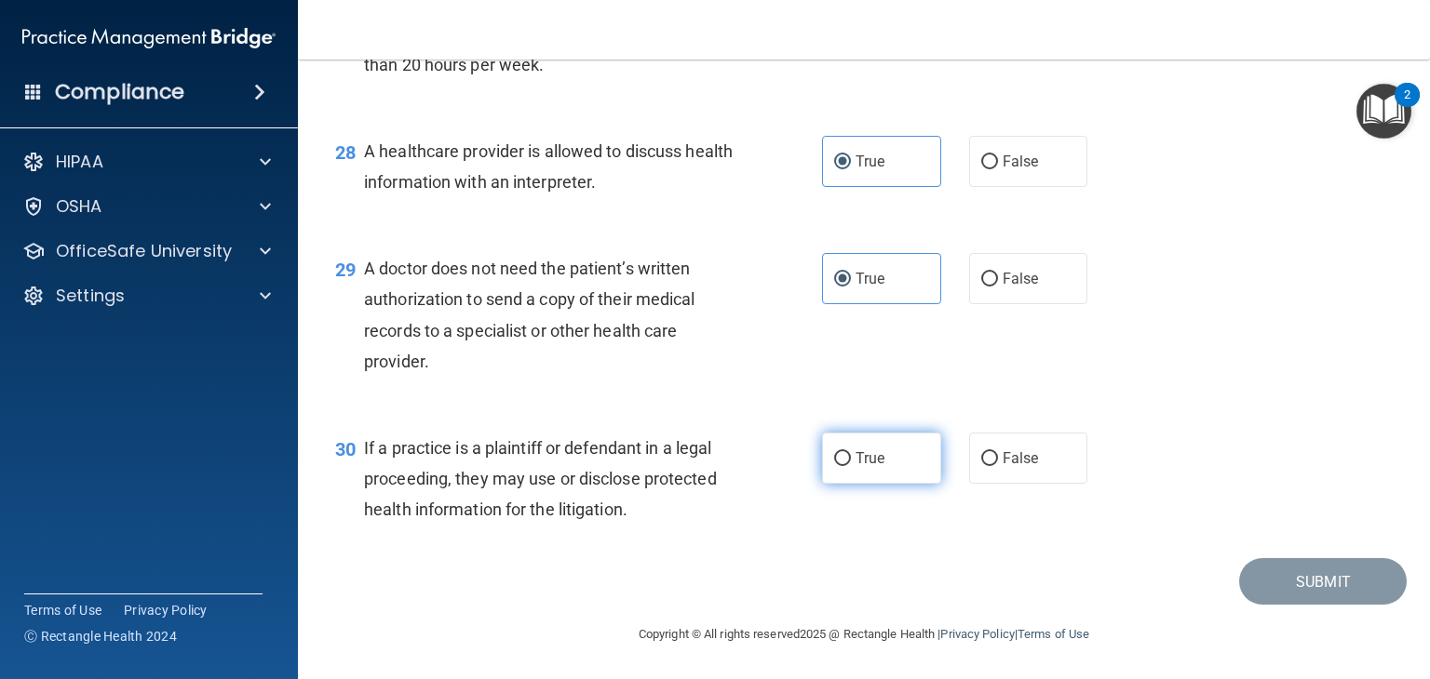
click at [905, 484] on label "True" at bounding box center [881, 458] width 119 height 51
click at [851, 466] on input "True" at bounding box center [842, 459] width 17 height 14
radio input "true"
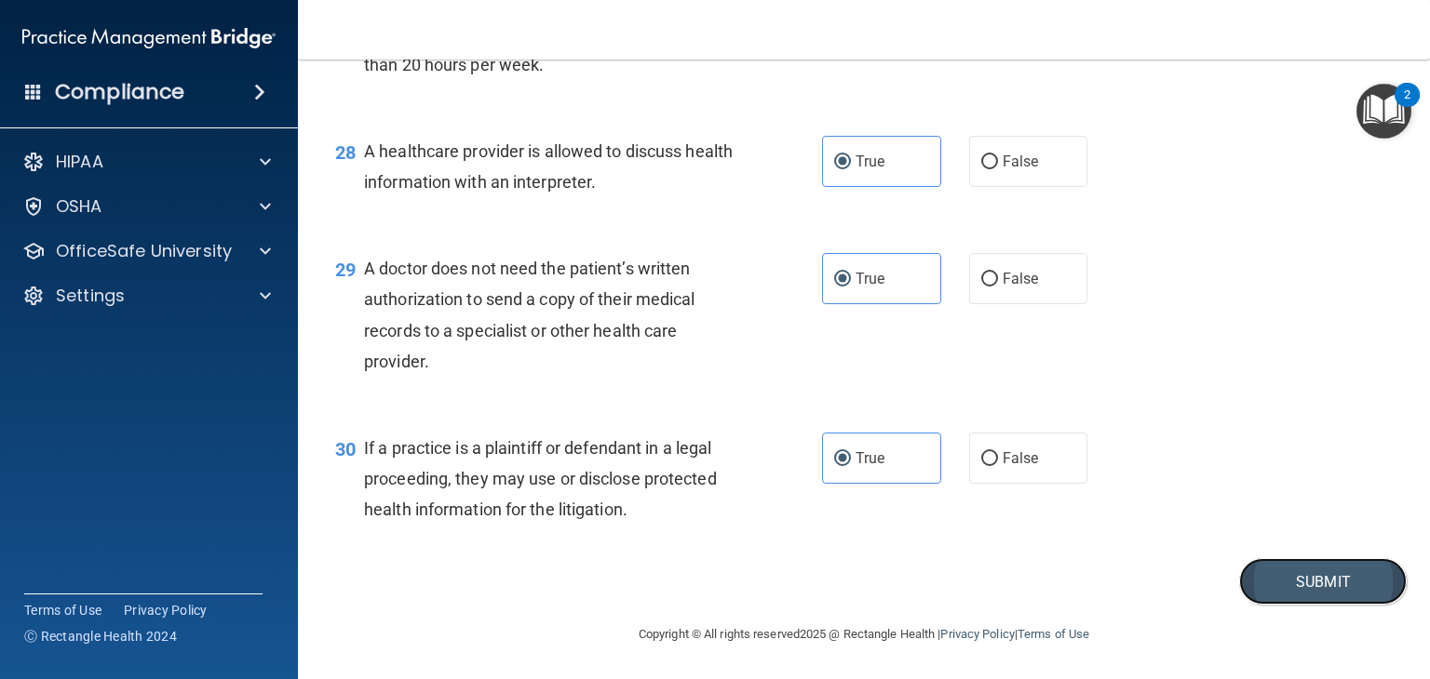
click at [1325, 606] on button "Submit" at bounding box center [1323, 581] width 168 height 47
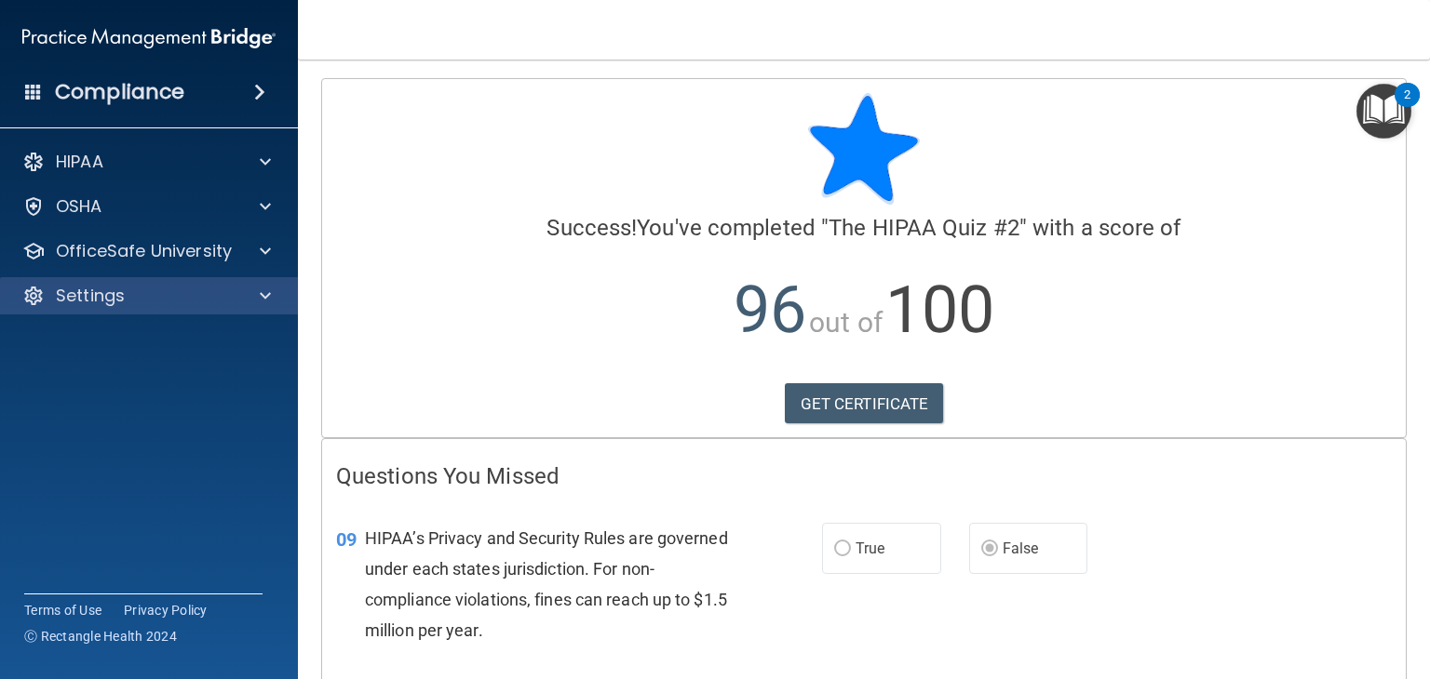
click at [151, 281] on div "Settings" at bounding box center [149, 295] width 299 height 37
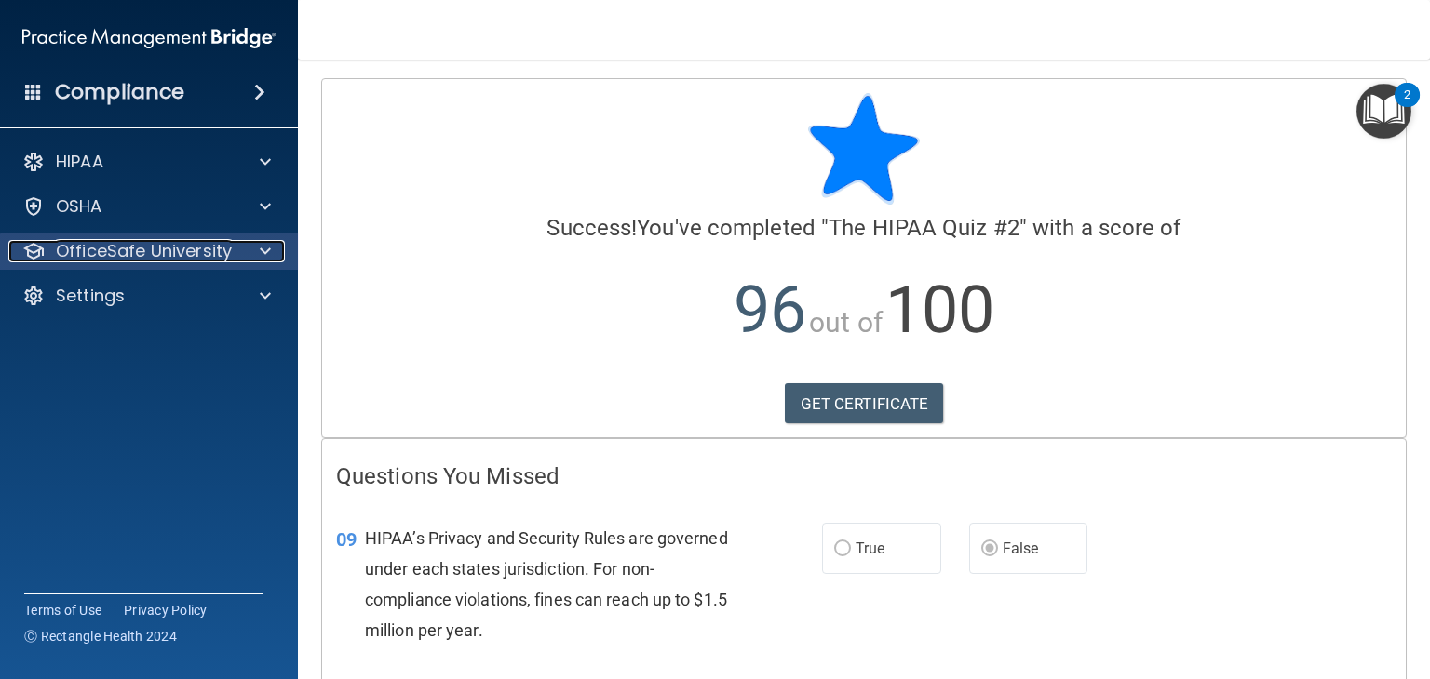
click at [164, 254] on p "OfficeSafe University" at bounding box center [144, 251] width 176 height 22
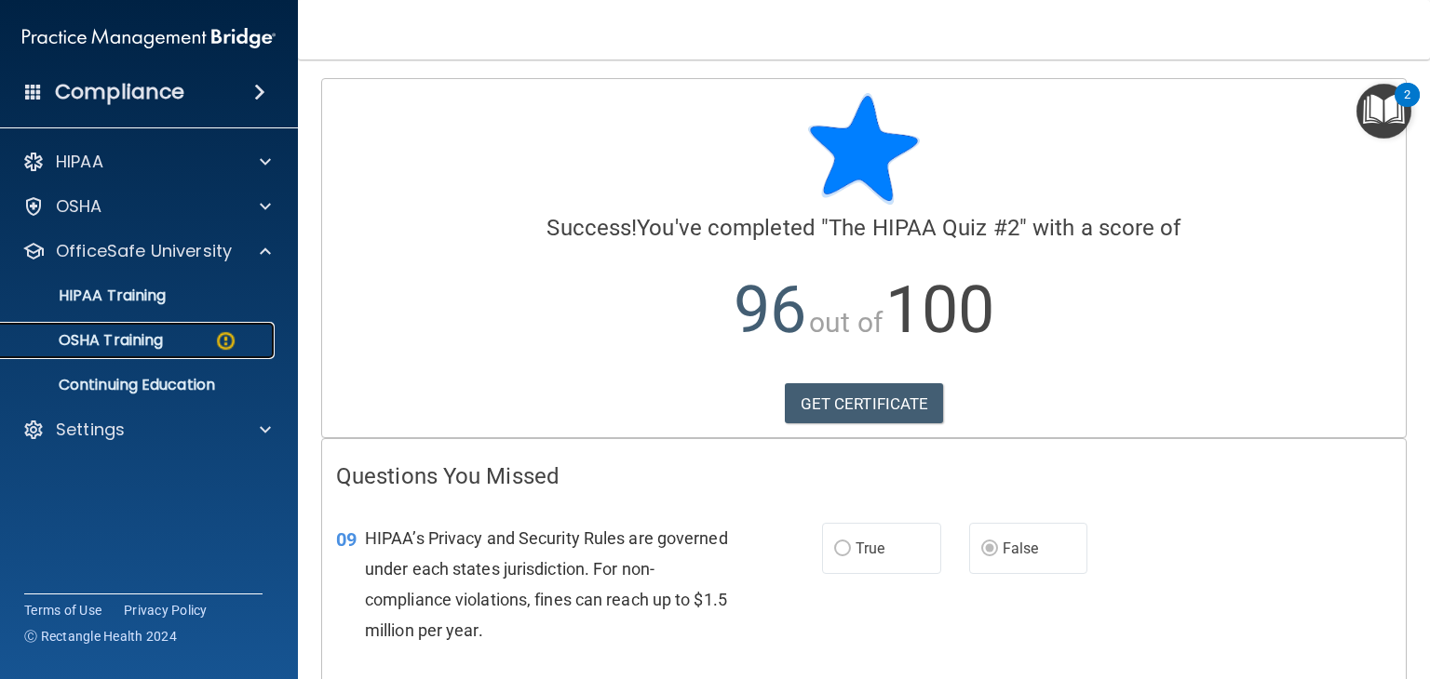
click at [160, 344] on p "OSHA Training" at bounding box center [87, 340] width 151 height 19
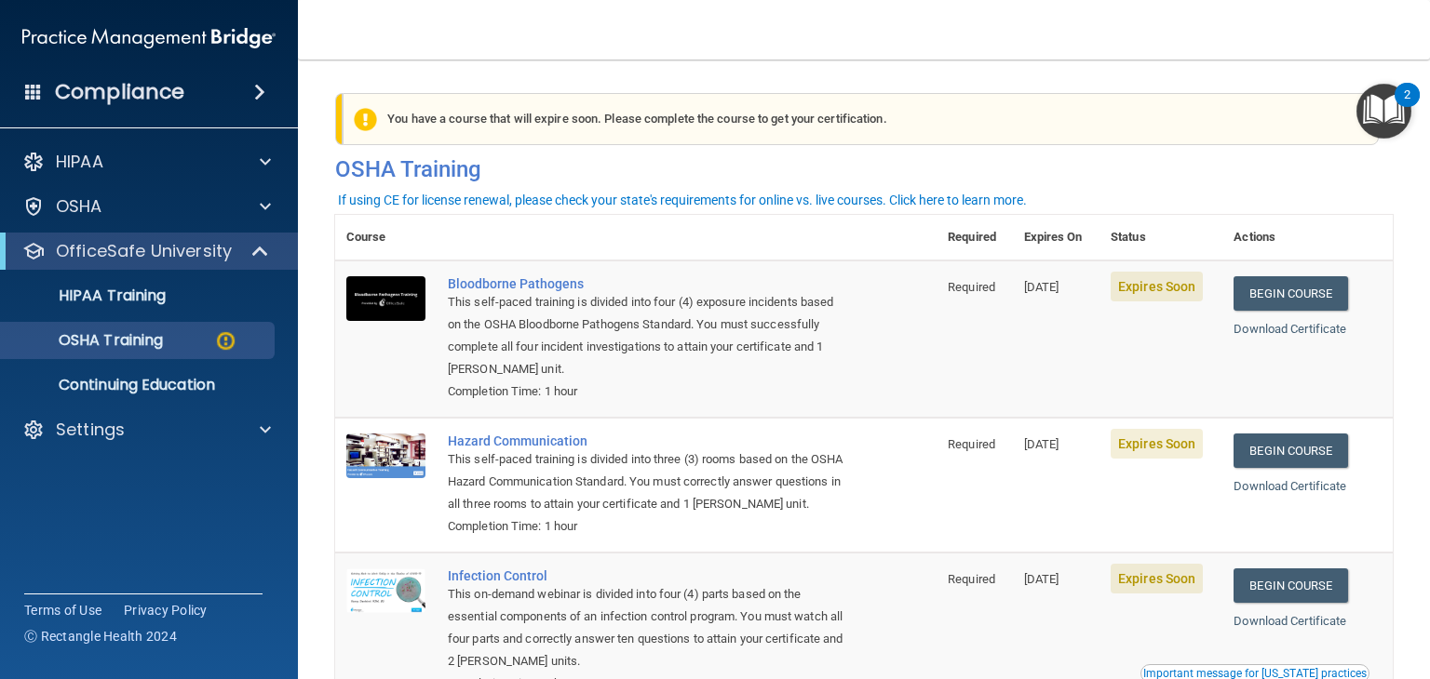
click at [1263, 314] on td "Begin Course Download Certificate" at bounding box center [1307, 339] width 170 height 157
click at [1269, 290] on link "Begin Course" at bounding box center [1290, 293] width 114 height 34
